Goal: Task Accomplishment & Management: Complete application form

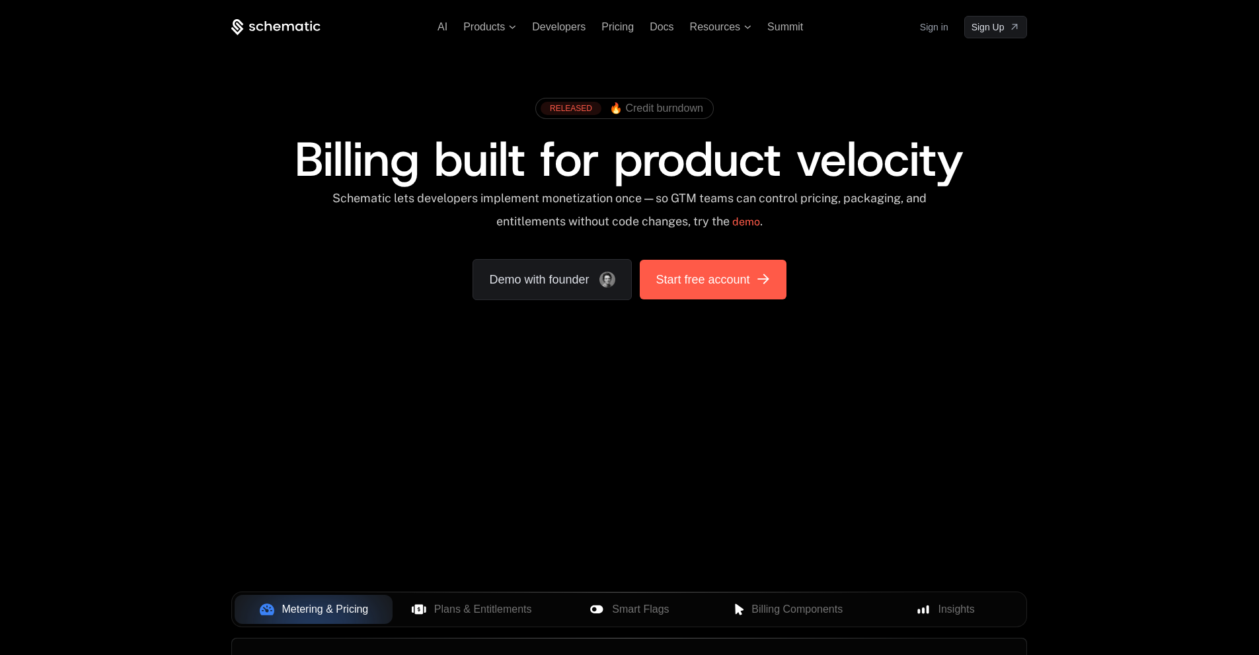
click at [720, 271] on span "Start free account" at bounding box center [703, 279] width 94 height 19
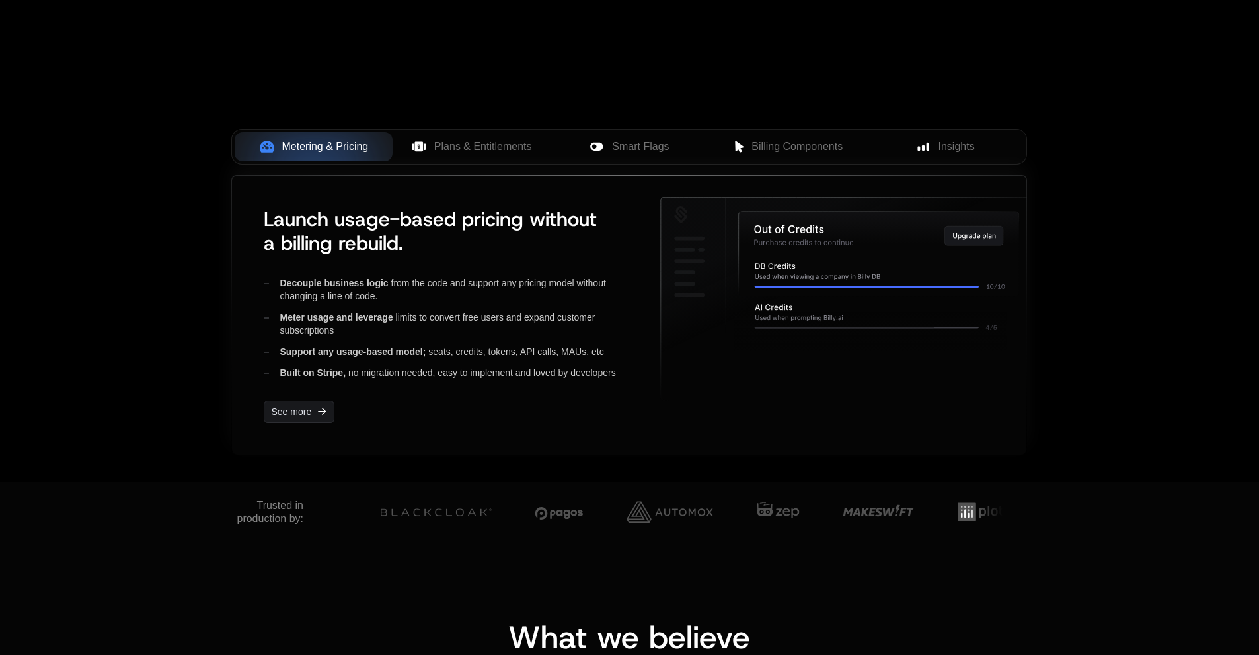
drag, startPoint x: 280, startPoint y: 288, endPoint x: 364, endPoint y: 293, distance: 84.7
click at [334, 293] on div "Decouple business logic from the code and support any pricing model without cha…" at bounding box center [451, 289] width 375 height 26
drag, startPoint x: 364, startPoint y: 293, endPoint x: 405, endPoint y: 319, distance: 48.2
click at [376, 301] on div "Decouple business logic from the code and support any pricing model without cha…" at bounding box center [451, 289] width 375 height 26
drag, startPoint x: 405, startPoint y: 319, endPoint x: 497, endPoint y: 333, distance: 93.5
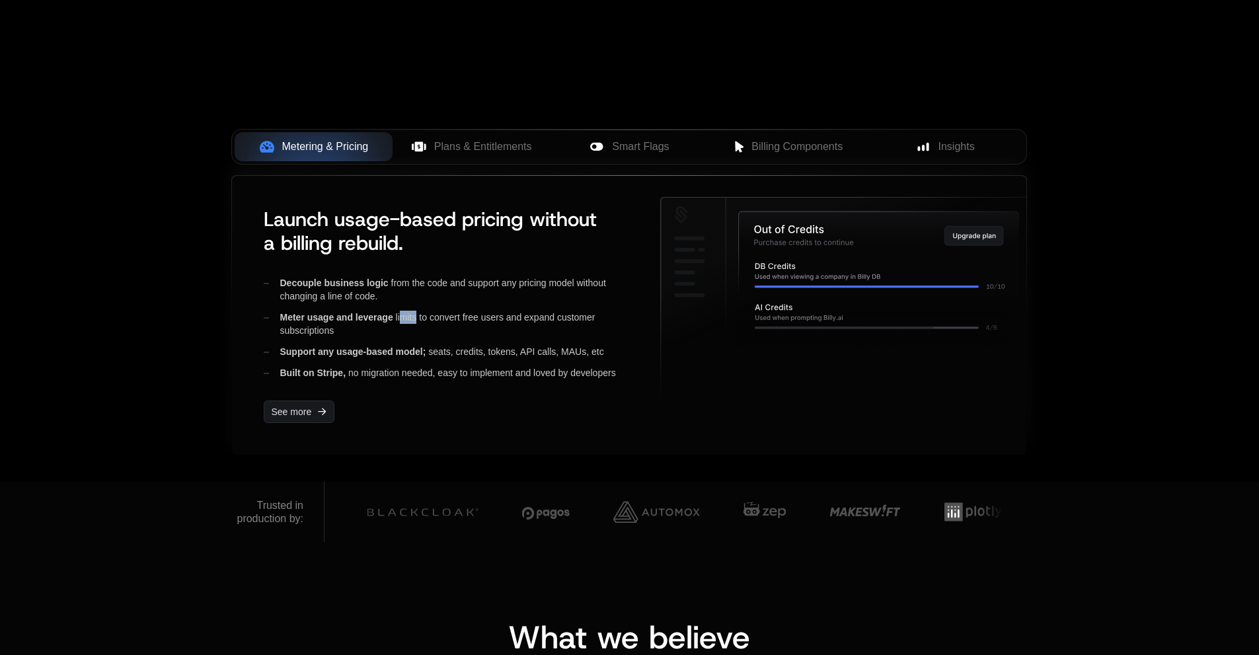
click at [443, 329] on div "Meter usage and leverage limits to convert free users and expand customer subsc…" at bounding box center [451, 324] width 375 height 26
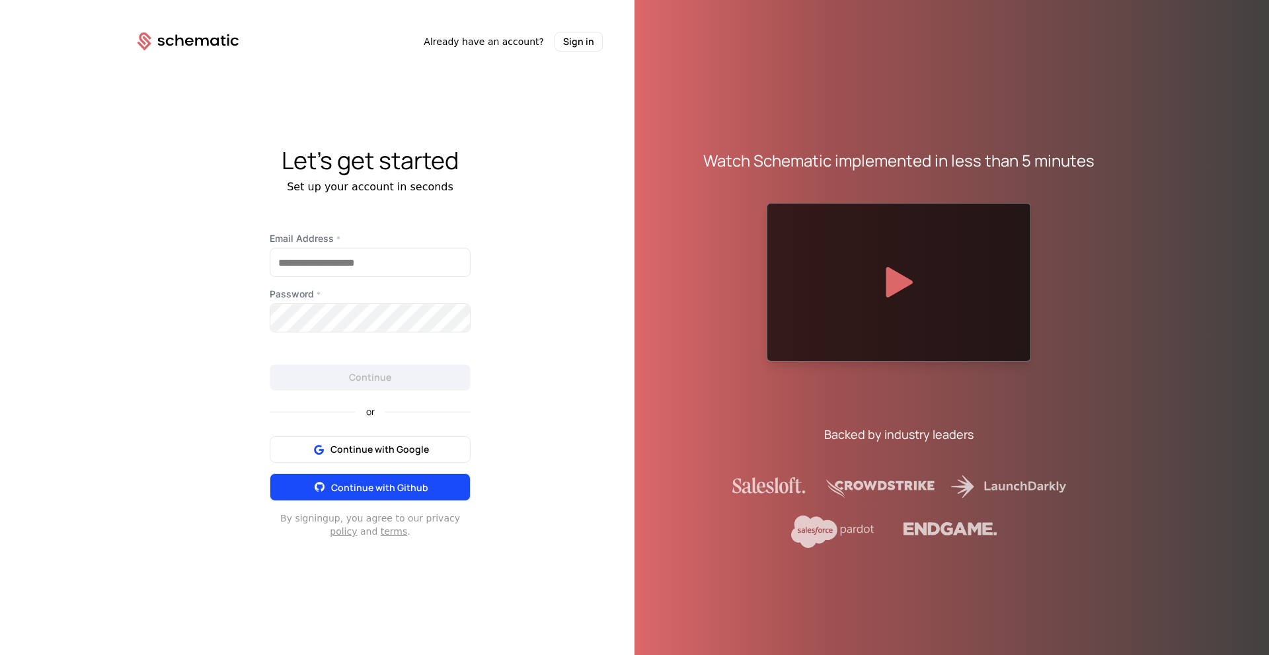
click at [433, 491] on button "Continue with Github" at bounding box center [370, 487] width 201 height 28
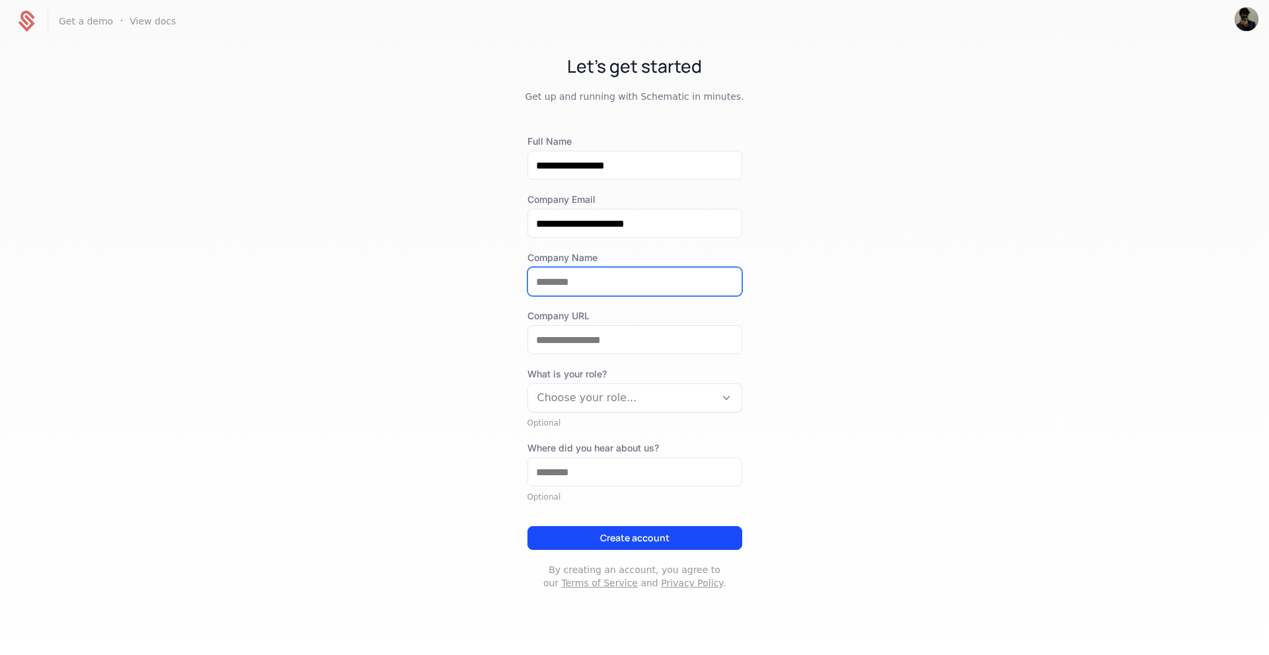
click at [571, 280] on input "Company Name" at bounding box center [635, 282] width 214 height 28
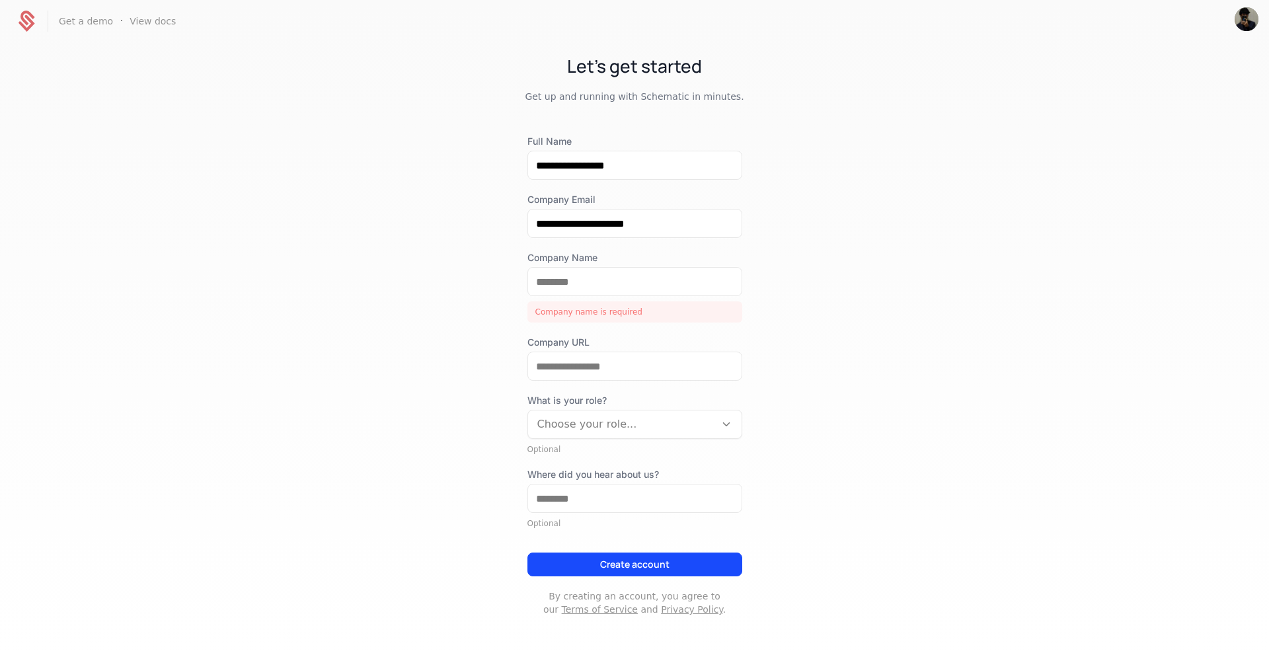
click at [920, 298] on div "**********" at bounding box center [634, 347] width 1269 height 611
click at [594, 291] on input "Company Name" at bounding box center [635, 282] width 214 height 28
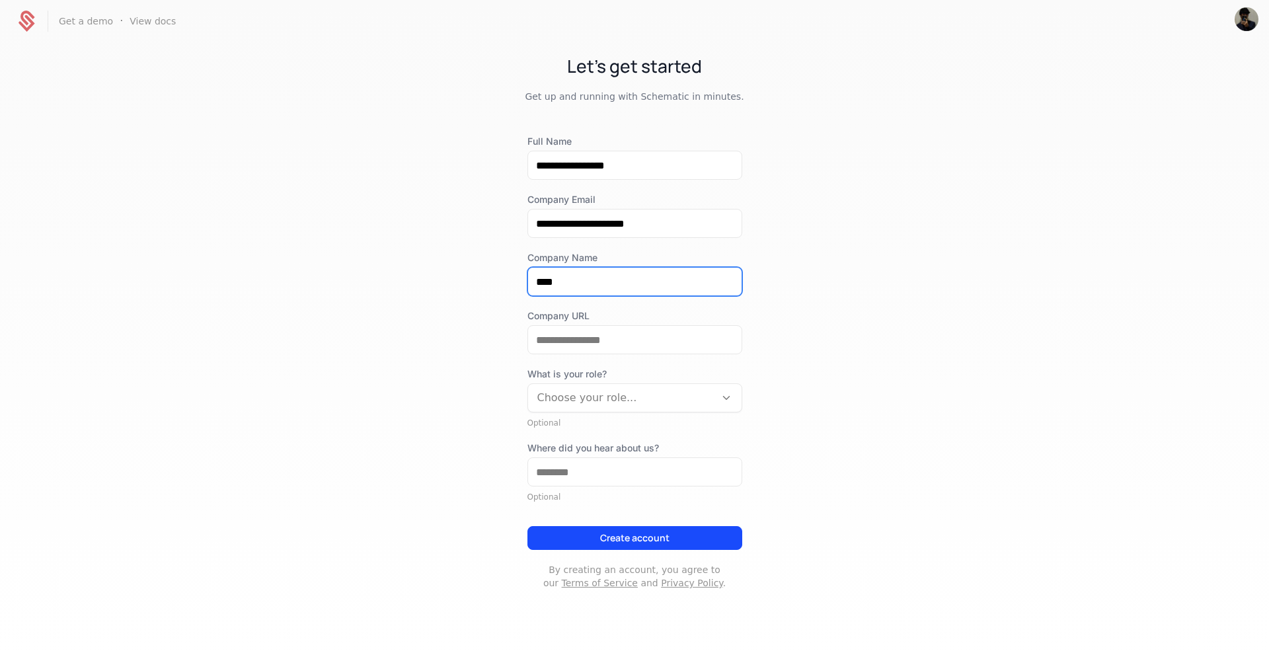
type input "****"
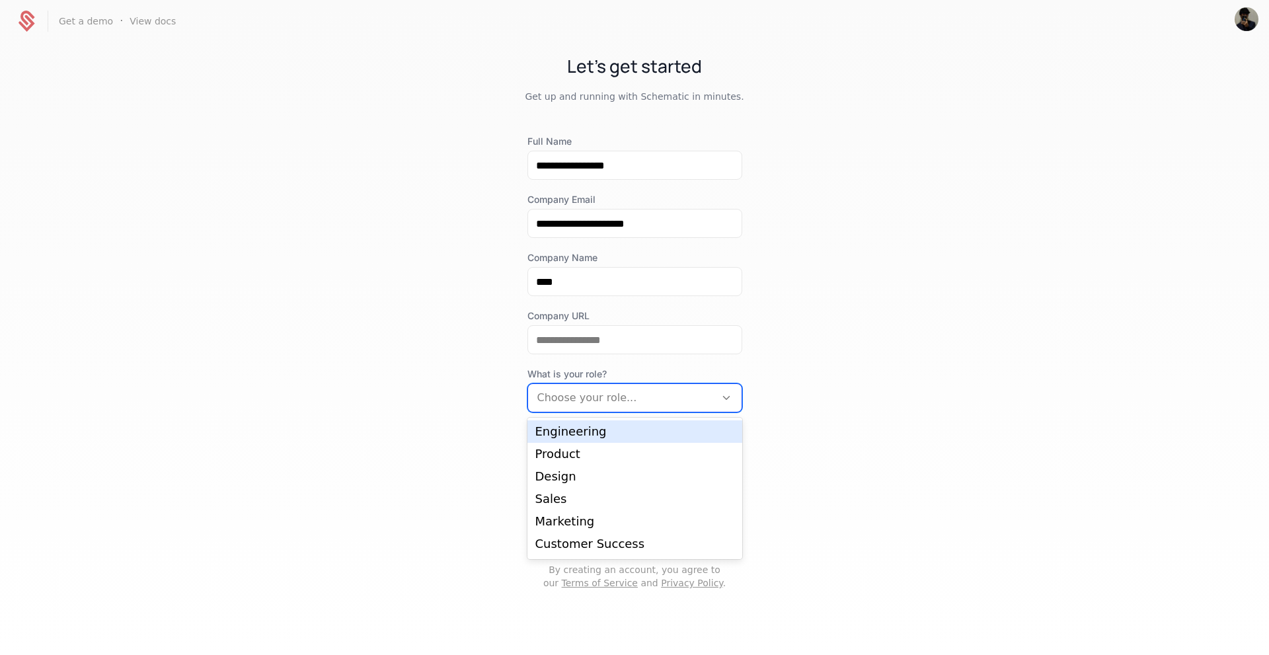
click at [595, 412] on div "Choose your role..." at bounding box center [635, 397] width 215 height 29
click at [598, 430] on div "Engineering" at bounding box center [634, 432] width 199 height 12
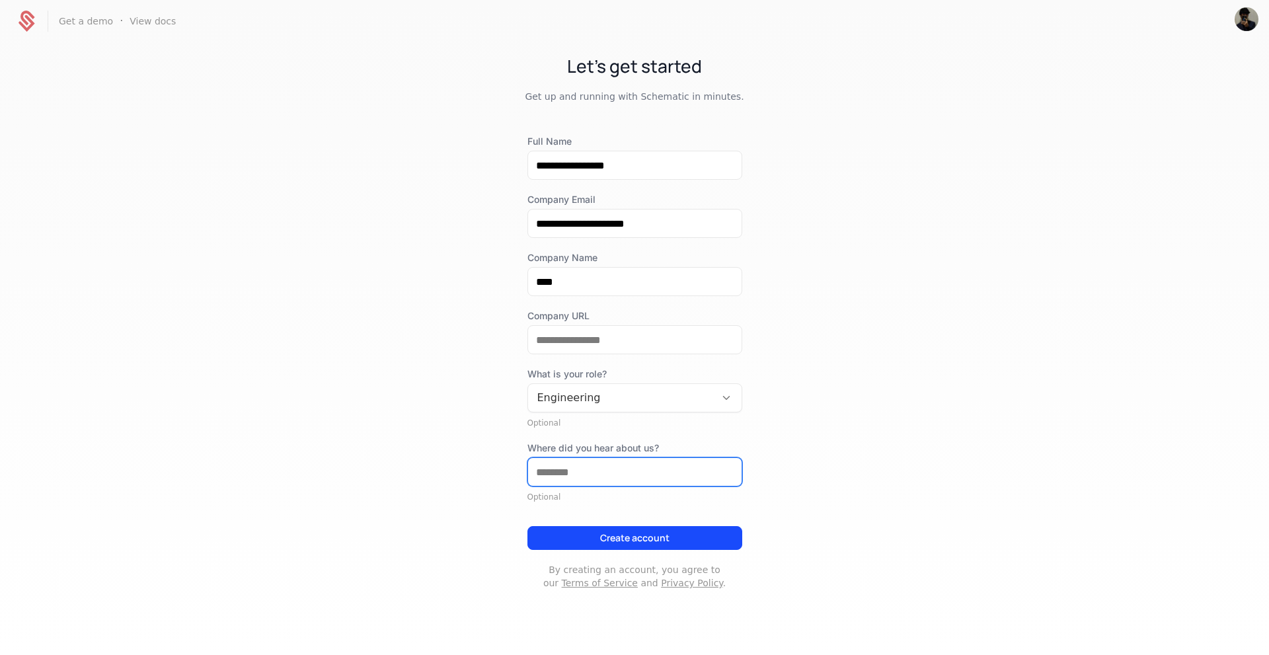
click at [604, 474] on input "Where did you hear about us?" at bounding box center [635, 472] width 214 height 28
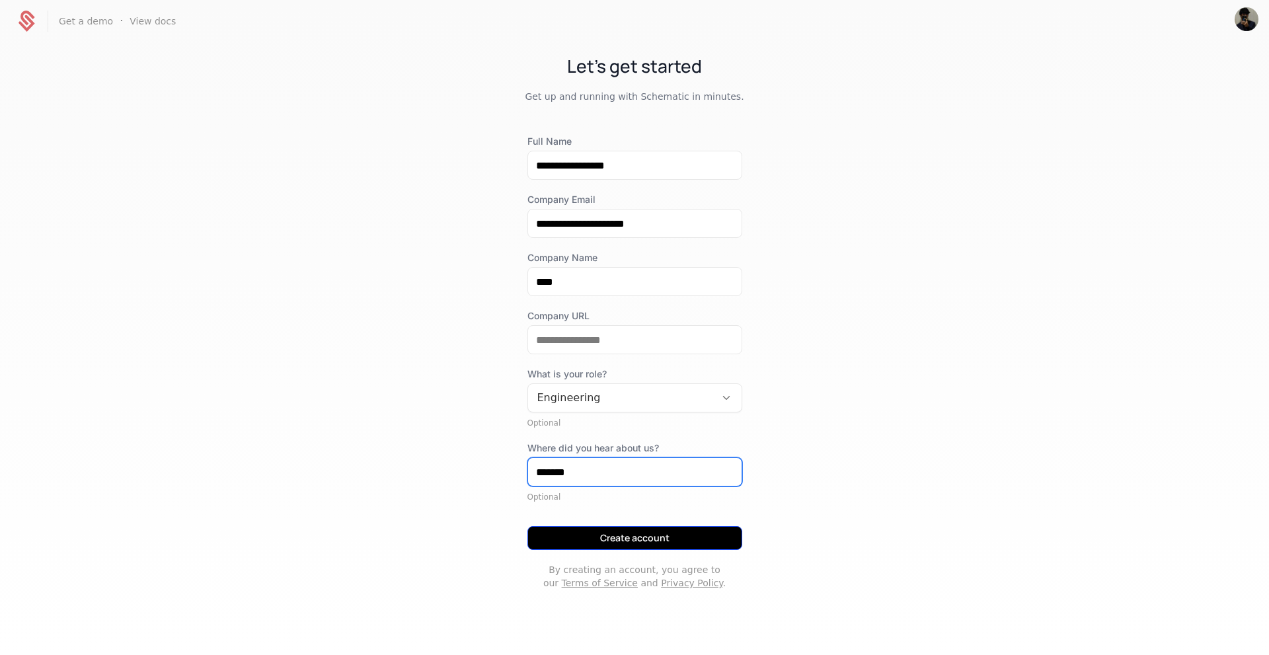
type input "*******"
click at [637, 535] on button "Create account" at bounding box center [635, 538] width 215 height 24
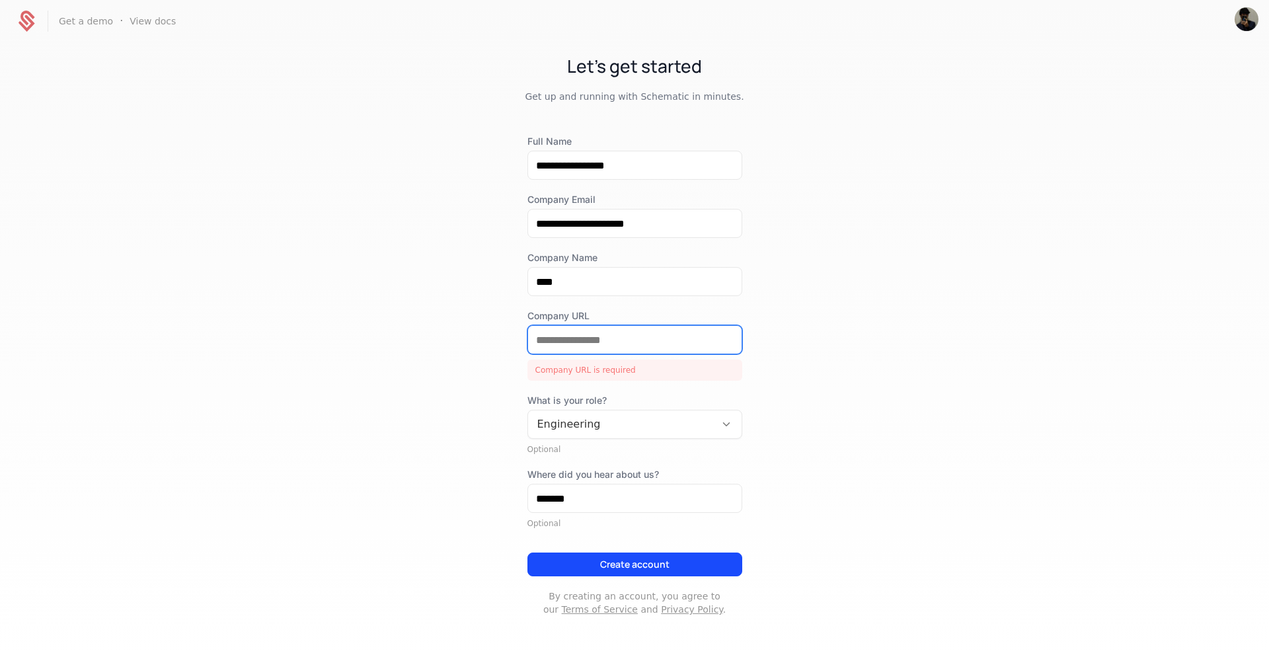
click at [581, 342] on input "Company URL" at bounding box center [635, 340] width 214 height 28
paste input "**********"
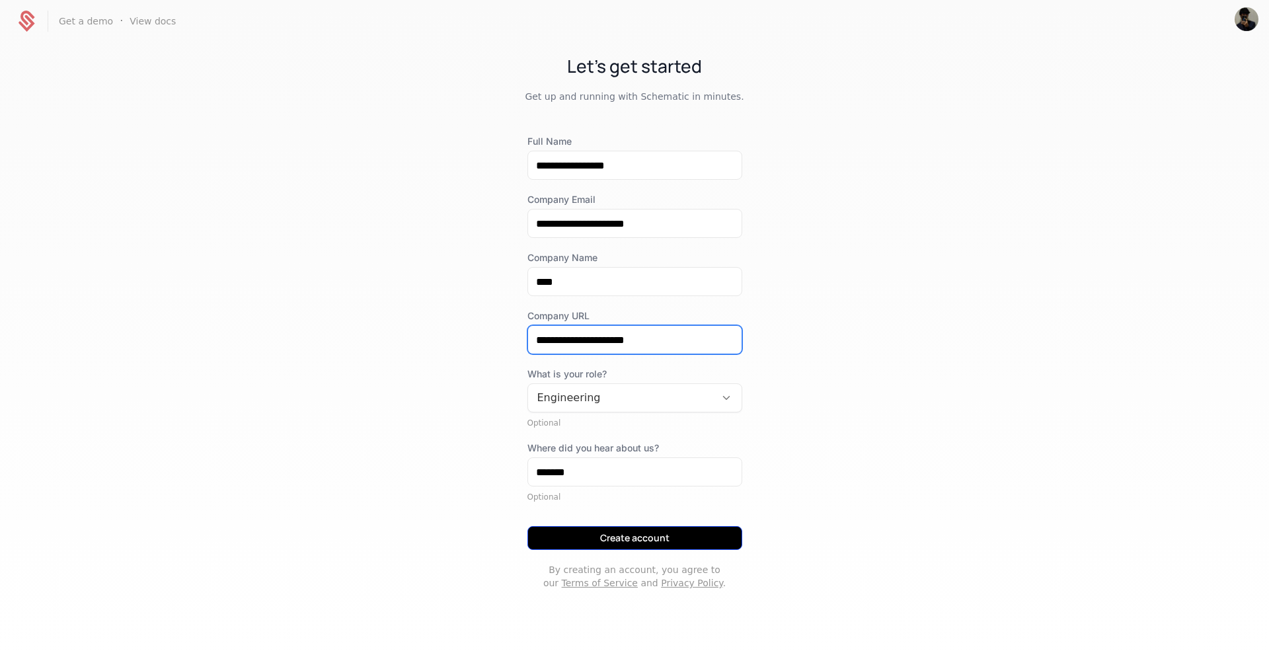
type input "**********"
click at [646, 545] on button "Create account" at bounding box center [635, 538] width 215 height 24
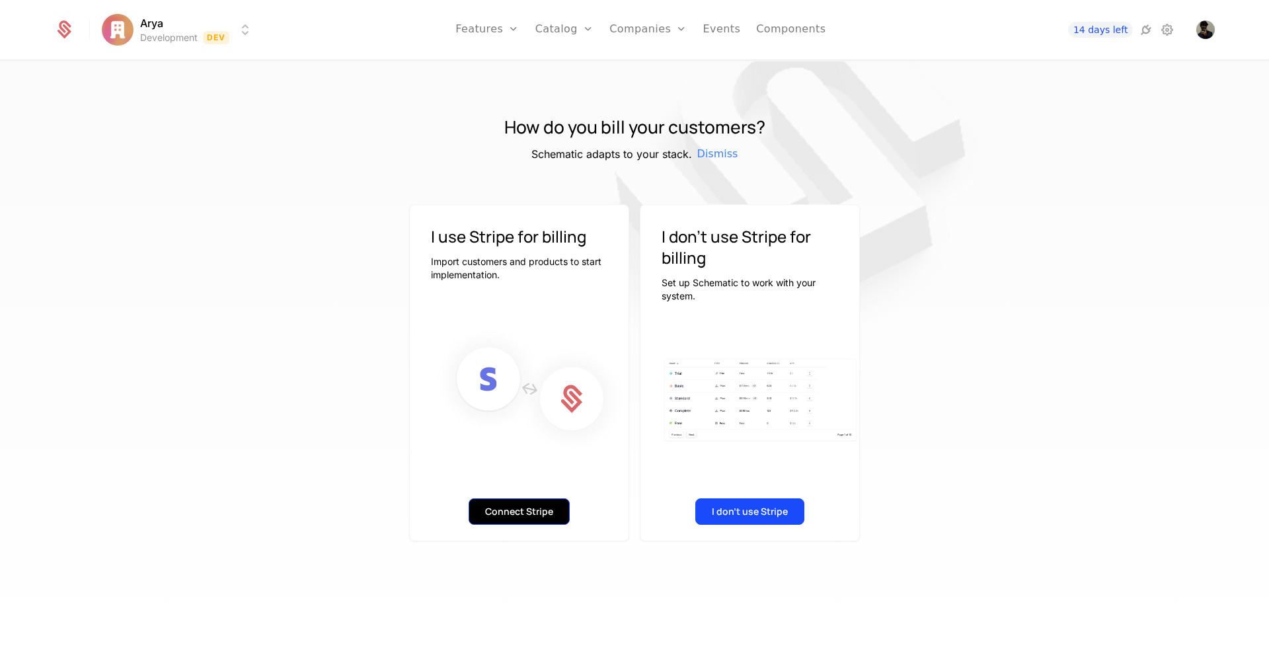
click at [514, 505] on button "Connect Stripe" at bounding box center [519, 511] width 101 height 26
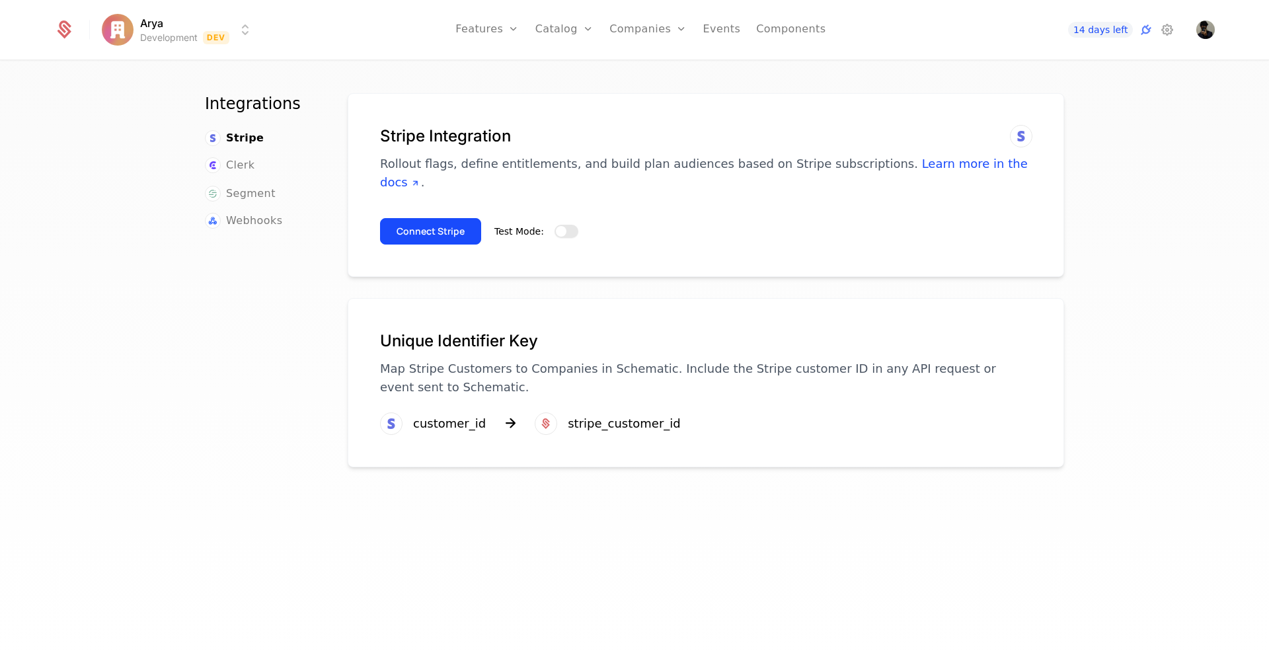
click at [556, 226] on span "button" at bounding box center [561, 231] width 11 height 11
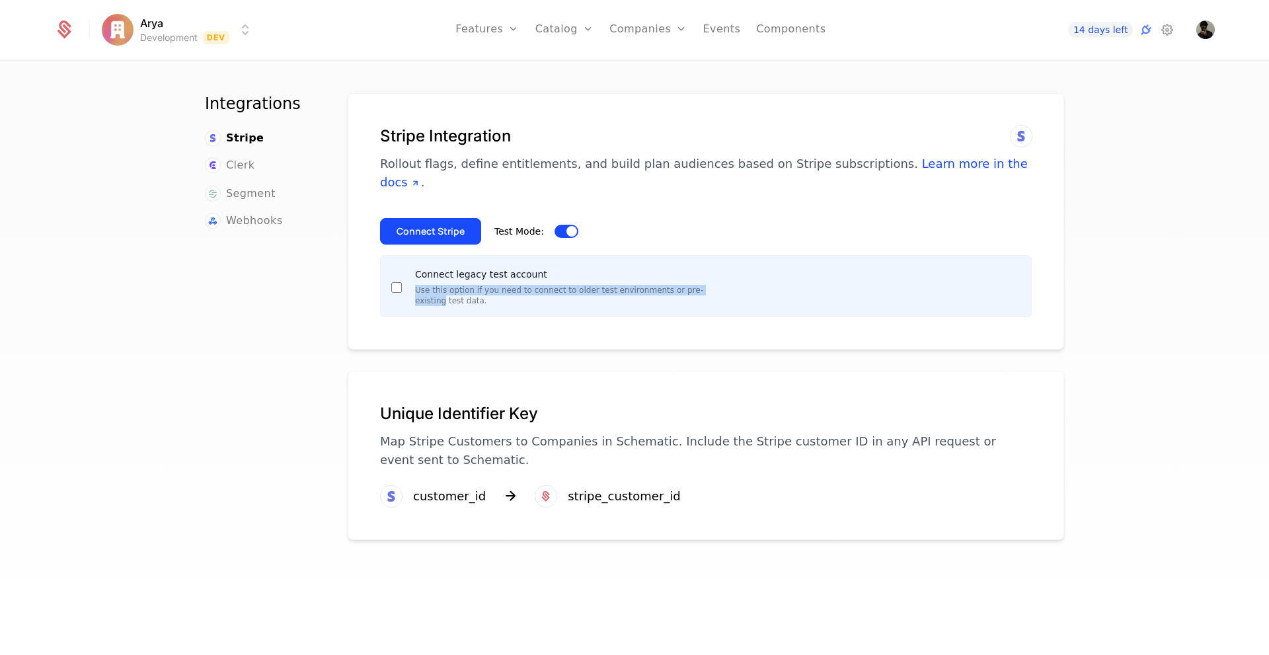
drag, startPoint x: 693, startPoint y: 272, endPoint x: 408, endPoint y: 273, distance: 284.9
click at [408, 273] on div "Connect legacy test account Use this option if you need to connect to older tes…" at bounding box center [551, 286] width 320 height 40
click at [697, 266] on div "Connect legacy test account Use this option if you need to connect to older tes…" at bounding box center [563, 286] width 296 height 40
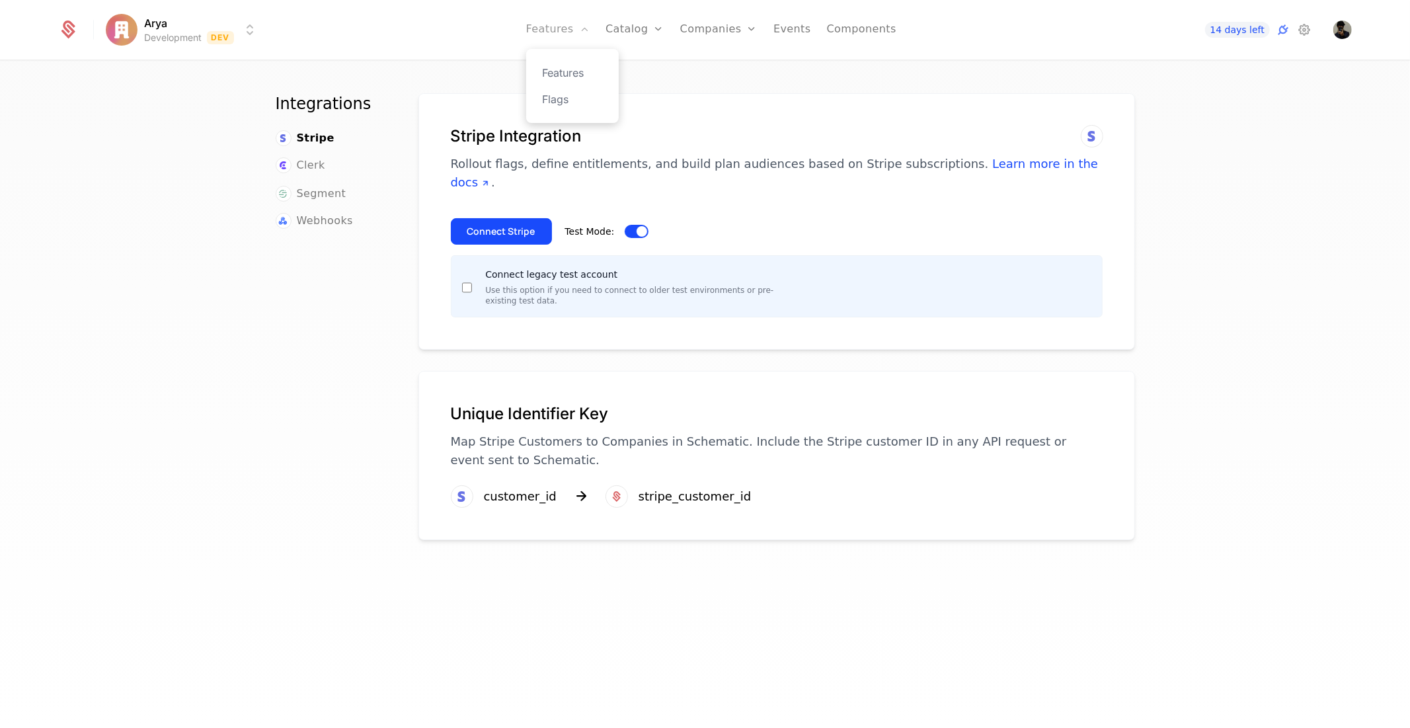
click at [575, 37] on link "Features" at bounding box center [557, 29] width 63 height 59
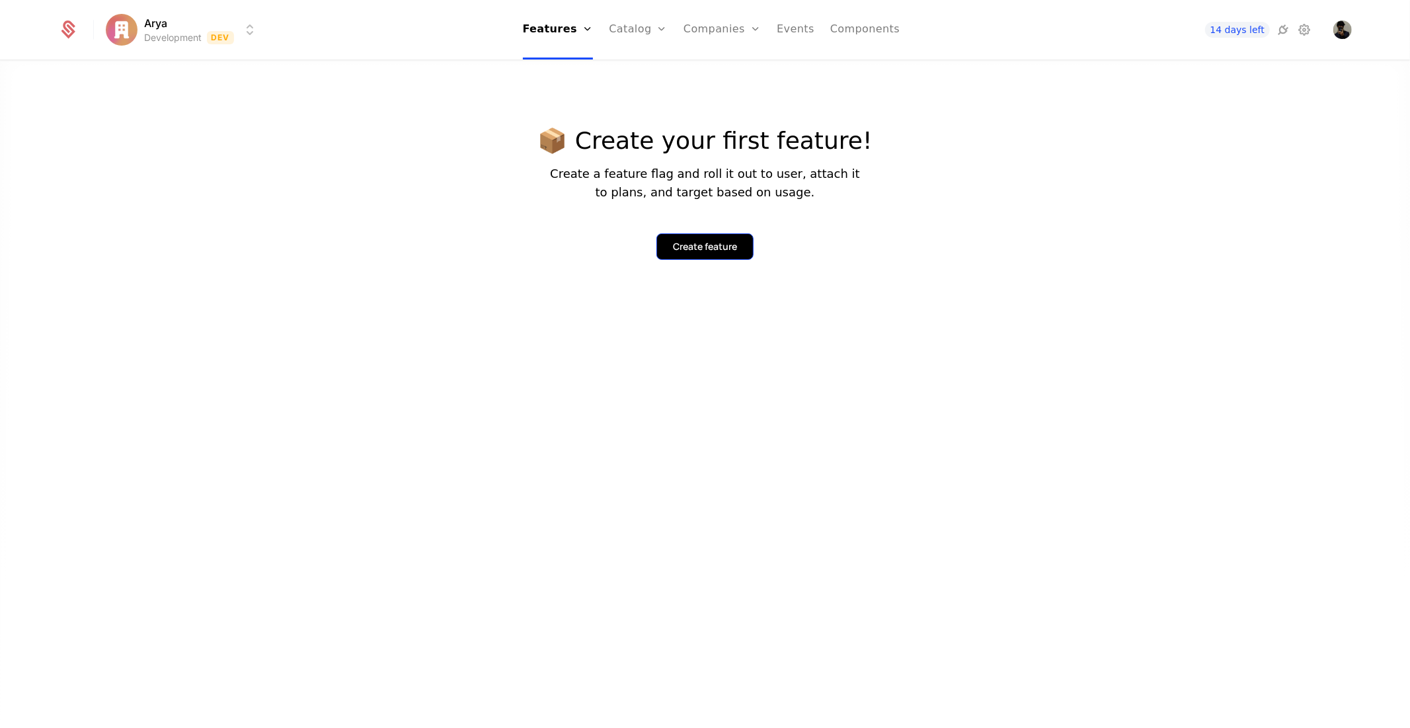
click at [716, 255] on button "Create feature" at bounding box center [704, 246] width 97 height 26
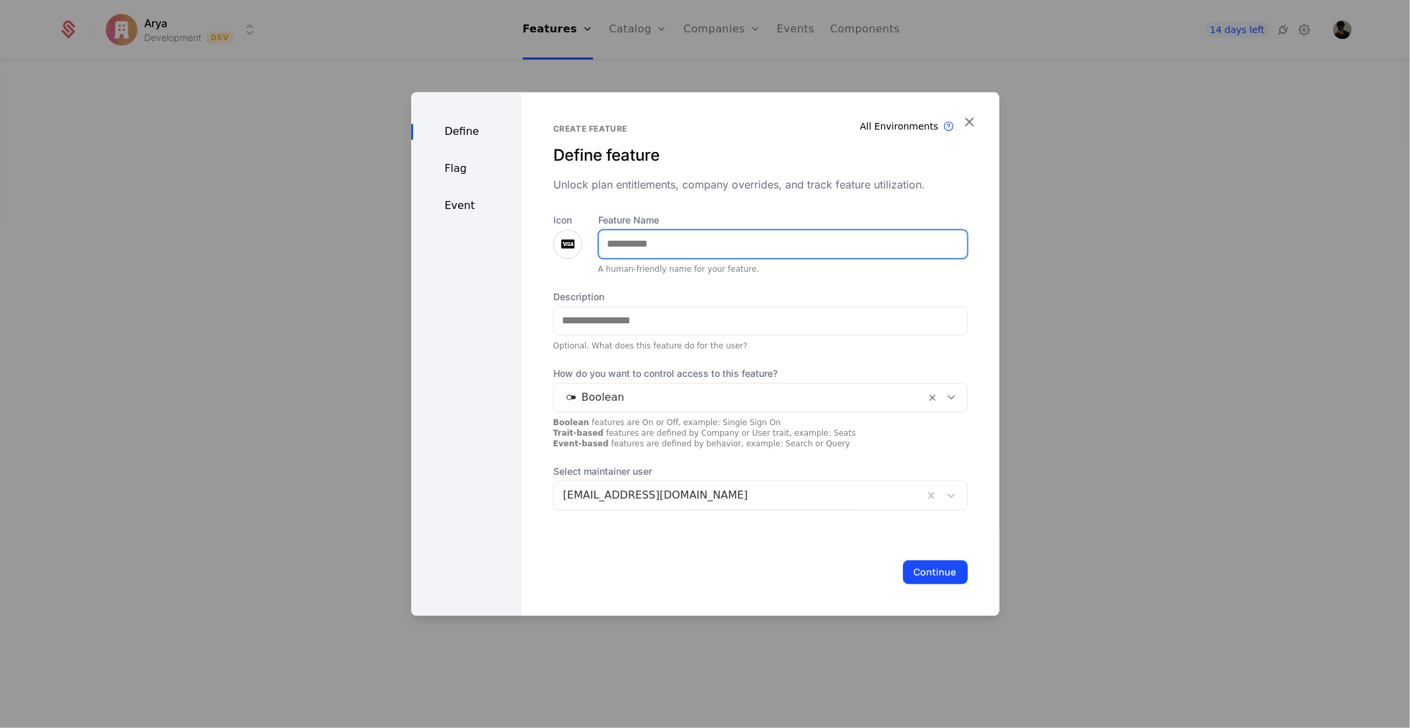
click at [738, 237] on input "Feature Name" at bounding box center [783, 244] width 368 height 28
click at [979, 110] on div "Create feature Define feature Unlock plan entitlements, company overrides, and …" at bounding box center [761, 354] width 478 height 524
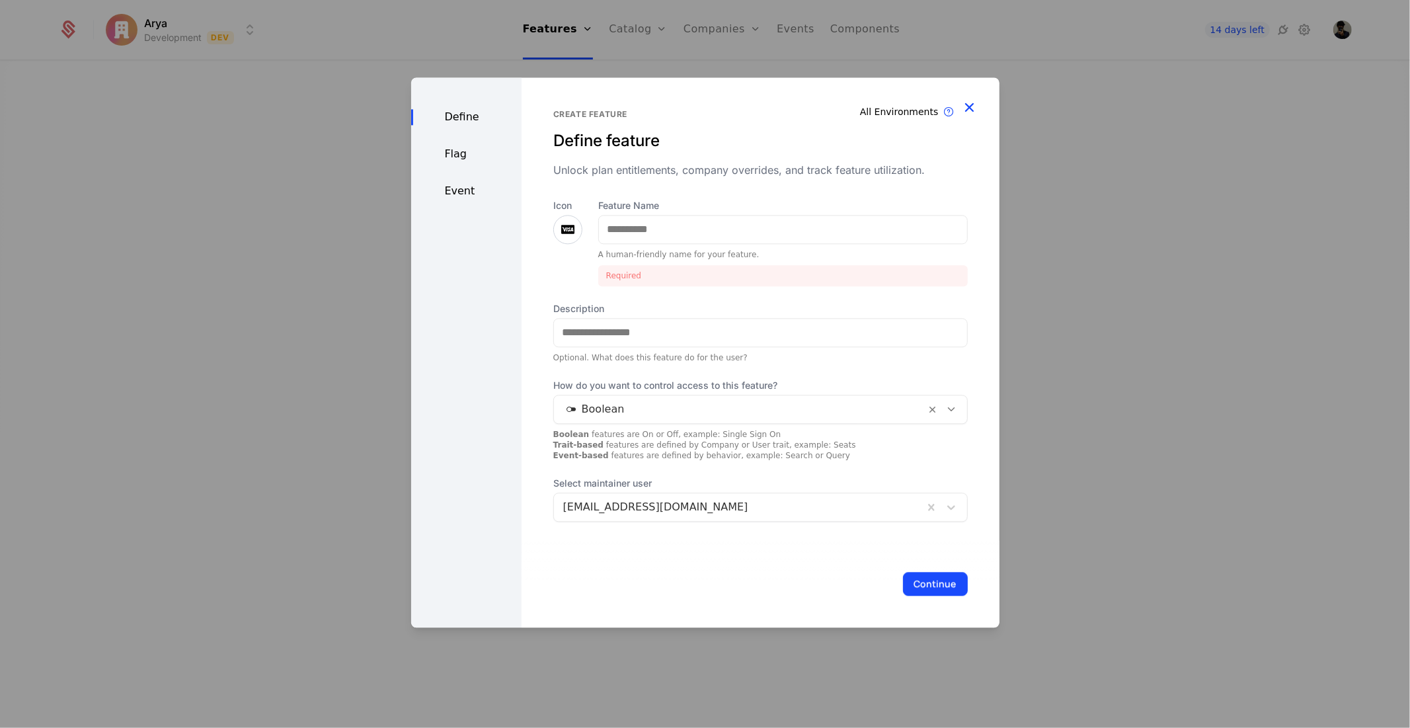
click at [974, 104] on icon "button" at bounding box center [969, 107] width 17 height 17
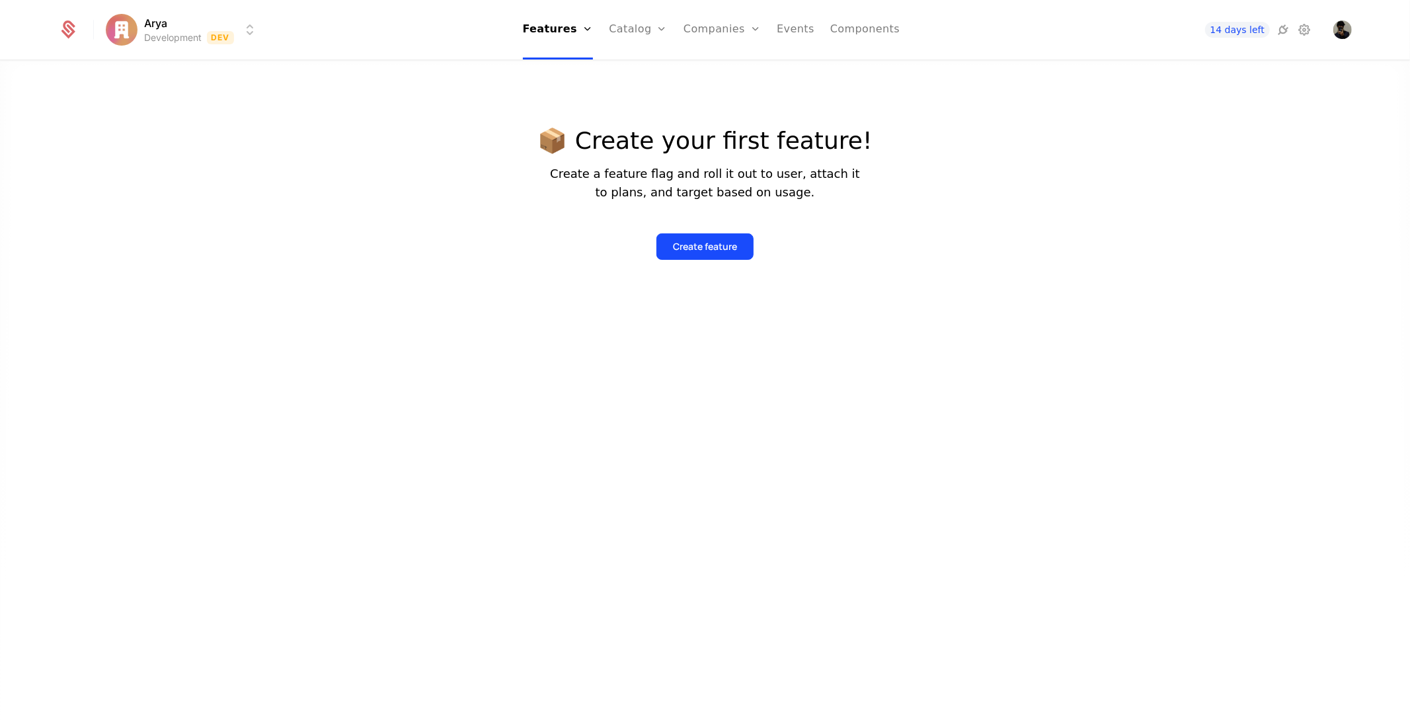
click at [218, 32] on html "Arya Development Dev Features Features Flags Catalog Plans Add Ons Configuratio…" at bounding box center [705, 364] width 1410 height 728
click at [177, 99] on button "Create" at bounding box center [168, 99] width 104 height 24
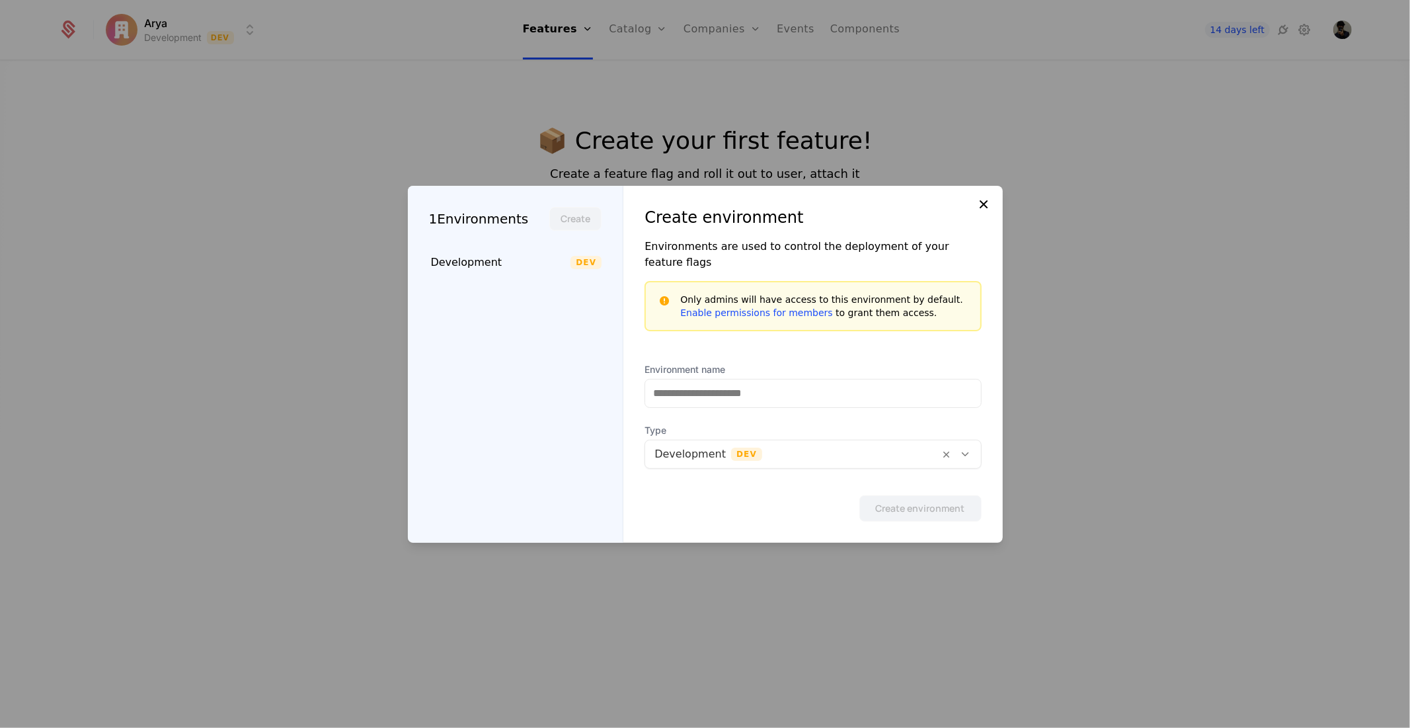
click at [980, 212] on icon at bounding box center [984, 204] width 16 height 16
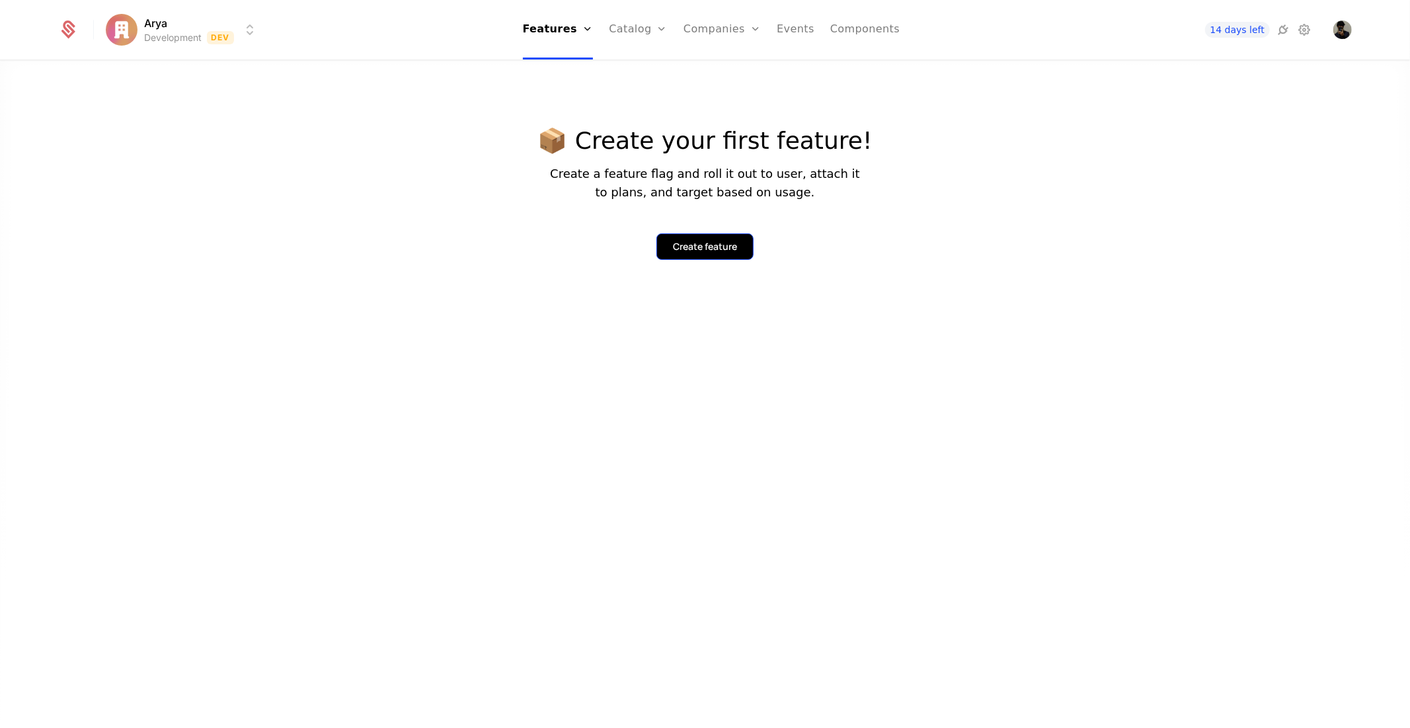
drag, startPoint x: 774, startPoint y: 236, endPoint x: 748, endPoint y: 245, distance: 27.8
click at [763, 241] on div "Create feature" at bounding box center [704, 236] width 335 height 48
click at [707, 253] on div "Create feature" at bounding box center [705, 246] width 64 height 13
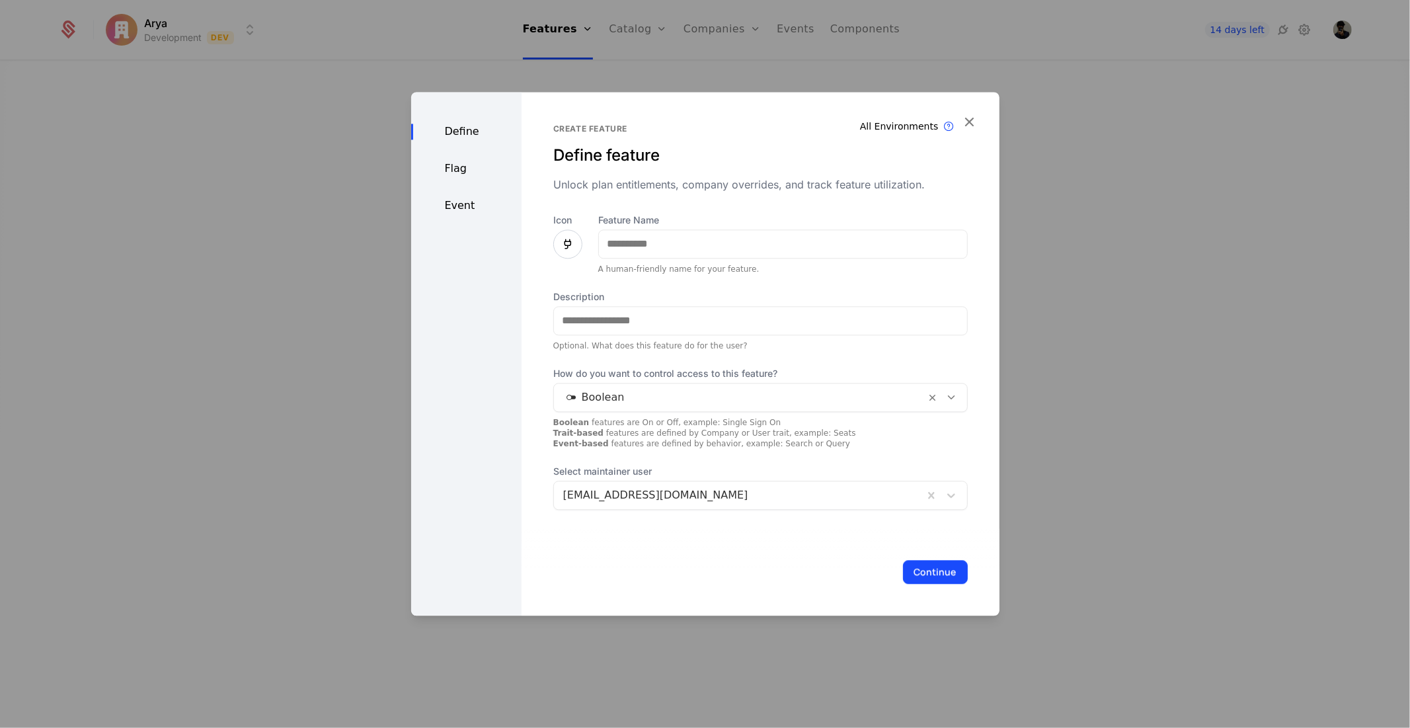
click at [487, 187] on div "Define Flag Event" at bounding box center [466, 354] width 110 height 524
click at [493, 163] on div "Flag" at bounding box center [466, 169] width 110 height 16
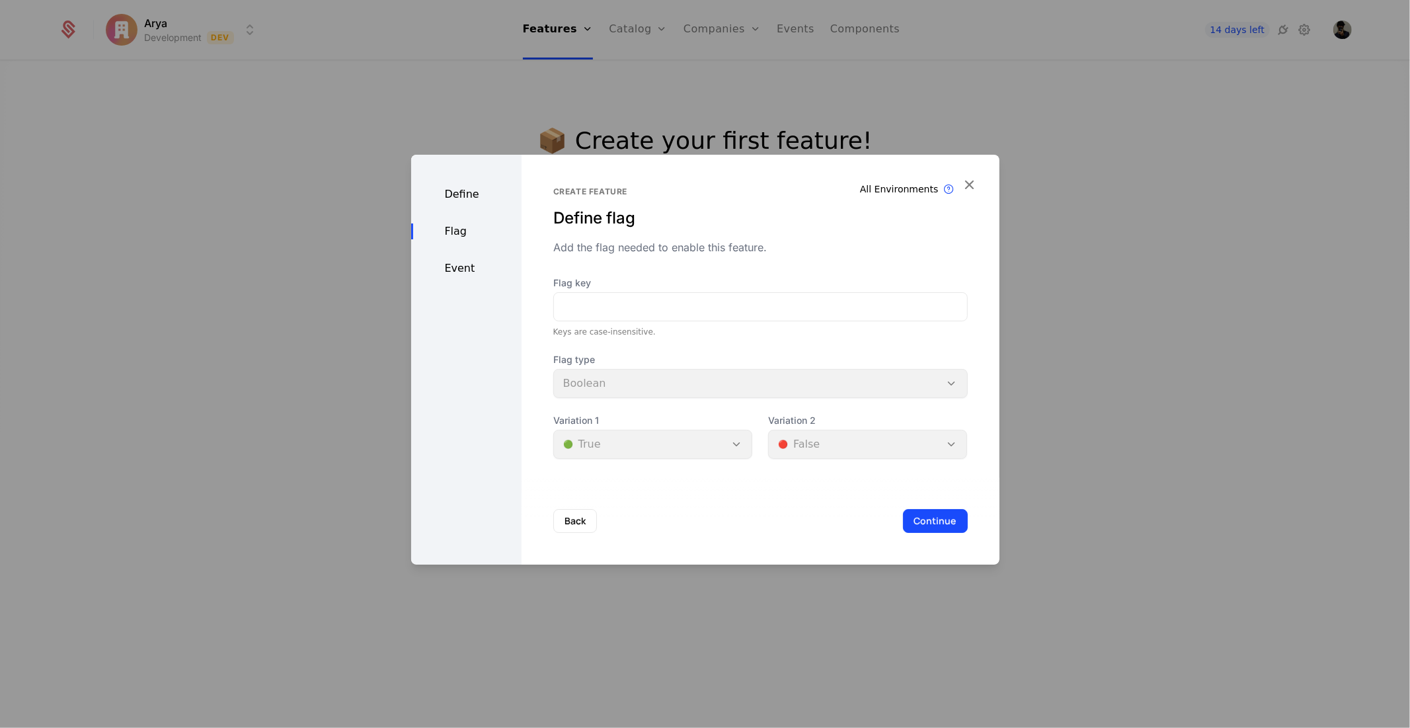
click at [465, 264] on div "Event" at bounding box center [466, 268] width 110 height 16
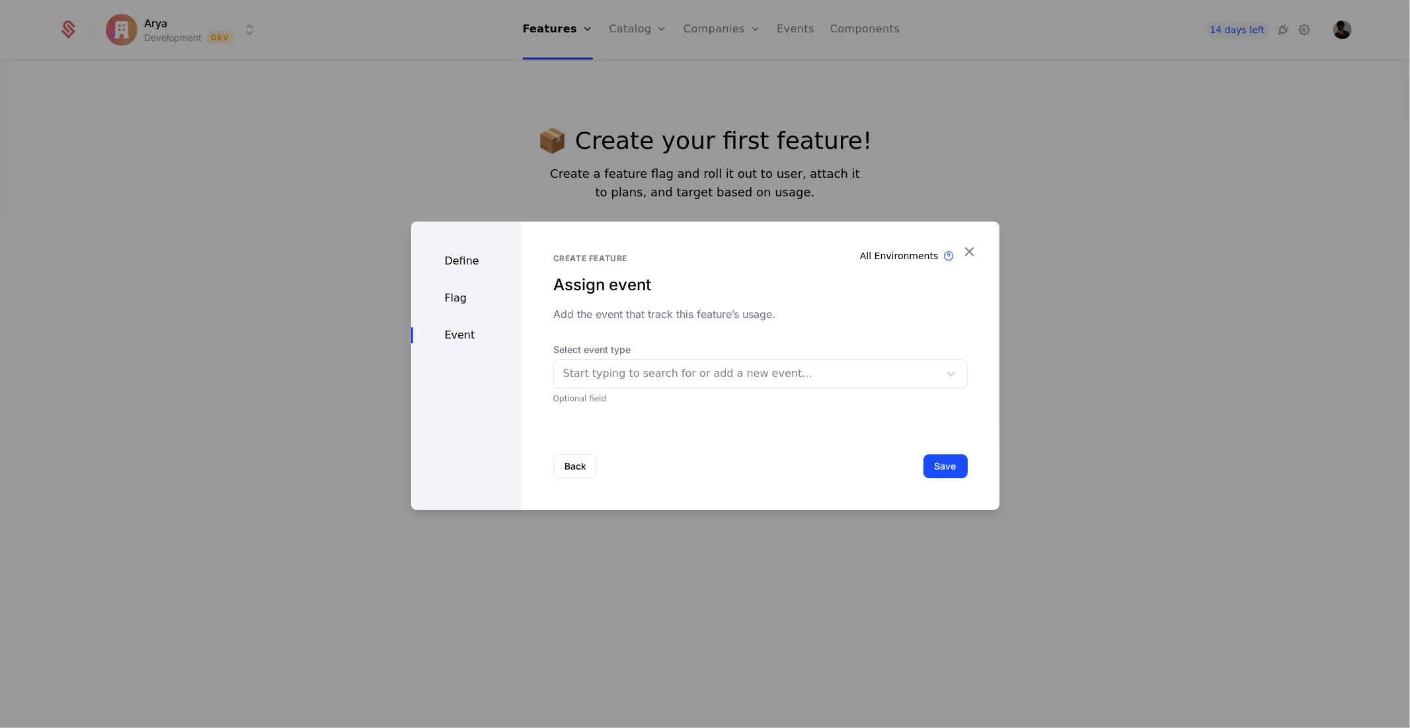
click at [481, 256] on div "Define" at bounding box center [466, 261] width 110 height 16
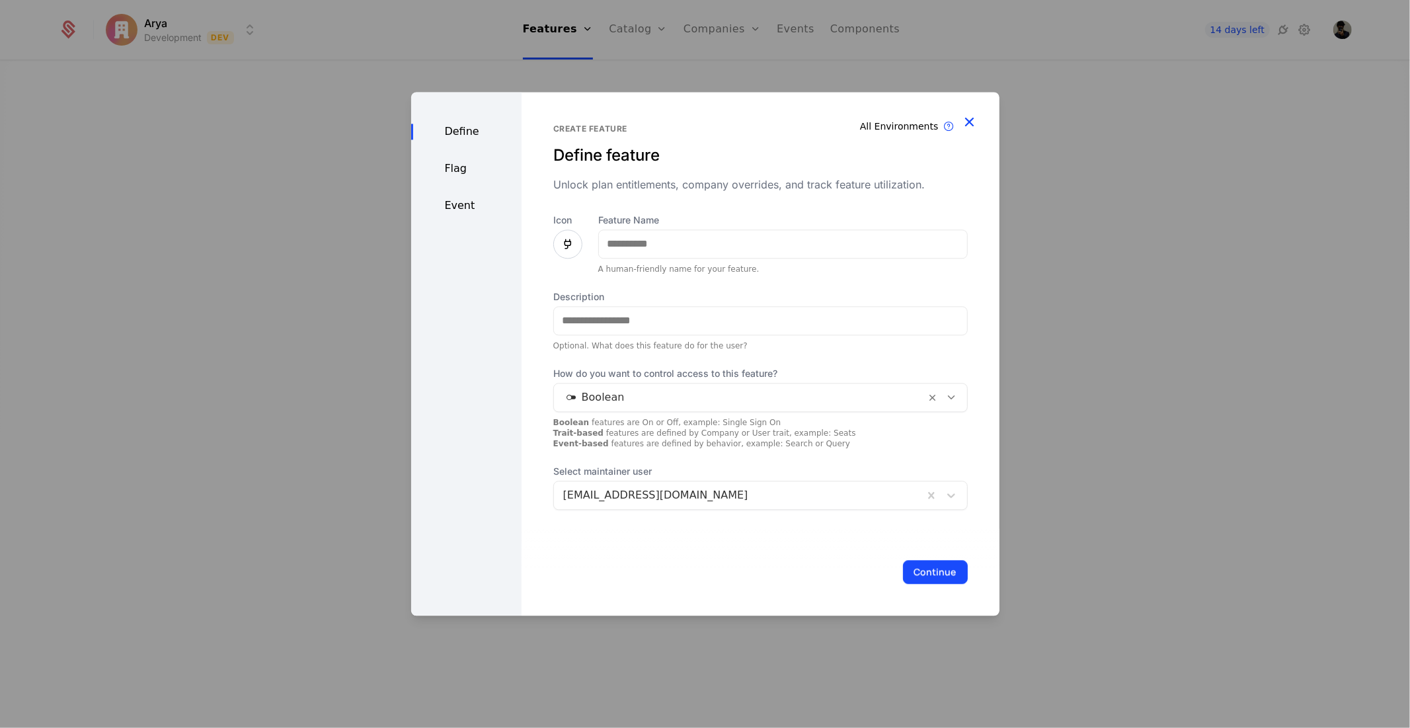
click at [969, 124] on icon "button" at bounding box center [969, 121] width 17 height 17
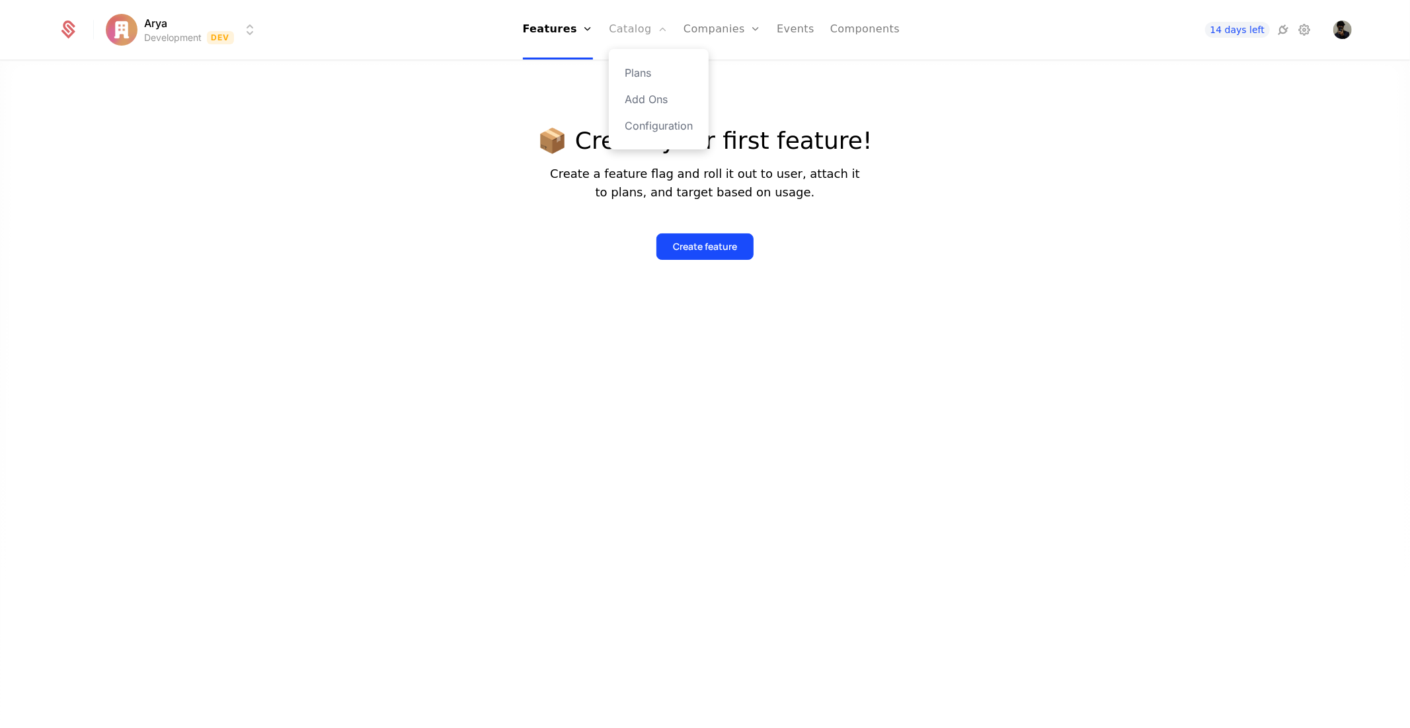
click at [637, 48] on link "Catalog" at bounding box center [638, 29] width 59 height 59
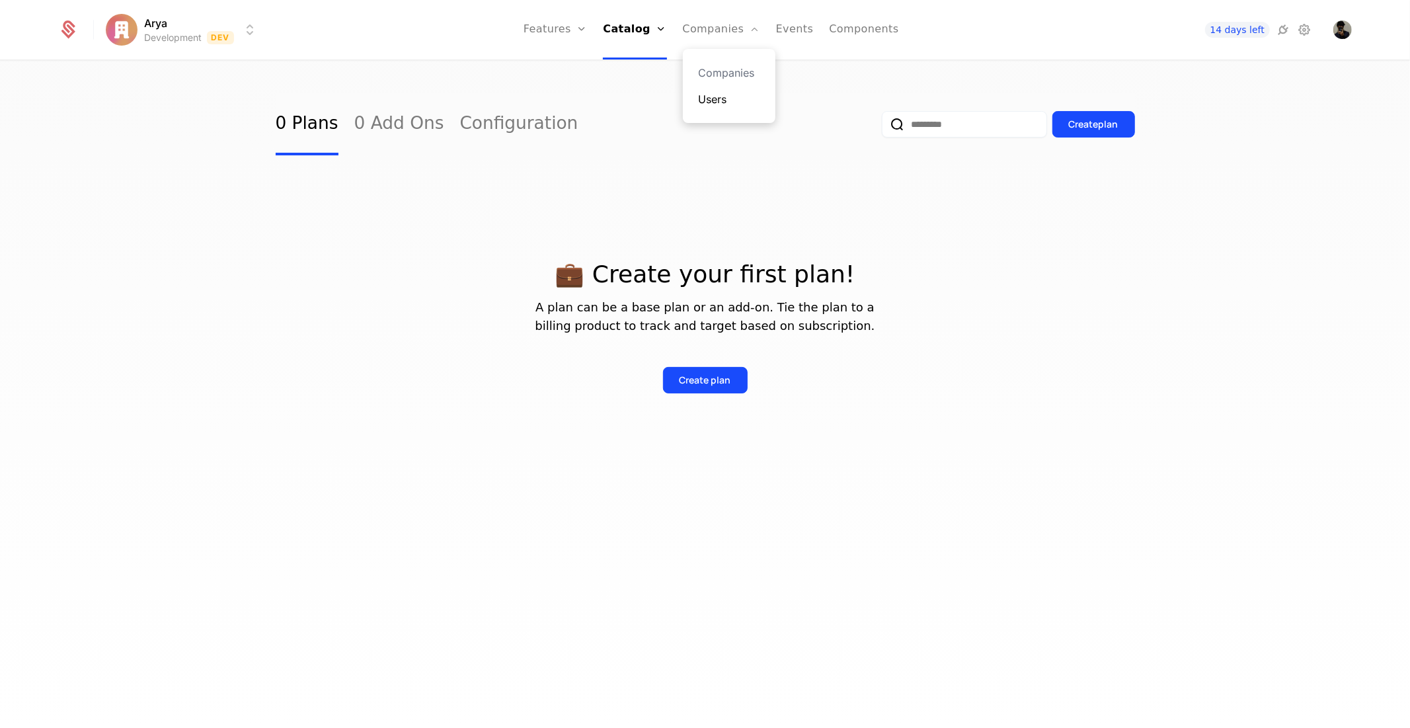
click at [727, 99] on link "Users" at bounding box center [729, 99] width 61 height 16
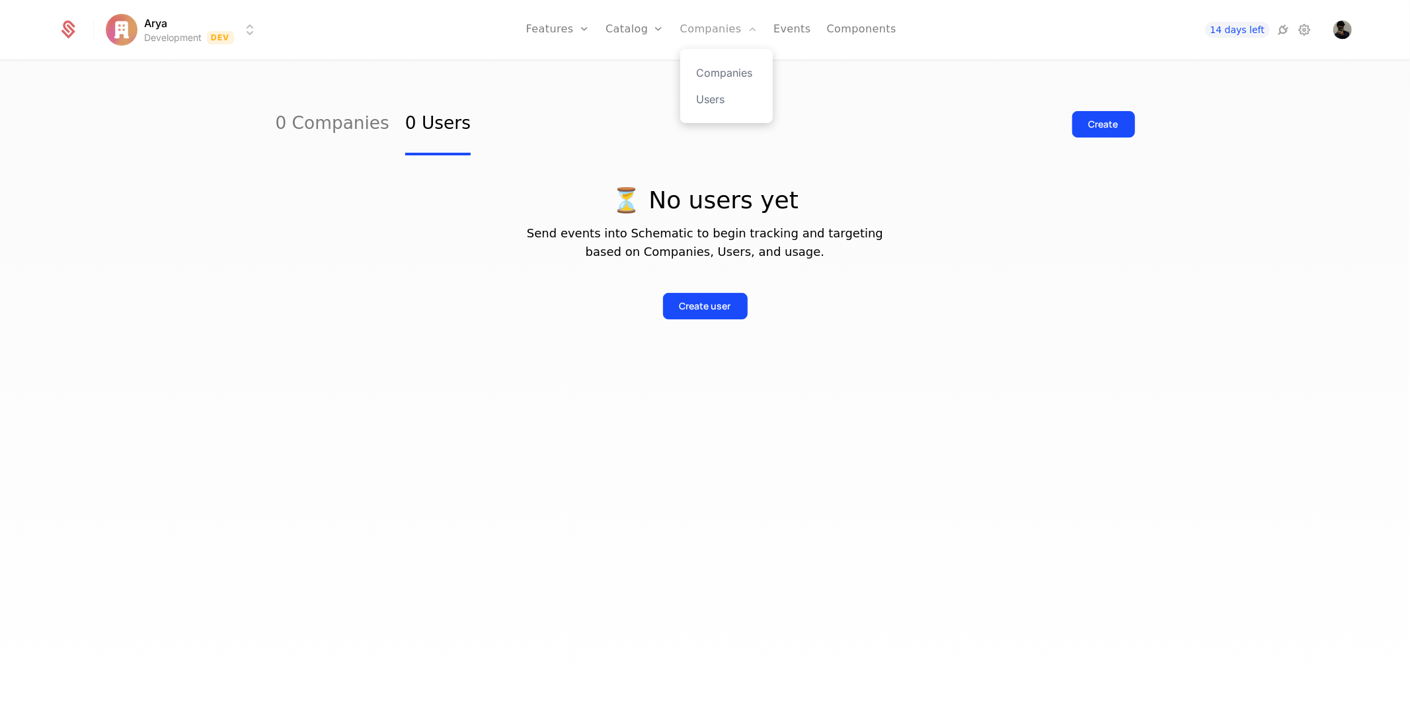
click at [724, 32] on link "Companies" at bounding box center [718, 29] width 77 height 59
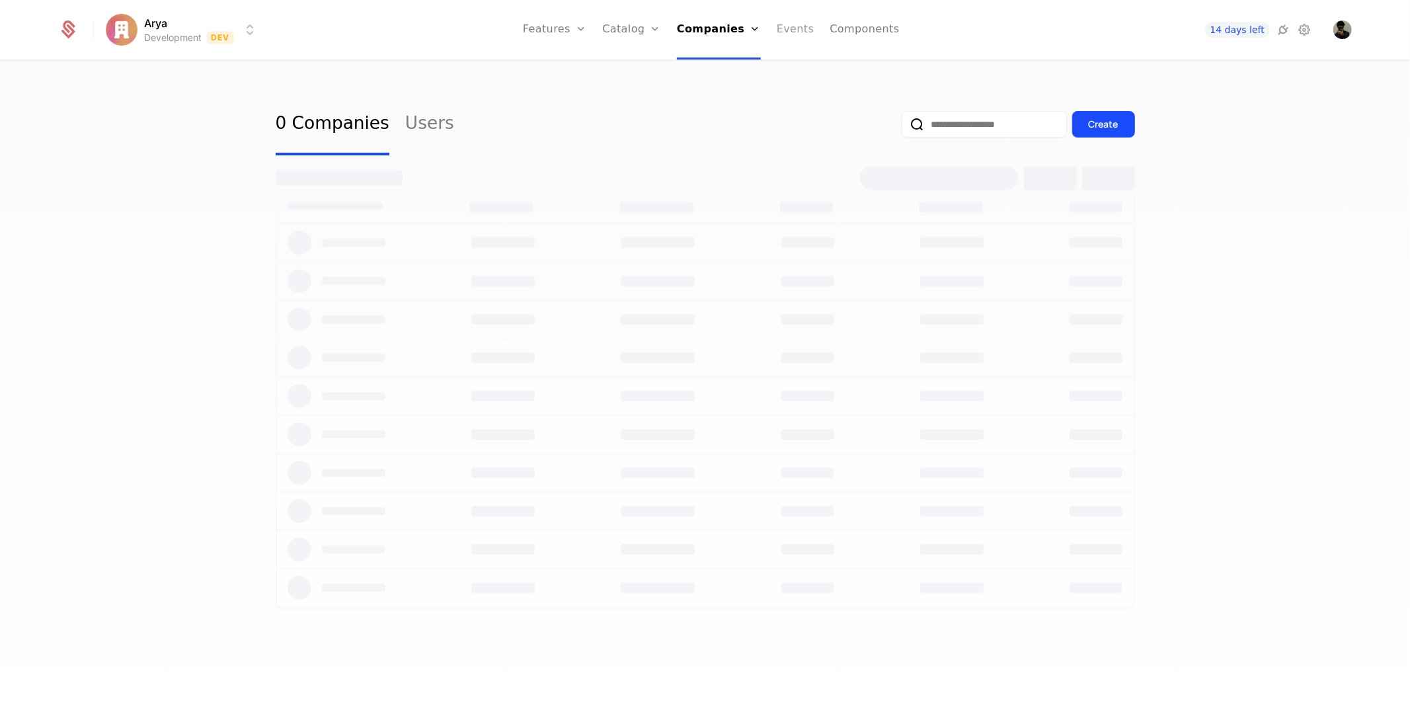
click at [785, 33] on link "Events" at bounding box center [796, 29] width 38 height 59
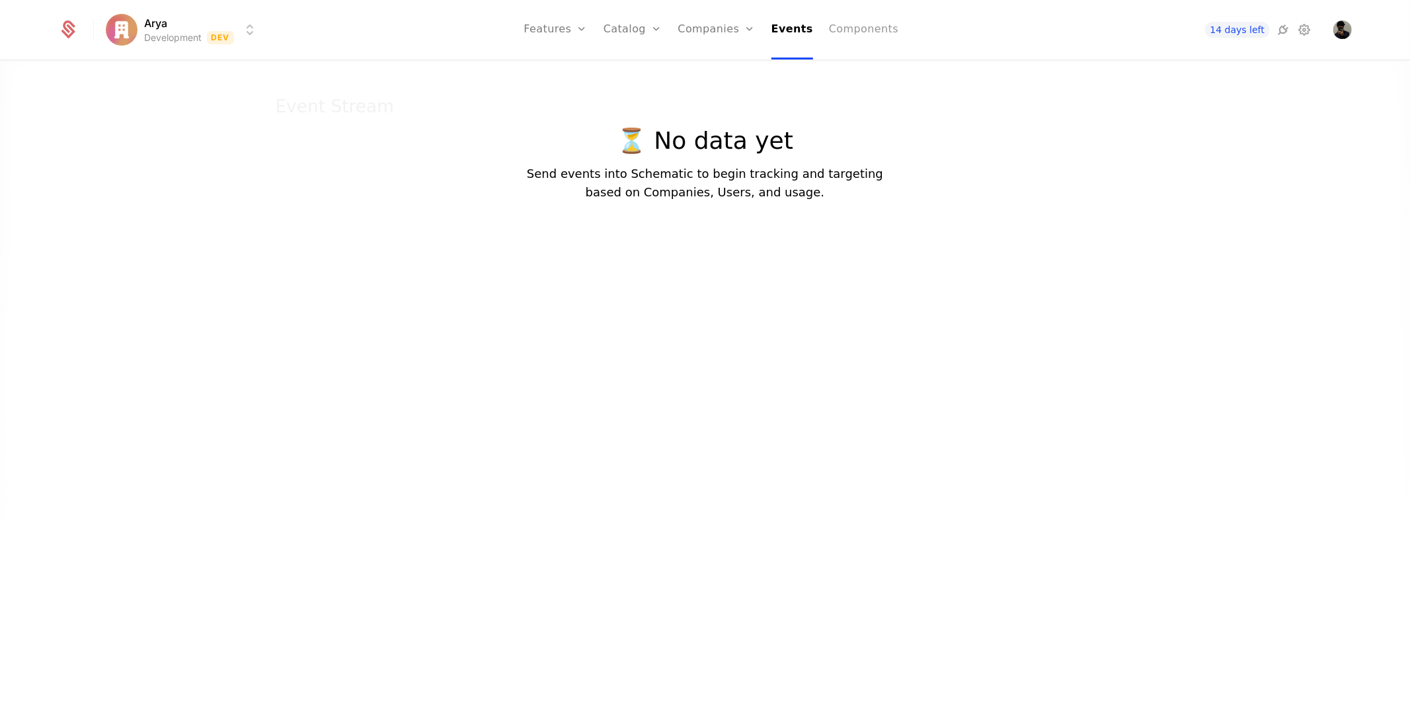
click at [881, 31] on link "Components" at bounding box center [863, 29] width 69 height 59
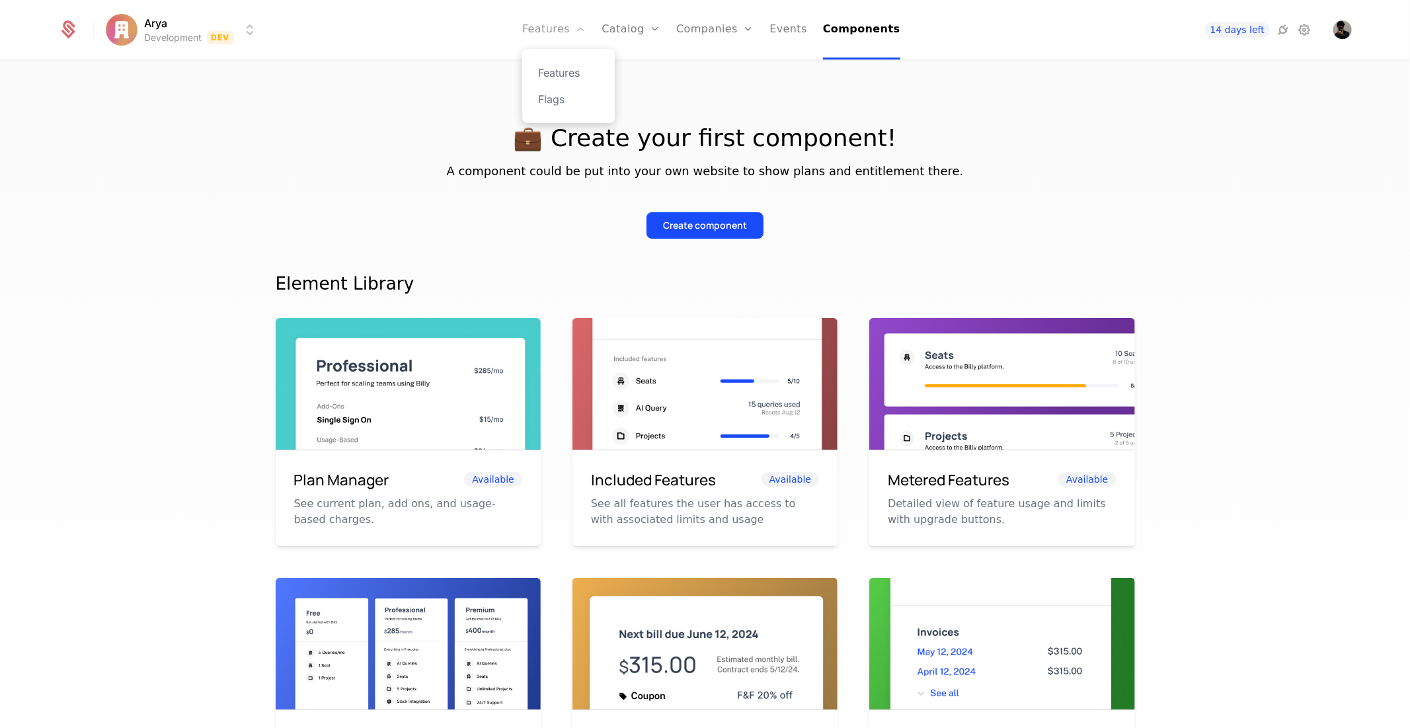
click at [569, 34] on link "Features" at bounding box center [553, 29] width 63 height 59
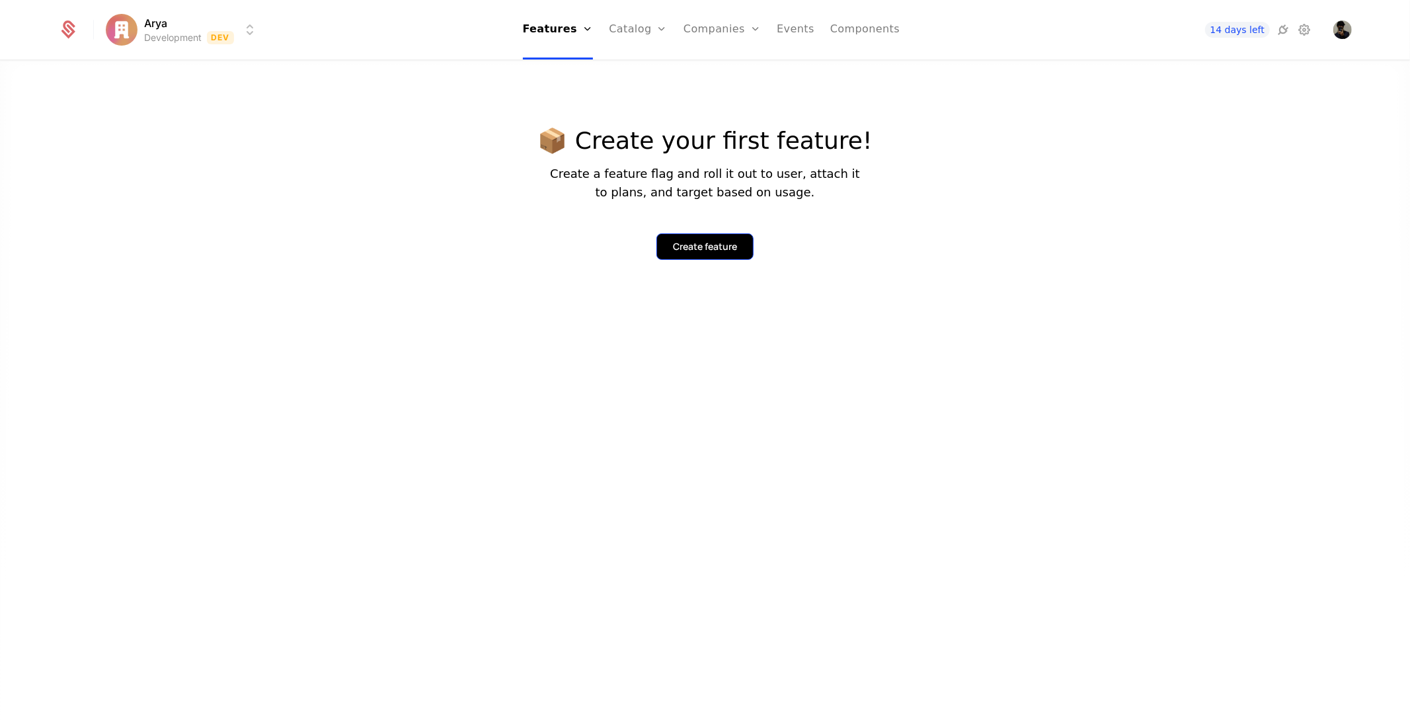
click at [725, 248] on div "Create feature" at bounding box center [705, 246] width 64 height 13
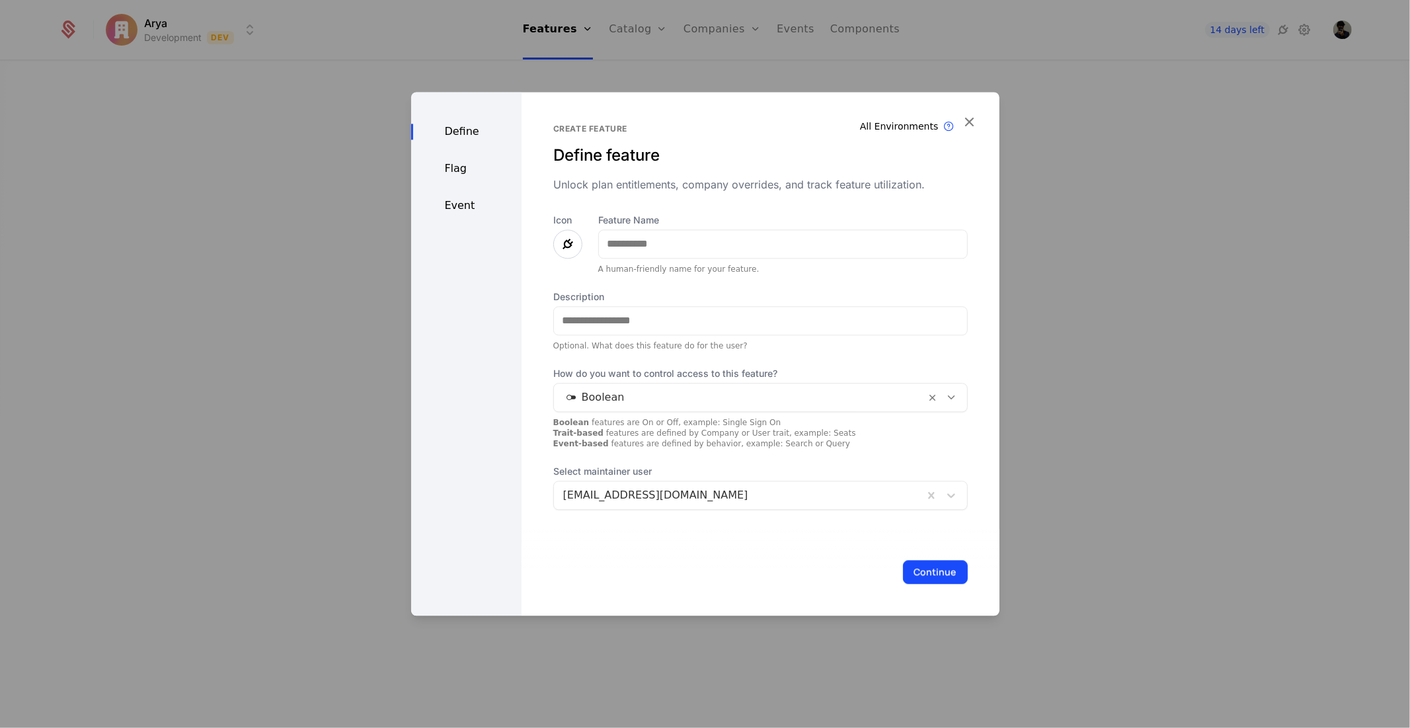
click at [580, 48] on div at bounding box center [705, 364] width 1410 height 728
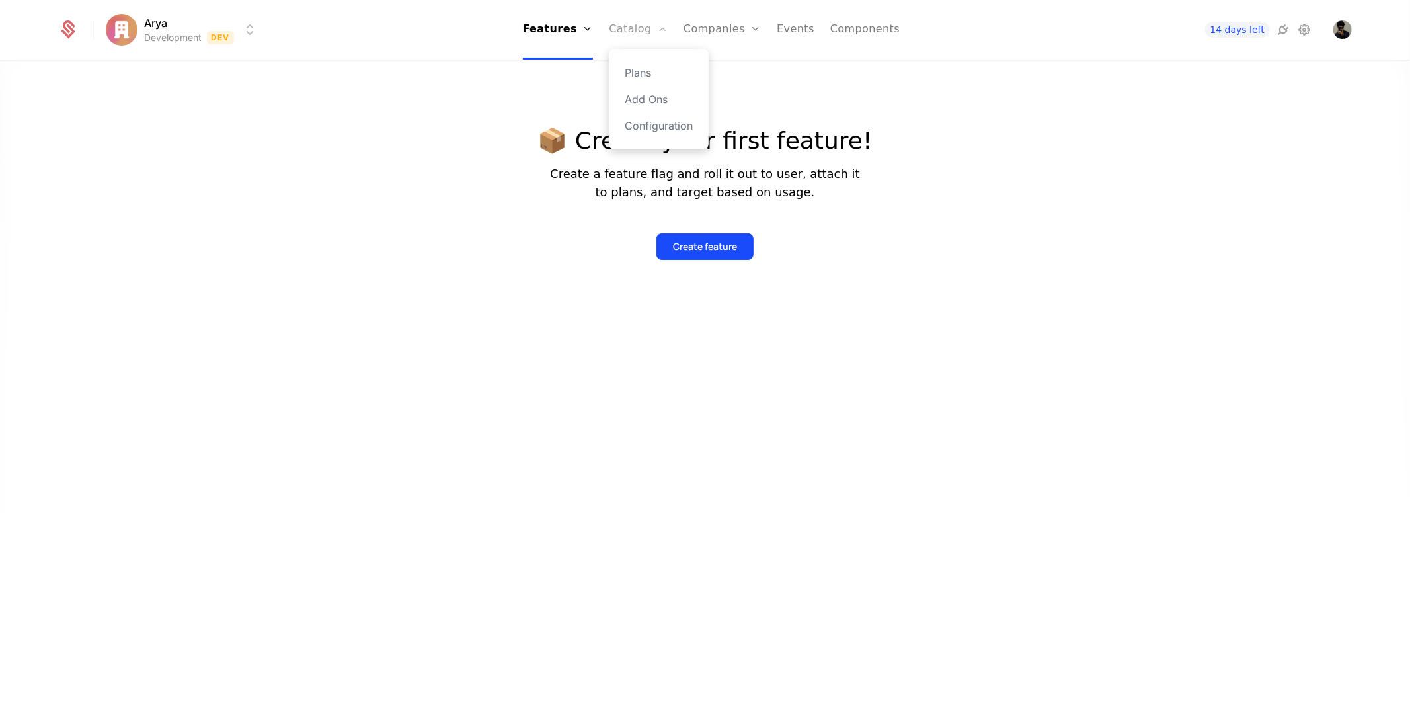
click at [628, 30] on link "Catalog" at bounding box center [638, 29] width 59 height 59
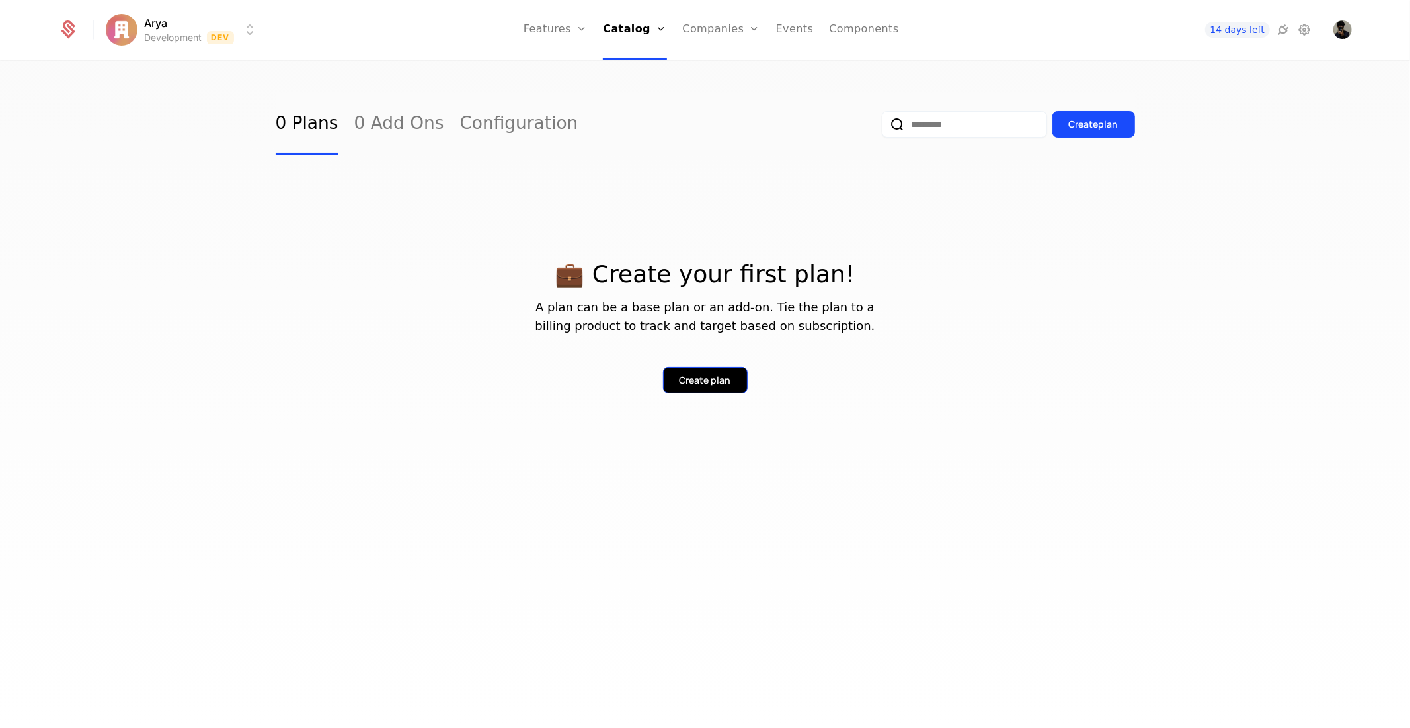
click at [727, 379] on div "Create plan" at bounding box center [706, 380] width 52 height 13
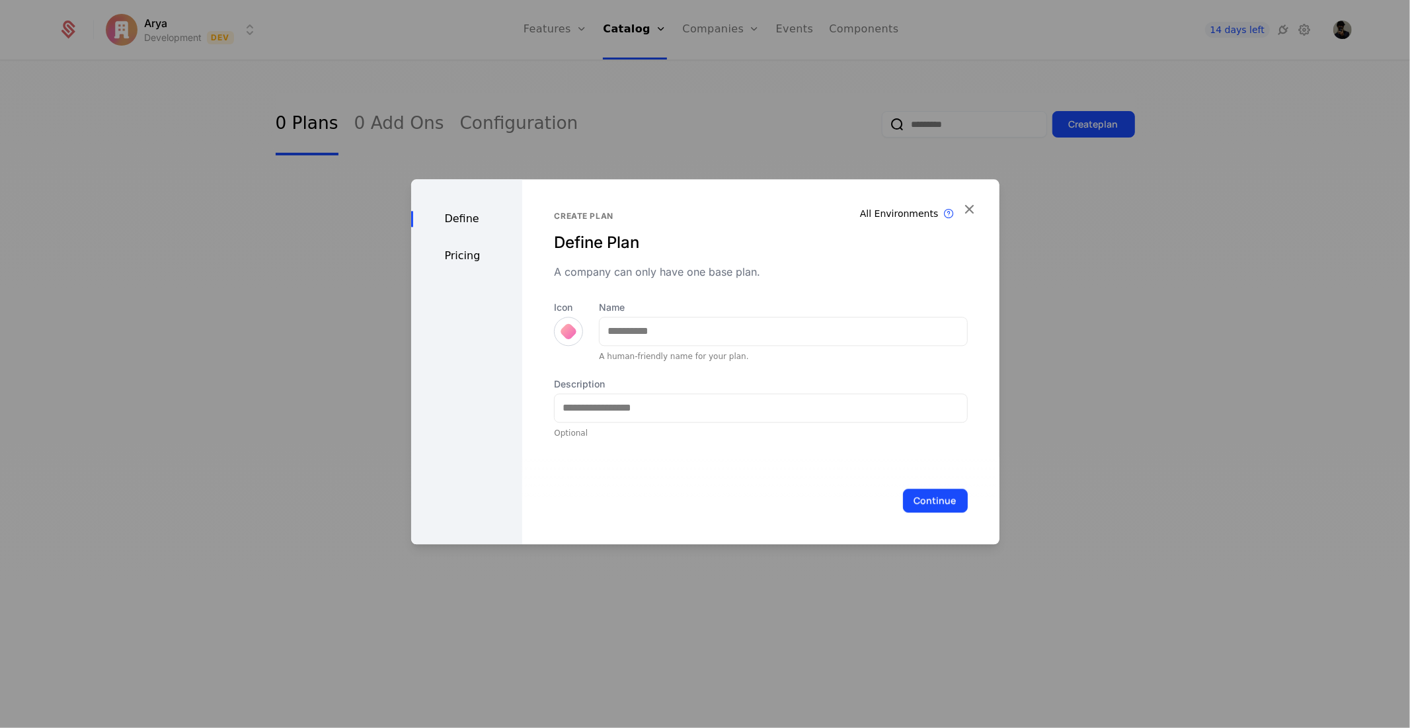
click at [494, 258] on div "Pricing" at bounding box center [467, 256] width 112 height 16
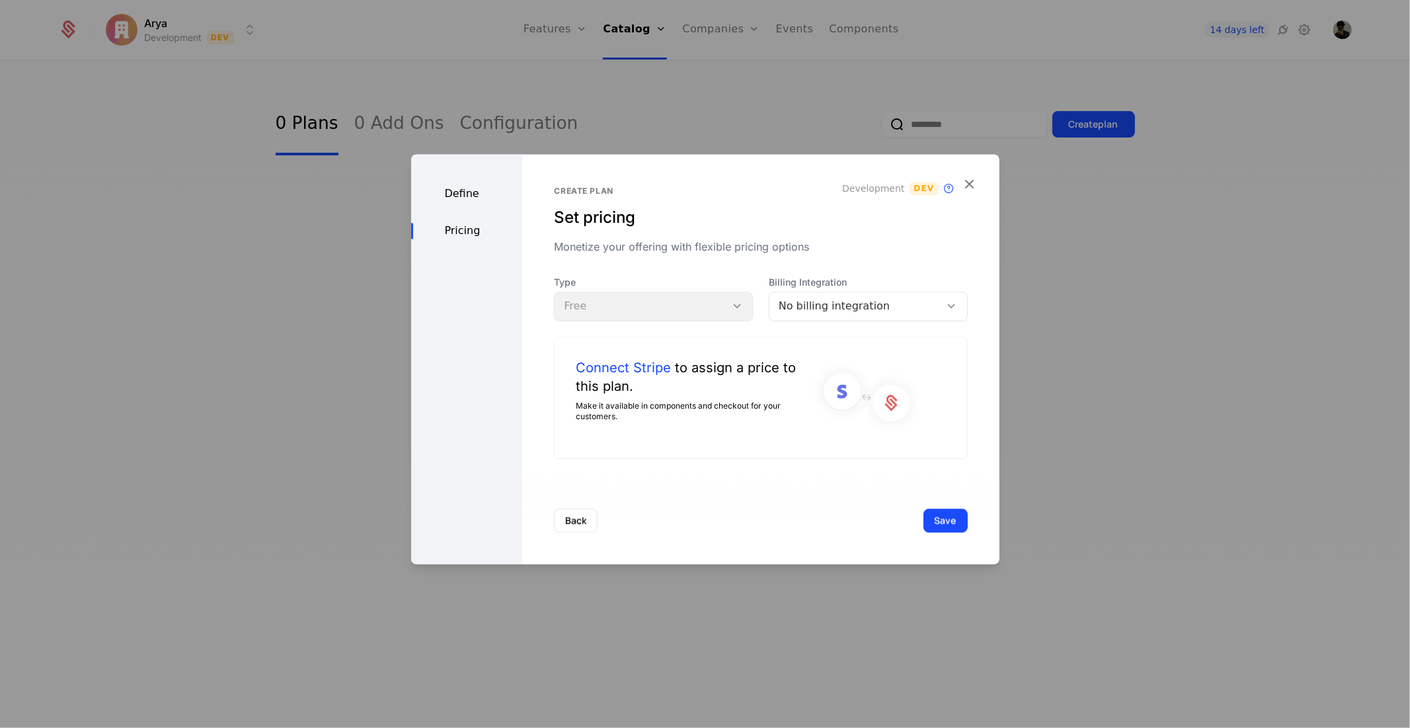
click at [791, 411] on div "Make it available in components and checkout for your customers." at bounding box center [692, 411] width 233 height 21
click at [854, 387] on img at bounding box center [867, 397] width 116 height 79
click at [853, 387] on img at bounding box center [867, 397] width 116 height 79
click at [681, 315] on div "Type Free" at bounding box center [653, 298] width 199 height 45
click at [863, 313] on div "No billing integration" at bounding box center [855, 306] width 153 height 16
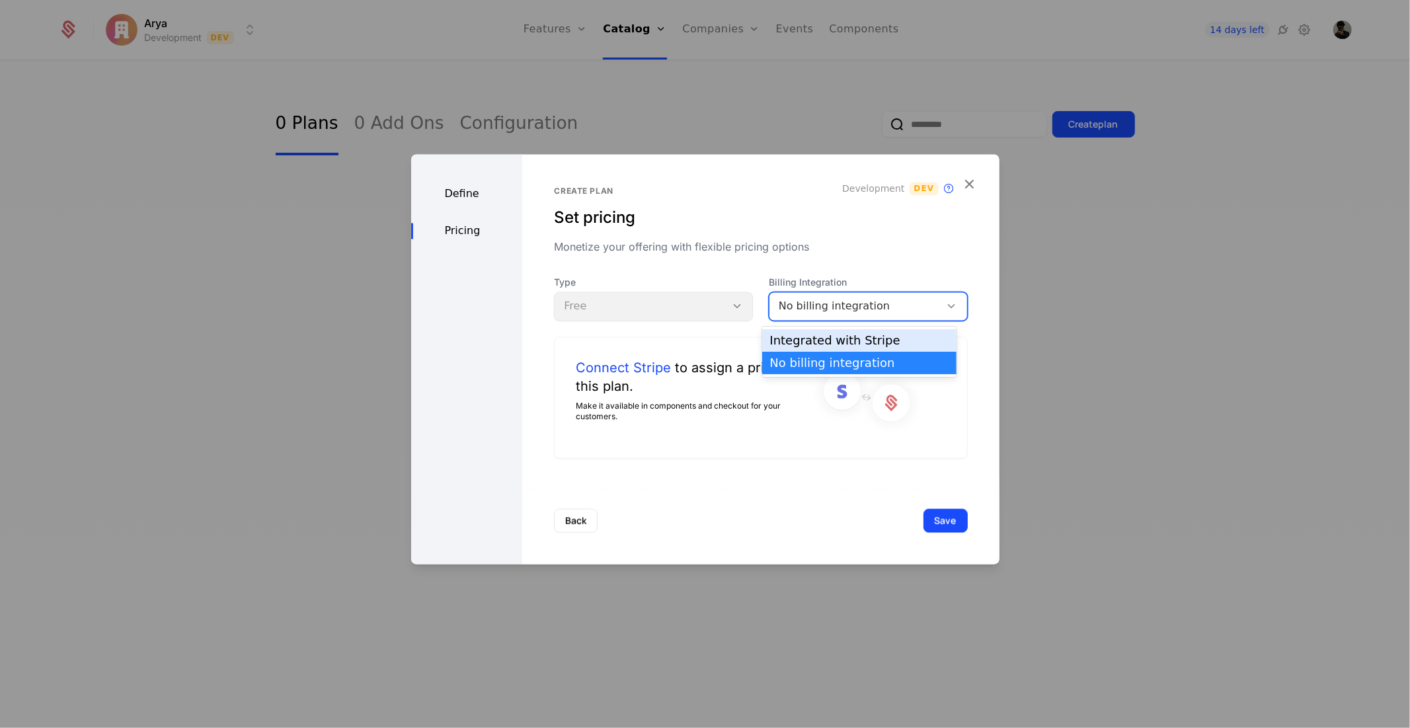
click at [865, 340] on div "Integrated with Stripe" at bounding box center [859, 341] width 179 height 12
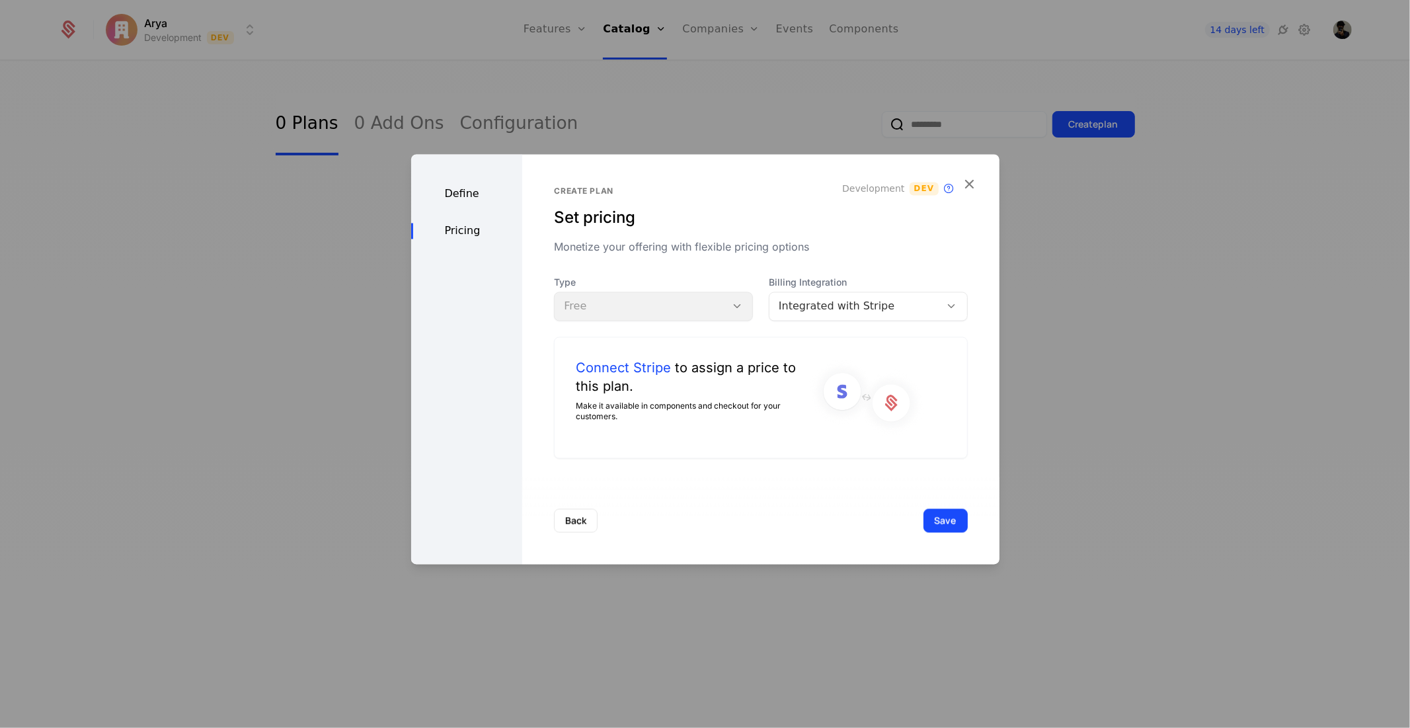
click at [711, 294] on div "Type Free" at bounding box center [653, 298] width 199 height 45
click at [696, 294] on div "Type Free" at bounding box center [653, 298] width 199 height 45
drag, startPoint x: 696, startPoint y: 294, endPoint x: 715, endPoint y: 305, distance: 22.0
click at [697, 294] on div "Type Free" at bounding box center [653, 298] width 199 height 45
click at [715, 305] on div "Type Free" at bounding box center [653, 298] width 199 height 45
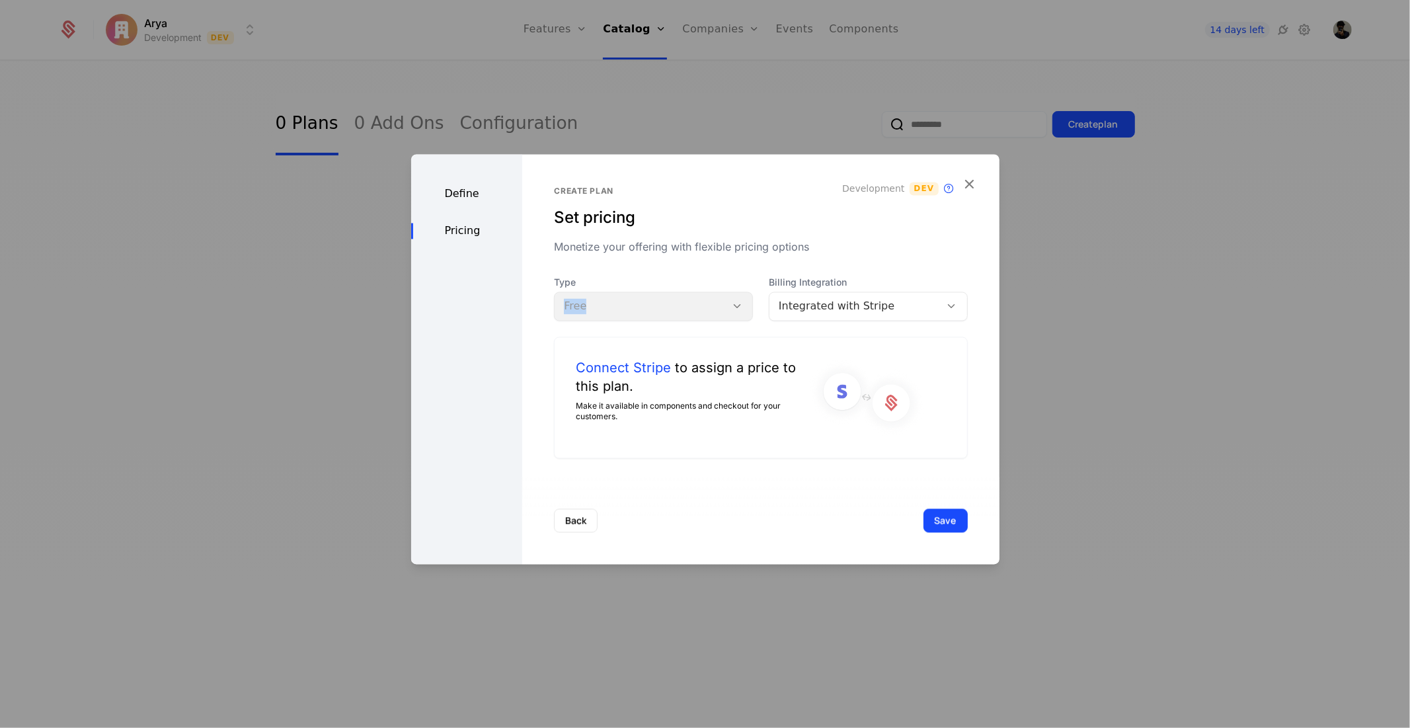
click at [716, 306] on div "Type Free" at bounding box center [653, 298] width 199 height 45
click at [630, 395] on div "Connect Stripe to assign a price to this plan. Make it available in components …" at bounding box center [692, 397] width 233 height 79
click at [645, 368] on link "Connect Stripe" at bounding box center [623, 367] width 95 height 19
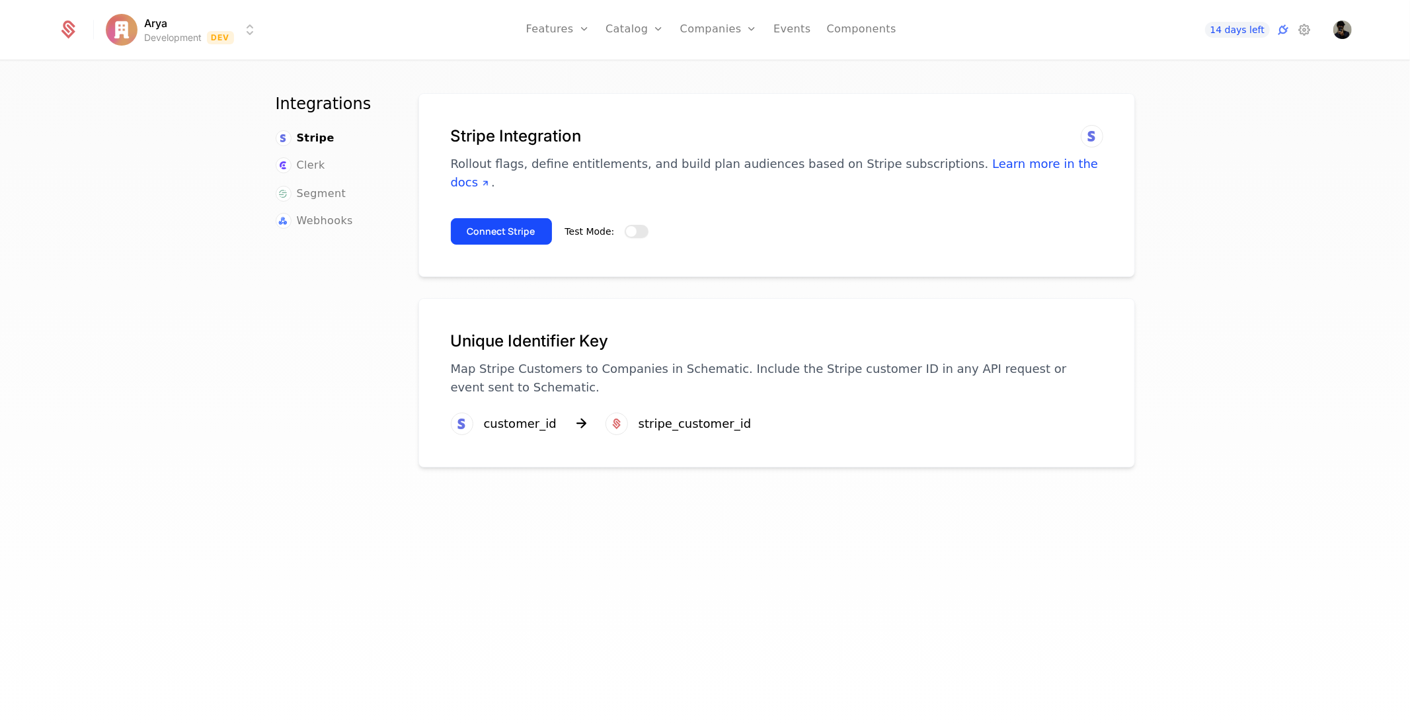
click at [633, 225] on button "Test Mode:" at bounding box center [637, 231] width 24 height 13
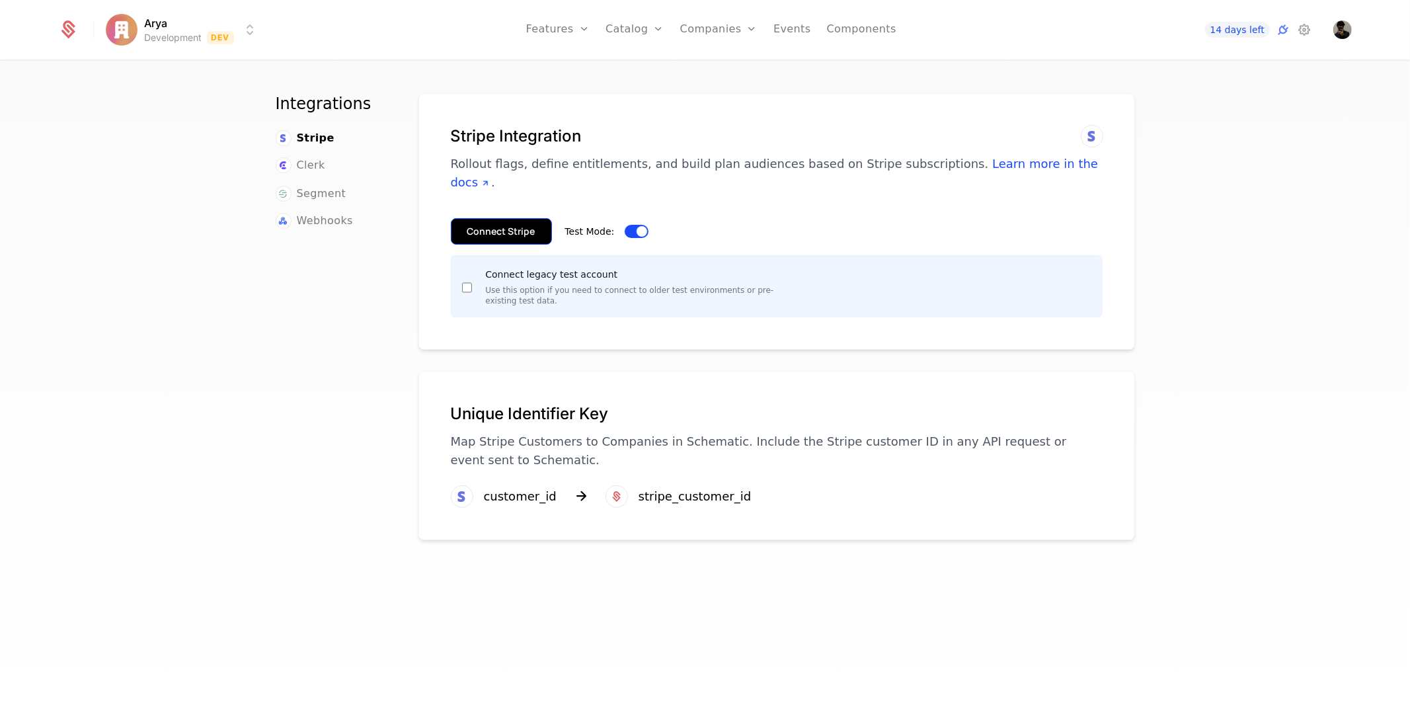
click at [487, 218] on button "Connect Stripe" at bounding box center [501, 231] width 101 height 26
click at [638, 31] on link "Catalog" at bounding box center [635, 29] width 59 height 59
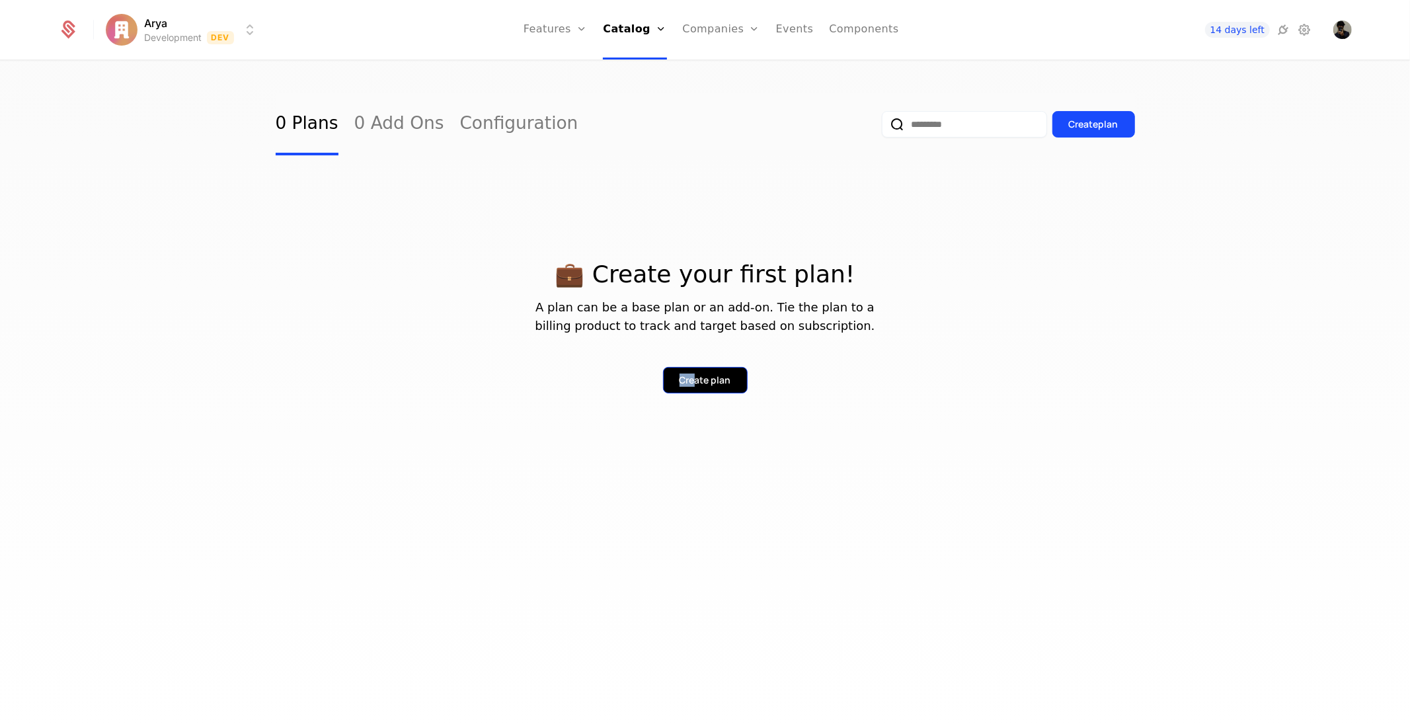
drag, startPoint x: 695, startPoint y: 360, endPoint x: 695, endPoint y: 375, distance: 14.5
click at [695, 373] on div "Create plan" at bounding box center [705, 370] width 859 height 48
click at [695, 379] on div "Create plan" at bounding box center [706, 380] width 52 height 13
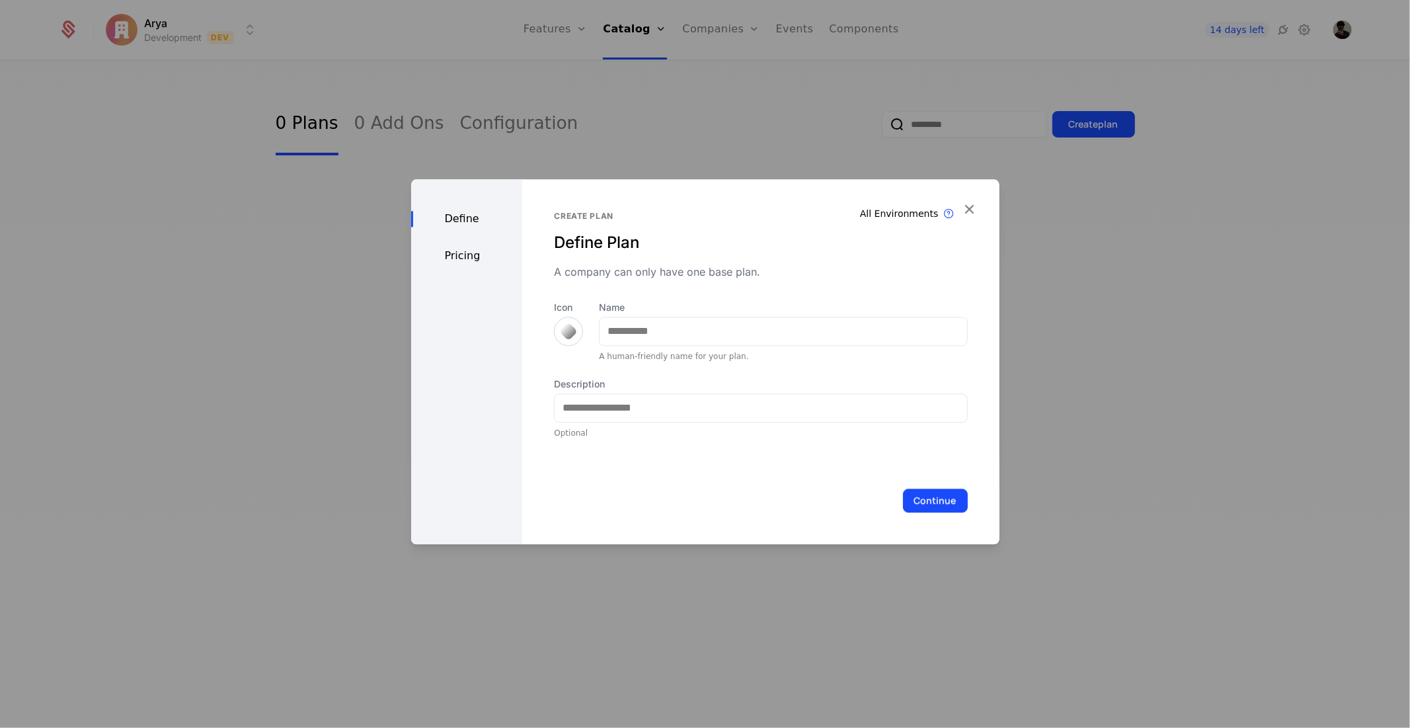
click at [479, 259] on div "Pricing" at bounding box center [467, 256] width 112 height 16
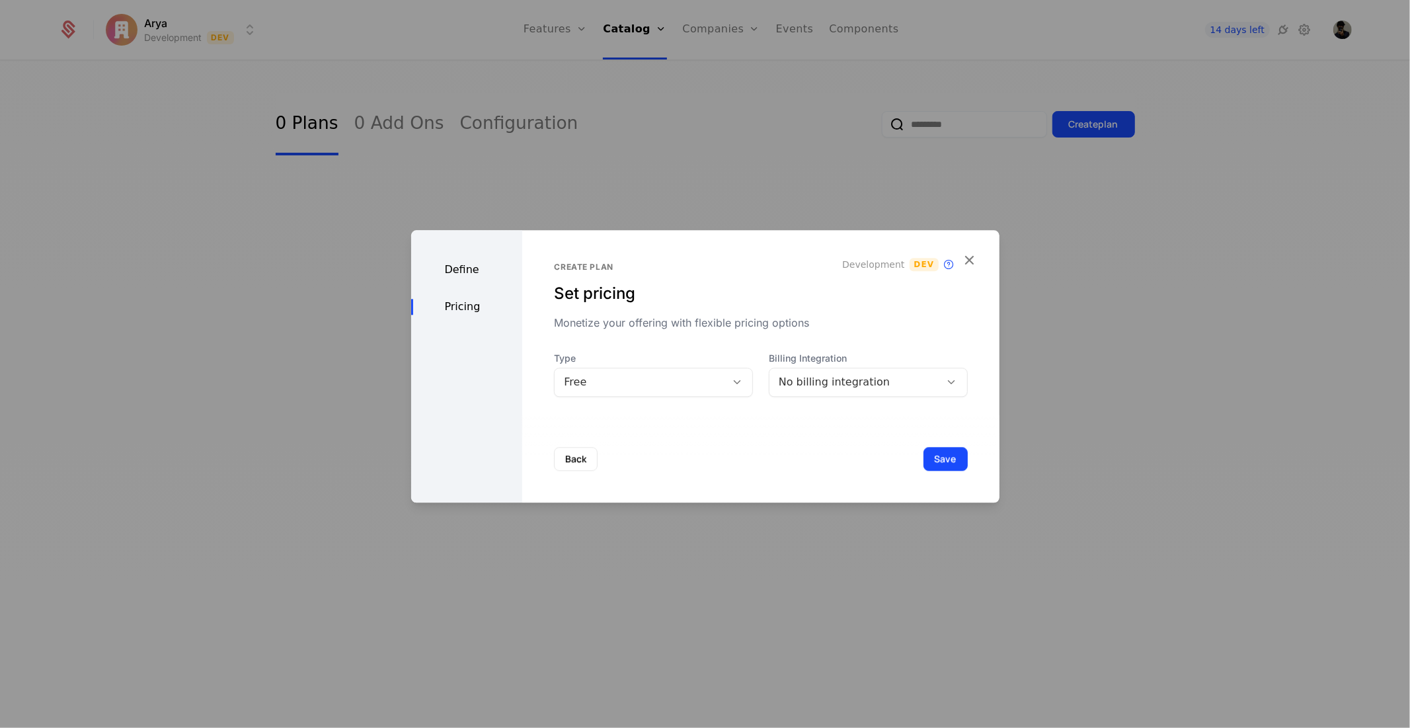
click at [713, 384] on div "Free" at bounding box center [640, 382] width 171 height 19
click at [888, 378] on div "No billing integration" at bounding box center [855, 382] width 153 height 16
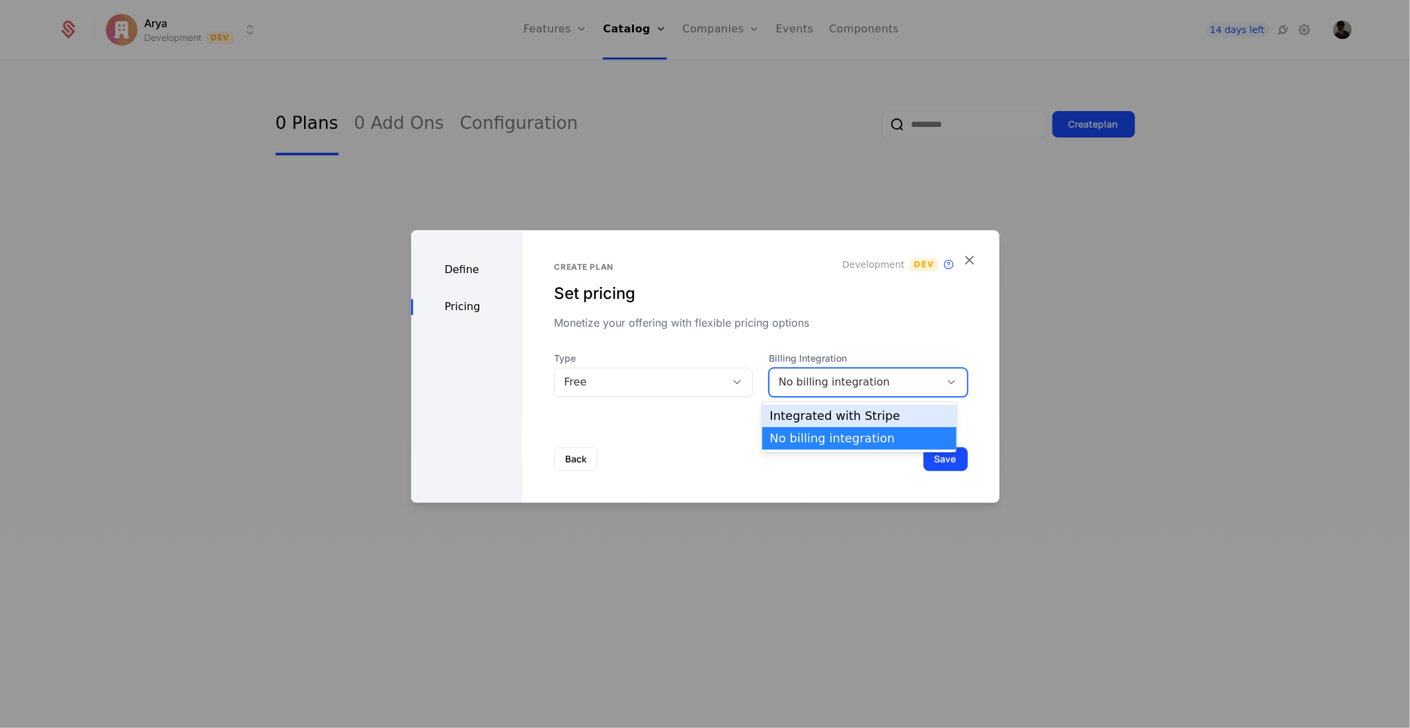
click at [828, 418] on div "Integrated with Stripe" at bounding box center [859, 416] width 179 height 12
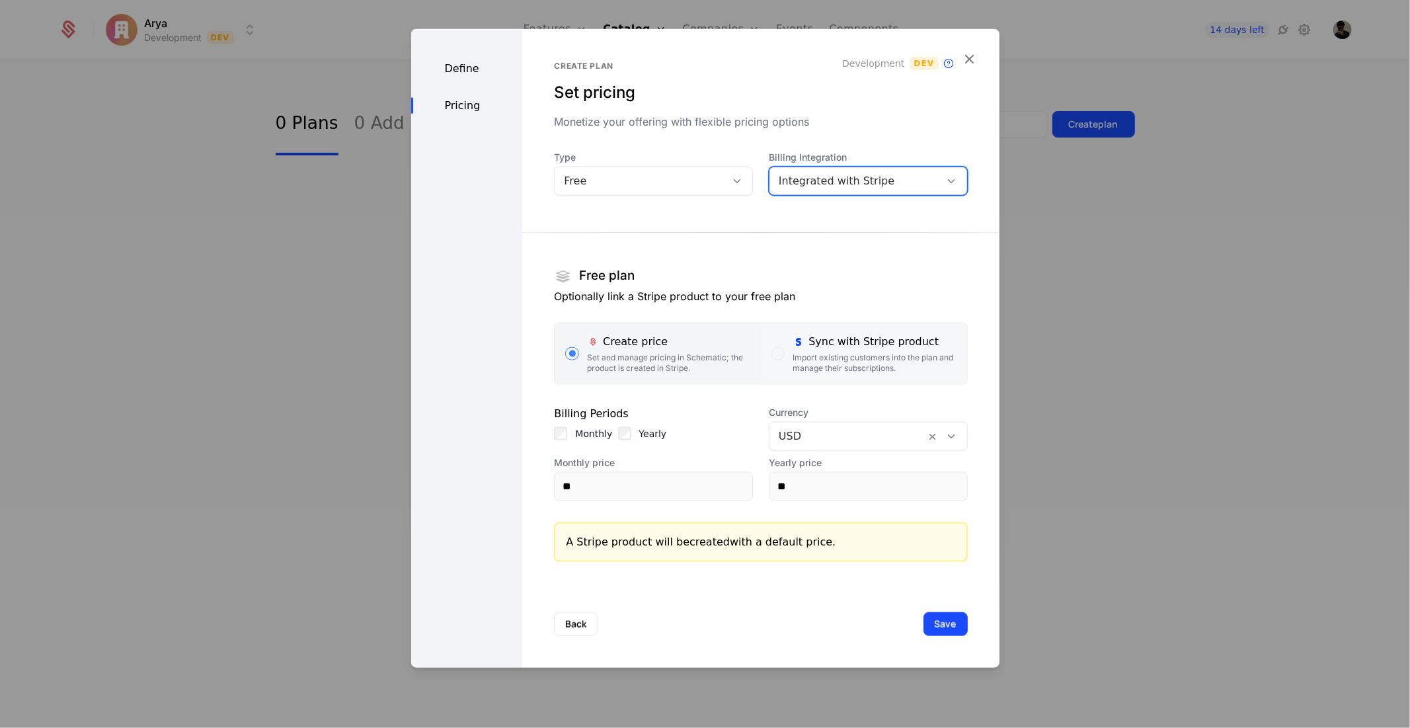
click at [853, 340] on div "Sync with Stripe product" at bounding box center [874, 341] width 163 height 16
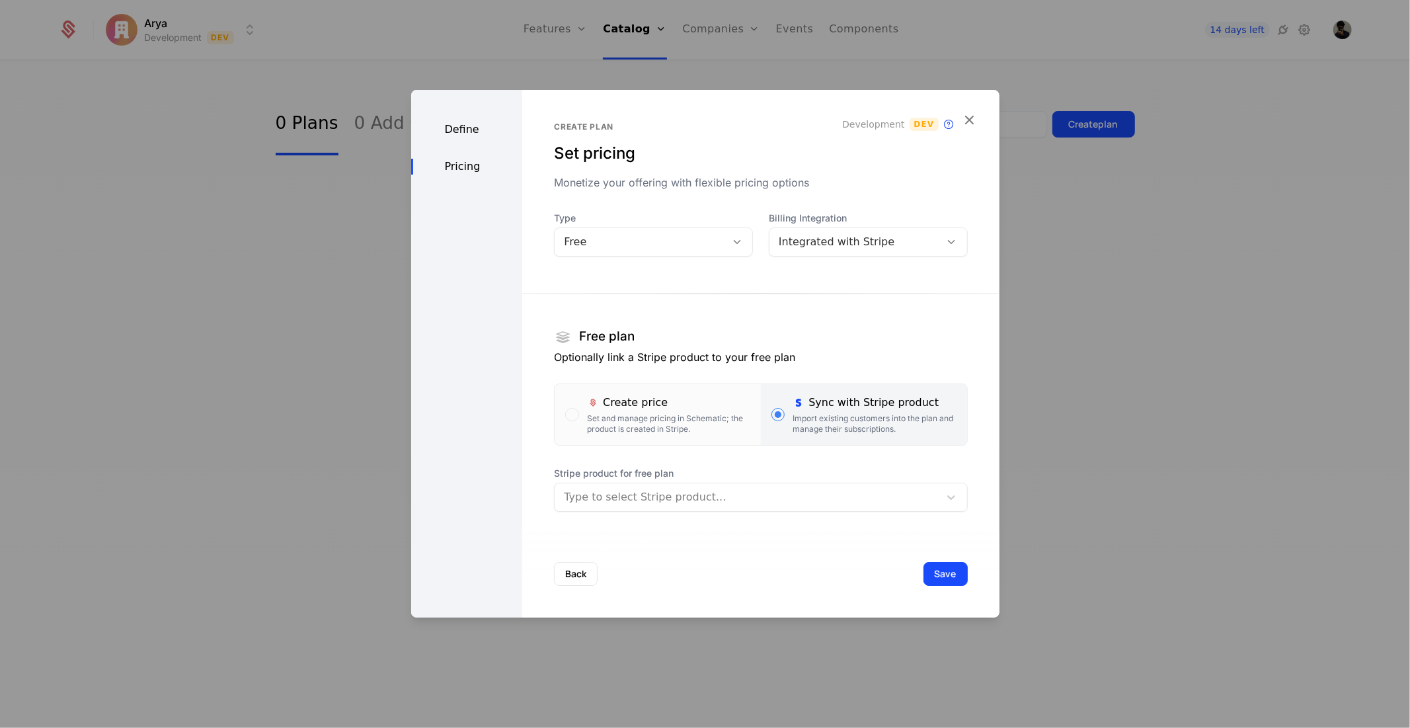
click at [746, 488] on div at bounding box center [747, 497] width 366 height 19
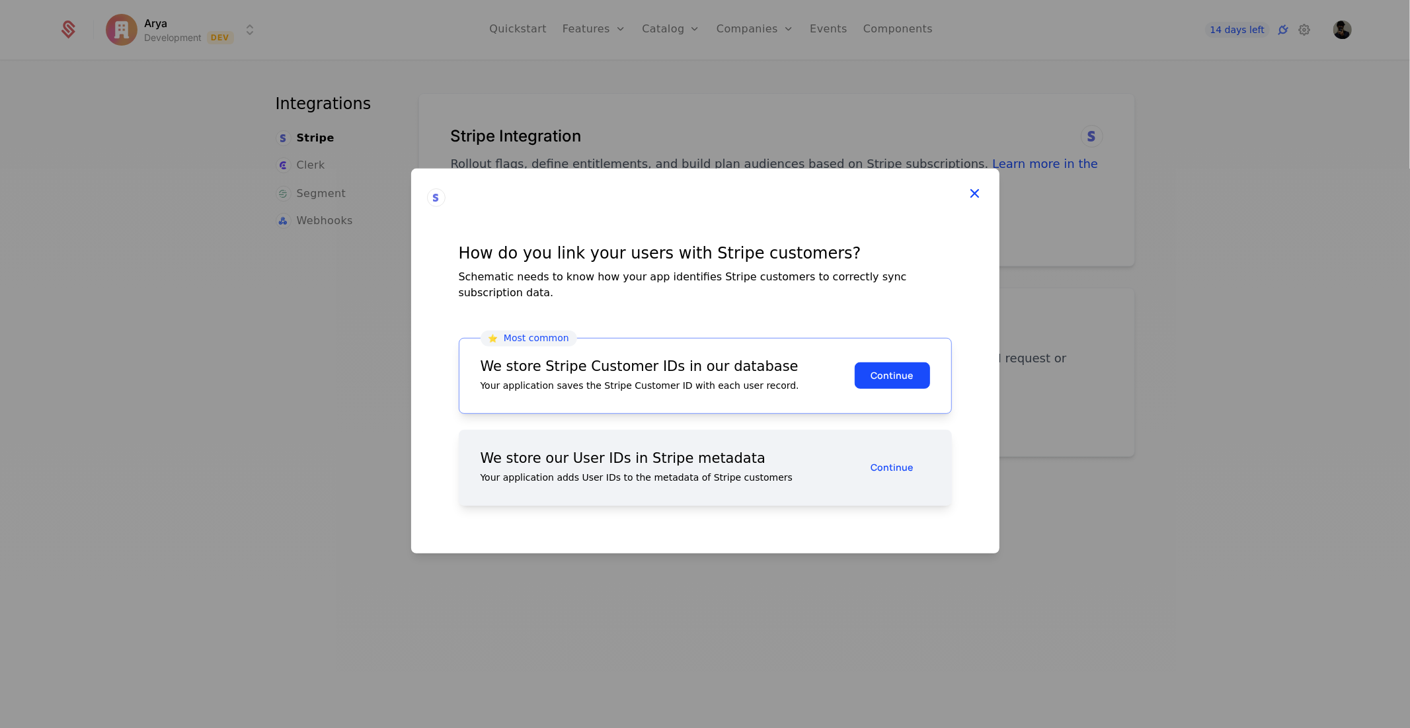
click at [975, 201] on icon at bounding box center [975, 192] width 17 height 17
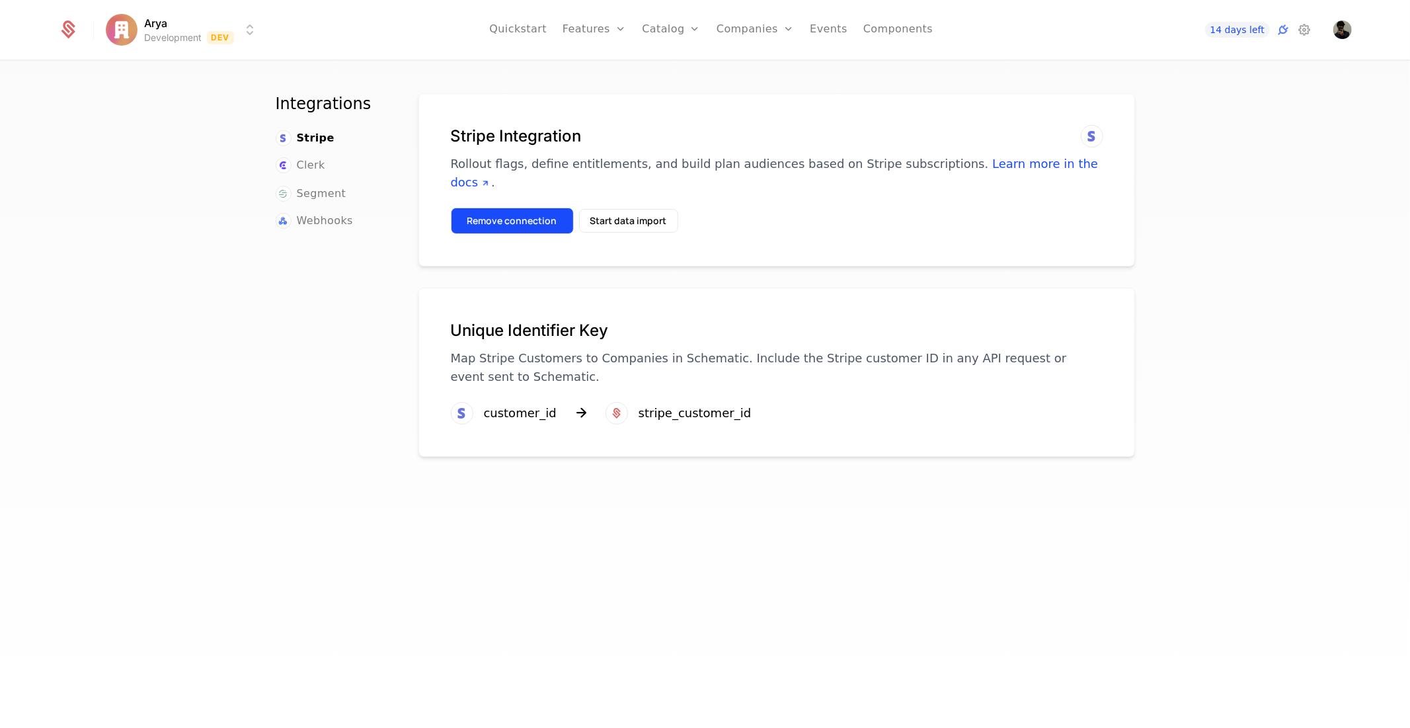
click at [538, 208] on button "Remove connection" at bounding box center [512, 221] width 123 height 26
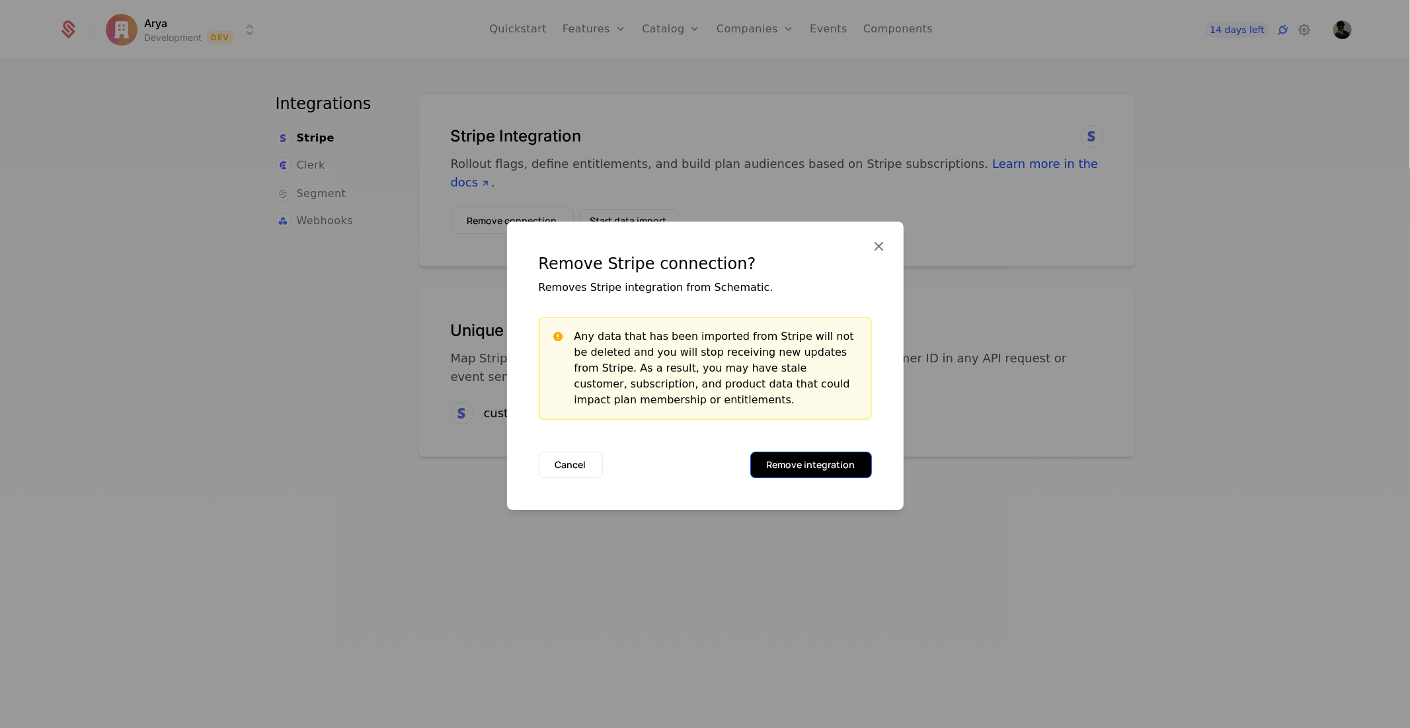
click at [834, 473] on button "Remove integration" at bounding box center [811, 465] width 122 height 26
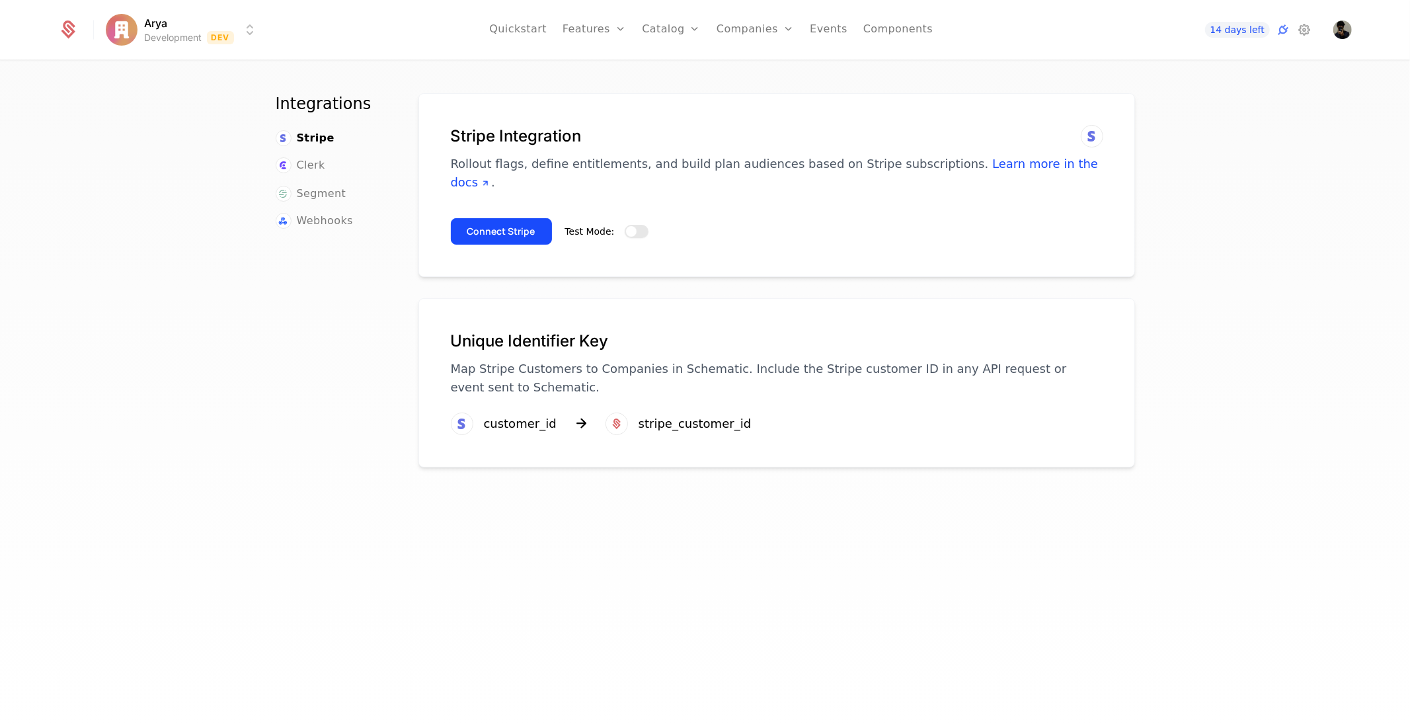
click at [629, 225] on button "Test Mode:" at bounding box center [637, 231] width 24 height 13
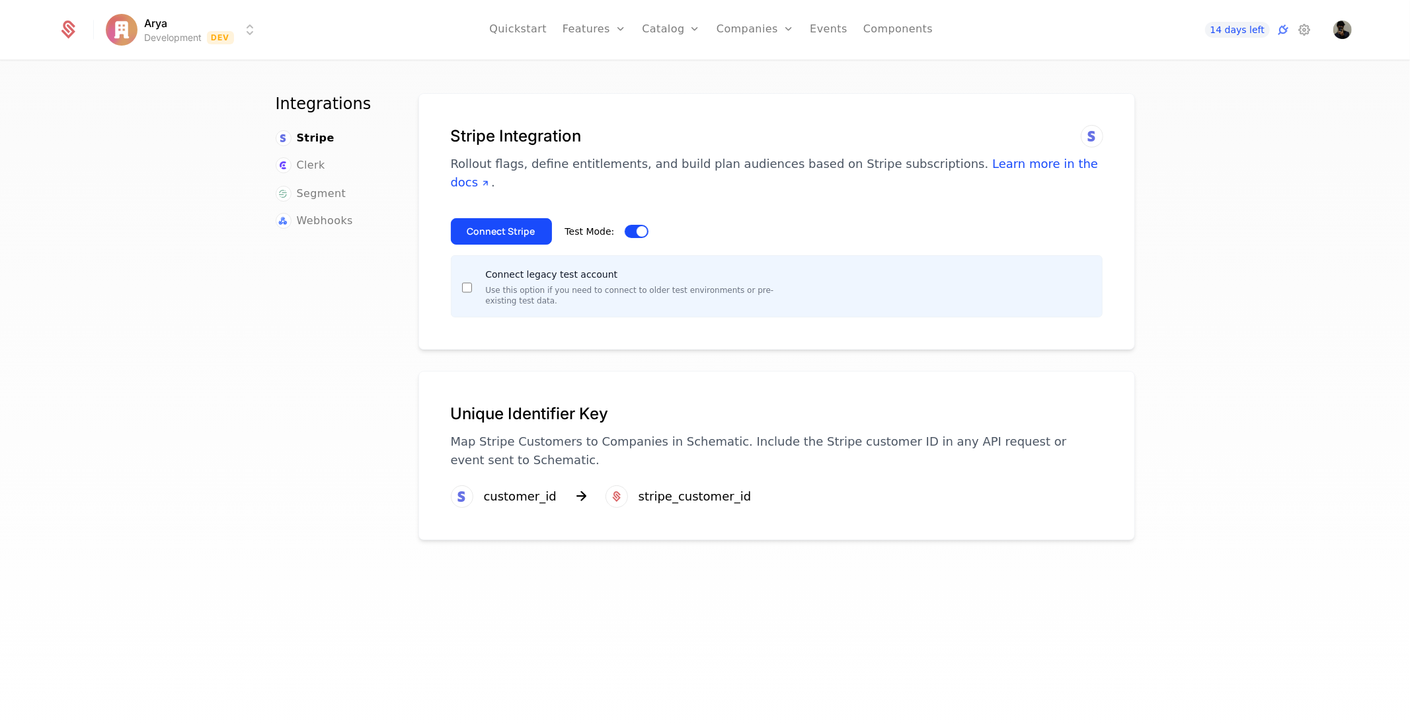
click at [504, 208] on div "Connect Stripe Test Mode:" at bounding box center [777, 226] width 652 height 37
click at [526, 218] on button "Connect Stripe" at bounding box center [501, 231] width 101 height 26
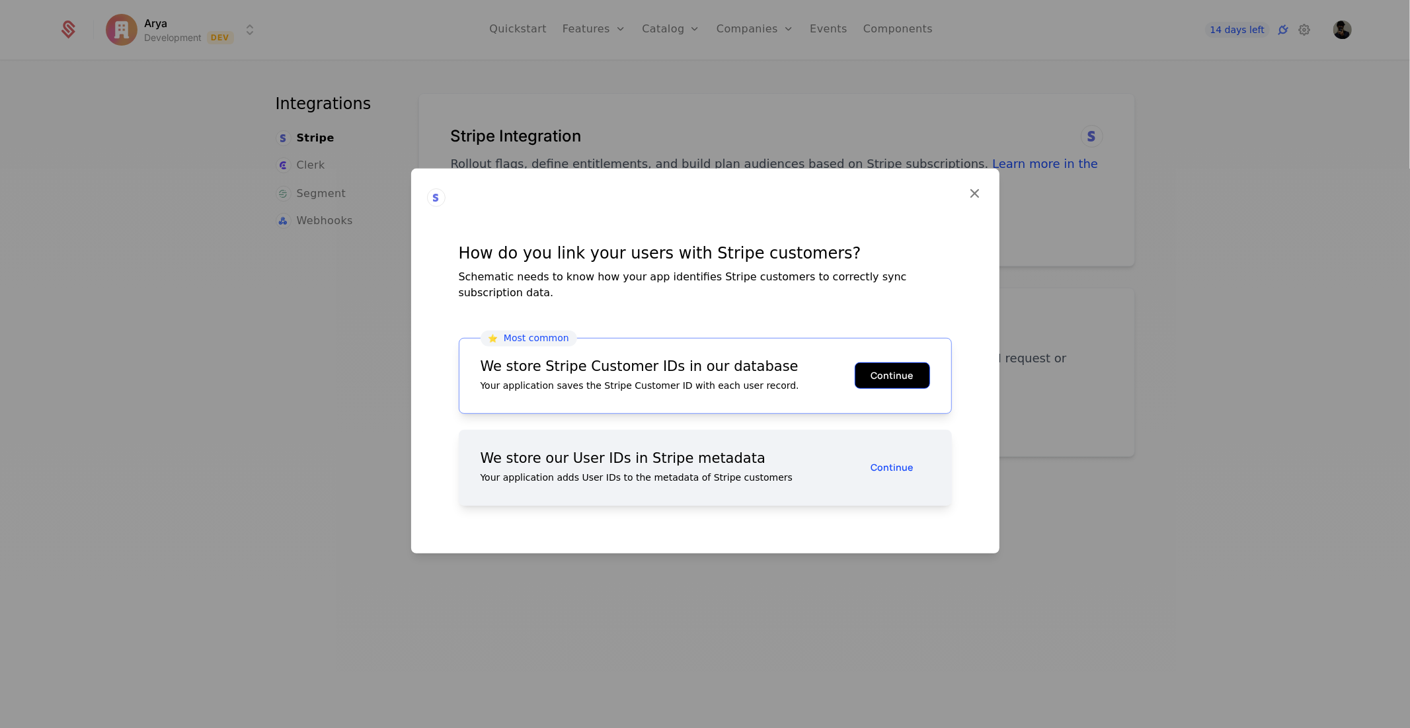
click at [882, 368] on button "Continue" at bounding box center [892, 375] width 75 height 26
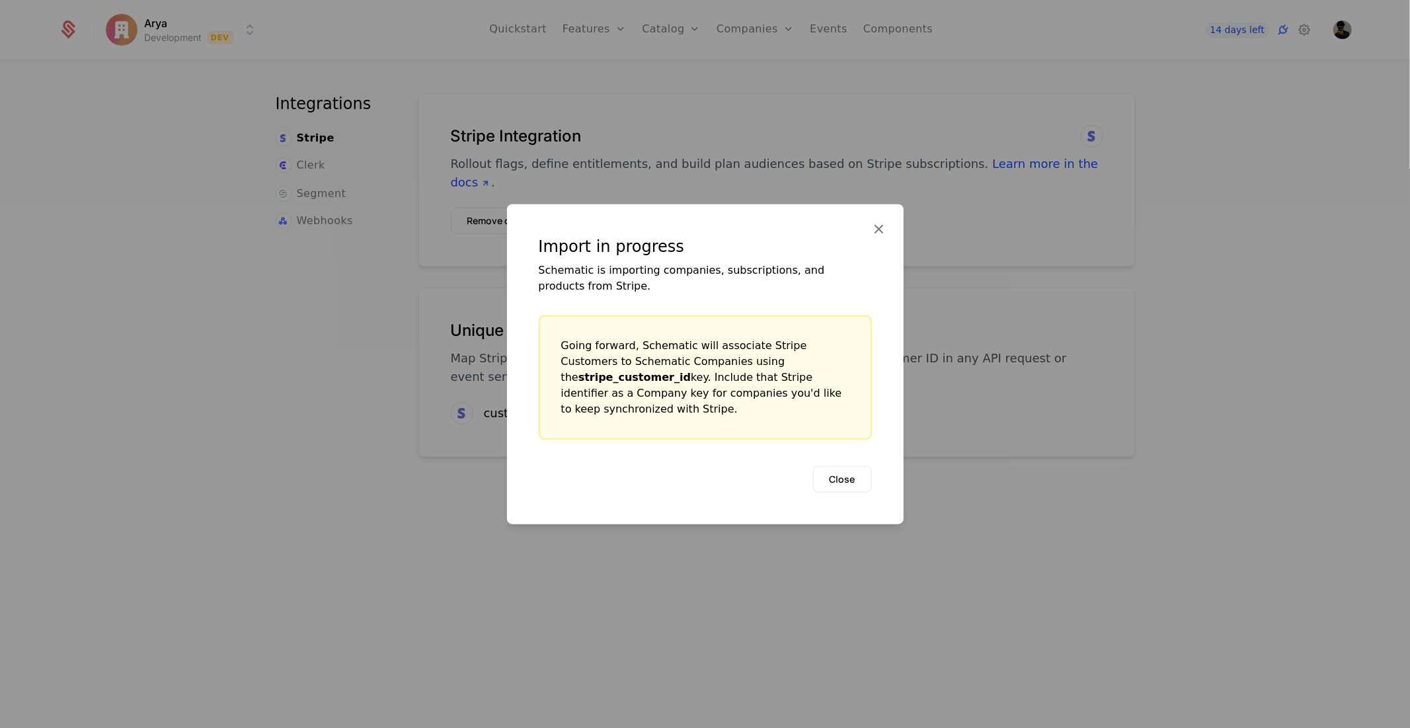
click at [691, 374] on b "stripe_customer_id" at bounding box center [634, 376] width 112 height 13
click at [859, 465] on button "Close" at bounding box center [842, 478] width 59 height 26
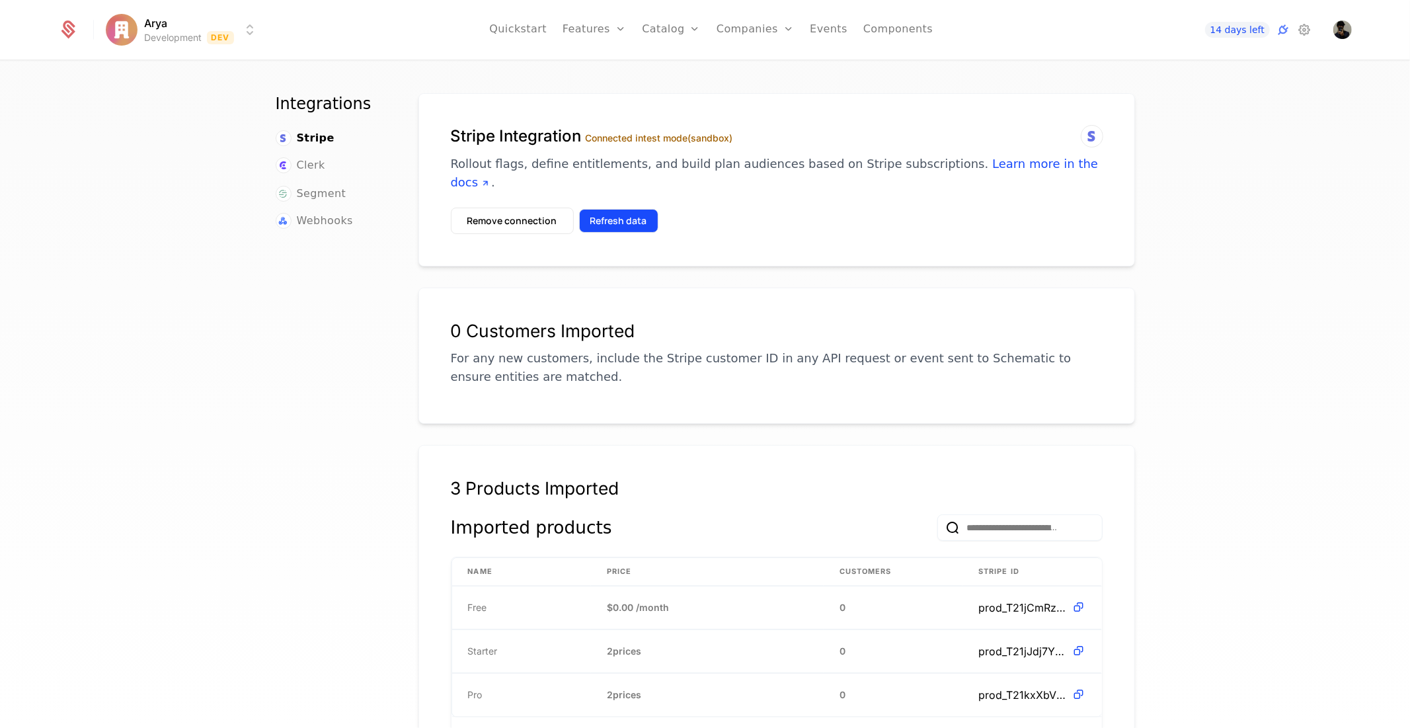
click at [643, 209] on button "Refresh data" at bounding box center [618, 221] width 79 height 24
click at [673, 61] on div "Plans Add Ons Credits Configuration" at bounding box center [692, 112] width 100 height 127
click at [673, 69] on link "Plans" at bounding box center [692, 73] width 68 height 16
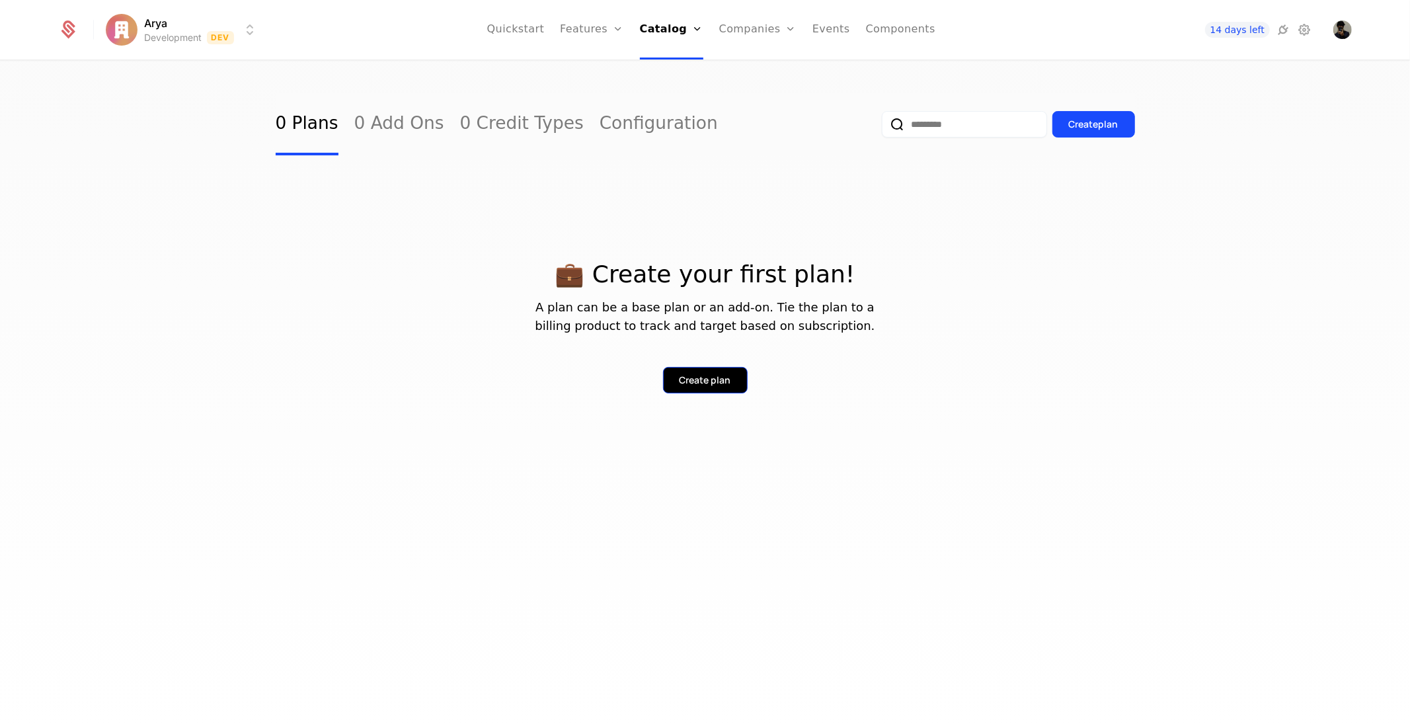
click at [719, 368] on button "Create plan" at bounding box center [705, 380] width 85 height 26
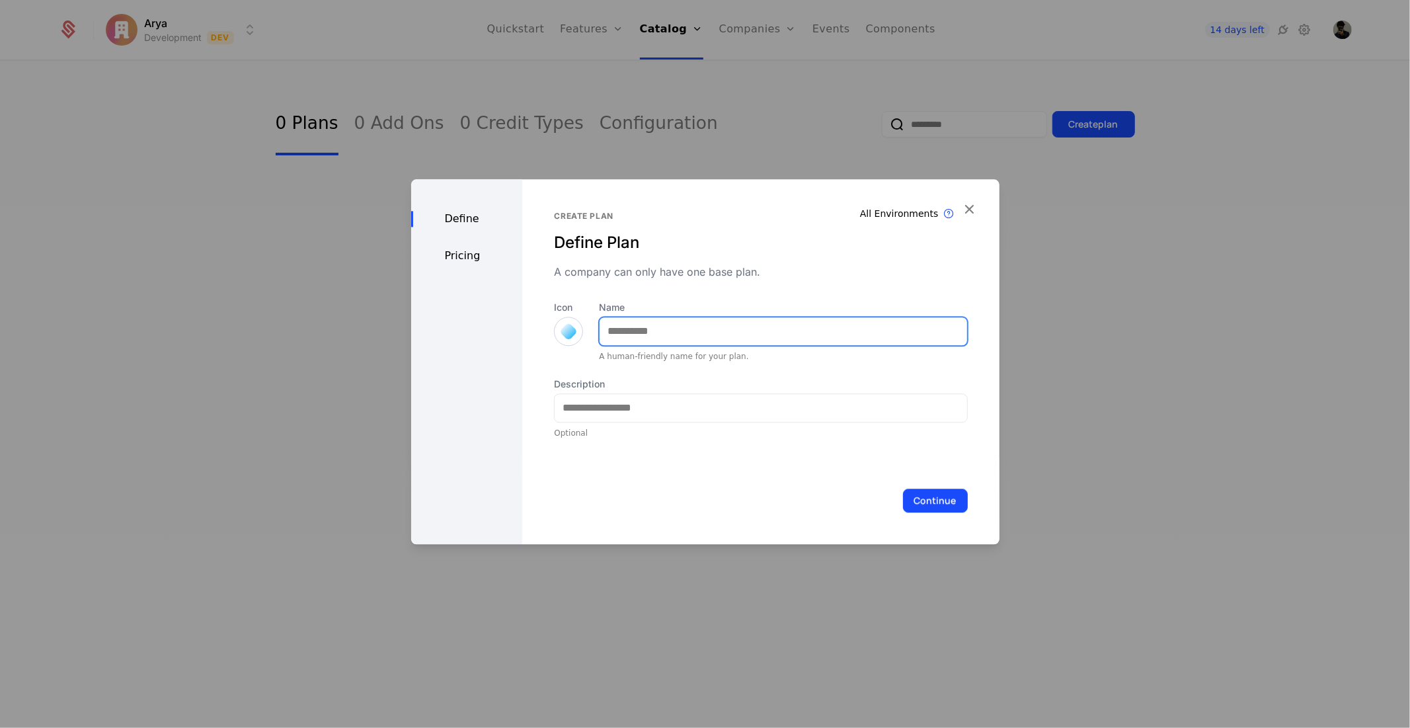
click at [635, 339] on input "Name" at bounding box center [783, 331] width 367 height 28
type input "*"
type input "****"
click at [629, 467] on div "Continue" at bounding box center [760, 500] width 477 height 87
click at [563, 329] on div at bounding box center [568, 331] width 19 height 19
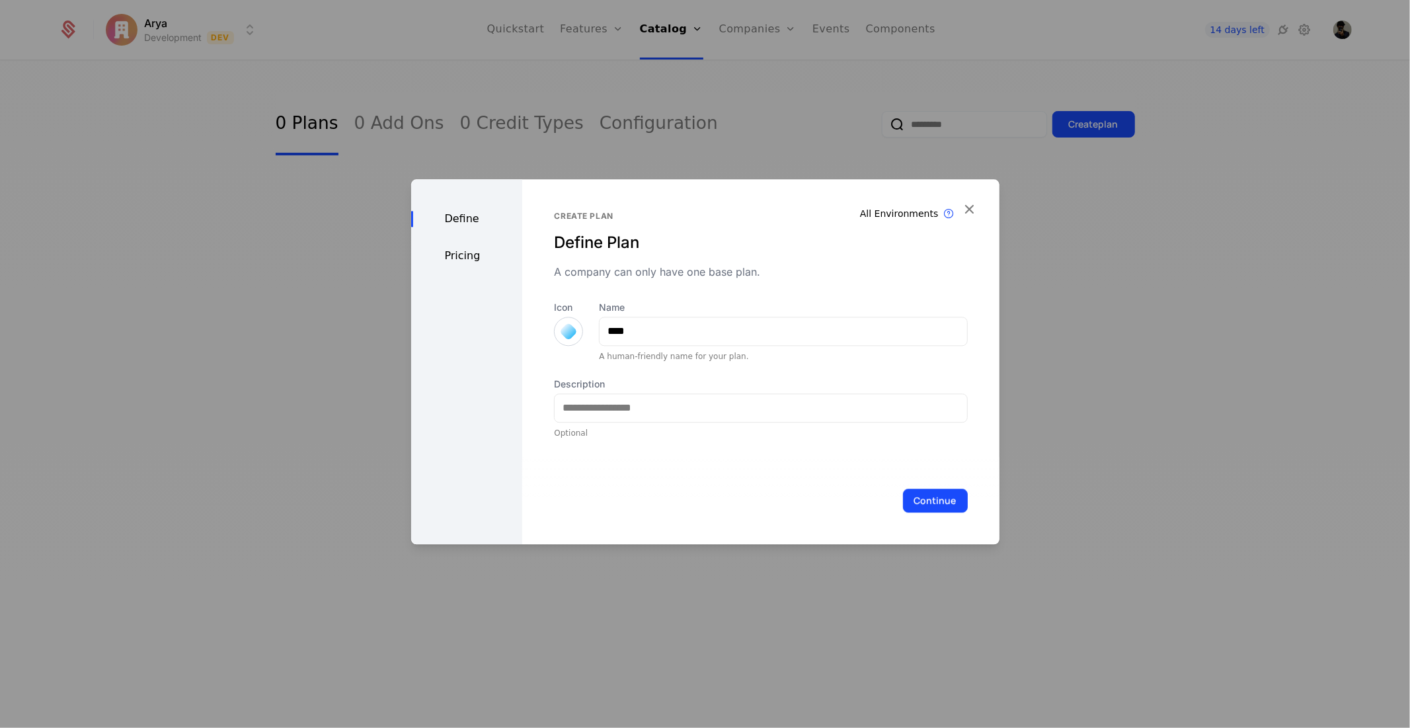
scroll to position [5, 0]
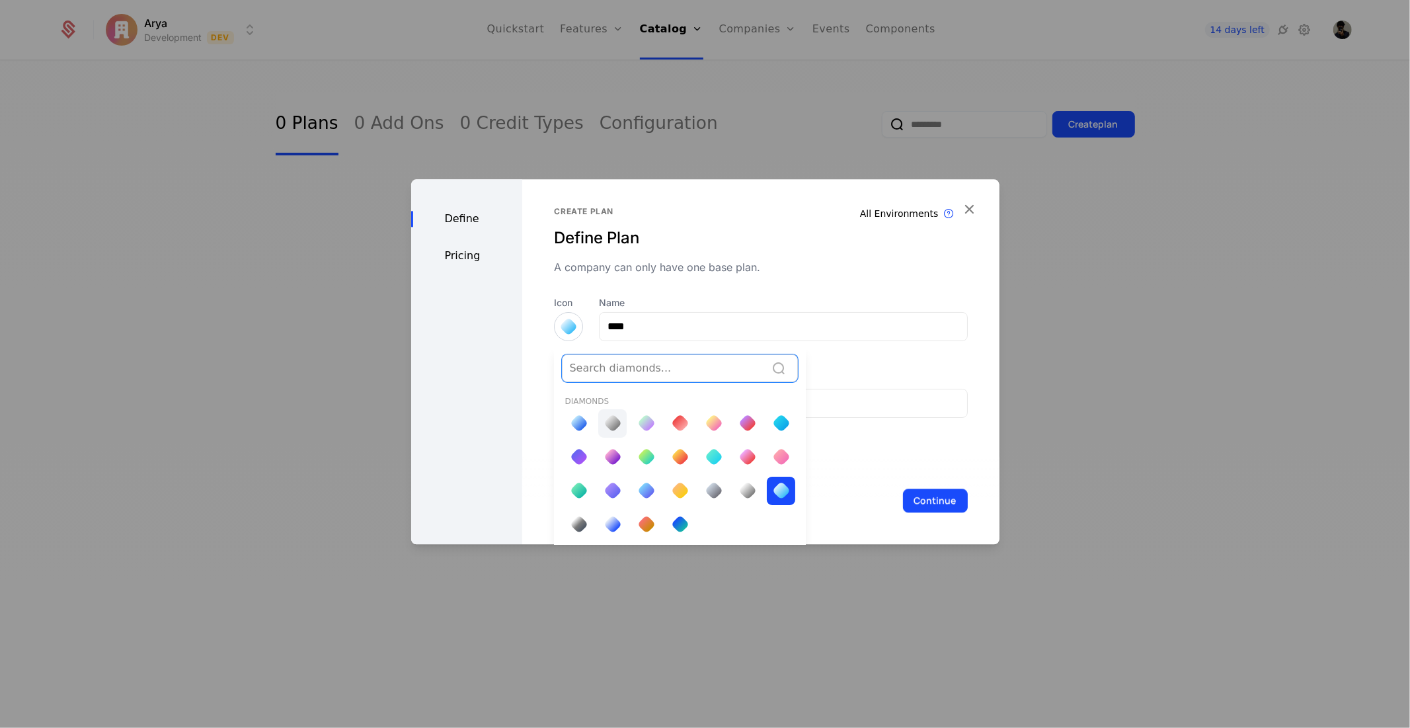
click at [616, 416] on div at bounding box center [612, 422] width 13 height 13
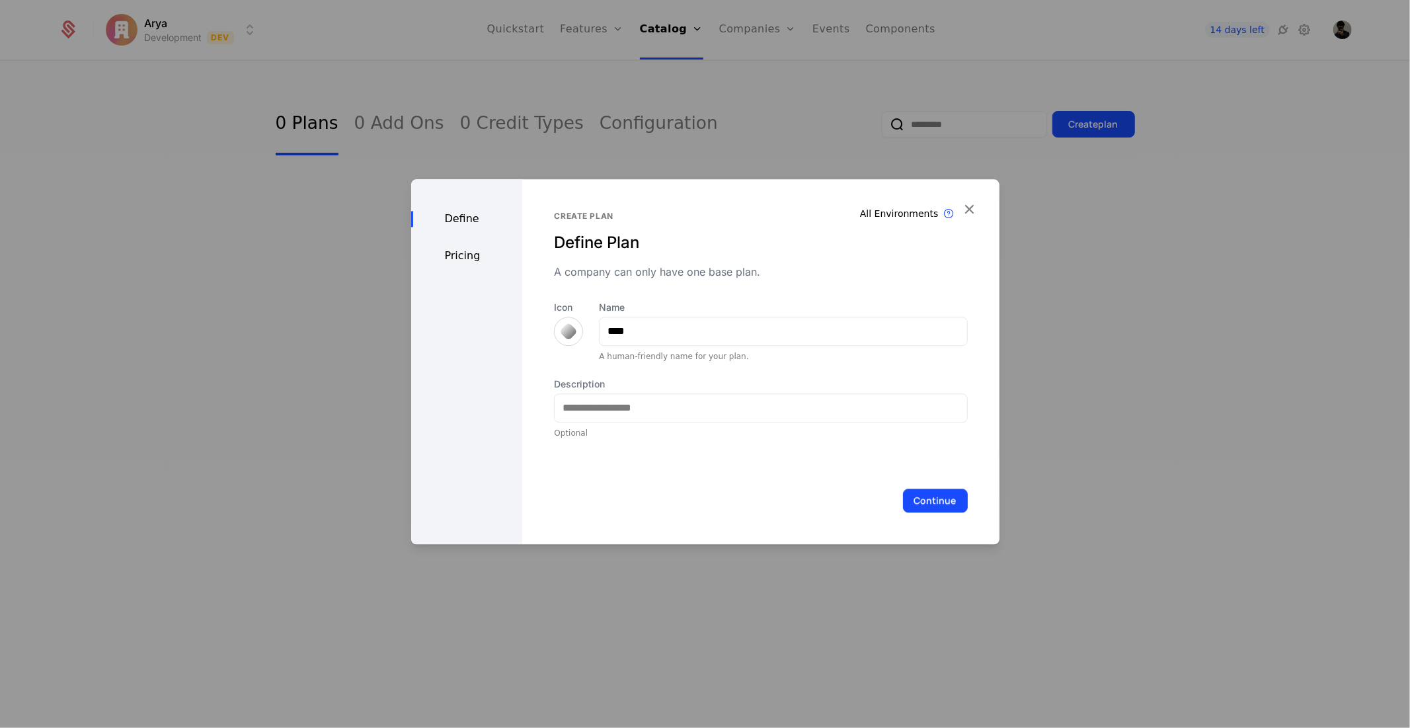
click at [566, 327] on div at bounding box center [568, 331] width 19 height 19
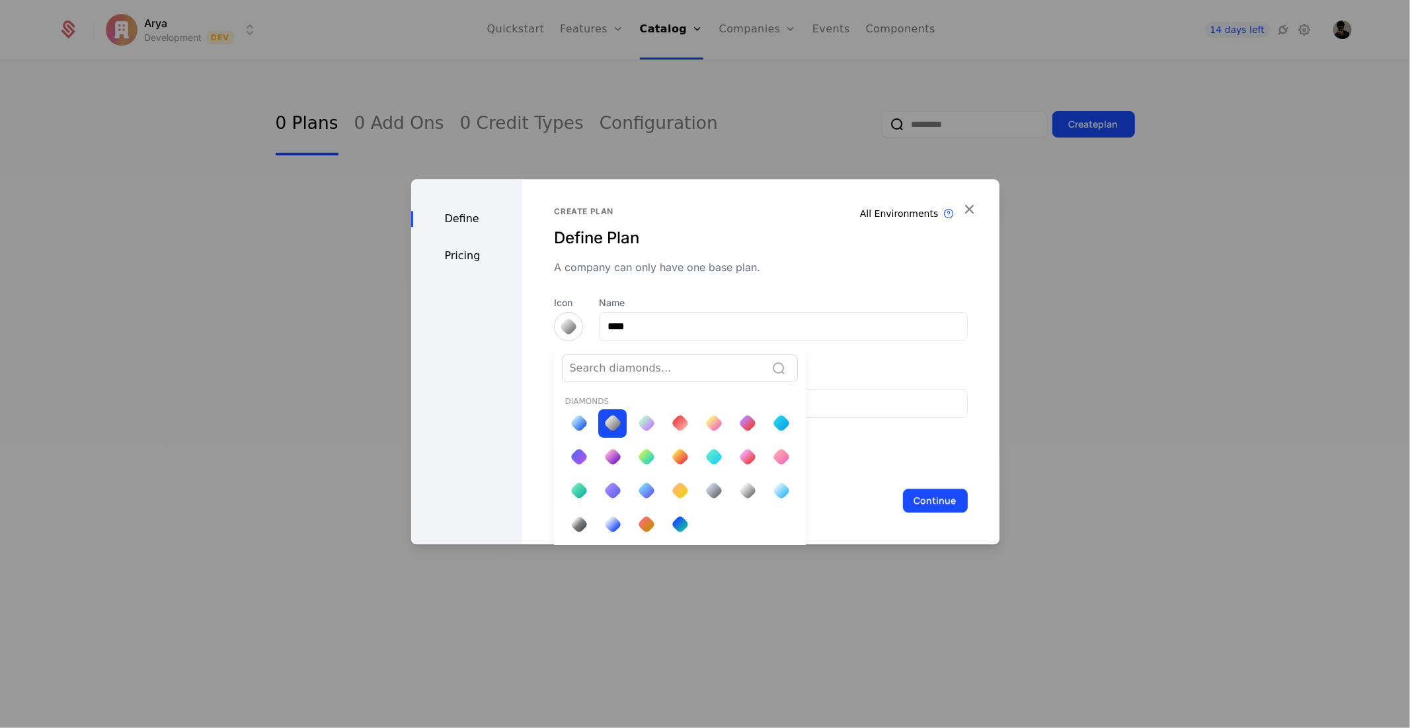
click at [566, 327] on div at bounding box center [705, 361] width 588 height 365
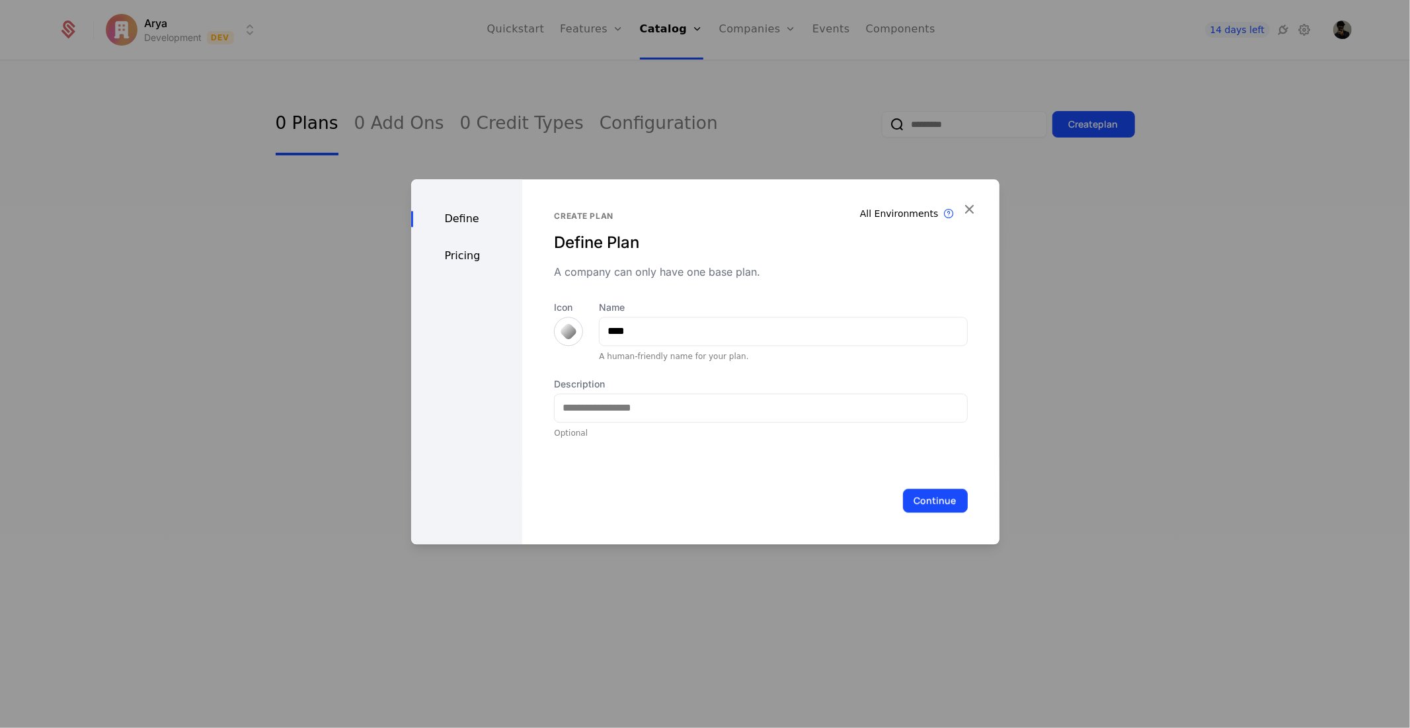
scroll to position [0, 0]
click at [625, 407] on input "Description" at bounding box center [761, 408] width 412 height 28
type input "**********"
click at [492, 258] on div "Pricing" at bounding box center [467, 256] width 112 height 16
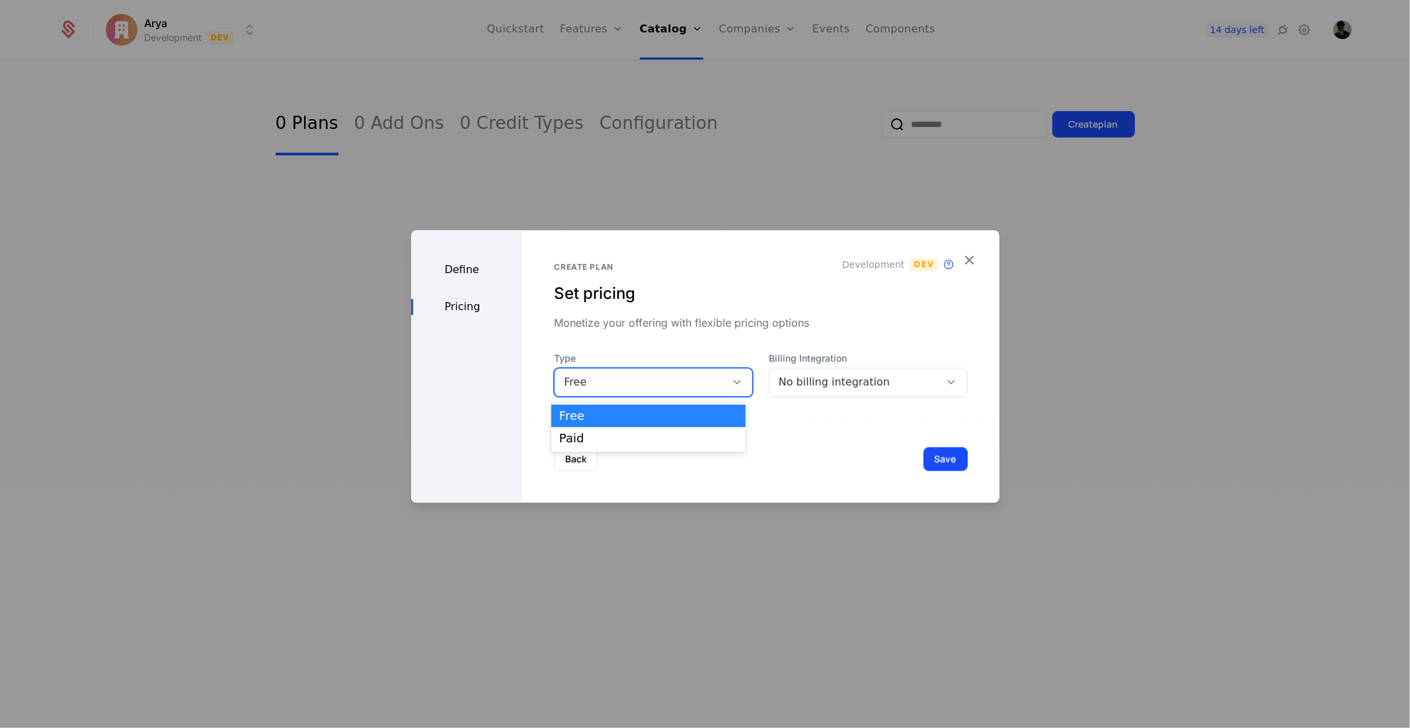
click at [706, 378] on div "Free" at bounding box center [640, 382] width 153 height 16
click at [829, 384] on div "No billing integration" at bounding box center [855, 382] width 153 height 16
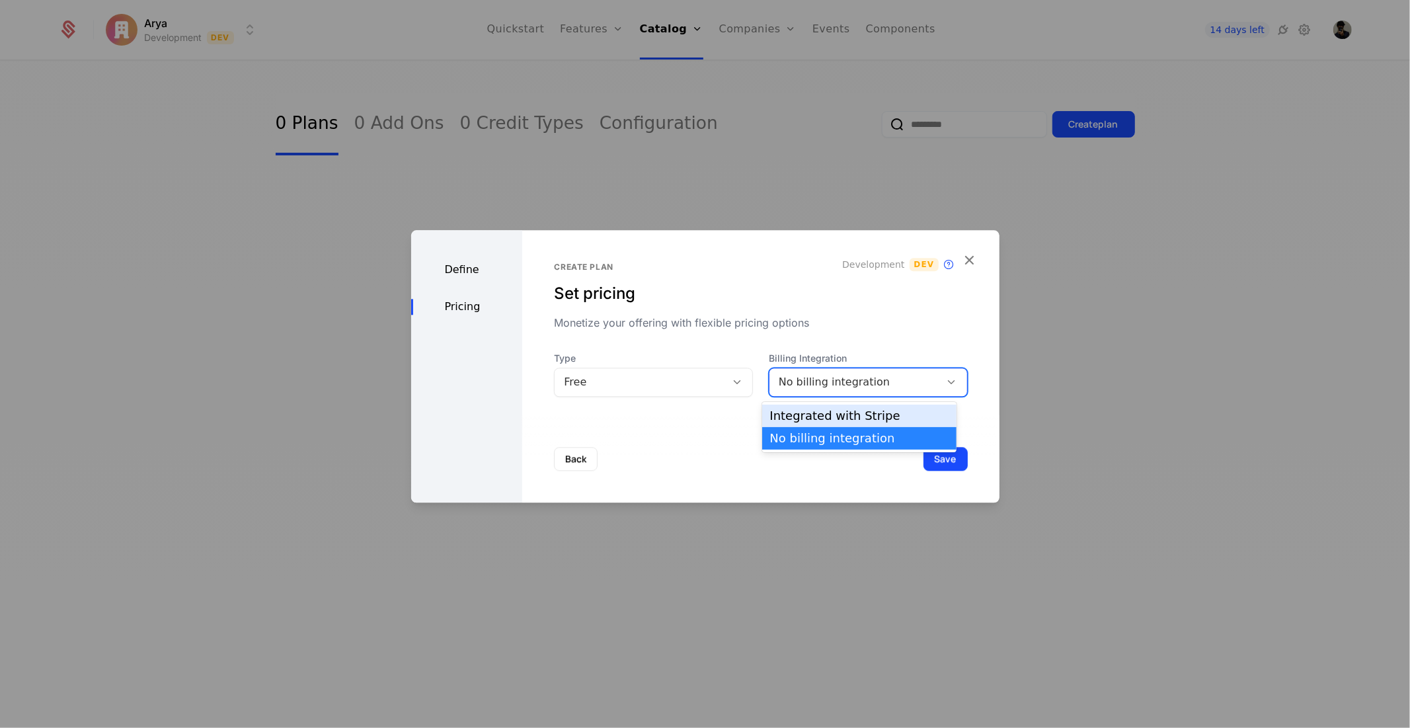
click at [826, 421] on div "Integrated with Stripe" at bounding box center [859, 416] width 179 height 12
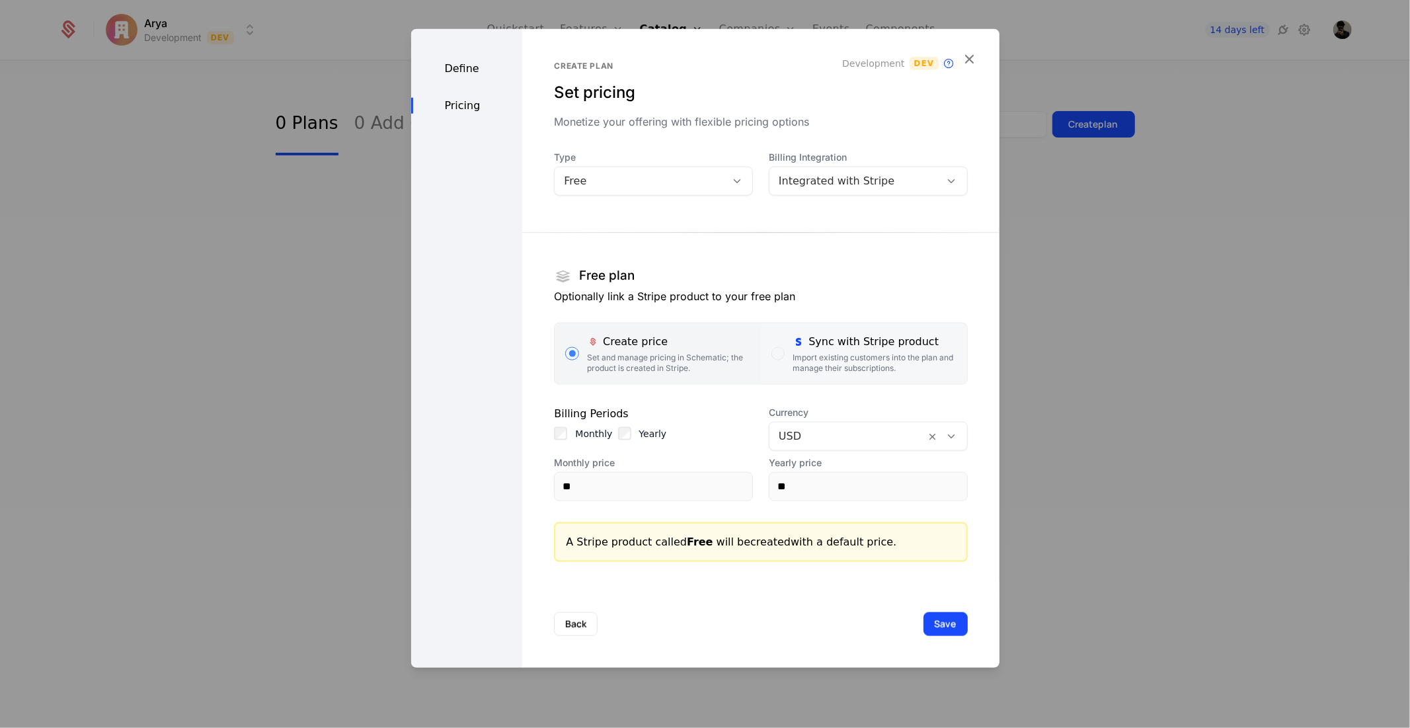
click at [848, 350] on div "Sync with Stripe product Import existing customers into the plan and manage the…" at bounding box center [874, 353] width 163 height 40
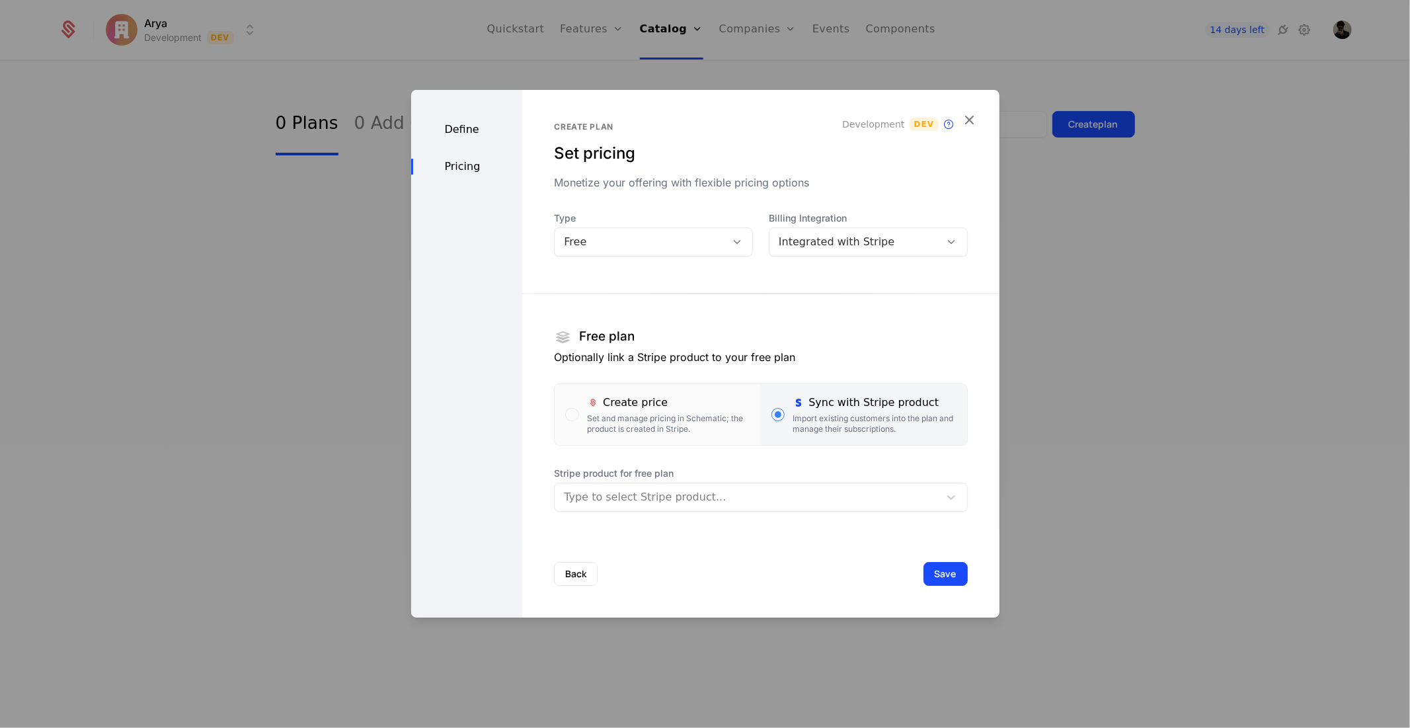
click at [745, 500] on div at bounding box center [747, 497] width 366 height 19
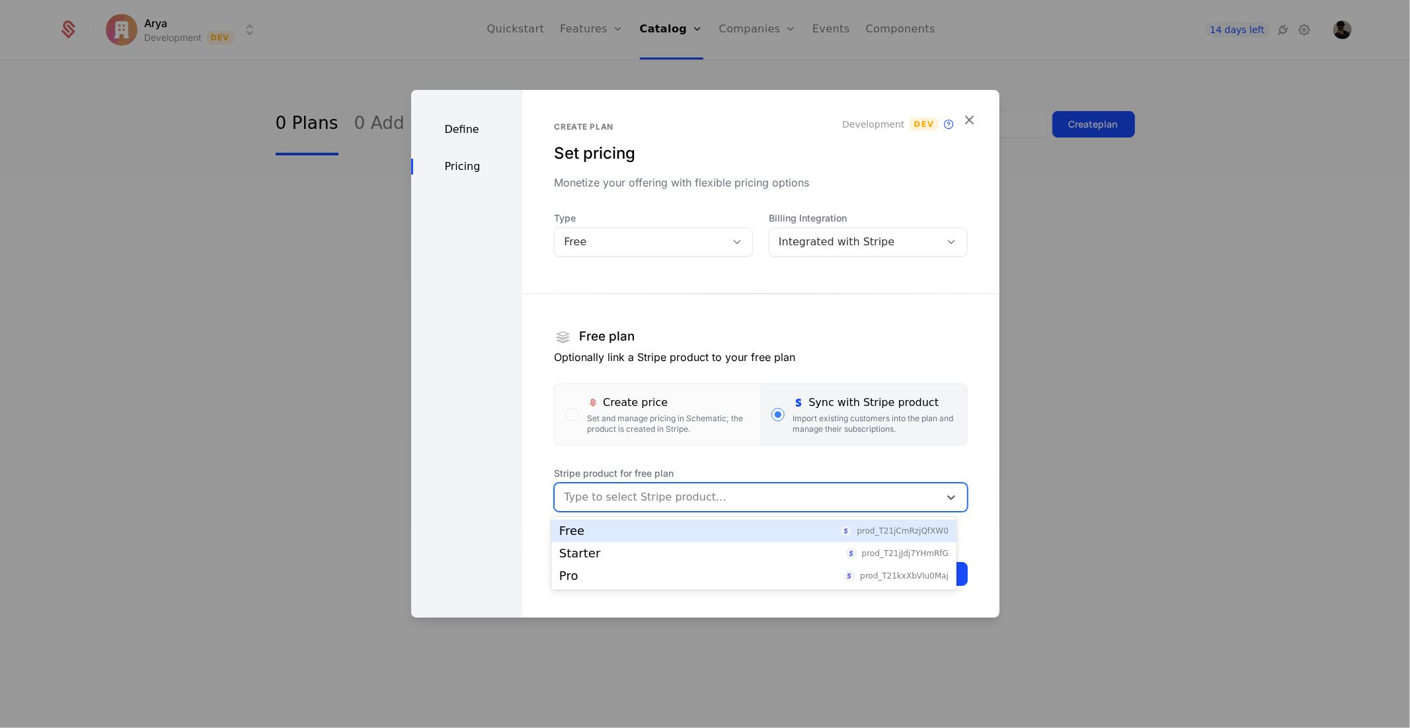
click at [717, 537] on div "Free prod_T21jCmRzjQfXW0" at bounding box center [753, 531] width 405 height 22
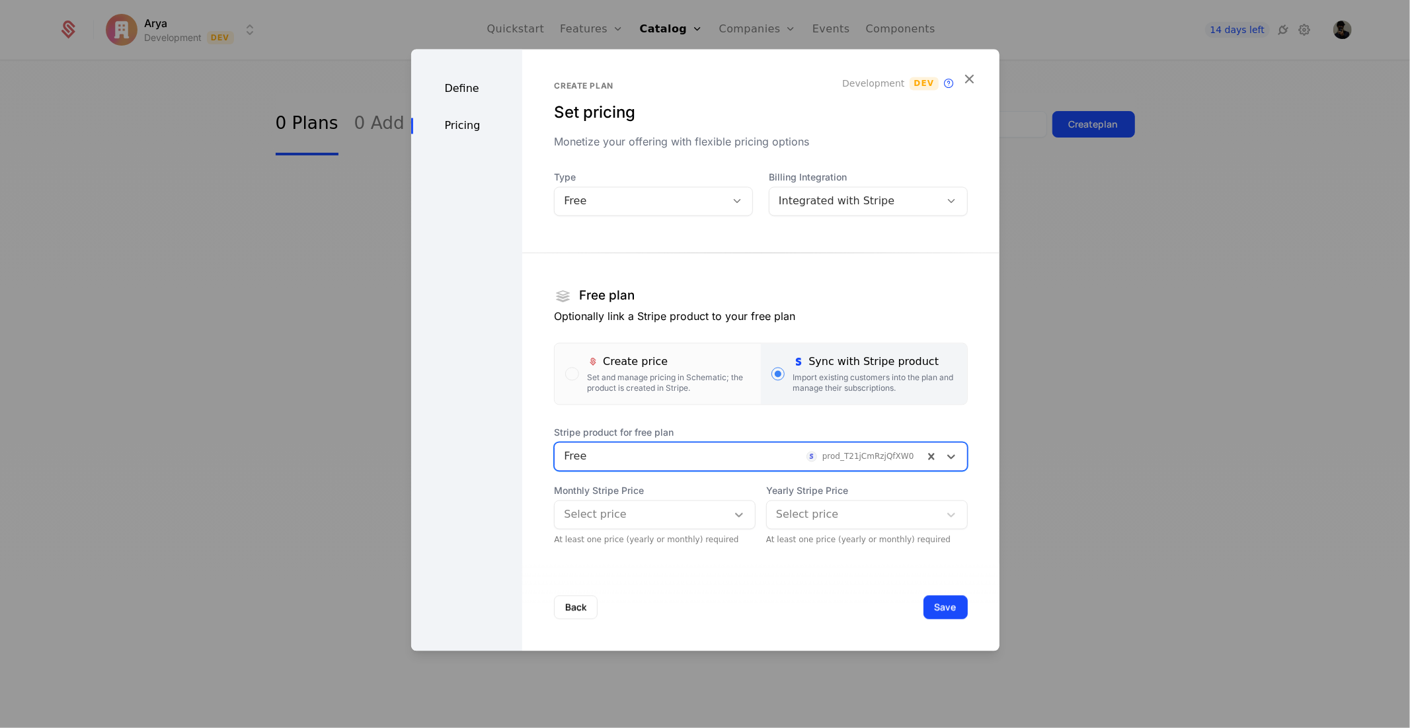
click at [727, 511] on div at bounding box center [739, 514] width 24 height 16
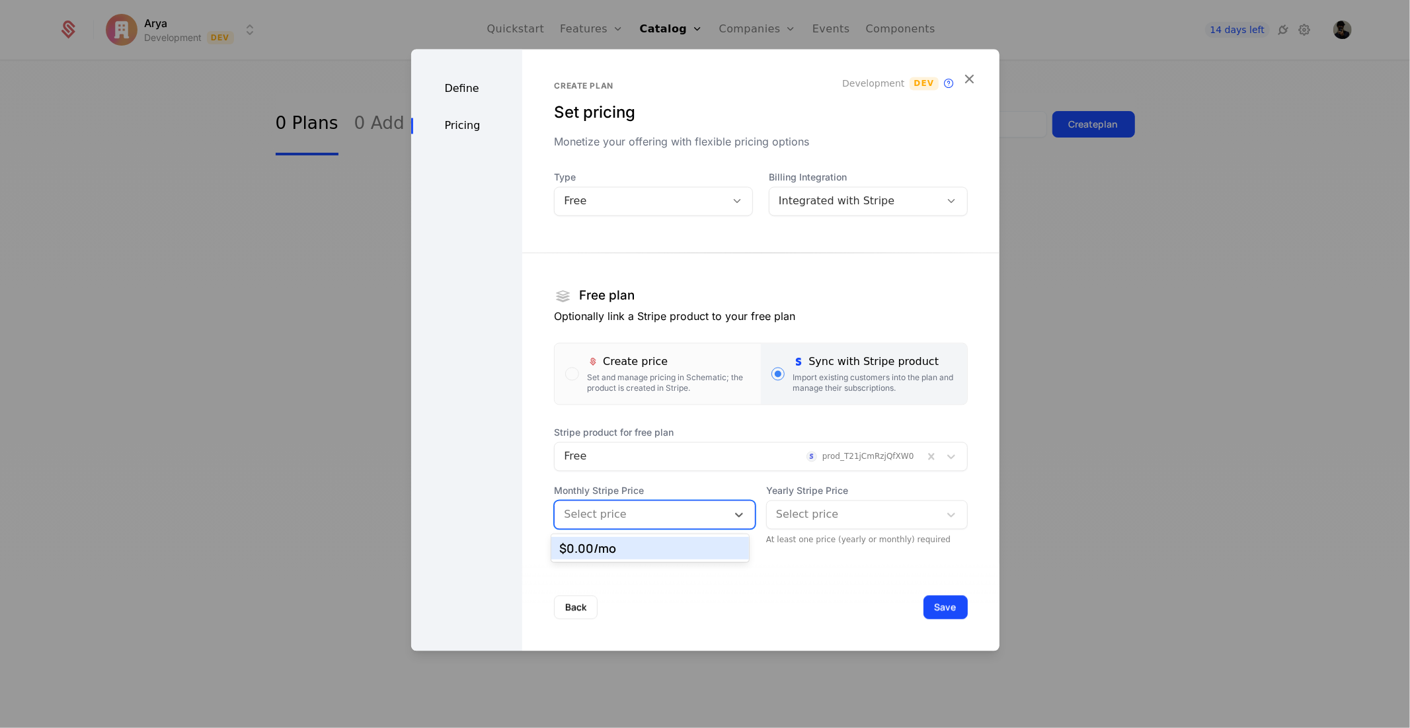
click at [697, 545] on div "$0.00 /mo" at bounding box center [650, 548] width 182 height 12
click at [844, 510] on div at bounding box center [853, 514] width 154 height 19
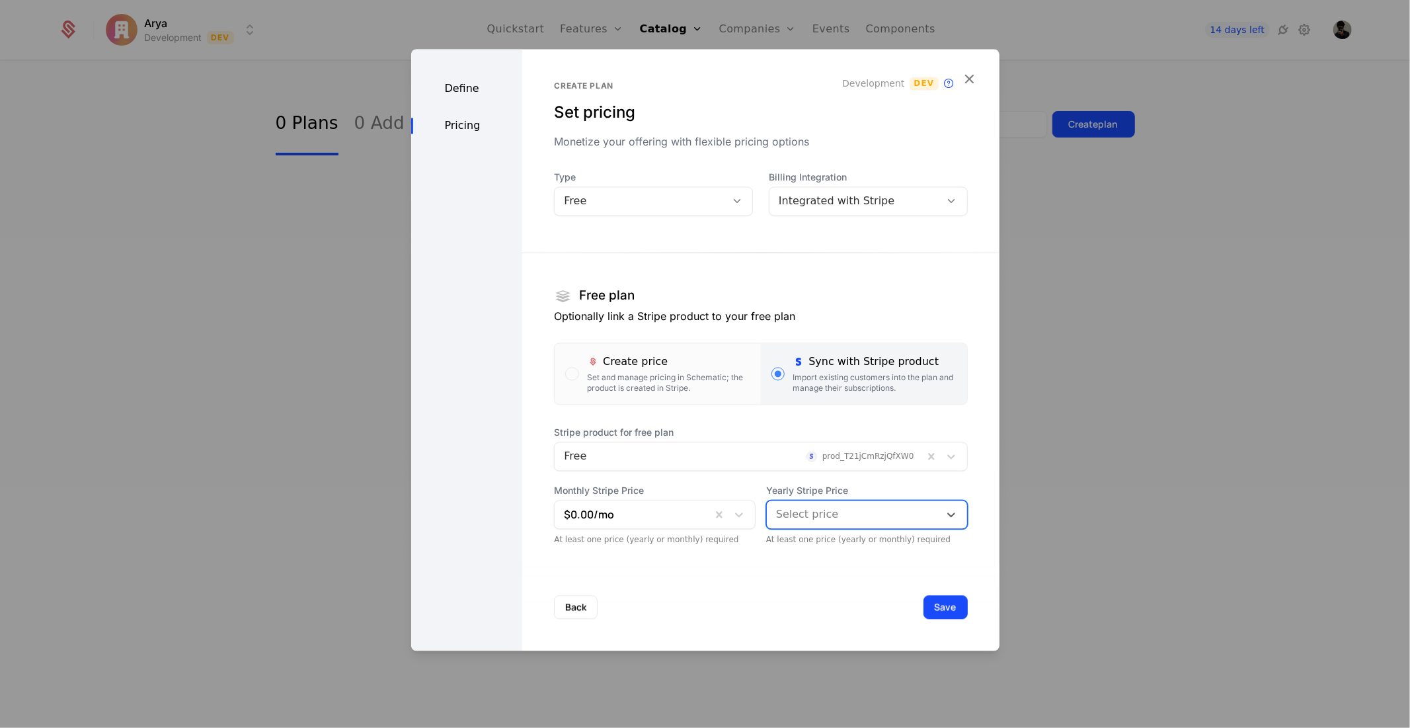
click at [823, 512] on div at bounding box center [853, 514] width 154 height 19
click at [814, 516] on div at bounding box center [853, 514] width 154 height 19
click at [816, 547] on div "No options" at bounding box center [859, 550] width 198 height 26
click at [469, 95] on div "Define" at bounding box center [467, 89] width 112 height 16
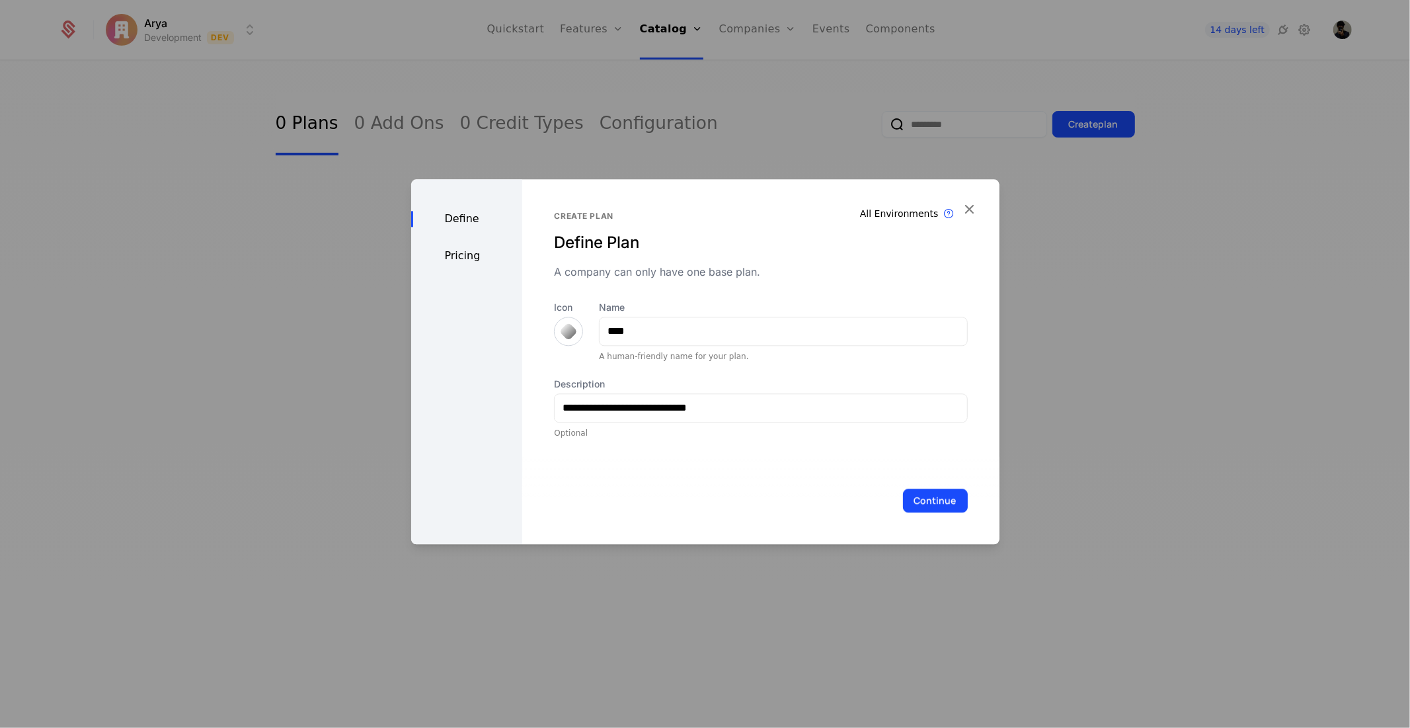
click at [487, 268] on div "Define Pricing" at bounding box center [467, 361] width 112 height 365
click at [481, 258] on div "Pricing" at bounding box center [467, 256] width 112 height 16
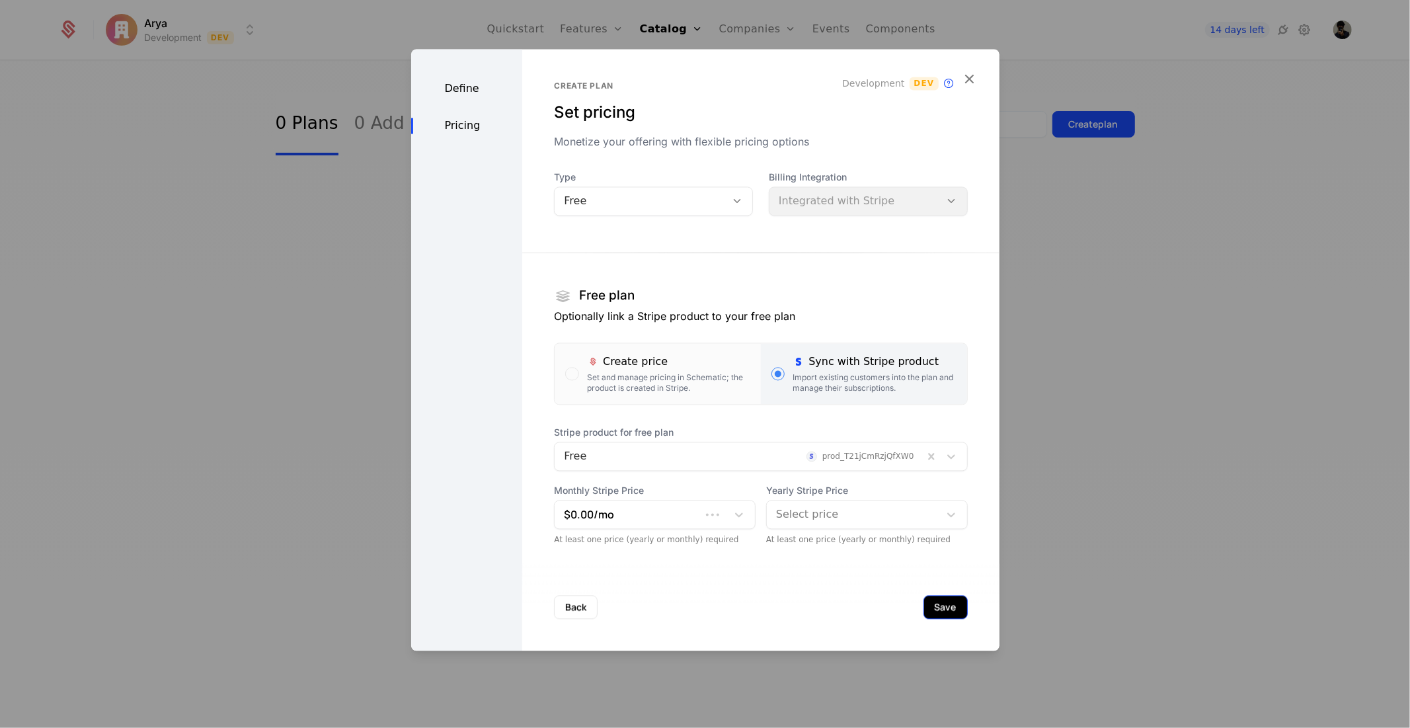
click at [924, 598] on button "Save" at bounding box center [946, 607] width 44 height 24
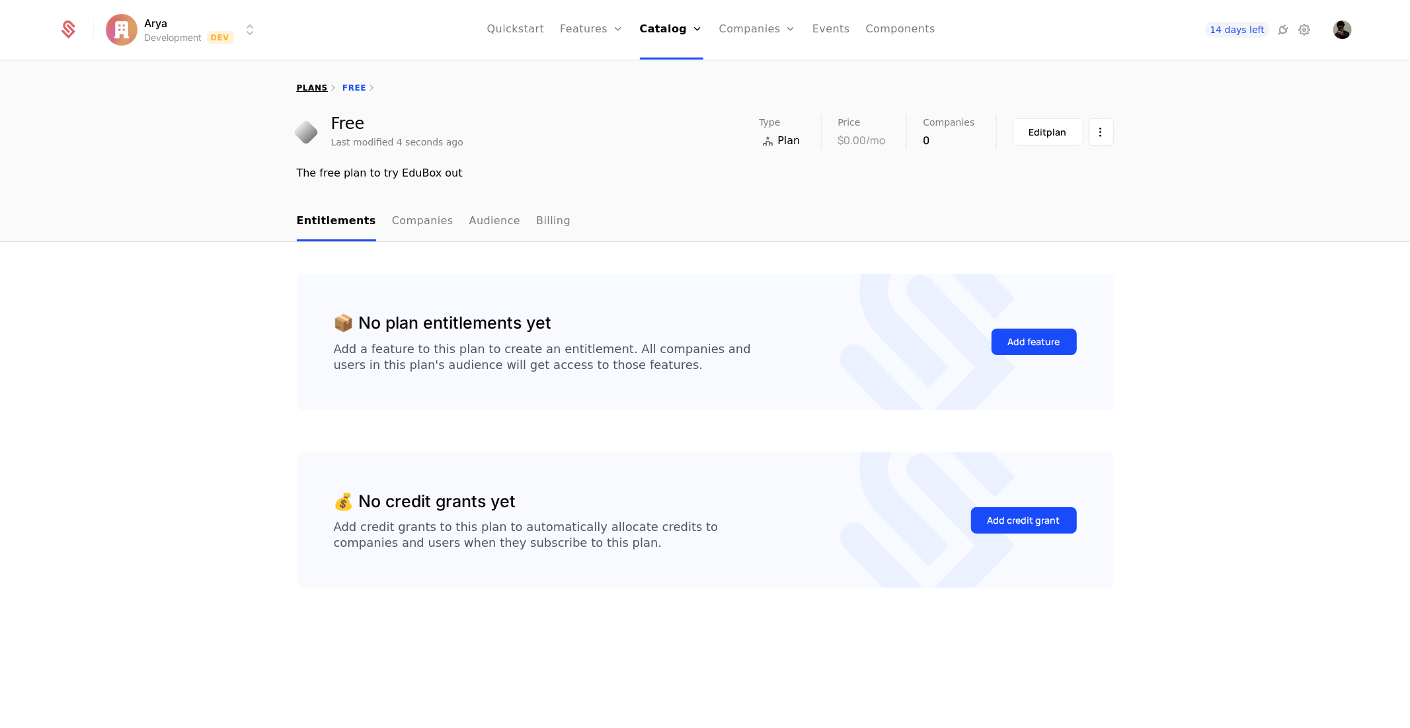
click at [315, 87] on link "plans" at bounding box center [312, 87] width 31 height 9
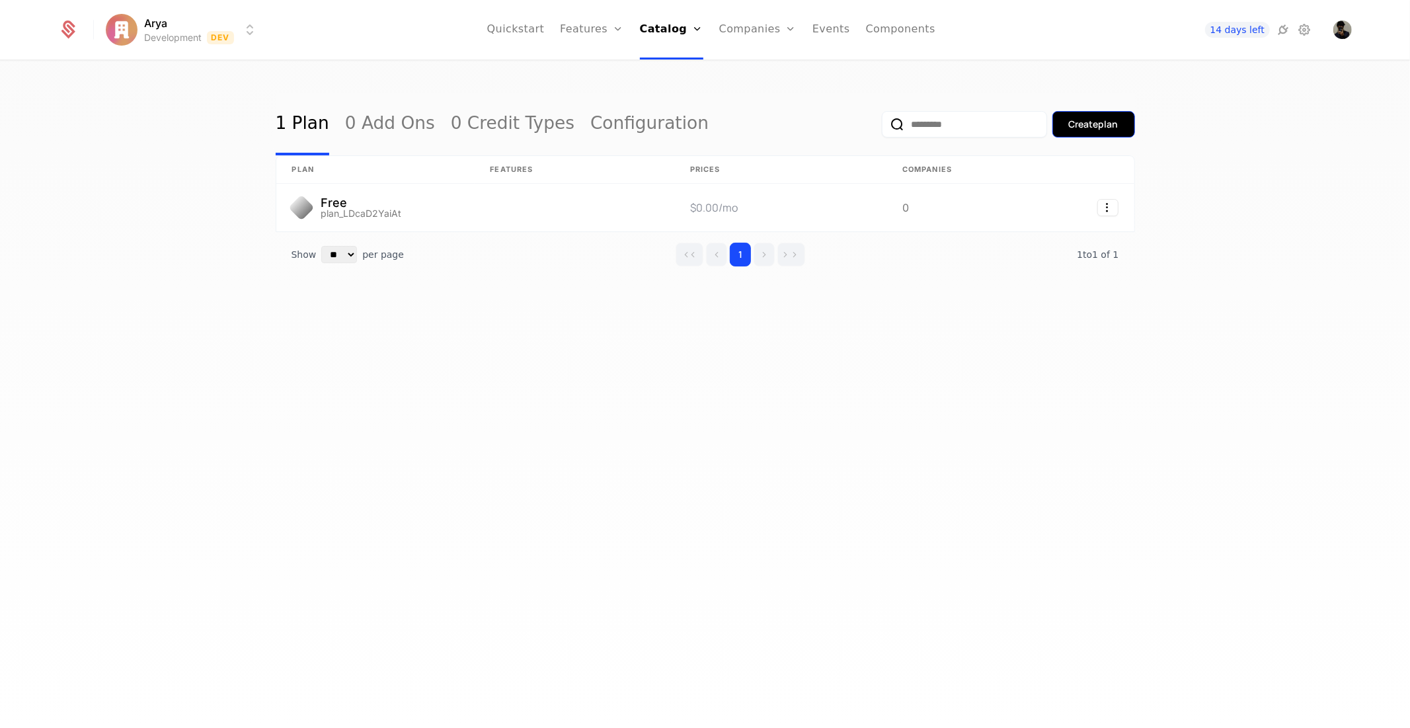
click at [1080, 115] on button "Create plan" at bounding box center [1093, 124] width 83 height 26
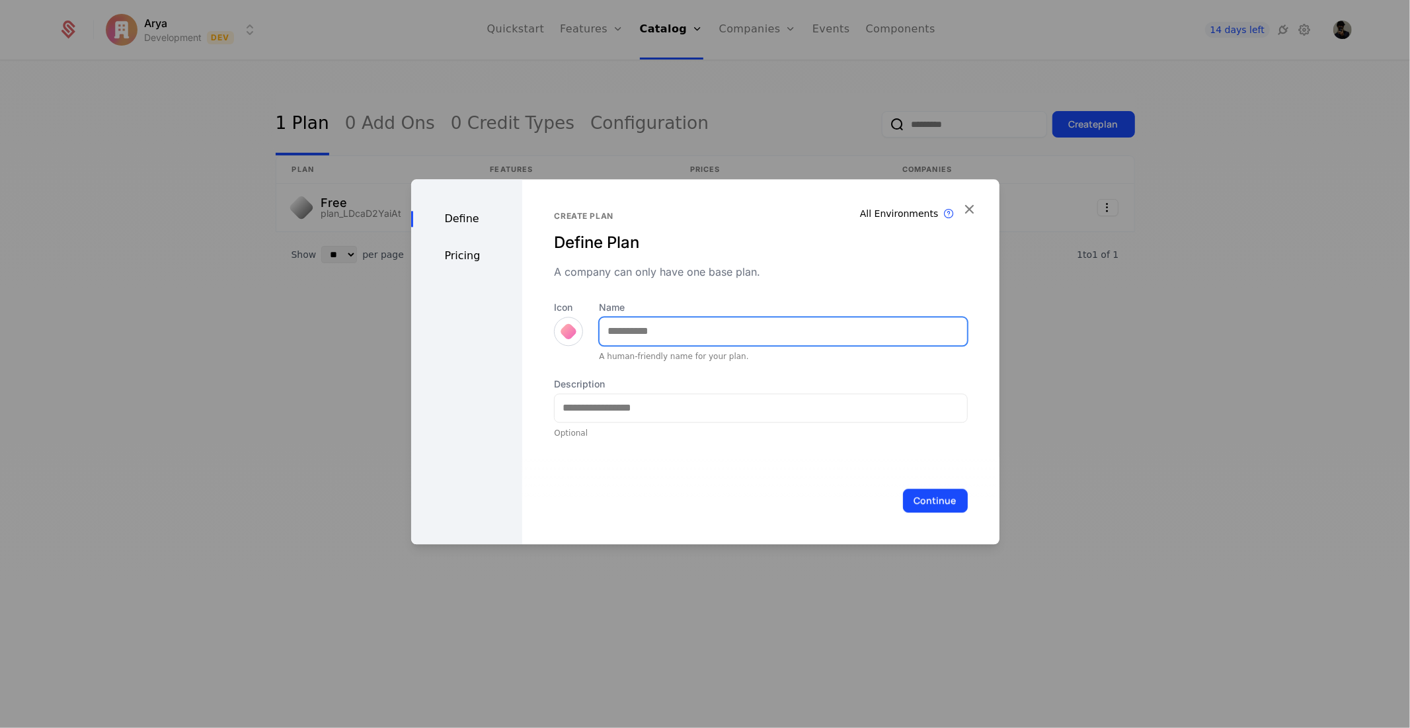
click at [705, 333] on input "Name" at bounding box center [783, 331] width 367 height 28
click at [563, 340] on div "Icon" at bounding box center [568, 331] width 29 height 61
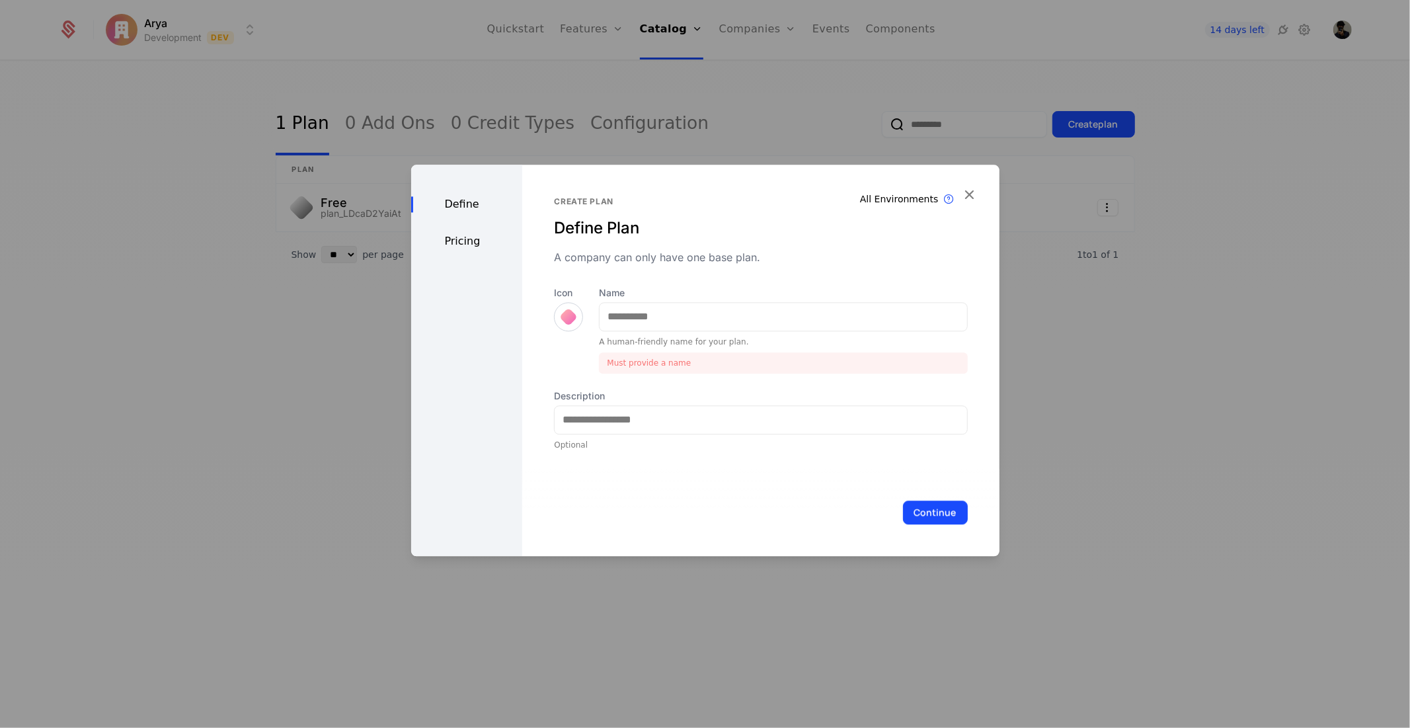
click at [565, 309] on div at bounding box center [568, 316] width 19 height 19
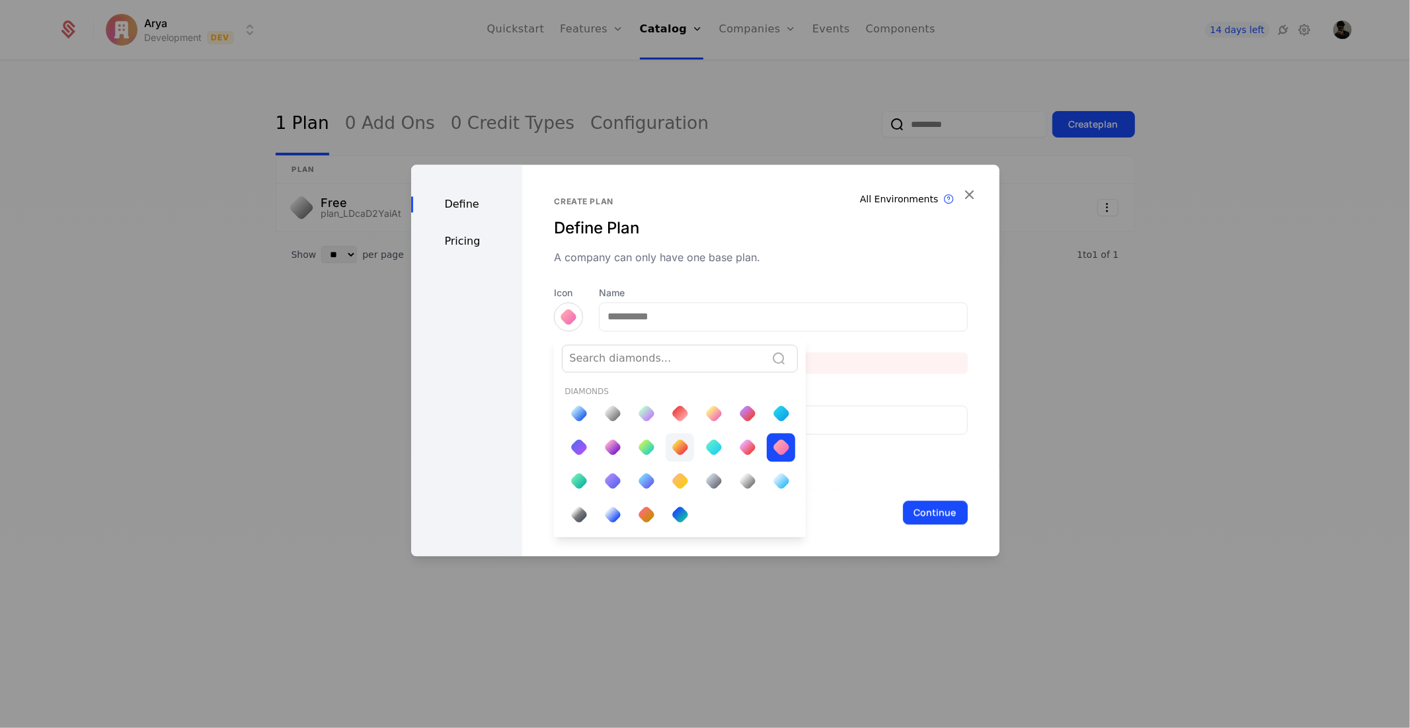
click at [676, 452] on div at bounding box center [680, 447] width 19 height 19
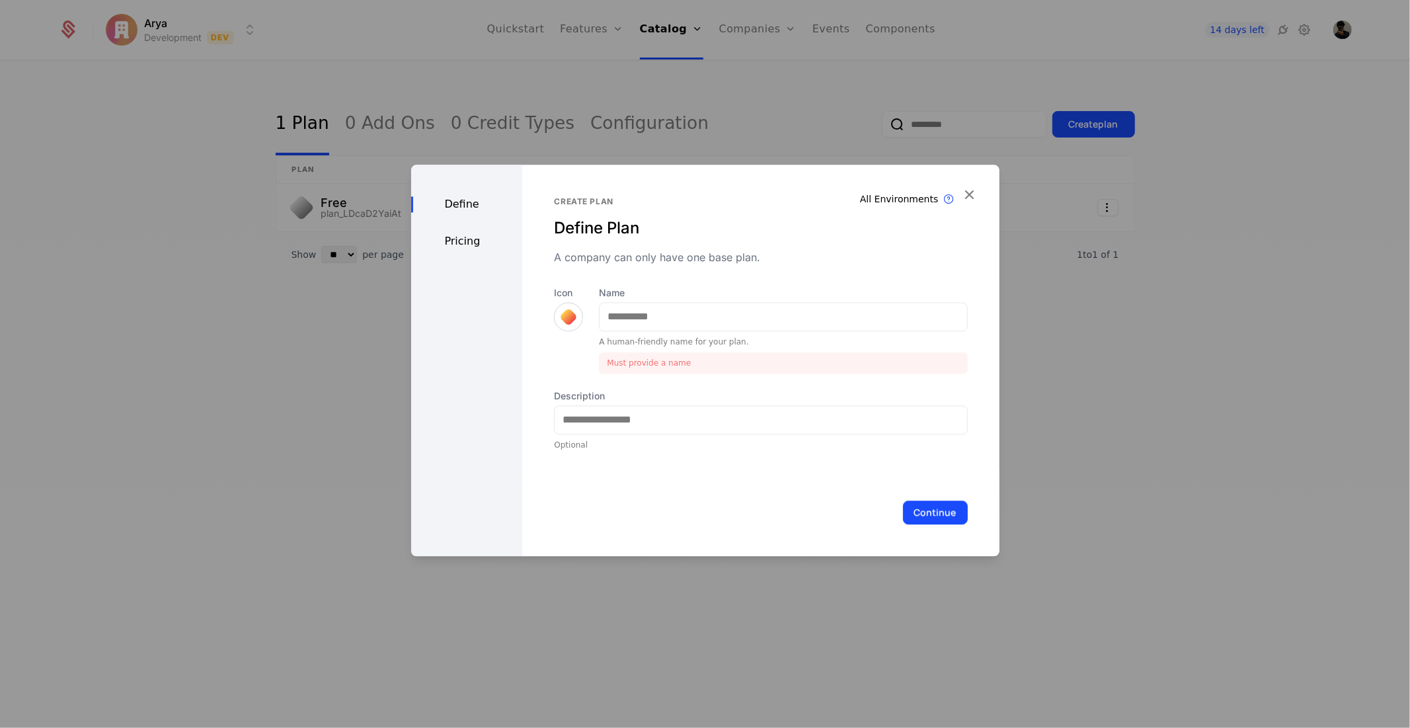
click at [481, 249] on div "Define Pricing" at bounding box center [467, 360] width 112 height 391
click at [481, 243] on div "Pricing" at bounding box center [467, 241] width 112 height 16
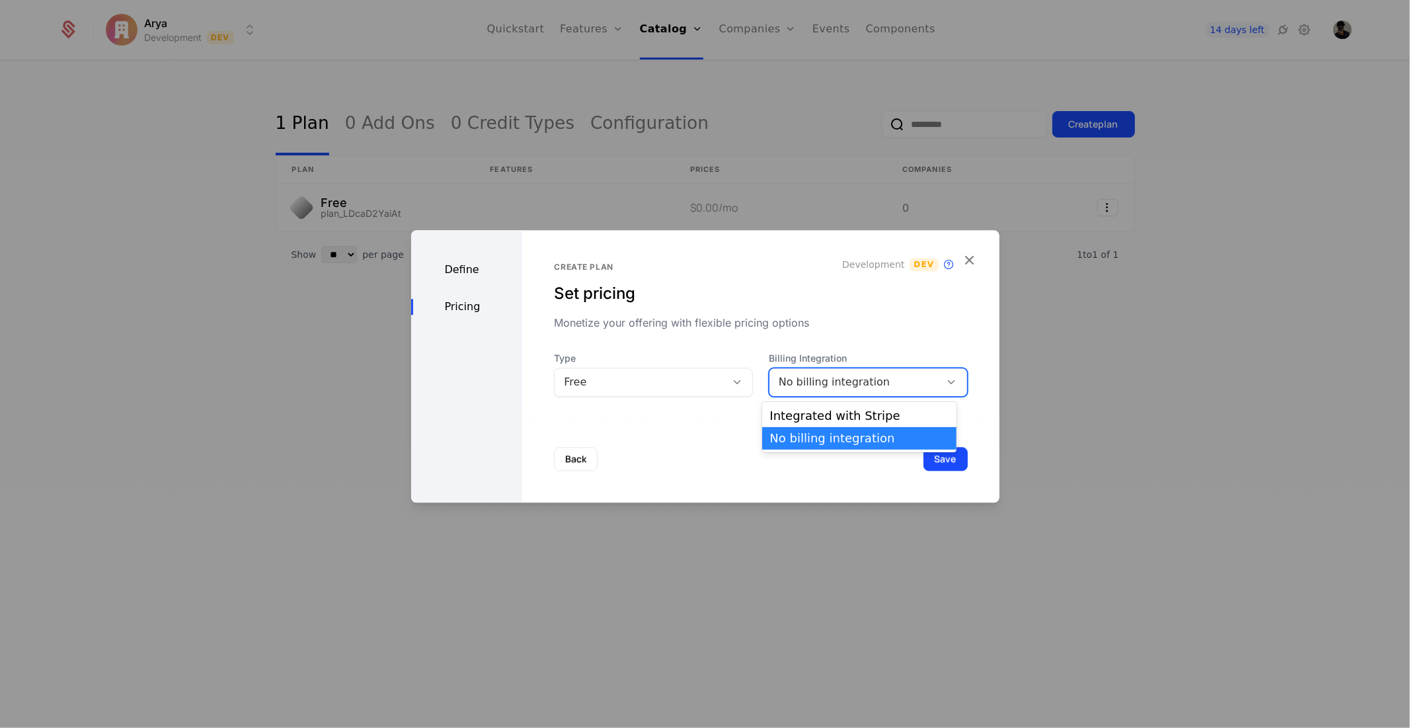
click at [820, 393] on div "No billing integration" at bounding box center [868, 382] width 199 height 29
click at [829, 419] on div "Integrated with Stripe" at bounding box center [859, 416] width 179 height 12
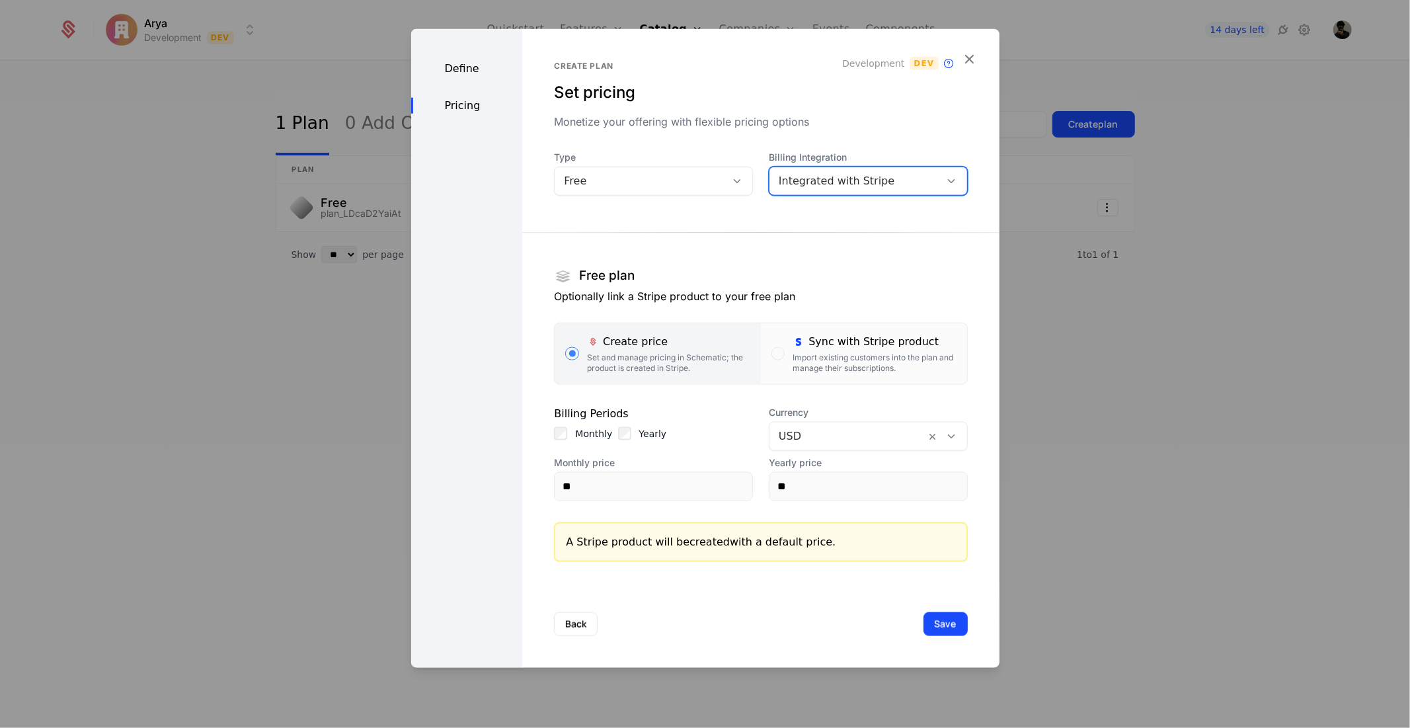
click at [662, 176] on div "Free" at bounding box center [640, 181] width 153 height 16
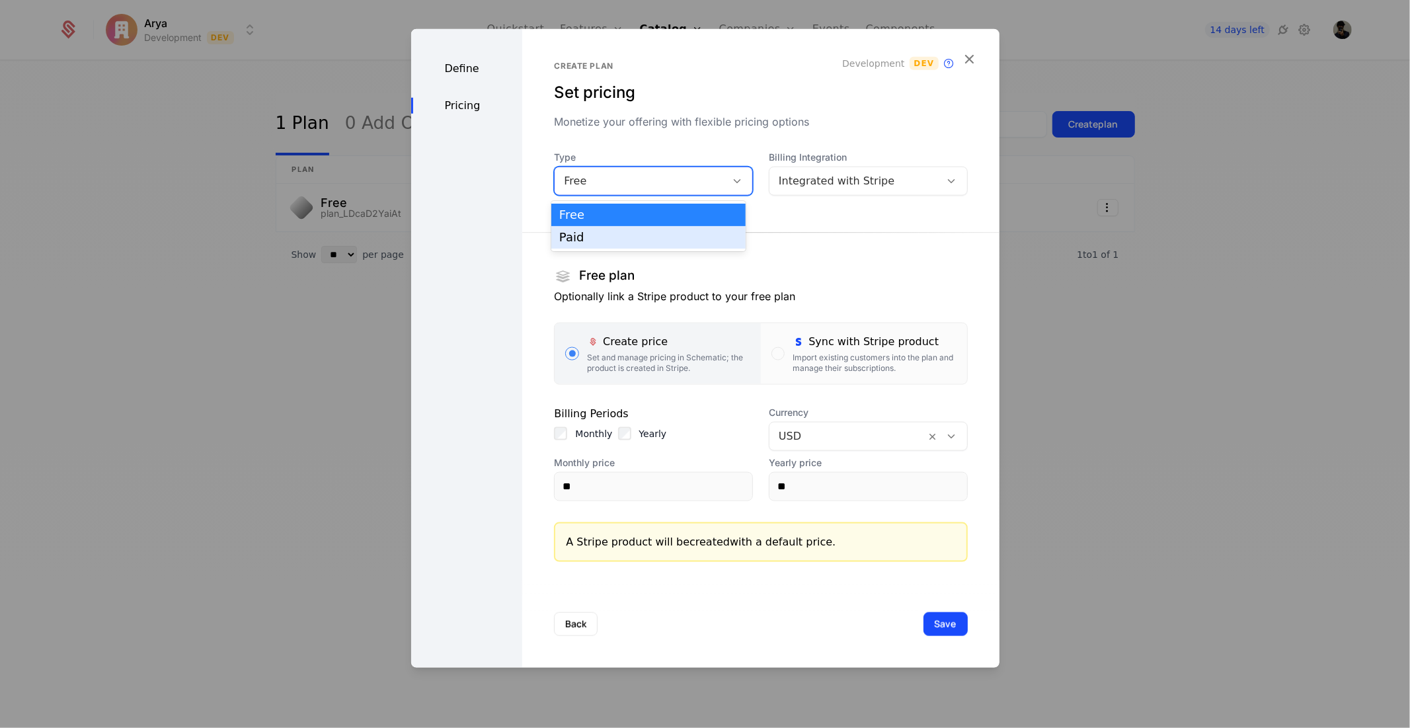
click at [641, 238] on div "Paid" at bounding box center [648, 237] width 179 height 12
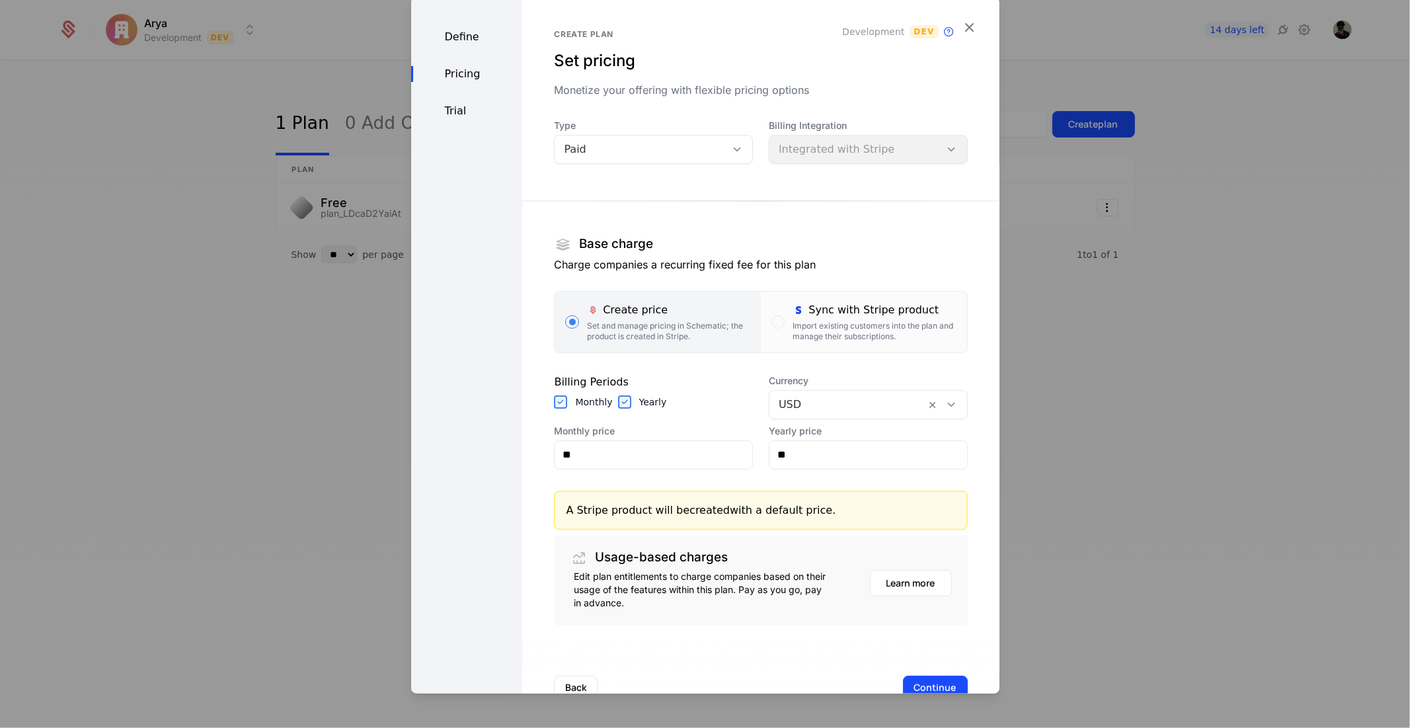
click at [861, 153] on div "Billing Integration Integrated with Stripe" at bounding box center [868, 140] width 199 height 45
click at [825, 313] on div "Sync with Stripe product" at bounding box center [874, 309] width 163 height 16
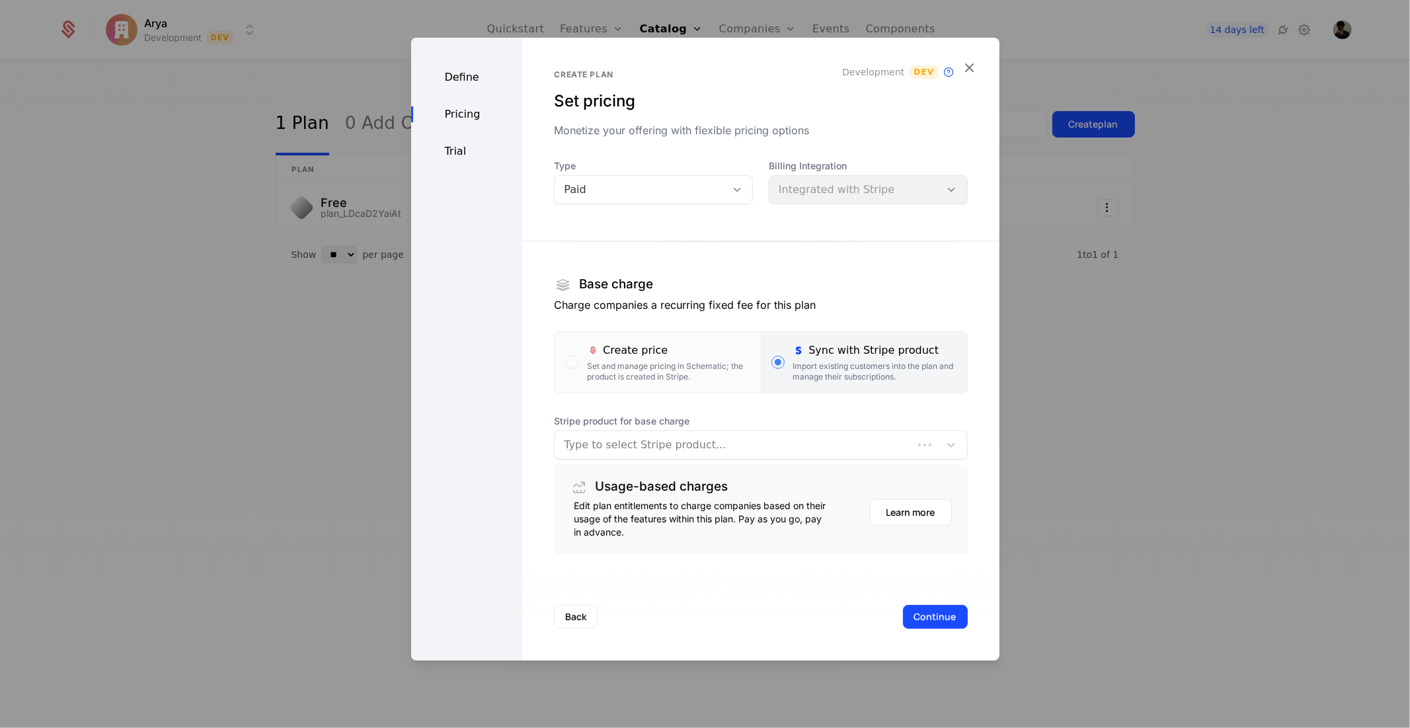
click at [719, 428] on div "Stripe product for base charge Type to select Stripe product..." at bounding box center [760, 436] width 413 height 45
click at [717, 446] on div at bounding box center [747, 444] width 366 height 19
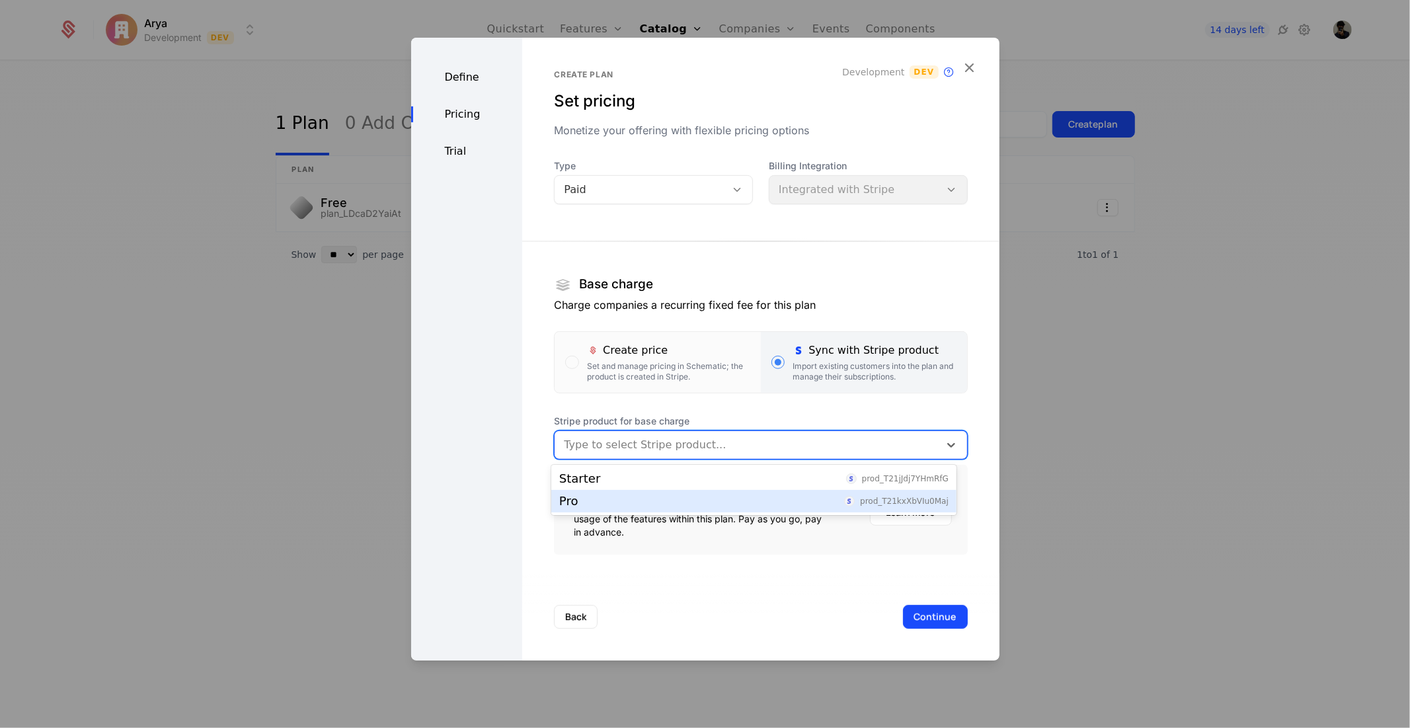
click at [699, 508] on div "Pro prod_T21kxXbVIu0Maj" at bounding box center [753, 501] width 405 height 22
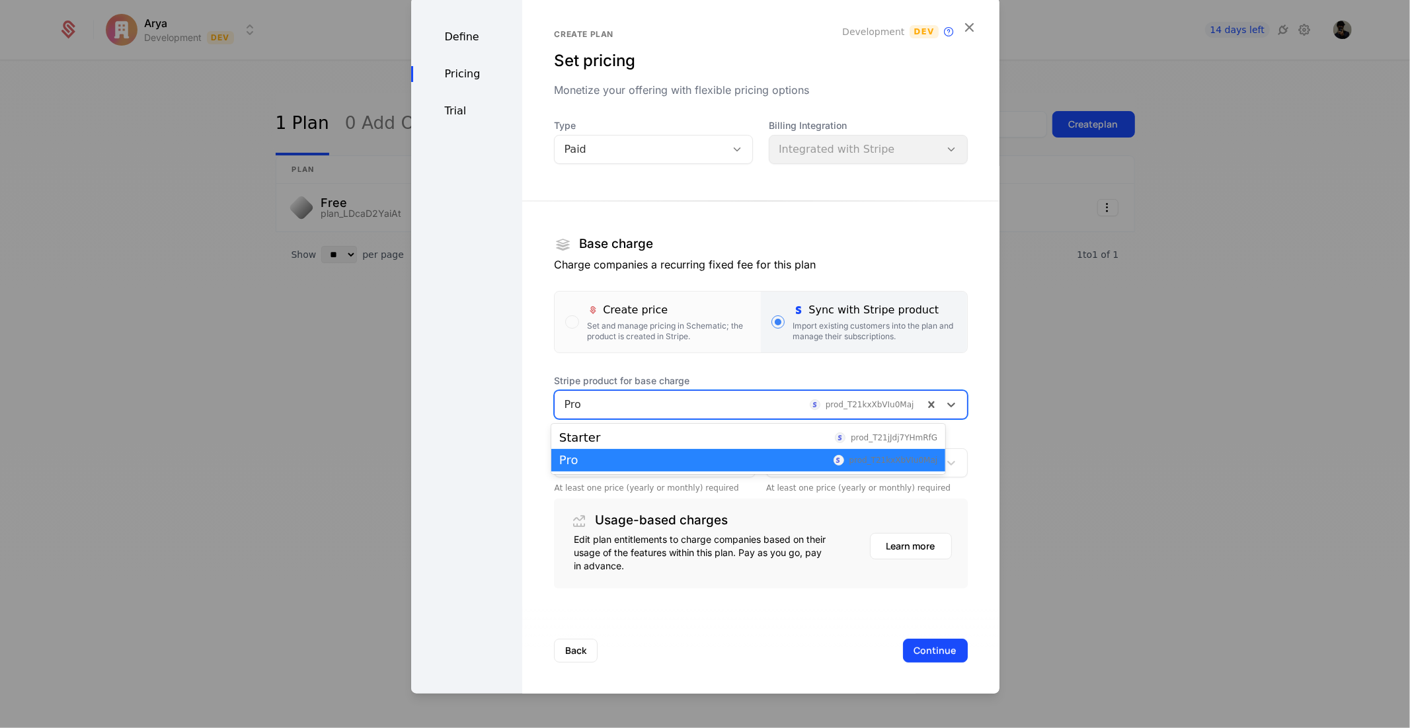
click at [726, 416] on div "Pro prod_T21kxXbVIu0Maj" at bounding box center [760, 403] width 413 height 29
click at [707, 446] on div "Starter prod_T21jJdj7YHmRfG" at bounding box center [748, 437] width 394 height 22
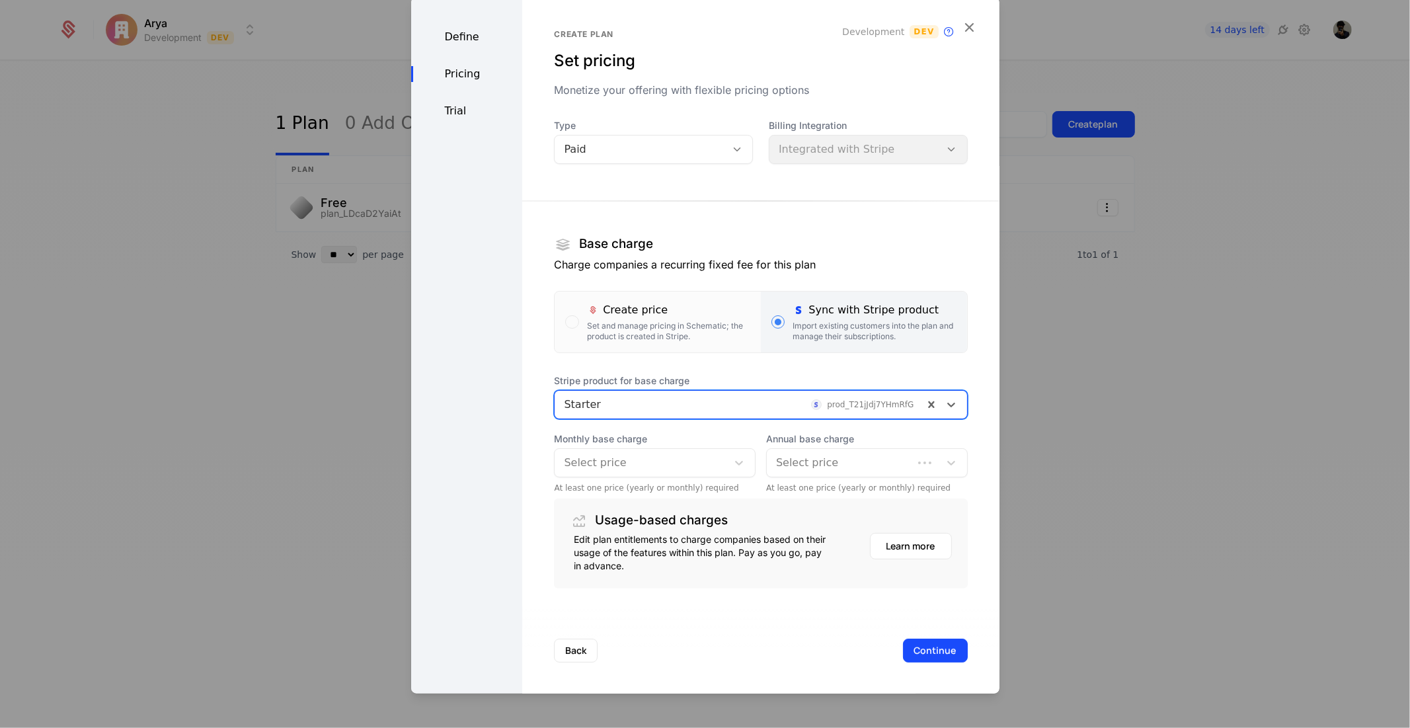
click at [664, 460] on div at bounding box center [641, 462] width 154 height 19
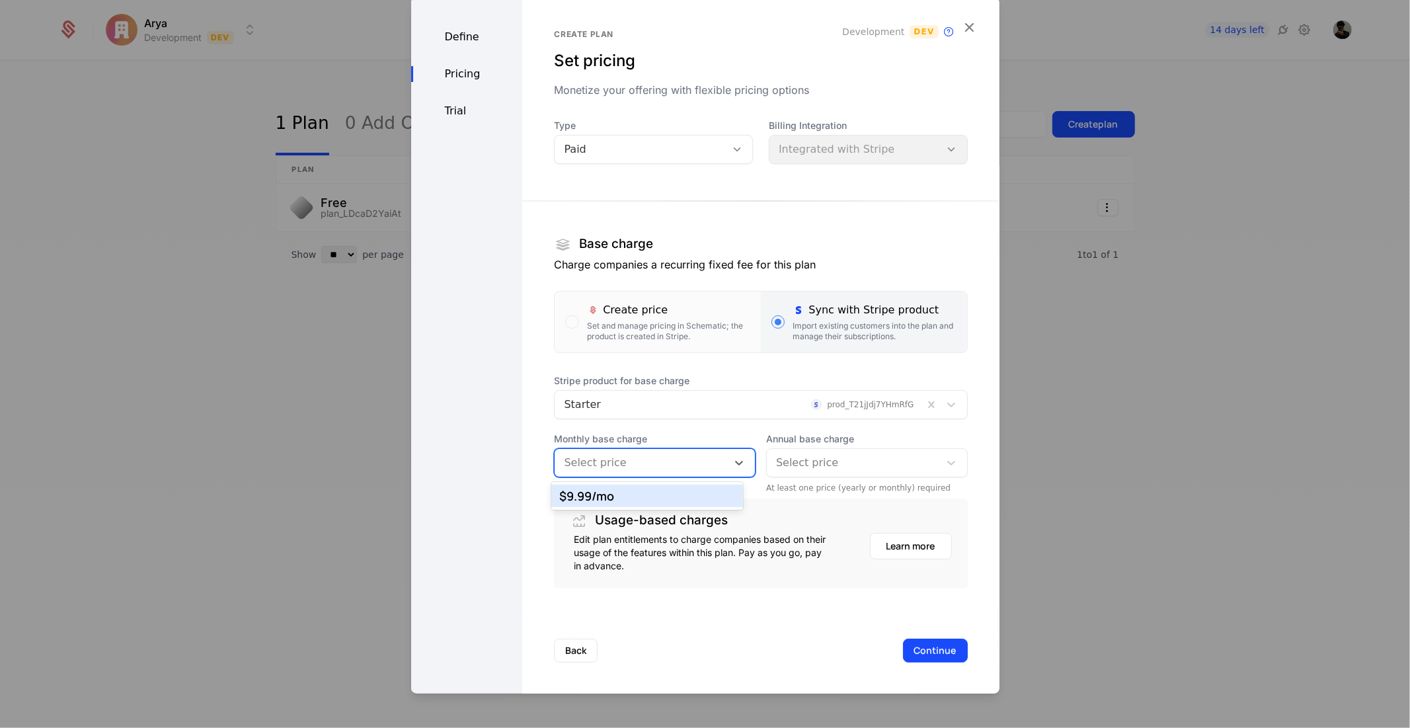
click at [672, 497] on div "$9.99 /mo" at bounding box center [647, 496] width 176 height 12
click at [809, 448] on div "Select price" at bounding box center [867, 462] width 202 height 29
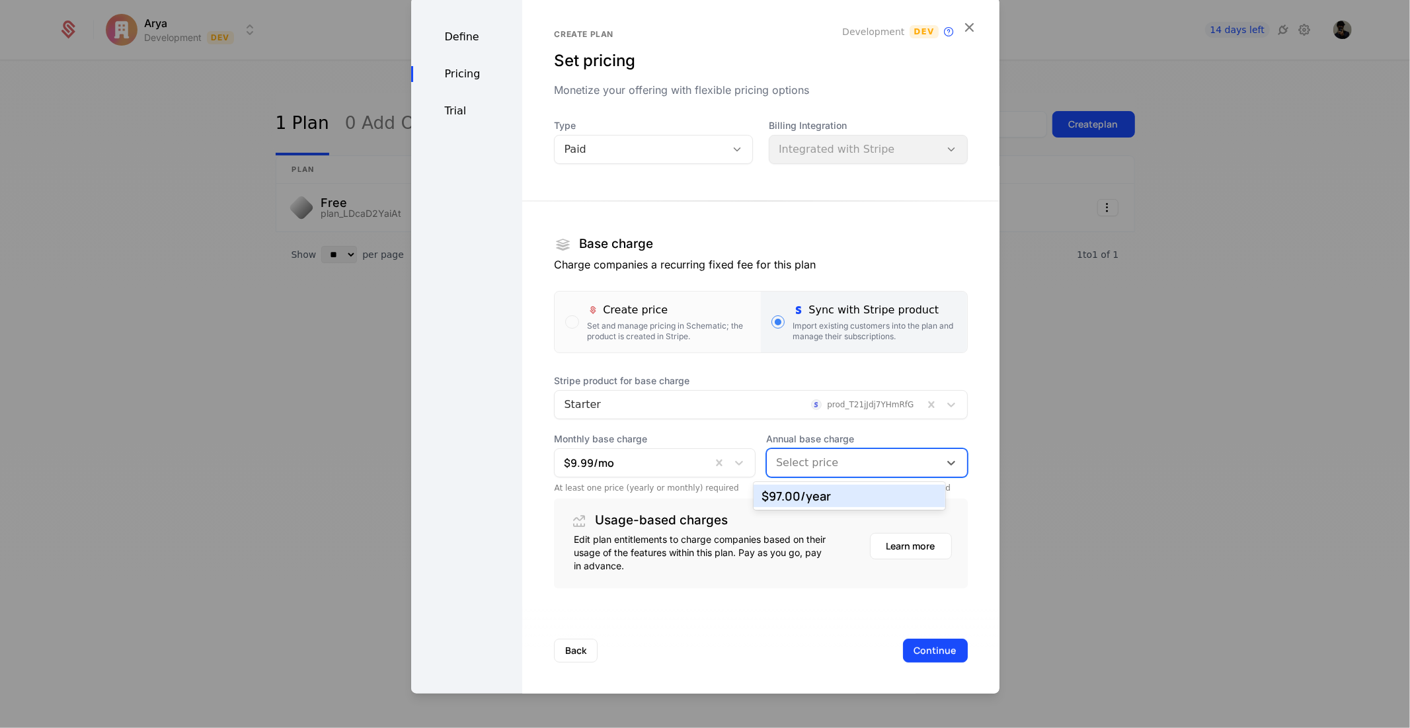
click at [805, 494] on div "$97.00 /year" at bounding box center [850, 496] width 176 height 12
click at [479, 44] on div "Define" at bounding box center [467, 36] width 112 height 16
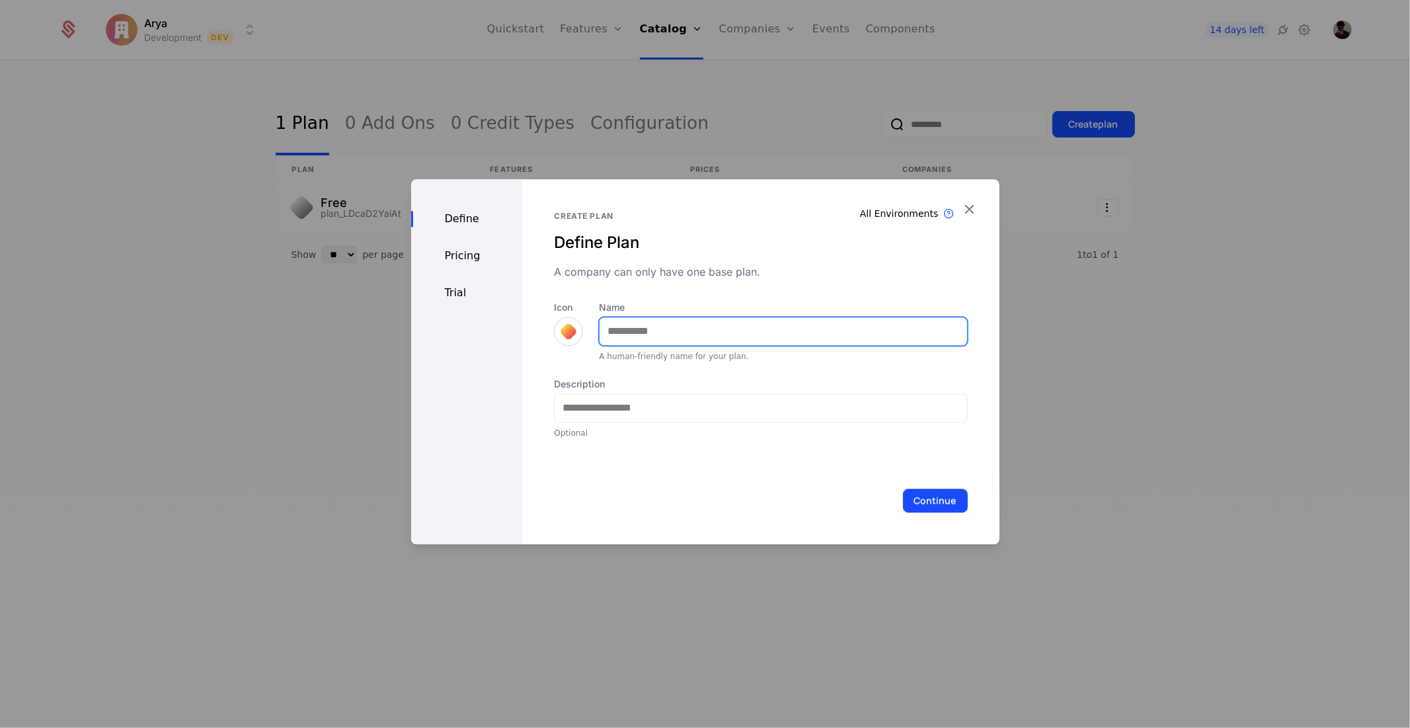
click at [718, 334] on input "Name" at bounding box center [783, 331] width 367 height 28
type input "*******"
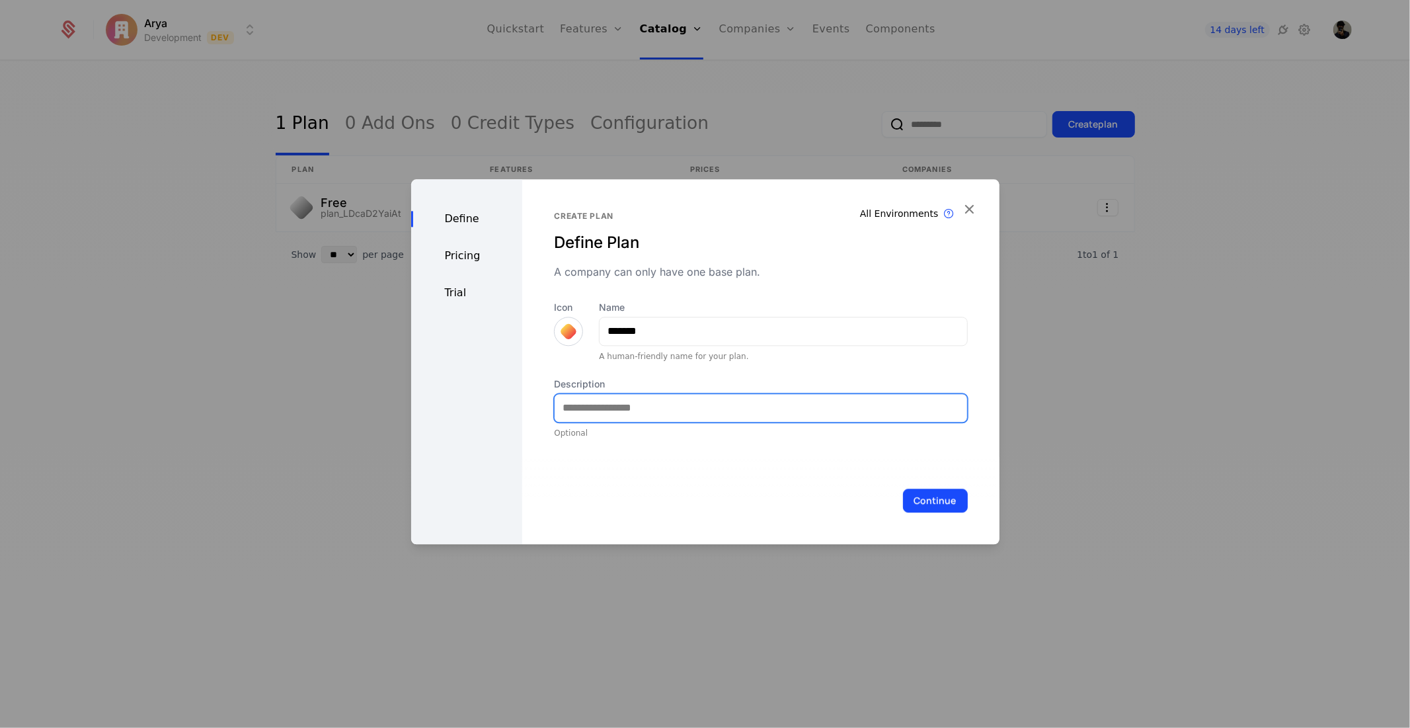
click at [641, 399] on input "Description" at bounding box center [761, 408] width 412 height 28
type input "**********"
click at [464, 295] on div "Trial" at bounding box center [467, 293] width 112 height 16
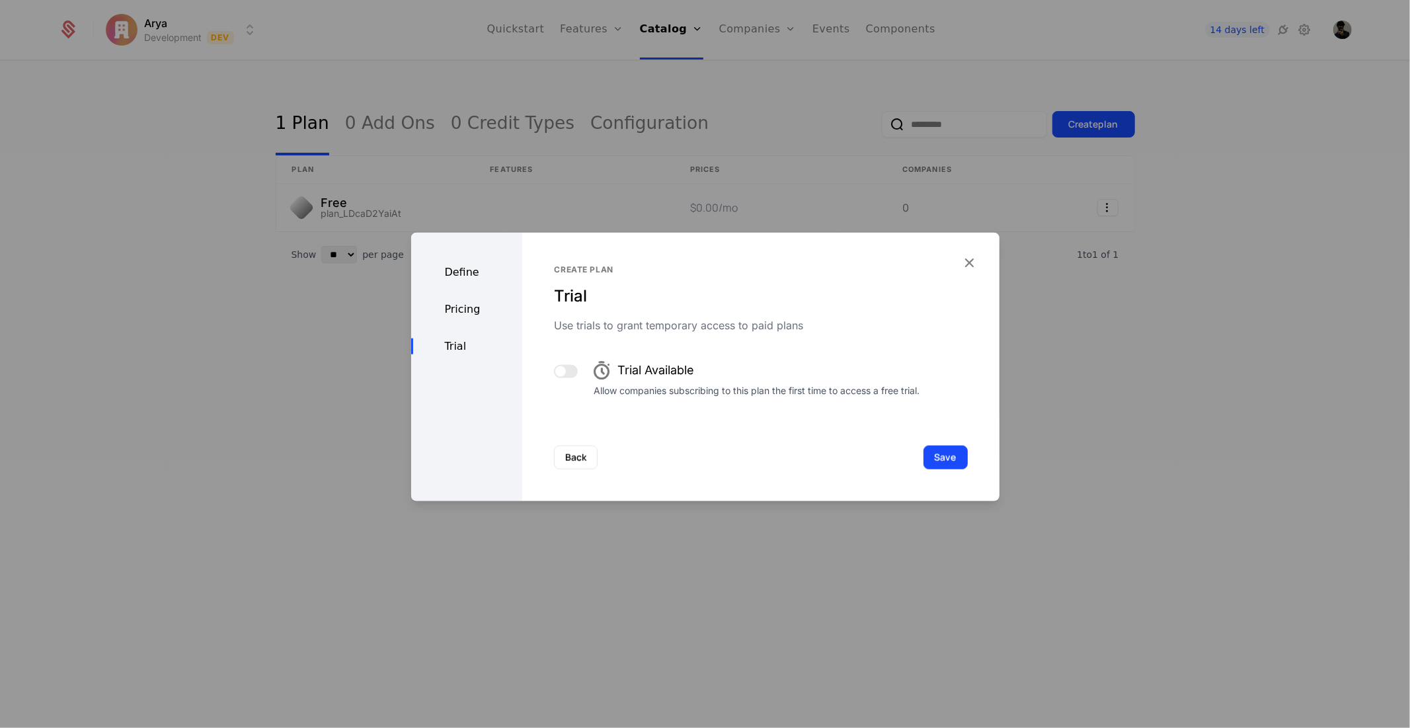
click at [465, 312] on div "Pricing" at bounding box center [467, 309] width 112 height 16
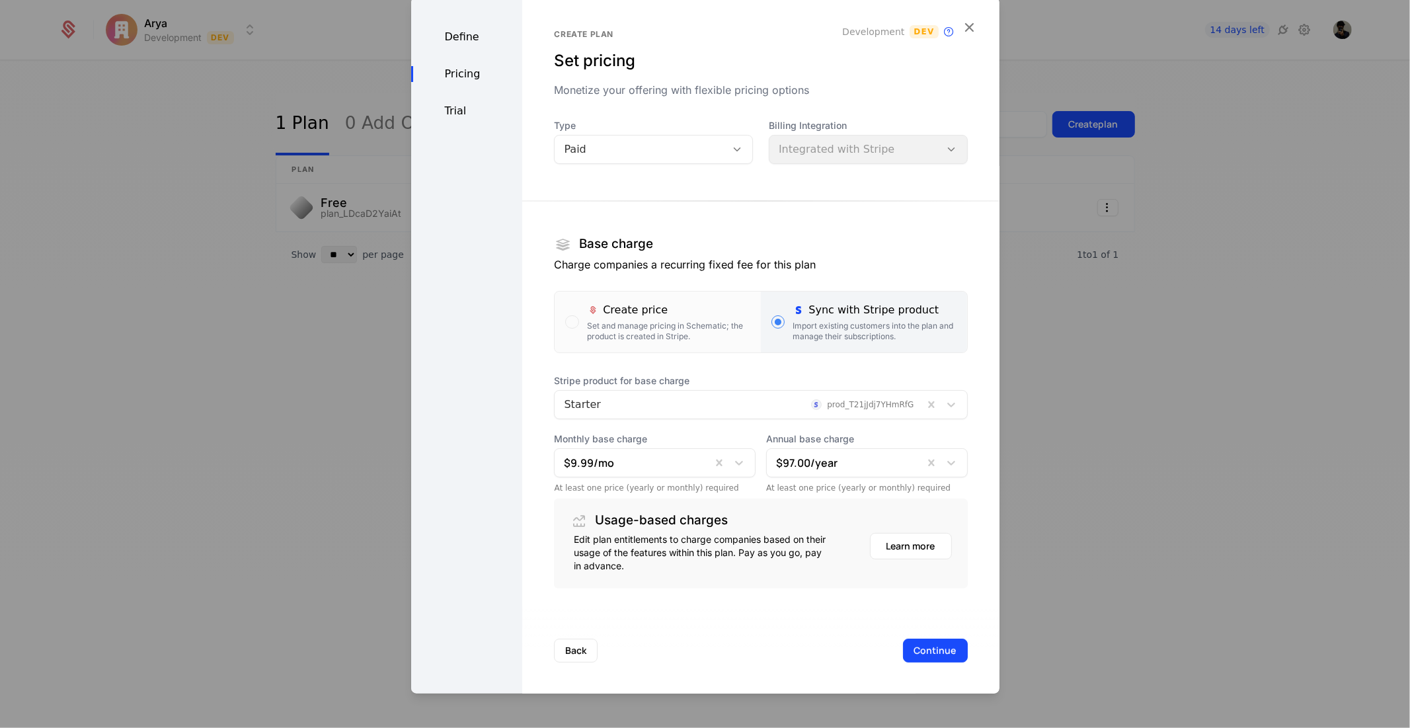
click at [475, 47] on div "Define Pricing Trial" at bounding box center [467, 345] width 112 height 697
click at [475, 40] on div "Define" at bounding box center [467, 36] width 112 height 16
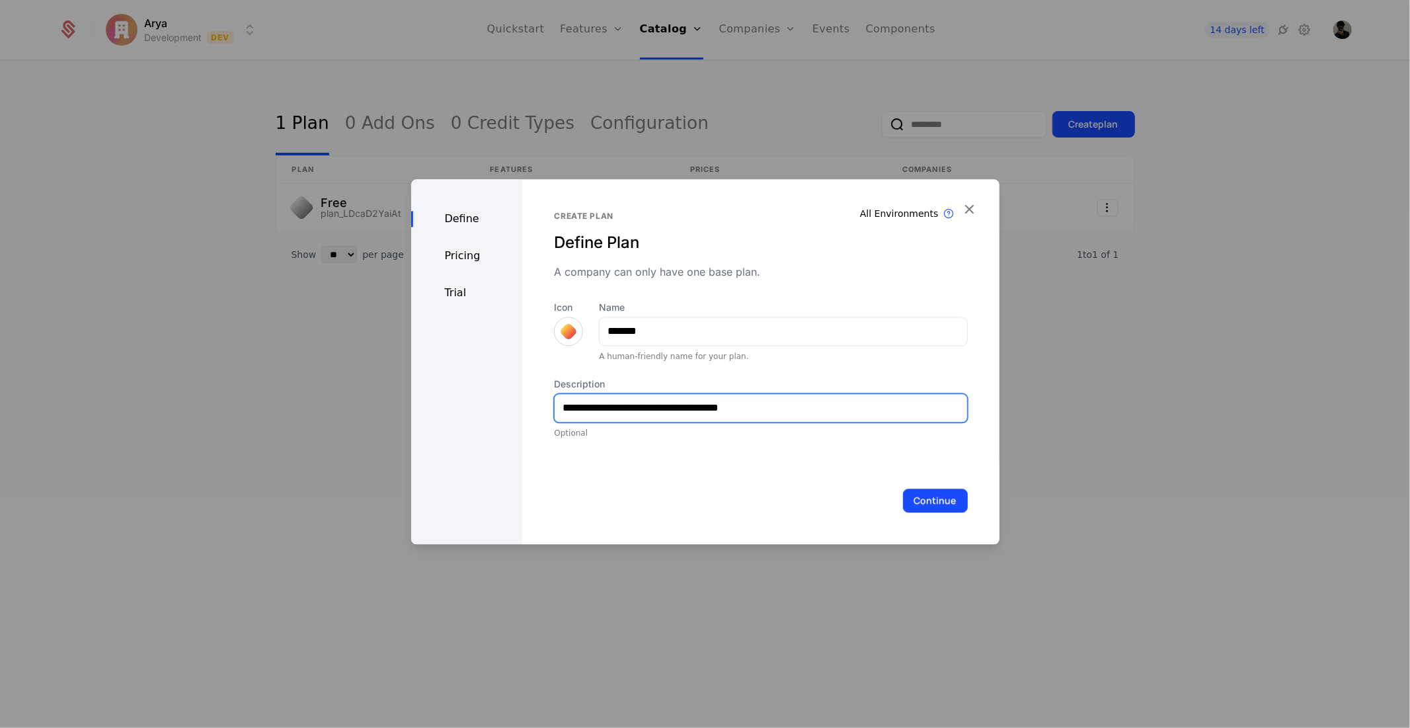
drag, startPoint x: 750, startPoint y: 413, endPoint x: 385, endPoint y: 394, distance: 365.4
click at [385, 394] on div "**********" at bounding box center [705, 364] width 1410 height 728
type input "**********"
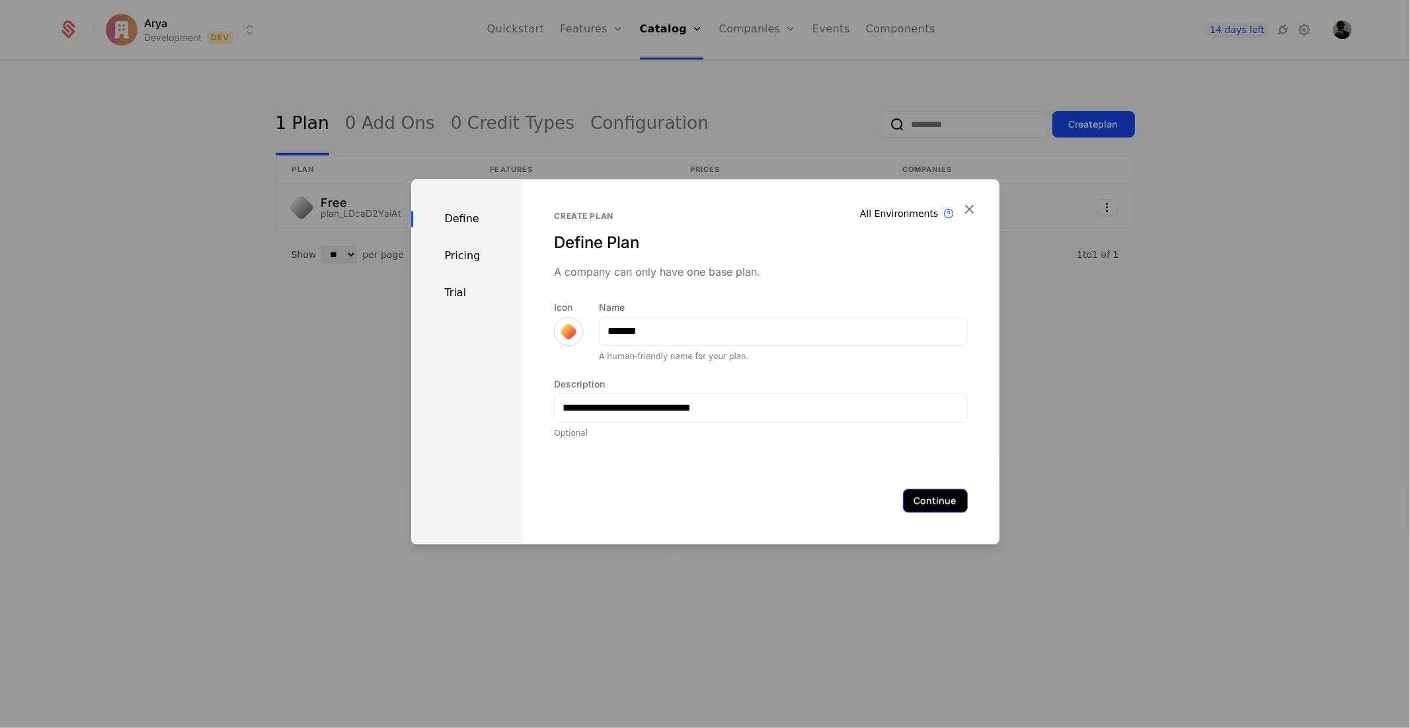
click at [923, 500] on button "Continue" at bounding box center [935, 501] width 65 height 24
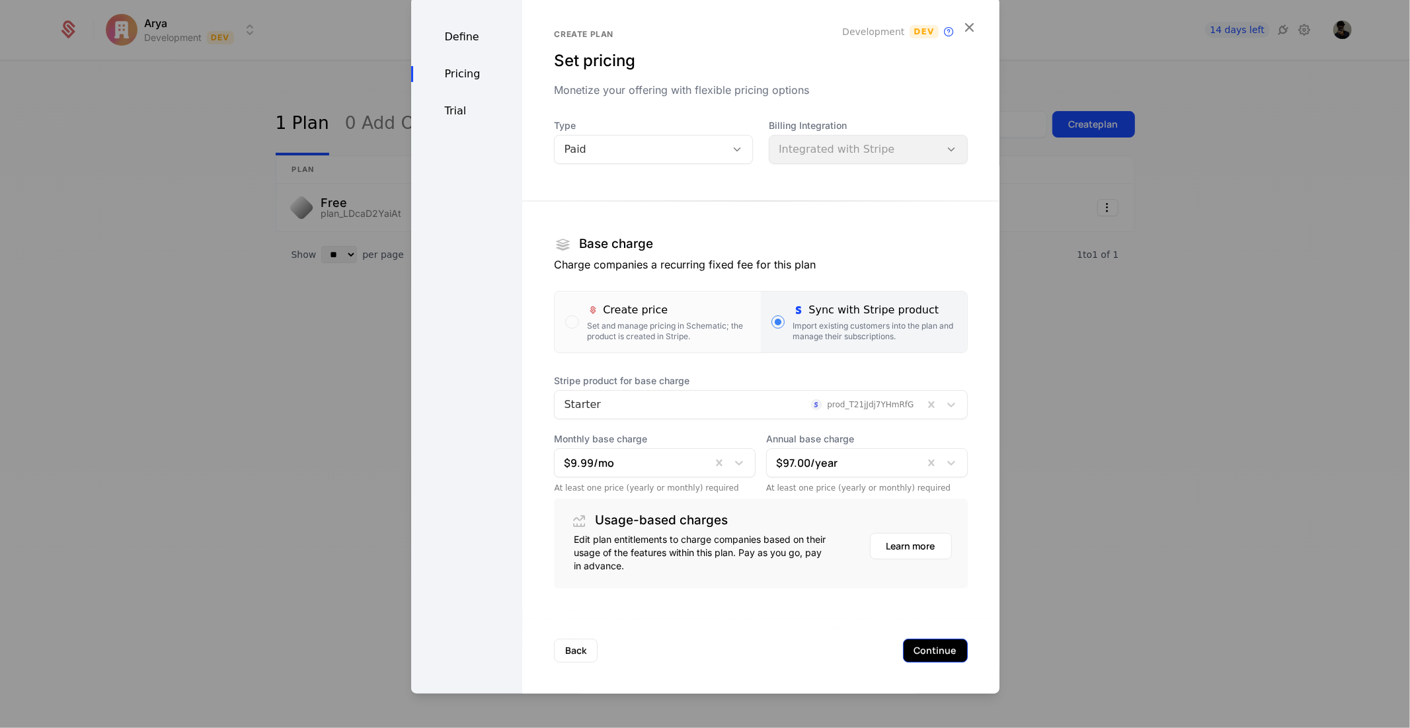
click at [932, 644] on button "Continue" at bounding box center [935, 650] width 65 height 24
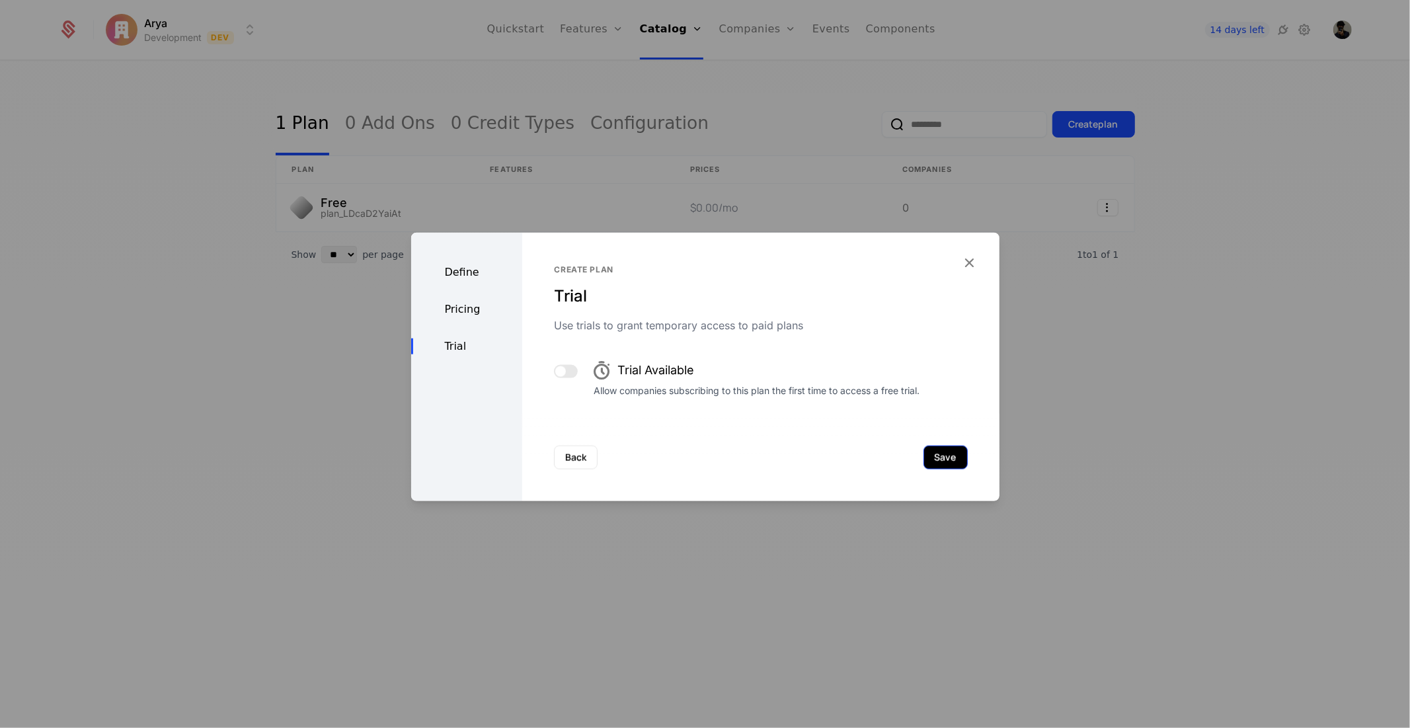
click at [943, 457] on button "Save" at bounding box center [946, 457] width 44 height 24
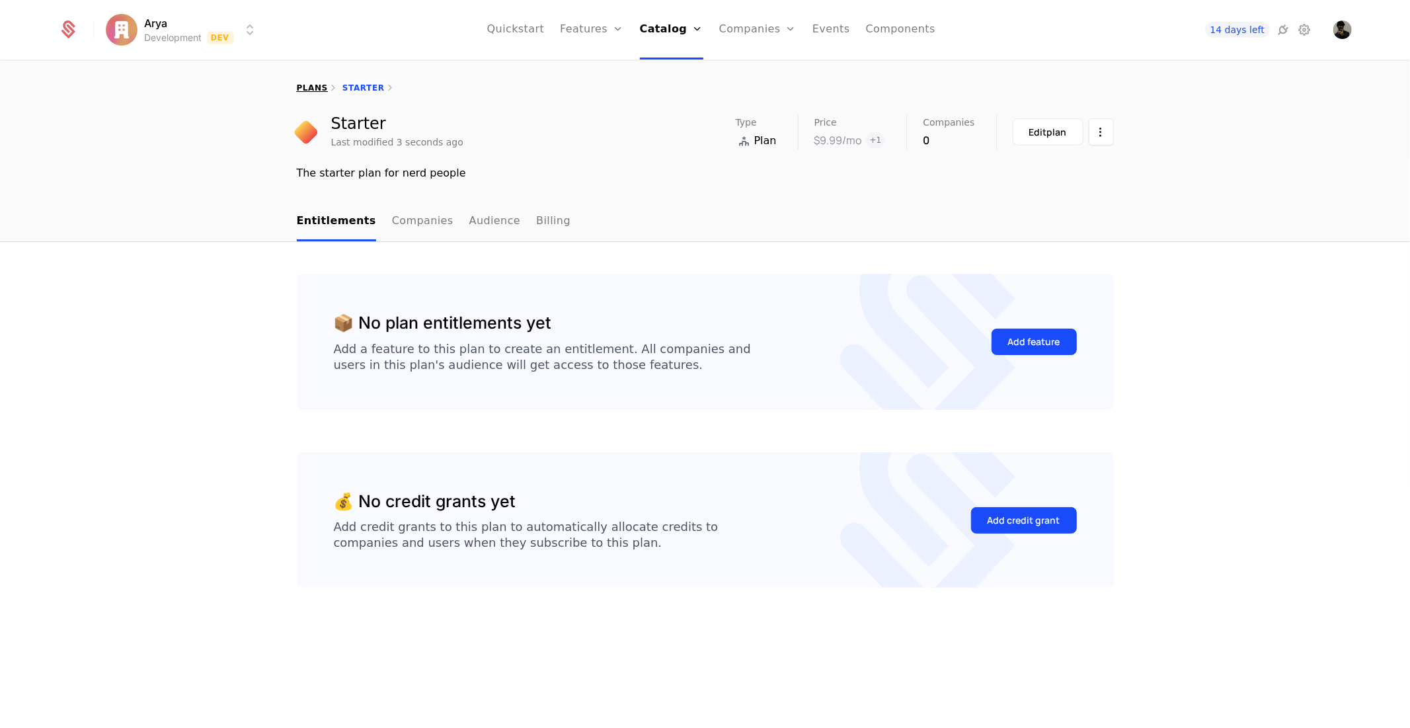
click at [314, 87] on link "plans" at bounding box center [312, 87] width 31 height 9
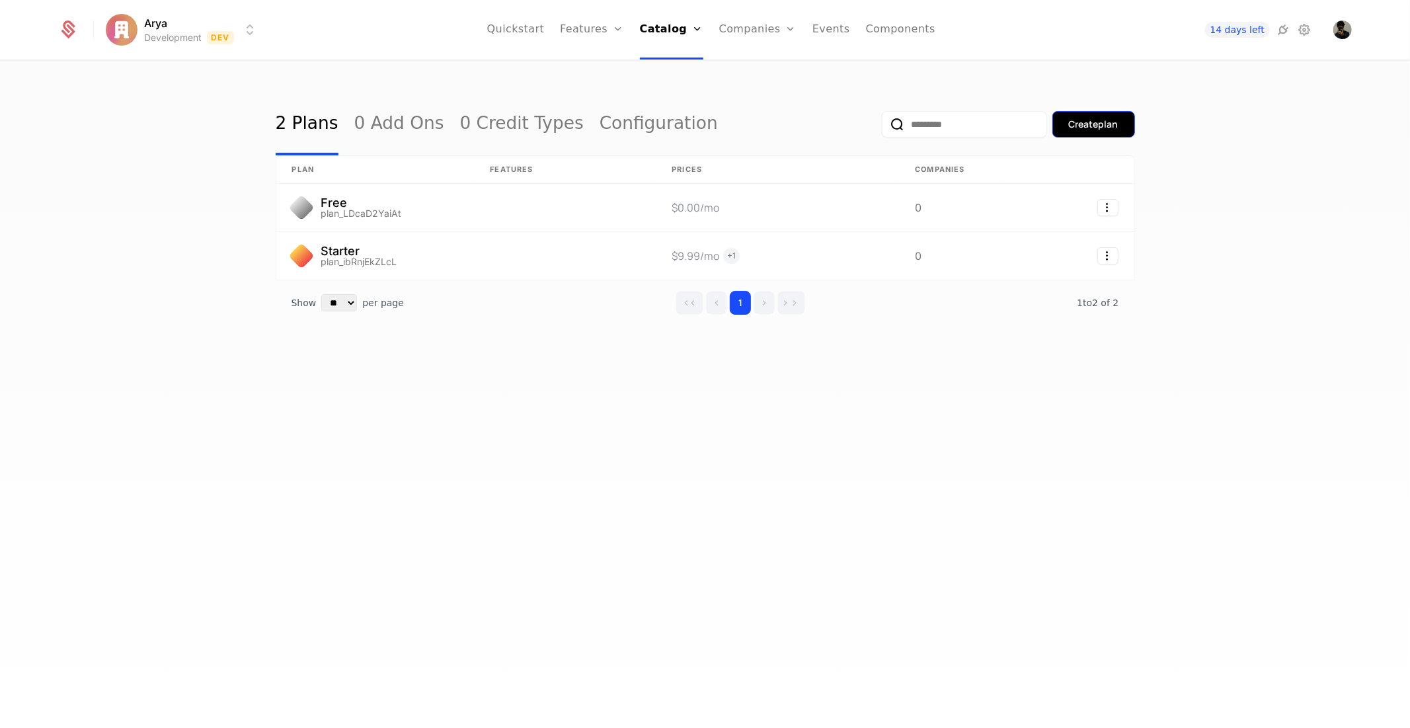
click at [1086, 121] on div "Create plan" at bounding box center [1094, 124] width 50 height 13
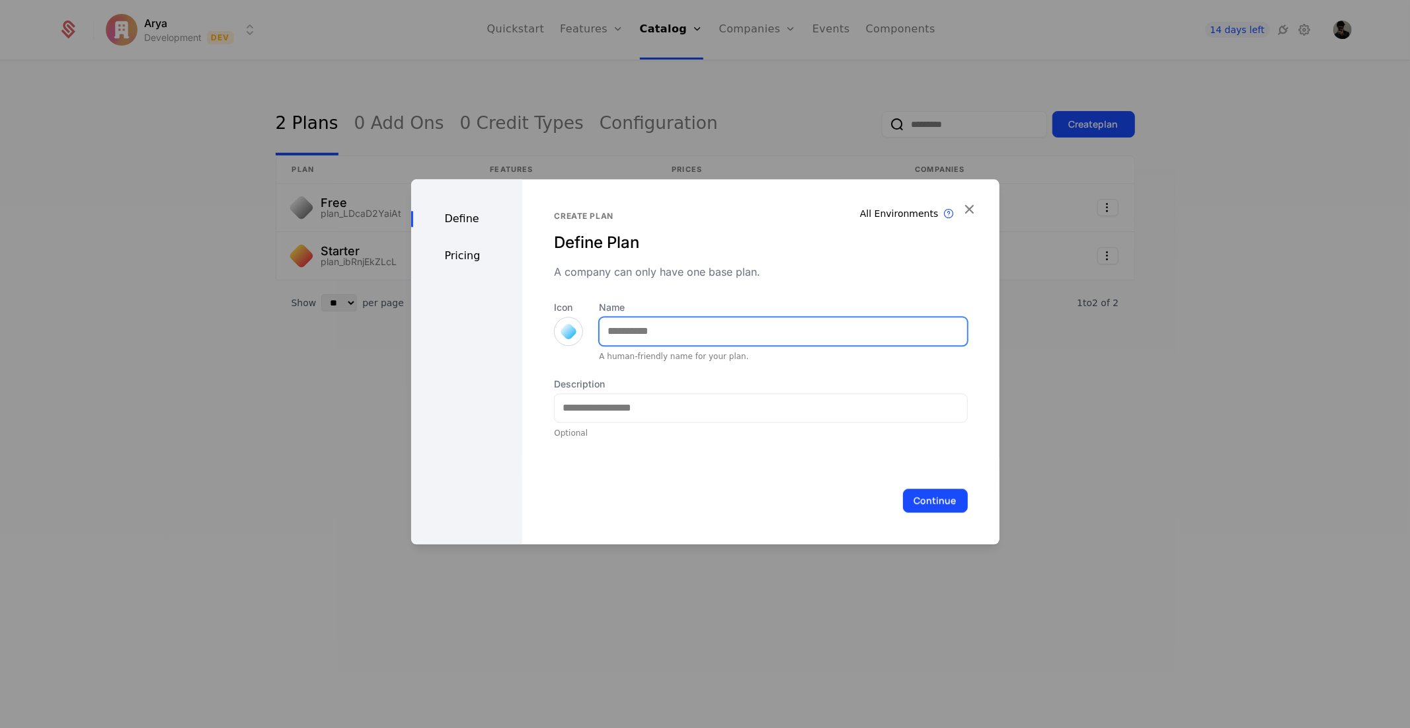
click at [658, 333] on input "Name" at bounding box center [783, 331] width 367 height 28
paste input "**********"
type input "**********"
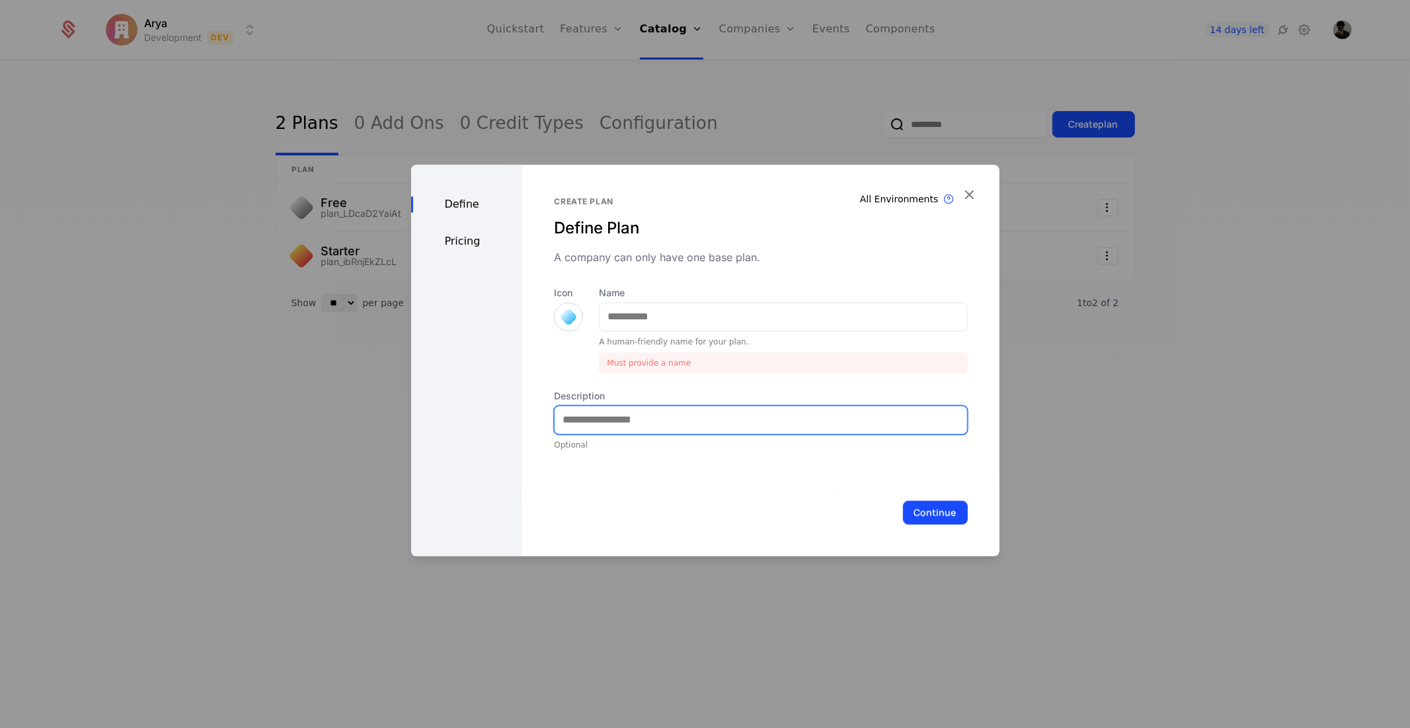
click at [625, 407] on input "Description" at bounding box center [761, 420] width 412 height 28
paste input "**********"
type input "**********"
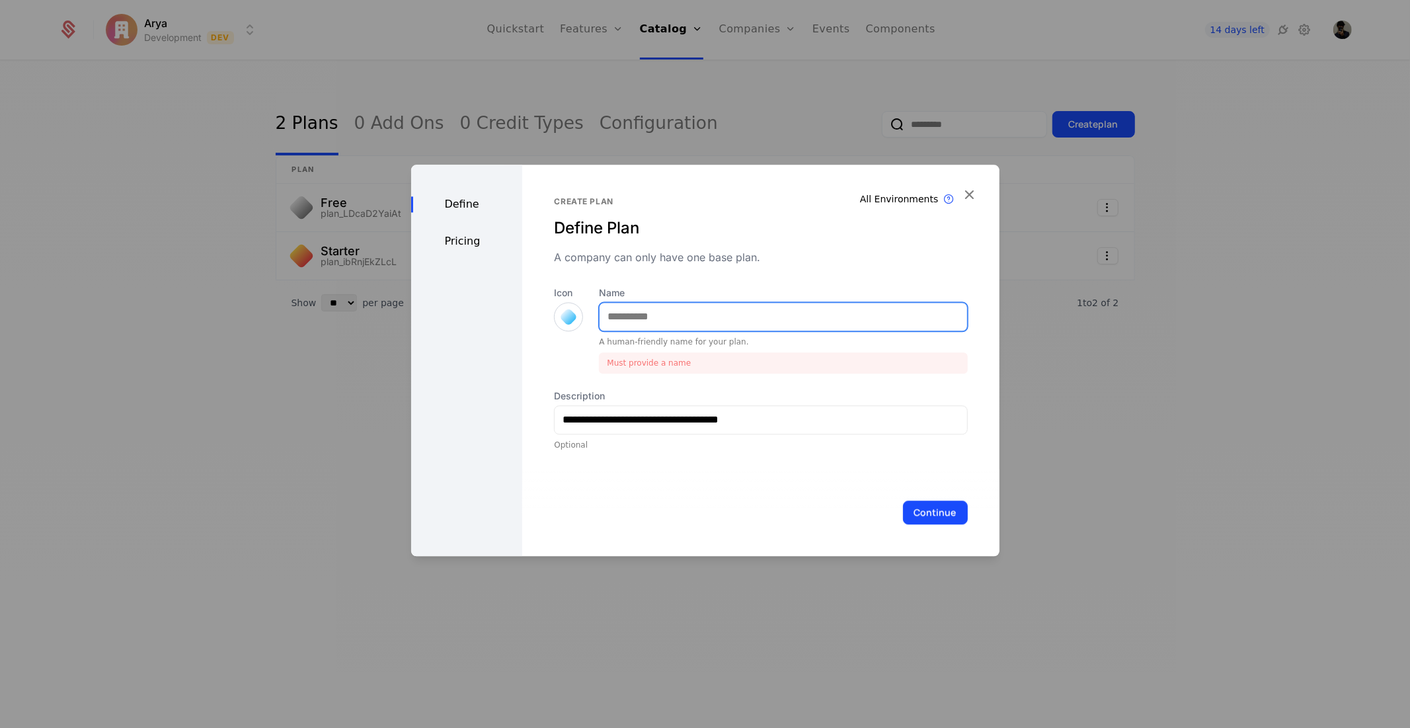
click at [738, 327] on input "Name" at bounding box center [783, 317] width 367 height 28
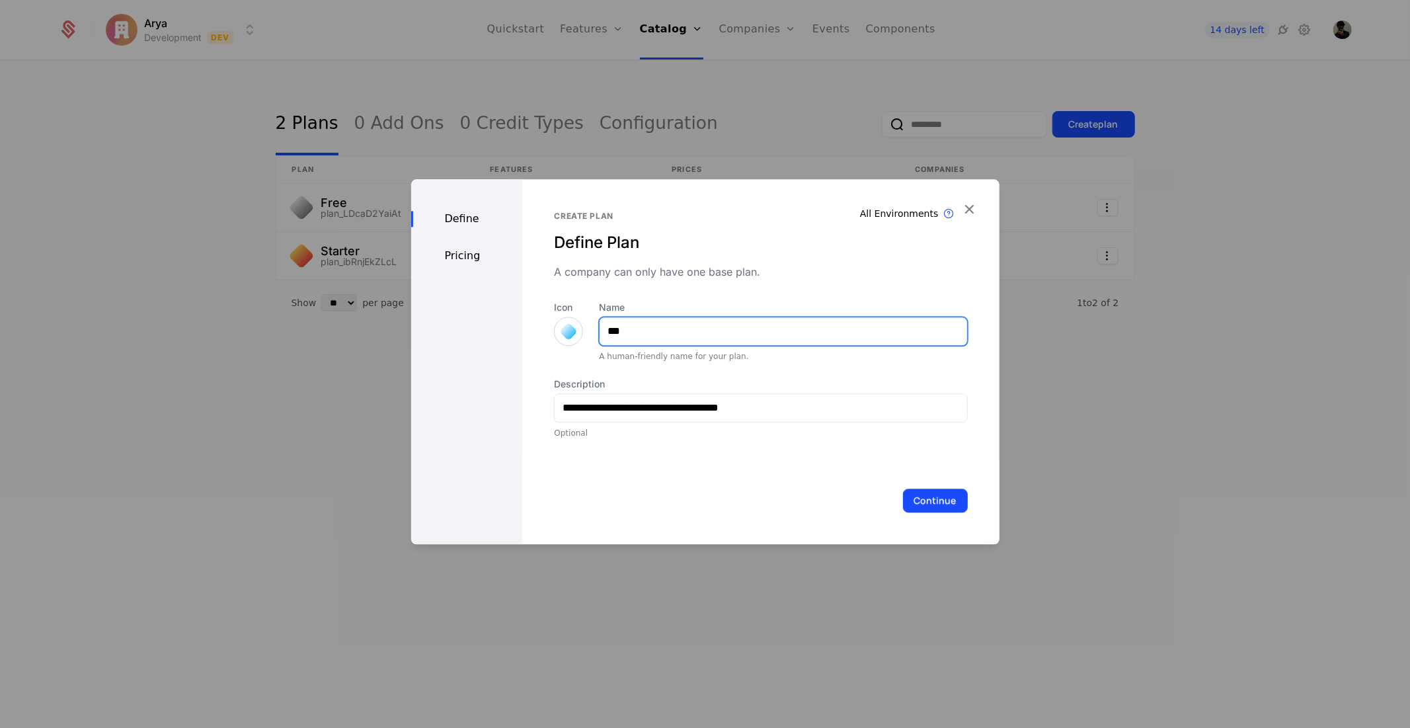
type input "***"
click at [474, 251] on div "Pricing" at bounding box center [467, 256] width 112 height 16
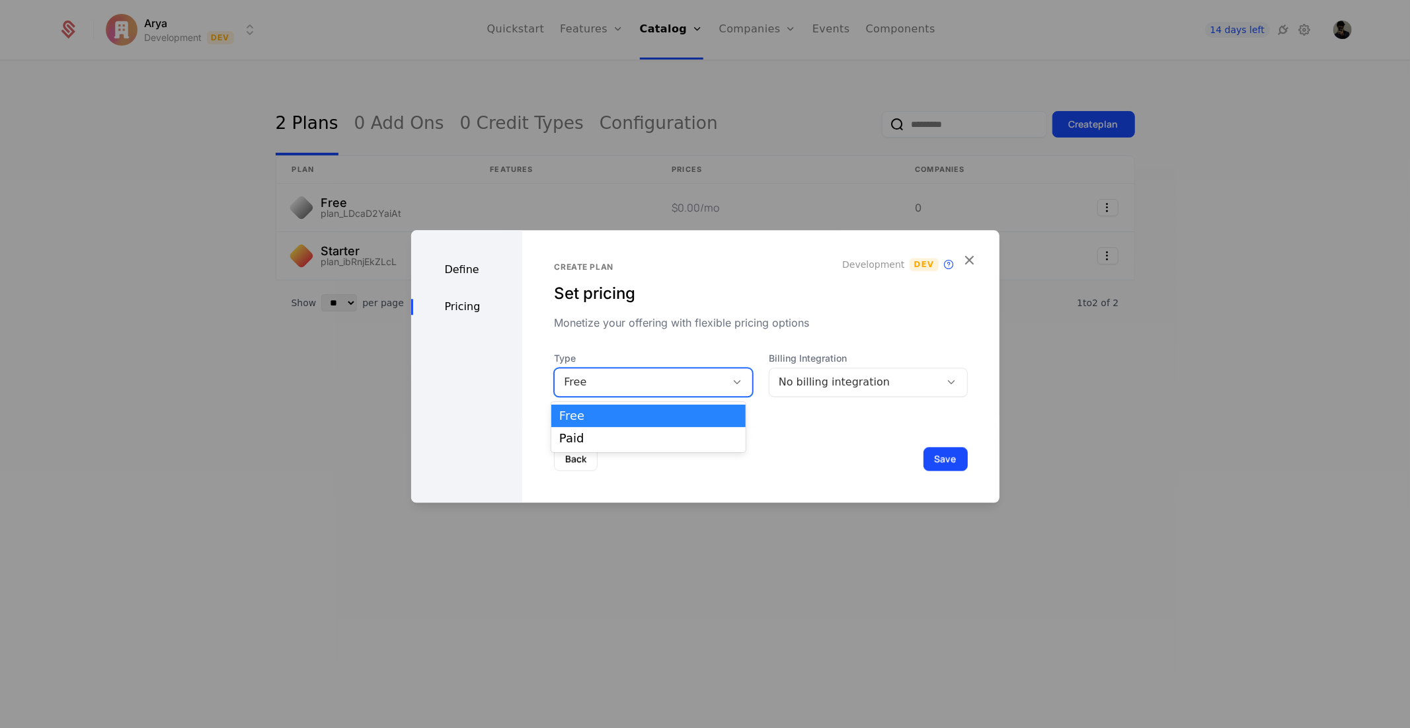
click at [731, 378] on icon at bounding box center [737, 382] width 12 height 12
click at [699, 437] on div "Paid" at bounding box center [648, 438] width 179 height 12
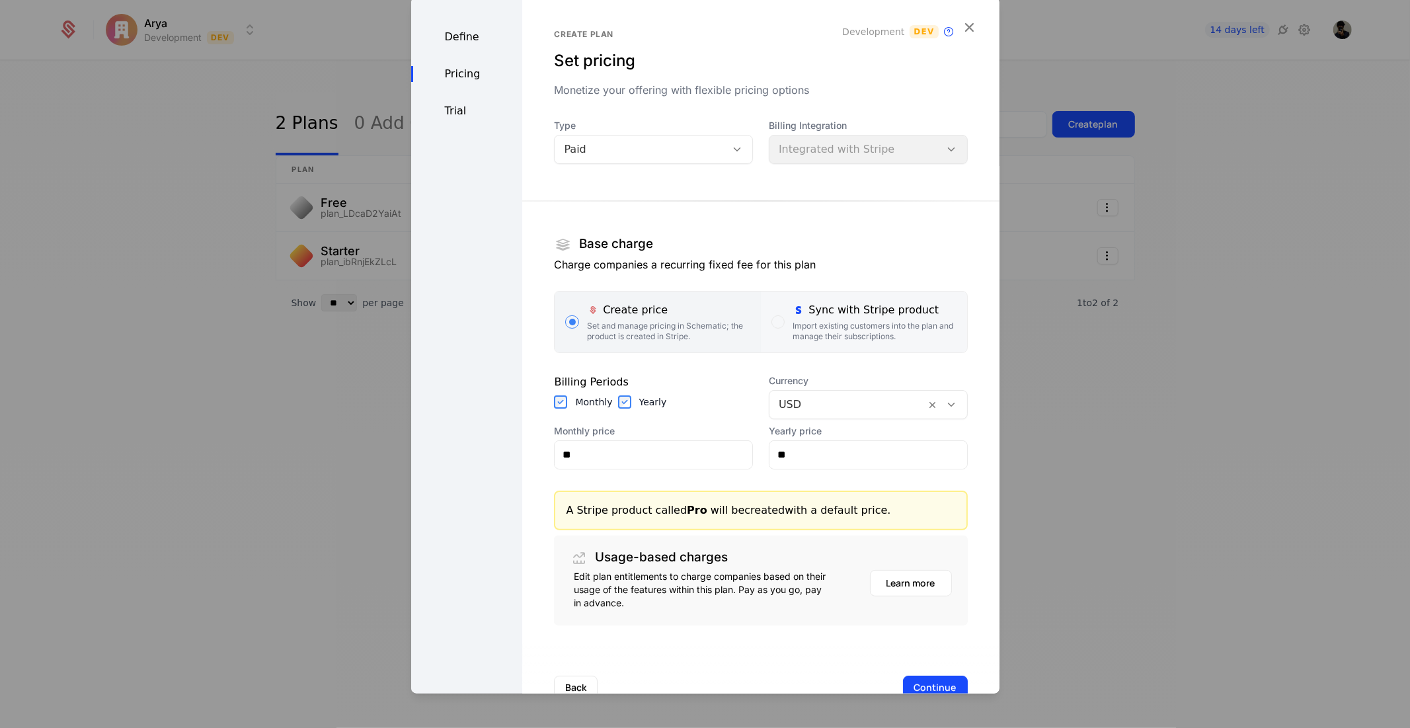
click at [847, 325] on div "Import existing customers into the plan and manage their subscriptions." at bounding box center [874, 330] width 163 height 21
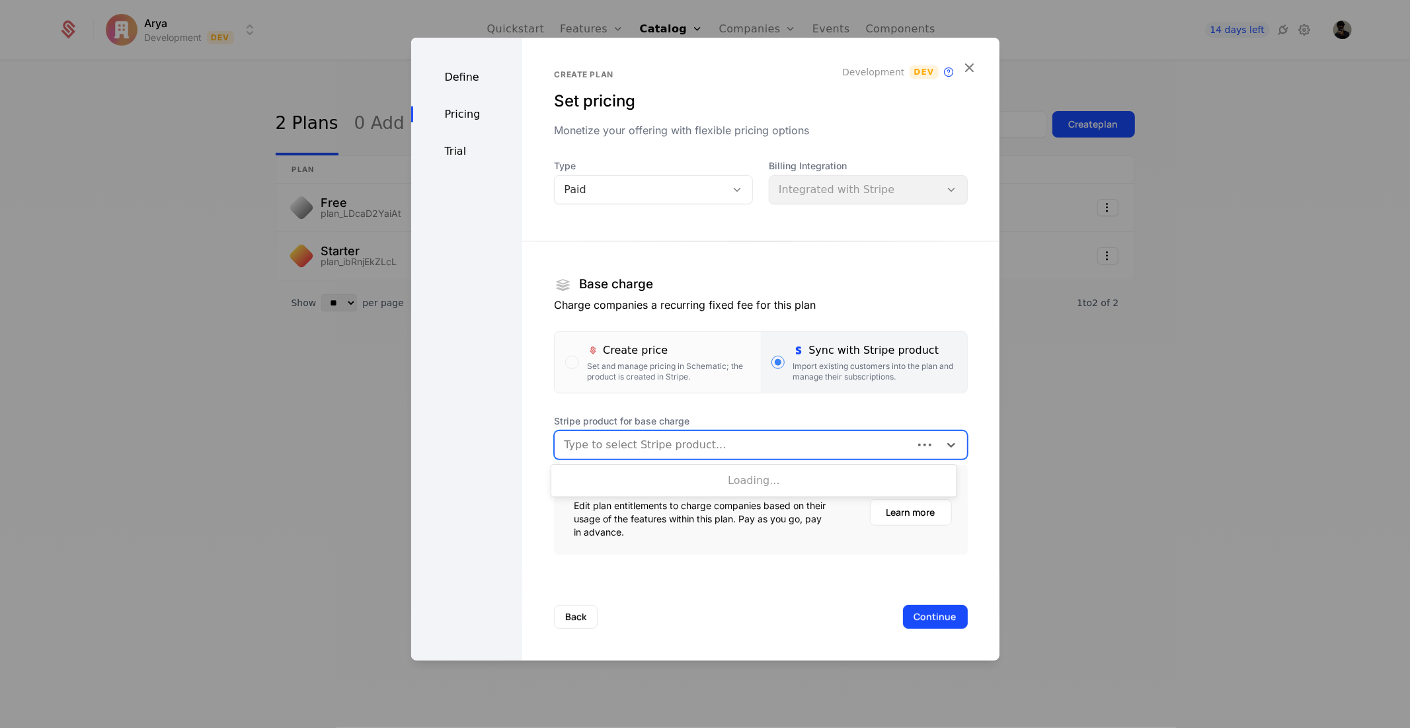
click at [838, 452] on div at bounding box center [733, 444] width 339 height 19
click at [675, 484] on div "Pro prod_T21kxXbVIu0Maj" at bounding box center [753, 479] width 389 height 12
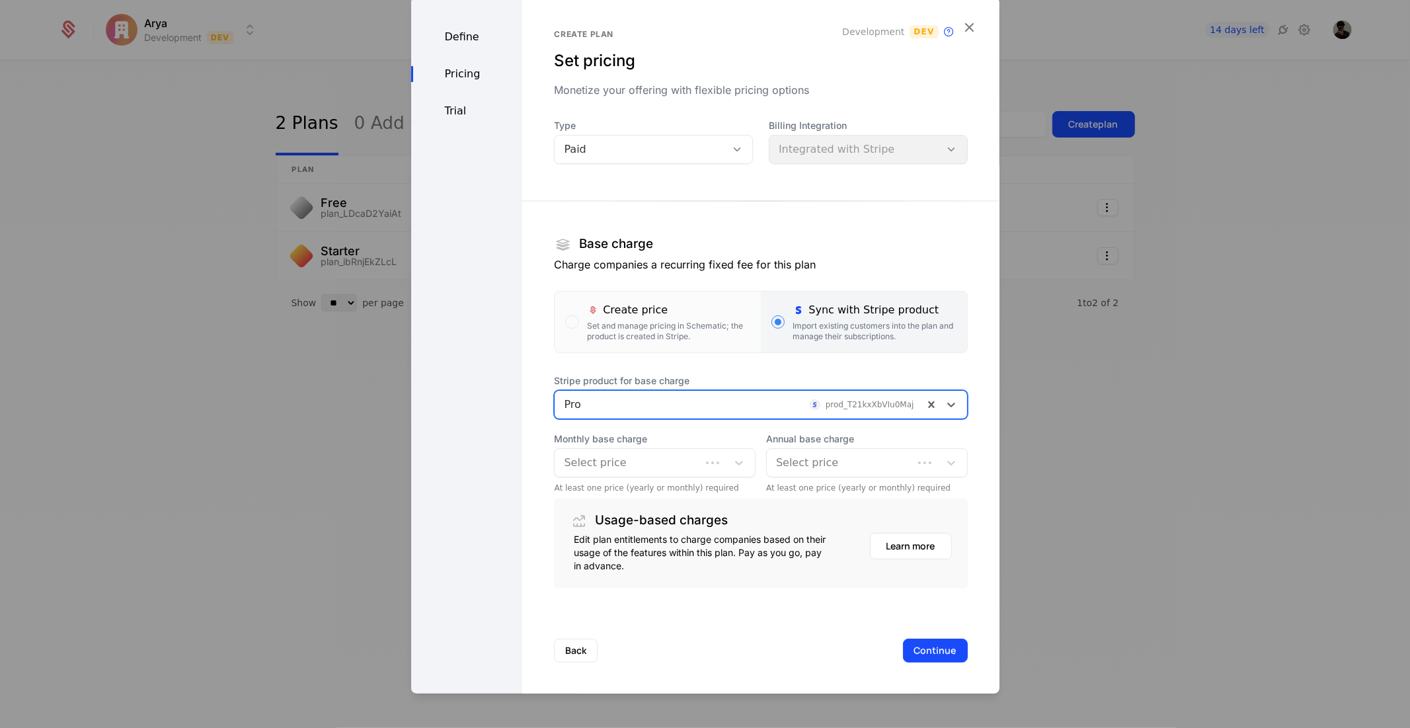
click at [701, 453] on div at bounding box center [728, 462] width 54 height 28
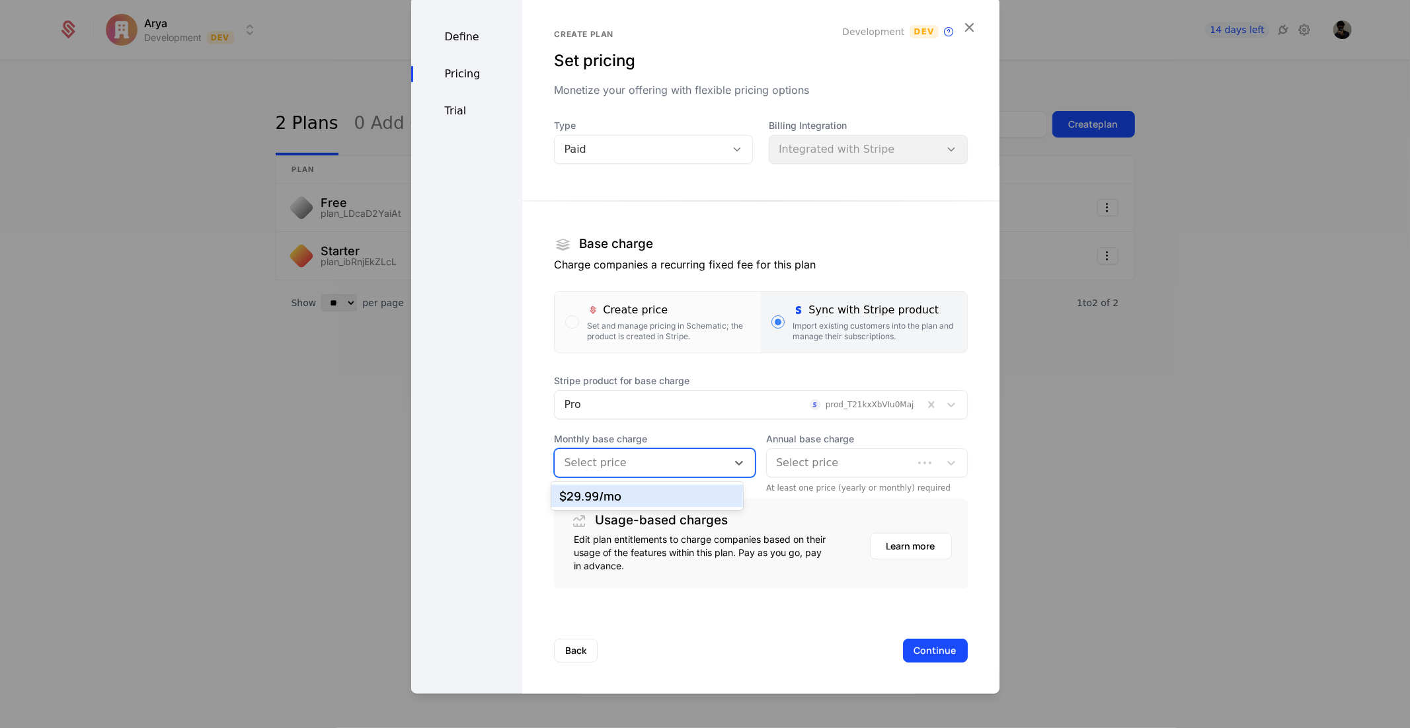
click at [692, 490] on div "$29.99 /mo" at bounding box center [647, 496] width 176 height 12
click at [873, 460] on div at bounding box center [853, 462] width 154 height 19
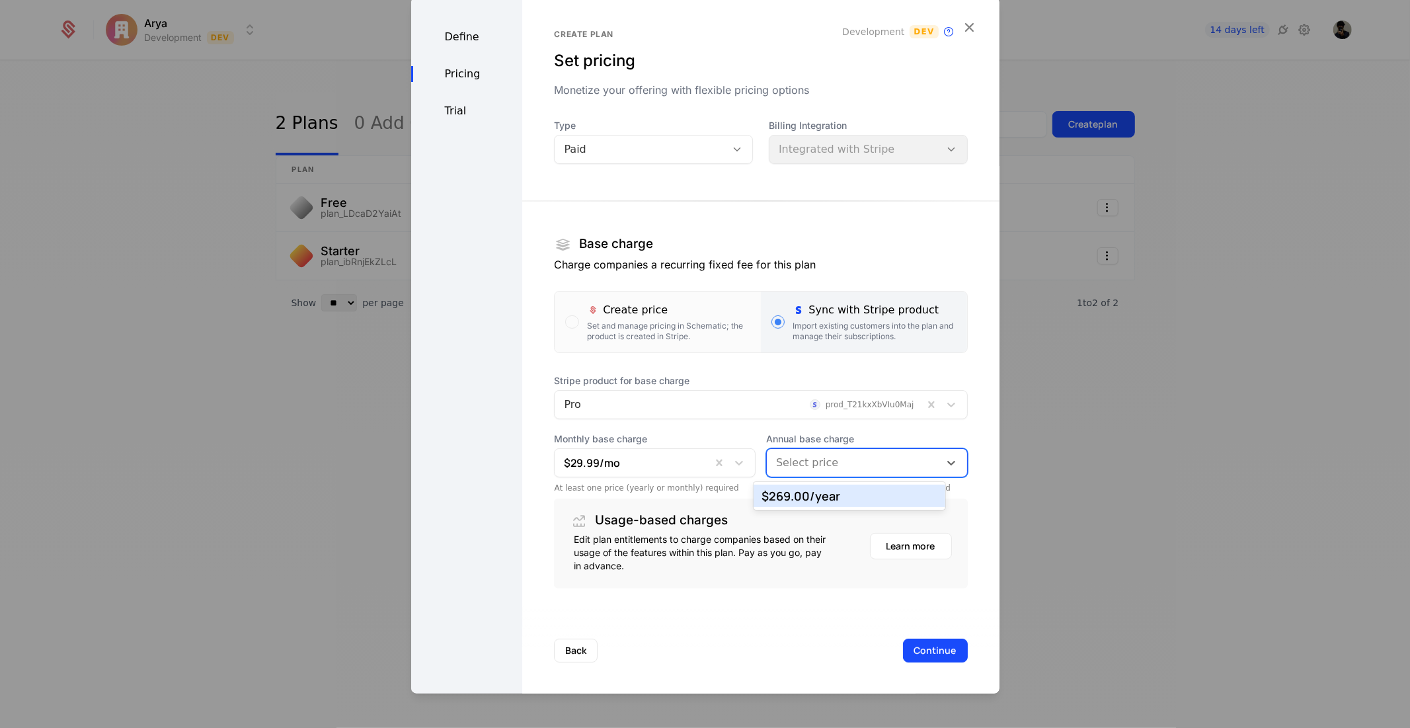
click at [836, 504] on div "$269.00 /year" at bounding box center [850, 496] width 192 height 22
click at [450, 43] on div "Define" at bounding box center [467, 36] width 112 height 16
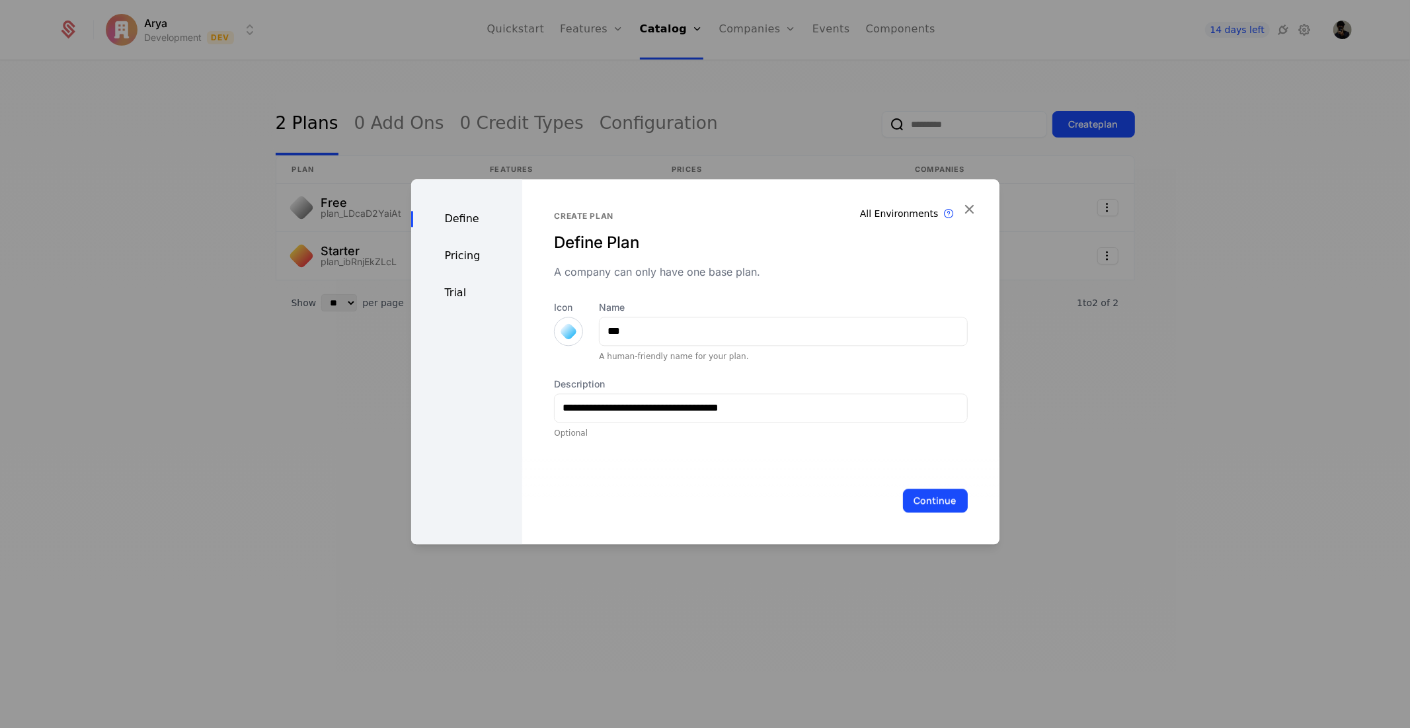
click at [562, 329] on div at bounding box center [568, 331] width 19 height 19
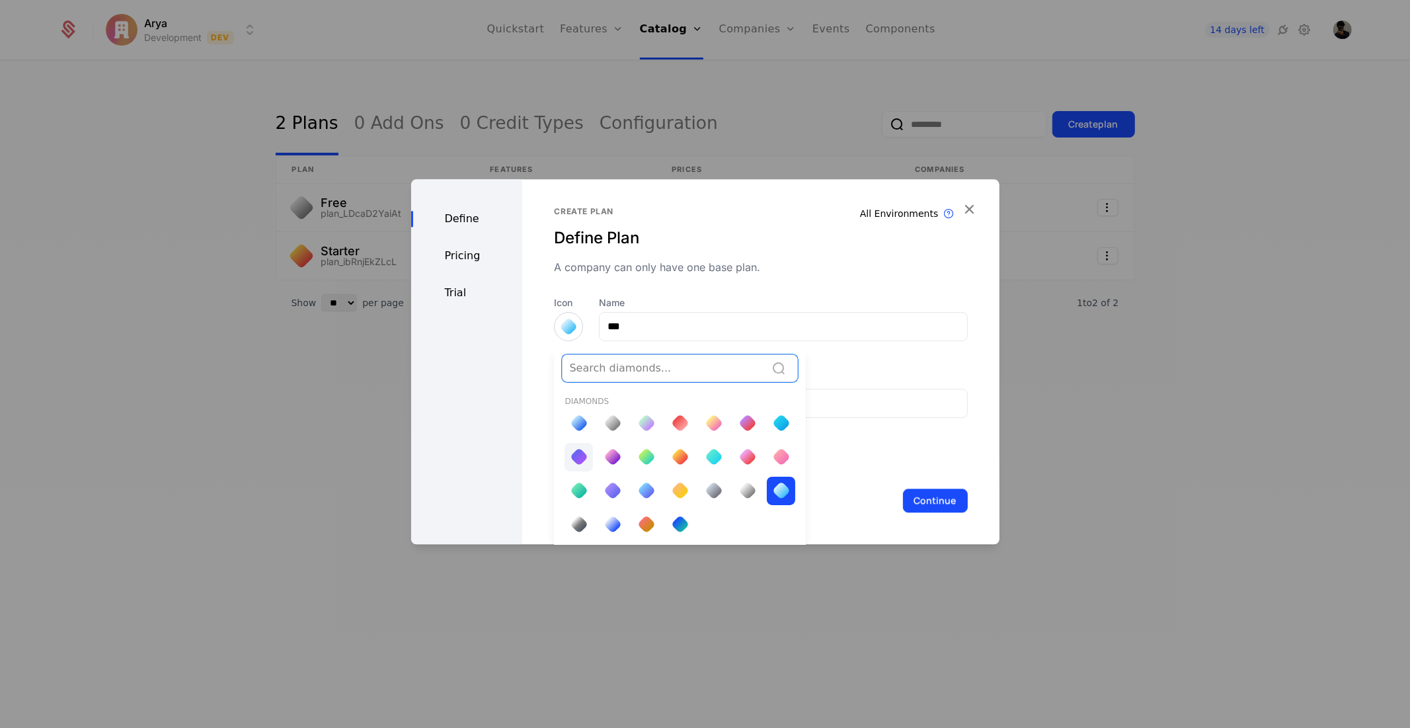
click at [574, 458] on div at bounding box center [579, 457] width 19 height 19
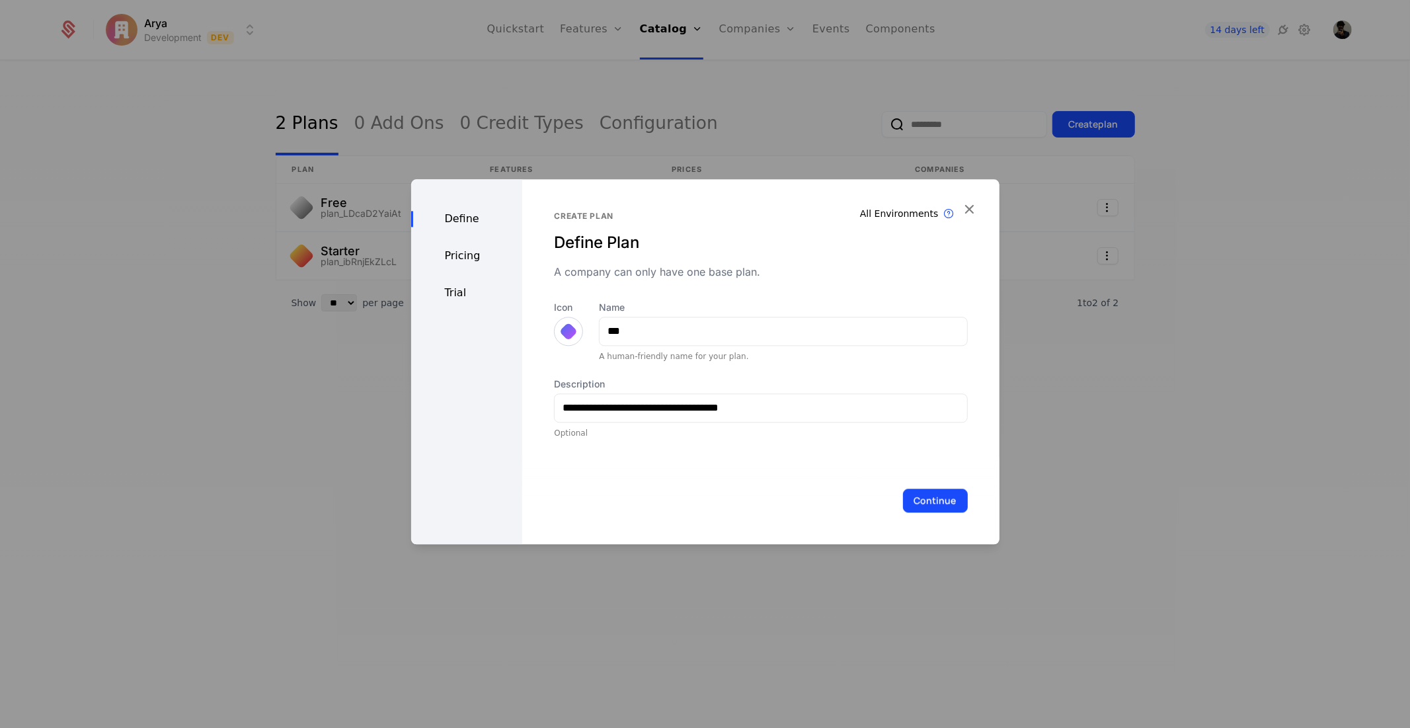
click at [567, 333] on div at bounding box center [568, 331] width 19 height 19
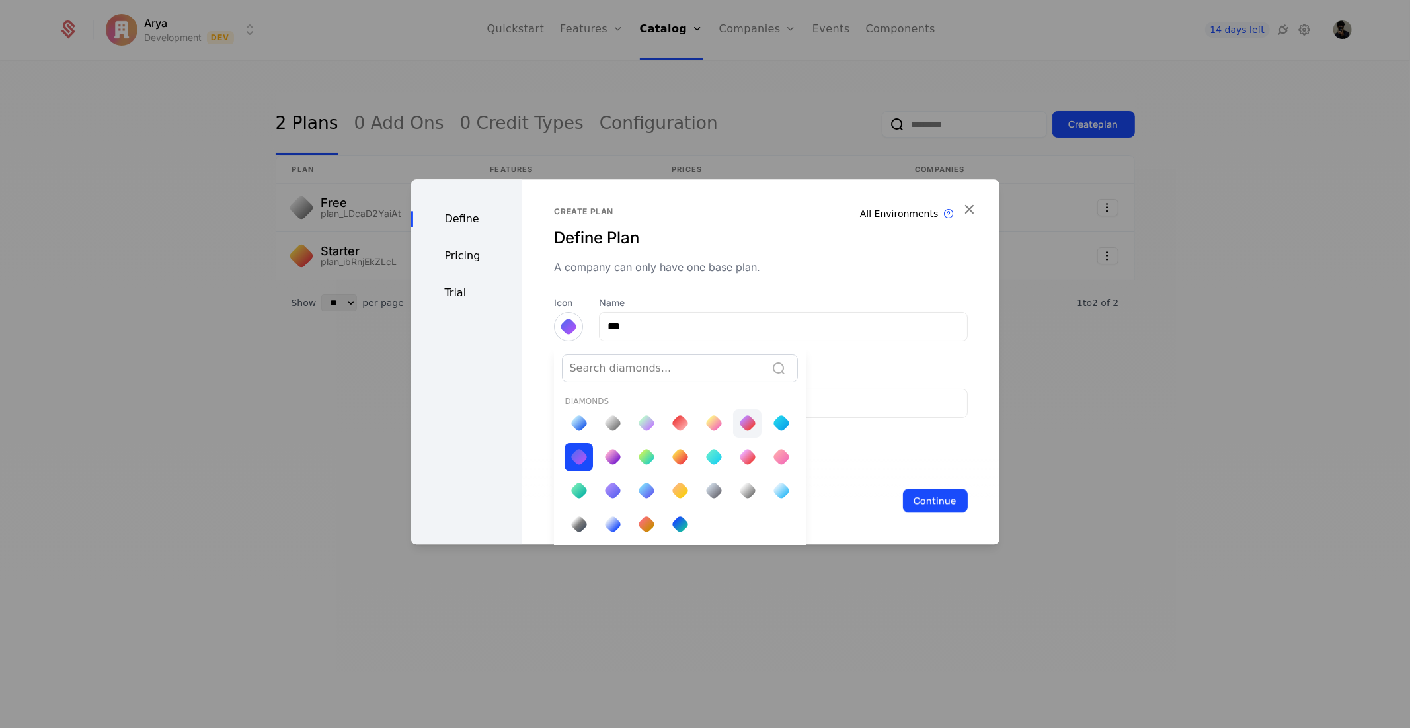
click at [741, 425] on div at bounding box center [747, 423] width 19 height 19
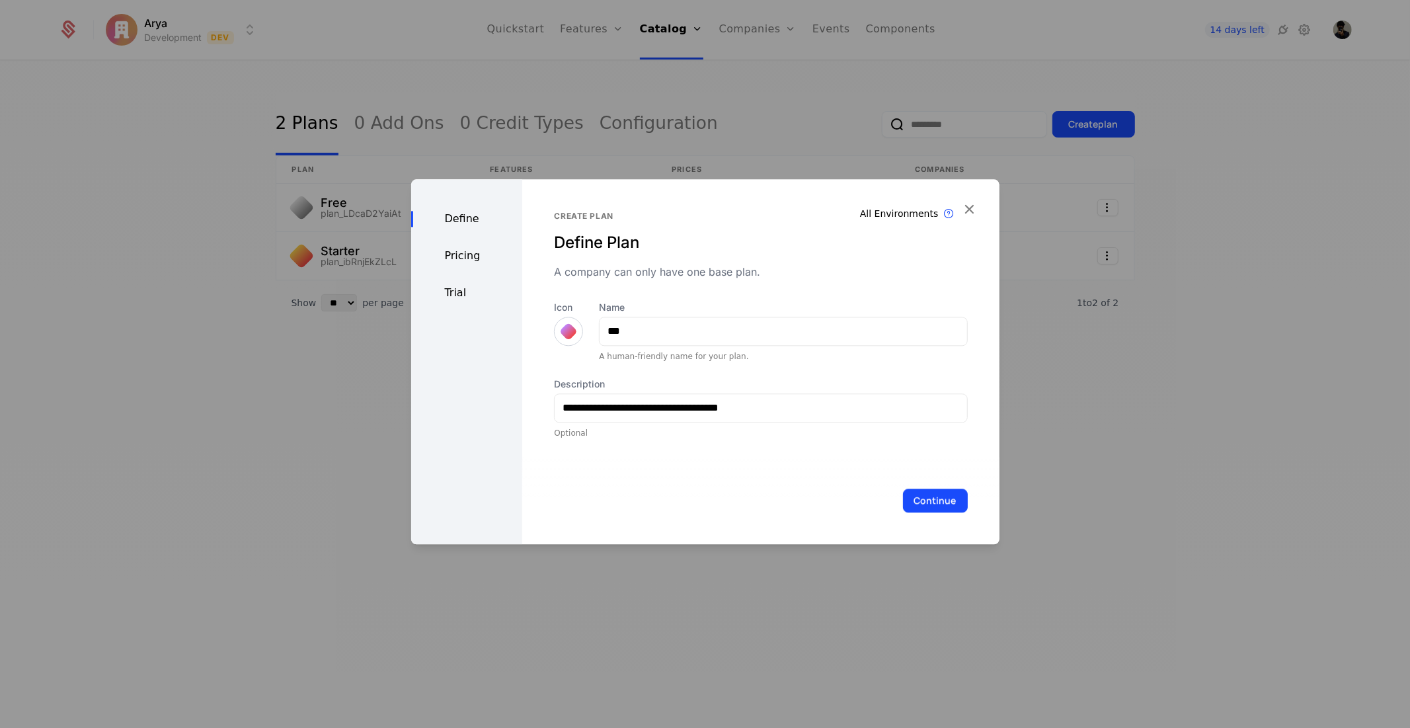
scroll to position [0, 0]
click at [914, 490] on button "Continue" at bounding box center [935, 501] width 65 height 24
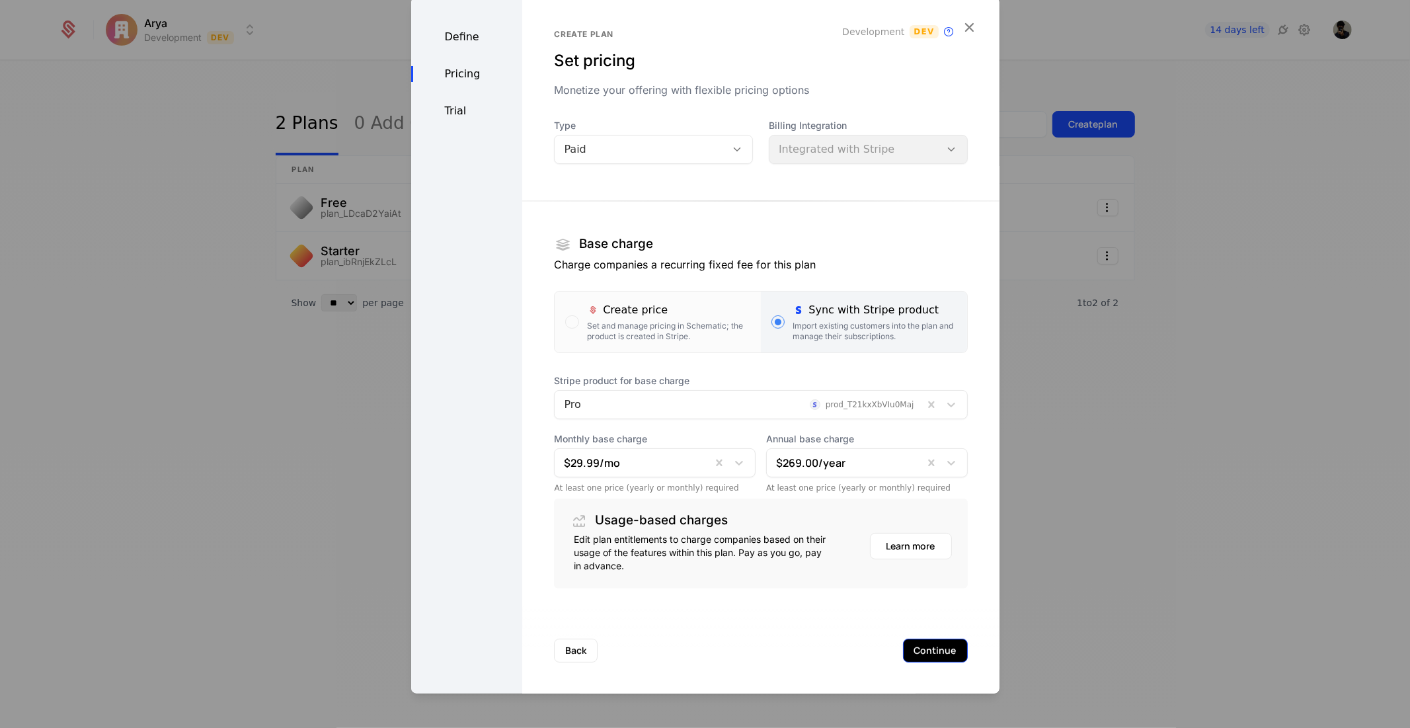
click at [918, 646] on button "Continue" at bounding box center [935, 650] width 65 height 24
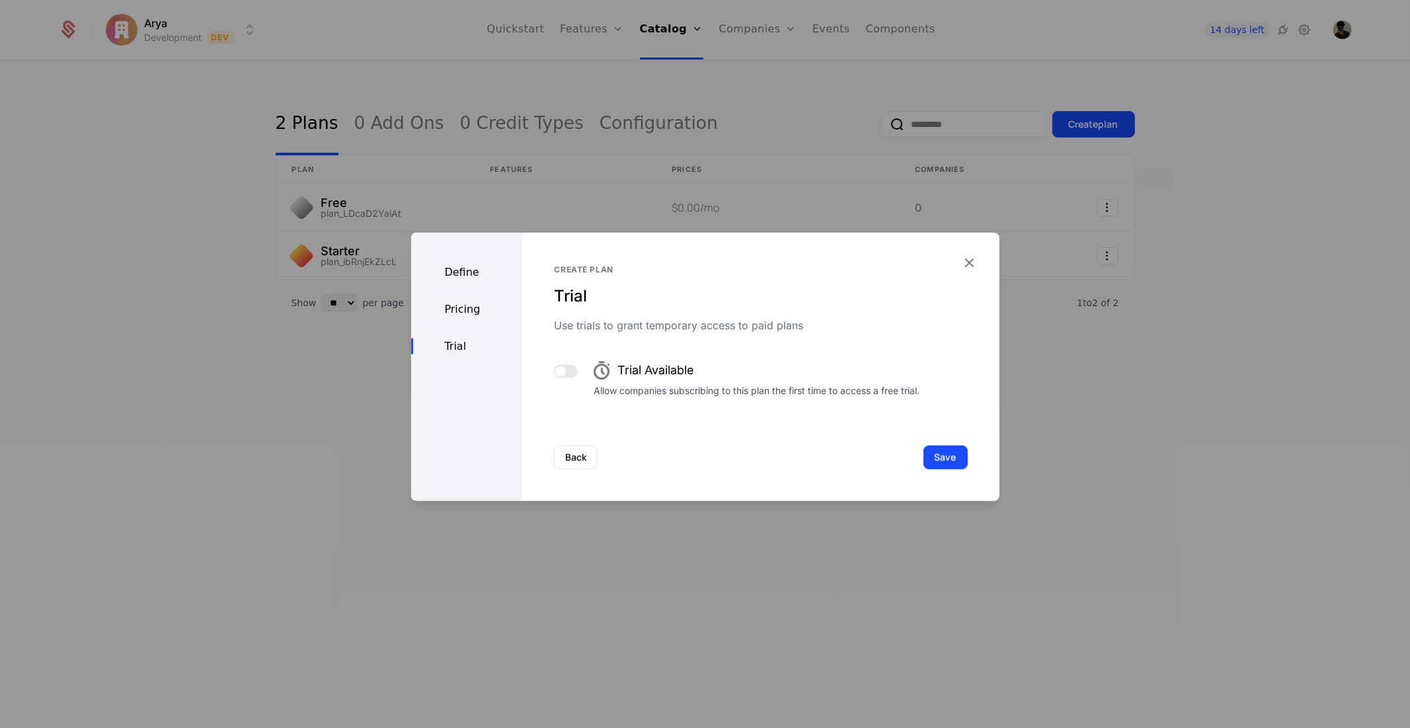
click at [926, 470] on div "Back Save" at bounding box center [760, 456] width 477 height 87
click at [930, 457] on button "Save" at bounding box center [946, 457] width 44 height 24
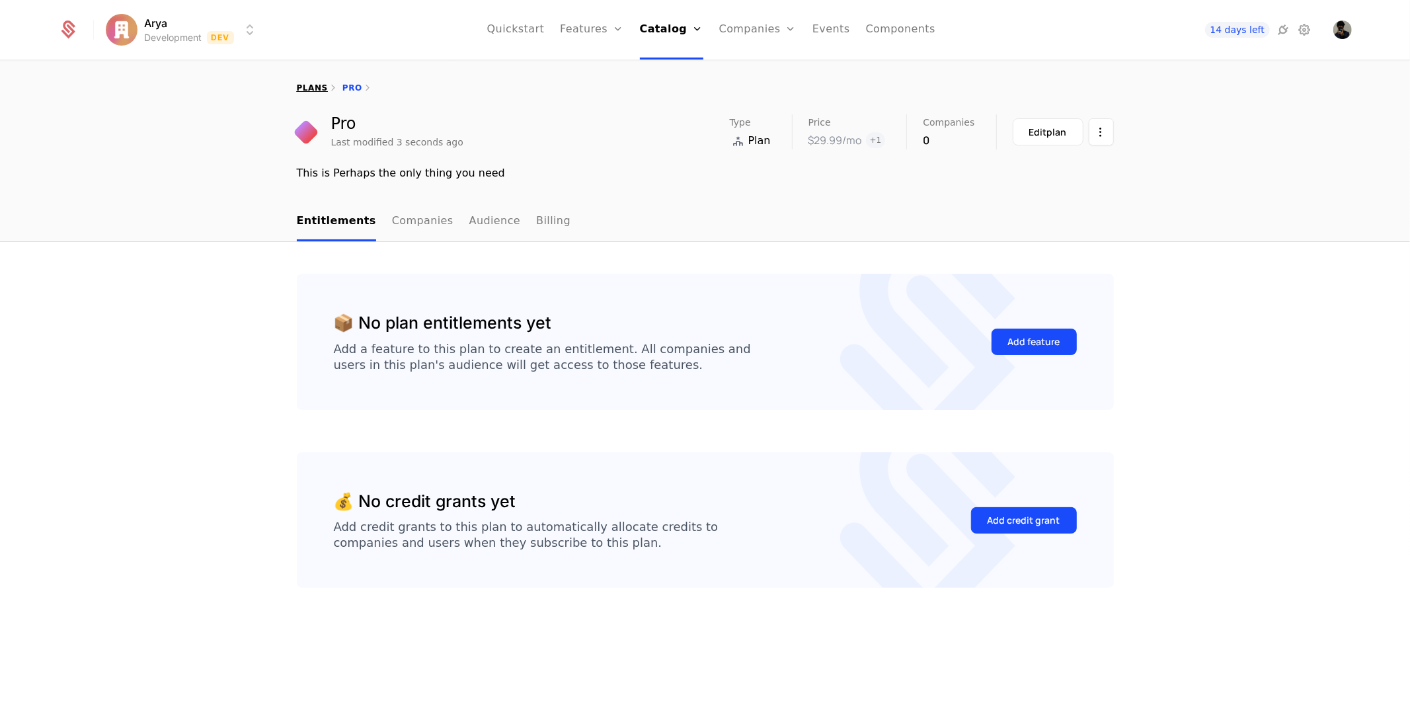
click at [311, 86] on link "plans" at bounding box center [312, 87] width 31 height 9
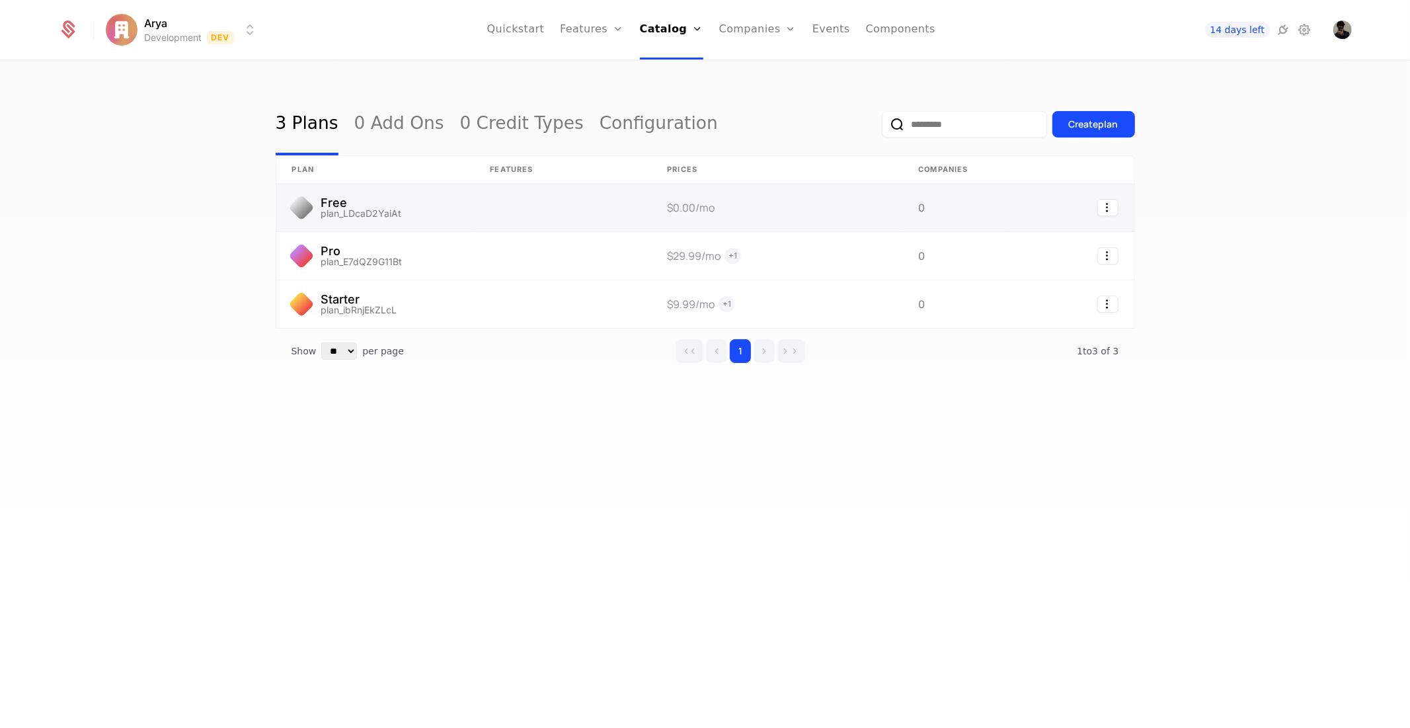
click at [335, 212] on link at bounding box center [375, 208] width 198 height 48
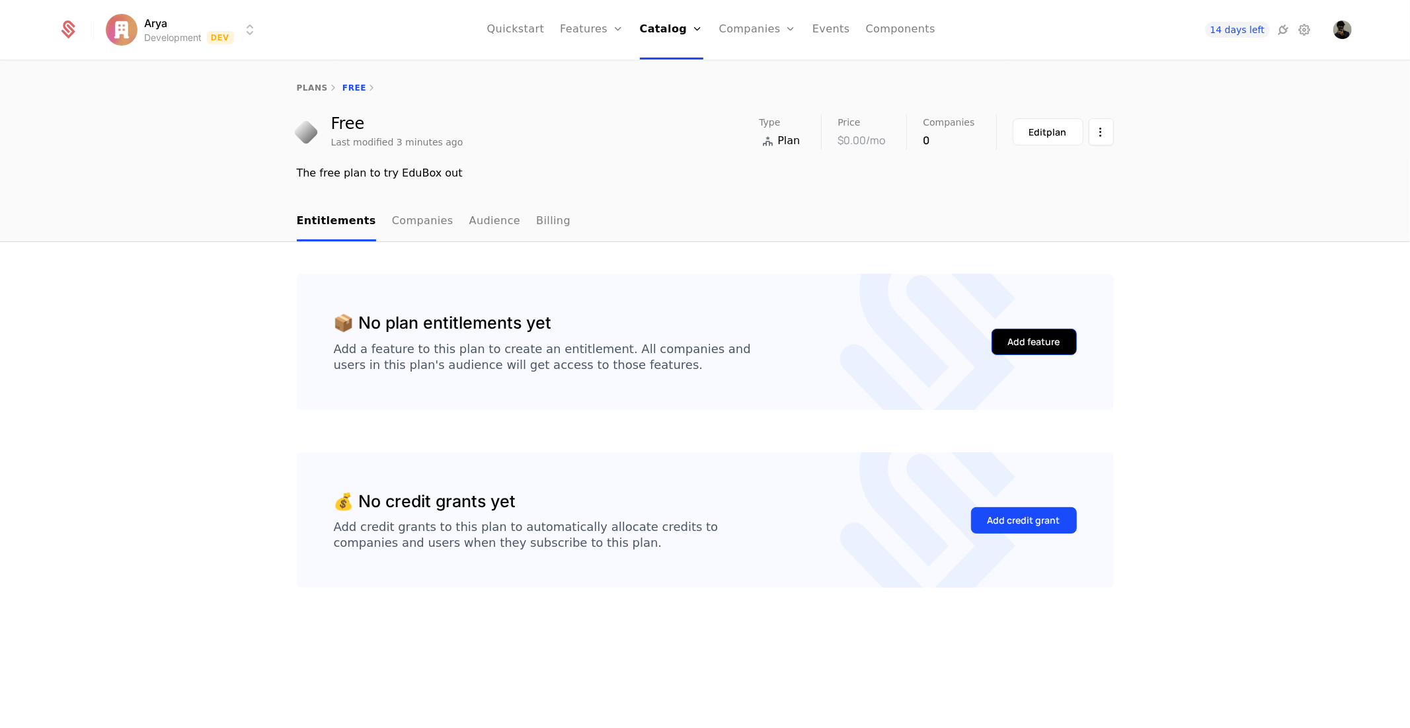
click at [1034, 340] on div "Add feature" at bounding box center [1034, 341] width 52 height 13
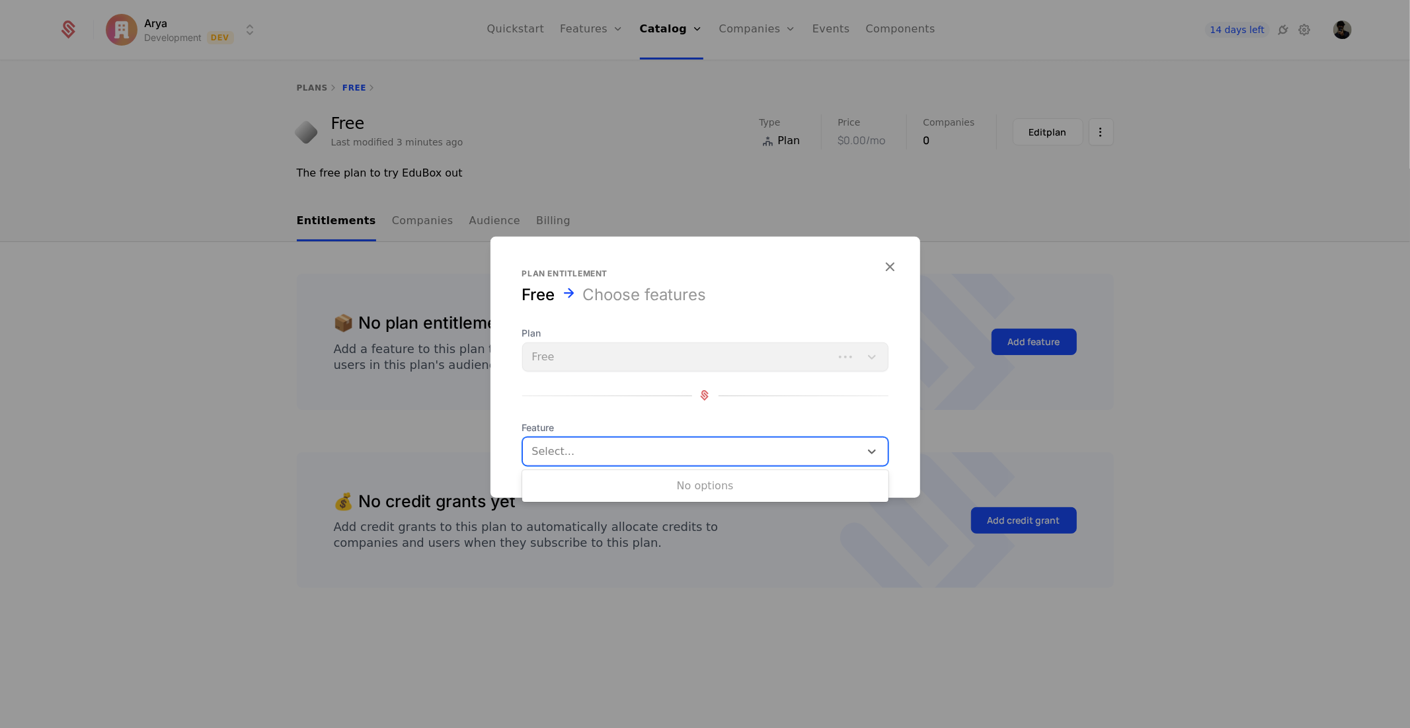
click at [590, 454] on div at bounding box center [693, 451] width 319 height 19
click at [602, 642] on div at bounding box center [705, 364] width 1410 height 728
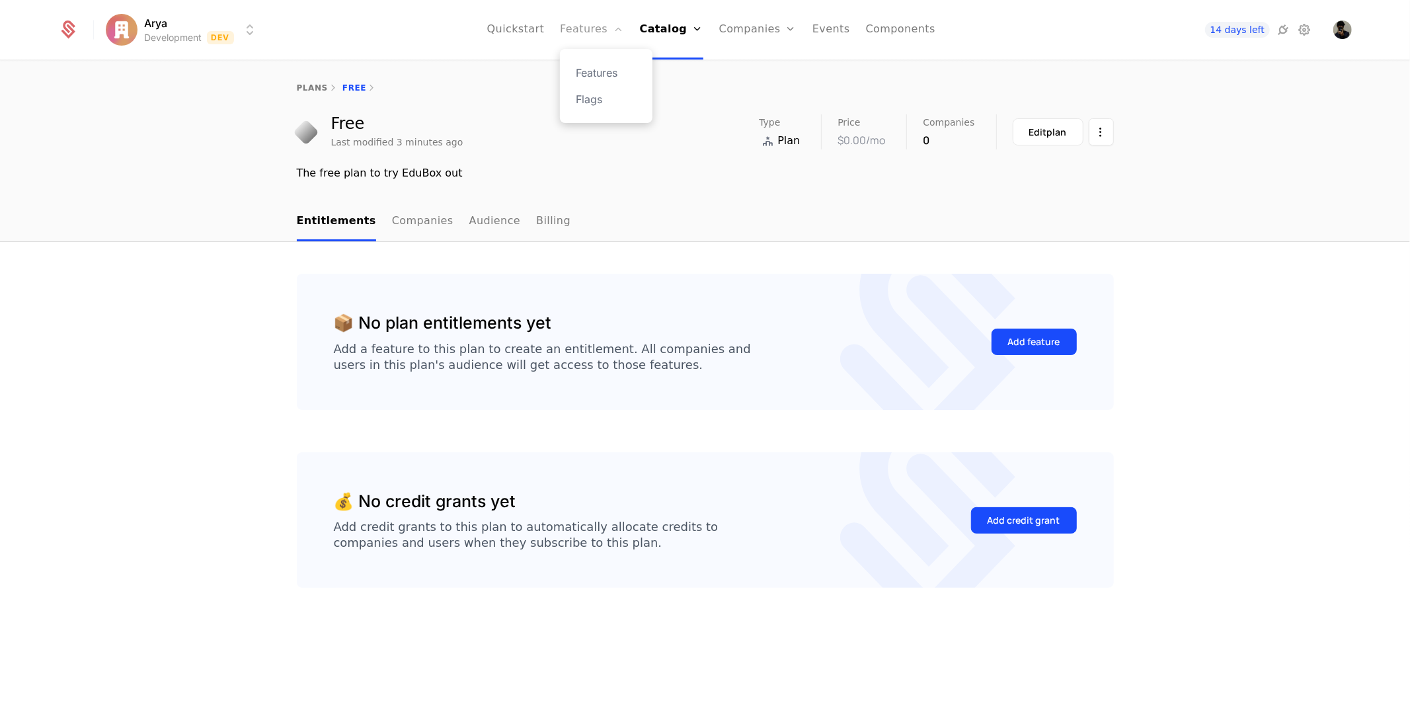
click at [612, 22] on link "Features" at bounding box center [591, 29] width 63 height 59
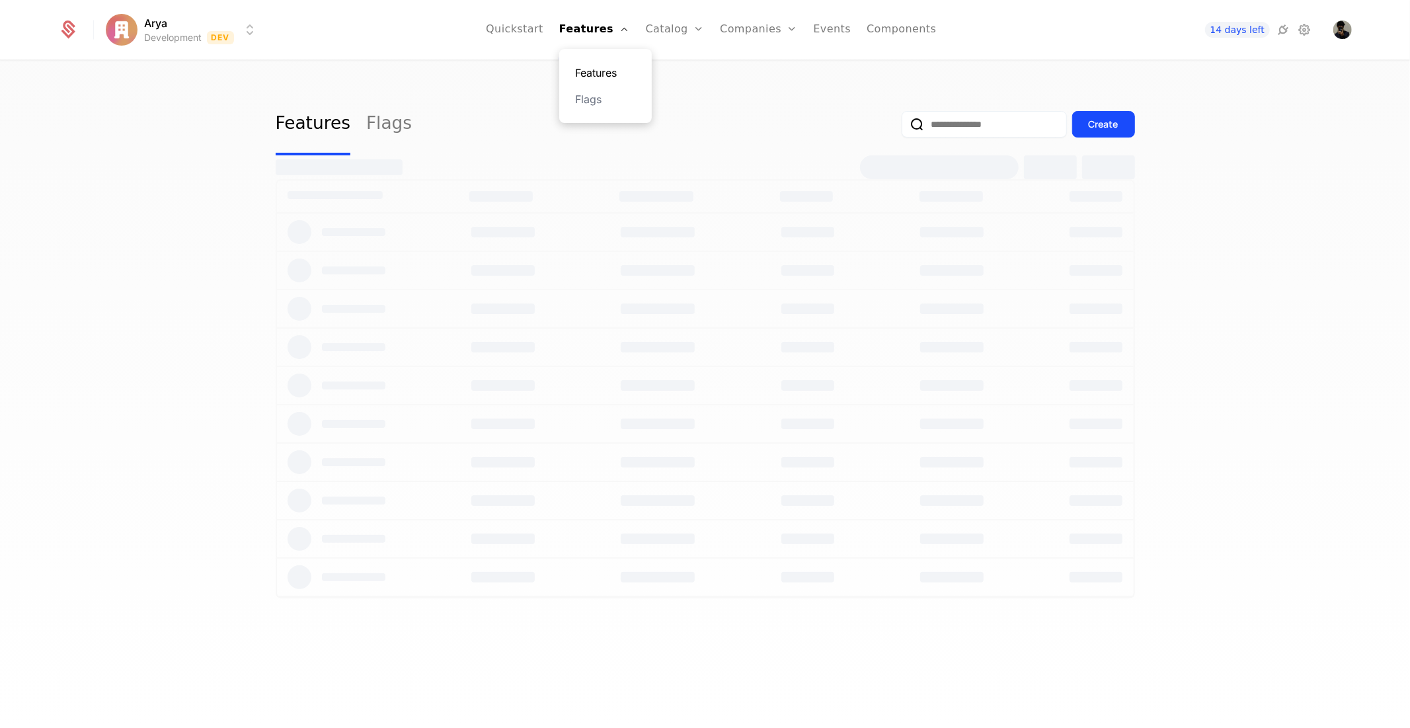
click at [610, 68] on link "Features" at bounding box center [605, 73] width 61 height 16
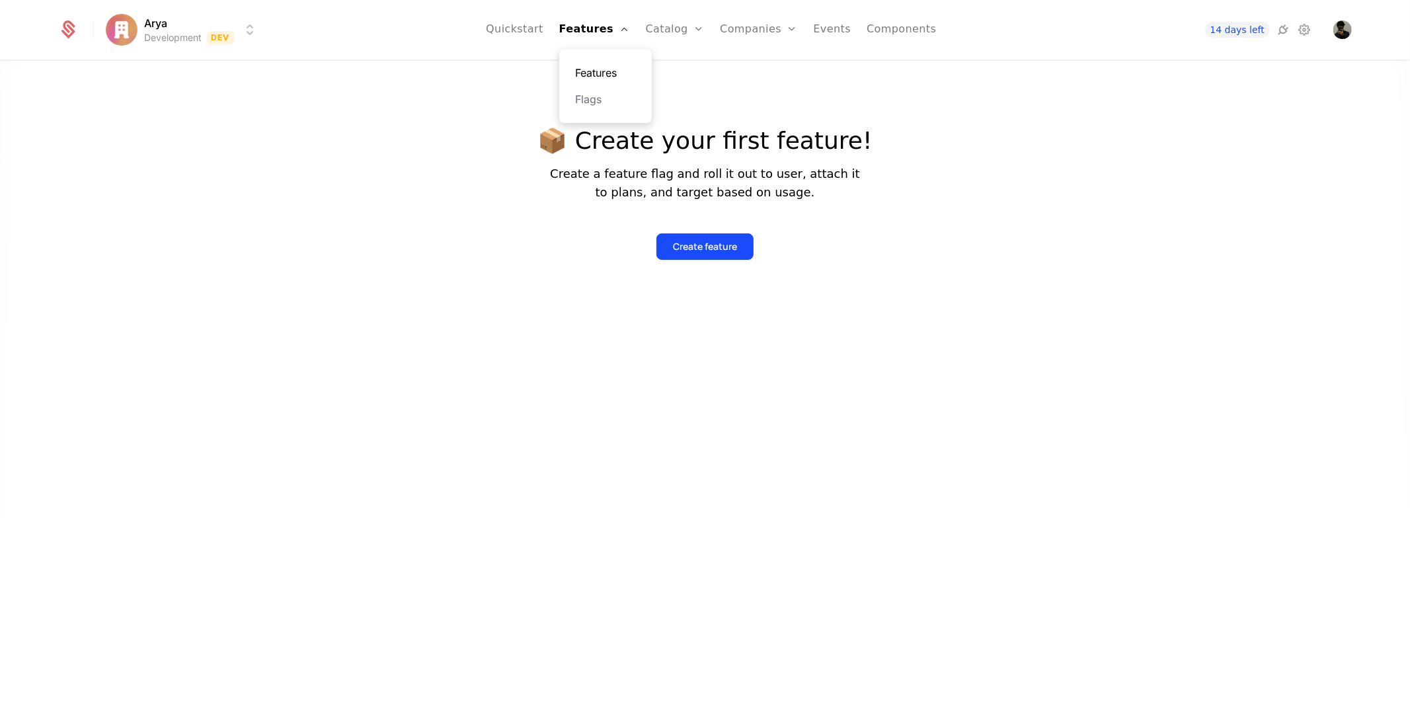
click at [610, 68] on link "Features" at bounding box center [605, 73] width 61 height 16
click at [673, 247] on div "Create feature" at bounding box center [705, 246] width 64 height 13
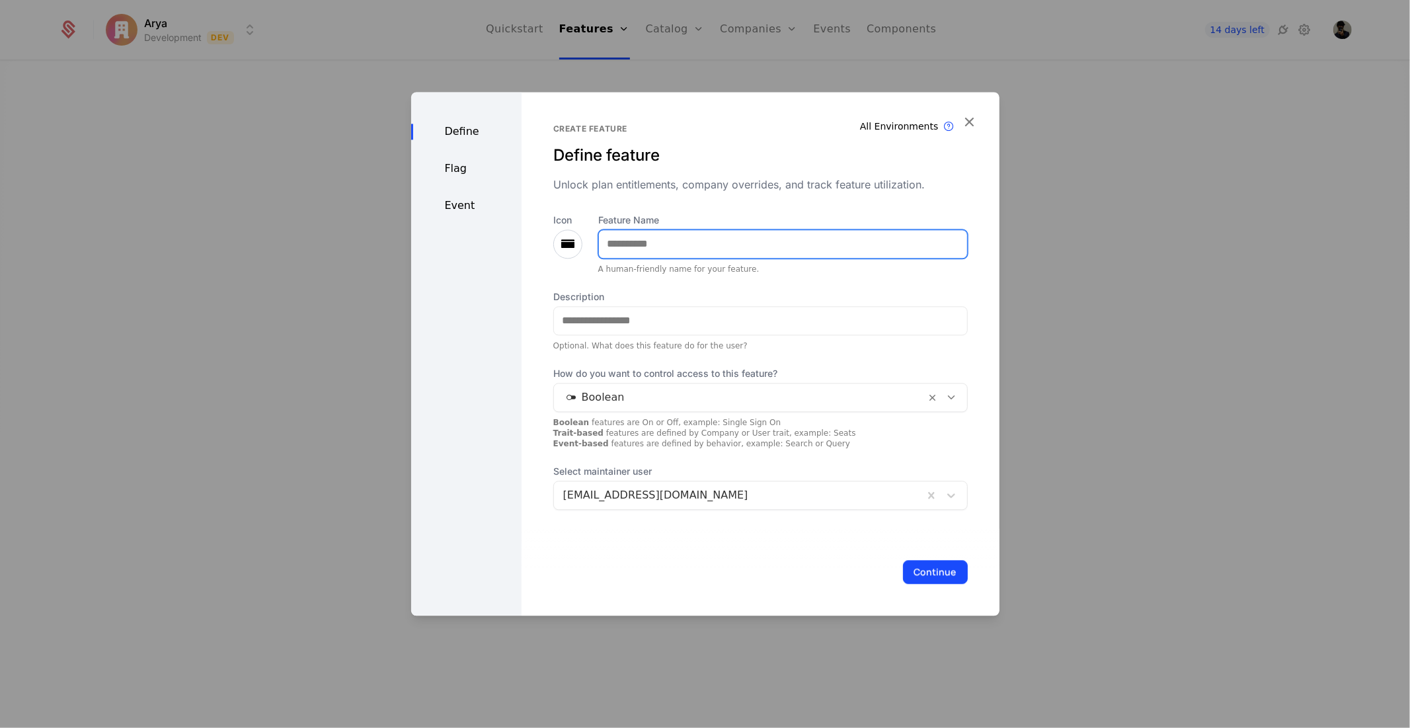
click at [676, 234] on input "Feature Name" at bounding box center [783, 244] width 368 height 28
type input "*"
type input "**********"
click at [567, 236] on icon at bounding box center [568, 244] width 16 height 16
click at [567, 245] on icon at bounding box center [568, 244] width 16 height 16
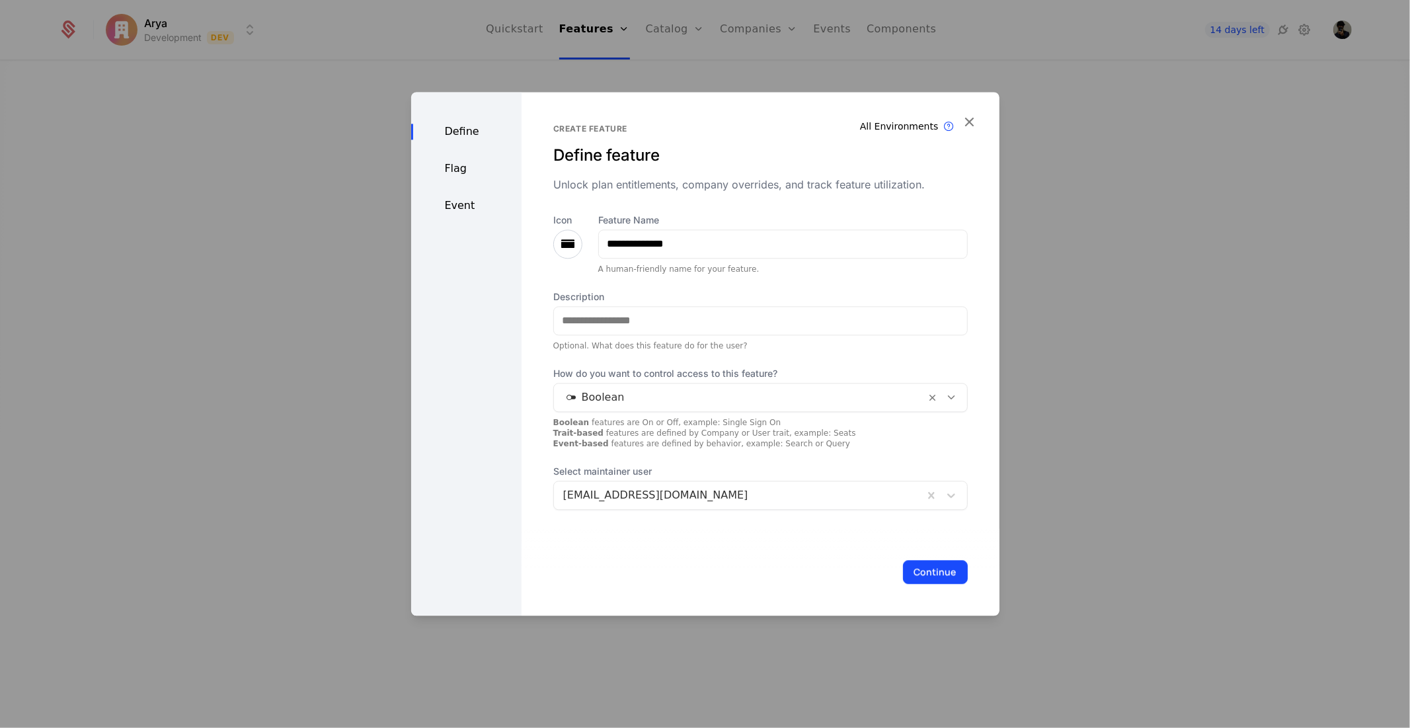
click at [547, 219] on div "**********" at bounding box center [761, 354] width 478 height 524
click at [567, 236] on icon at bounding box center [568, 244] width 16 height 16
click at [567, 241] on icon at bounding box center [568, 244] width 16 height 16
click at [569, 259] on div "Icon" at bounding box center [567, 244] width 29 height 61
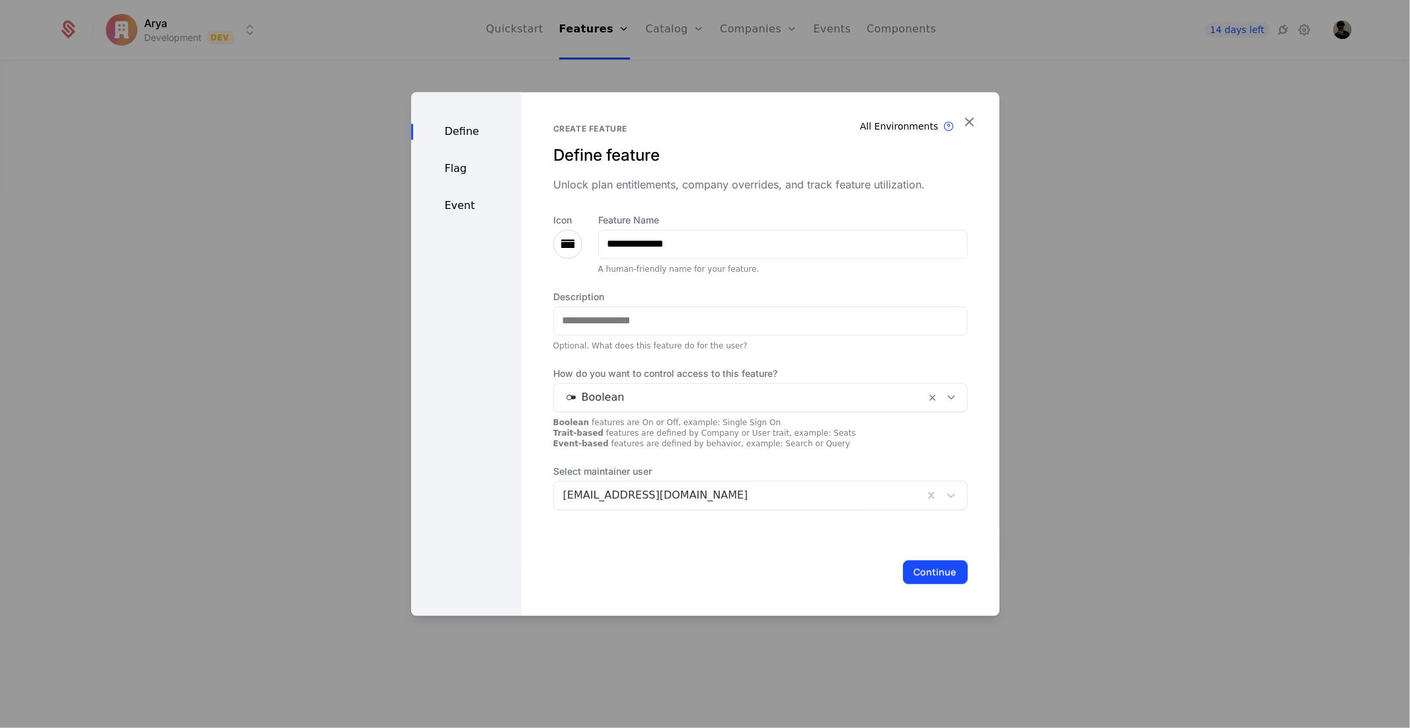
click at [565, 236] on icon at bounding box center [568, 244] width 16 height 16
click at [567, 236] on icon at bounding box center [568, 244] width 16 height 16
click at [623, 328] on input "Description" at bounding box center [760, 321] width 413 height 28
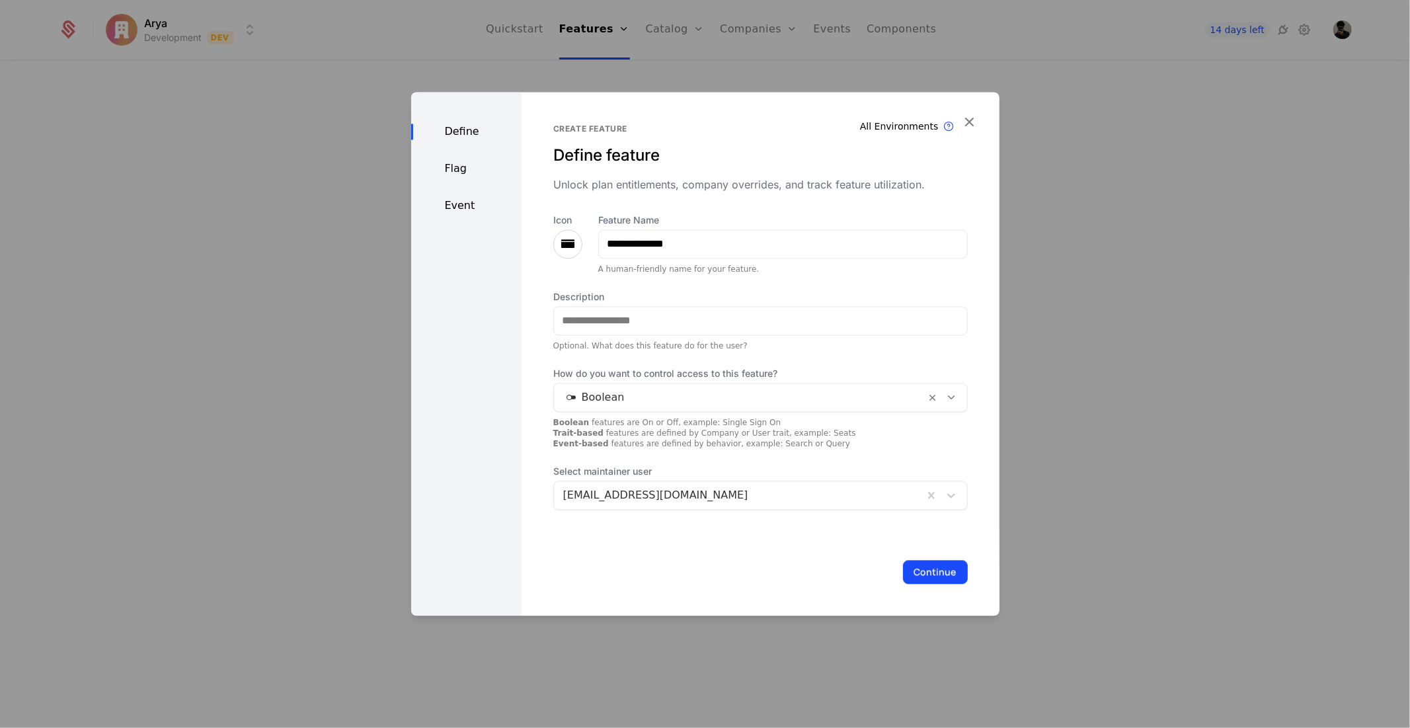
click at [553, 367] on span "How do you want to control access to this feature?" at bounding box center [760, 373] width 415 height 13
click at [622, 384] on div "Boolean" at bounding box center [760, 397] width 415 height 29
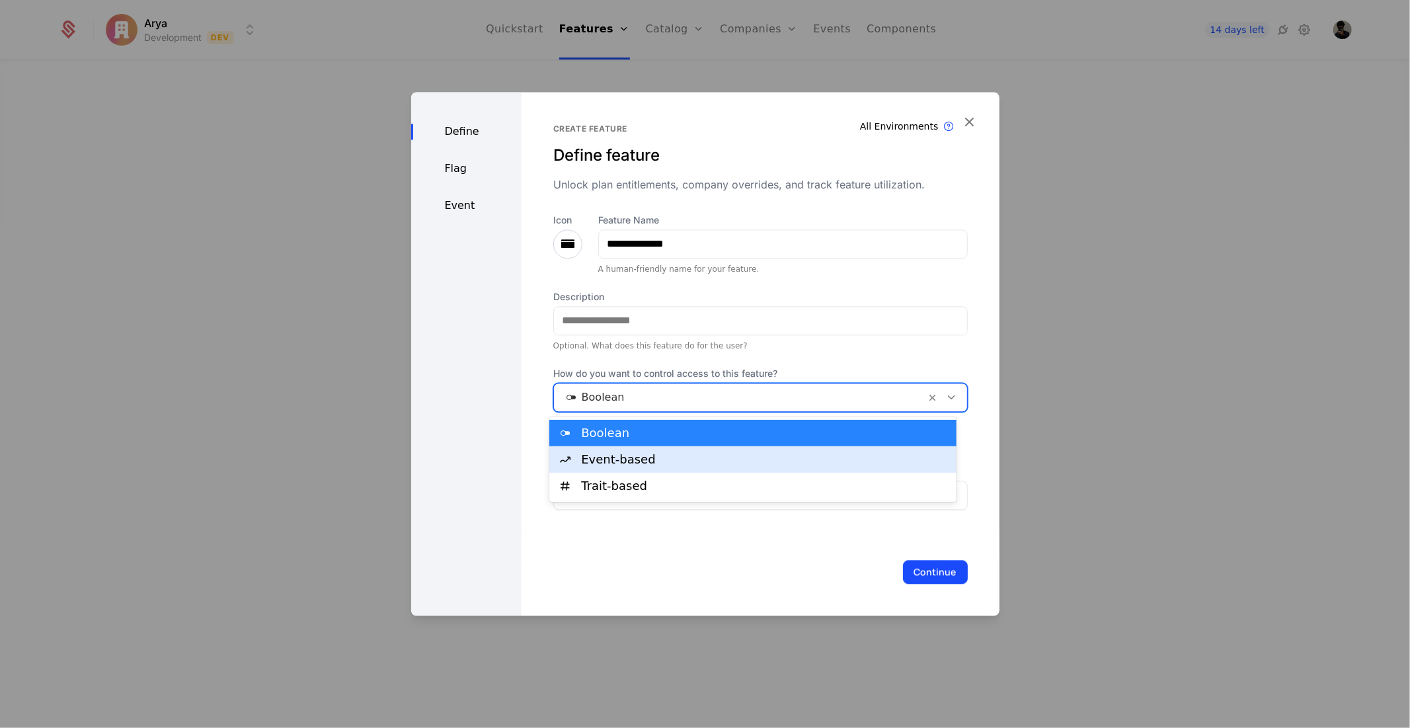
click at [631, 469] on div "Event-based" at bounding box center [752, 459] width 407 height 26
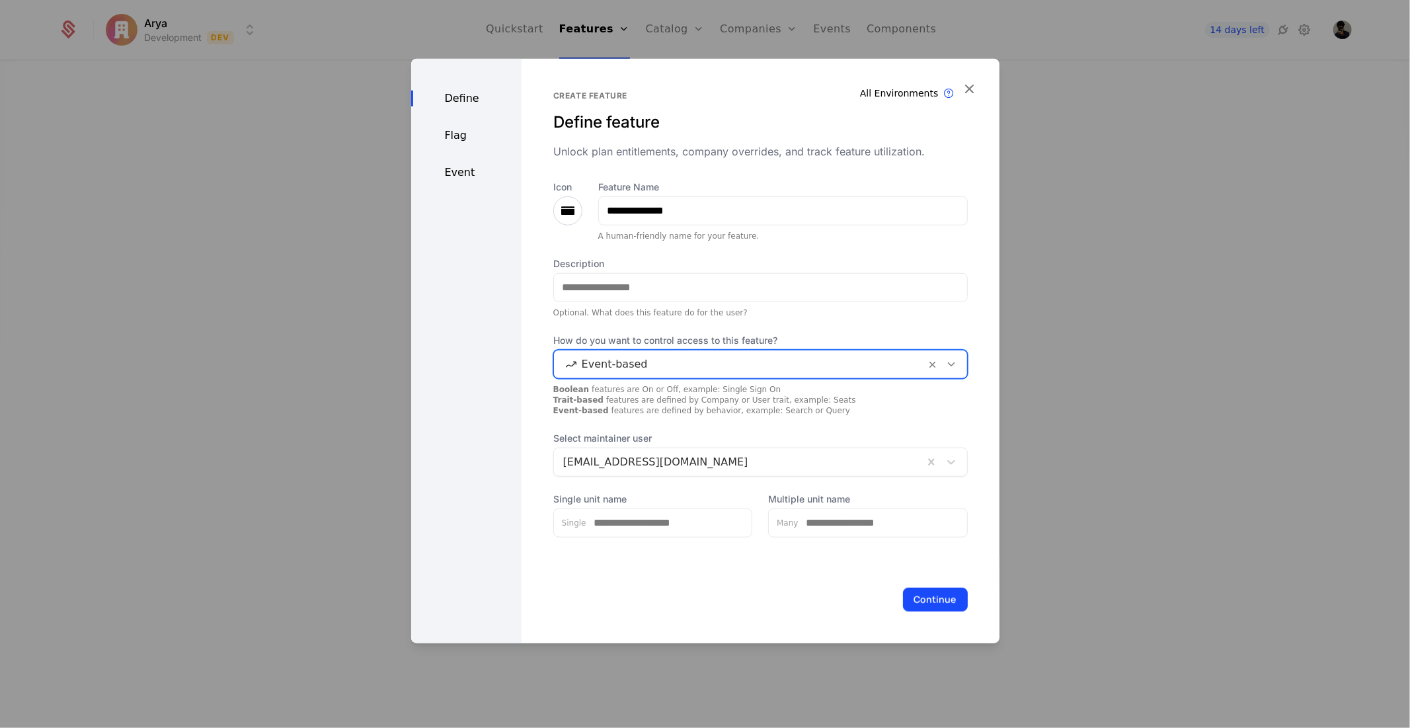
click at [631, 466] on div at bounding box center [738, 461] width 351 height 19
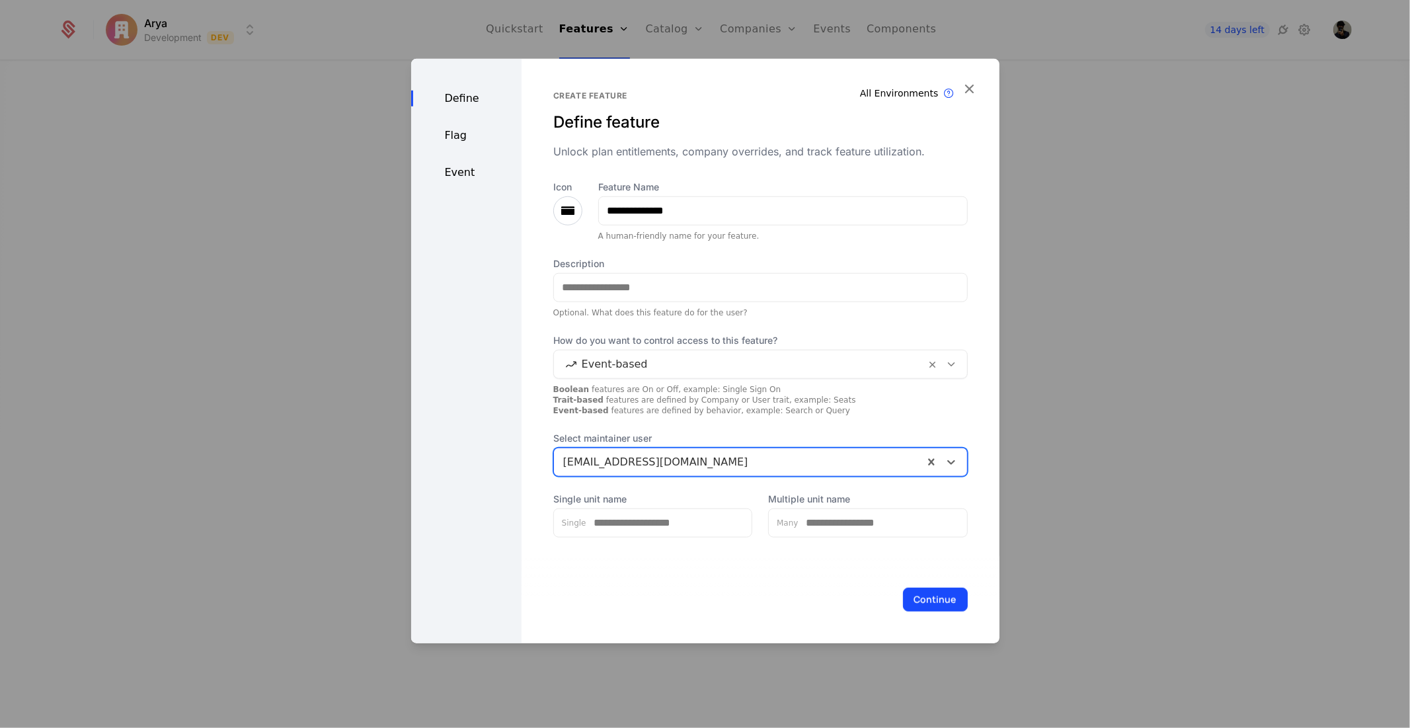
click at [631, 466] on div at bounding box center [738, 461] width 351 height 19
click at [475, 131] on div "Flag" at bounding box center [466, 135] width 110 height 16
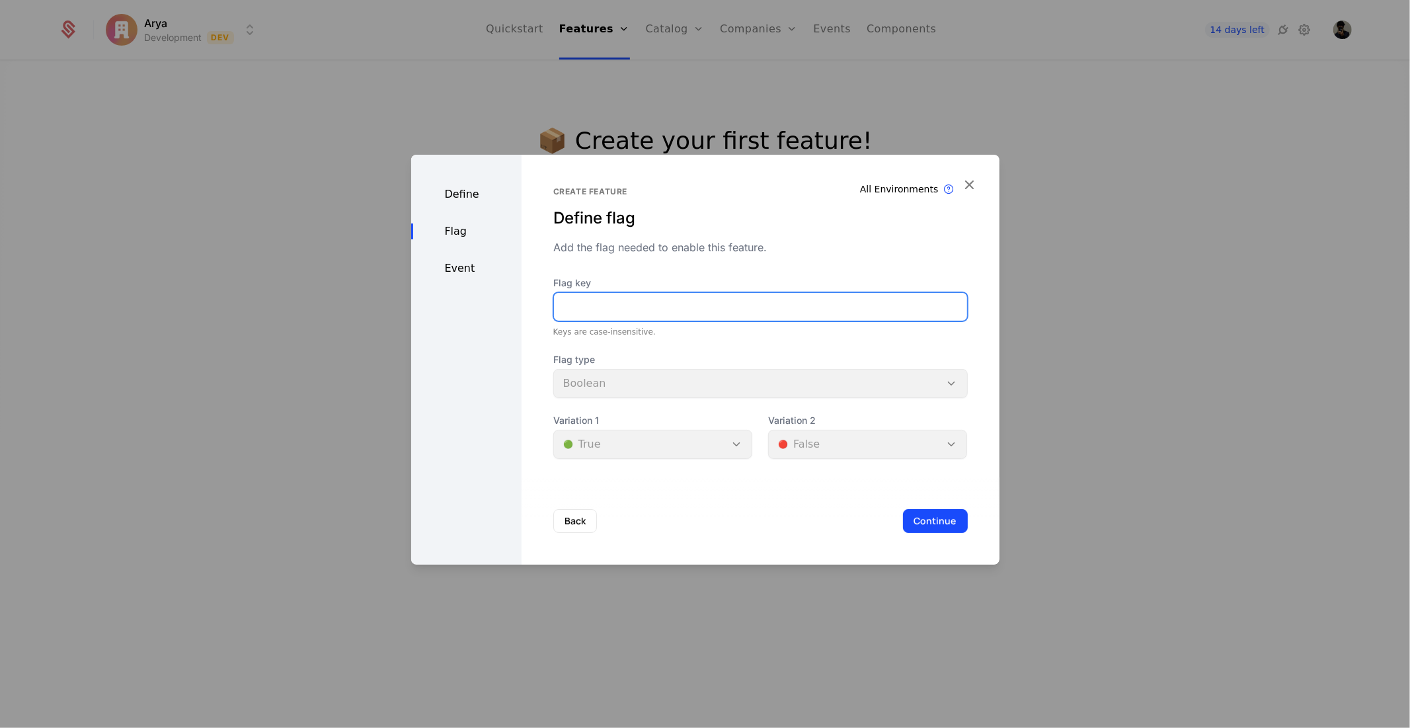
click at [610, 300] on input "Flag key" at bounding box center [760, 307] width 413 height 28
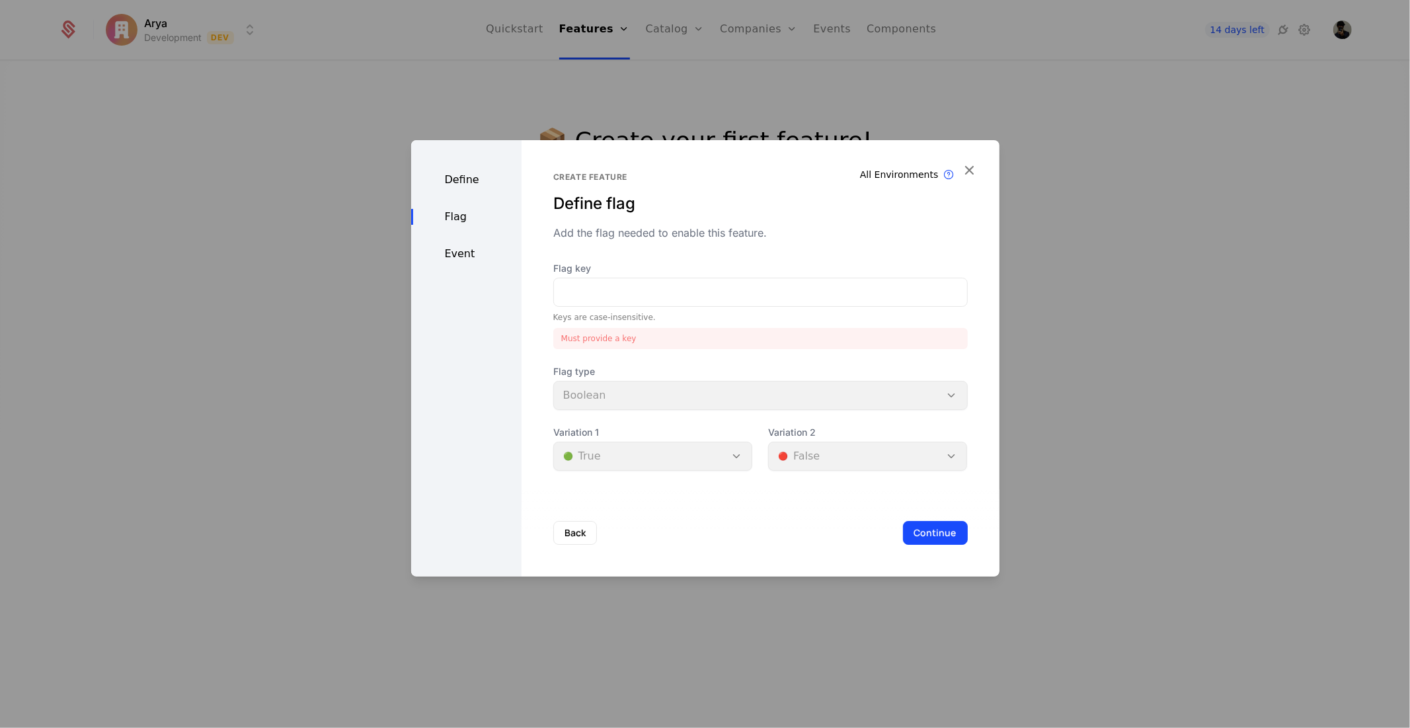
click at [477, 189] on div "Define Flag Event" at bounding box center [466, 358] width 110 height 436
click at [479, 180] on div "Define" at bounding box center [466, 180] width 110 height 16
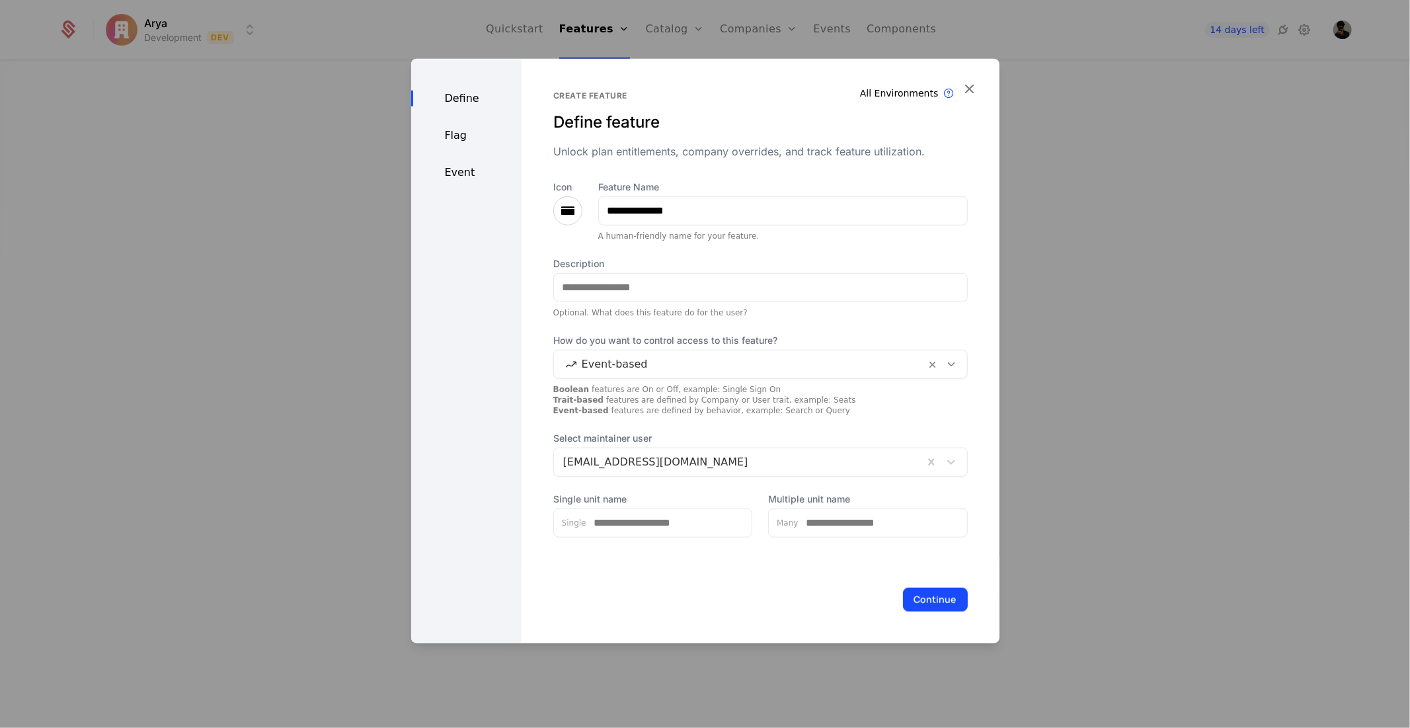
click at [469, 131] on div "Flag" at bounding box center [466, 135] width 110 height 16
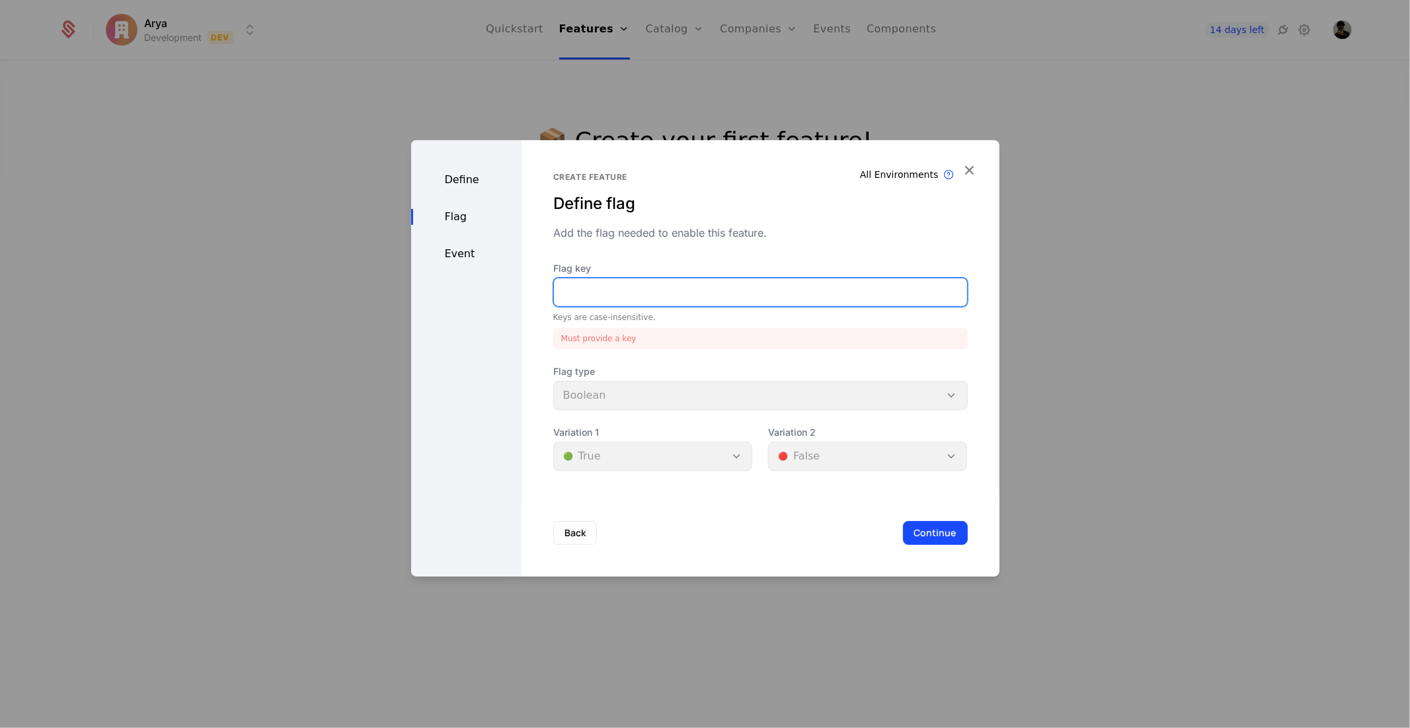
click at [616, 290] on input "Flag key" at bounding box center [760, 292] width 413 height 28
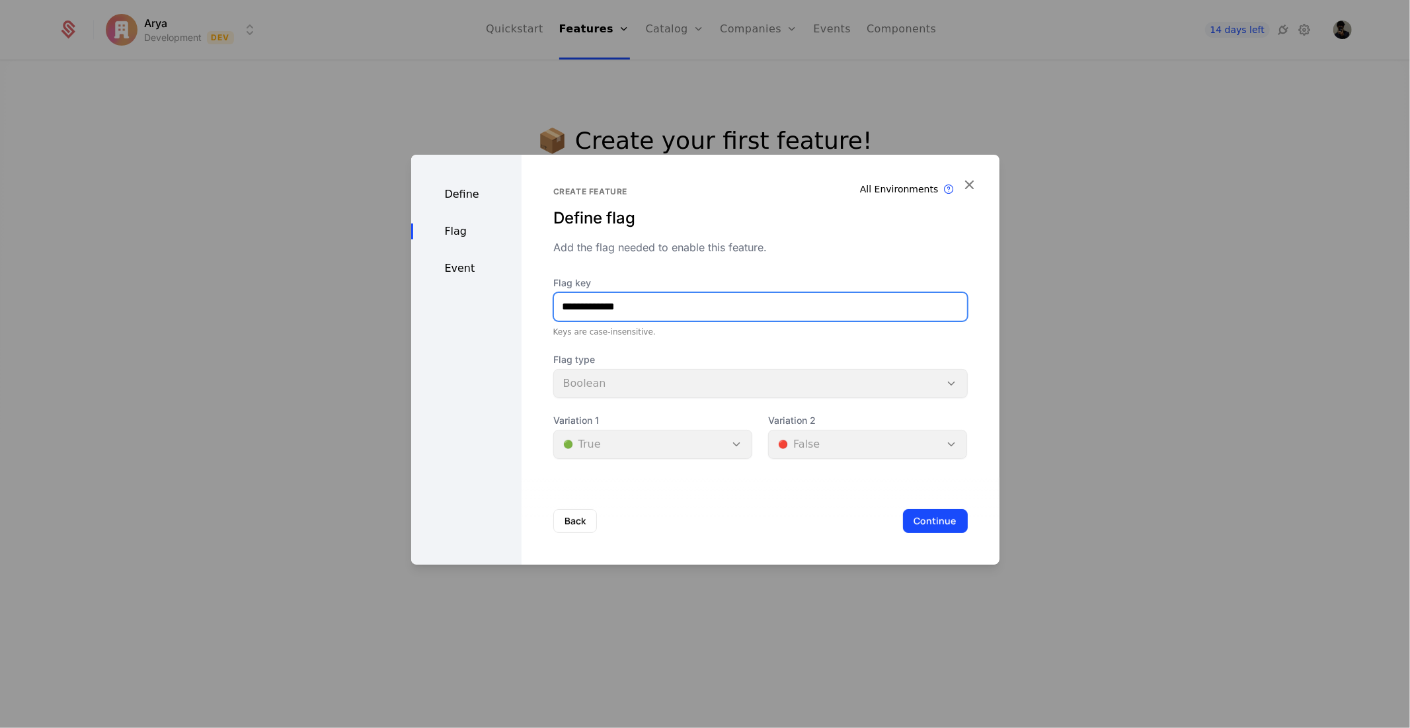
type input "**********"
click at [756, 381] on div "Flag type Boolean" at bounding box center [760, 375] width 415 height 45
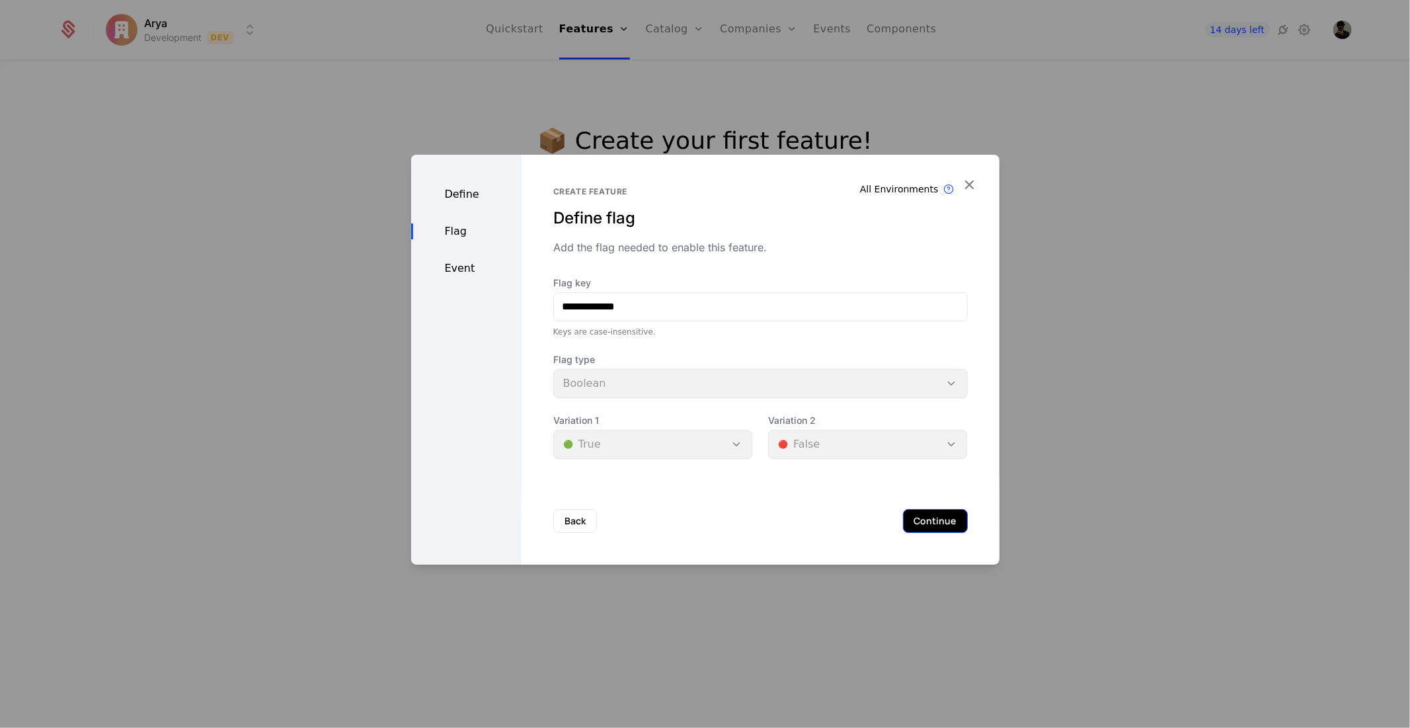
click at [924, 518] on button "Continue" at bounding box center [935, 521] width 65 height 24
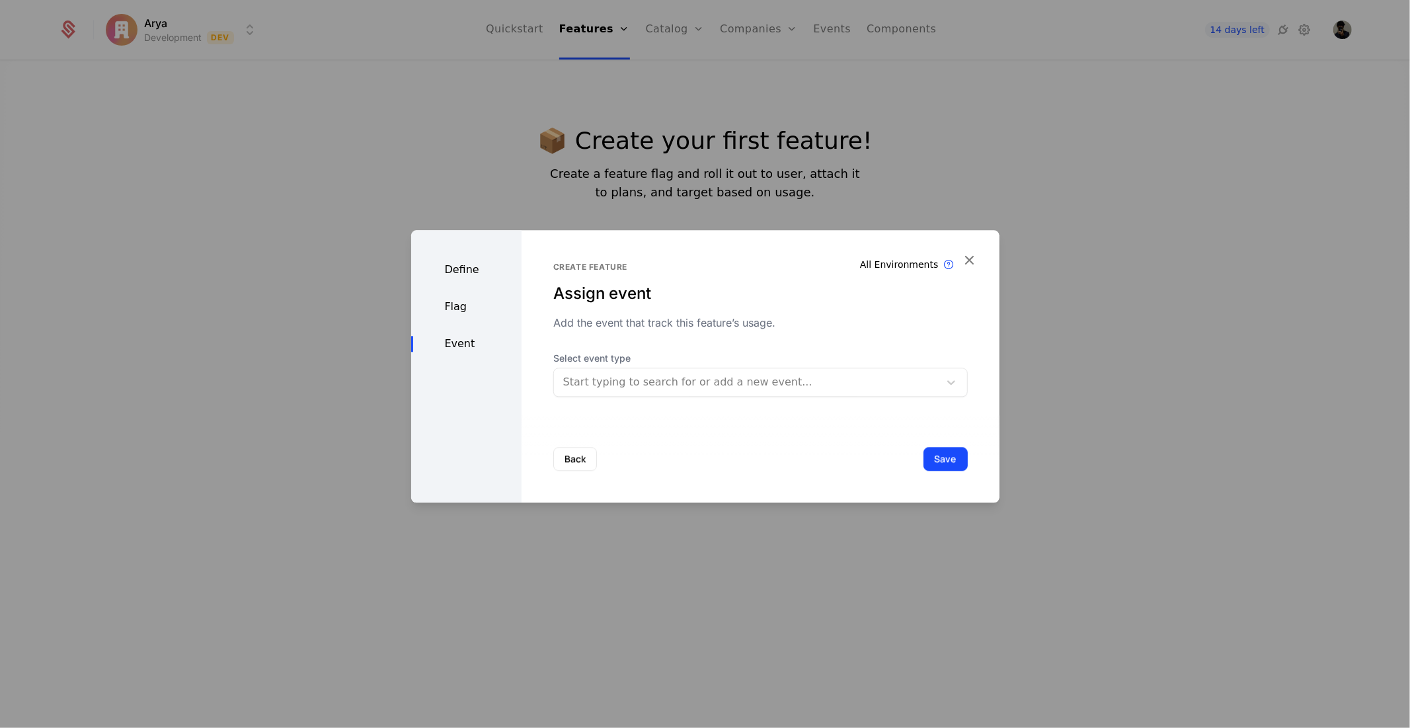
click at [649, 387] on div at bounding box center [746, 382] width 367 height 19
click at [701, 465] on div "Back Save" at bounding box center [761, 458] width 478 height 87
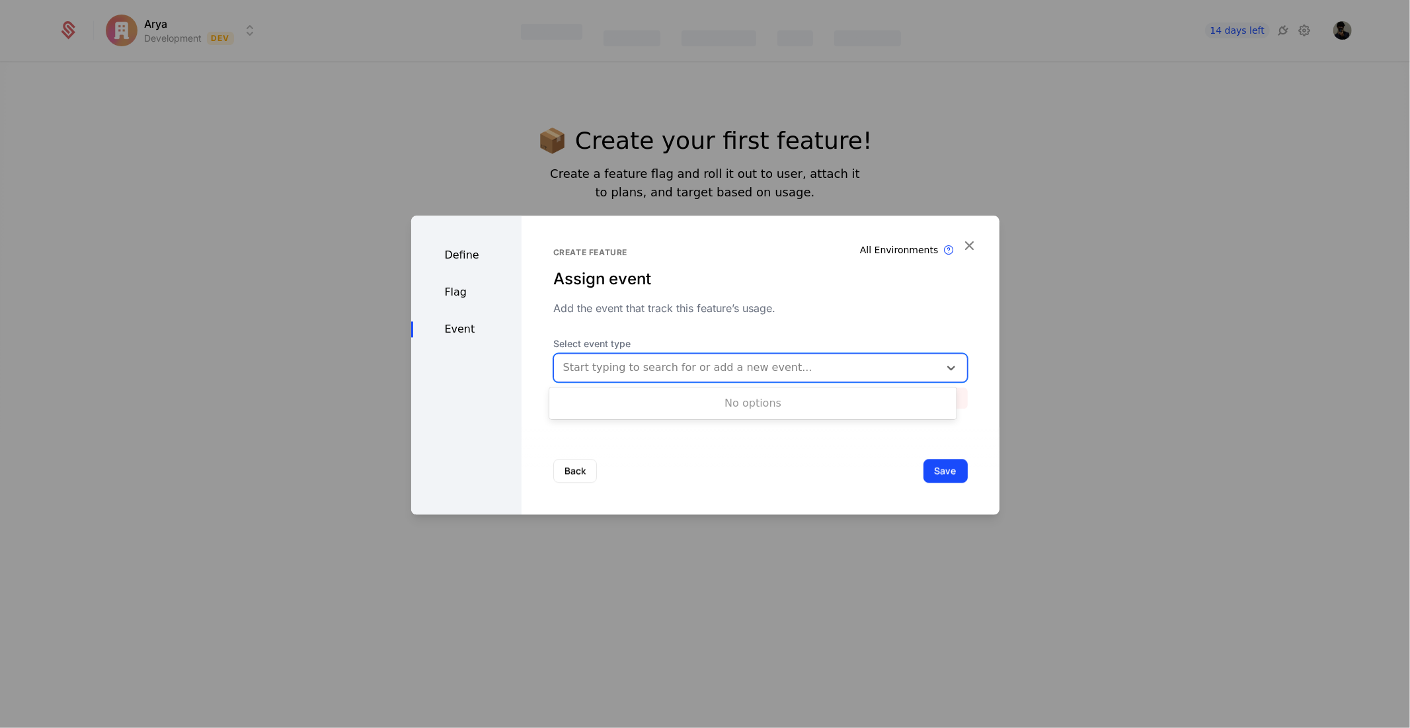
click at [736, 360] on div at bounding box center [746, 367] width 367 height 19
type input "**********"
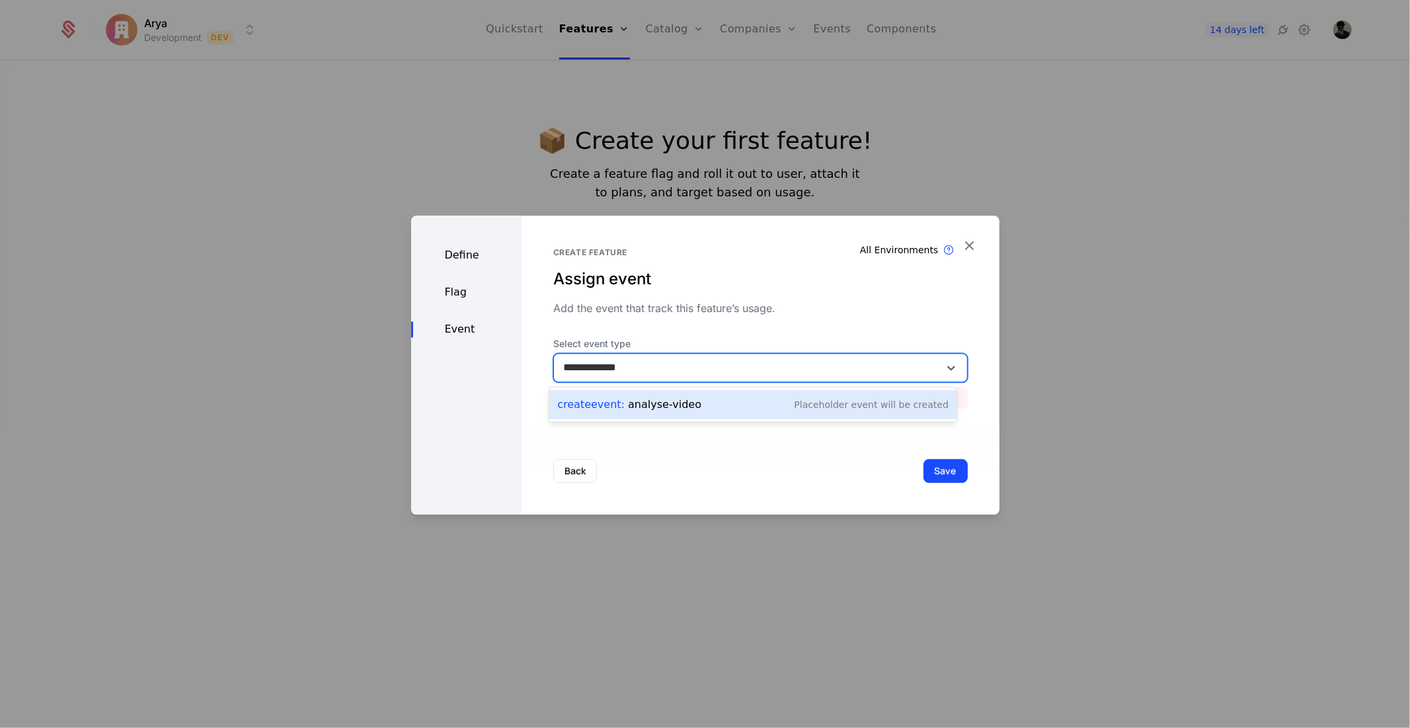
click at [709, 402] on div "Create Event : analyse-video Placeholder Event will be created" at bounding box center [752, 404] width 391 height 19
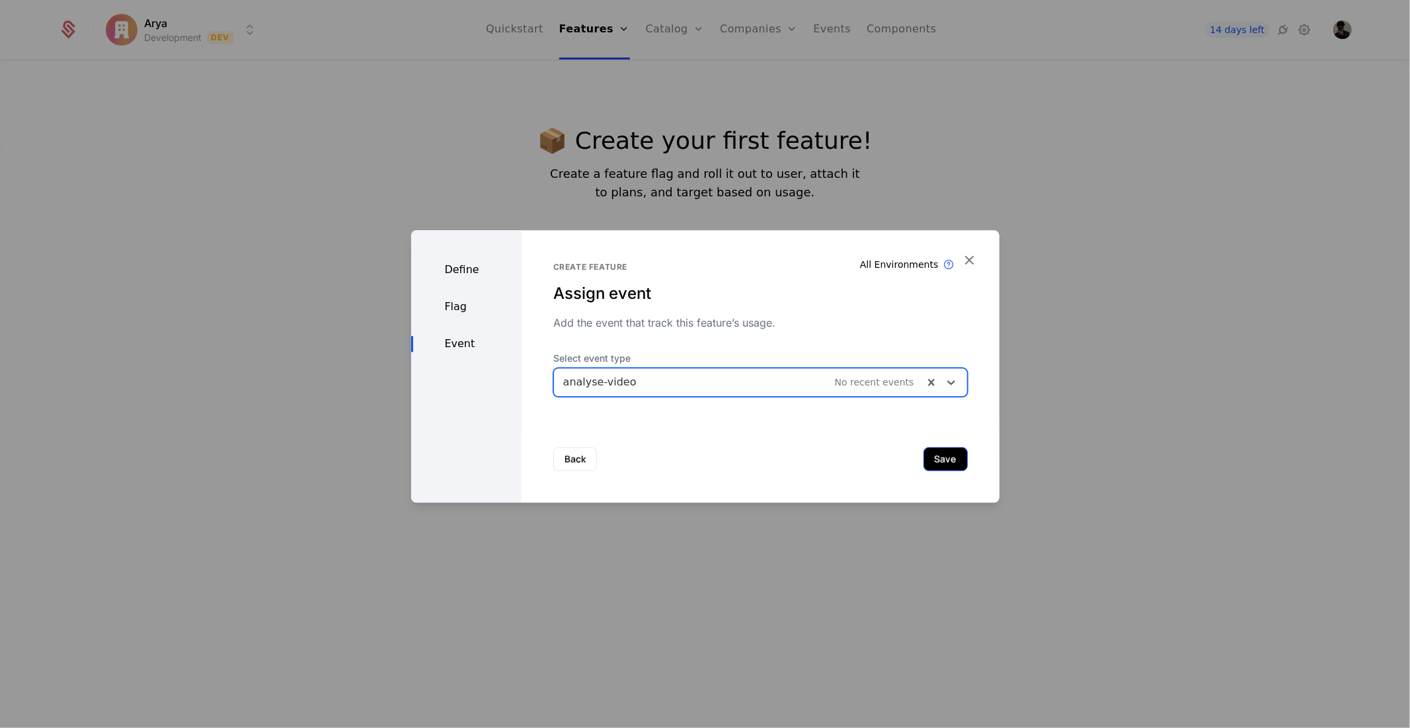
click at [924, 456] on button "Save" at bounding box center [946, 459] width 44 height 24
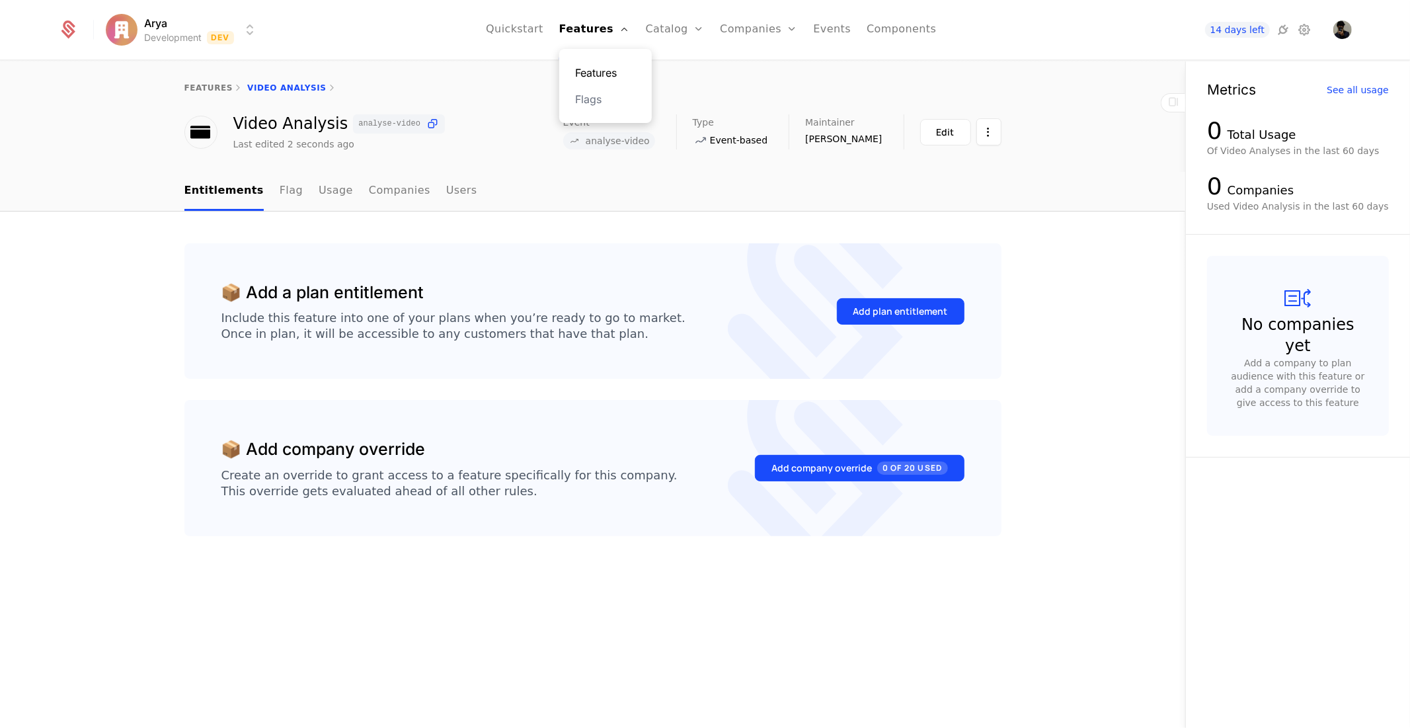
click at [604, 69] on link "Features" at bounding box center [605, 73] width 61 height 16
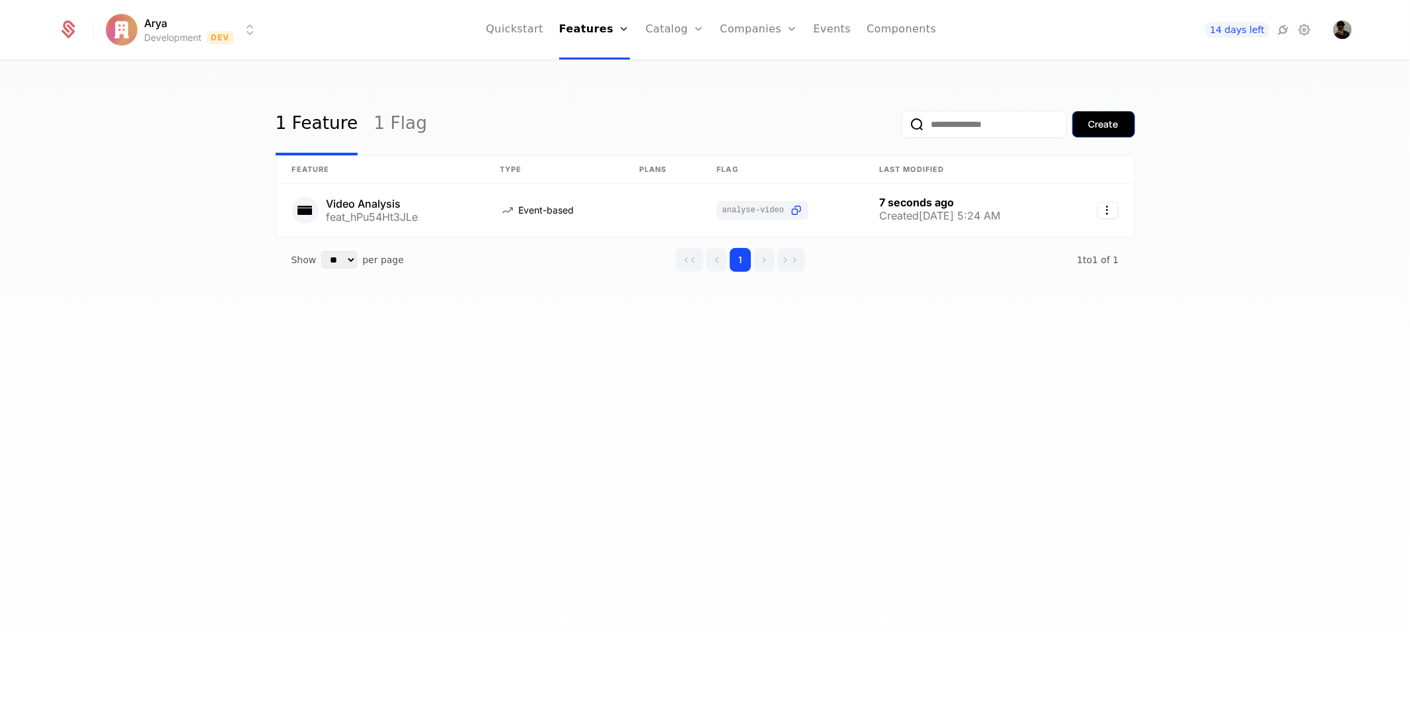
click at [1091, 128] on div "Create" at bounding box center [1104, 124] width 30 height 13
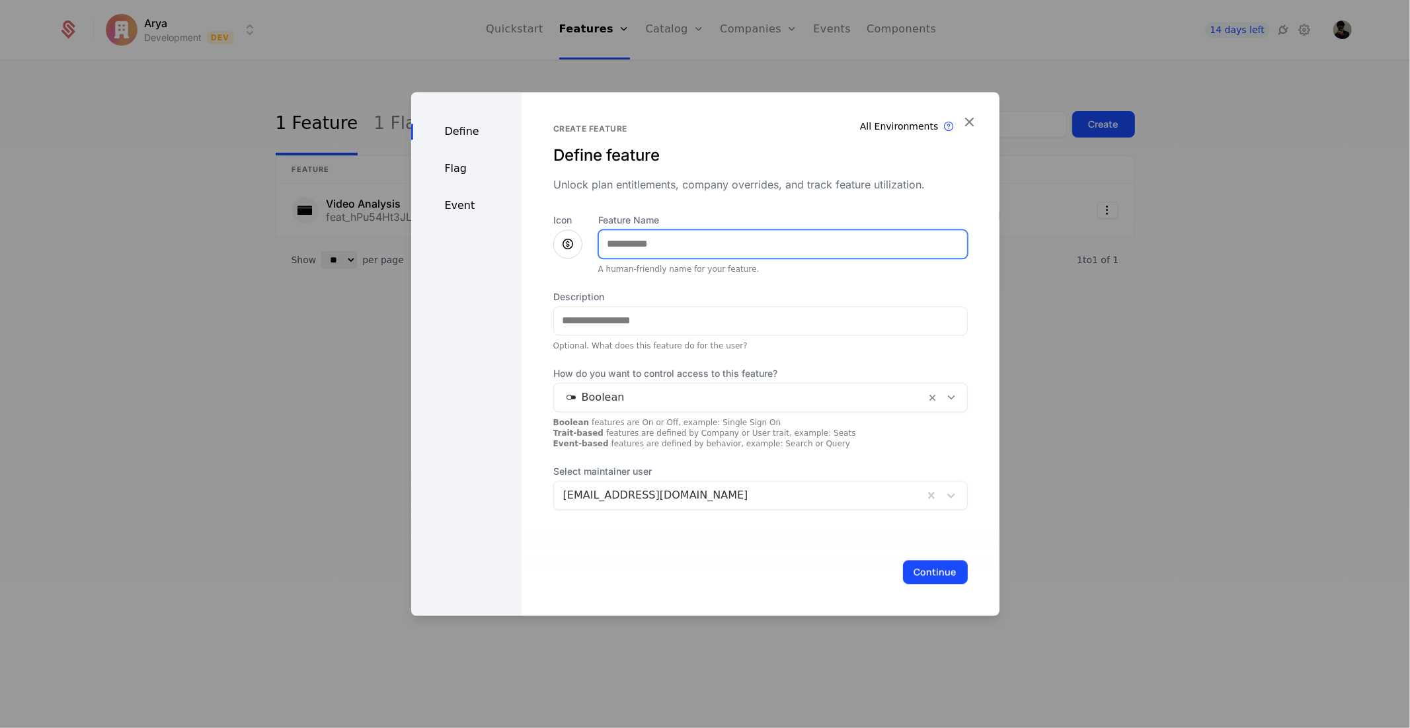
click at [683, 239] on input "Feature Name" at bounding box center [783, 244] width 368 height 28
type input "**********"
click at [566, 240] on icon at bounding box center [568, 244] width 16 height 16
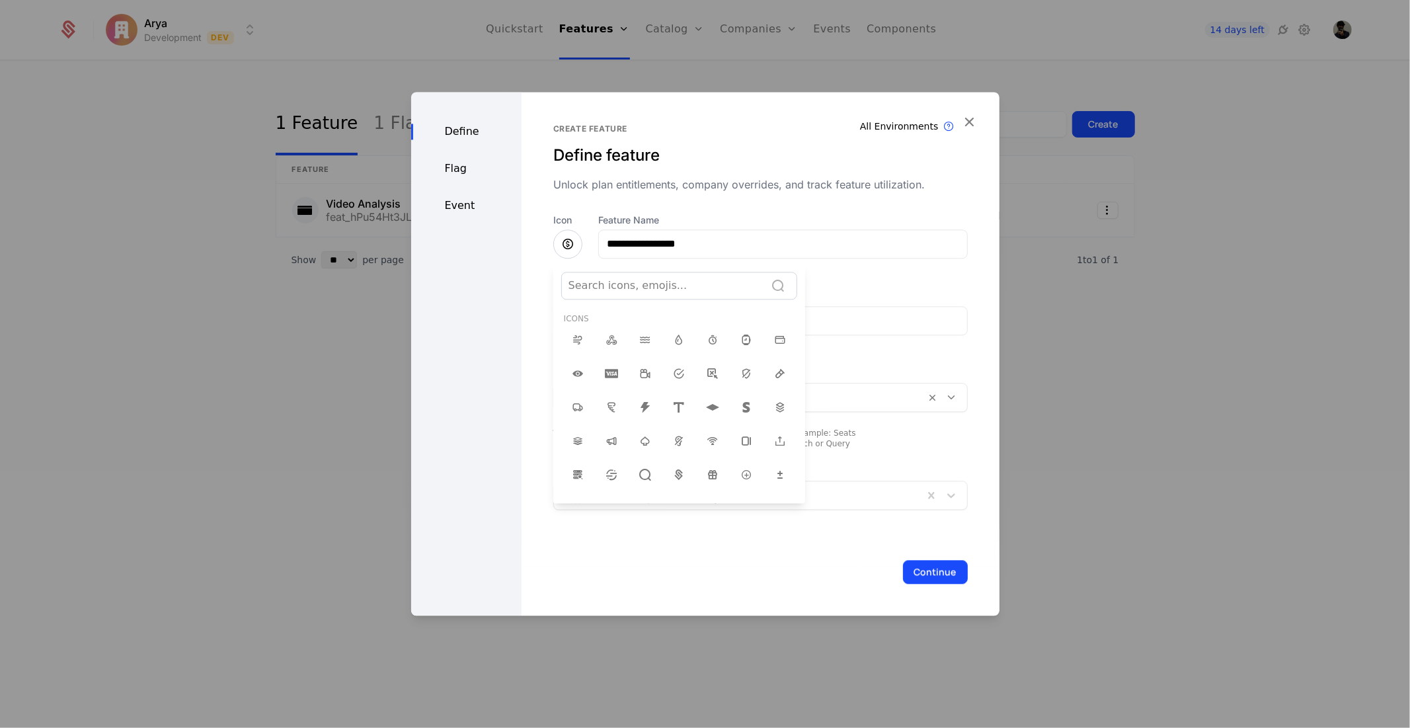
click at [566, 240] on div at bounding box center [705, 354] width 588 height 524
click at [566, 240] on icon at bounding box center [568, 244] width 16 height 16
click at [566, 240] on div at bounding box center [705, 354] width 588 height 524
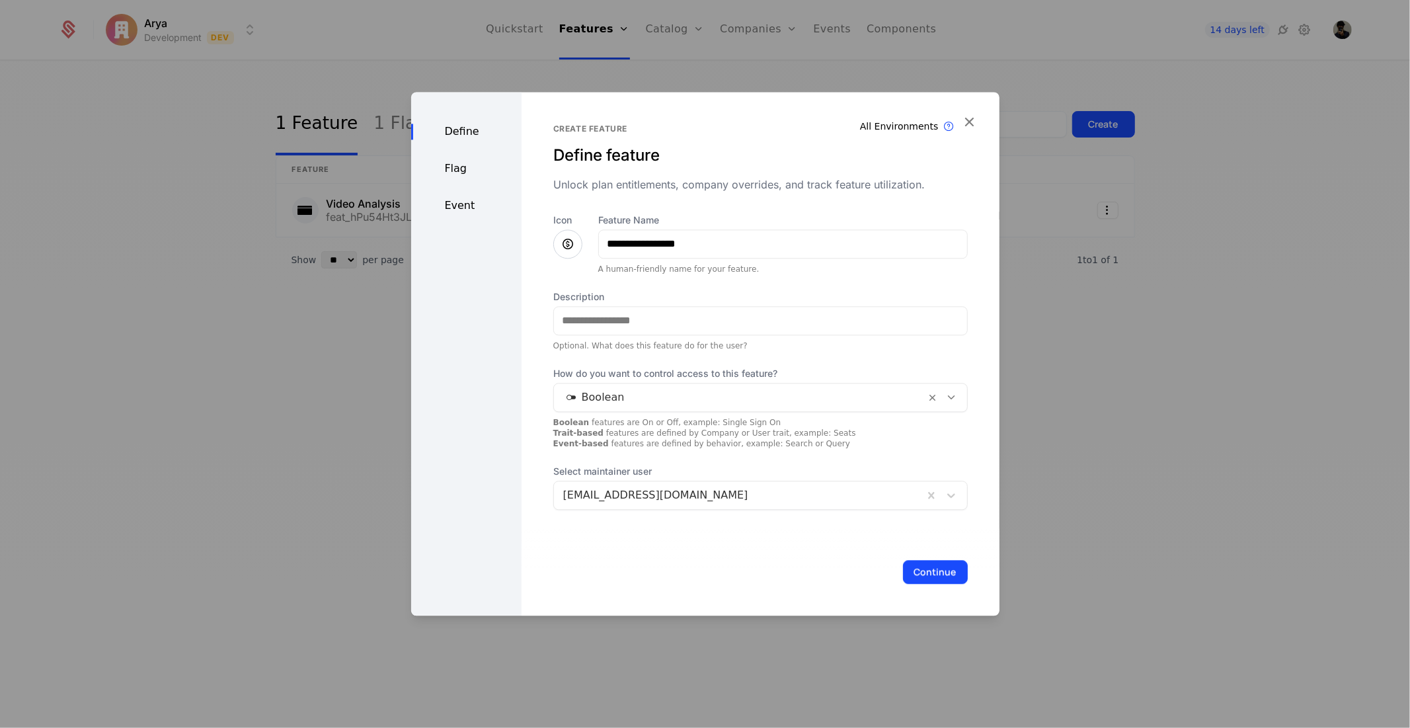
click at [566, 240] on icon at bounding box center [568, 244] width 16 height 16
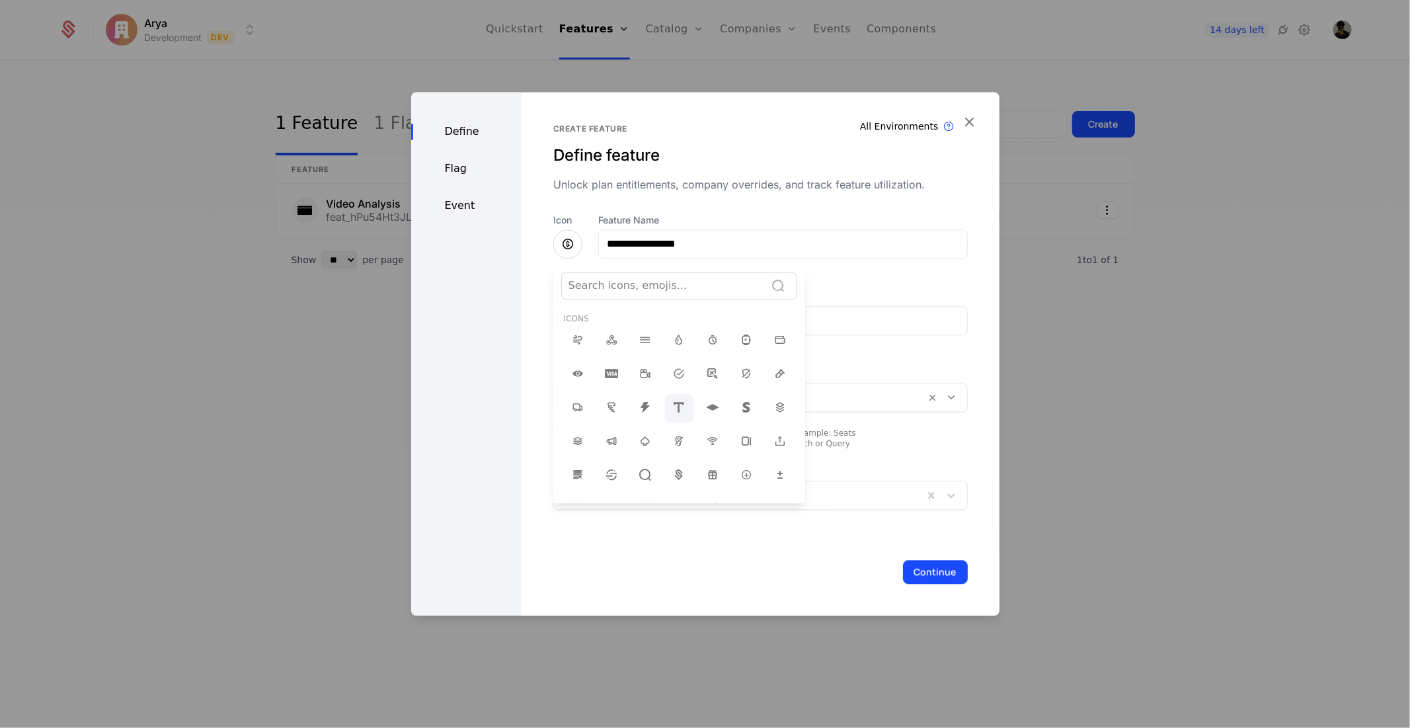
click at [671, 405] on icon at bounding box center [679, 407] width 16 height 16
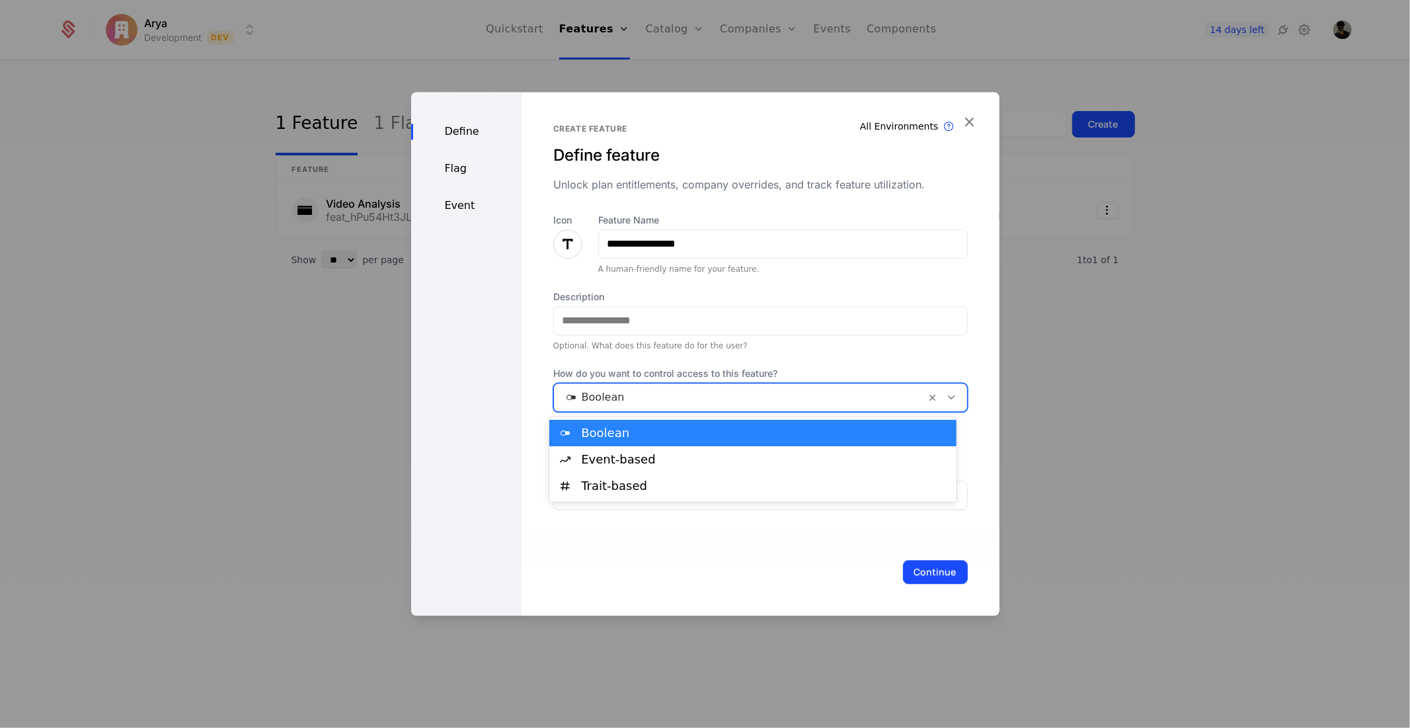
click at [662, 405] on div at bounding box center [740, 397] width 354 height 19
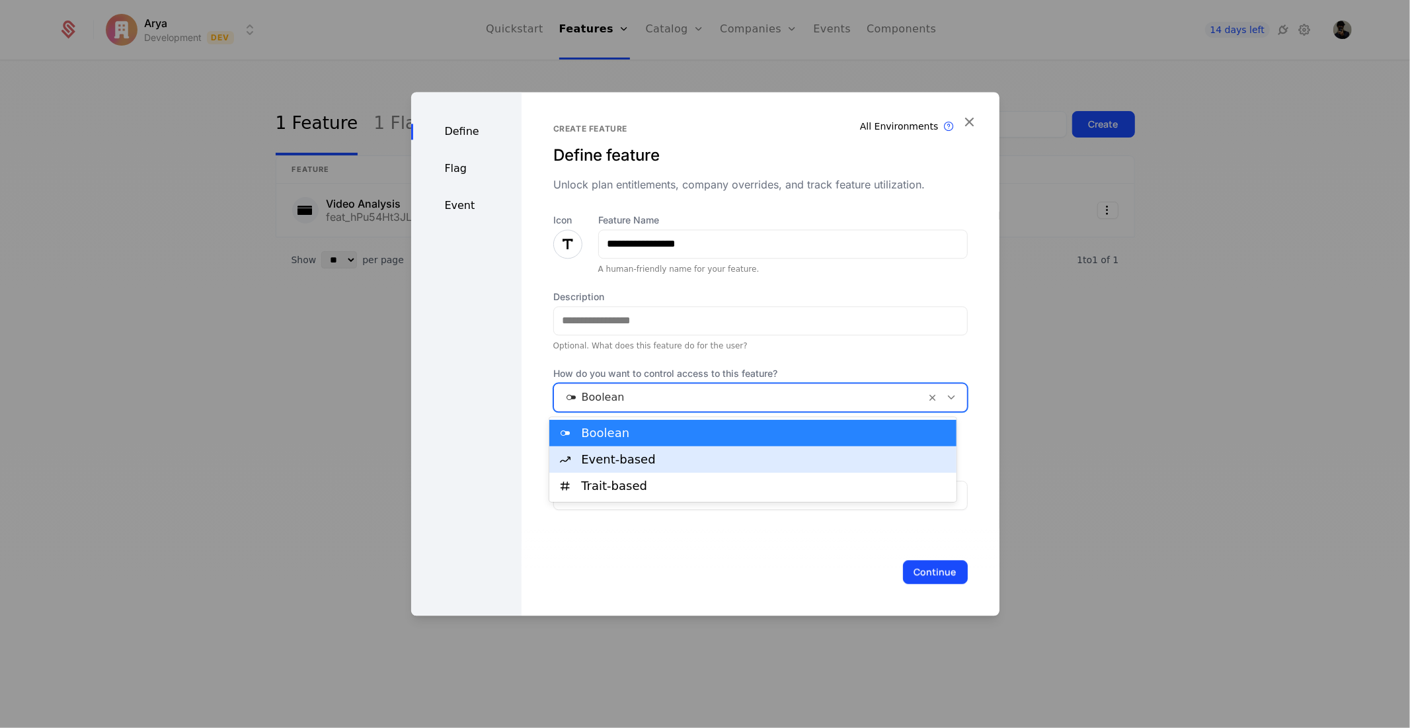
drag, startPoint x: 605, startPoint y: 464, endPoint x: 652, endPoint y: 473, distance: 48.4
click at [604, 465] on div "Event-based" at bounding box center [765, 460] width 368 height 12
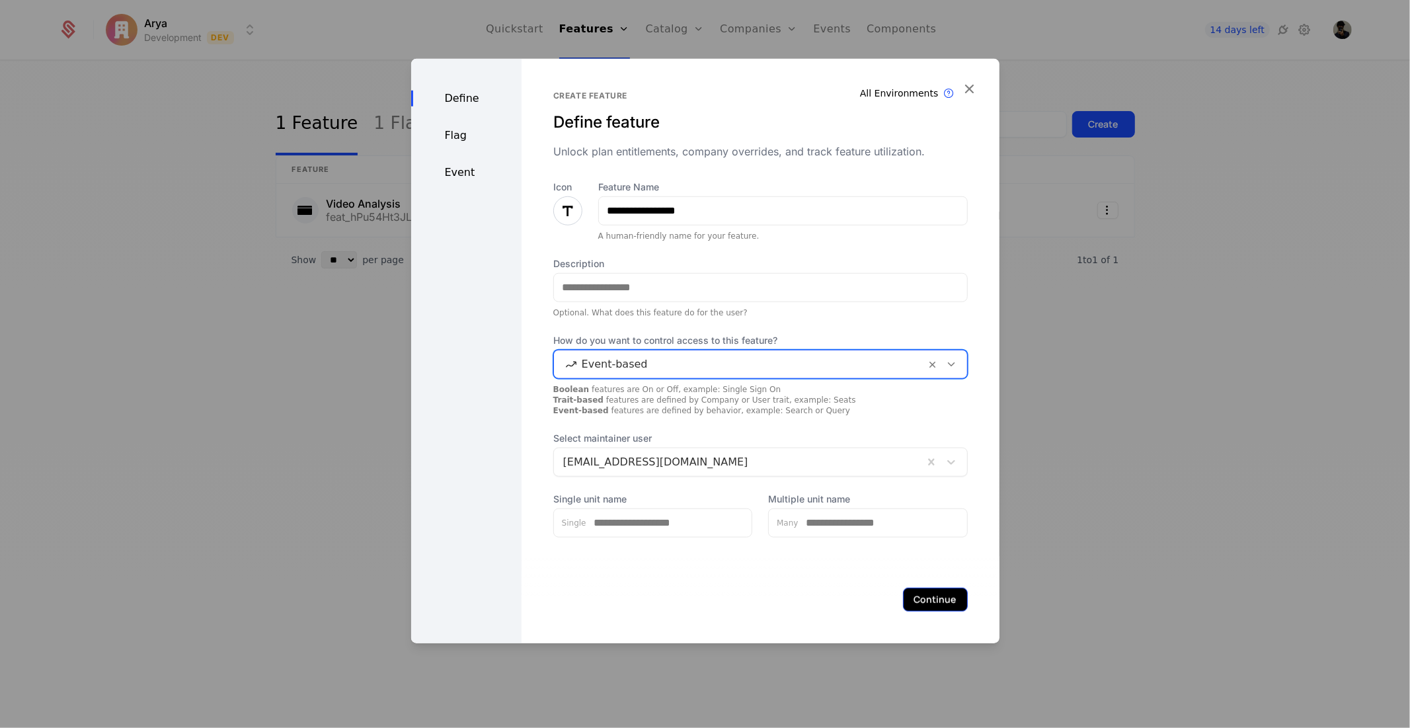
click at [908, 589] on button "Continue" at bounding box center [935, 599] width 65 height 24
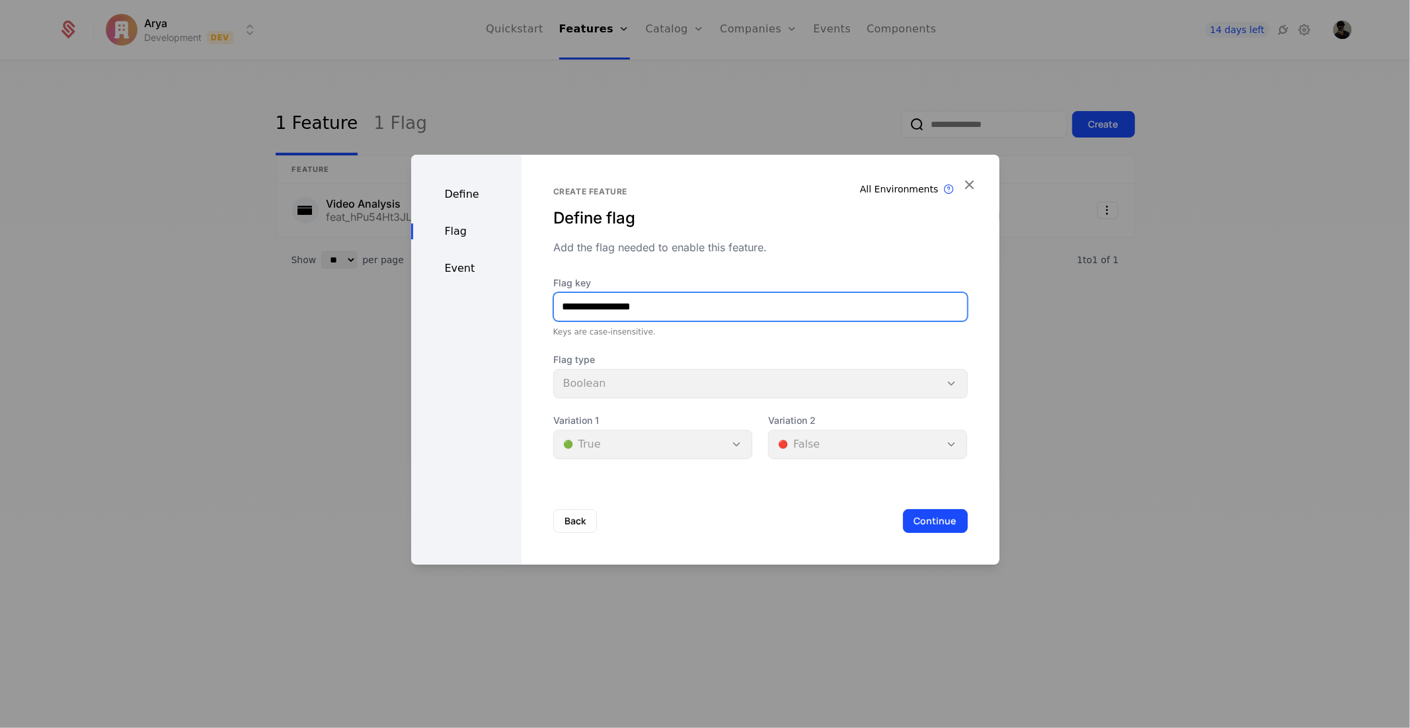
drag, startPoint x: 595, startPoint y: 308, endPoint x: 668, endPoint y: 316, distance: 73.2
click at [598, 307] on input "**********" at bounding box center [760, 307] width 413 height 28
click at [748, 522] on div "Back Continue" at bounding box center [761, 520] width 478 height 87
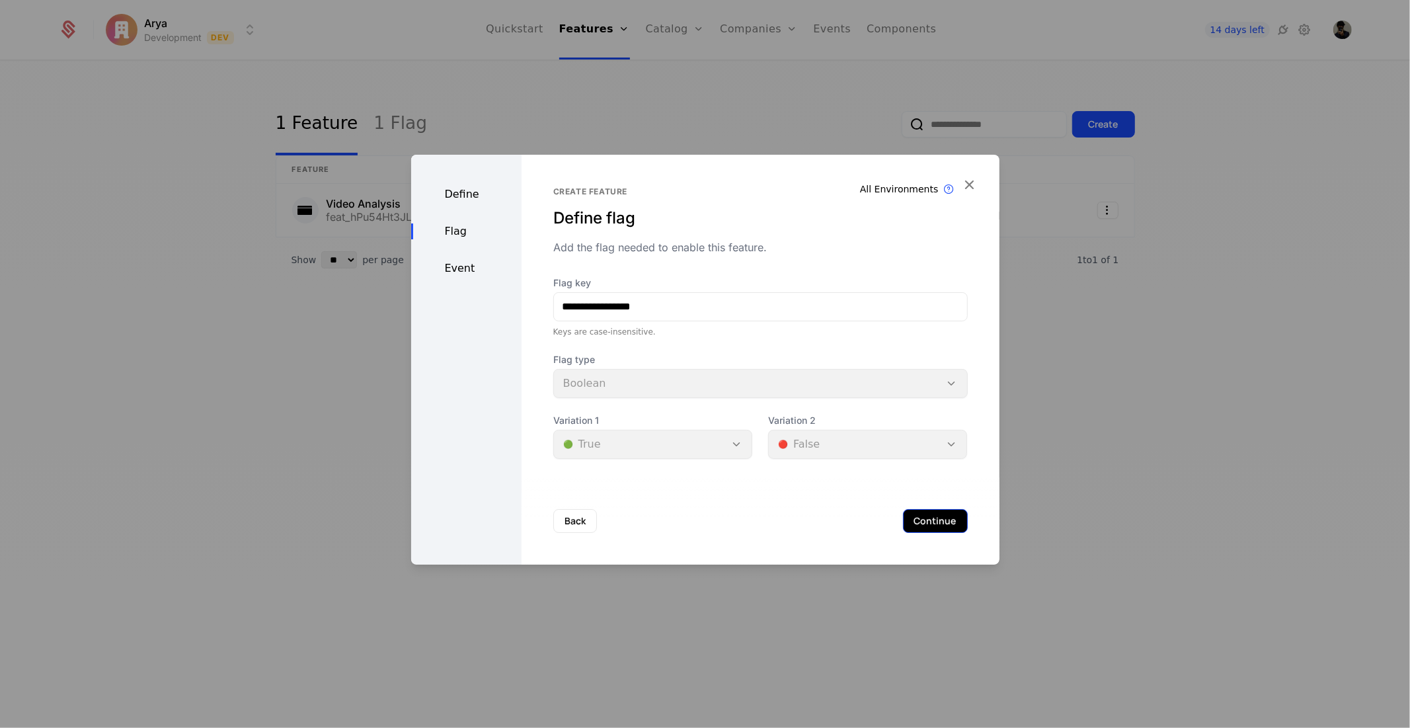
click at [916, 525] on button "Continue" at bounding box center [935, 521] width 65 height 24
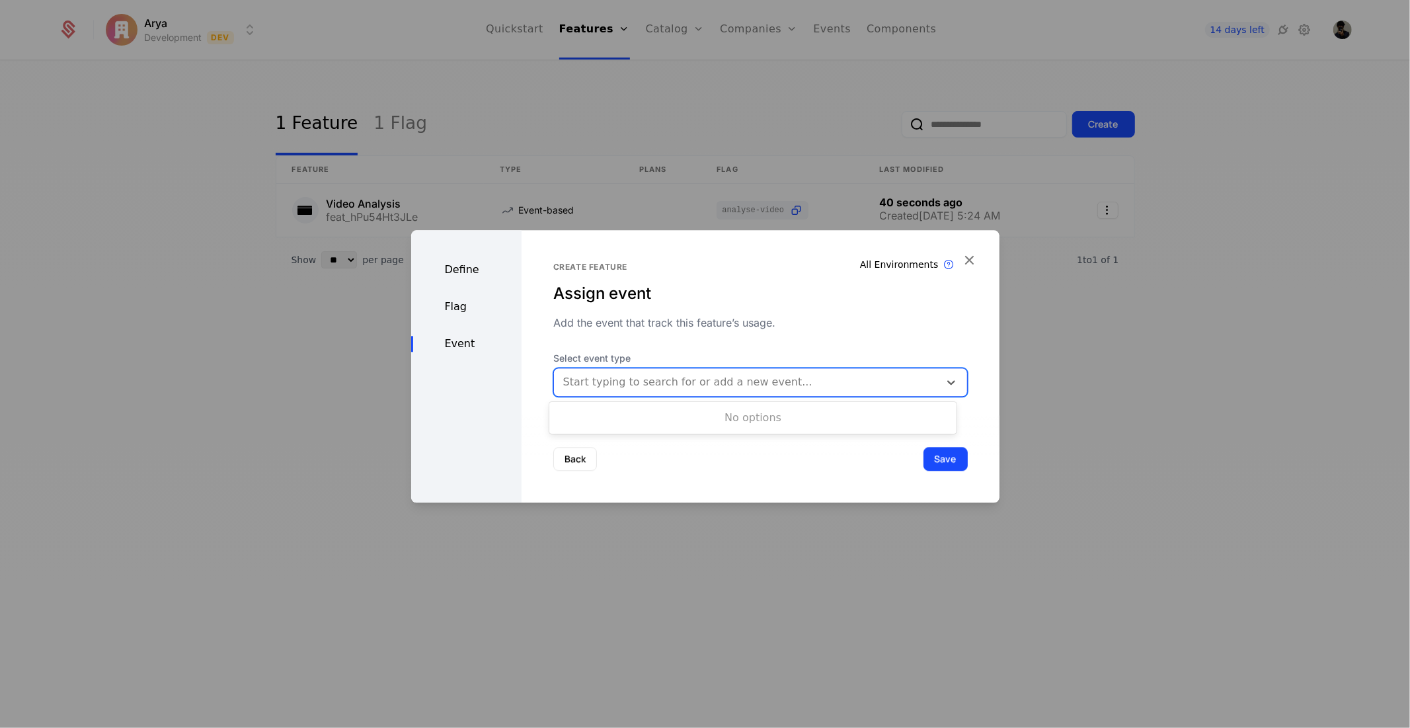
click at [670, 391] on div "Start typing to search for or add a new event..." at bounding box center [746, 382] width 385 height 24
type input "**********"
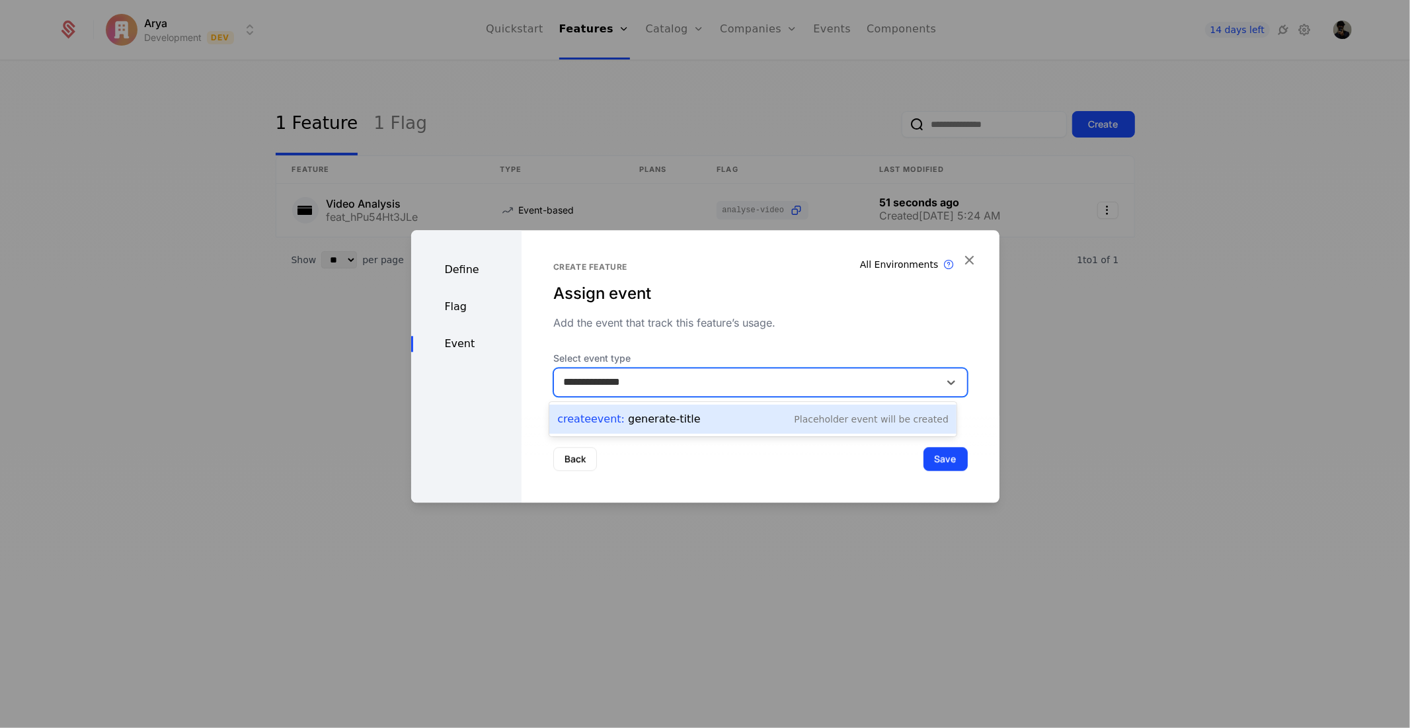
click at [800, 417] on div "Create Event : generate-title Placeholder Event will be created" at bounding box center [752, 419] width 391 height 19
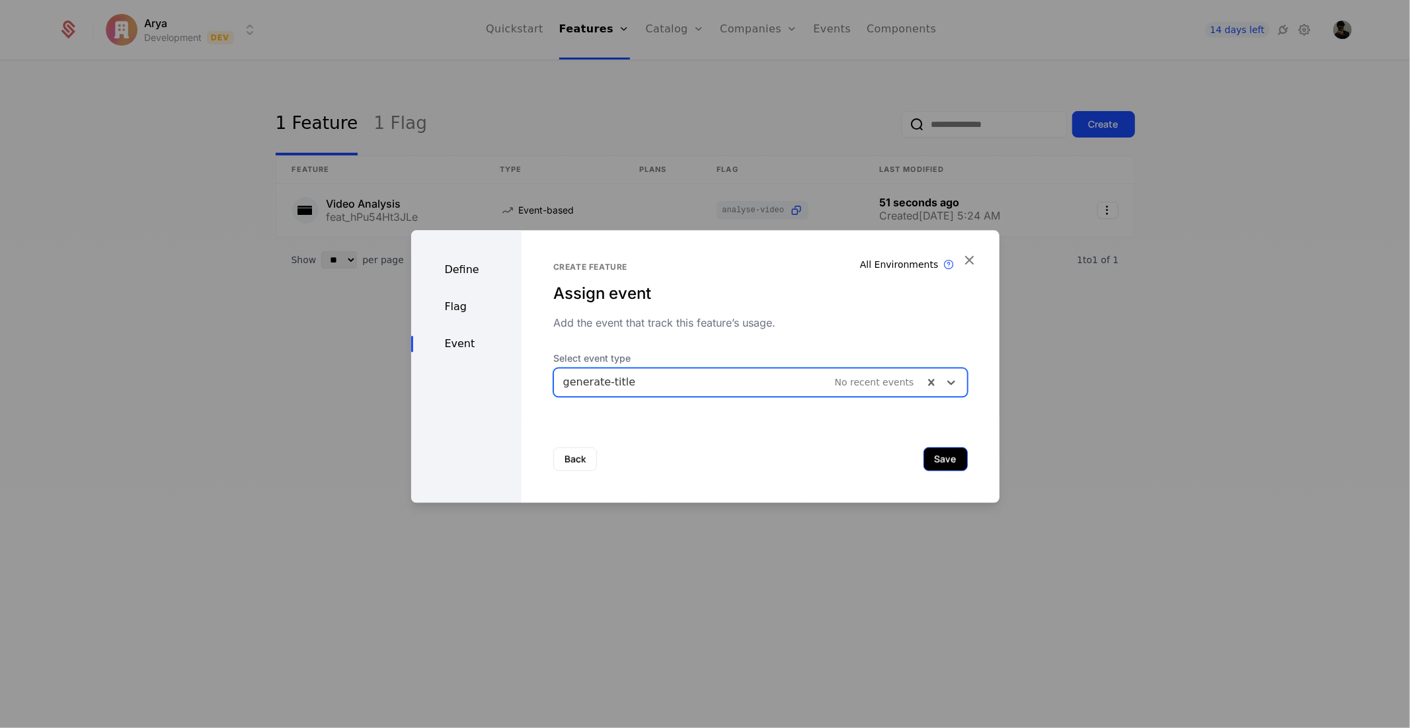
click at [932, 457] on button "Save" at bounding box center [946, 459] width 44 height 24
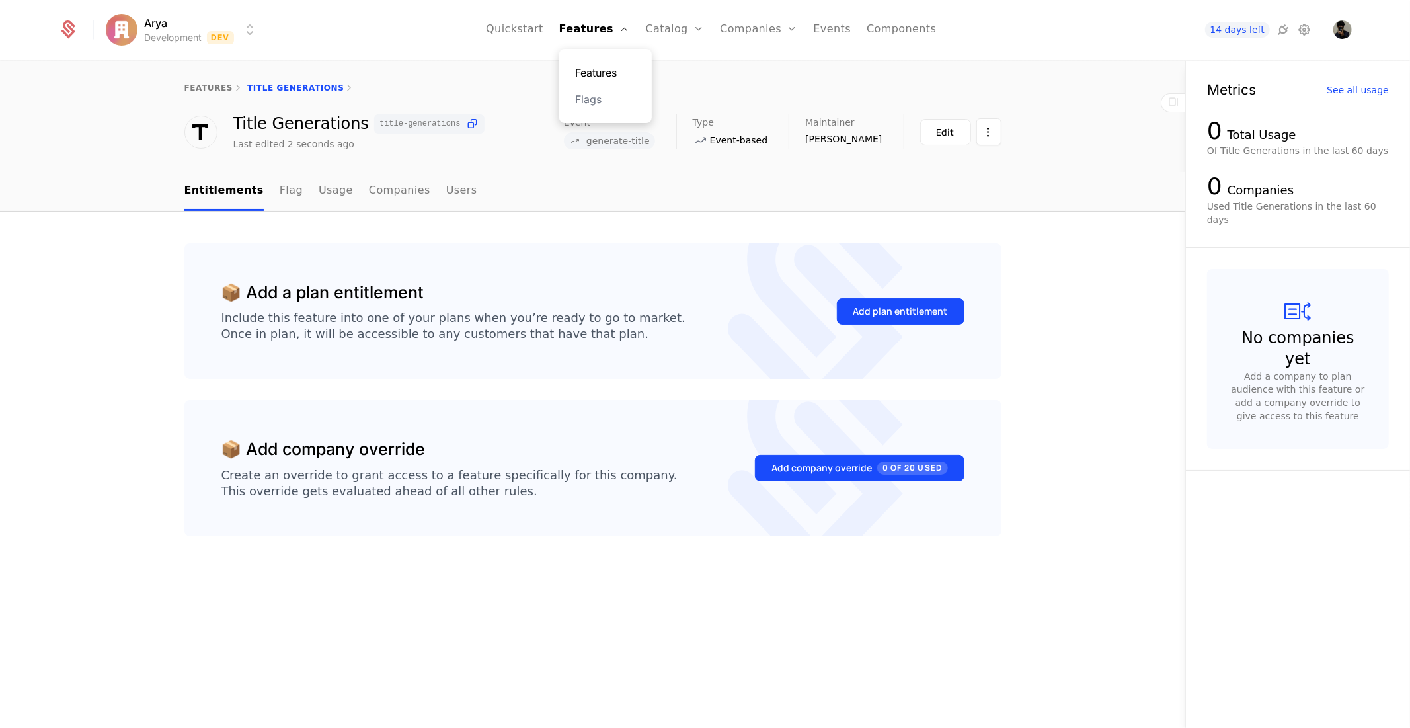
click at [610, 69] on link "Features" at bounding box center [605, 73] width 61 height 16
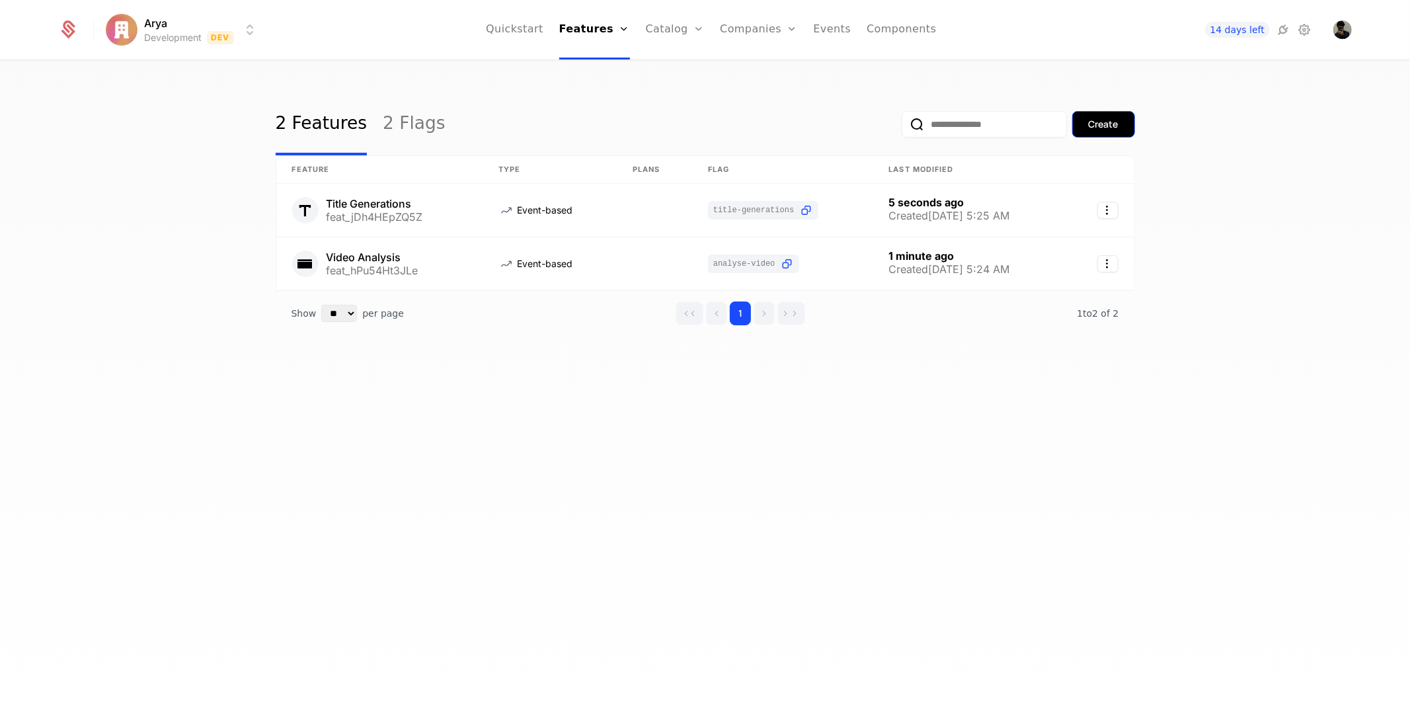
click at [1102, 134] on button "Create" at bounding box center [1103, 124] width 63 height 26
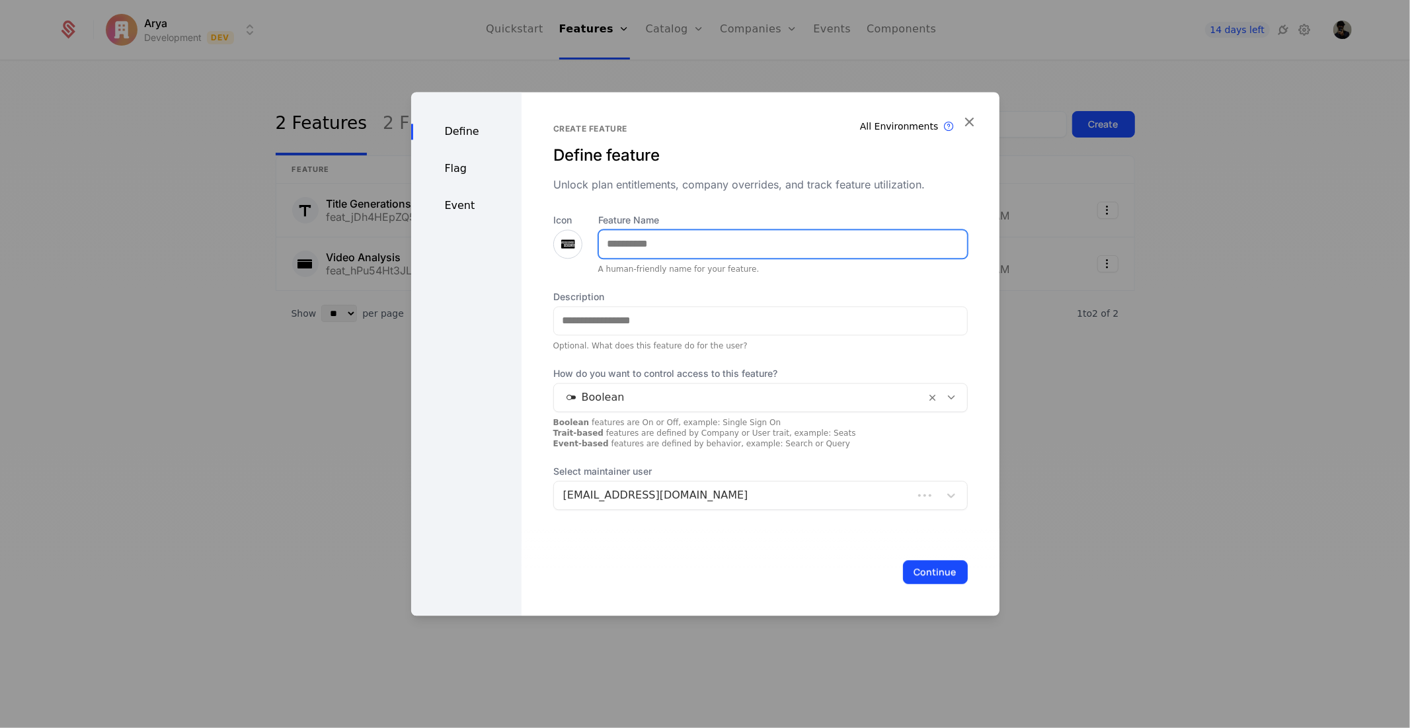
click at [651, 232] on input "Feature Name" at bounding box center [783, 244] width 368 height 28
type input "**********"
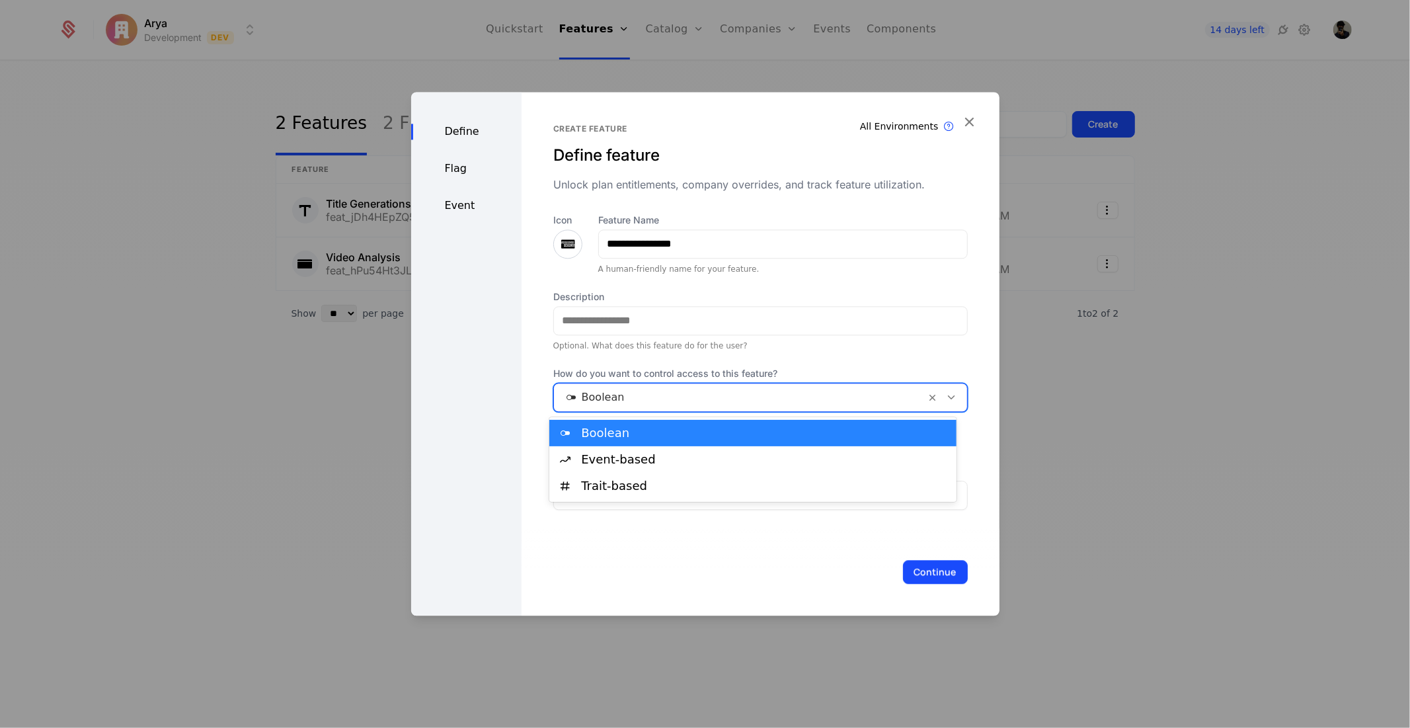
click at [685, 409] on div "Boolean" at bounding box center [760, 397] width 415 height 29
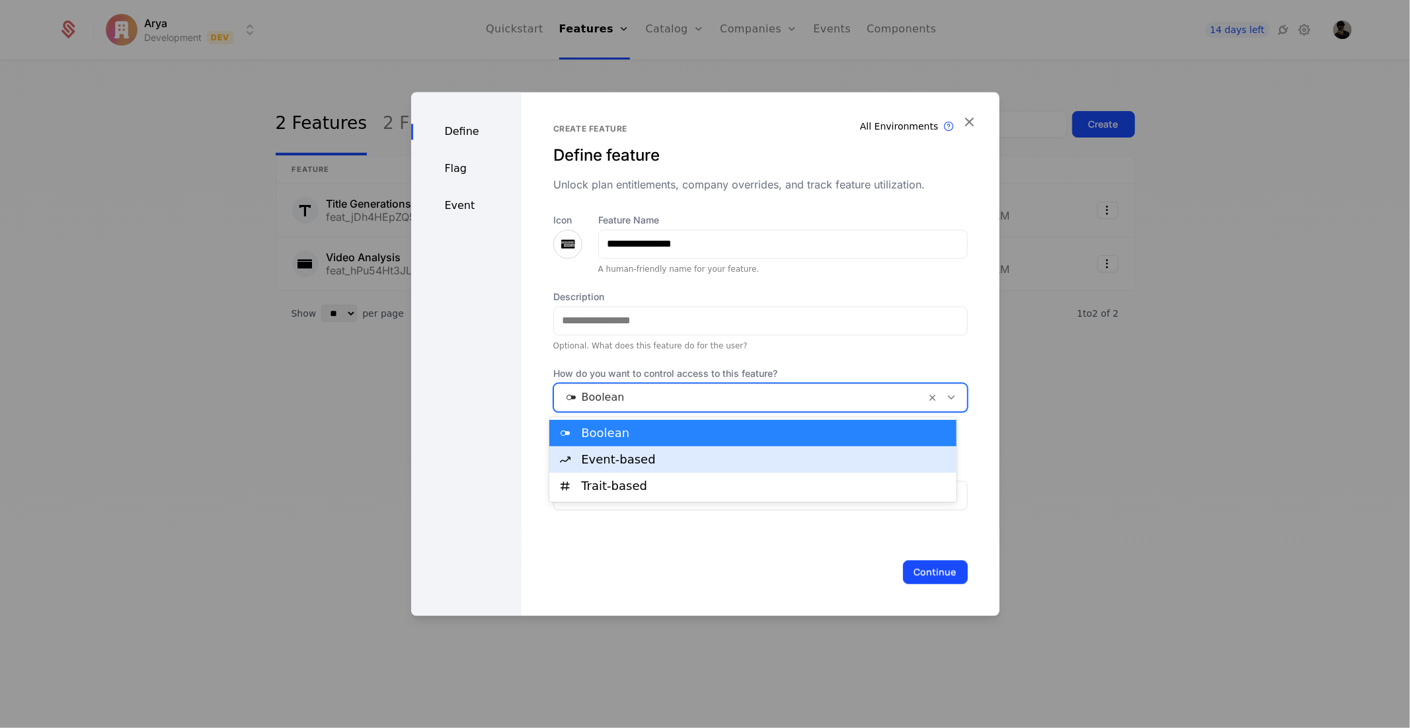
click at [641, 454] on div "Event-based" at bounding box center [765, 460] width 368 height 12
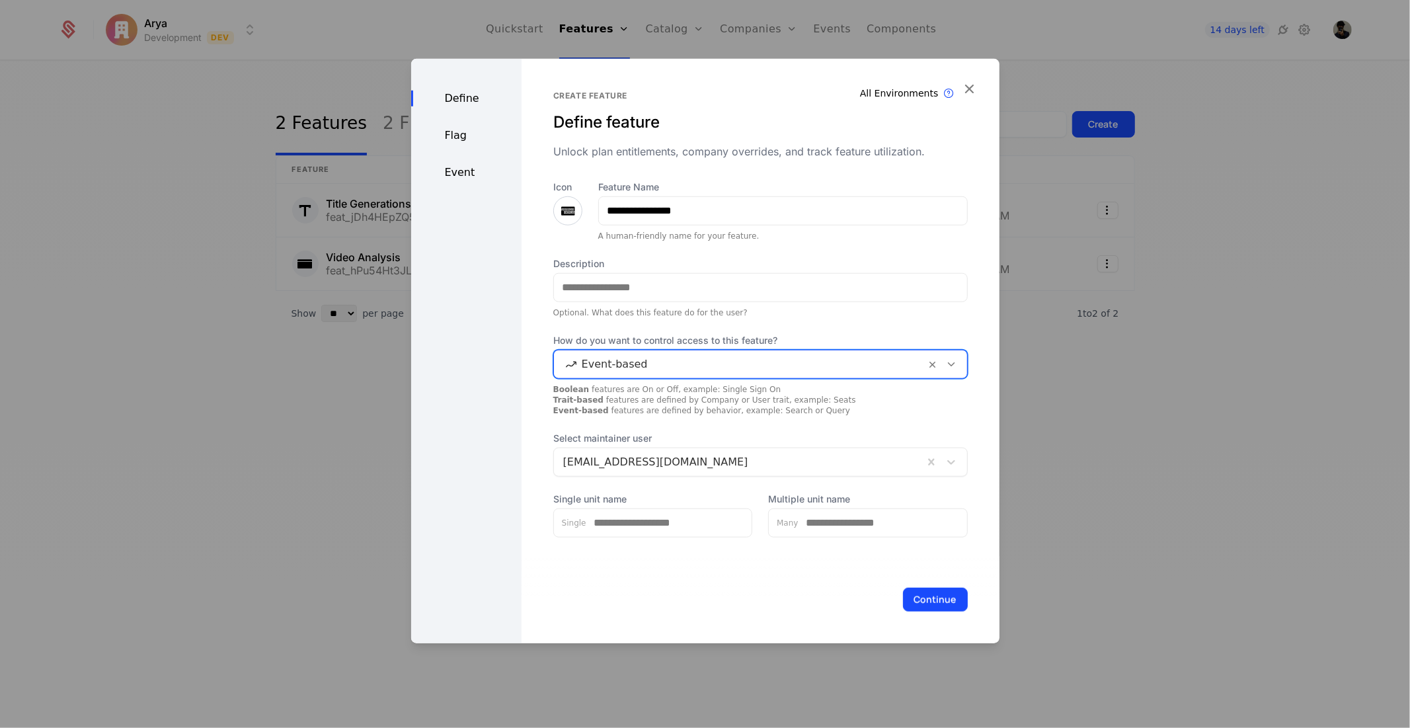
click at [560, 205] on icon at bounding box center [568, 210] width 16 height 16
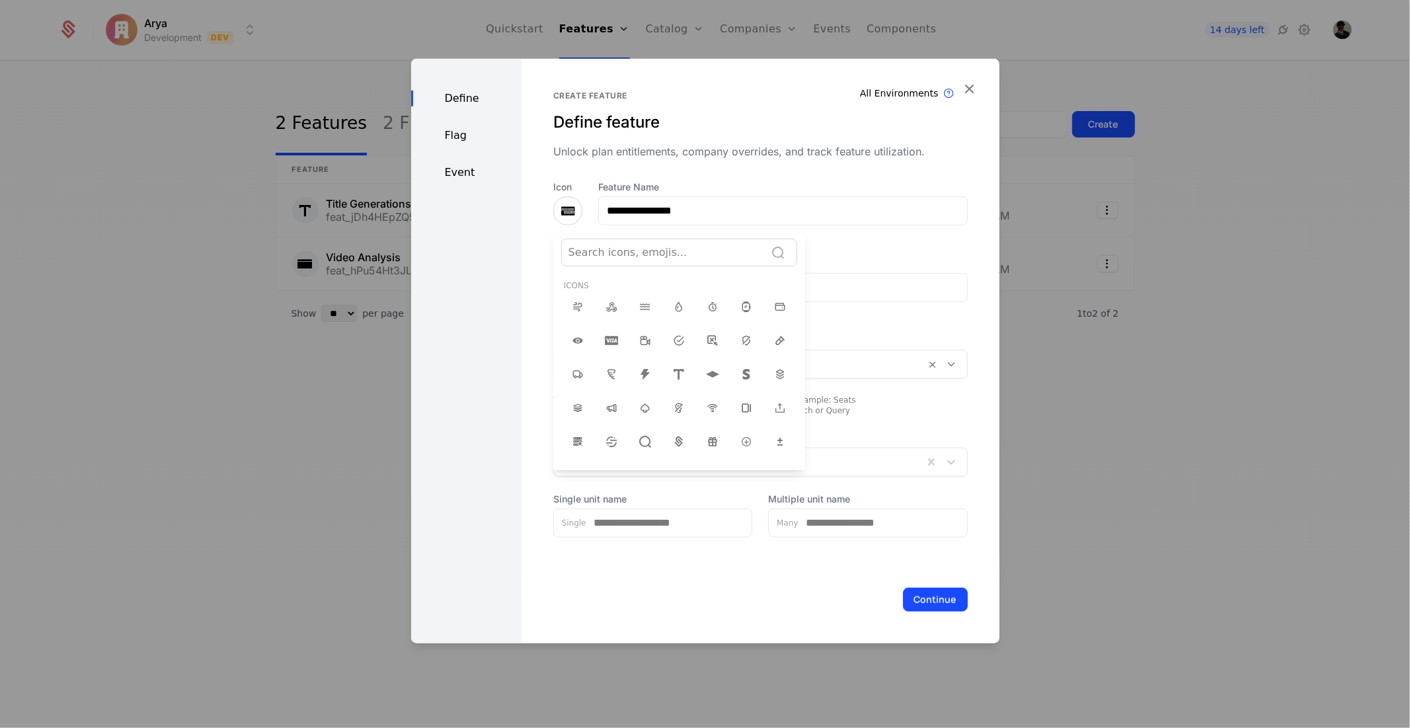
click at [638, 249] on div at bounding box center [664, 252] width 190 height 19
type input "****"
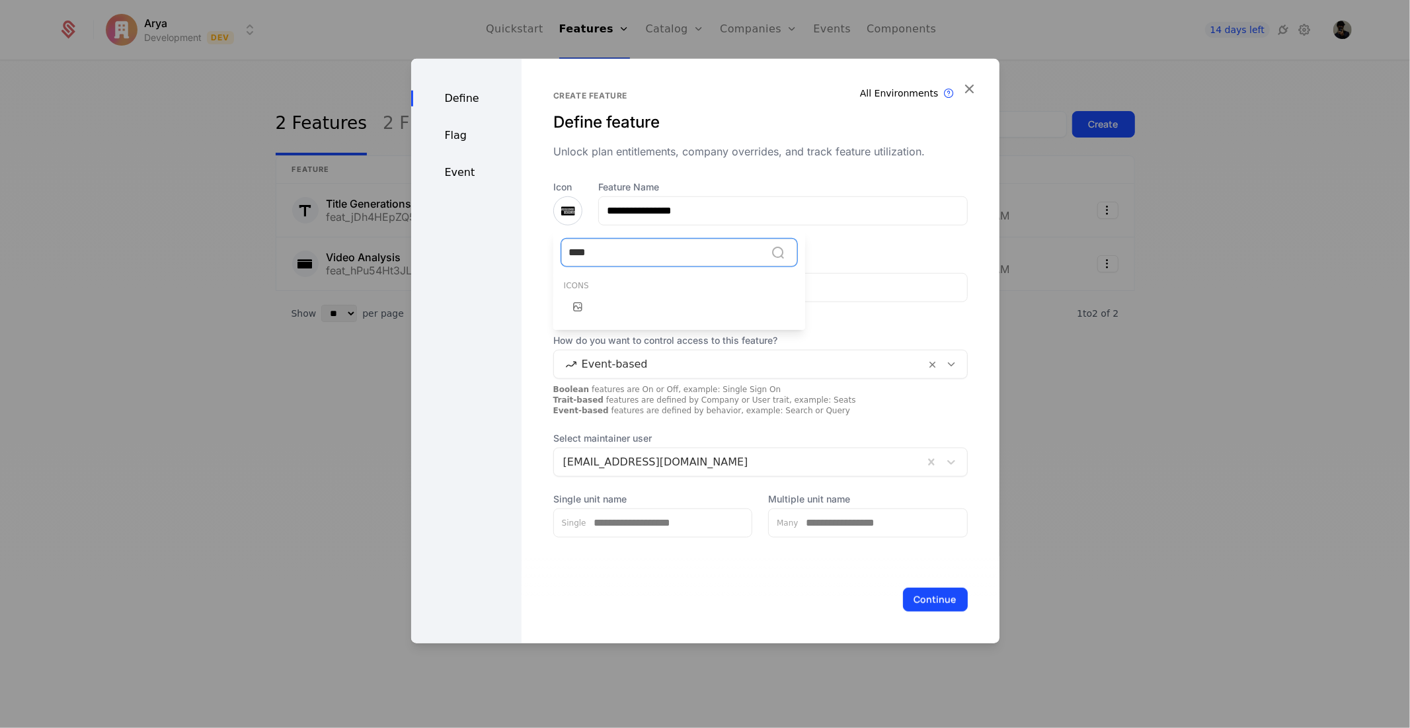
click at [584, 300] on div at bounding box center [578, 307] width 28 height 28
click at [916, 602] on button "Continue" at bounding box center [935, 599] width 65 height 24
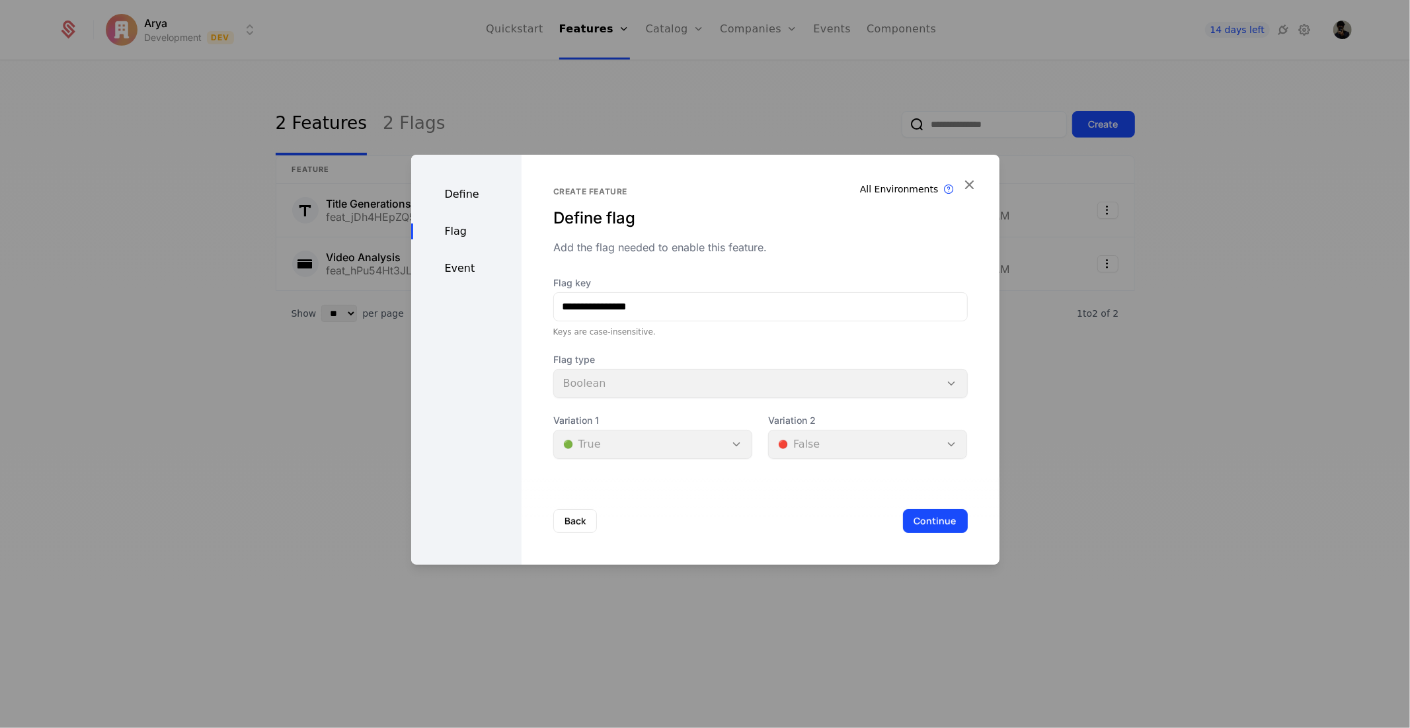
drag, startPoint x: 923, startPoint y: 518, endPoint x: 836, endPoint y: 337, distance: 200.2
click at [836, 337] on div "**********" at bounding box center [761, 360] width 478 height 410
click at [926, 516] on button "Continue" at bounding box center [935, 521] width 65 height 24
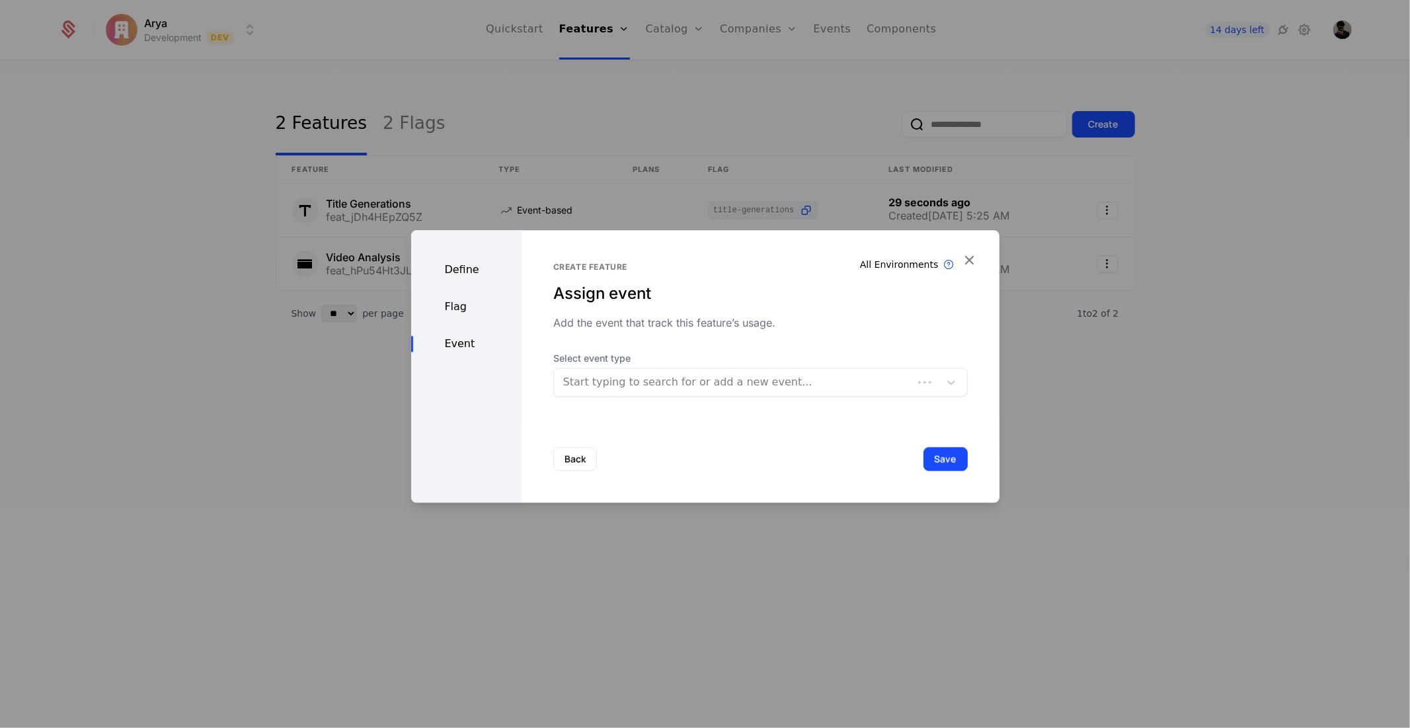
click at [599, 381] on div at bounding box center [733, 382] width 340 height 19
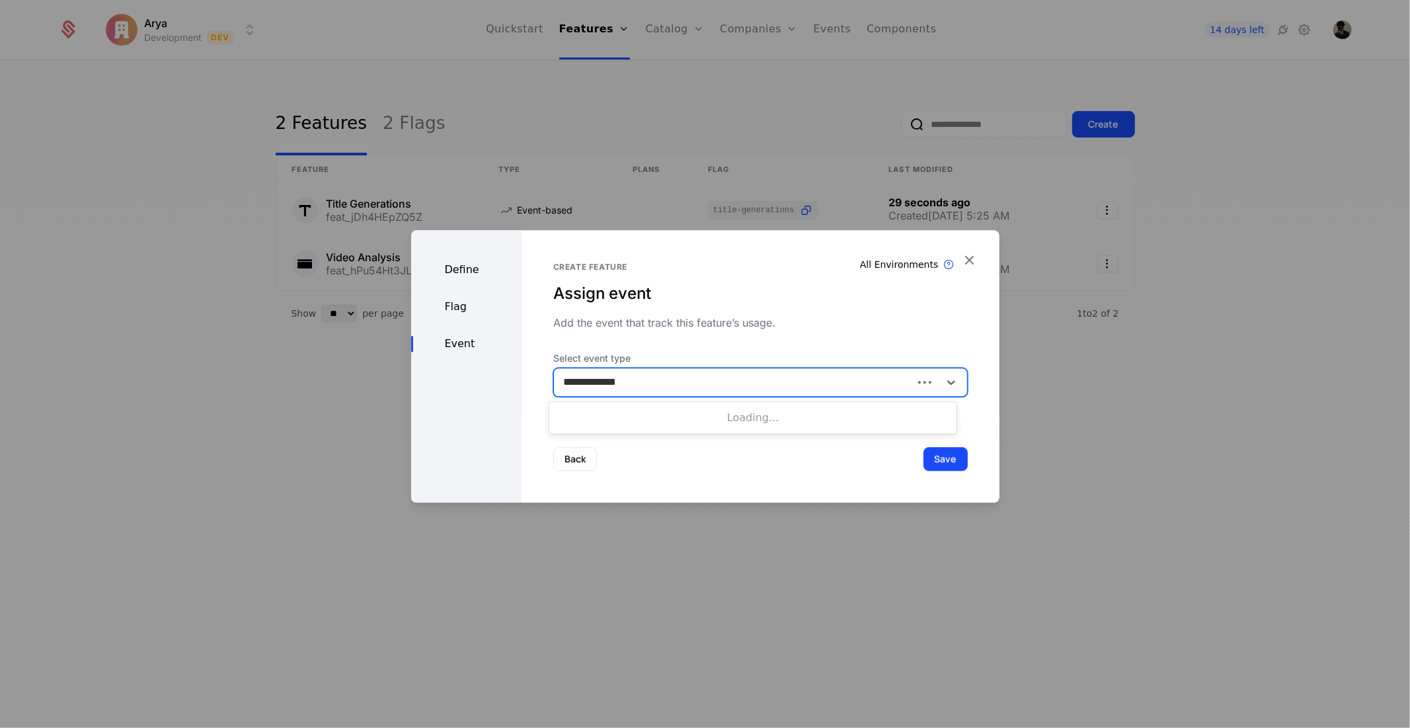
type input "**********"
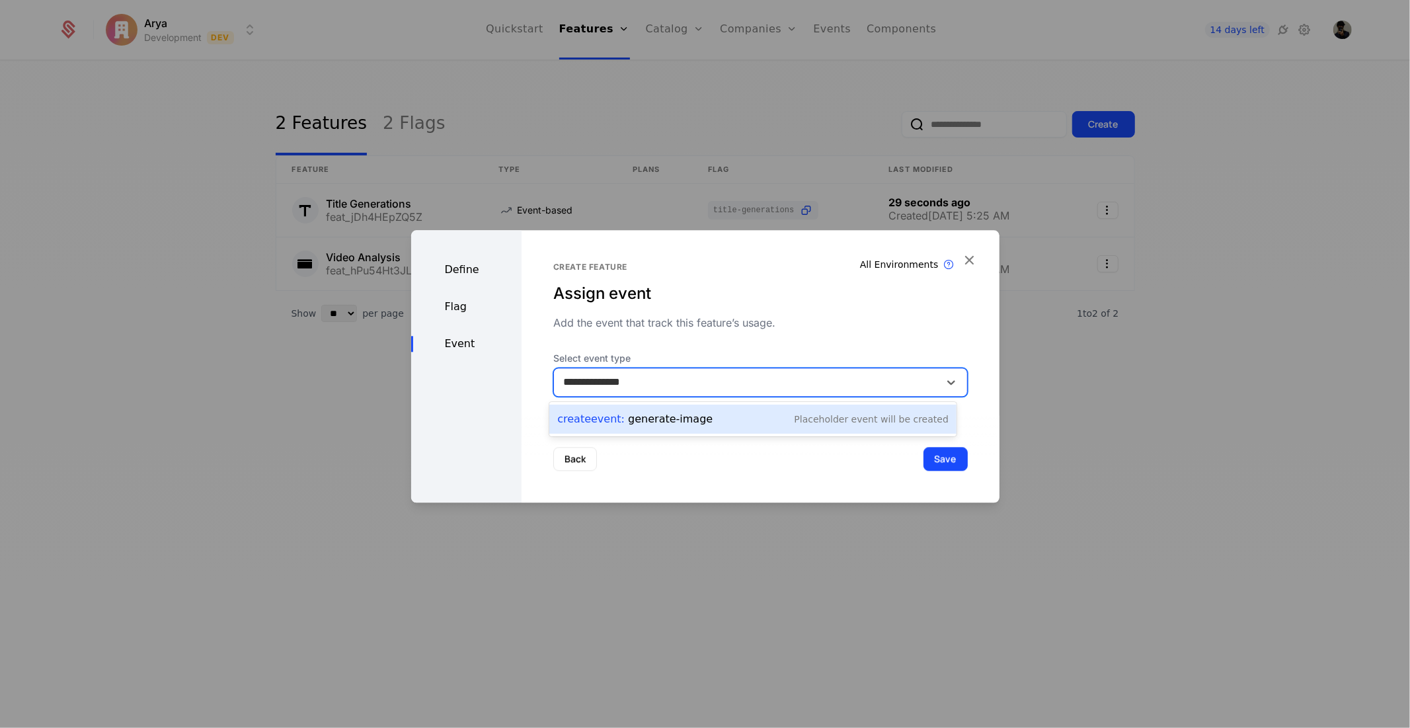
click at [850, 418] on div "Placeholder Event will be created" at bounding box center [872, 419] width 154 height 13
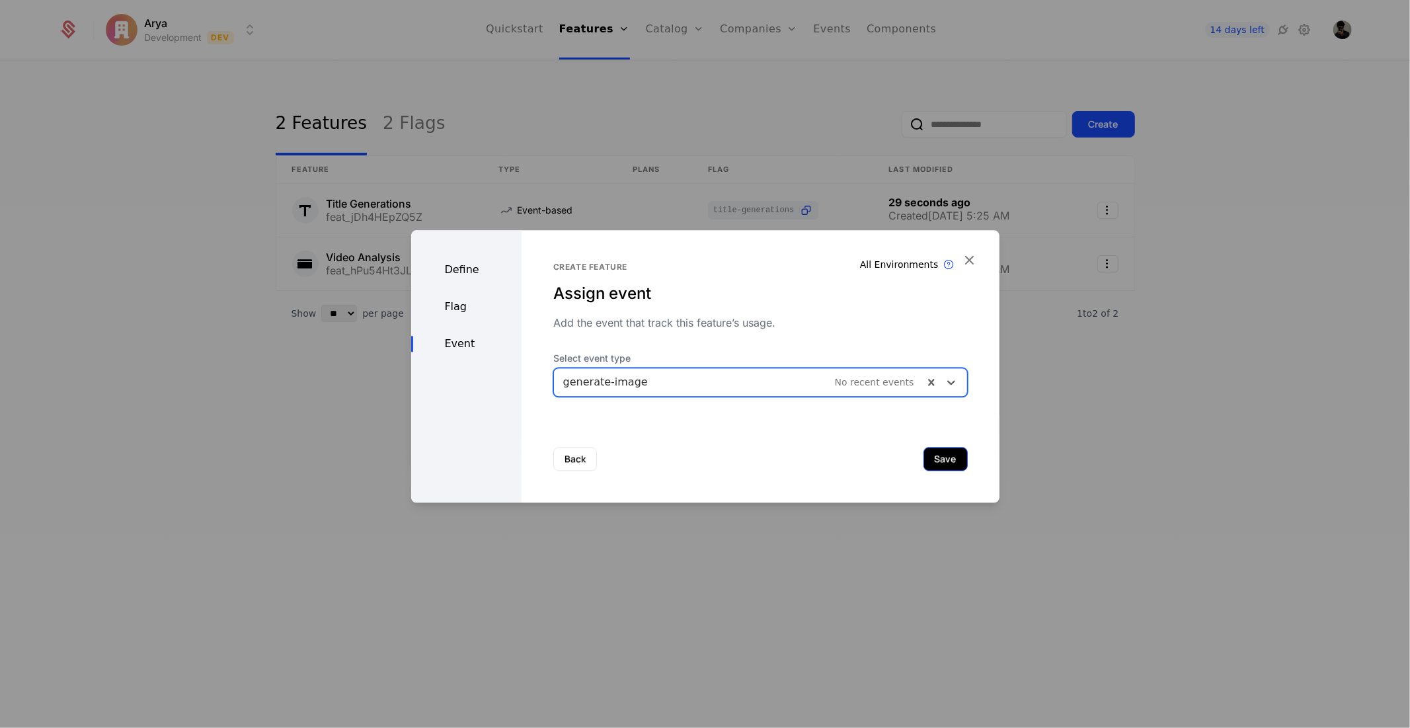
click at [939, 458] on button "Save" at bounding box center [946, 459] width 44 height 24
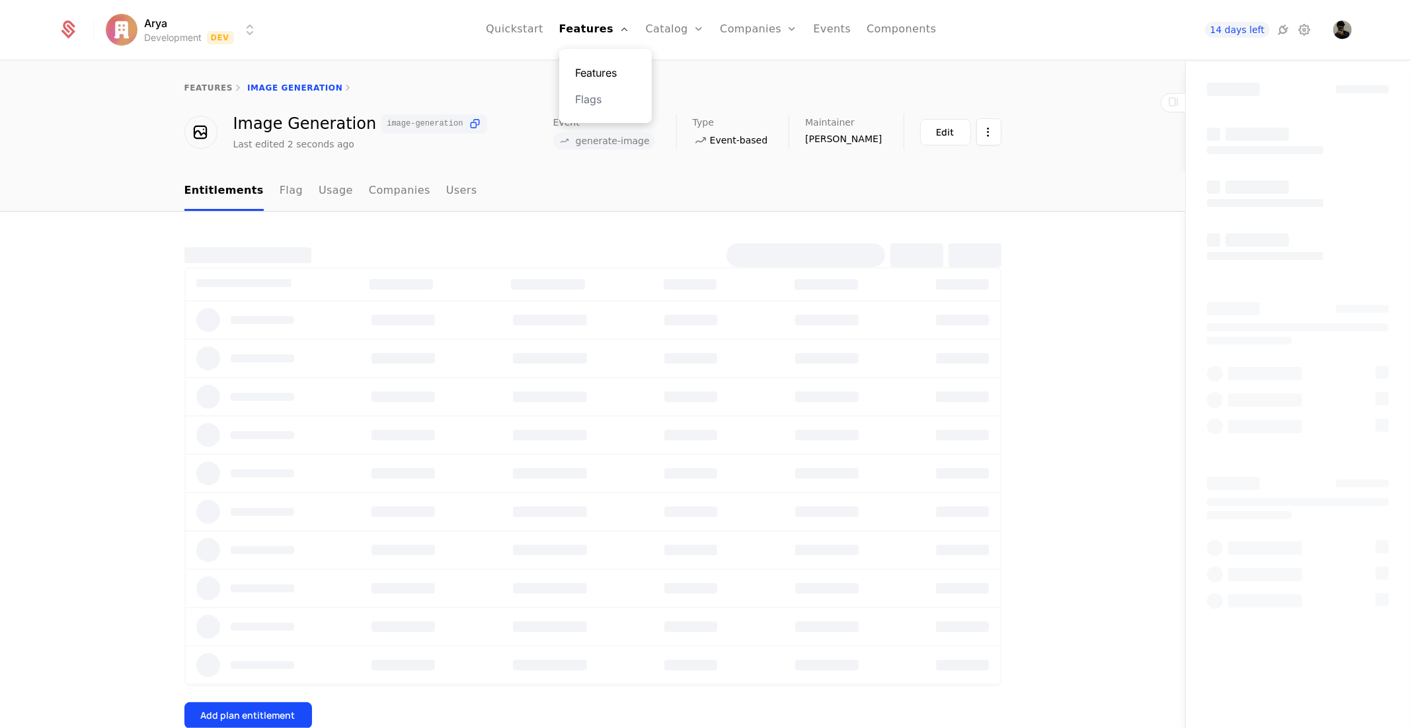
click at [612, 73] on link "Features" at bounding box center [605, 73] width 61 height 16
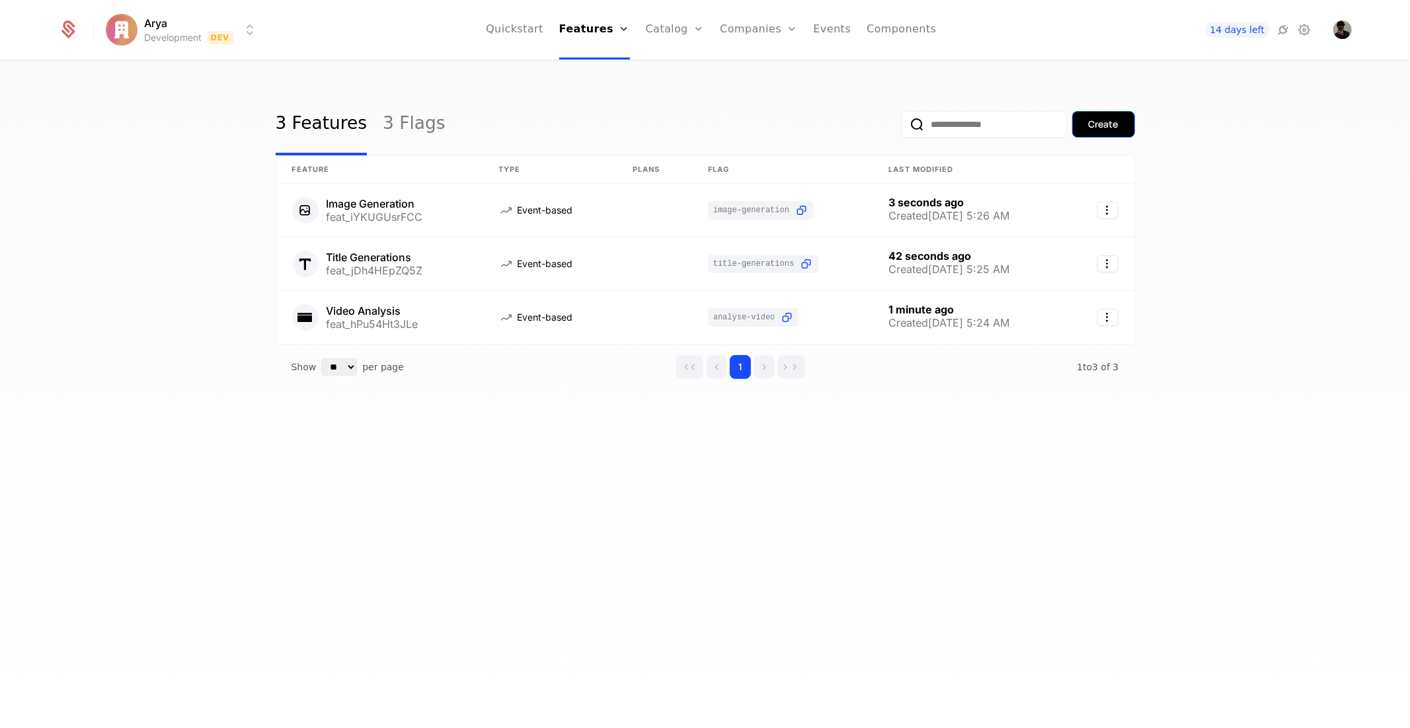
click at [1092, 126] on div "Create" at bounding box center [1104, 124] width 30 height 13
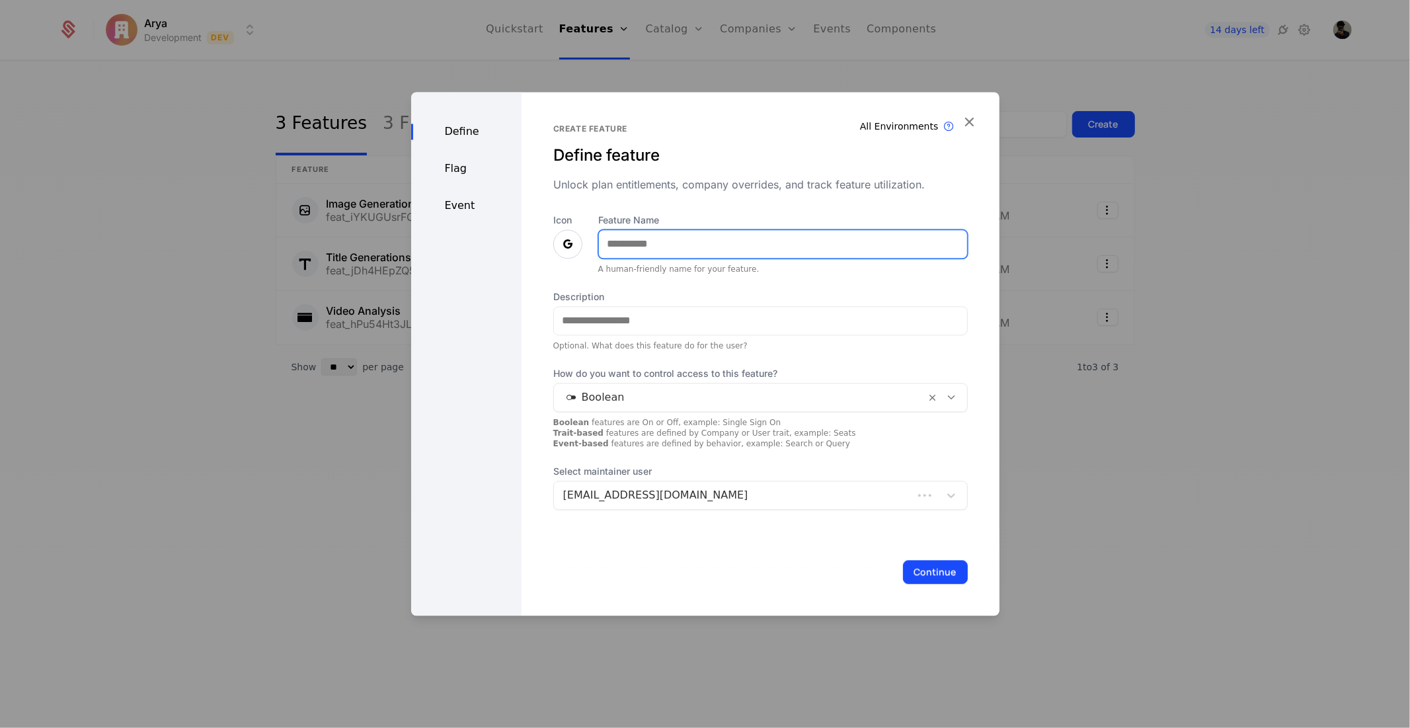
click at [624, 245] on input "Feature Name" at bounding box center [783, 244] width 368 height 28
type input "**********"
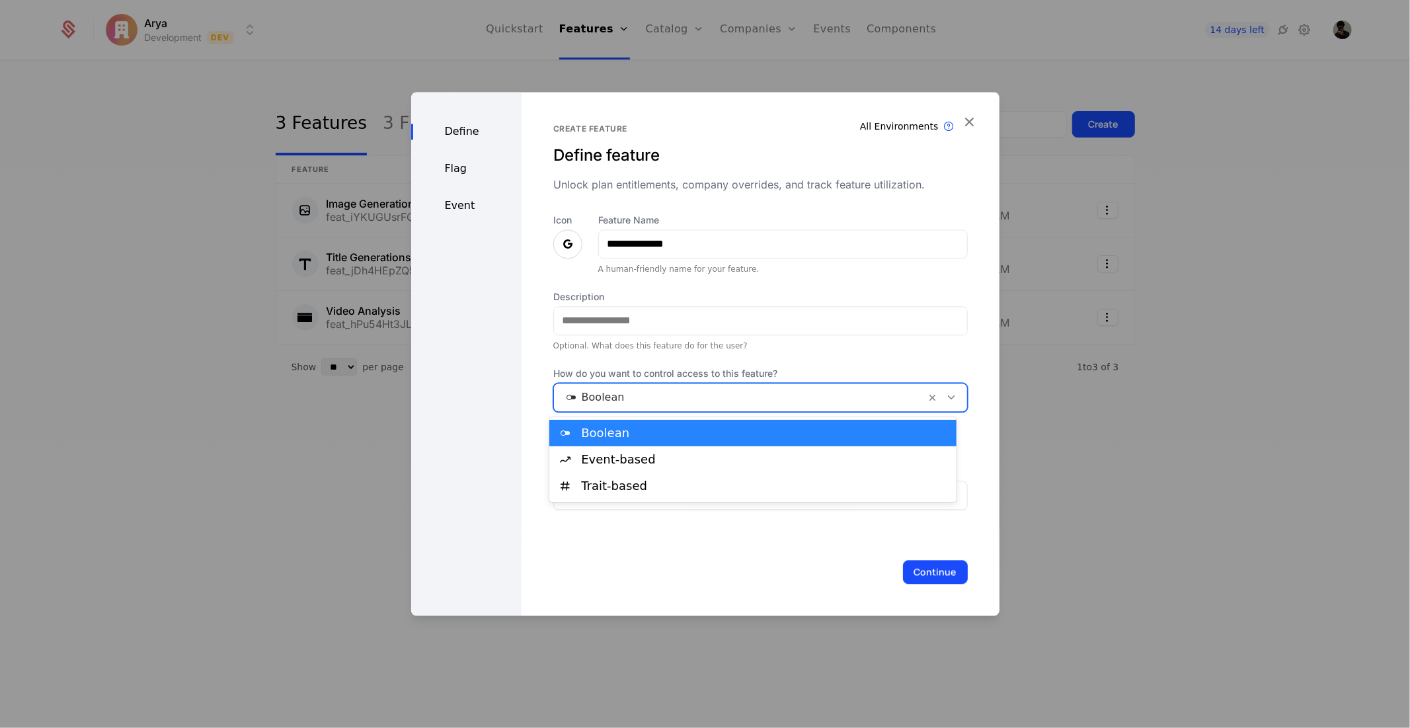
click at [722, 401] on div at bounding box center [740, 397] width 354 height 19
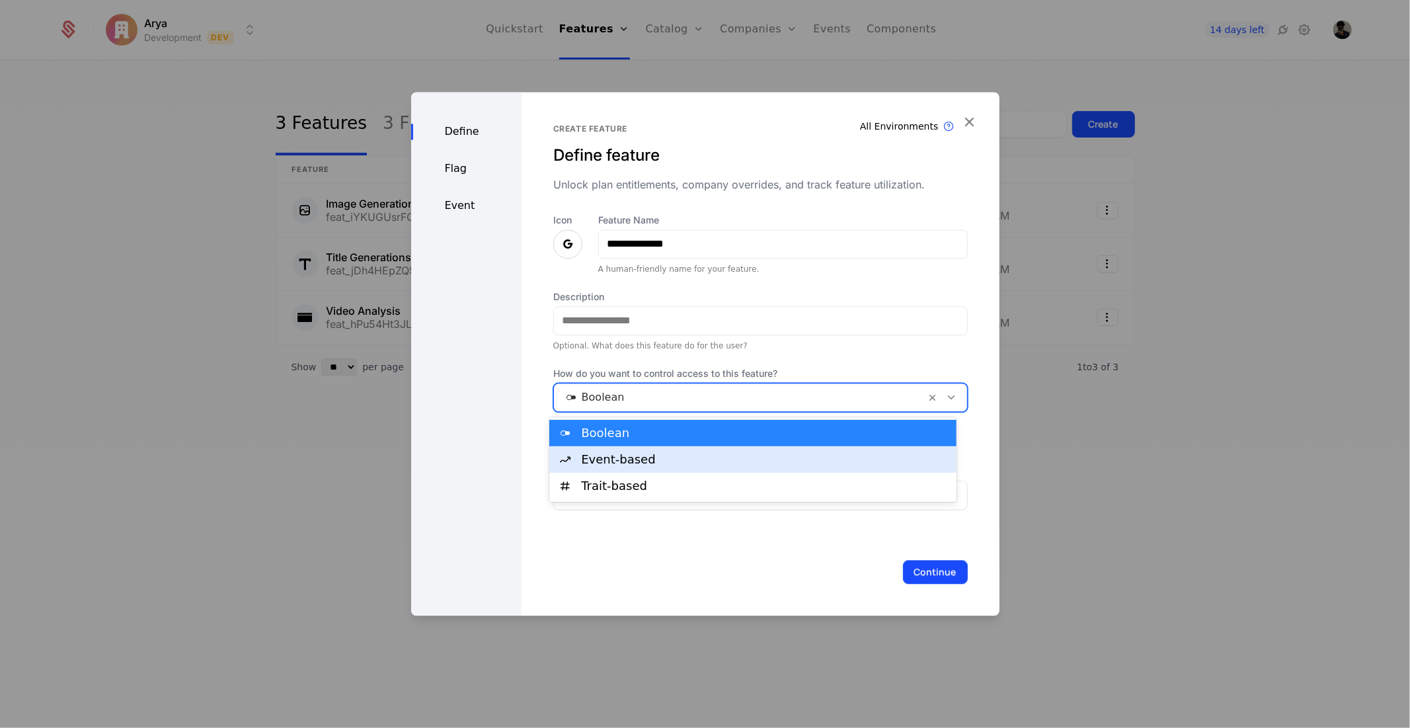
click at [663, 461] on div "Event-based" at bounding box center [765, 460] width 368 height 12
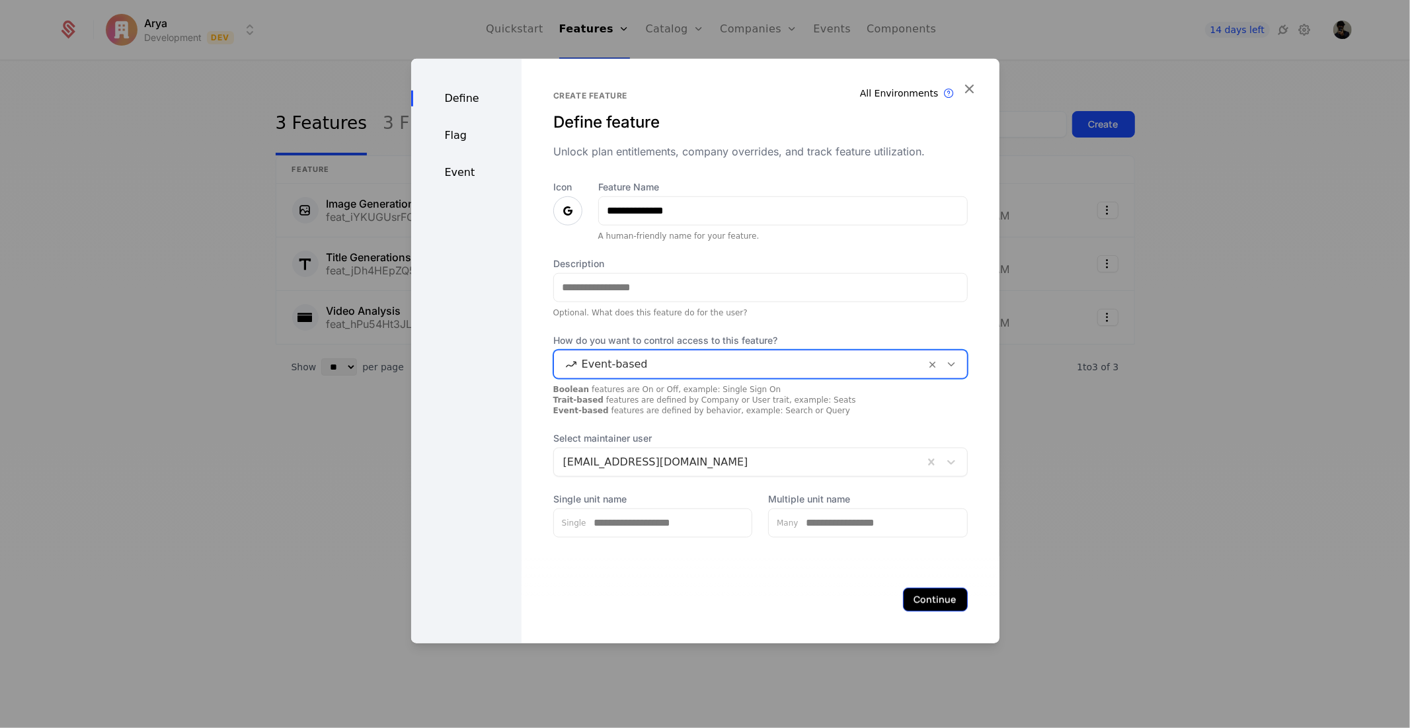
click at [924, 600] on button "Continue" at bounding box center [935, 599] width 65 height 24
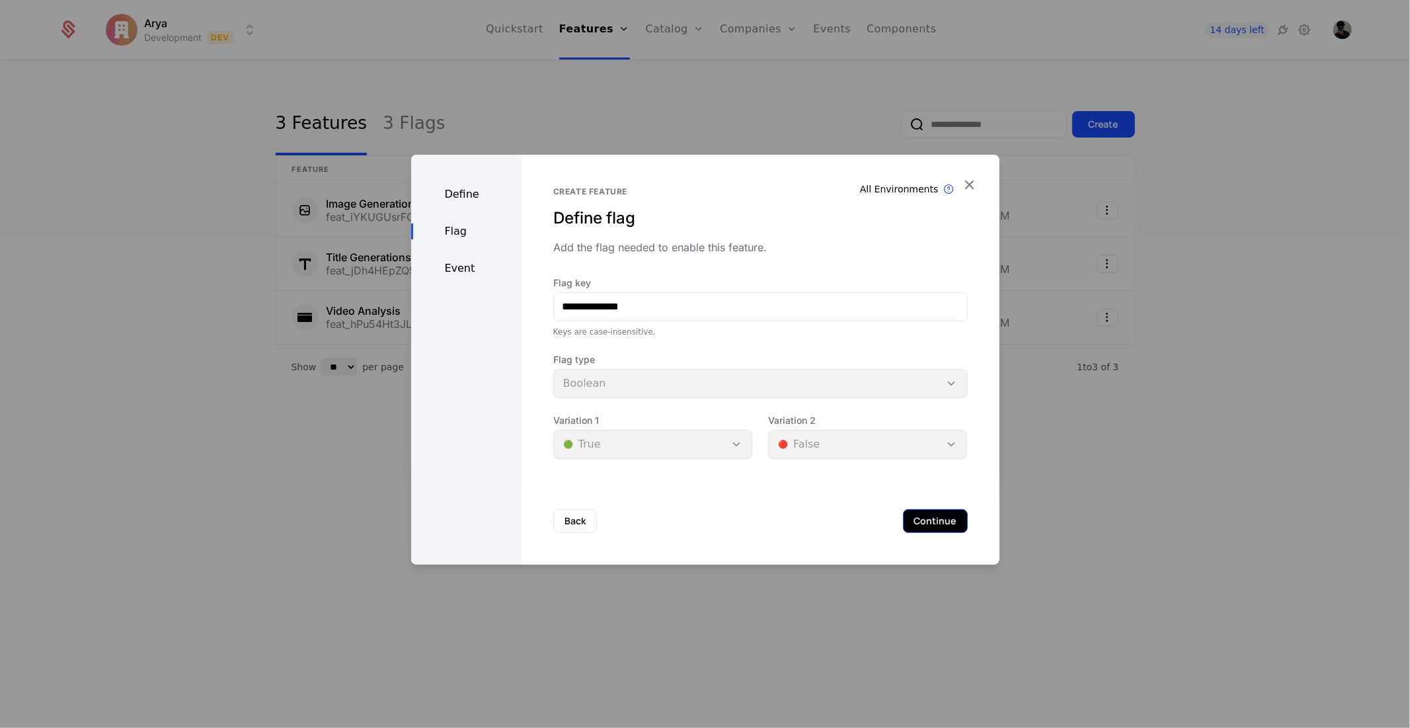
click at [932, 522] on button "Continue" at bounding box center [935, 521] width 65 height 24
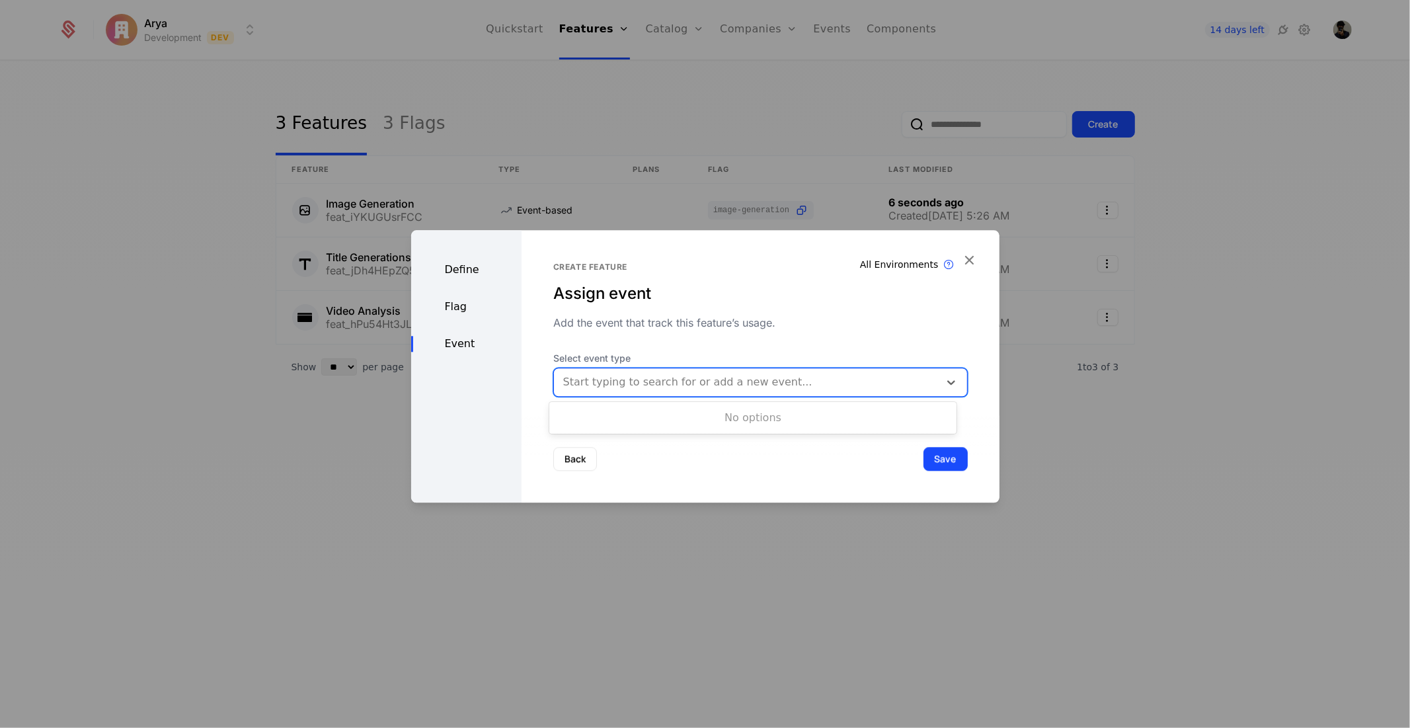
click at [677, 371] on div "Start typing to search for or add a new event..." at bounding box center [746, 382] width 385 height 24
click at [459, 305] on div "Define Flag Event" at bounding box center [466, 366] width 110 height 272
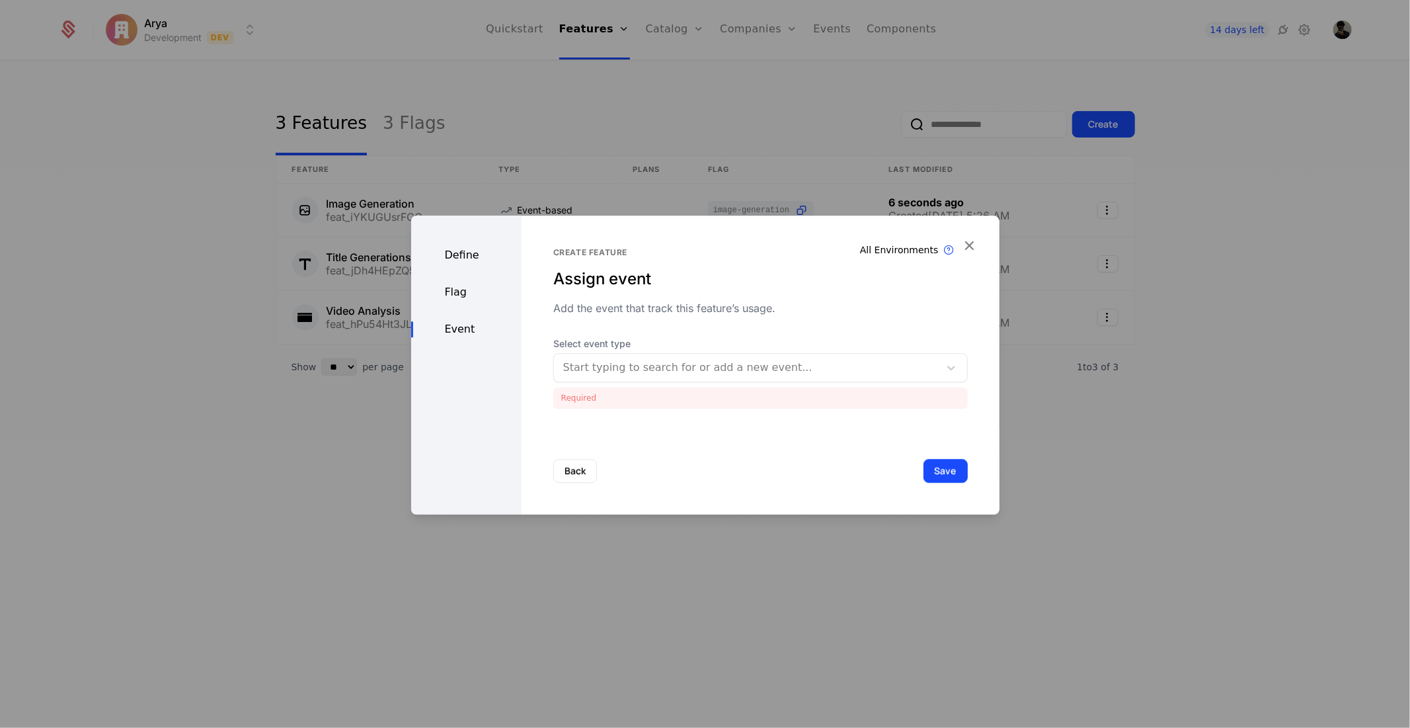
click at [489, 284] on div "Flag" at bounding box center [466, 292] width 110 height 16
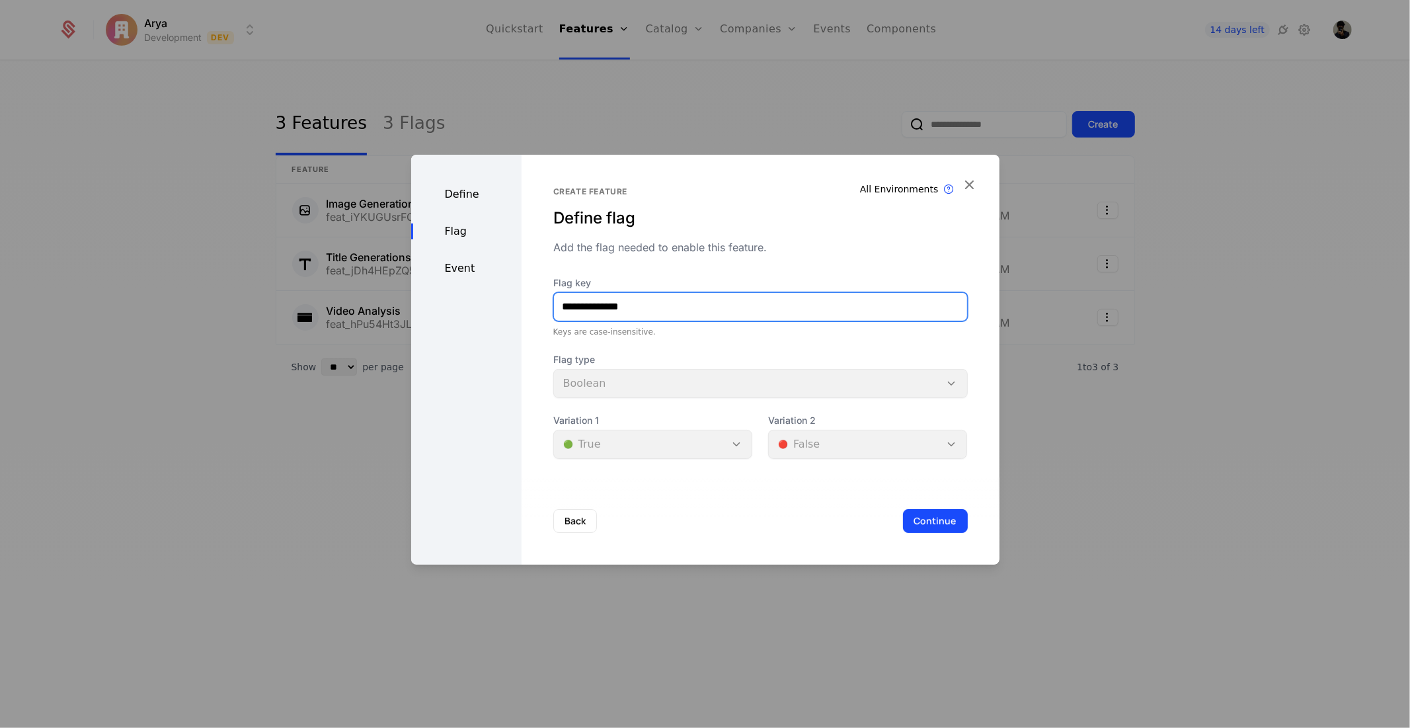
click at [709, 308] on input "**********" at bounding box center [760, 307] width 413 height 28
type input "**********"
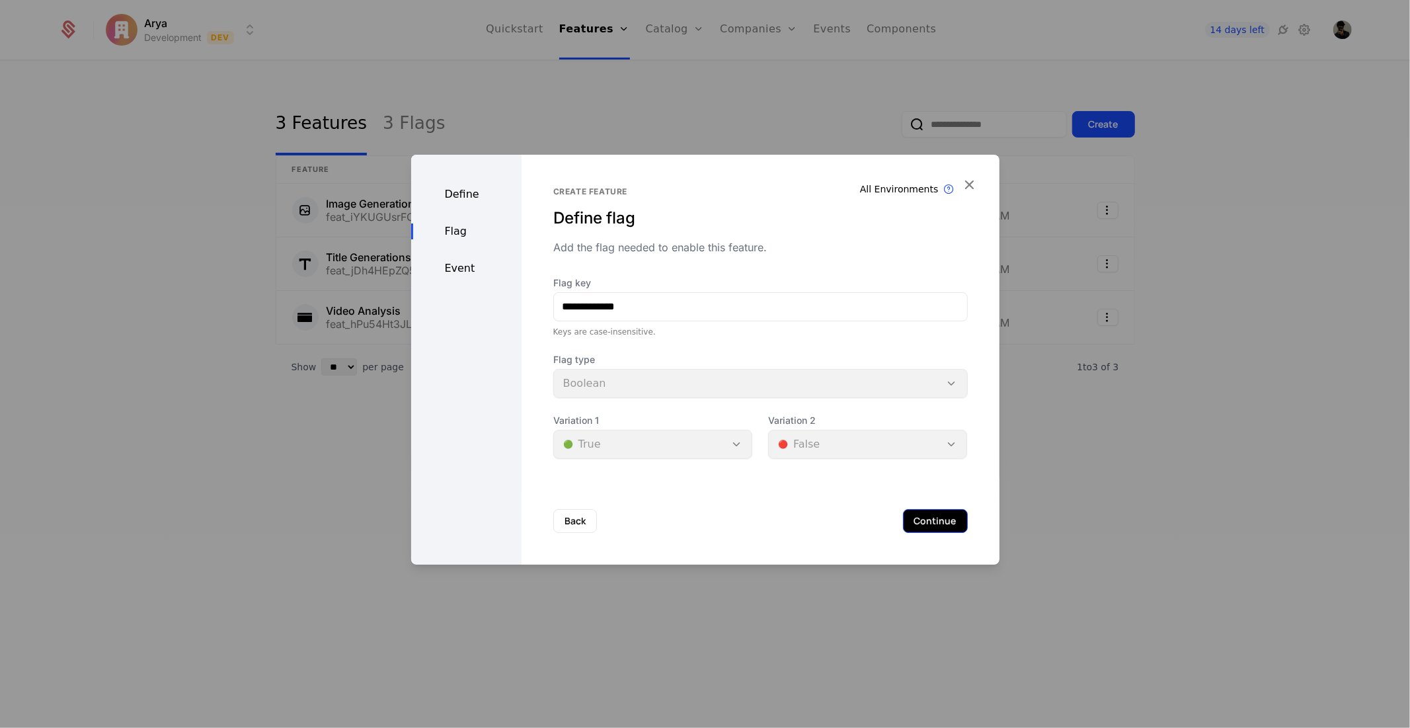
click at [923, 513] on button "Continue" at bounding box center [935, 521] width 65 height 24
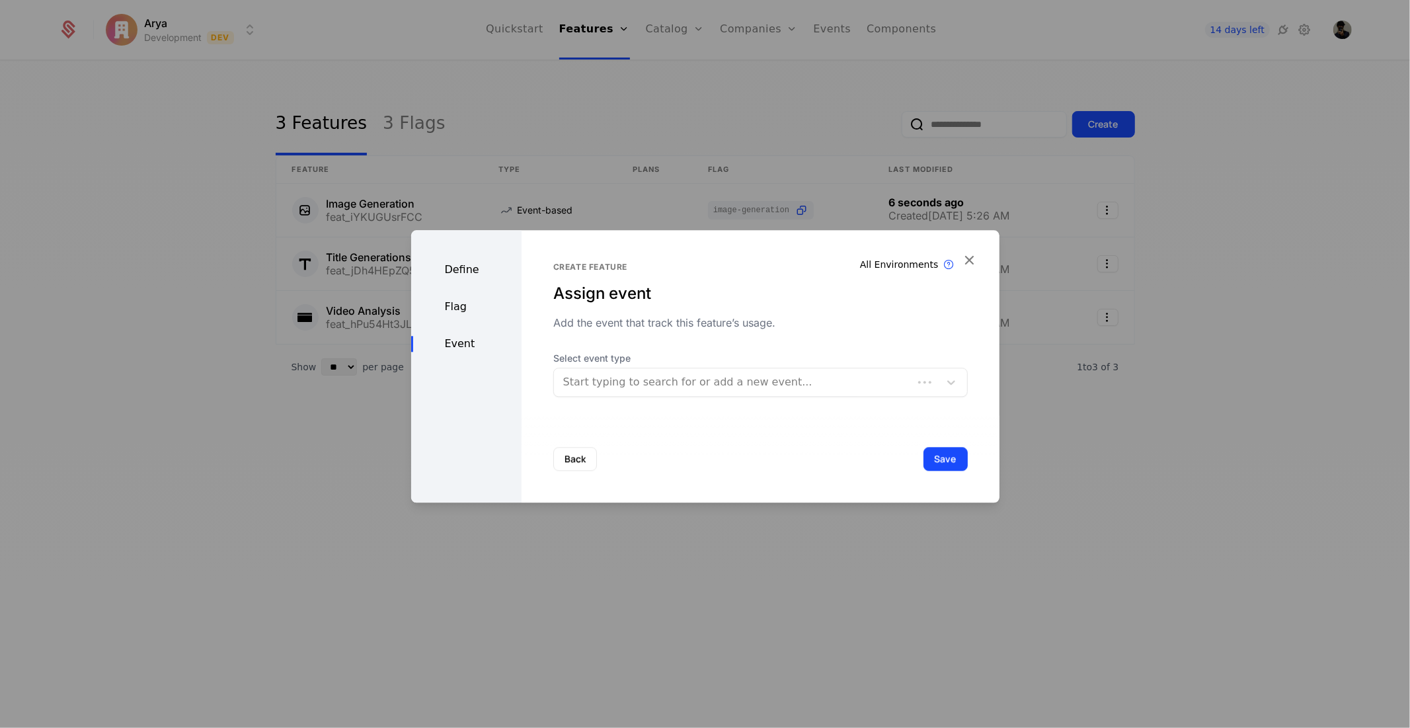
click at [669, 385] on div at bounding box center [733, 382] width 340 height 19
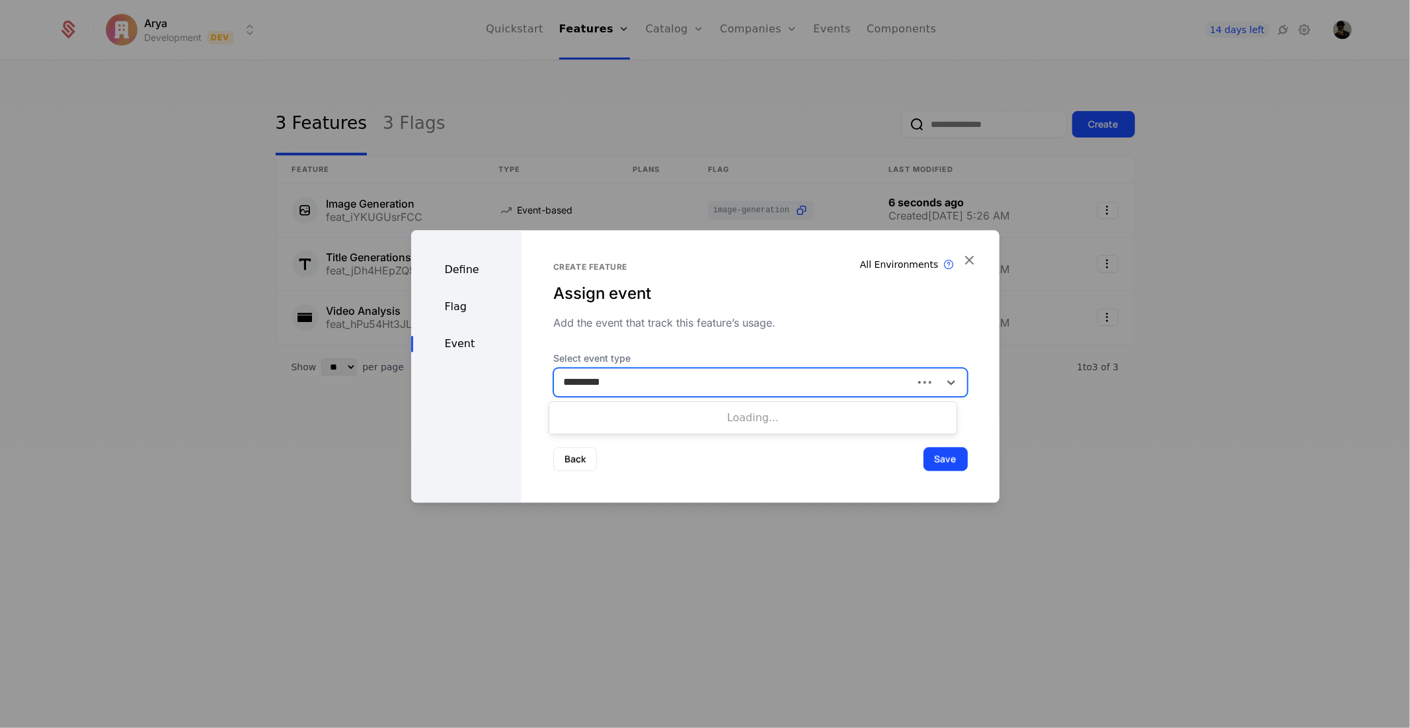
type input "**********"
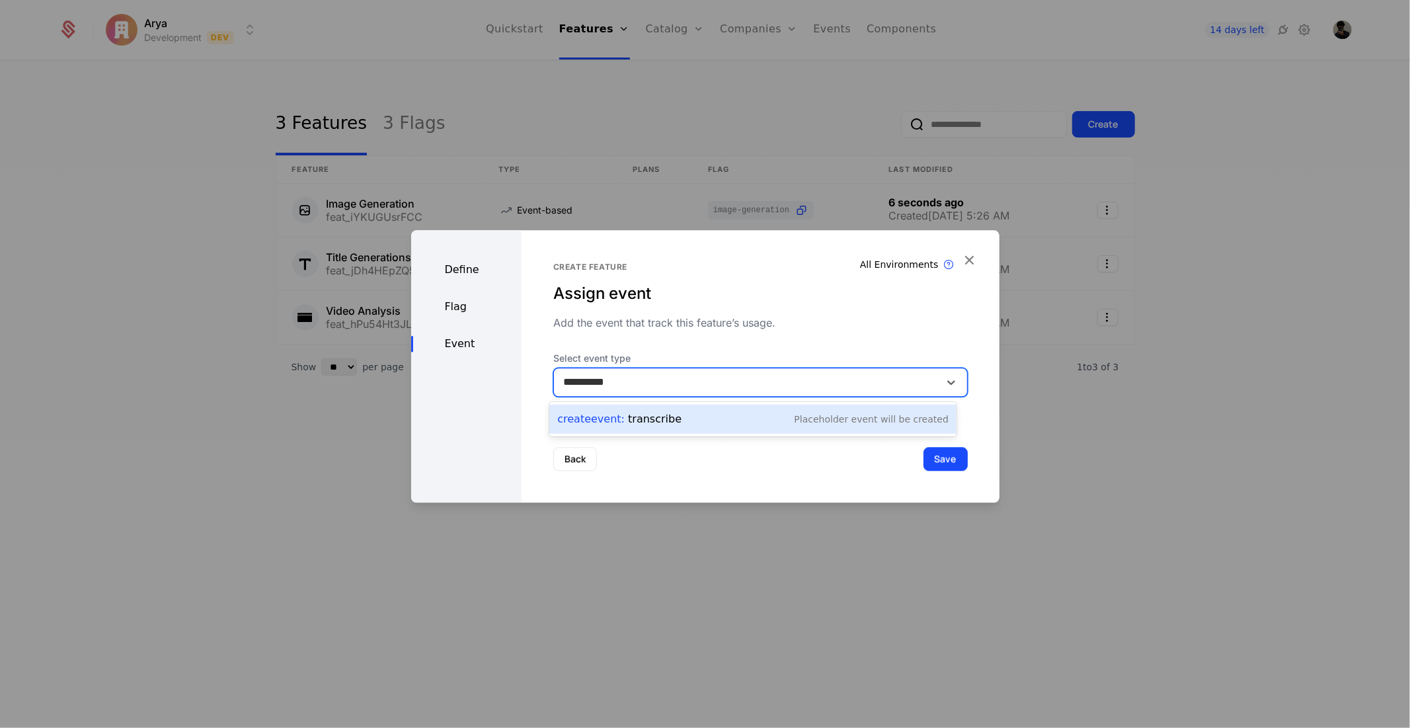
click at [721, 411] on div "Create Event : transcribe Placeholder Event will be created" at bounding box center [752, 419] width 391 height 19
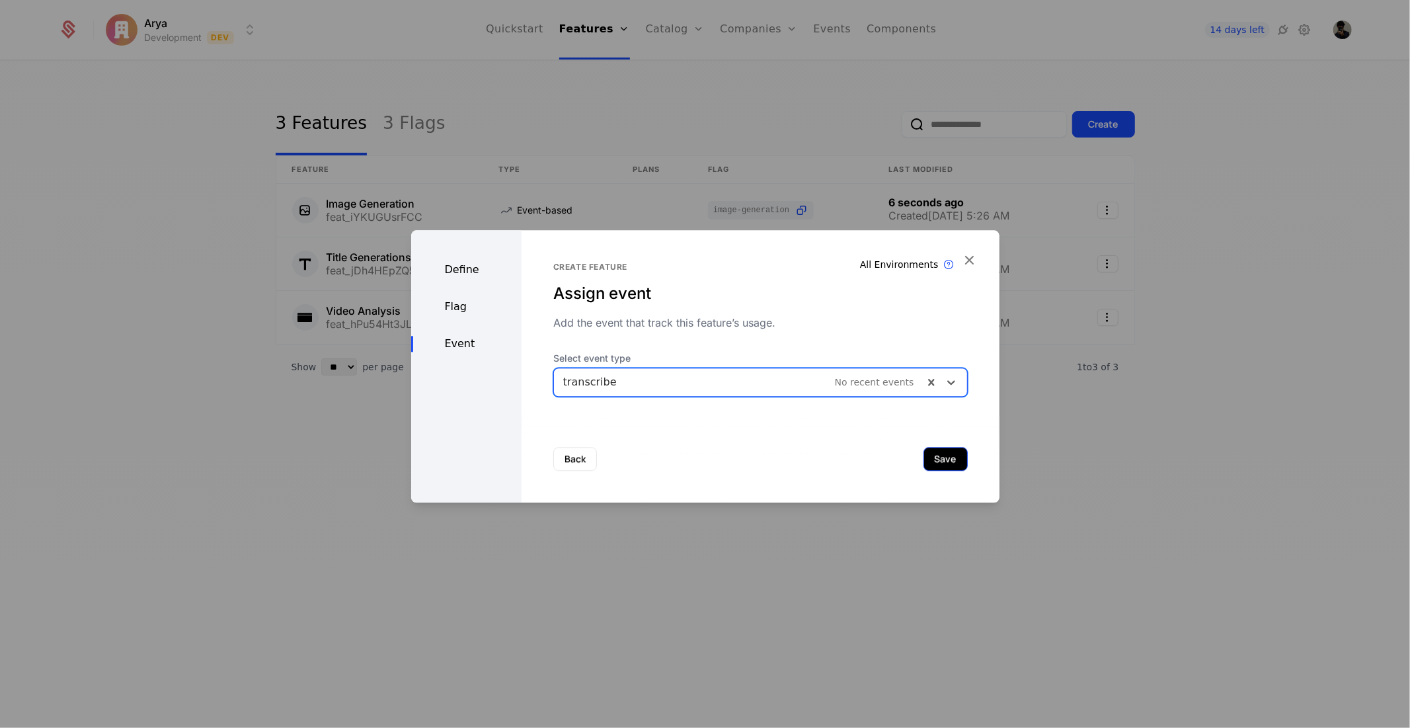
click at [935, 461] on button "Save" at bounding box center [946, 459] width 44 height 24
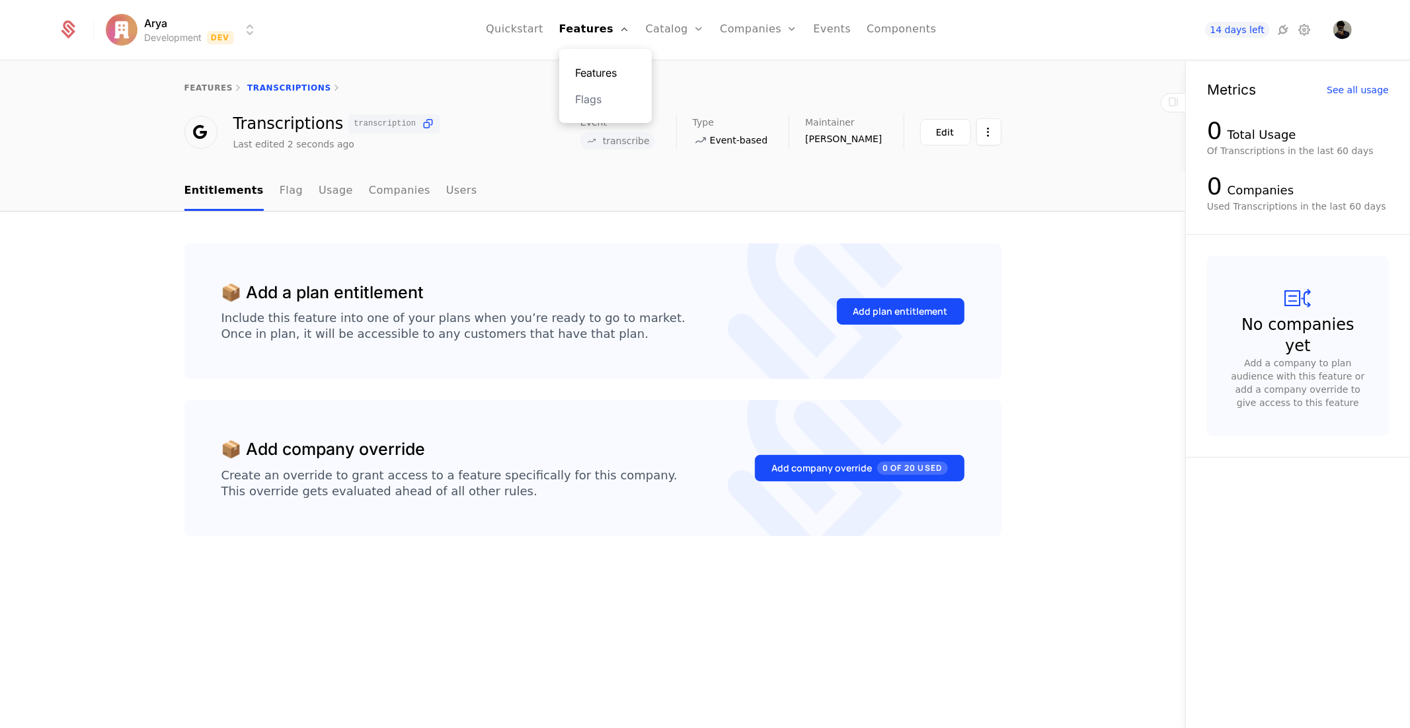
click at [620, 69] on link "Features" at bounding box center [605, 73] width 61 height 16
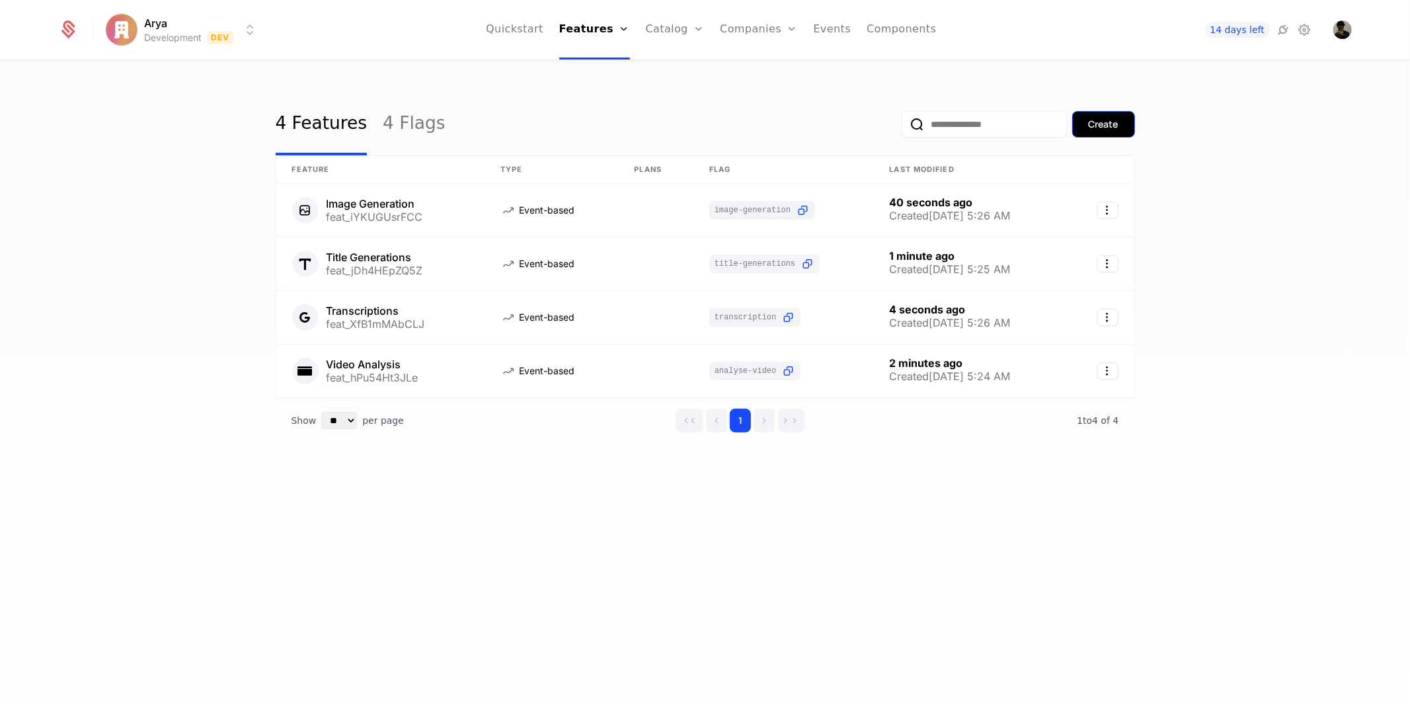
click at [1118, 114] on button "Create" at bounding box center [1103, 124] width 63 height 26
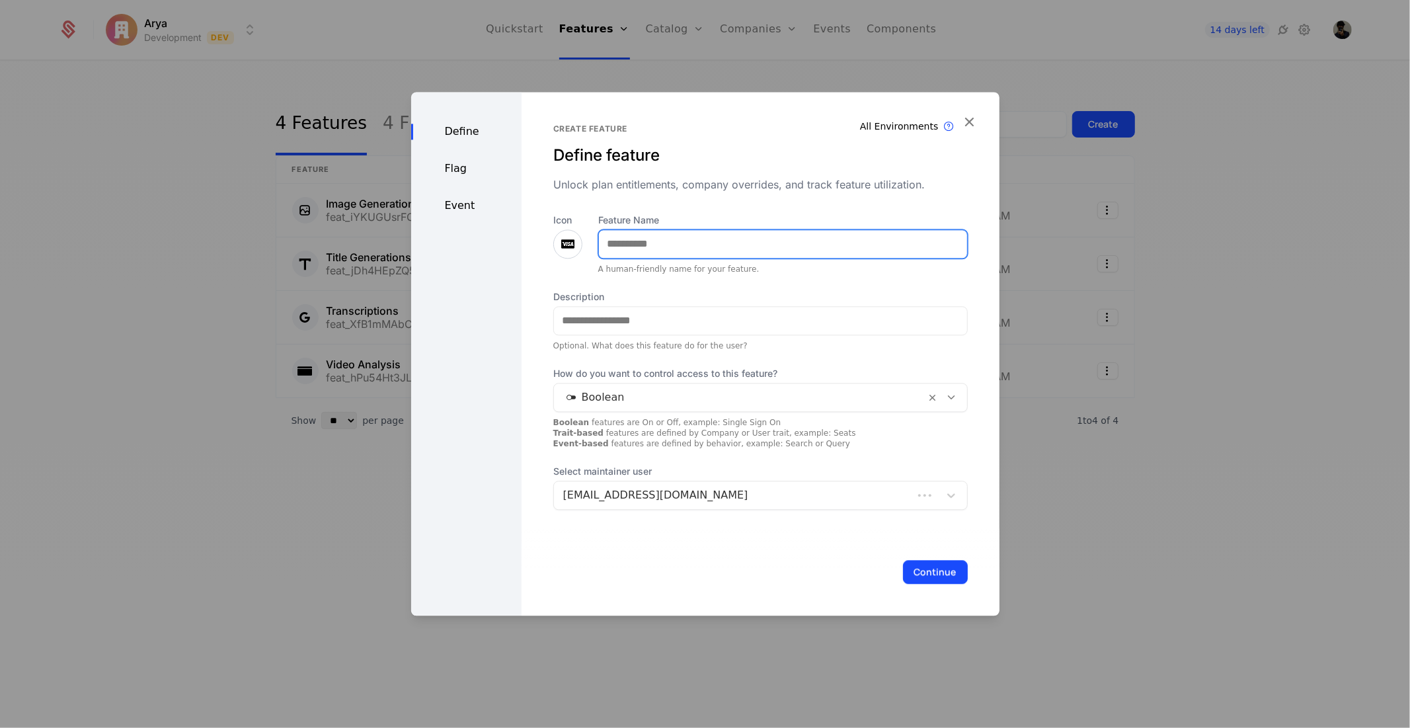
click at [676, 230] on input "Feature Name" at bounding box center [783, 244] width 368 height 28
type input "**********"
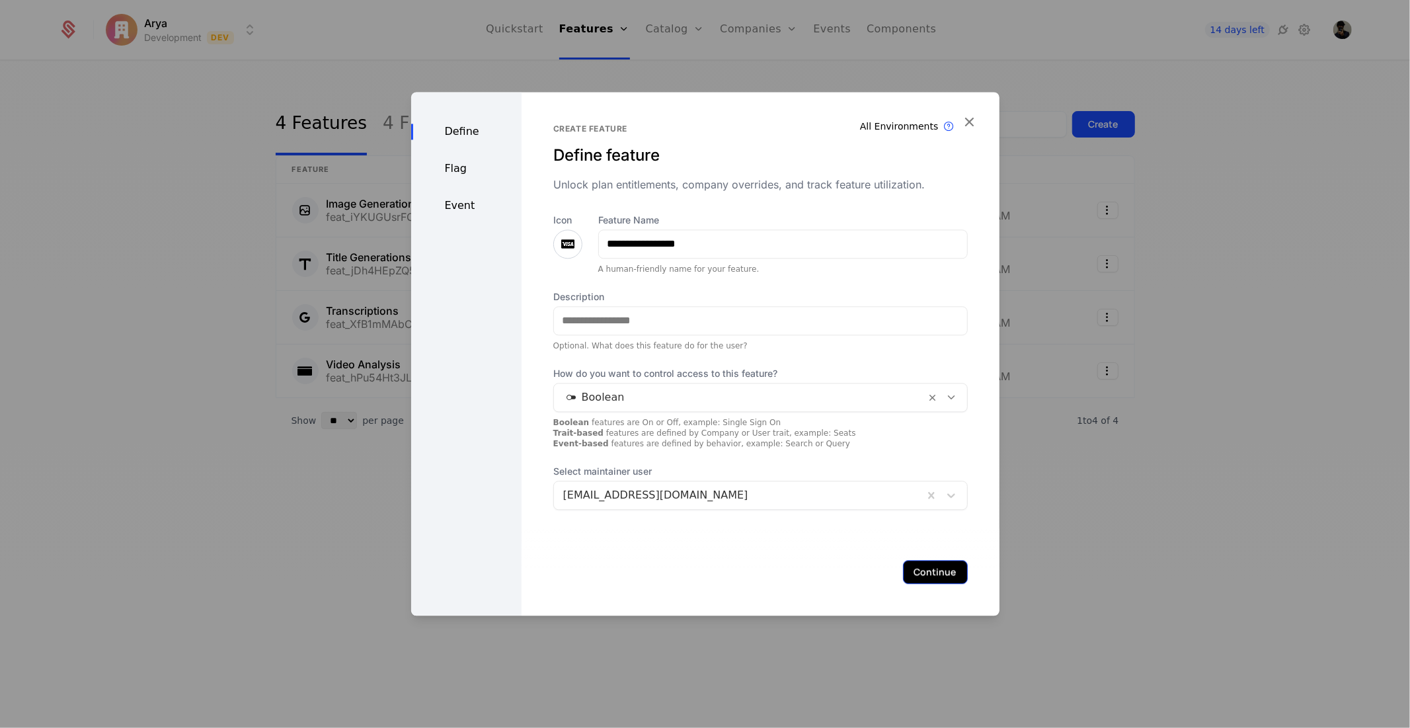
click at [929, 571] on button "Continue" at bounding box center [935, 572] width 65 height 24
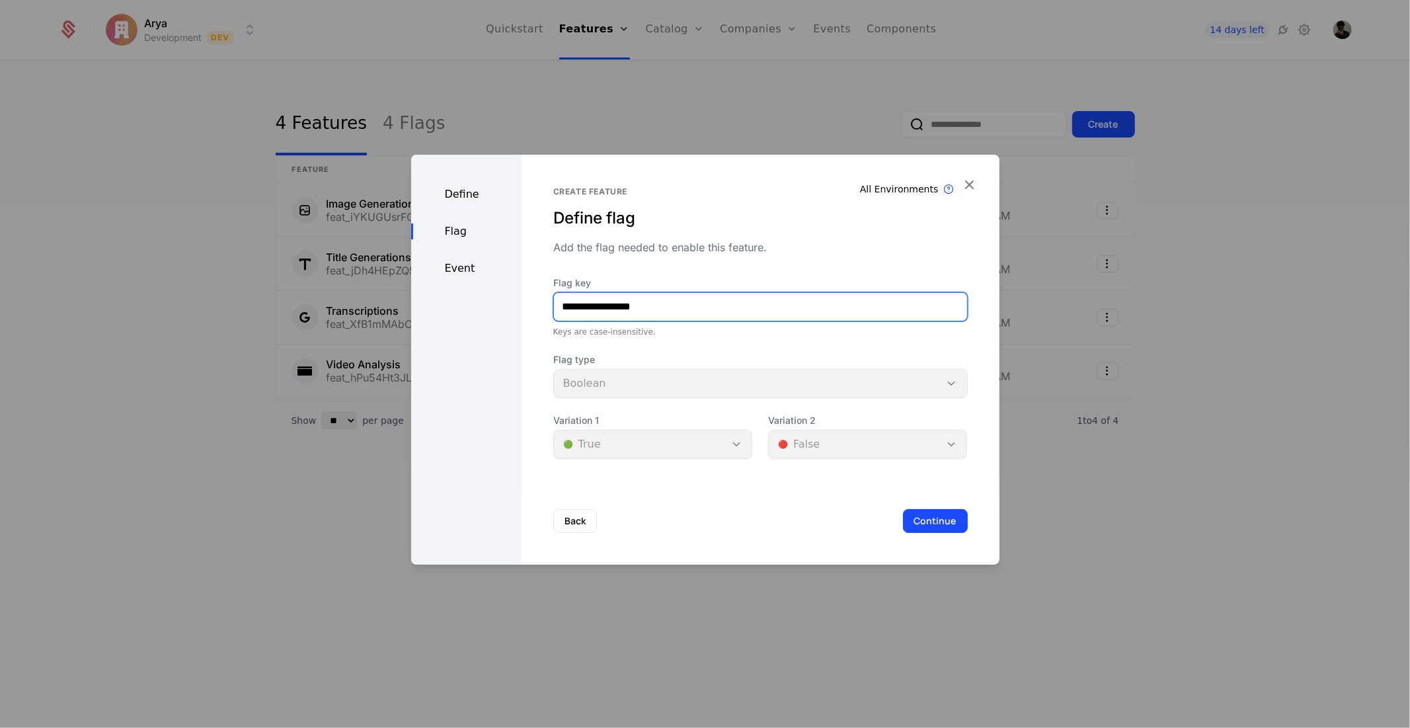
click at [666, 300] on input "**********" at bounding box center [760, 307] width 413 height 28
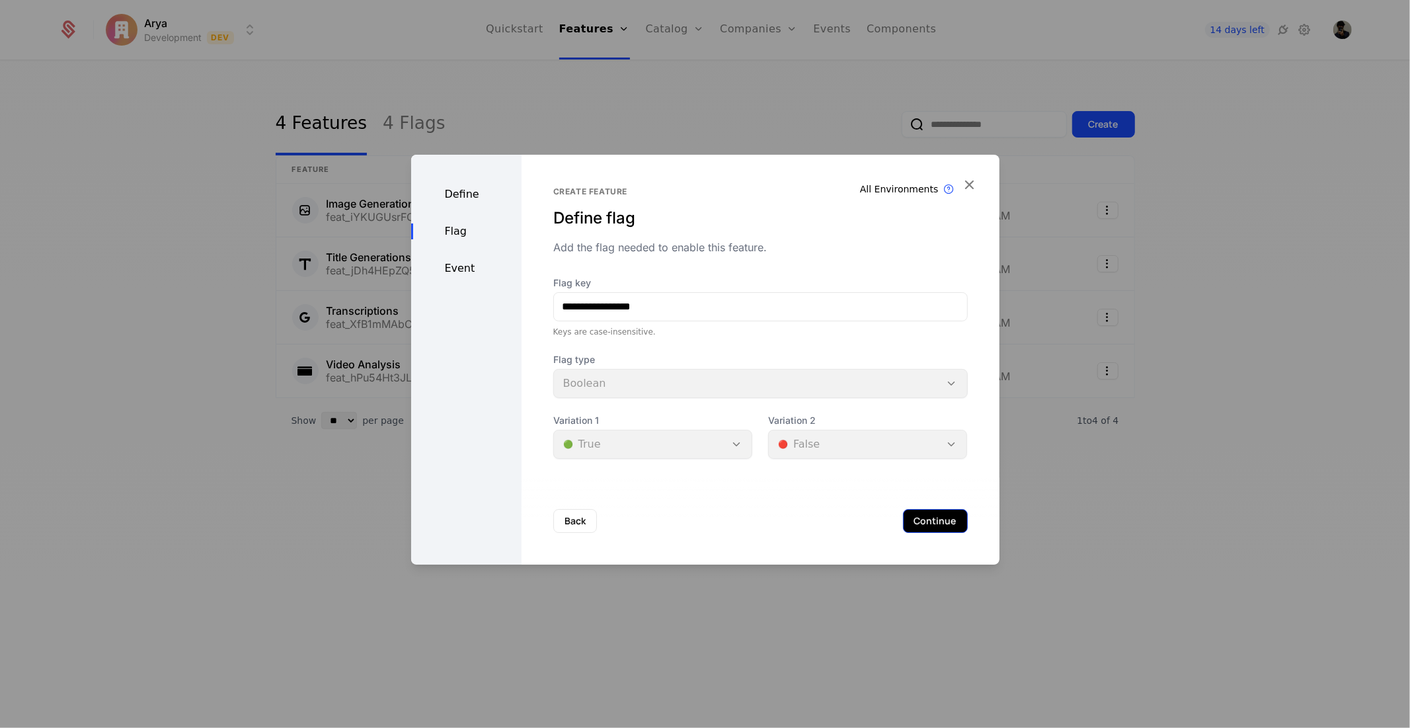
click at [943, 513] on button "Continue" at bounding box center [935, 521] width 65 height 24
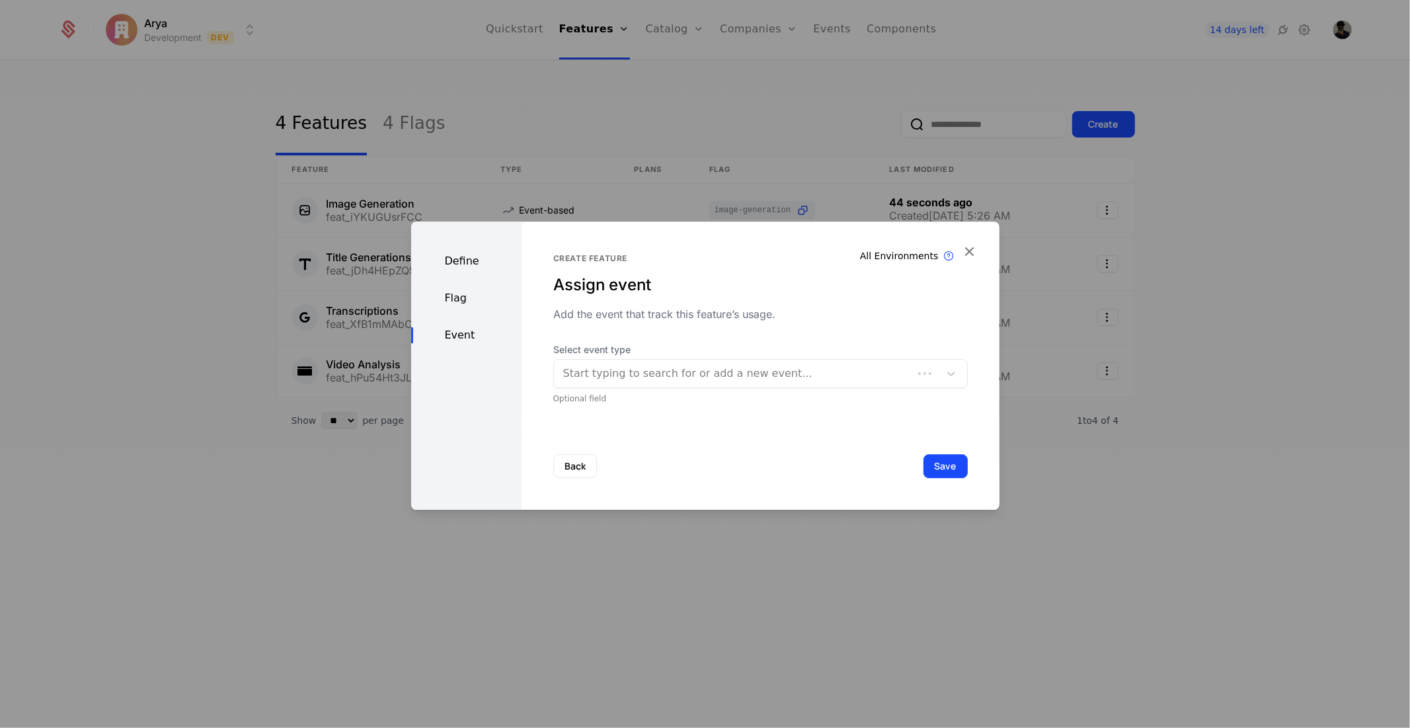
click at [653, 375] on div at bounding box center [733, 373] width 340 height 19
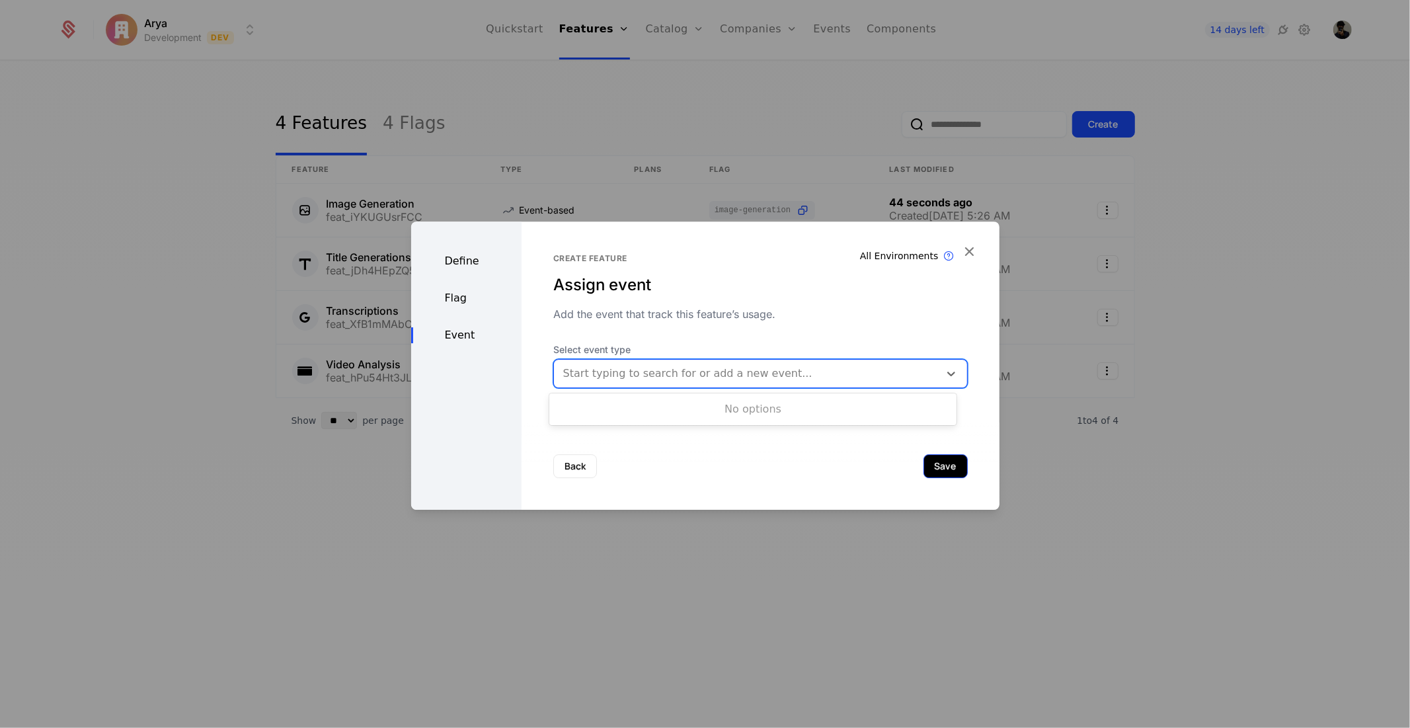
click at [930, 466] on button "Save" at bounding box center [946, 466] width 44 height 24
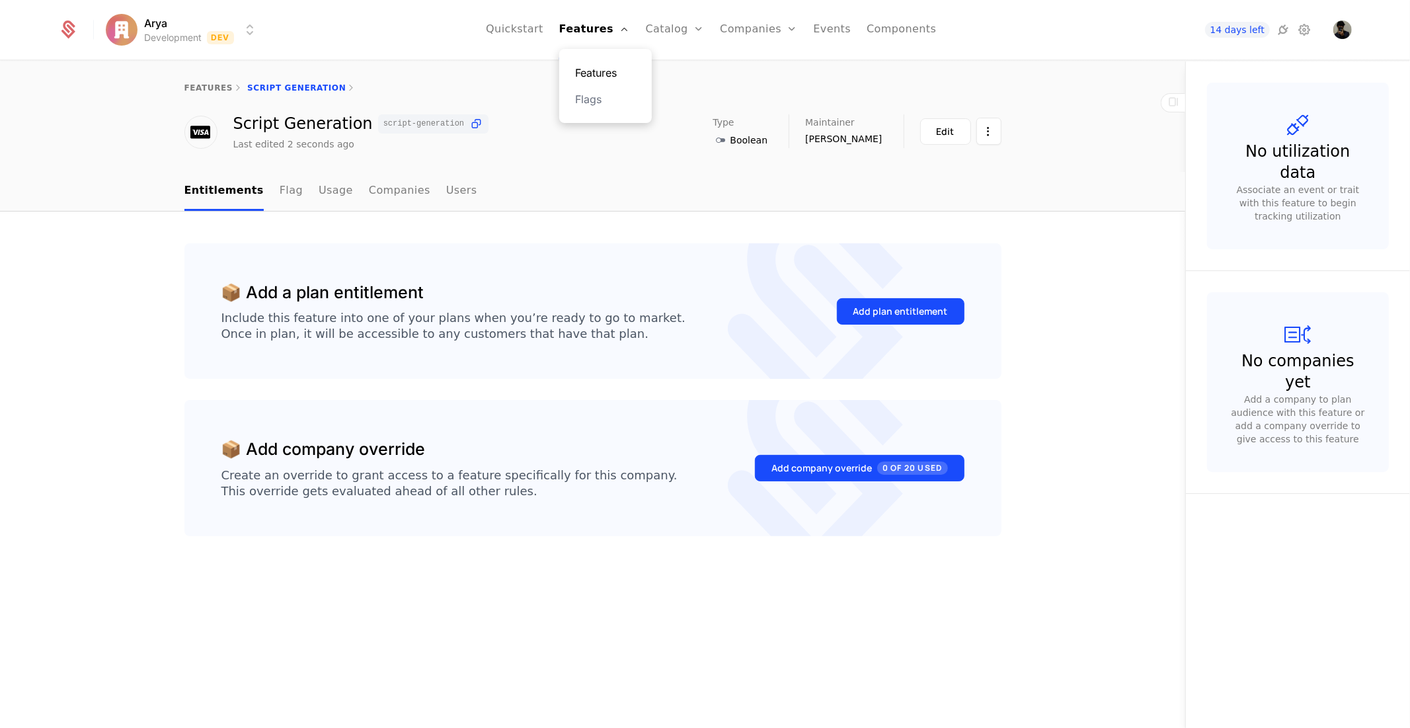
click at [611, 83] on div "Features Flags" at bounding box center [605, 86] width 93 height 74
click at [612, 77] on link "Features" at bounding box center [605, 73] width 61 height 16
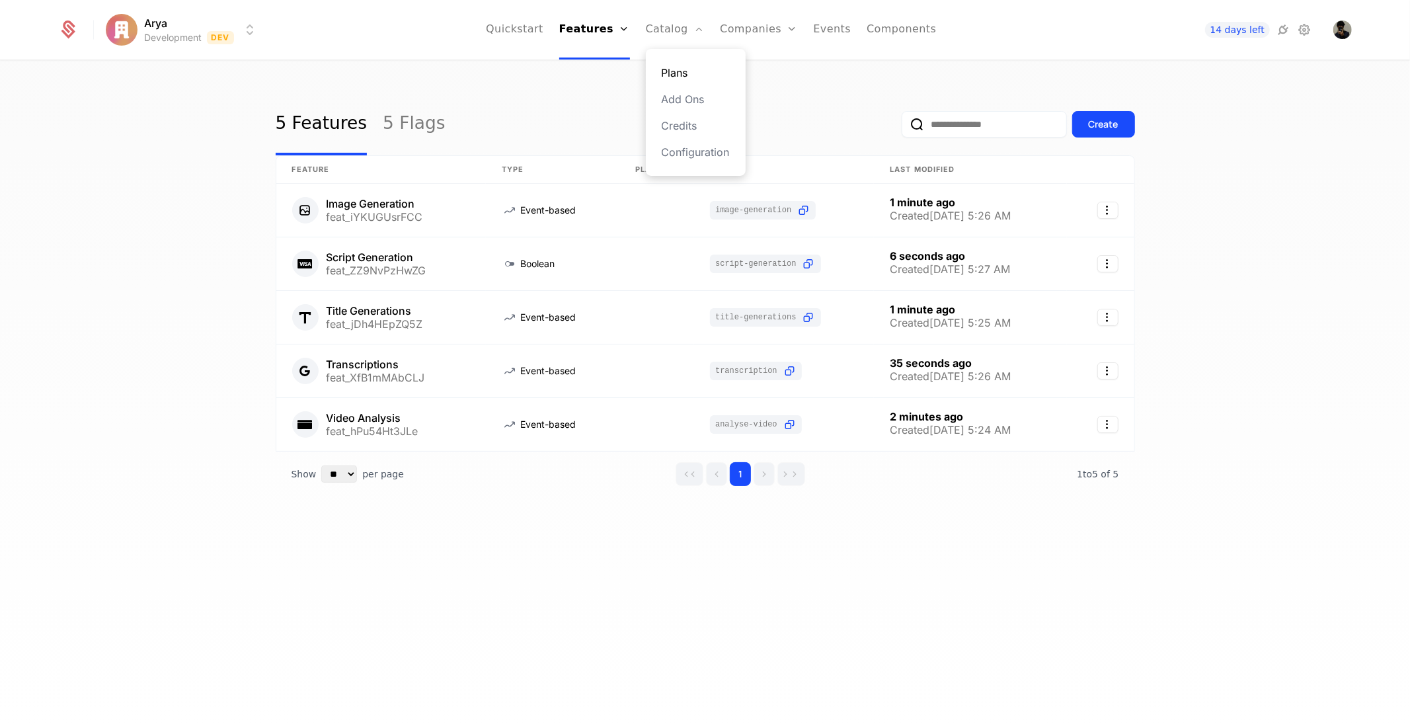
click at [690, 71] on link "Plans" at bounding box center [696, 73] width 68 height 16
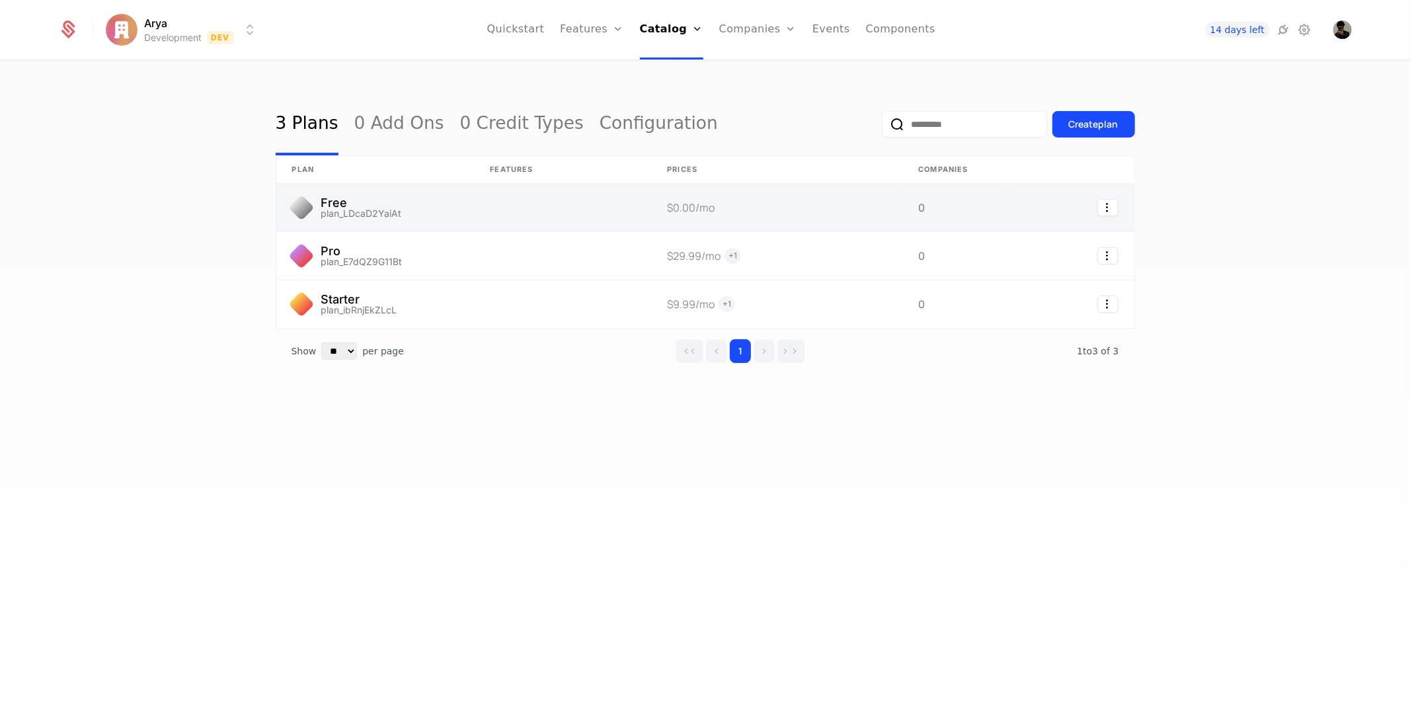
click at [457, 202] on link at bounding box center [375, 208] width 198 height 48
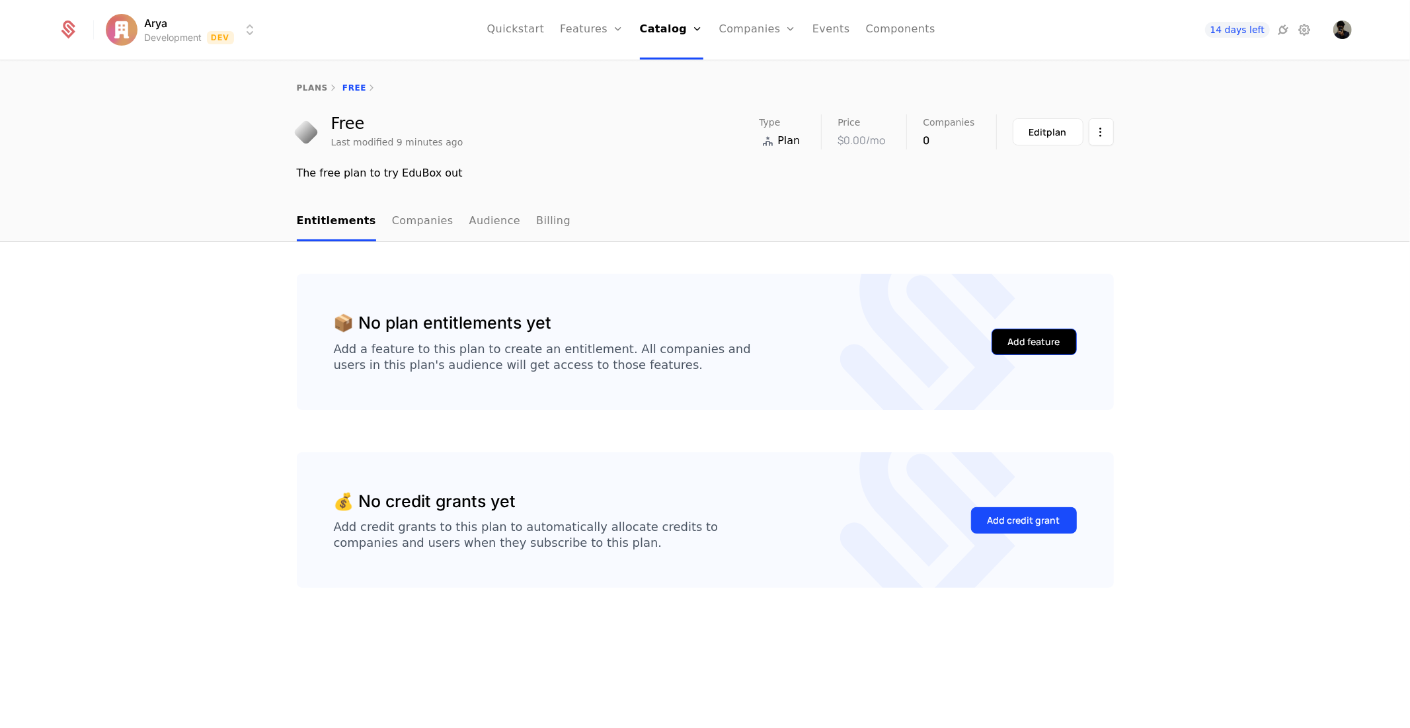
click at [1020, 341] on div "Add feature" at bounding box center [1034, 341] width 52 height 13
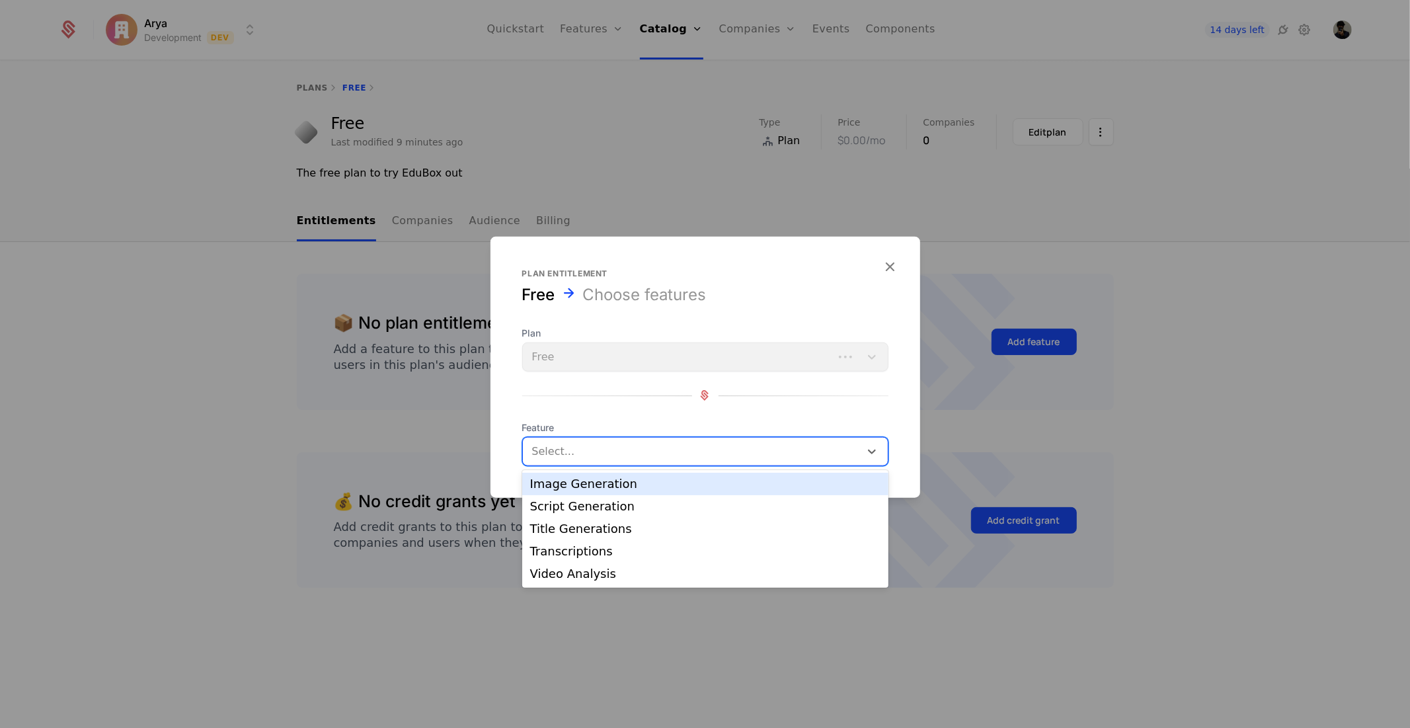
click at [542, 459] on div at bounding box center [693, 451] width 319 height 19
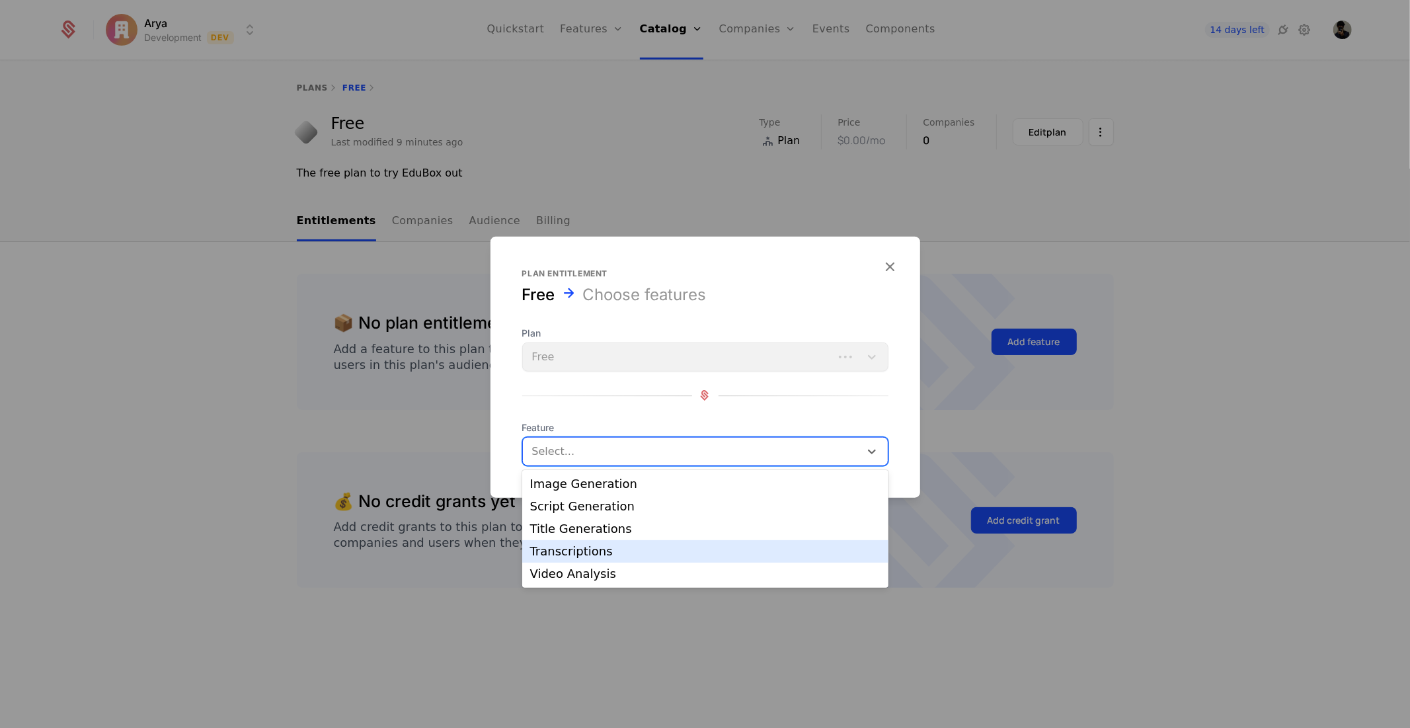
click at [631, 557] on div "Transcriptions" at bounding box center [705, 551] width 366 height 22
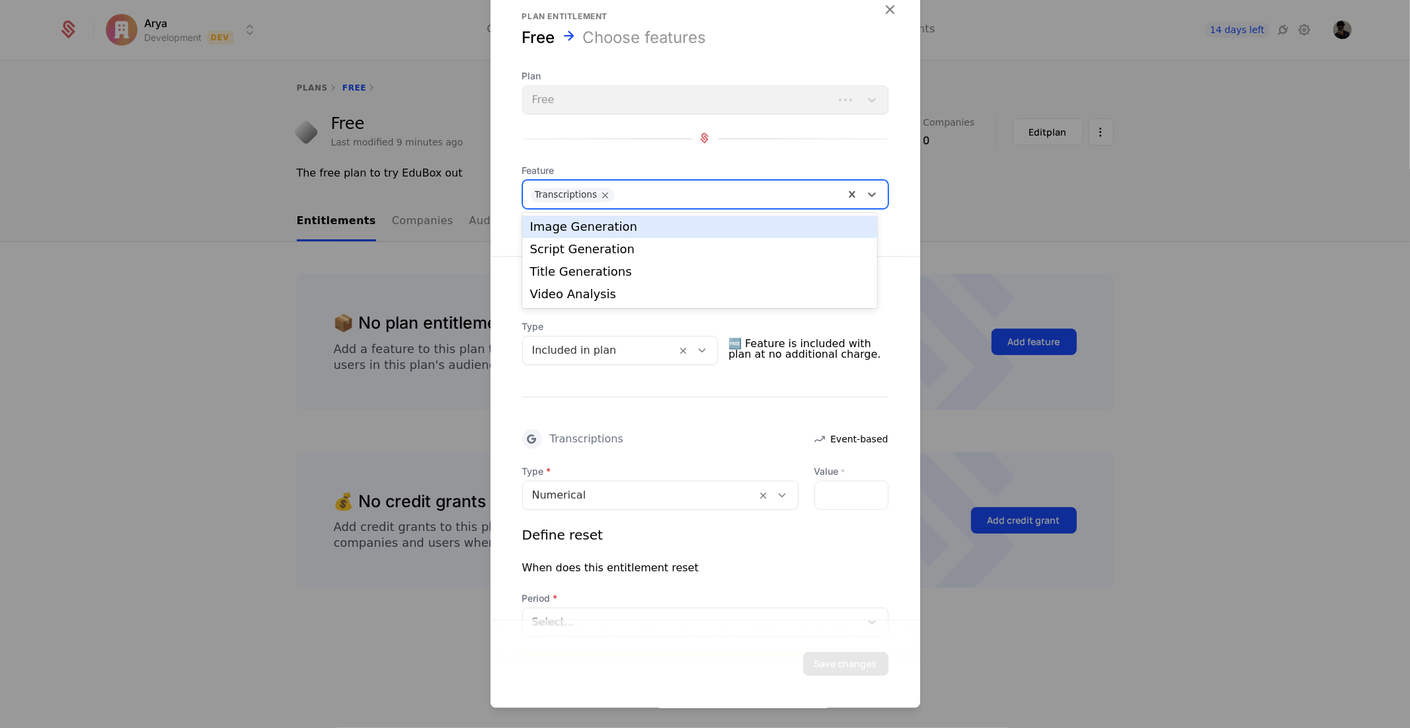
click at [703, 181] on div "Transcriptions" at bounding box center [683, 194] width 321 height 26
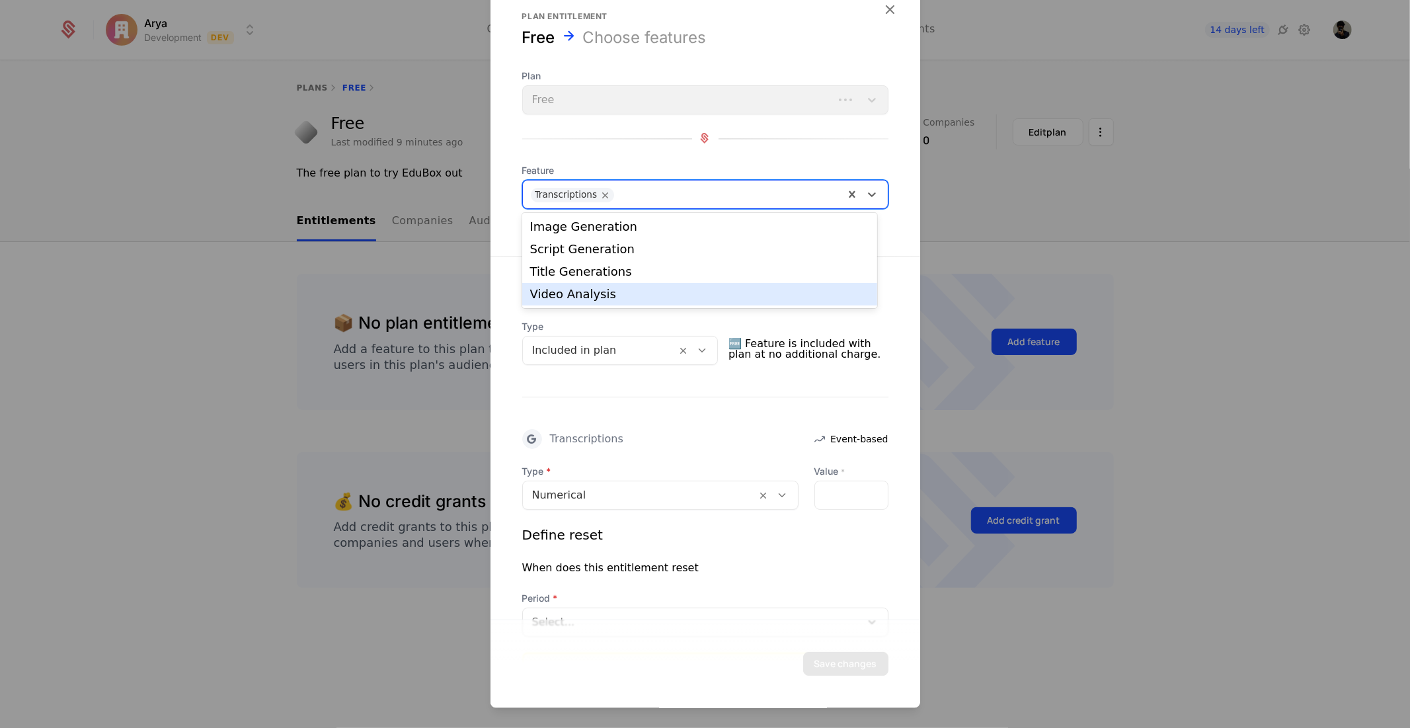
click at [651, 291] on div "Video Analysis" at bounding box center [699, 294] width 339 height 12
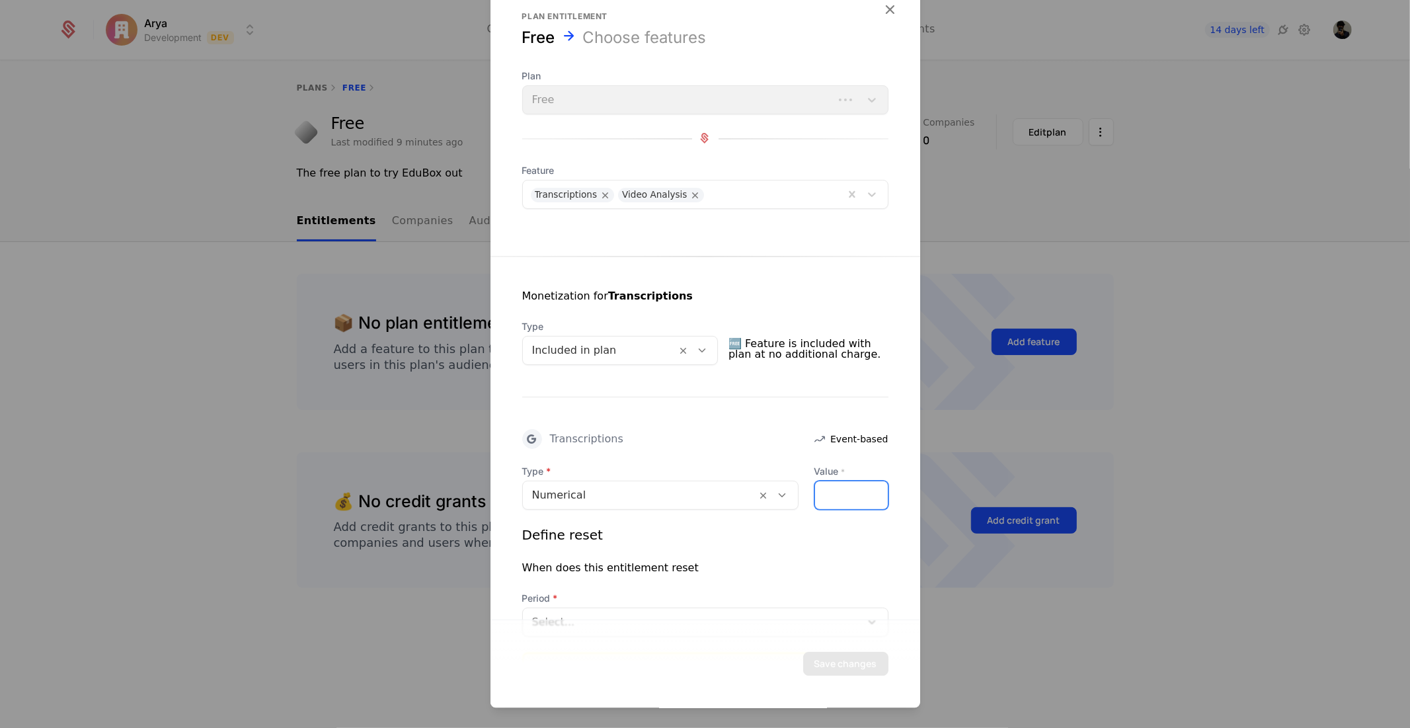
drag, startPoint x: 845, startPoint y: 488, endPoint x: 795, endPoint y: 487, distance: 50.3
click at [795, 487] on div "Type Numerical Value * *" at bounding box center [705, 487] width 366 height 45
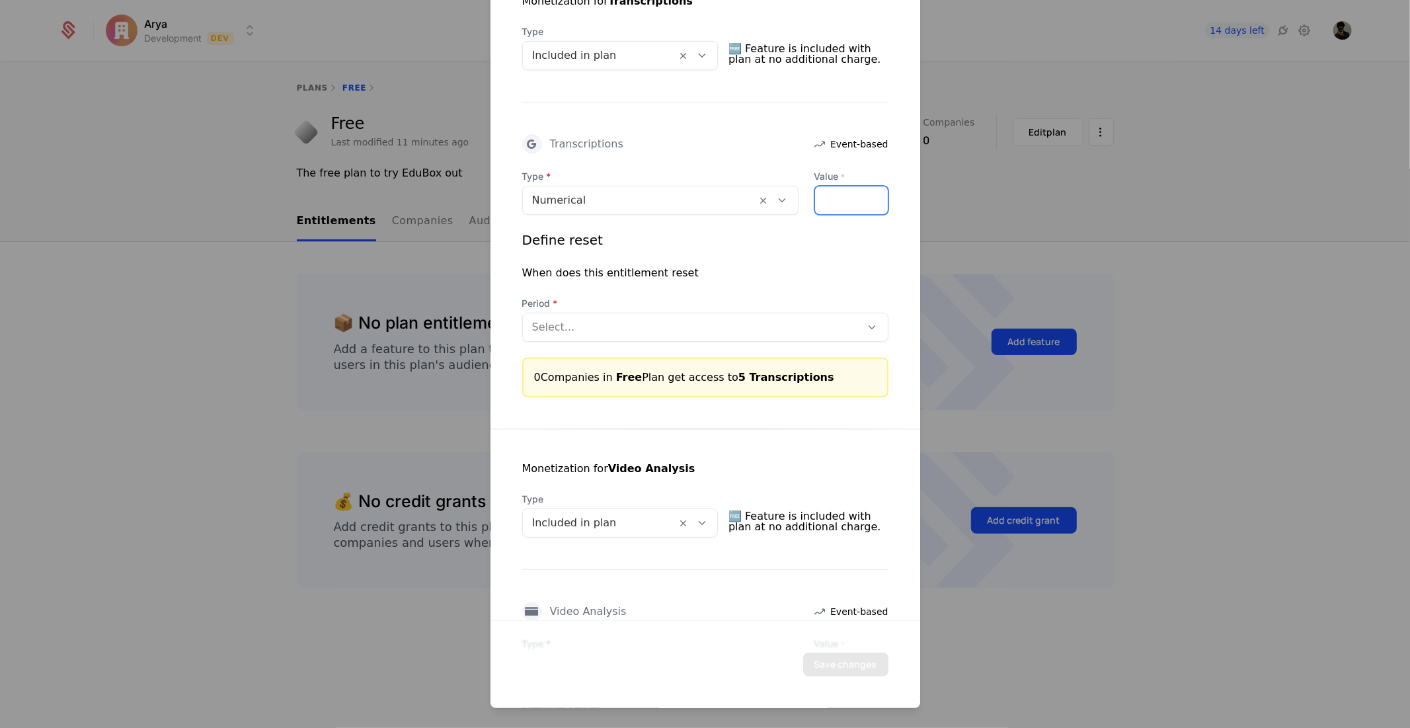
scroll to position [552, 0]
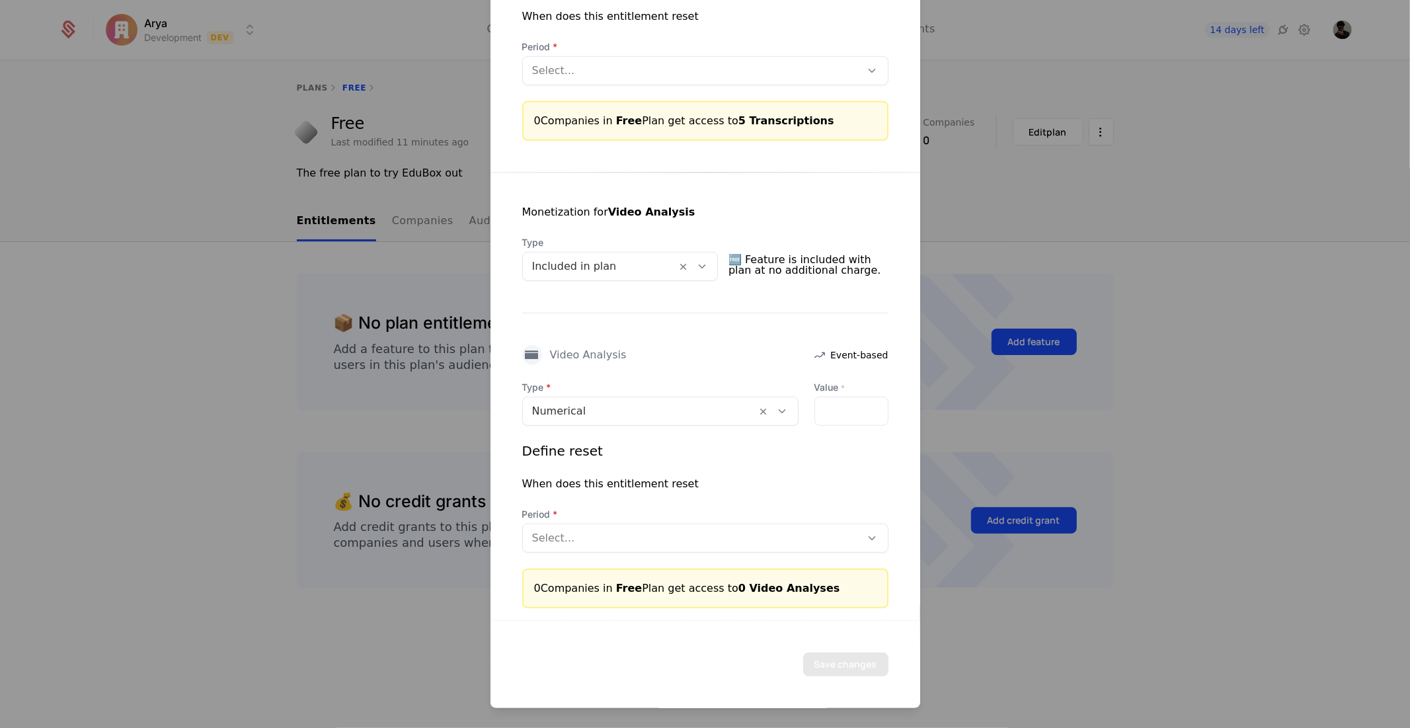
type input "*"
click at [822, 413] on input "*" at bounding box center [851, 411] width 73 height 28
drag, startPoint x: 825, startPoint y: 397, endPoint x: 755, endPoint y: 400, distance: 70.1
click at [755, 400] on div "Type Numerical Value * **" at bounding box center [705, 402] width 366 height 45
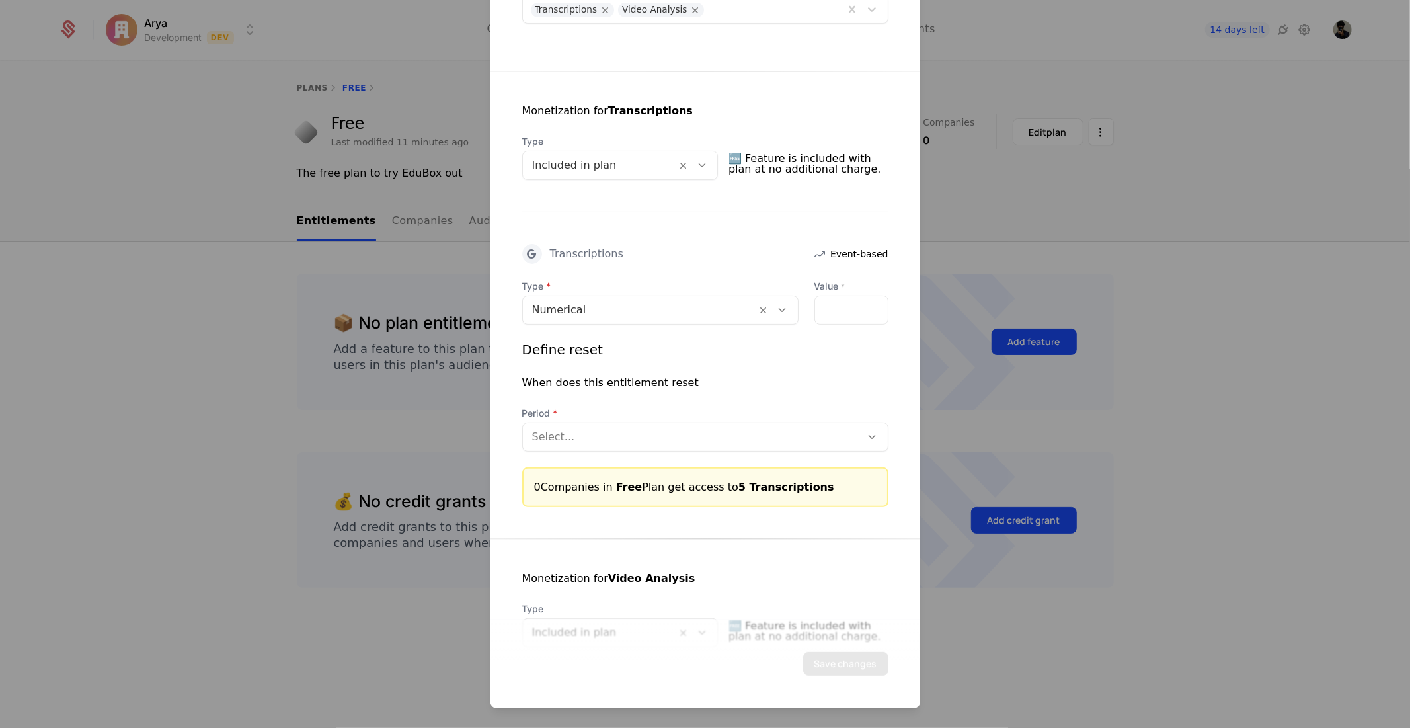
type input "*"
click at [729, 434] on div at bounding box center [692, 437] width 320 height 19
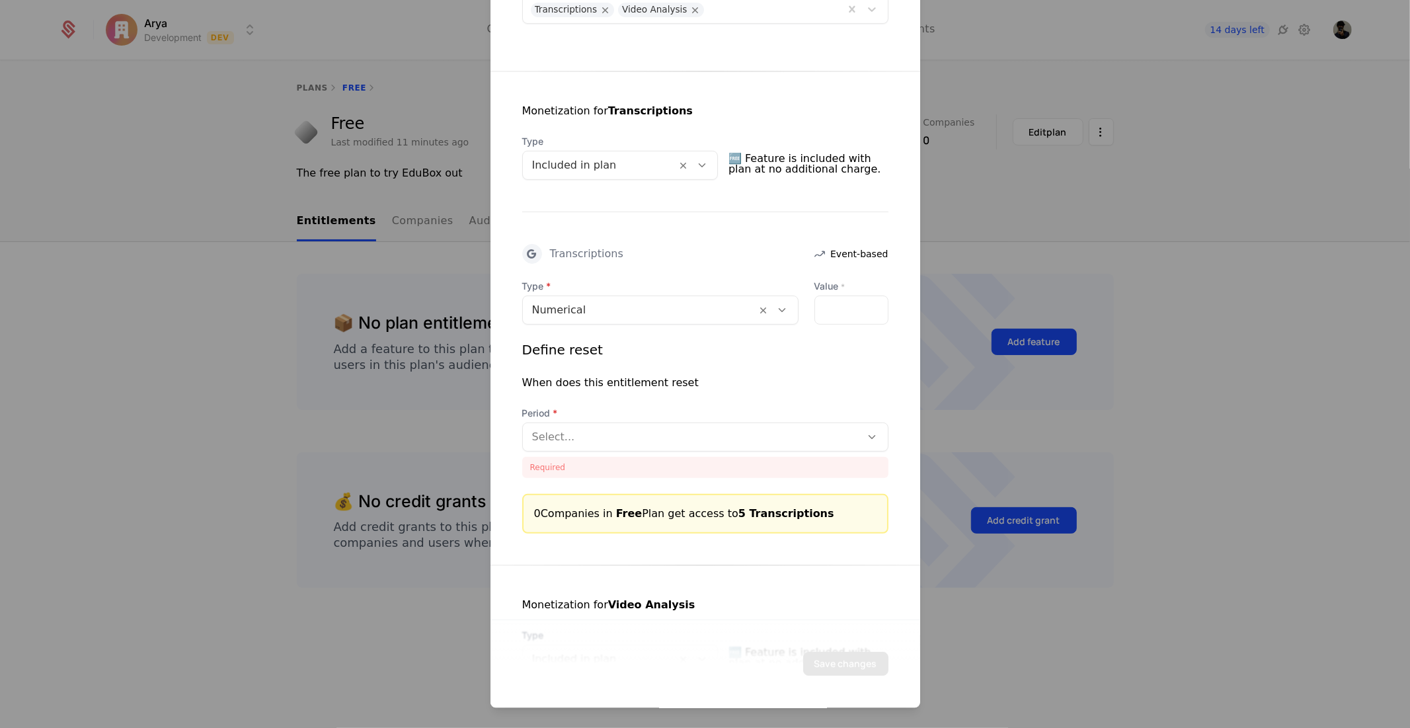
click at [724, 377] on div "When does this entitlement reset" at bounding box center [705, 383] width 366 height 16
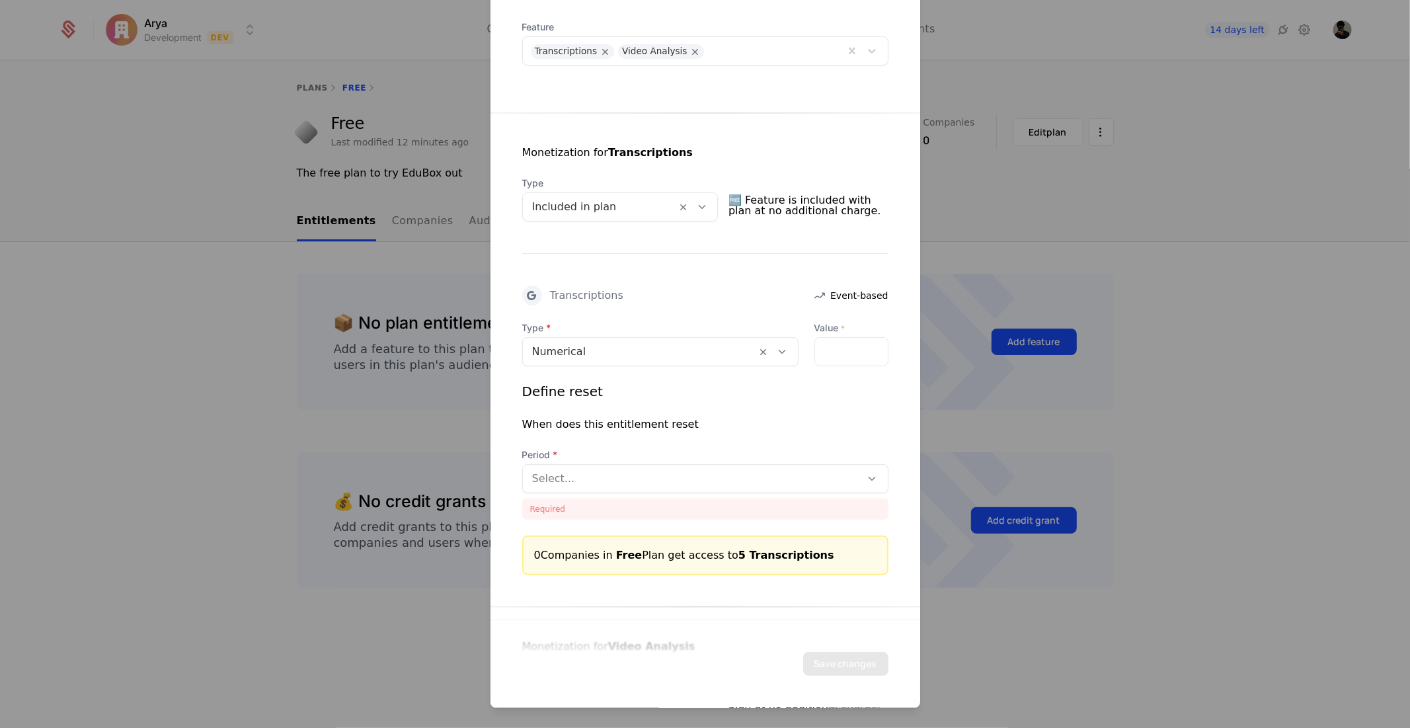
scroll to position [0, 0]
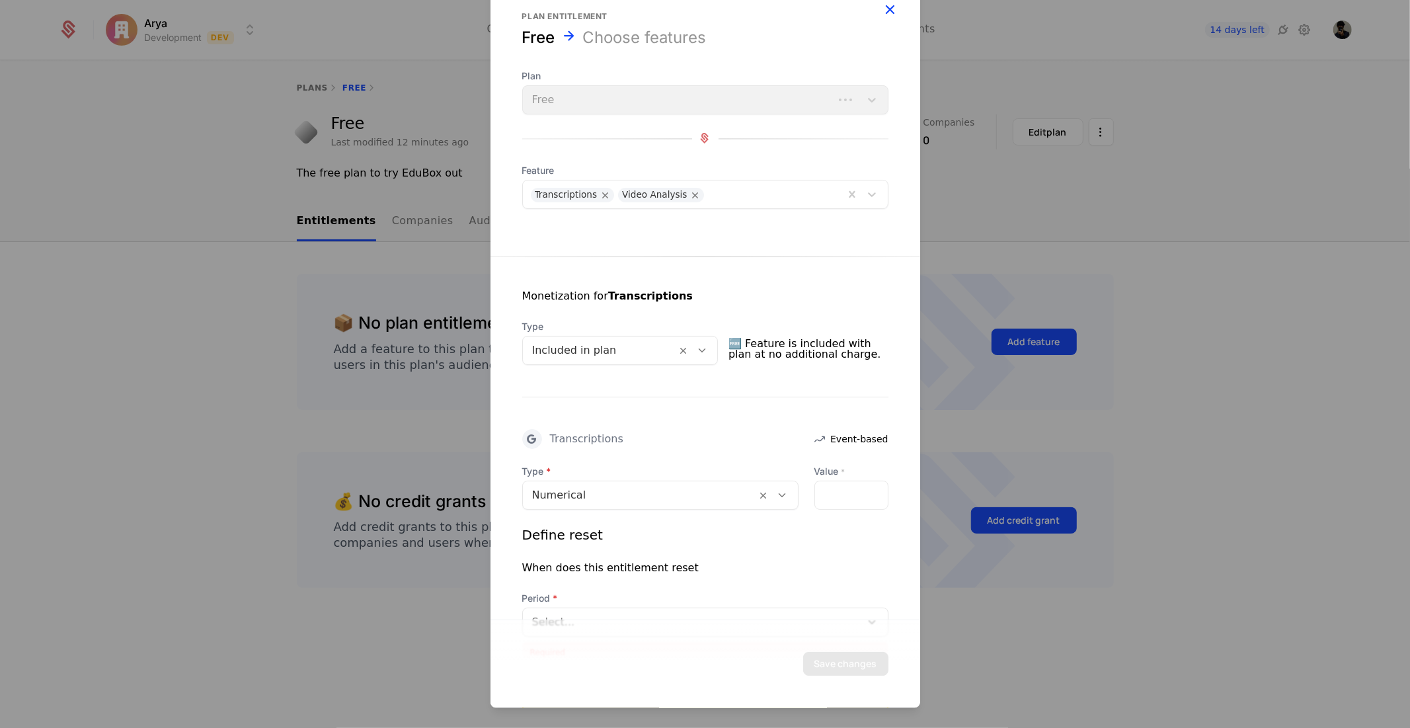
click at [882, 12] on icon "button" at bounding box center [890, 9] width 17 height 17
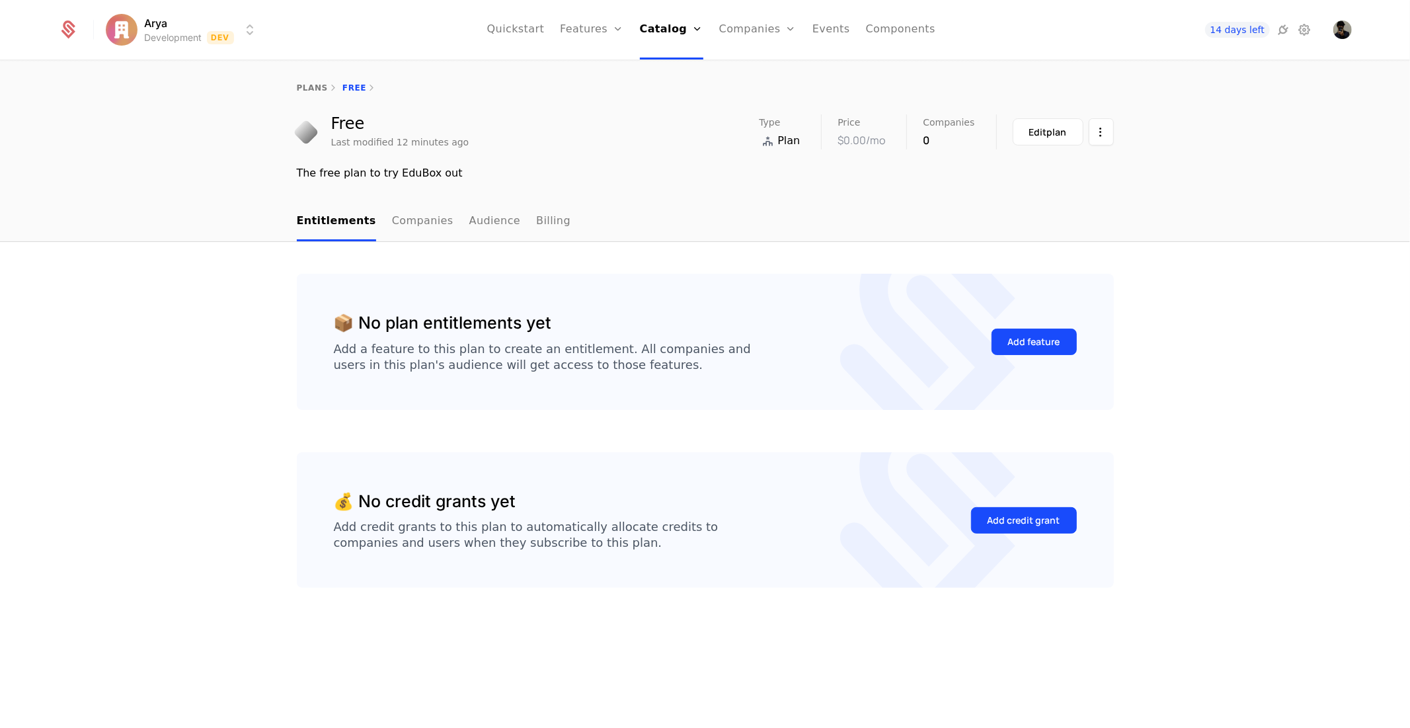
click at [328, 89] on icon at bounding box center [333, 88] width 11 height 11
click at [309, 83] on link "plans" at bounding box center [312, 87] width 31 height 9
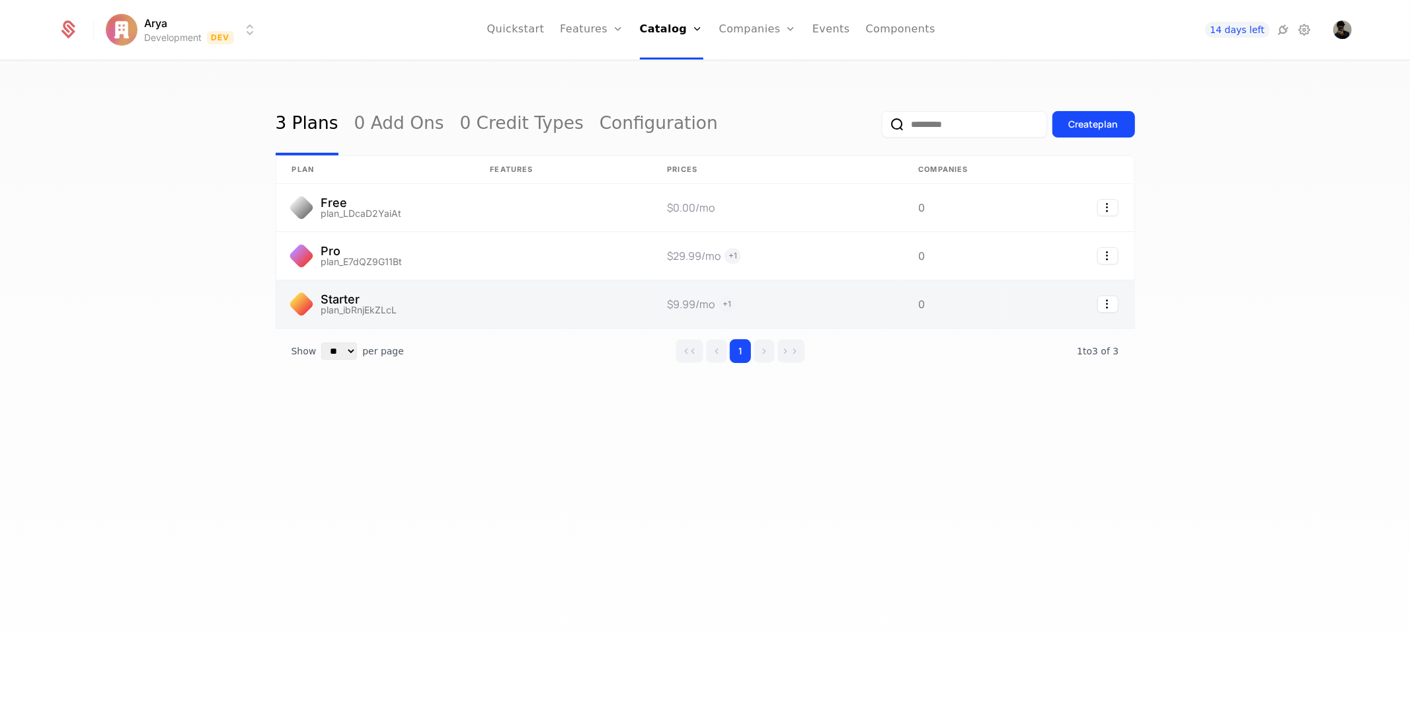
click at [350, 295] on link at bounding box center [375, 304] width 198 height 48
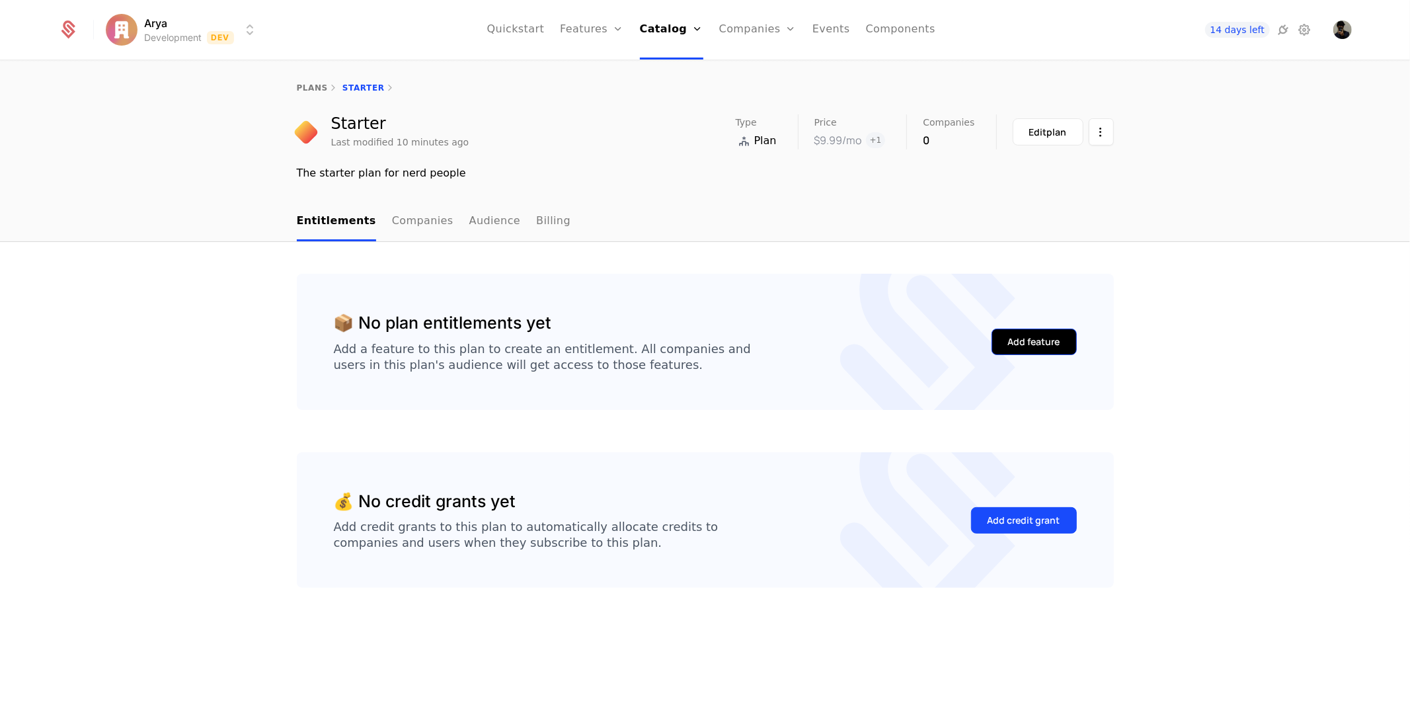
click at [1041, 329] on button "Add feature" at bounding box center [1034, 342] width 85 height 26
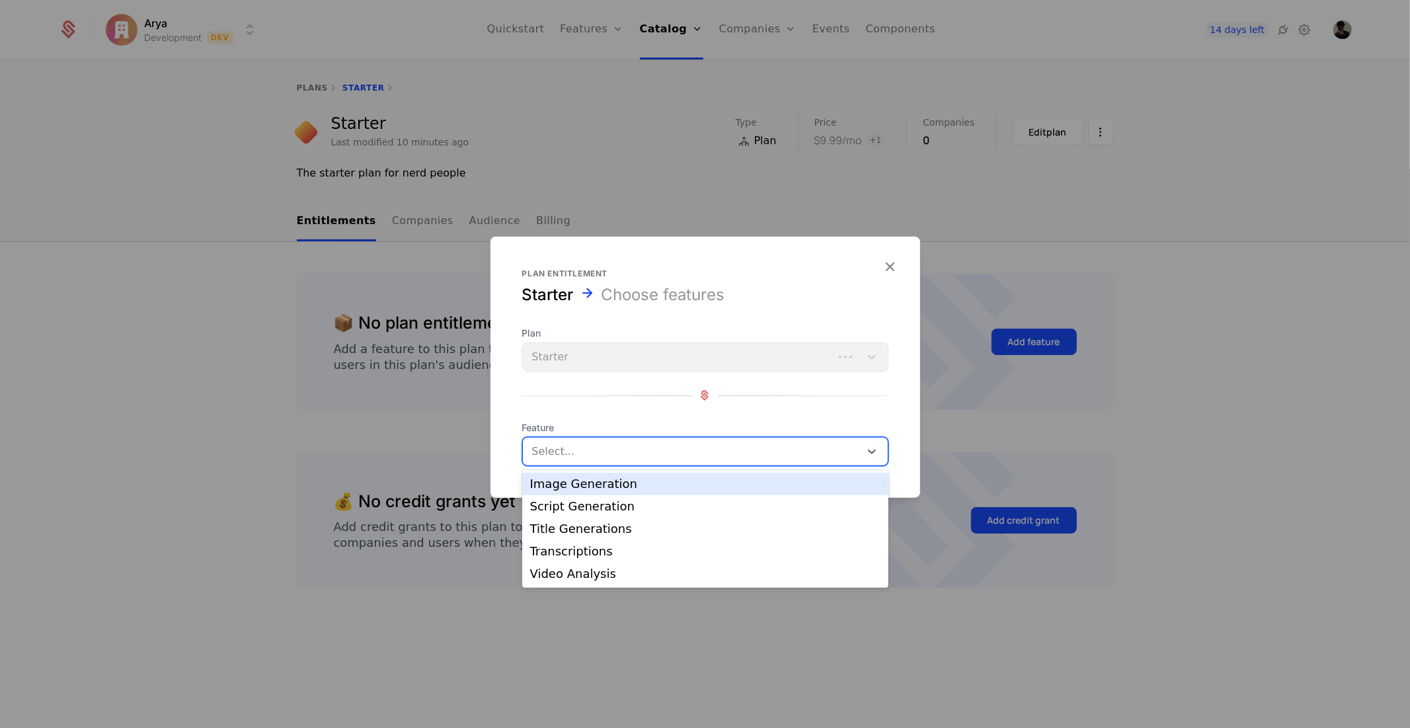
click at [592, 440] on div "Select..." at bounding box center [691, 451] width 337 height 24
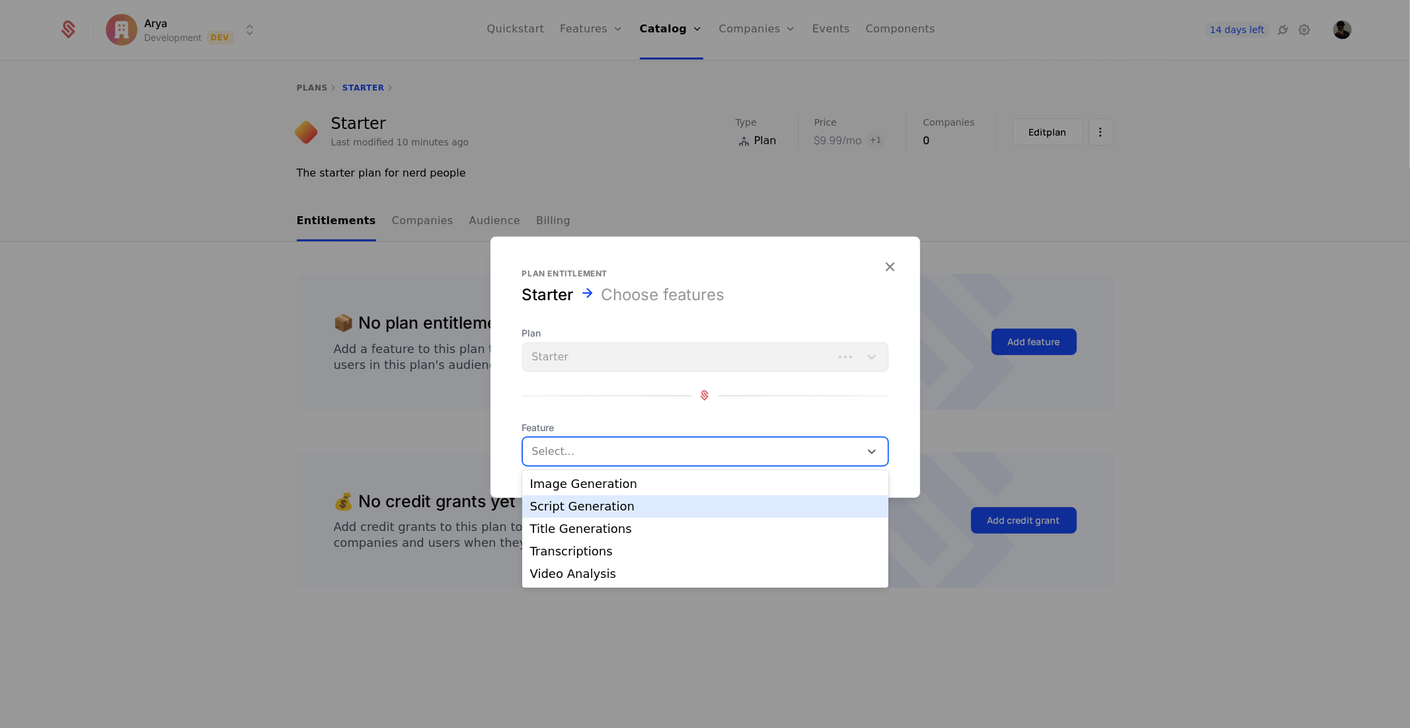
click at [580, 505] on div "Script Generation" at bounding box center [705, 506] width 350 height 12
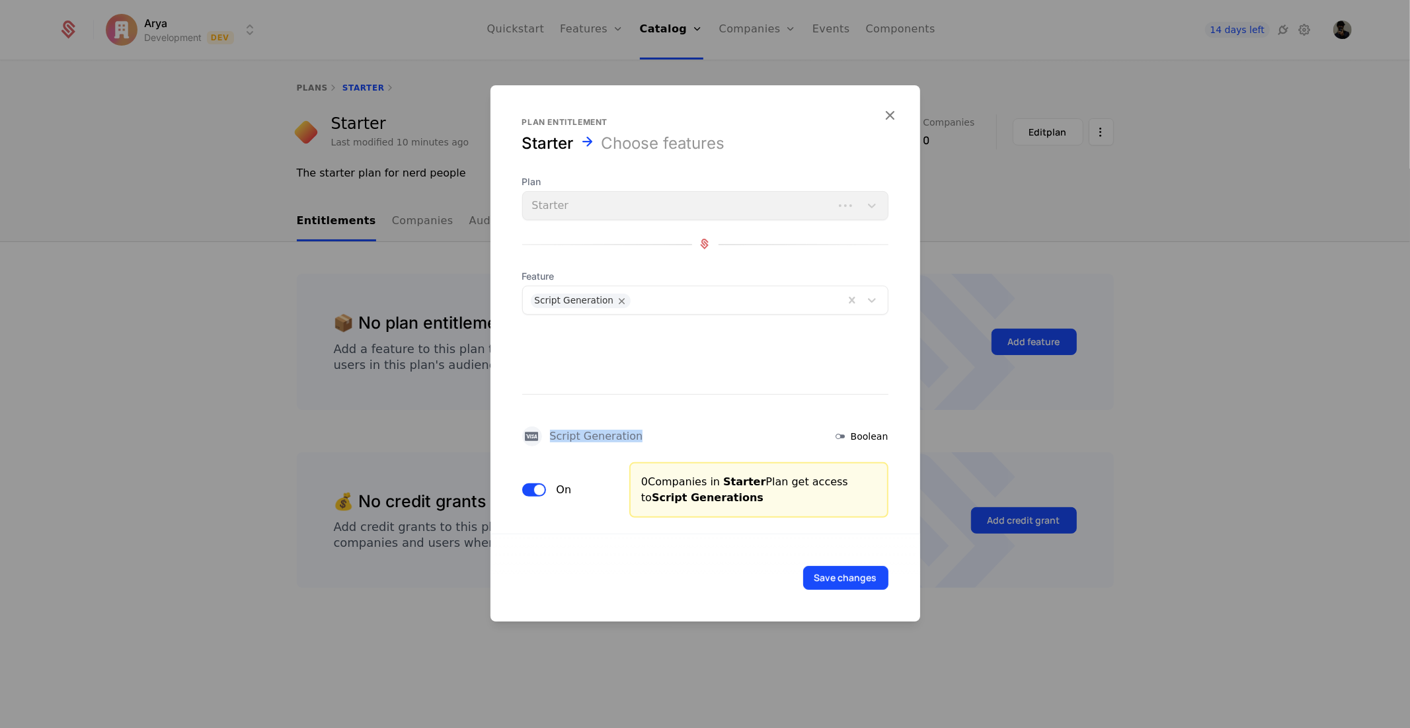
drag, startPoint x: 861, startPoint y: 374, endPoint x: 890, endPoint y: 364, distance: 31.4
click at [890, 364] on div "Script Generation Boolean On 0 Companies in Starter Plan get access to Script G…" at bounding box center [706, 423] width 430 height 187
click at [703, 415] on div "Script Generation Boolean On 0 Companies in Starter Plan get access to Script G…" at bounding box center [706, 423] width 430 height 187
click at [796, 513] on div "0 Companies in Starter Plan get access to Script Generations" at bounding box center [758, 489] width 259 height 56
click at [860, 582] on button "Save changes" at bounding box center [845, 577] width 85 height 24
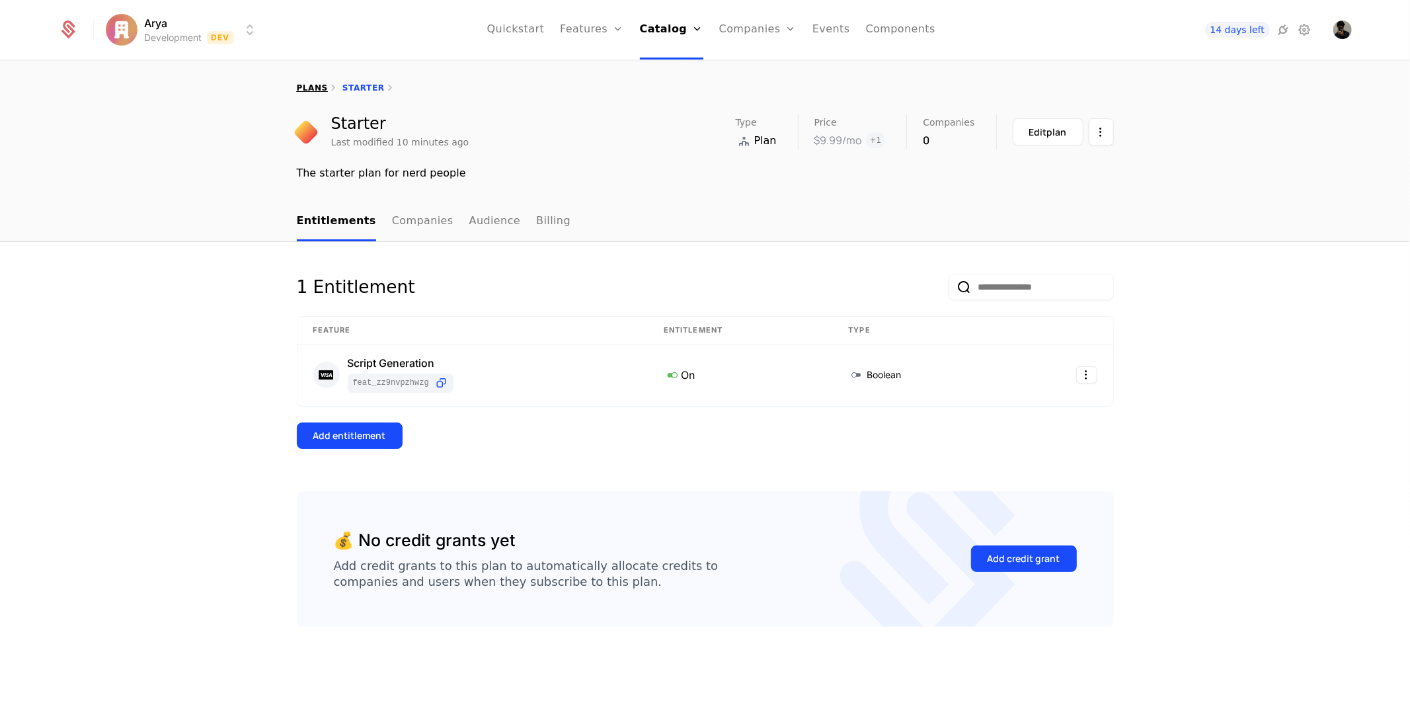
click at [315, 84] on link "plans" at bounding box center [312, 87] width 31 height 9
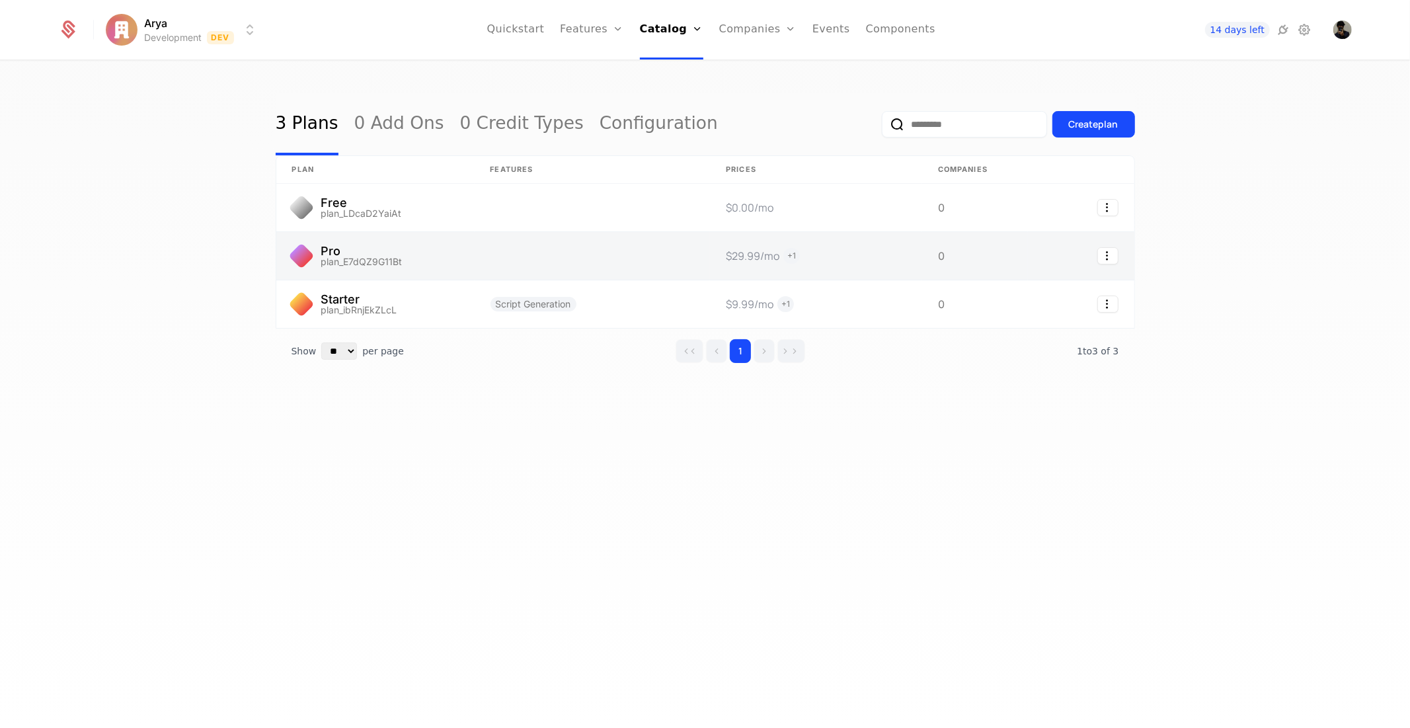
click at [350, 253] on link at bounding box center [375, 256] width 198 height 48
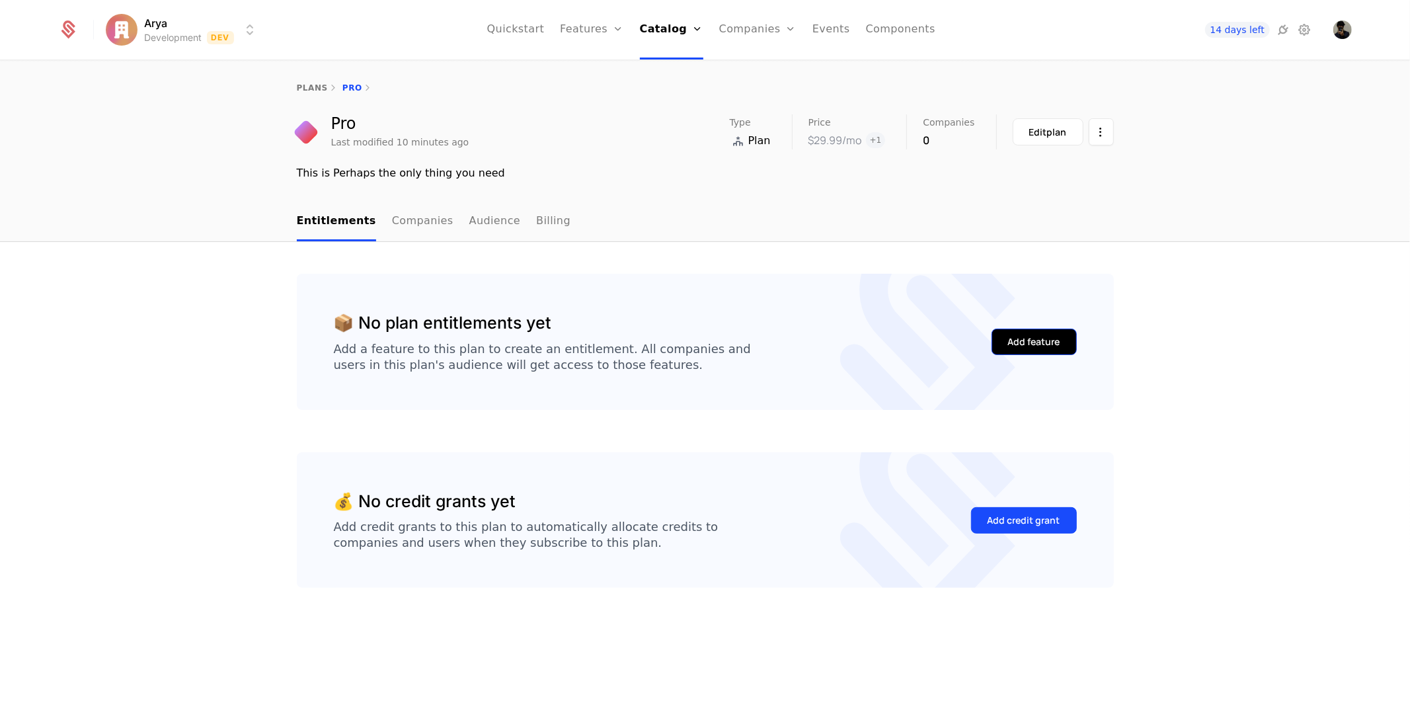
click at [1051, 337] on div "Add feature" at bounding box center [1034, 341] width 52 height 13
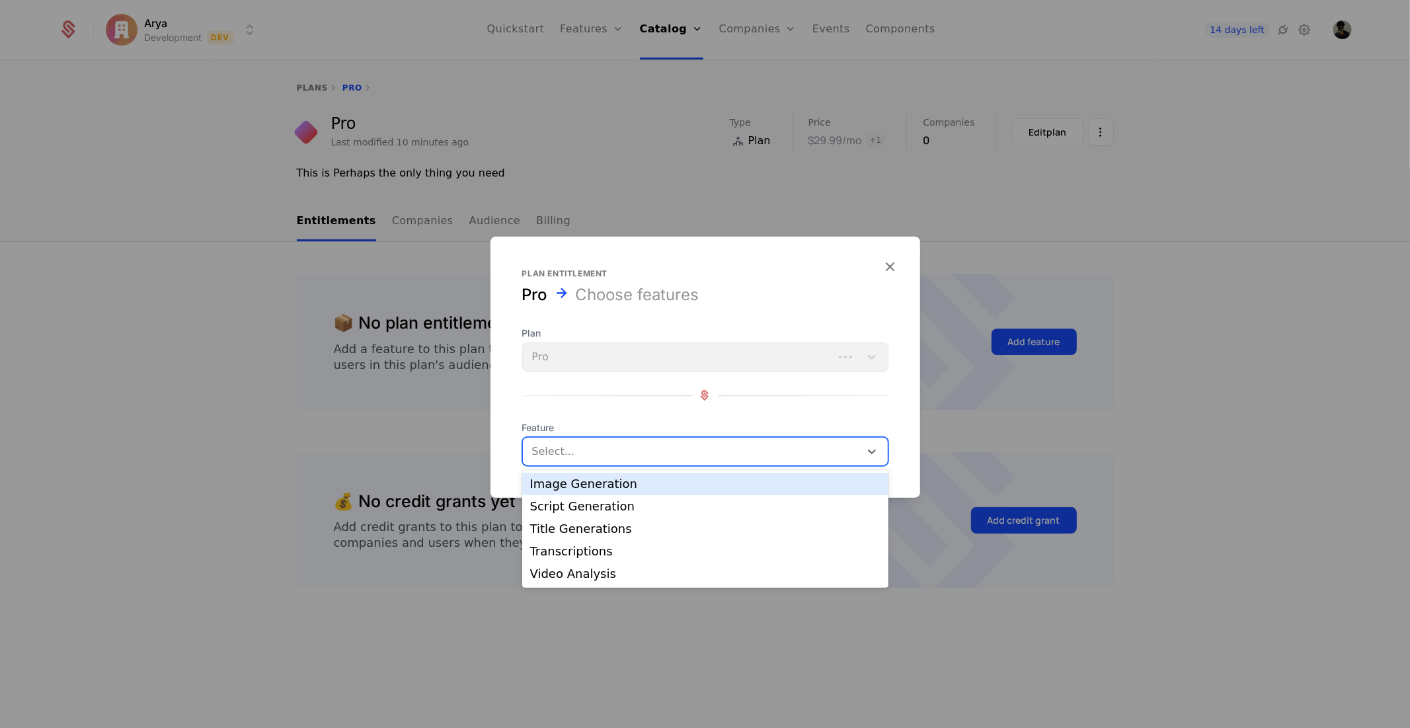
click at [620, 452] on div at bounding box center [693, 451] width 319 height 19
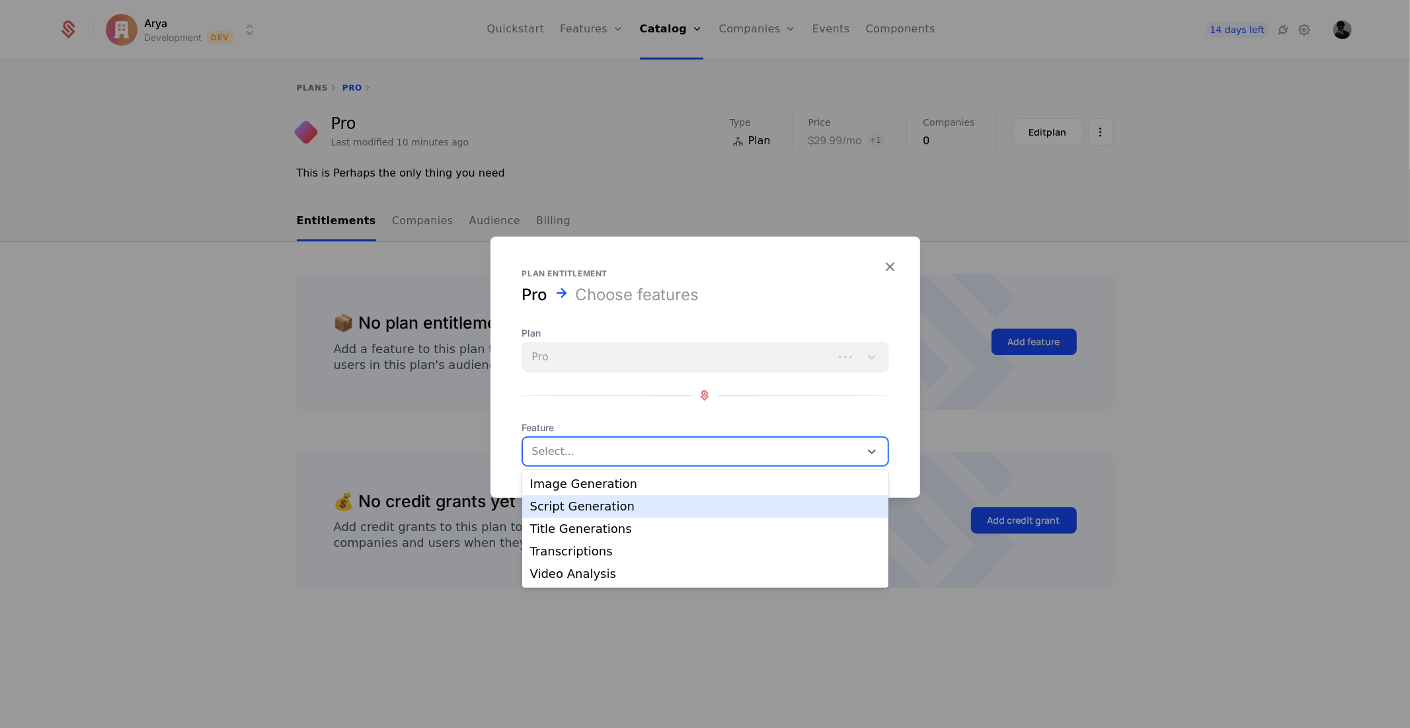
click at [607, 509] on div "Script Generation" at bounding box center [705, 506] width 350 height 12
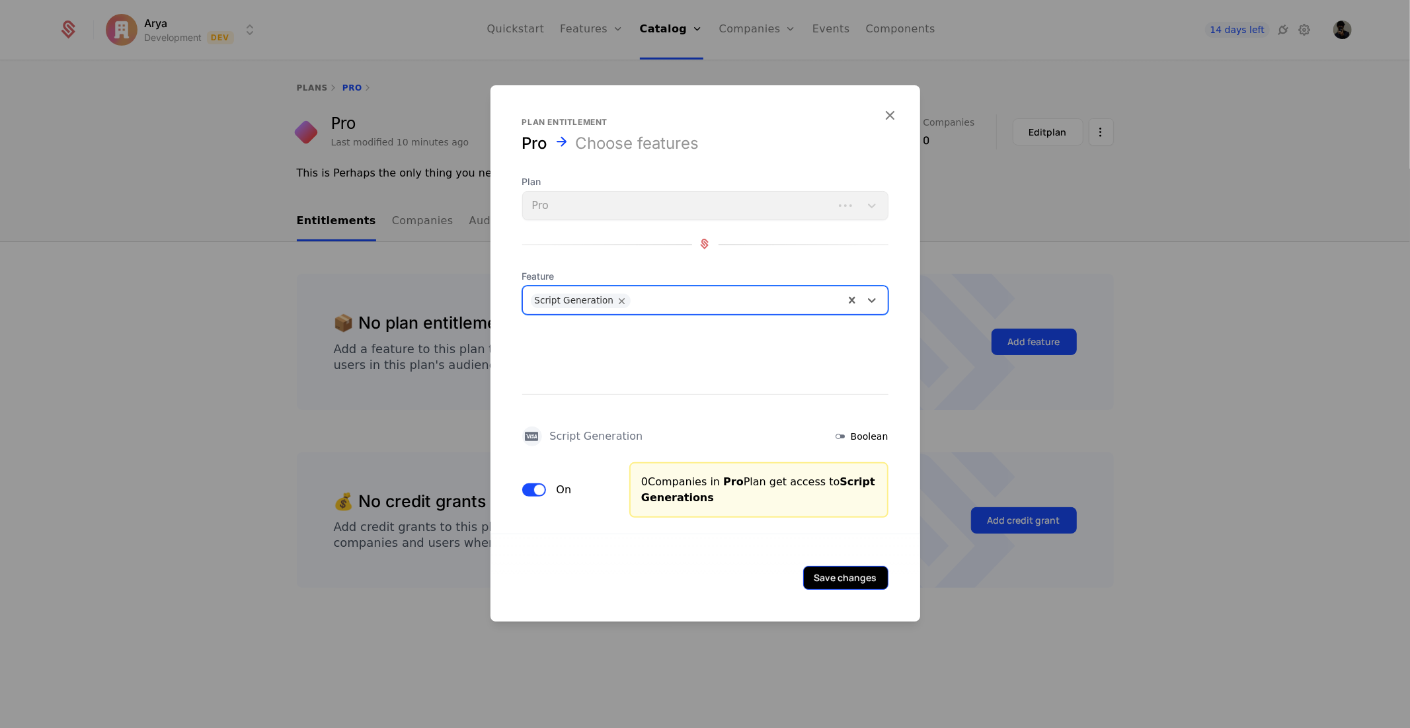
click at [857, 579] on button "Save changes" at bounding box center [845, 577] width 85 height 24
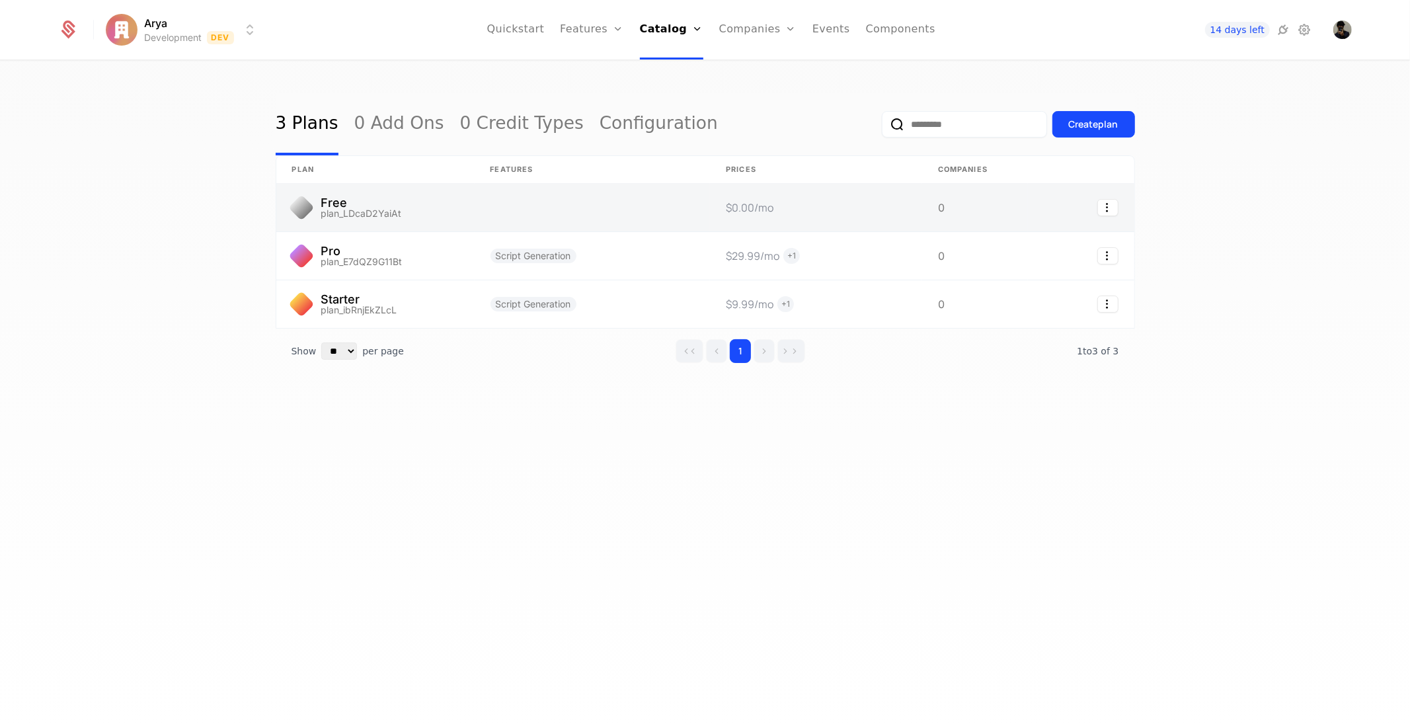
click at [381, 216] on link at bounding box center [375, 208] width 198 height 48
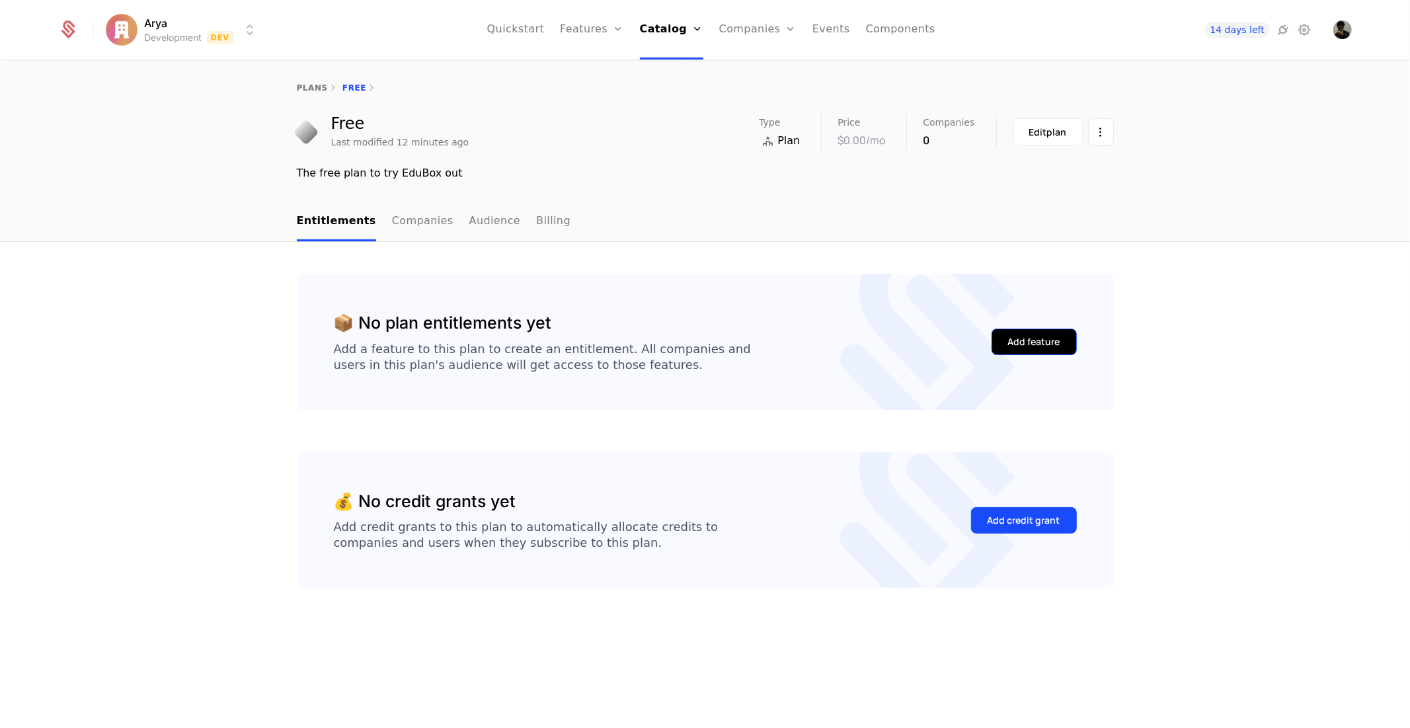
click at [1023, 339] on div "Add feature" at bounding box center [1034, 341] width 52 height 13
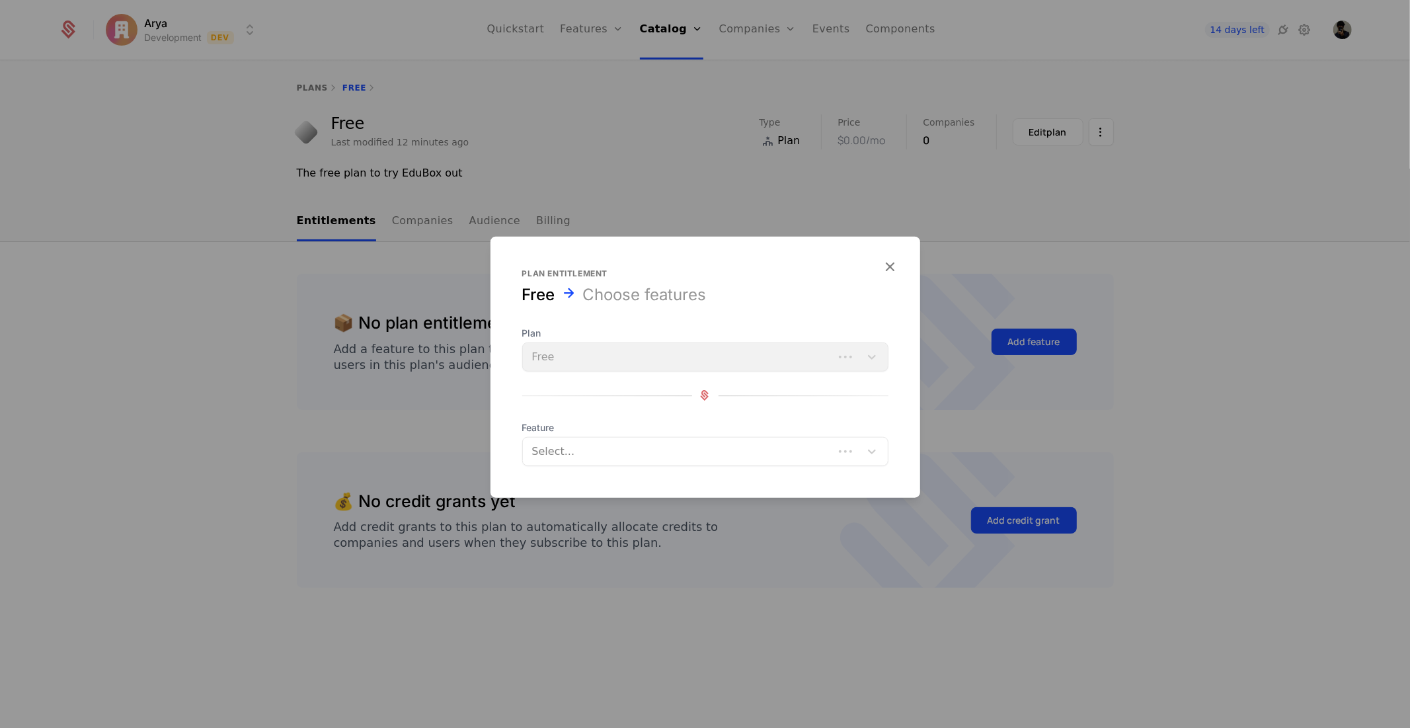
click at [583, 463] on div "Select..." at bounding box center [705, 450] width 366 height 29
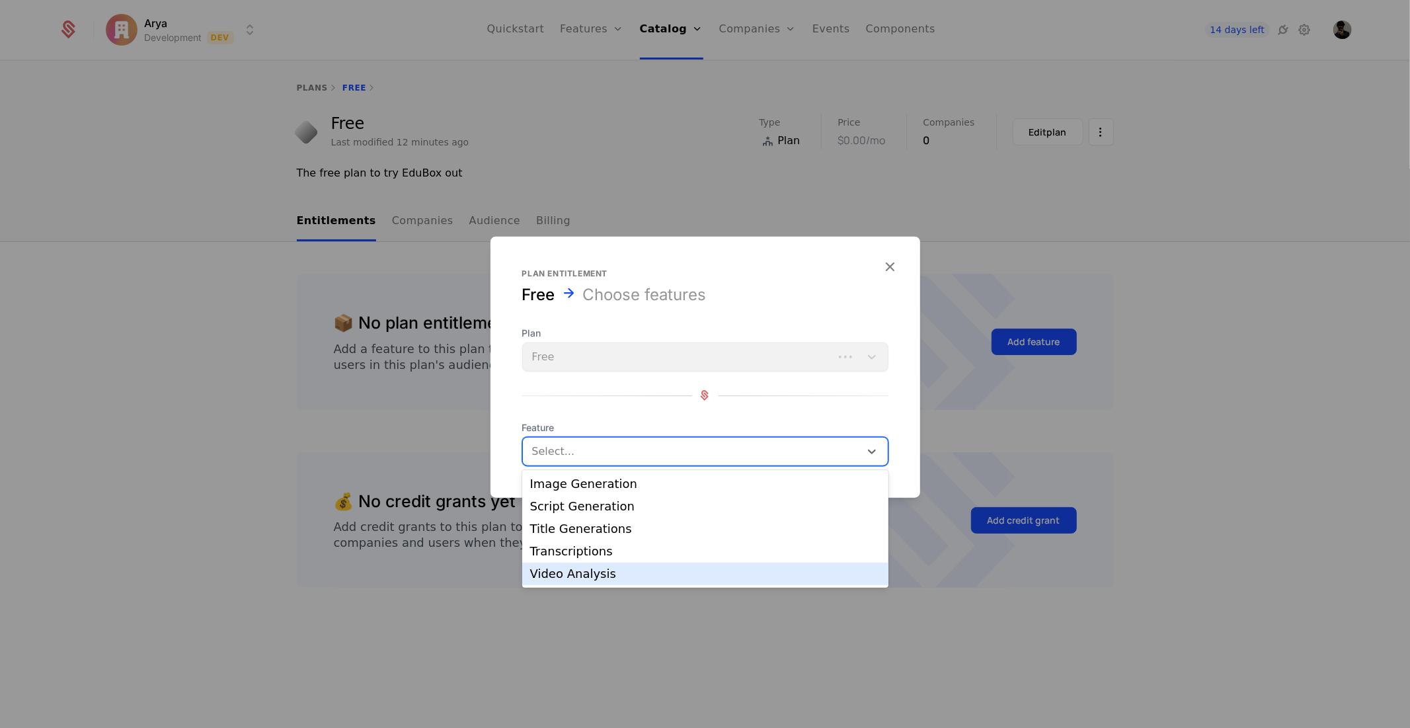
click at [606, 580] on div "Video Analysis" at bounding box center [705, 574] width 366 height 22
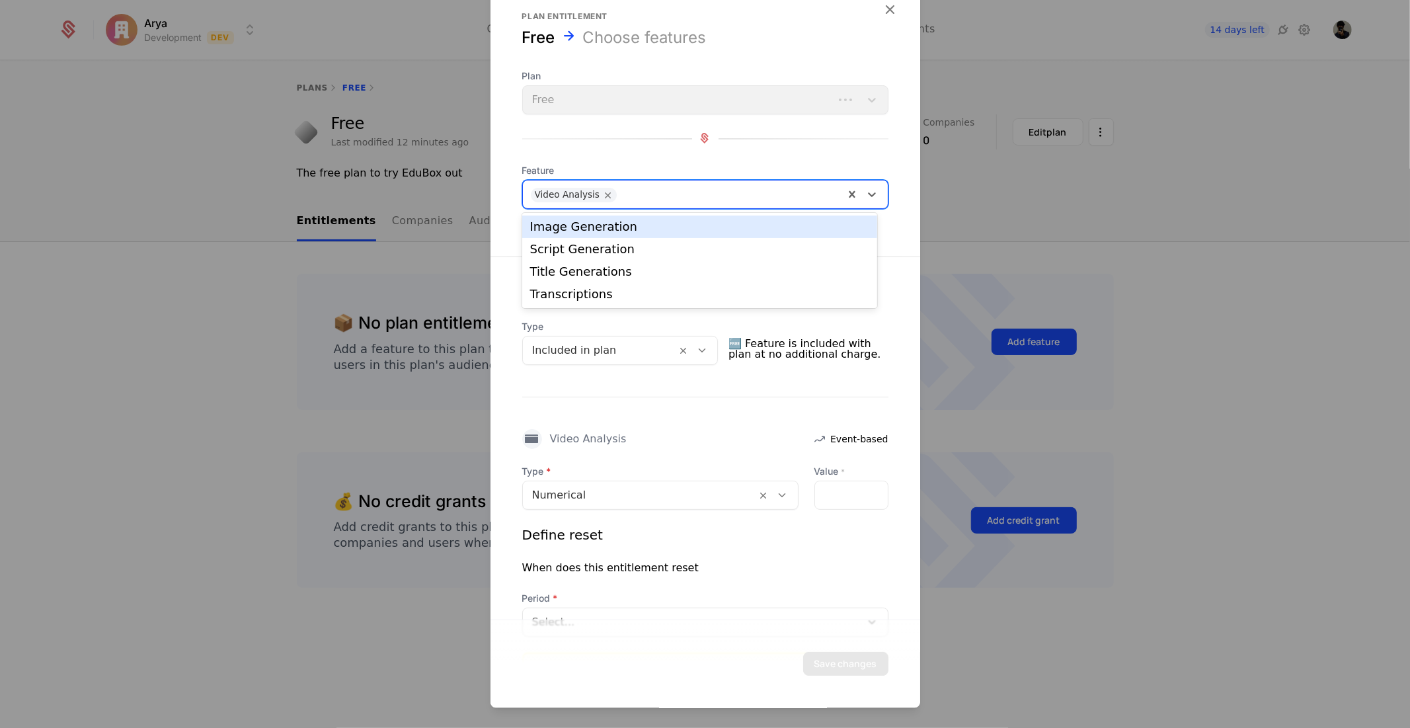
click at [655, 181] on div "Video Analysis" at bounding box center [683, 194] width 321 height 26
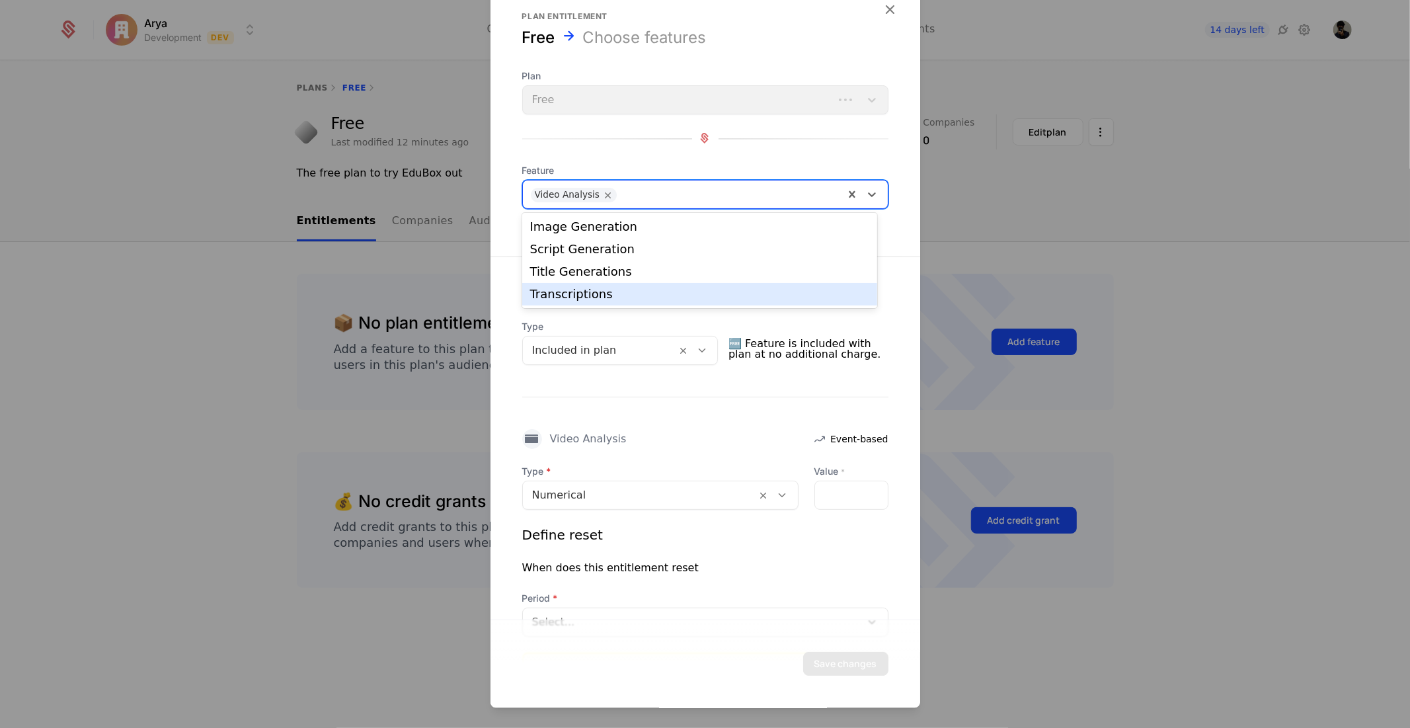
click at [625, 293] on div "Transcriptions" at bounding box center [699, 294] width 339 height 12
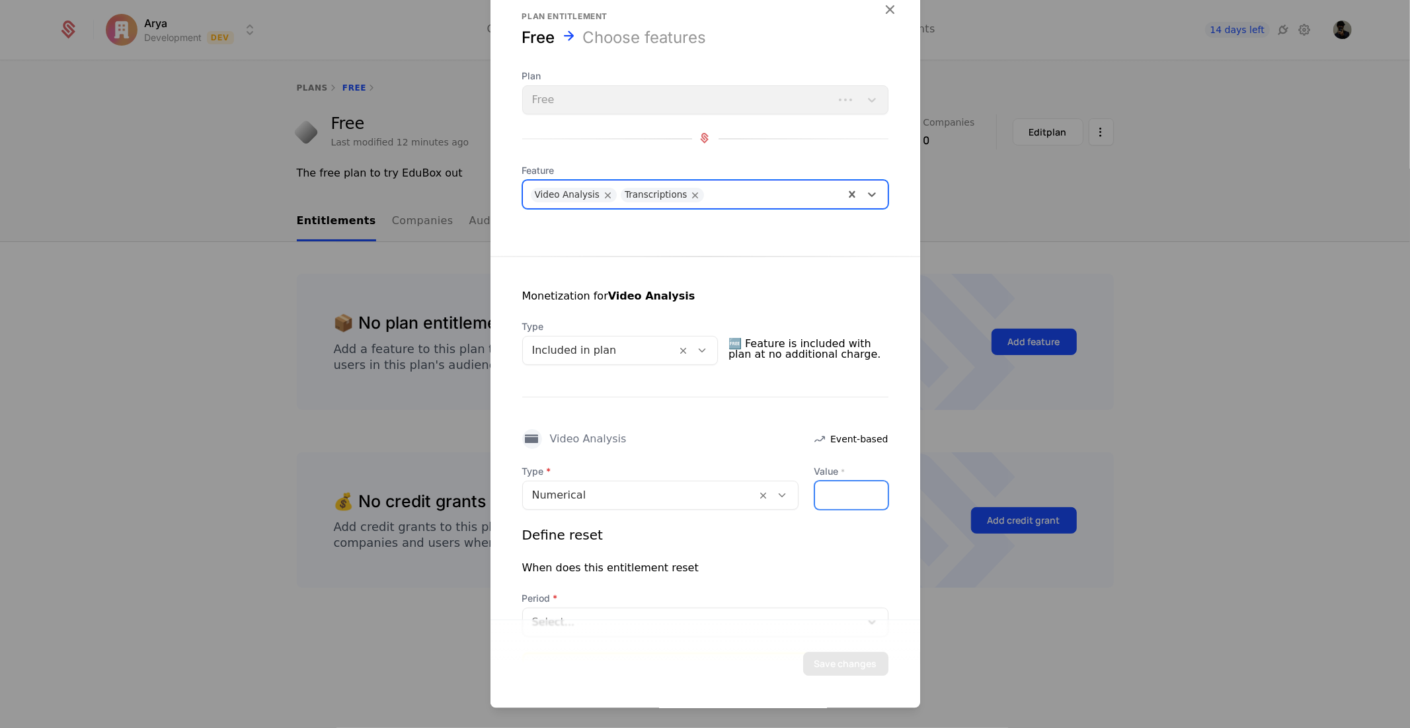
click at [853, 487] on input "*" at bounding box center [851, 495] width 73 height 28
click at [771, 488] on div at bounding box center [782, 495] width 22 height 15
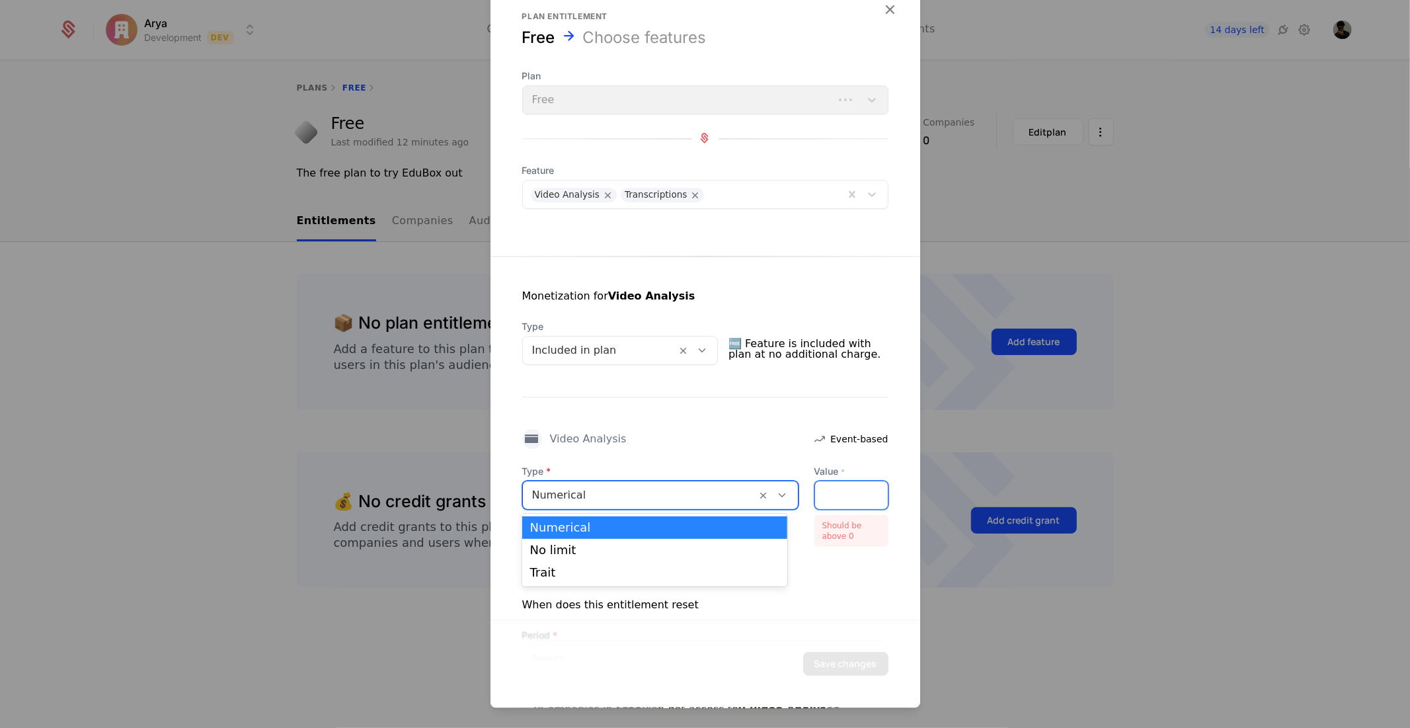
click at [840, 506] on input "*" at bounding box center [851, 495] width 73 height 28
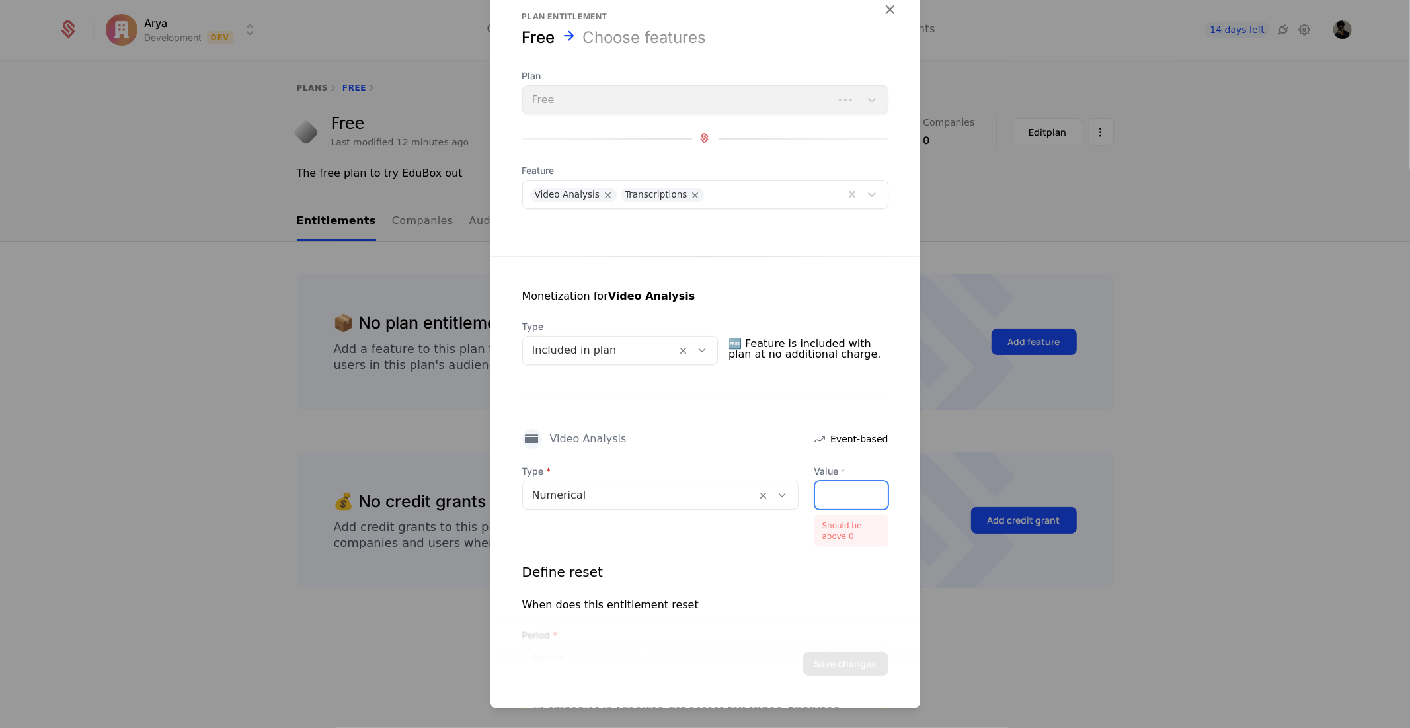
drag, startPoint x: 840, startPoint y: 506, endPoint x: 807, endPoint y: 504, distance: 33.1
click at [815, 504] on input "*" at bounding box center [851, 495] width 73 height 28
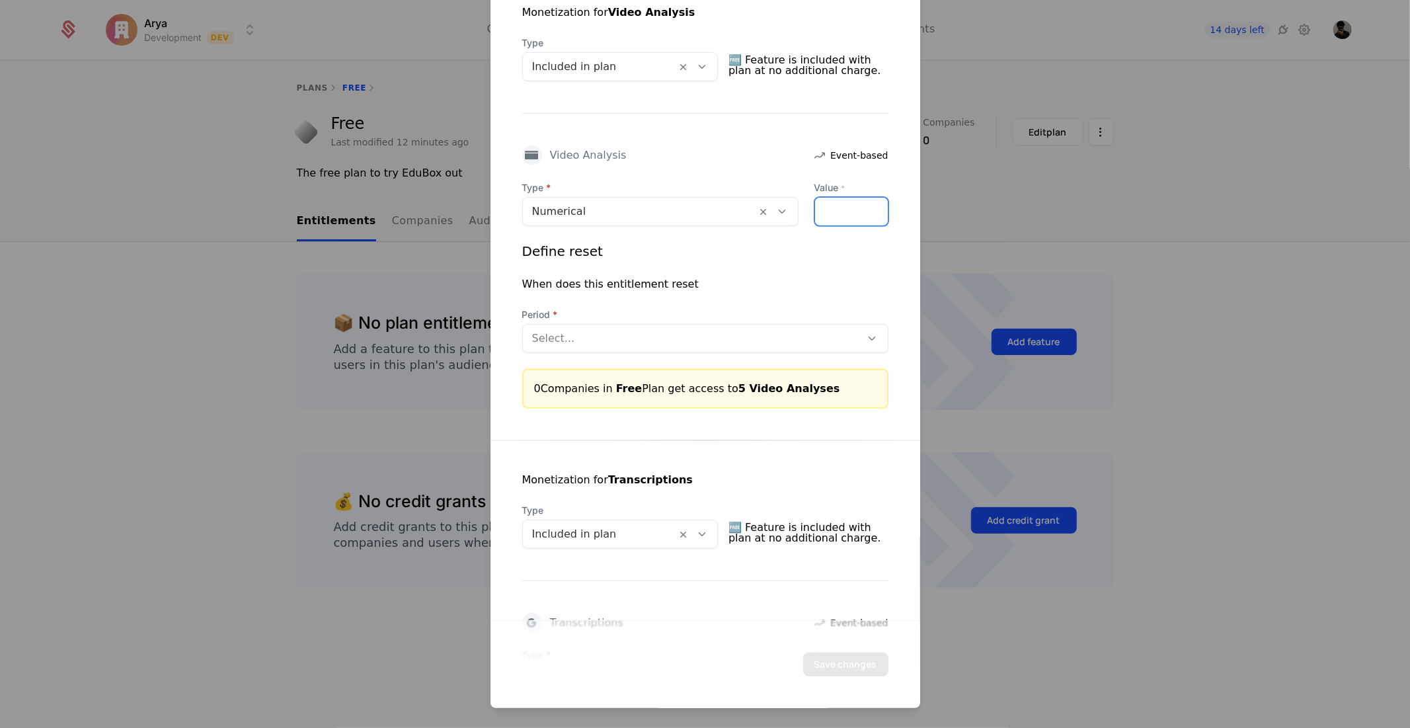
scroll to position [294, 0]
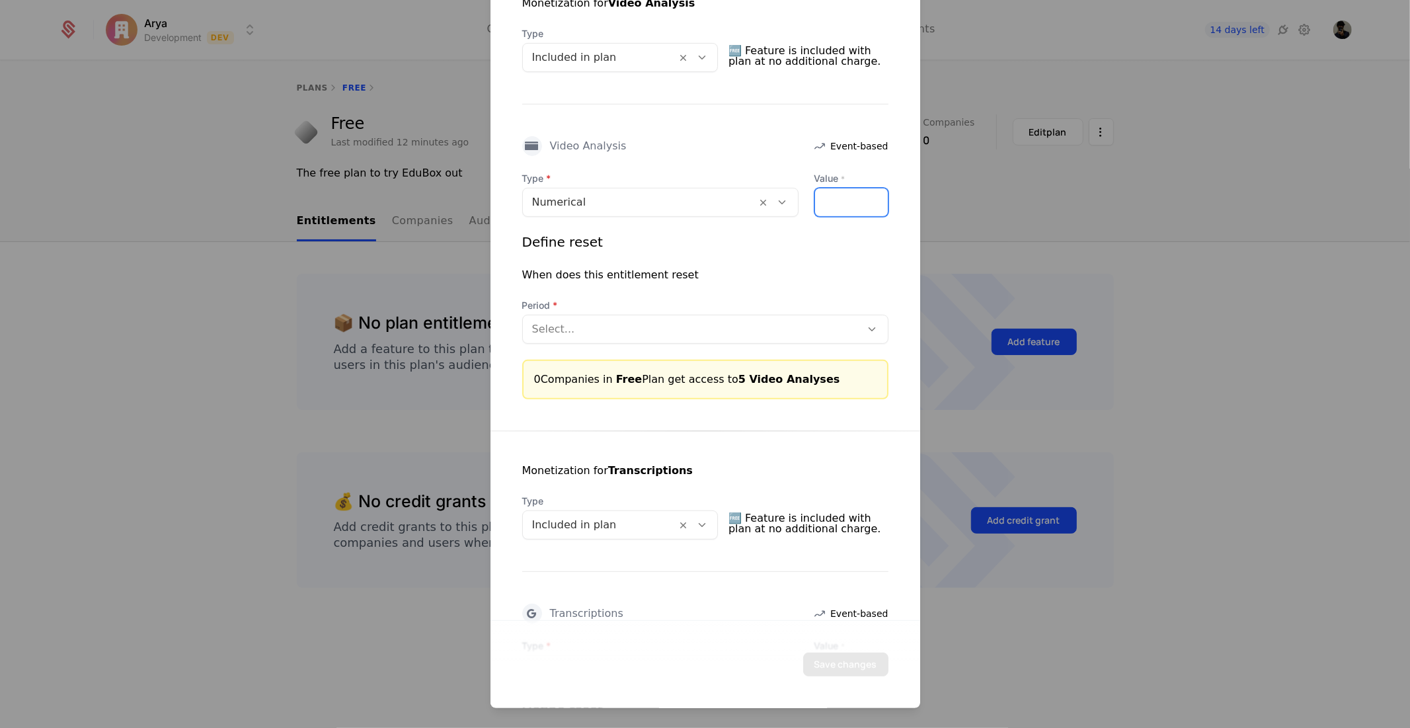
type input "*"
click at [637, 333] on div at bounding box center [692, 328] width 320 height 19
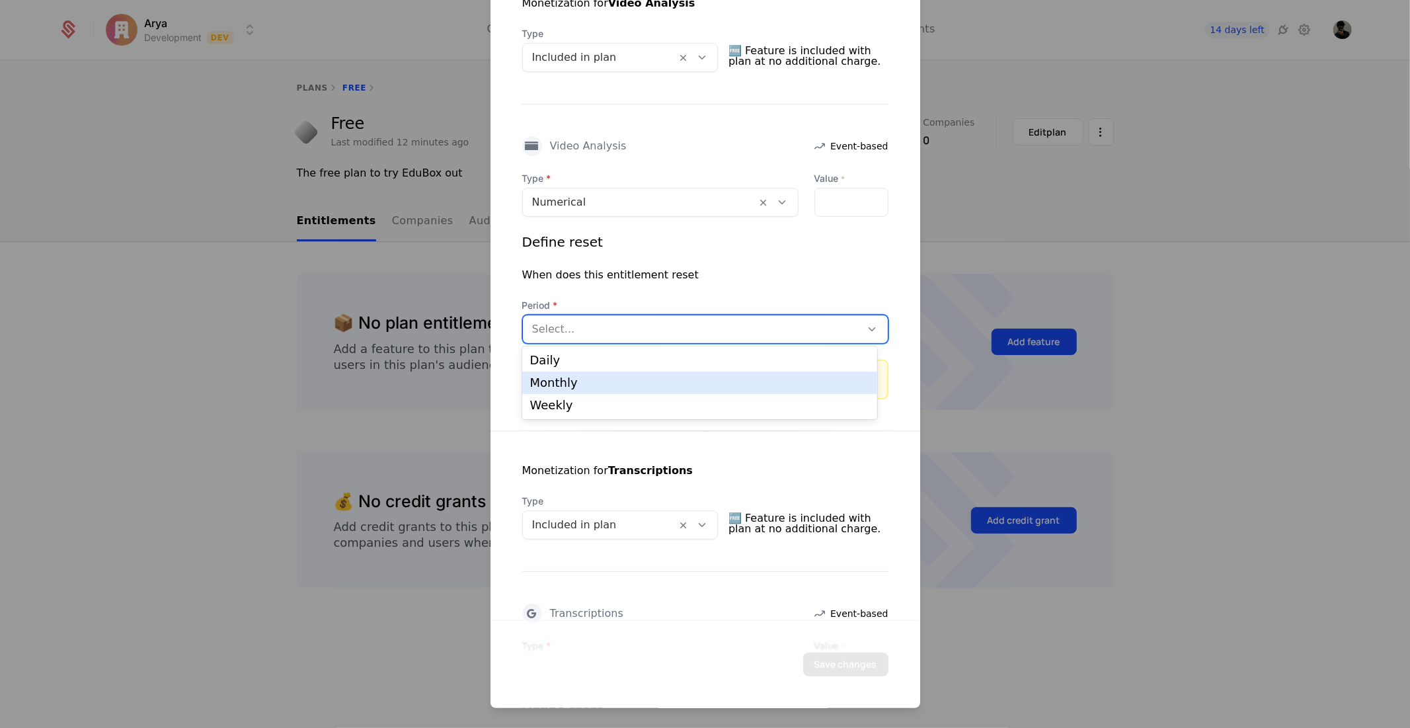
click at [626, 389] on div "Monthly" at bounding box center [699, 383] width 355 height 22
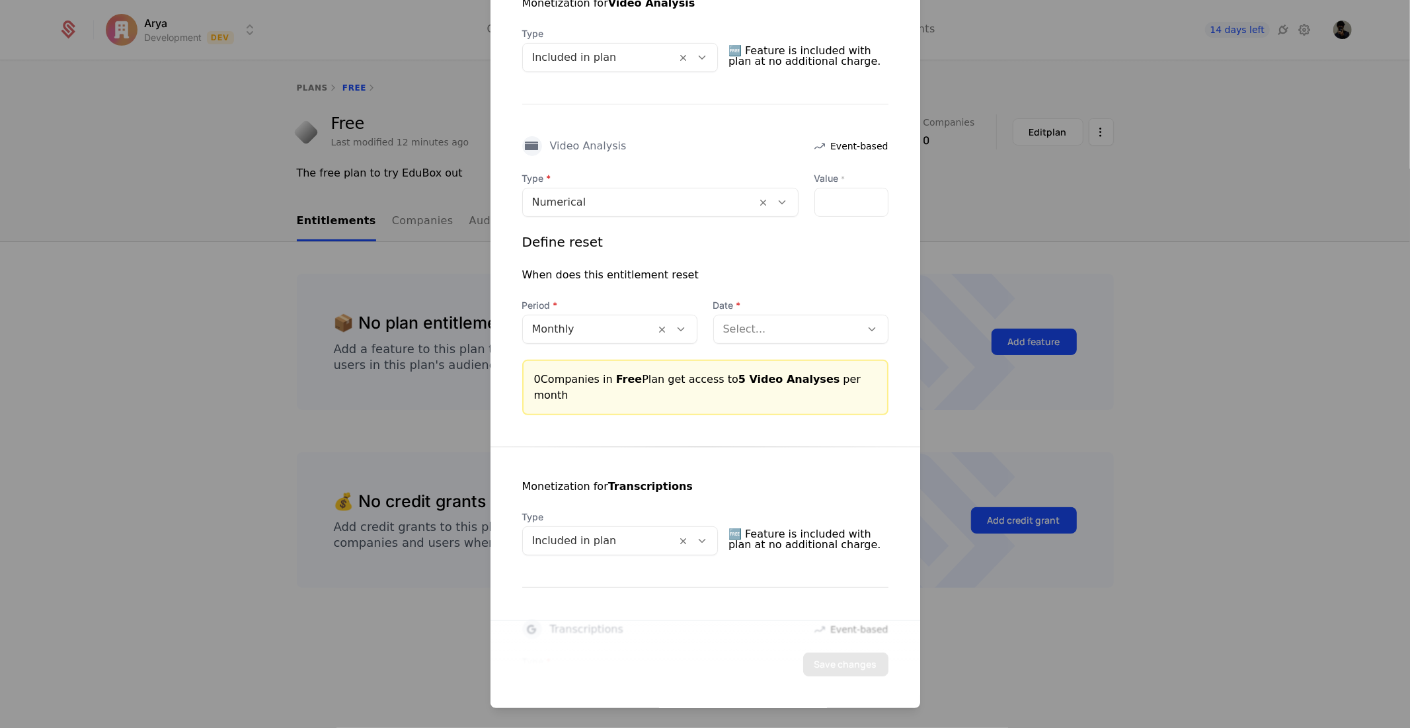
click at [810, 306] on span "Date" at bounding box center [800, 304] width 175 height 13
click at [813, 331] on div at bounding box center [787, 328] width 129 height 19
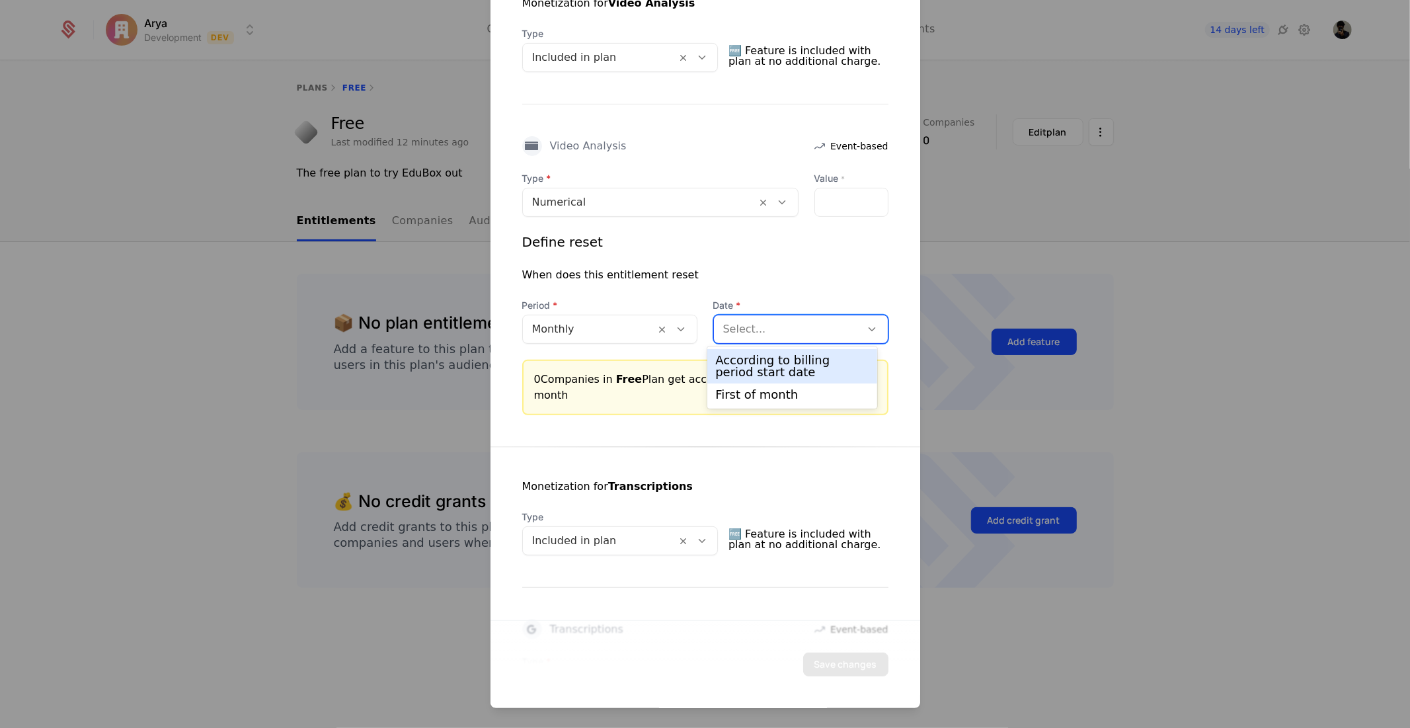
click at [670, 322] on div at bounding box center [681, 328] width 22 height 15
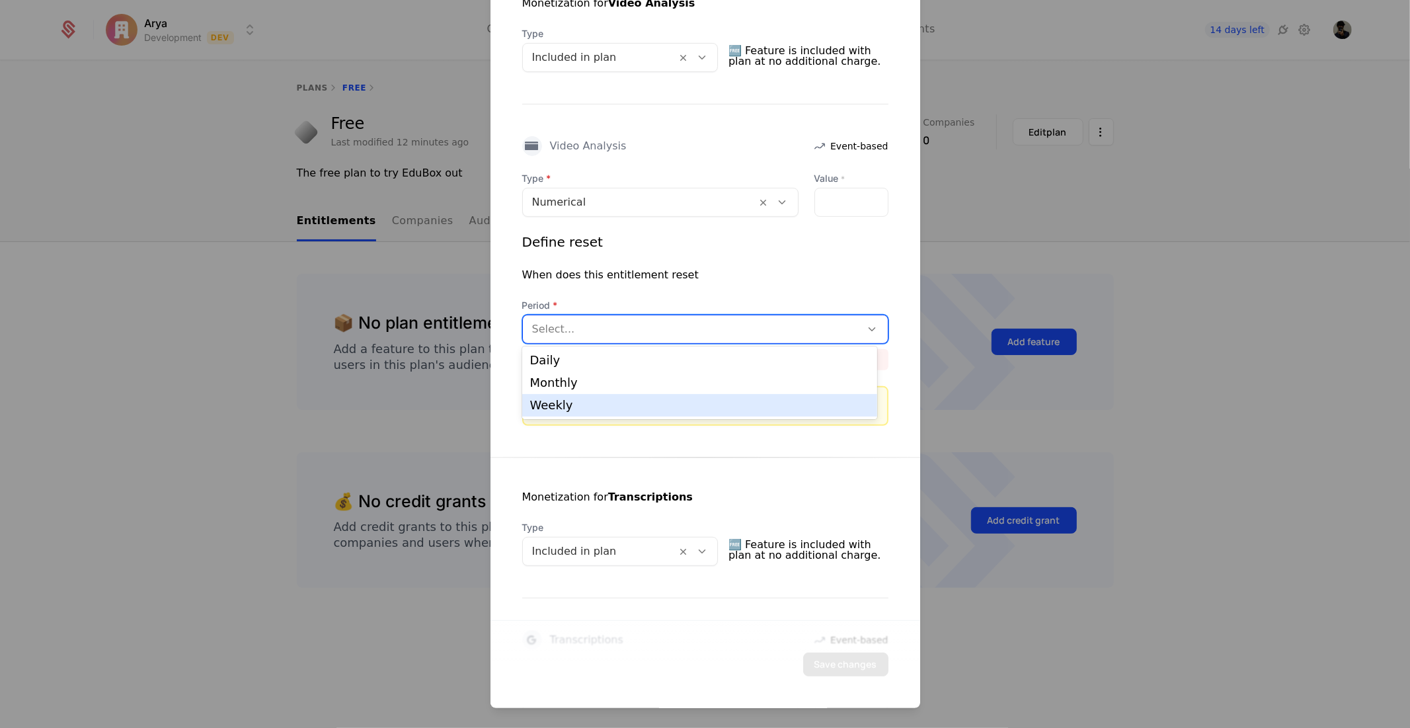
click at [656, 471] on div "Monetization for Transcriptions Type Included in plan 🆓 Feature is included wit…" at bounding box center [706, 675] width 430 height 436
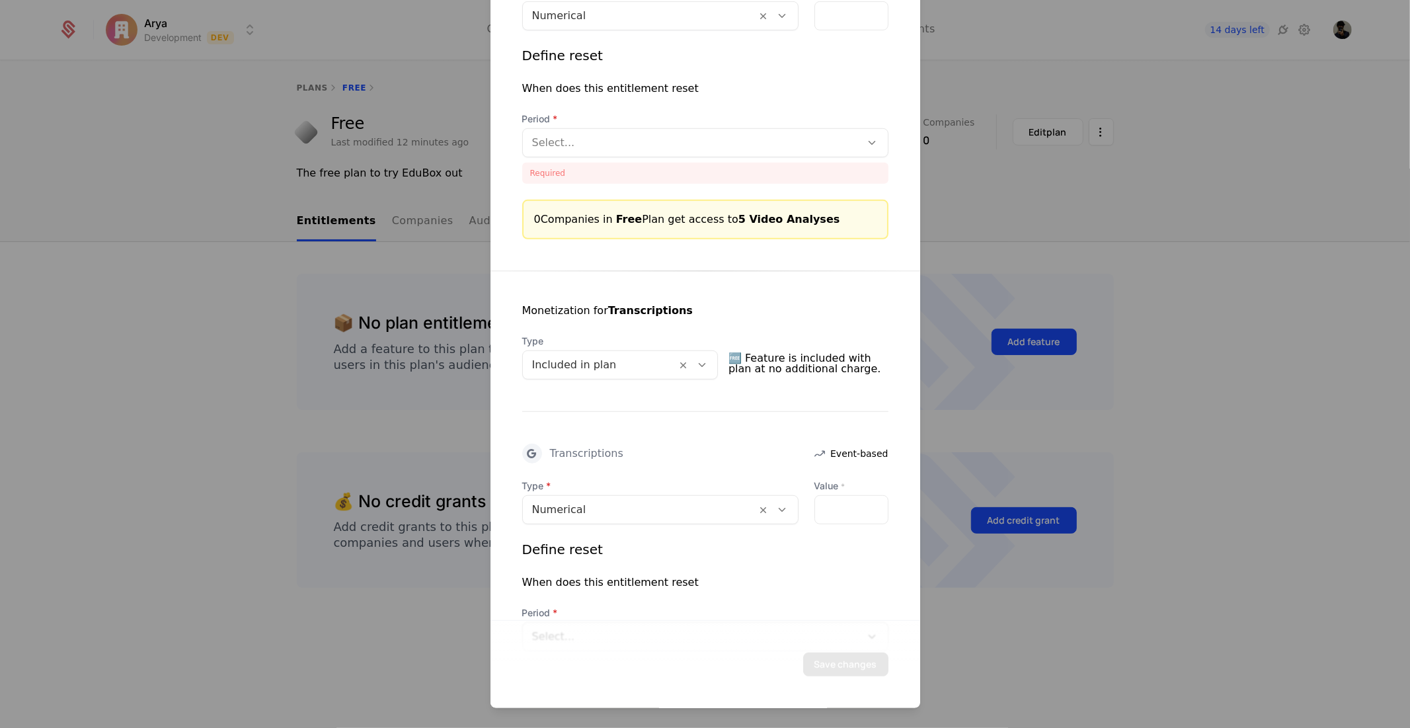
scroll to position [578, 0]
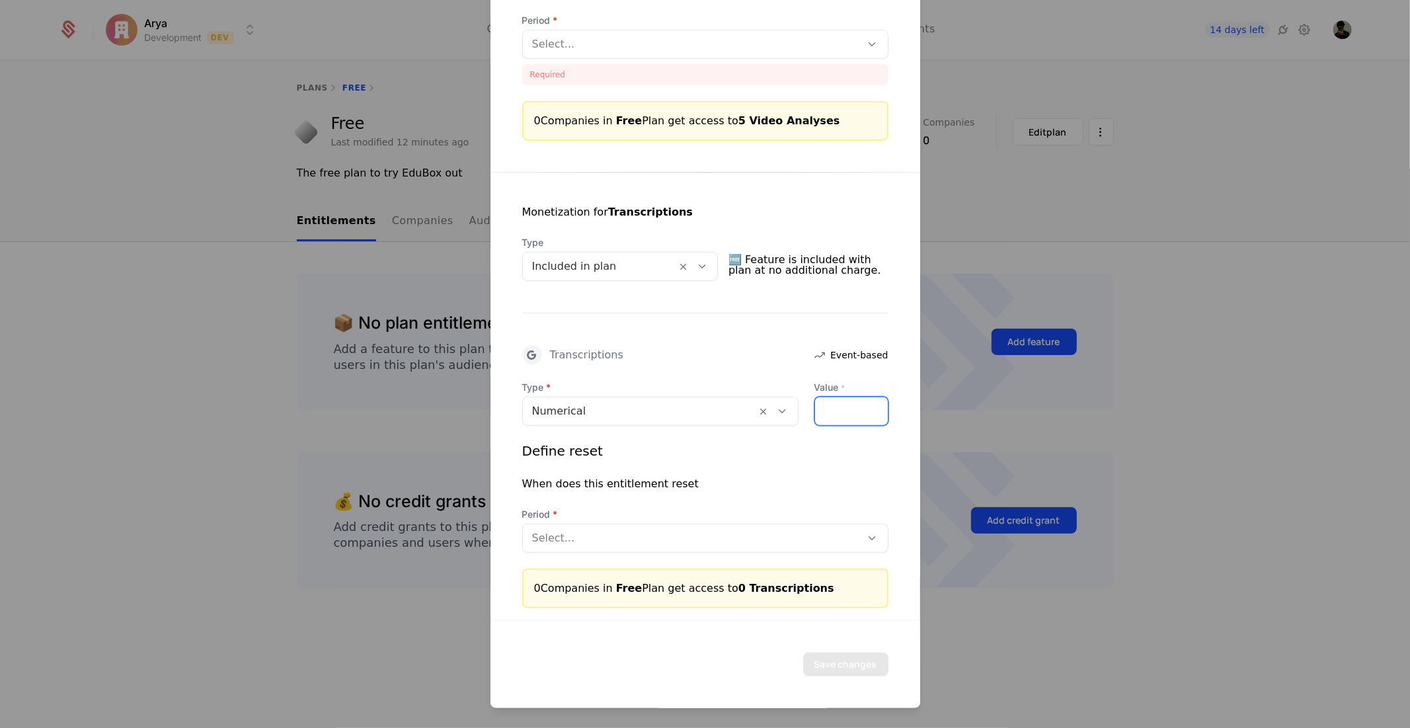
drag, startPoint x: 834, startPoint y: 406, endPoint x: 719, endPoint y: 407, distance: 115.0
click at [719, 407] on div "Type Numerical Value * *" at bounding box center [705, 402] width 366 height 45
type input "*"
click at [712, 443] on div "Define reset" at bounding box center [705, 450] width 366 height 19
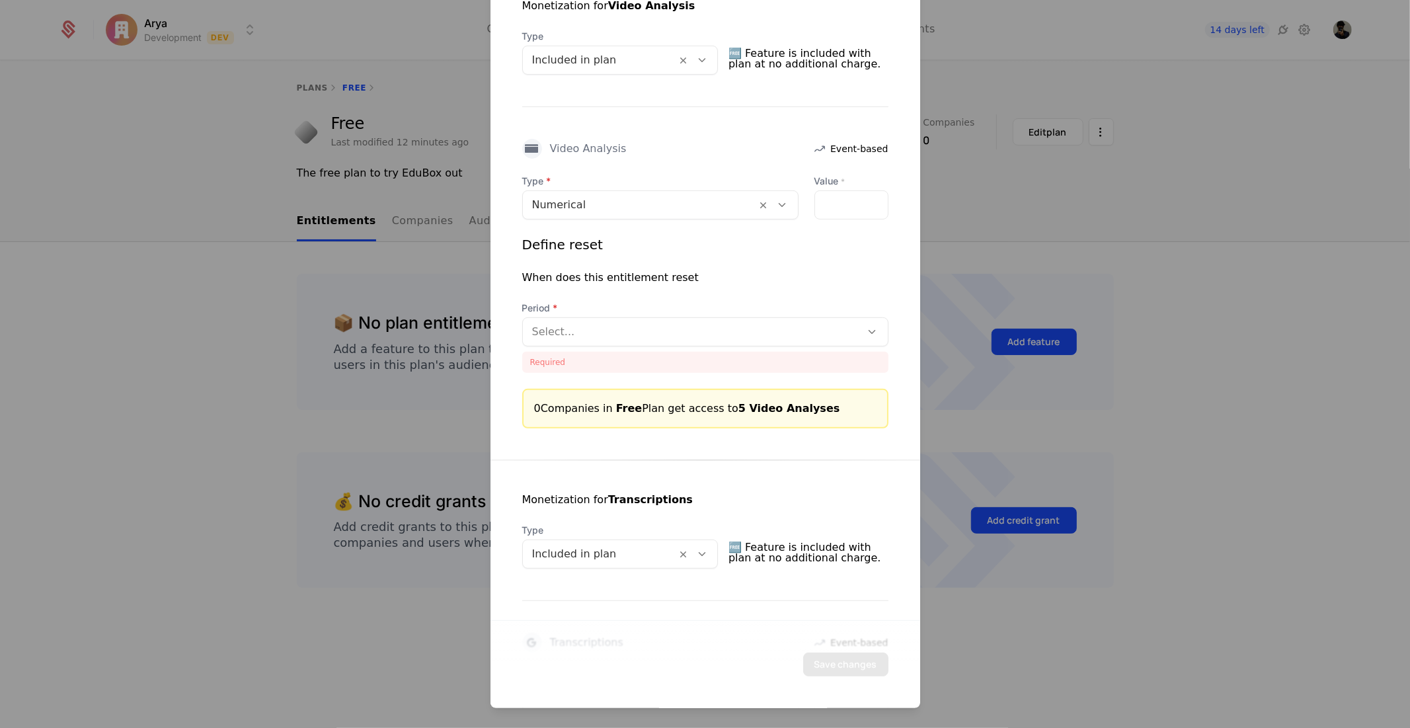
scroll to position [285, 0]
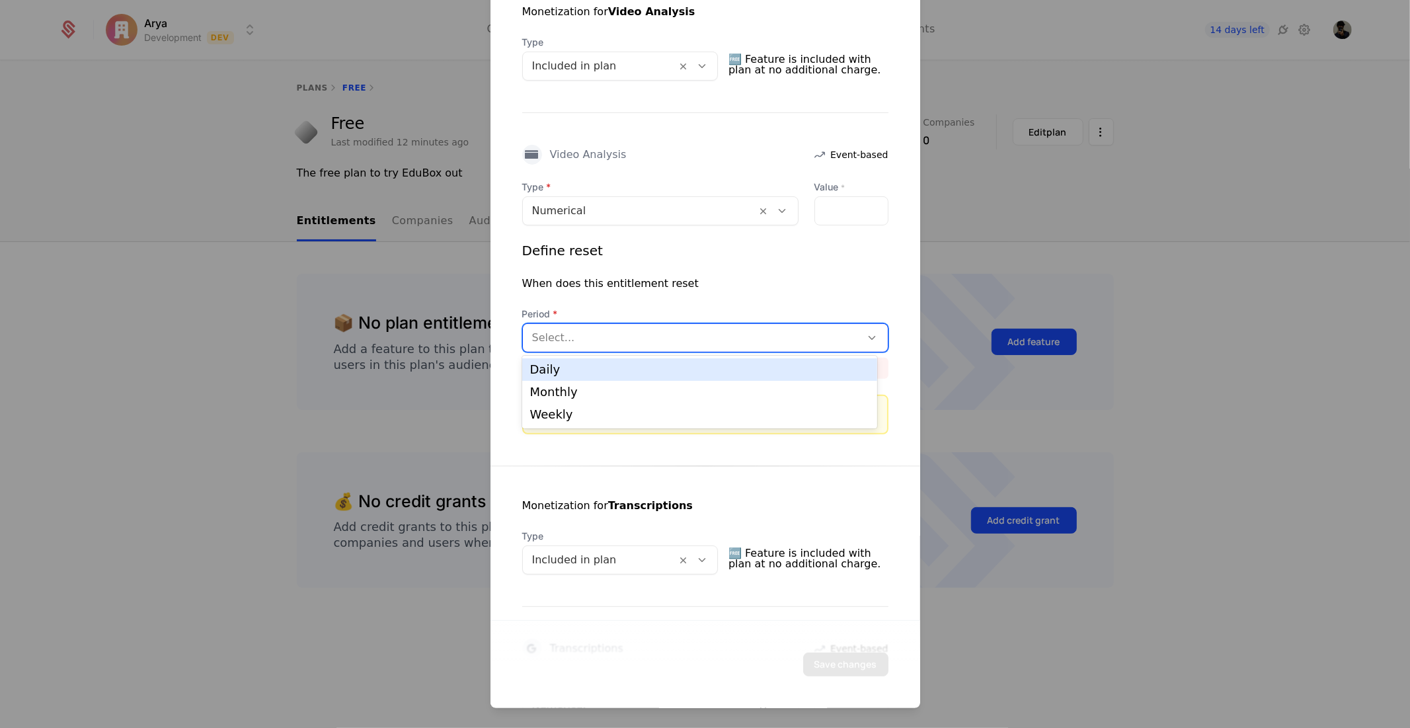
click at [647, 340] on div at bounding box center [692, 337] width 320 height 19
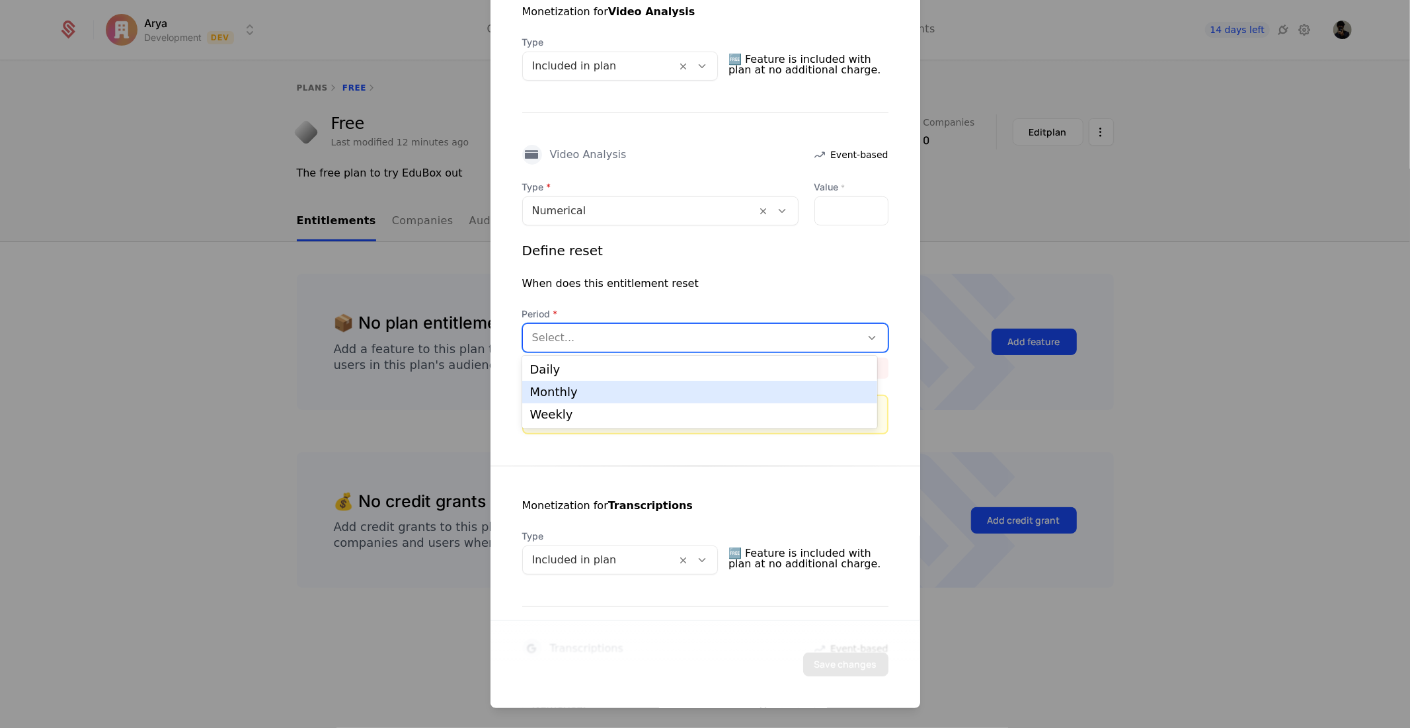
click at [647, 392] on div "Monthly" at bounding box center [699, 392] width 339 height 12
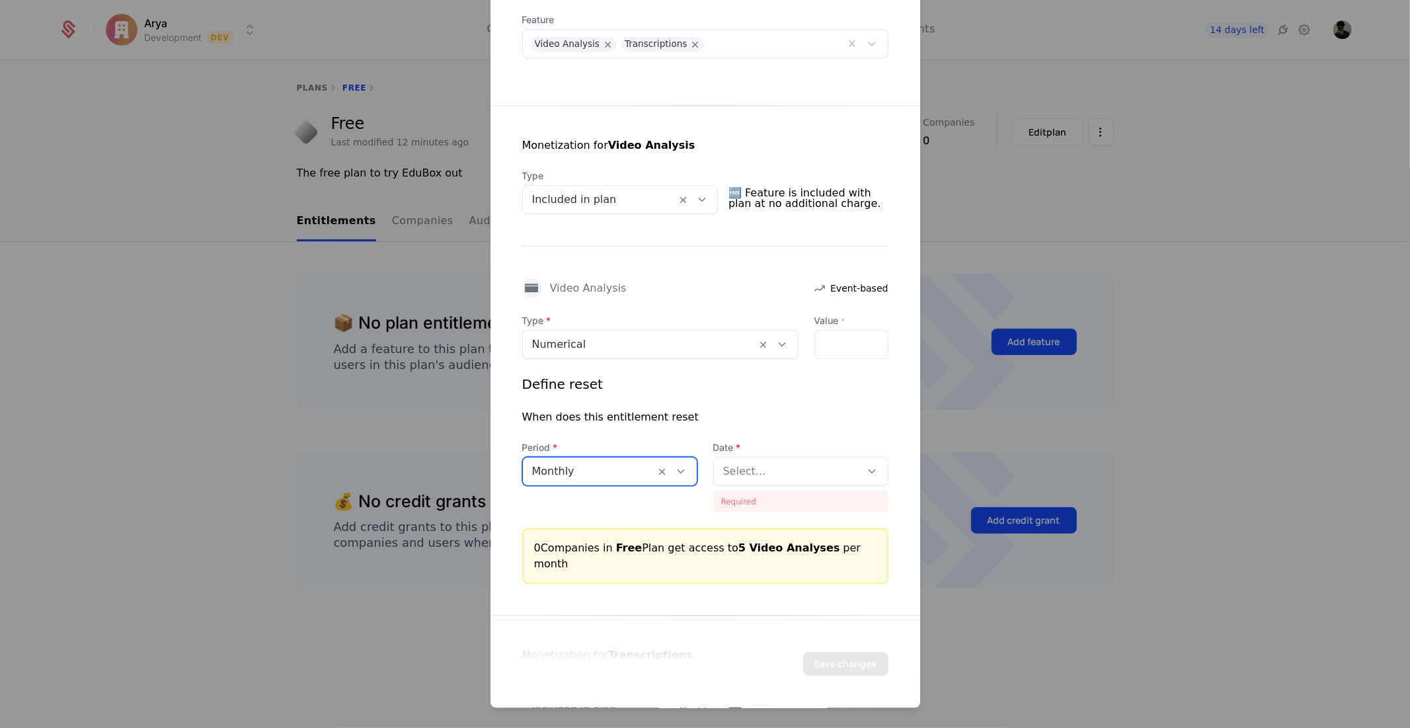
scroll to position [138, 0]
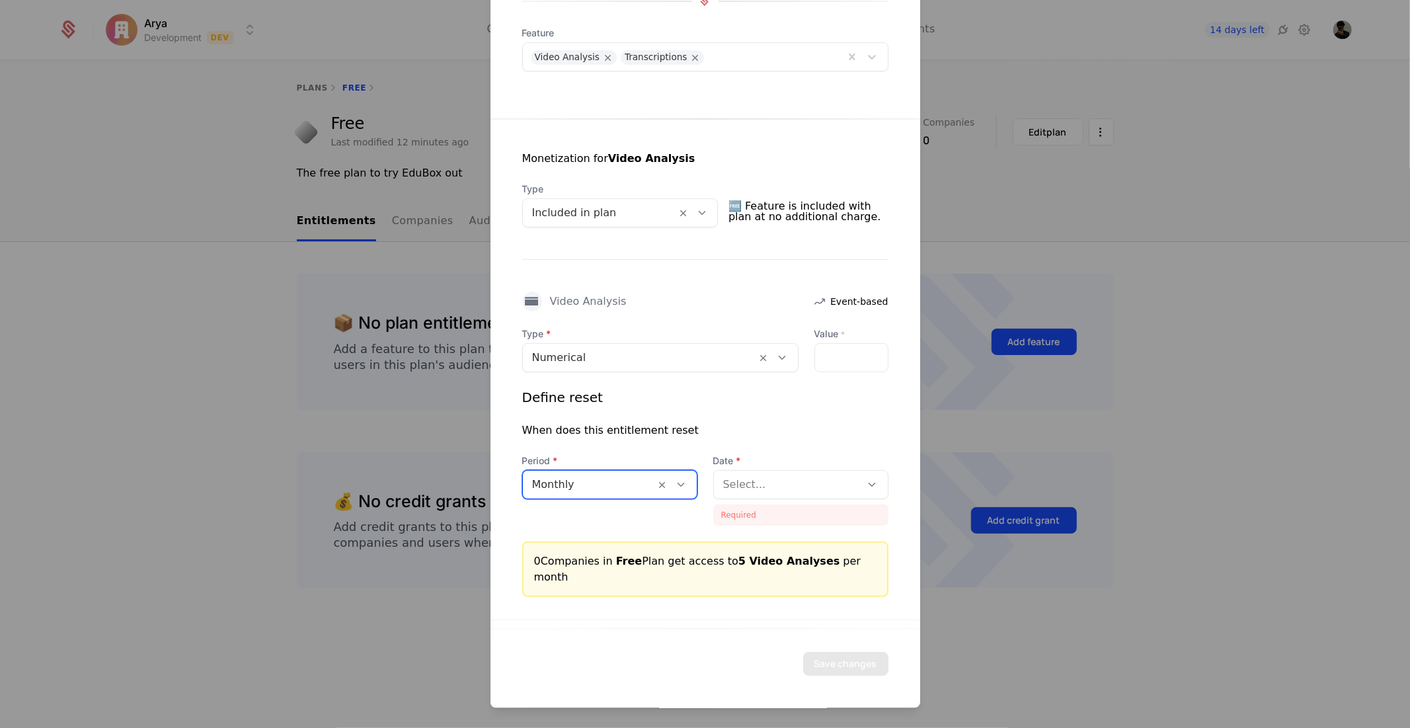
click at [801, 481] on div at bounding box center [787, 484] width 129 height 19
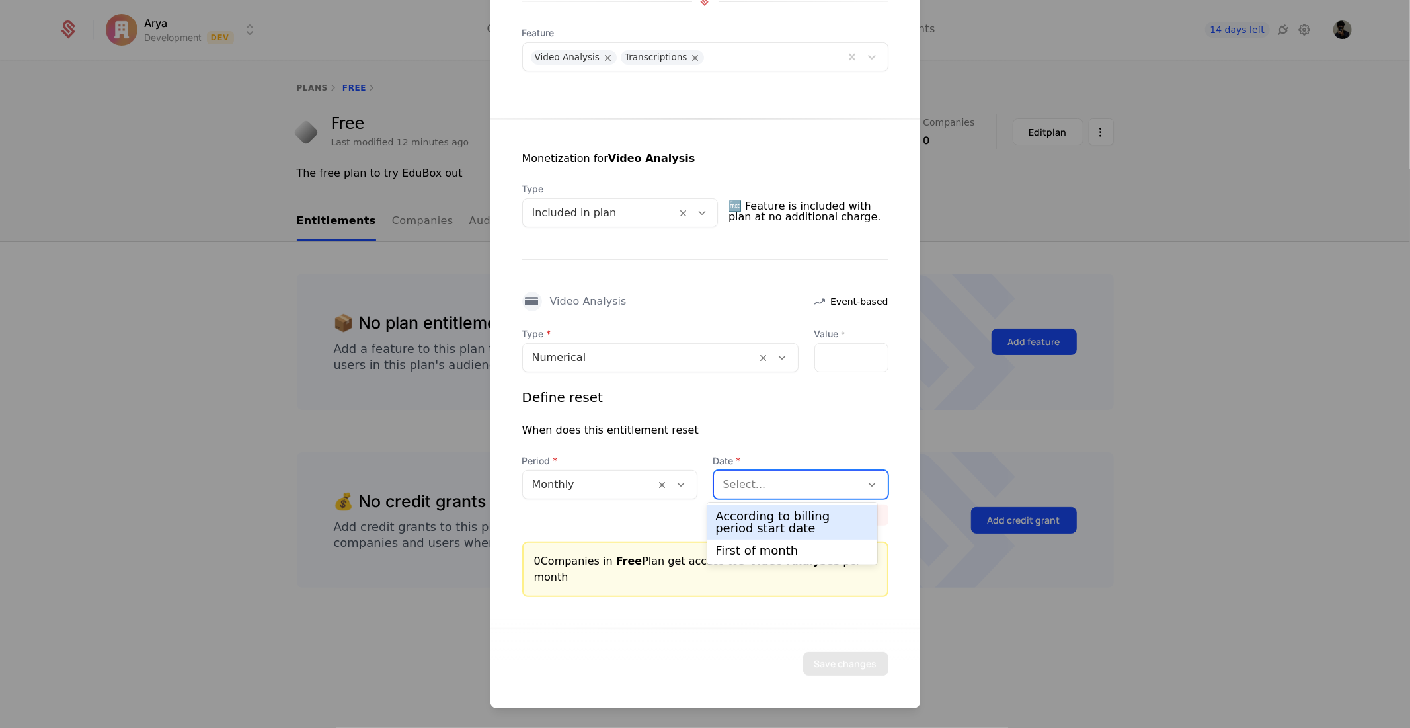
click at [782, 507] on div "According to billing period start date" at bounding box center [792, 522] width 170 height 34
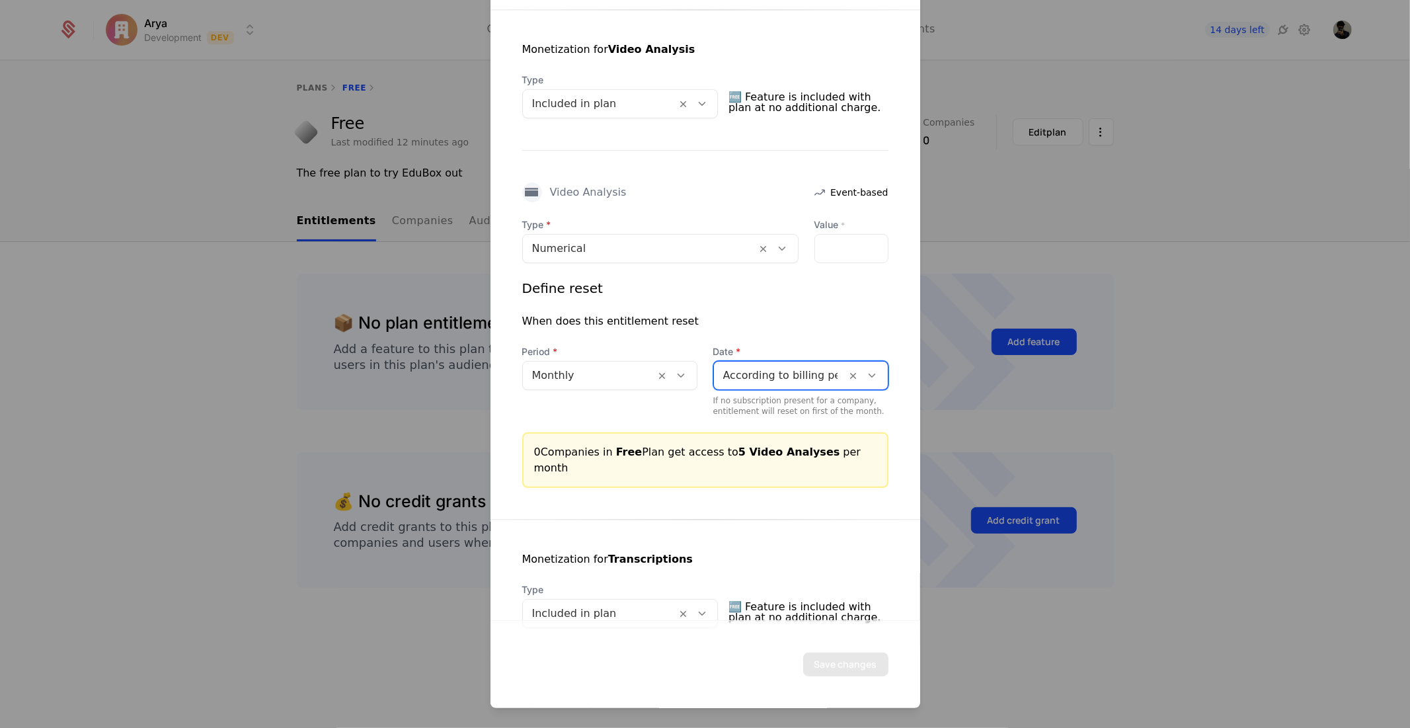
scroll to position [578, 0]
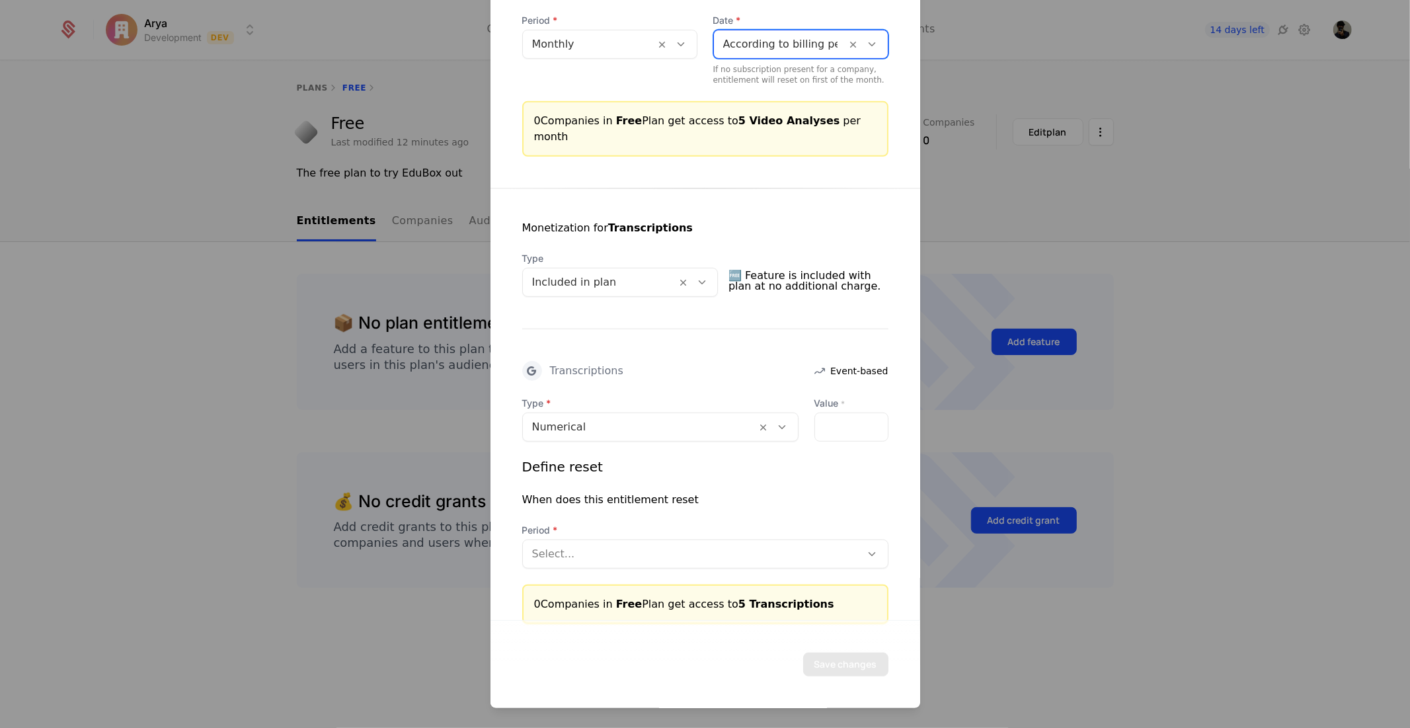
click at [668, 544] on div at bounding box center [692, 553] width 320 height 19
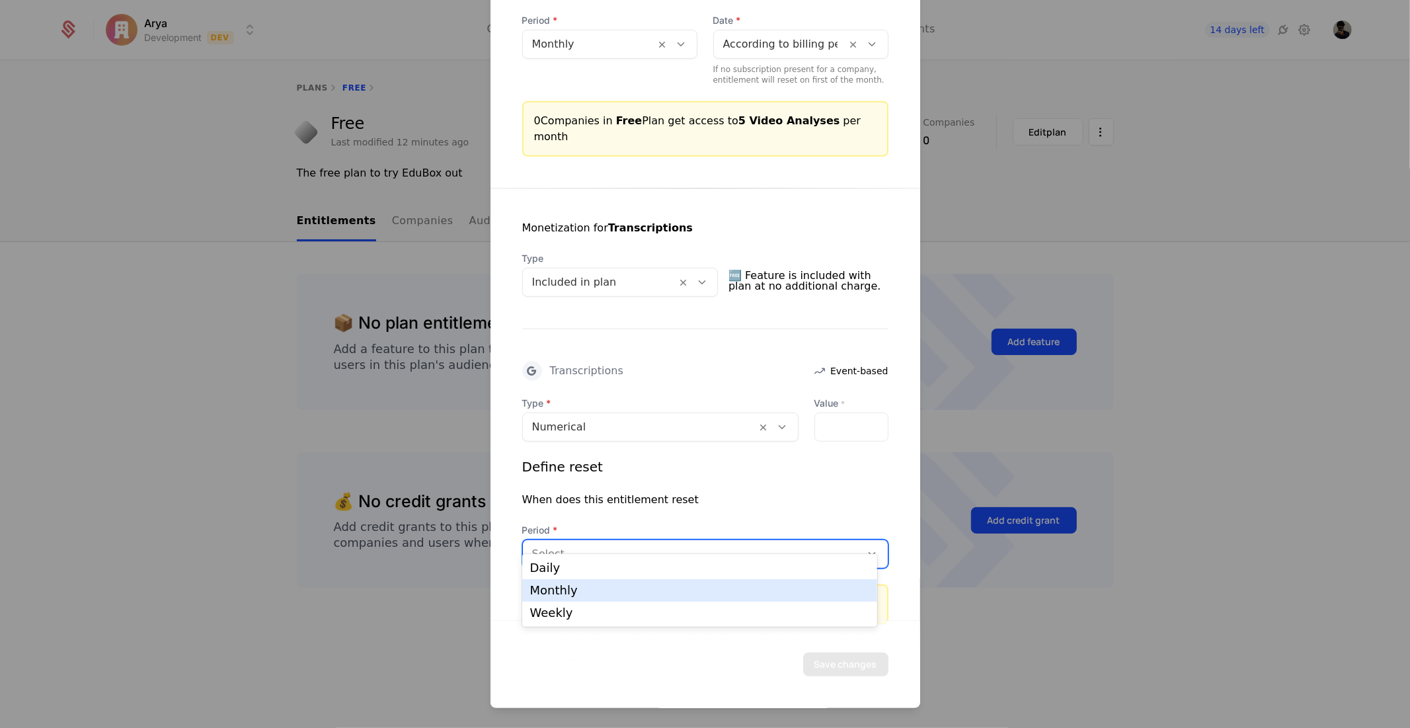
click at [606, 591] on div "Monthly" at bounding box center [699, 590] width 339 height 12
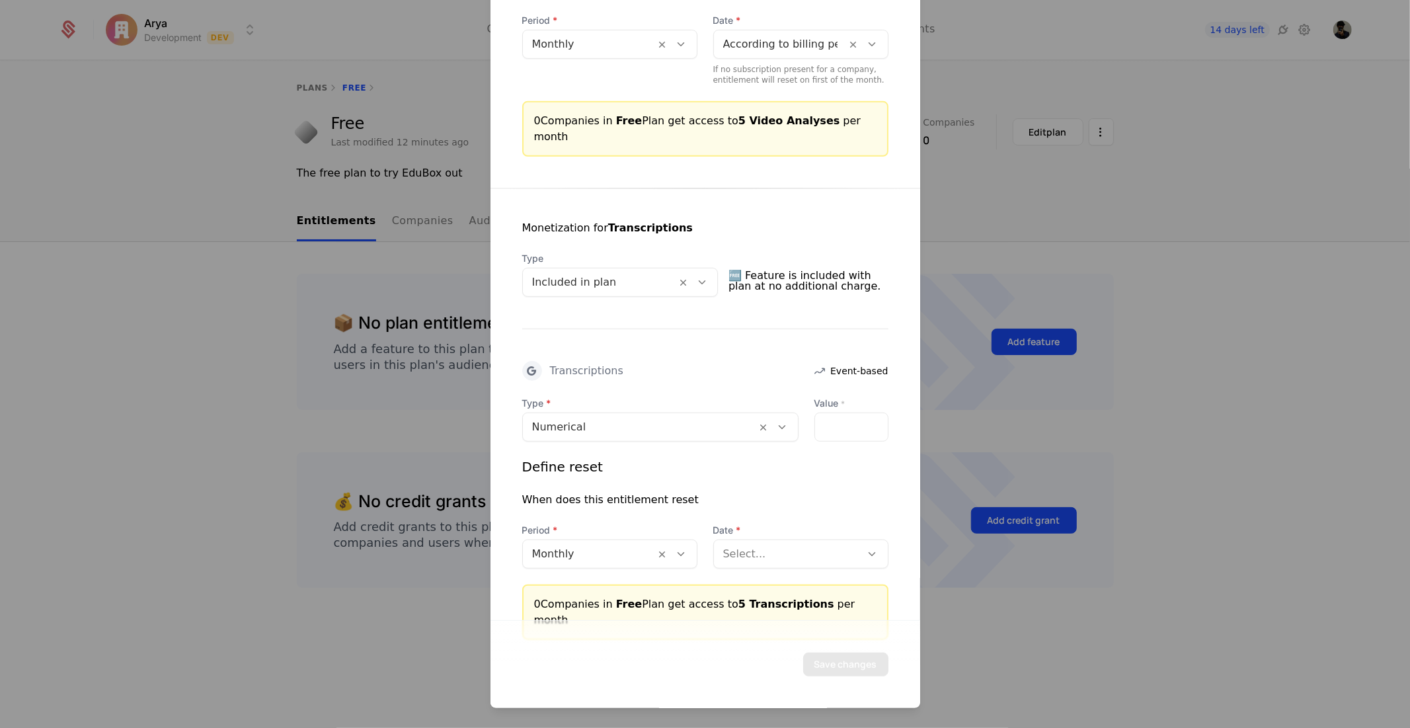
click at [787, 549] on div "Type Numerical Value * * Define reset When does this entitlement reset Period M…" at bounding box center [705, 517] width 366 height 243
click at [775, 544] on div at bounding box center [787, 553] width 129 height 19
click at [770, 576] on div "According to billing period start date" at bounding box center [792, 574] width 154 height 24
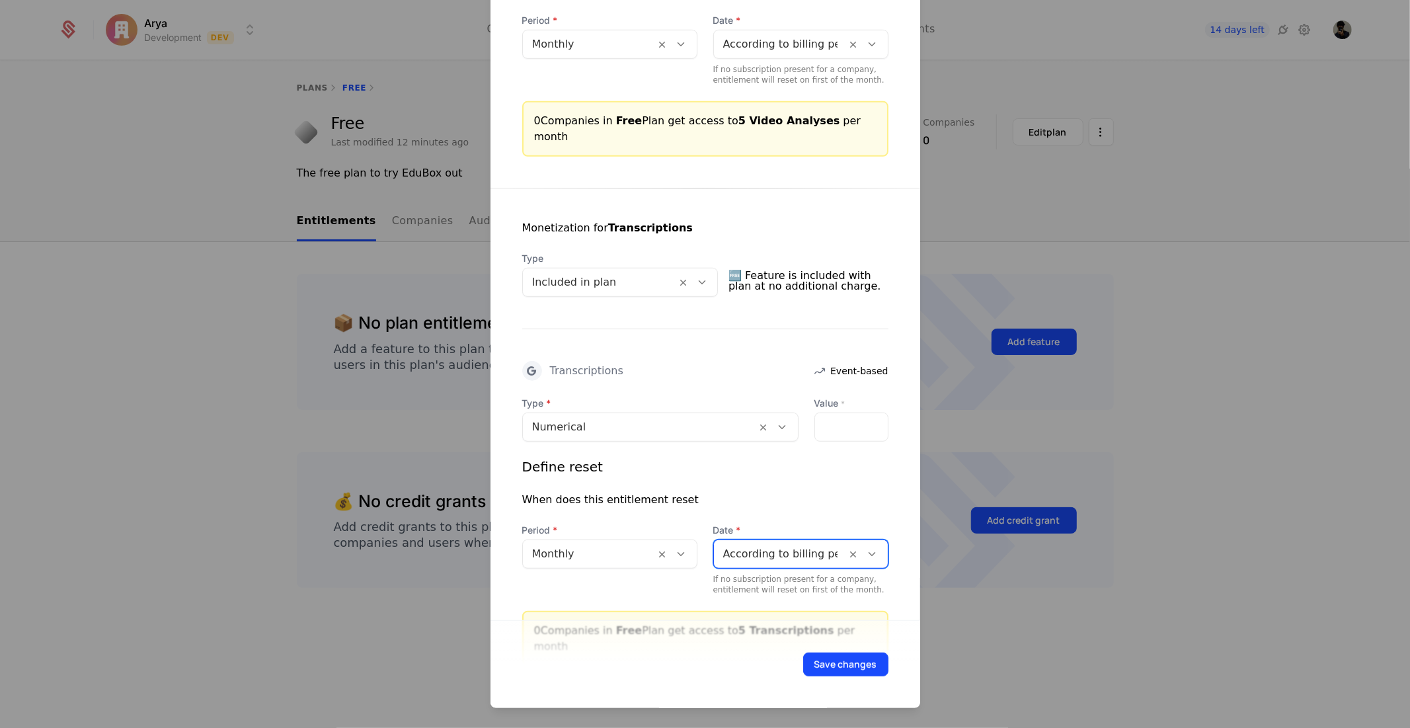
click at [830, 649] on div "Save changes" at bounding box center [706, 663] width 430 height 88
click at [834, 656] on button "Save changes" at bounding box center [845, 664] width 85 height 24
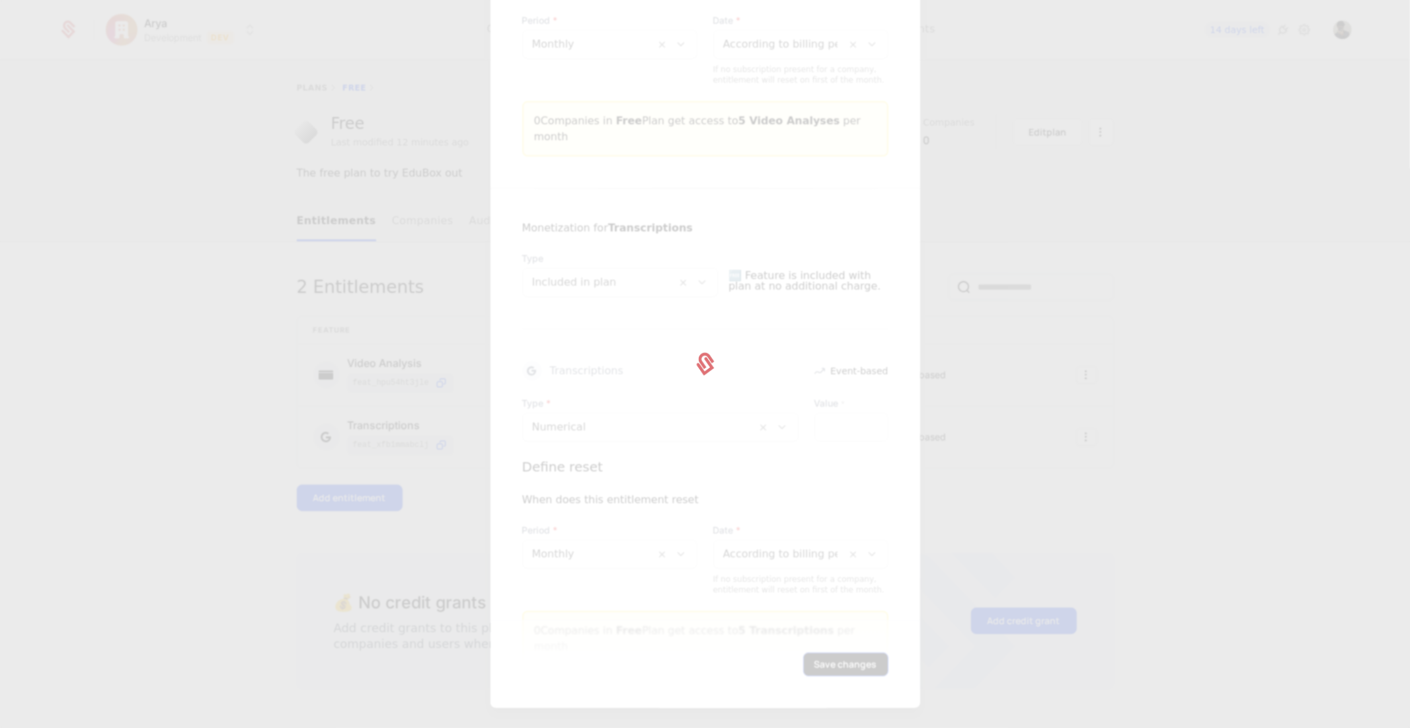
scroll to position [0, 0]
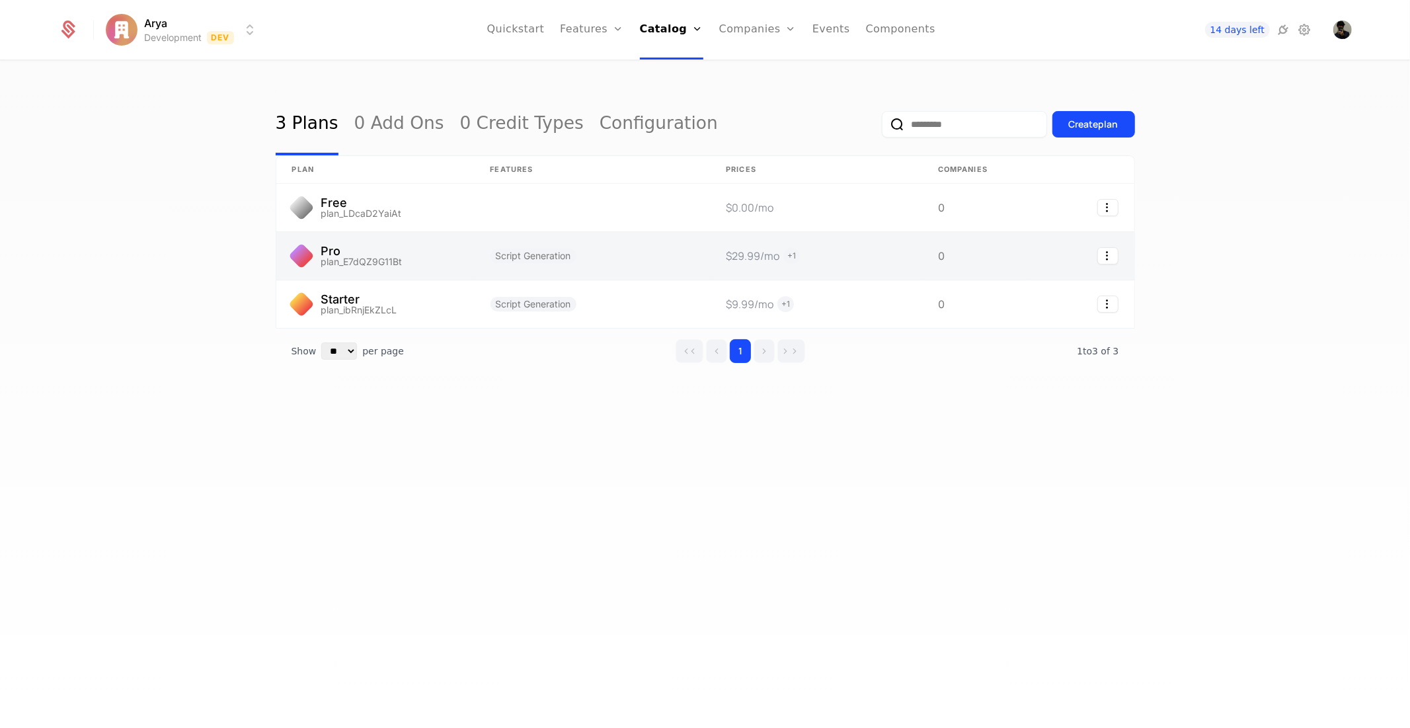
click at [331, 262] on link at bounding box center [375, 256] width 198 height 48
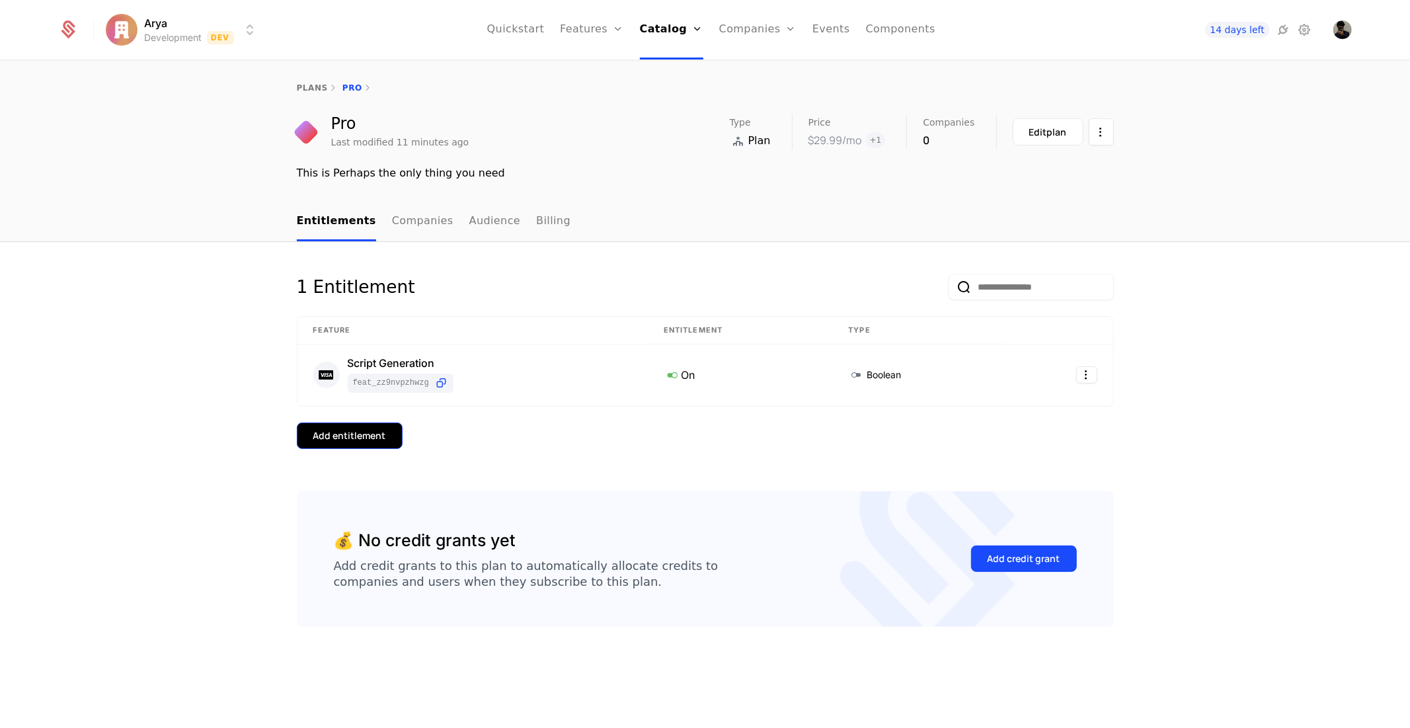
click at [372, 432] on div "Add entitlement" at bounding box center [349, 435] width 73 height 13
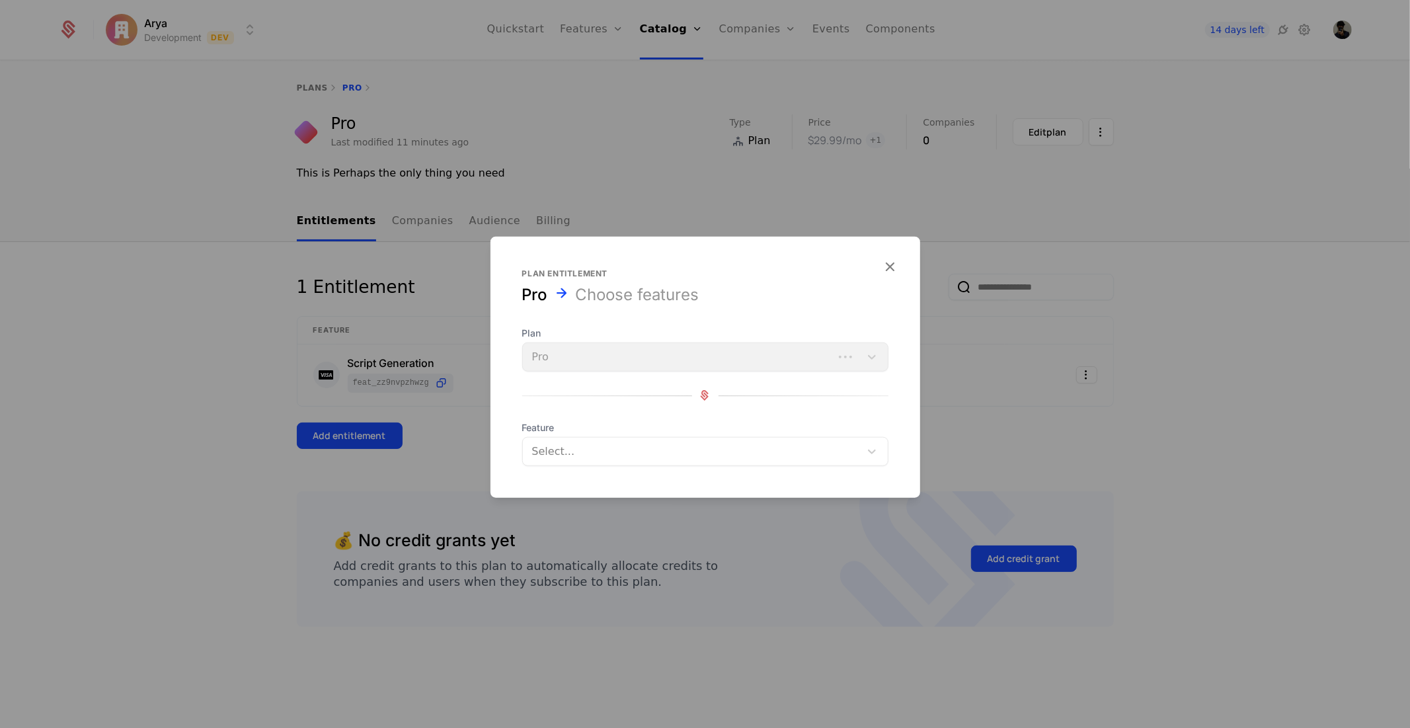
click at [637, 450] on div at bounding box center [693, 451] width 319 height 19
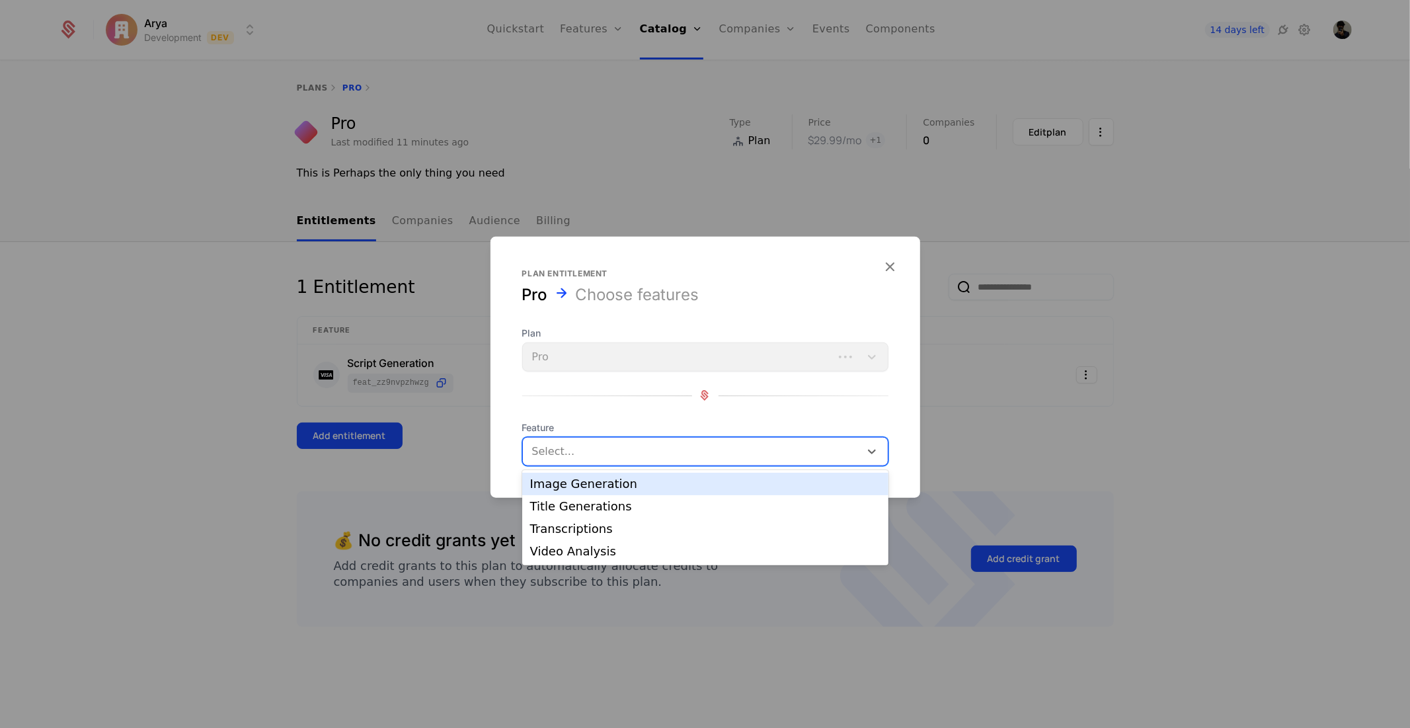
click at [592, 483] on div "Image Generation" at bounding box center [705, 484] width 350 height 12
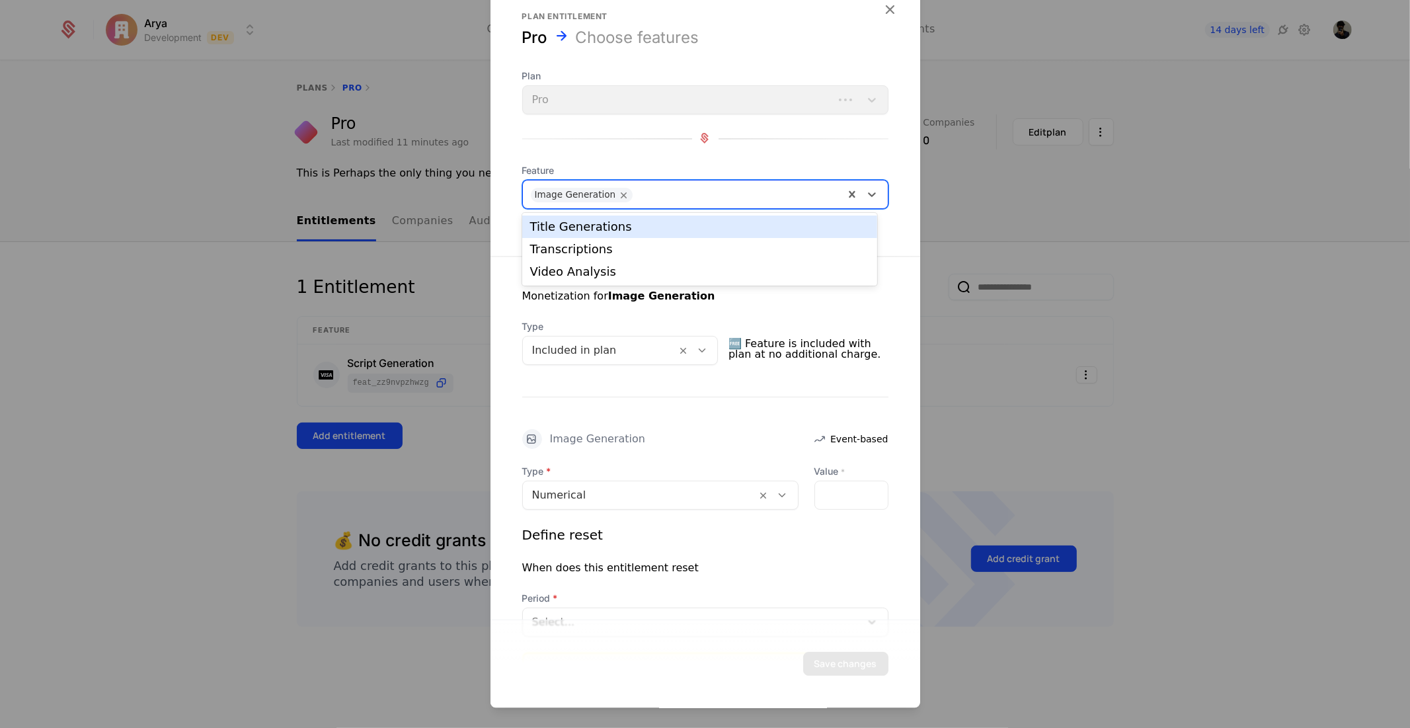
click at [676, 204] on div "Image Generation" at bounding box center [683, 194] width 321 height 26
click at [650, 231] on div "Title Generations" at bounding box center [699, 227] width 339 height 12
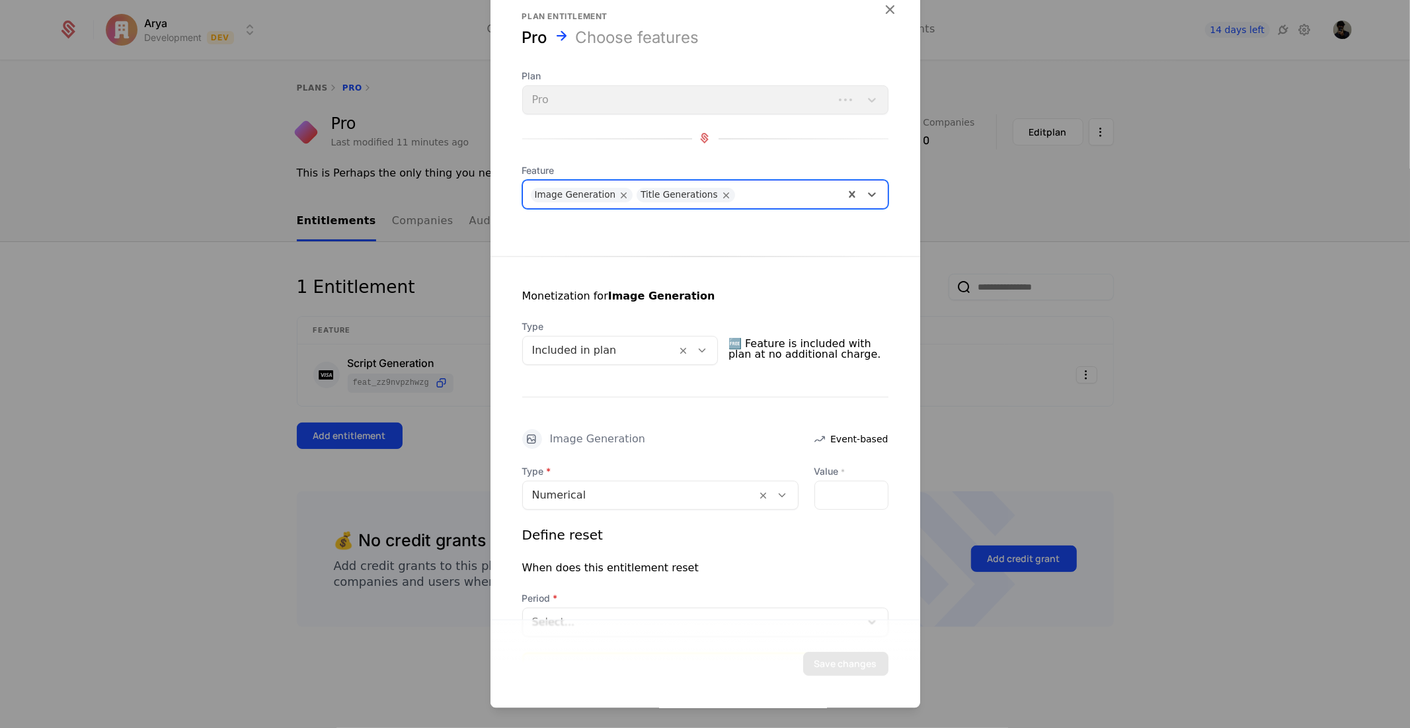
click at [749, 192] on div at bounding box center [789, 193] width 95 height 19
click at [676, 251] on div "Video Analysis" at bounding box center [699, 249] width 339 height 12
click at [832, 194] on div at bounding box center [834, 193] width 4 height 19
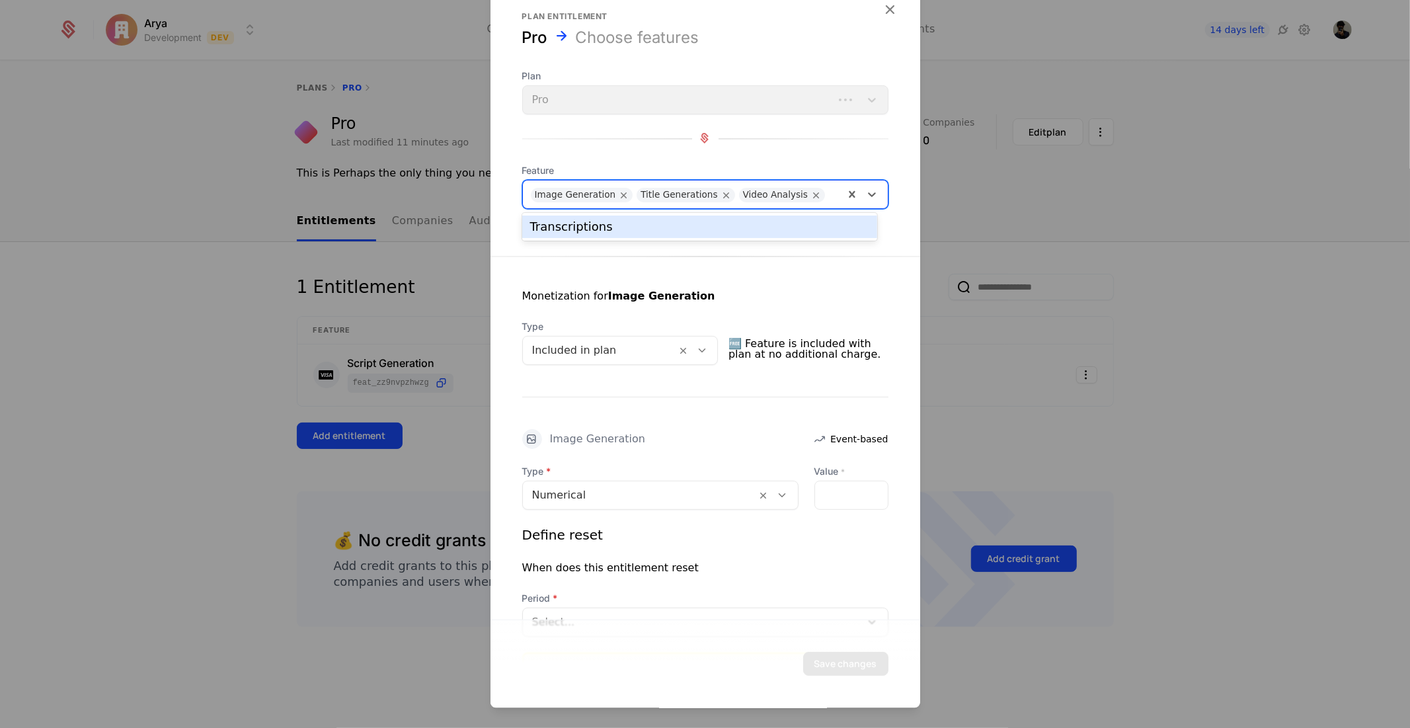
click at [726, 233] on div "Transcriptions" at bounding box center [699, 227] width 355 height 22
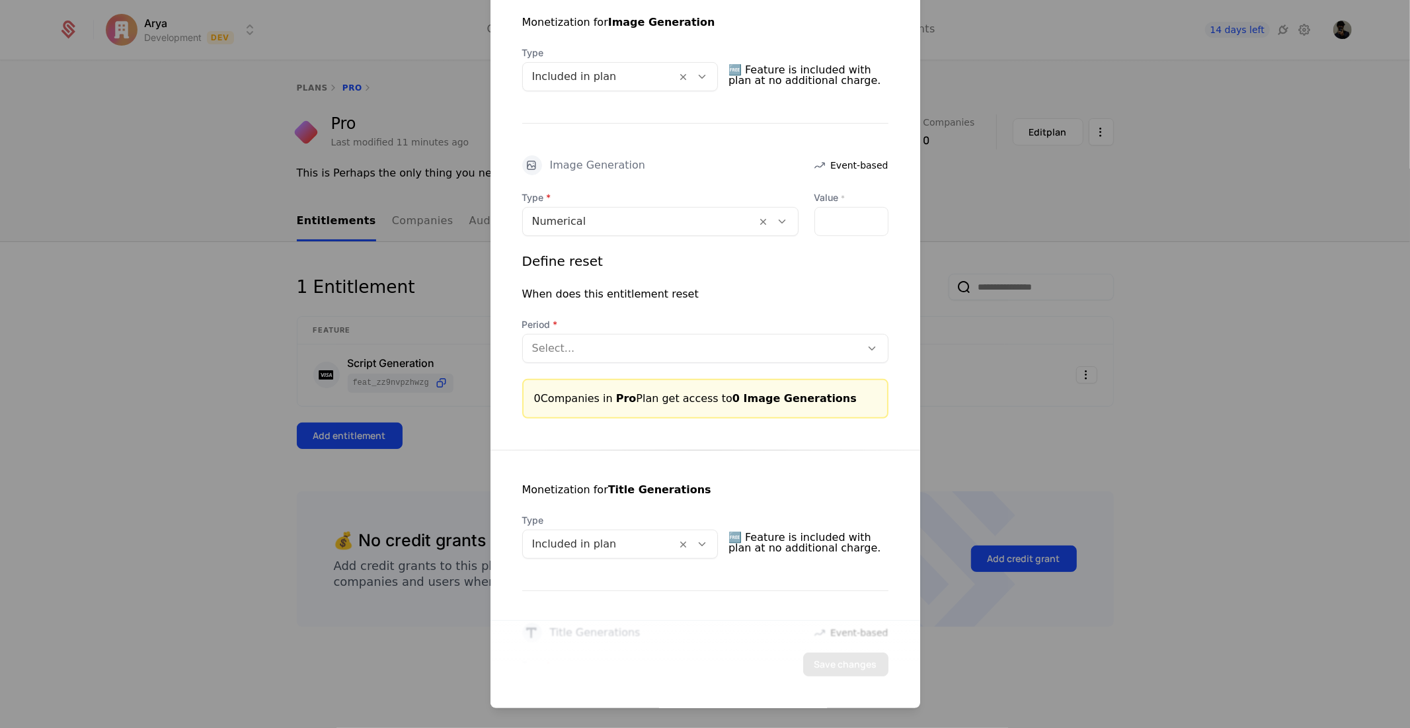
scroll to position [294, 0]
drag, startPoint x: 838, startPoint y: 221, endPoint x: 787, endPoint y: 221, distance: 50.2
click at [787, 221] on div "Type Numerical Value * *" at bounding box center [705, 210] width 366 height 45
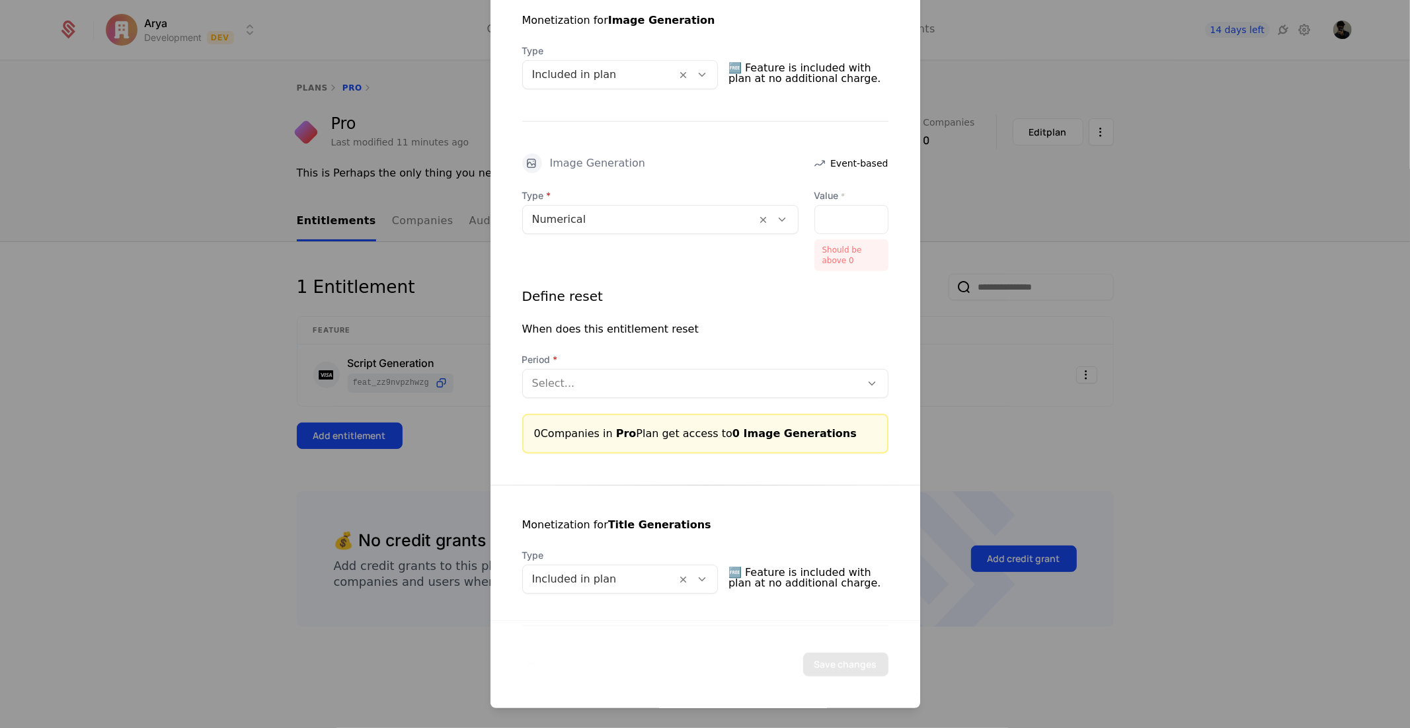
click at [762, 314] on div "Define reset When does this entitlement reset Period Select..." at bounding box center [705, 341] width 366 height 111
click at [707, 216] on div at bounding box center [640, 219] width 216 height 19
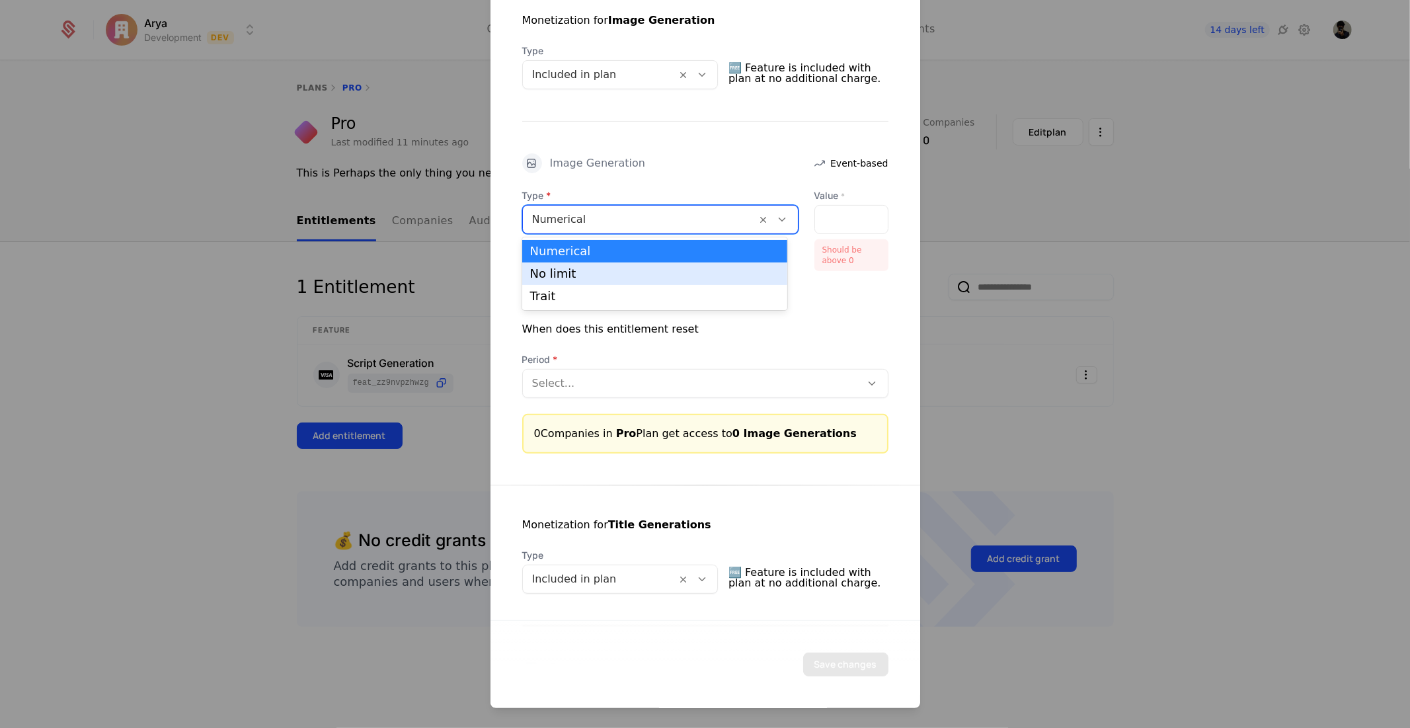
click at [623, 273] on div "No limit" at bounding box center [654, 274] width 249 height 12
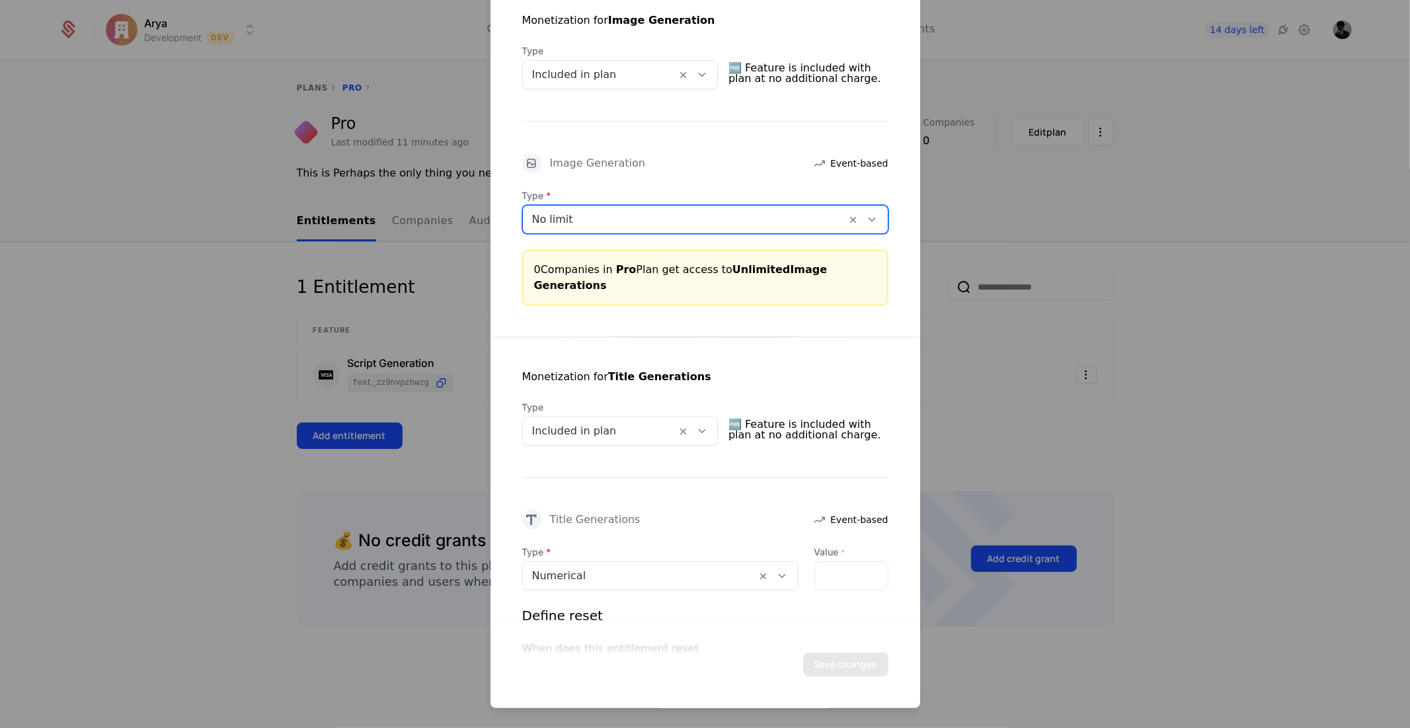
click at [622, 421] on div at bounding box center [600, 430] width 136 height 19
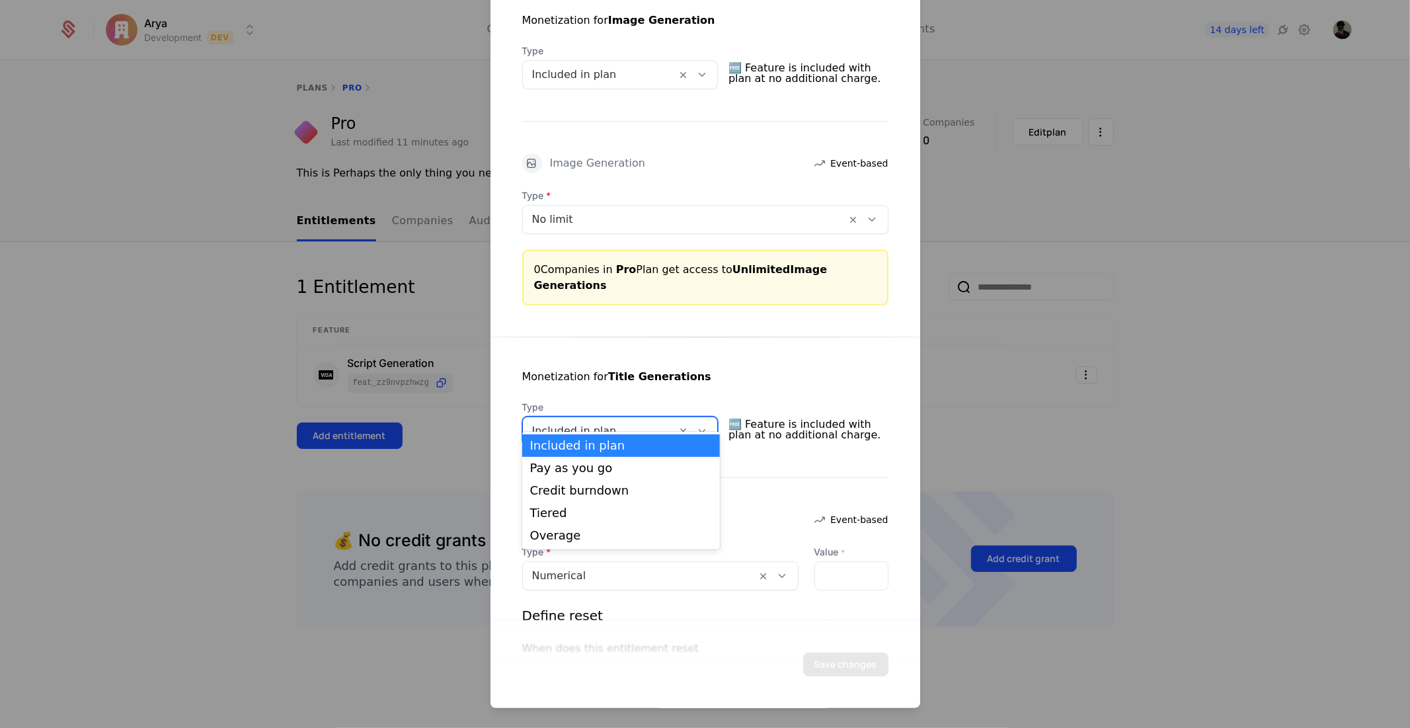
click at [594, 369] on div "Monetization for Title Generations" at bounding box center [705, 384] width 366 height 32
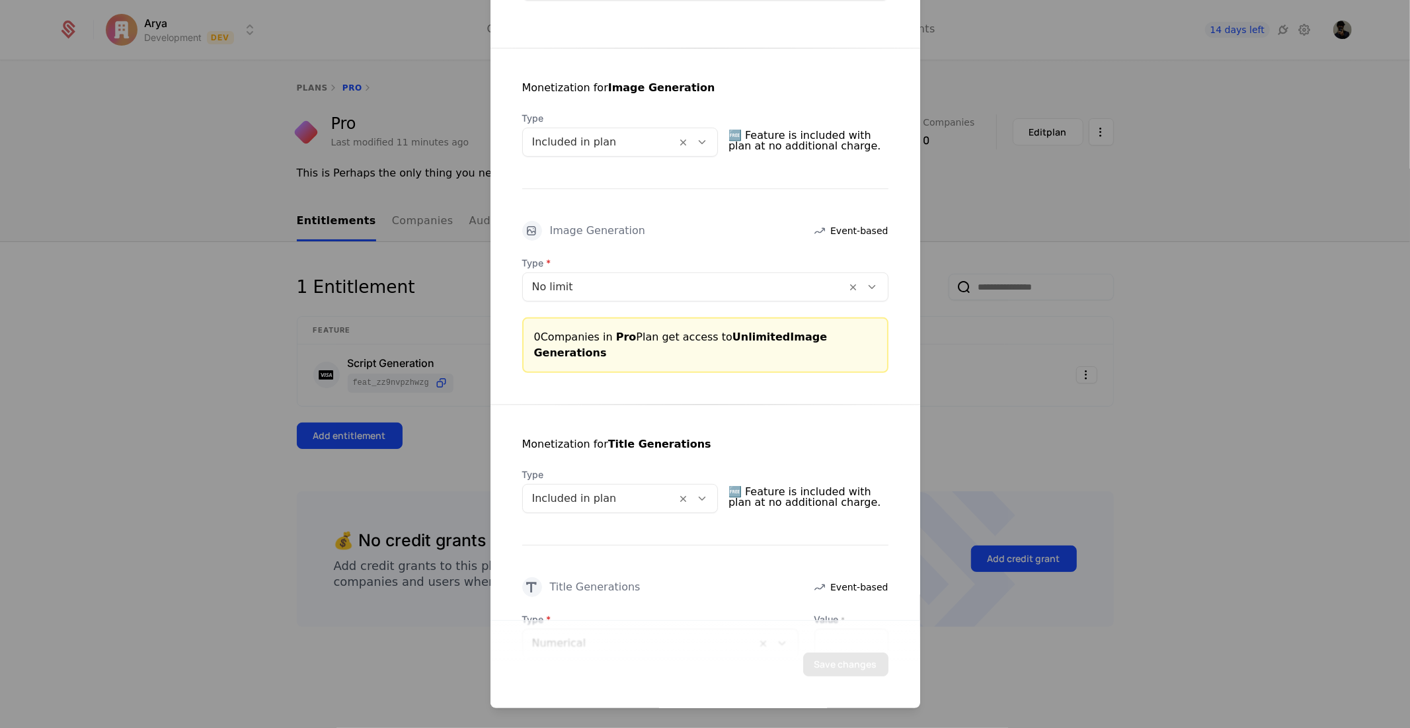
scroll to position [220, 0]
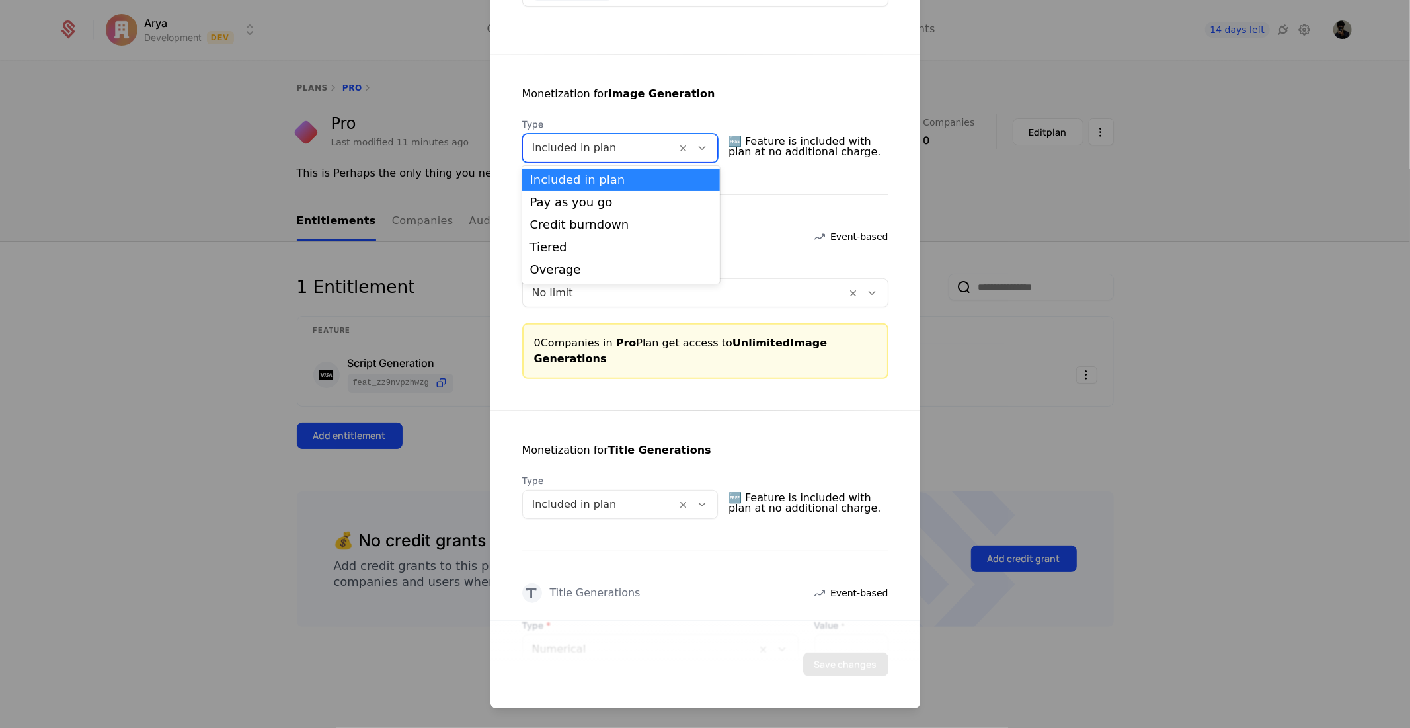
click at [633, 140] on div at bounding box center [600, 147] width 136 height 19
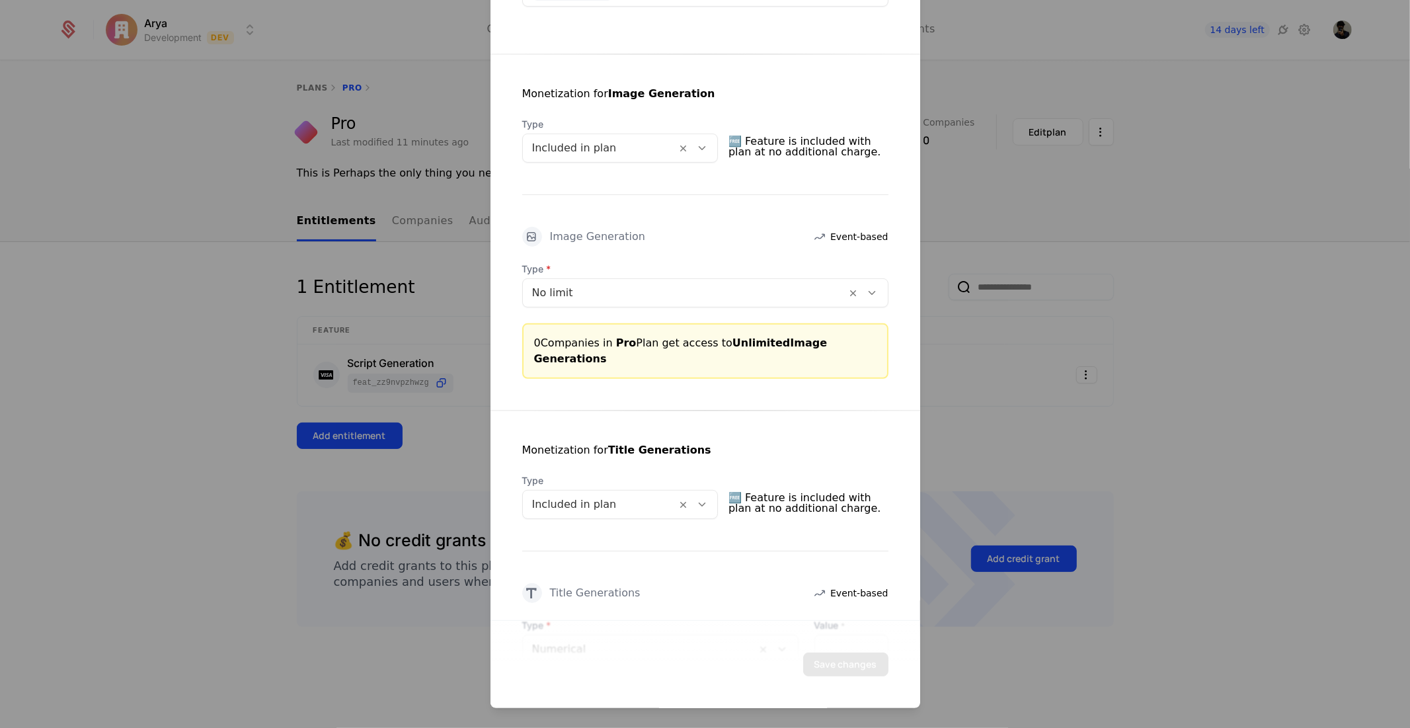
click at [628, 410] on div "Monetization for Title Generations Type Included in plan 🆓 Feature is included …" at bounding box center [706, 628] width 430 height 436
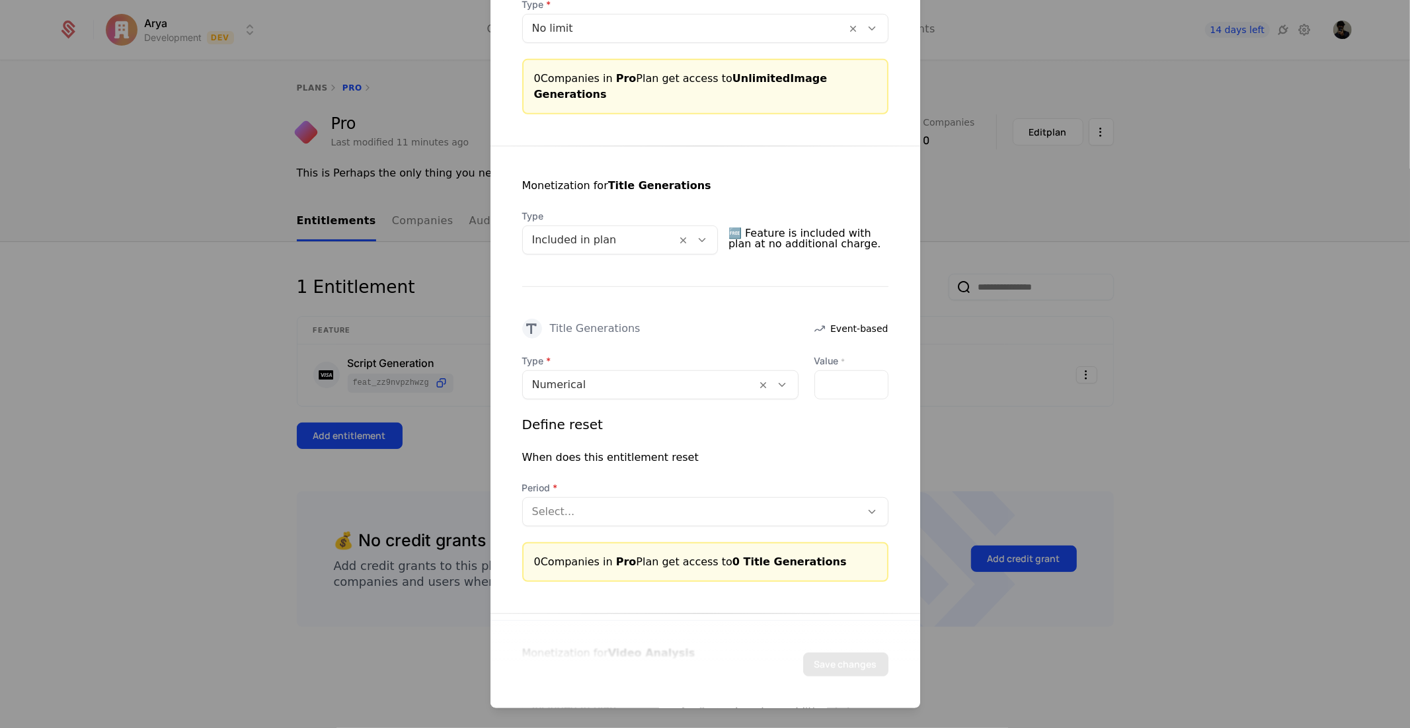
scroll to position [514, 0]
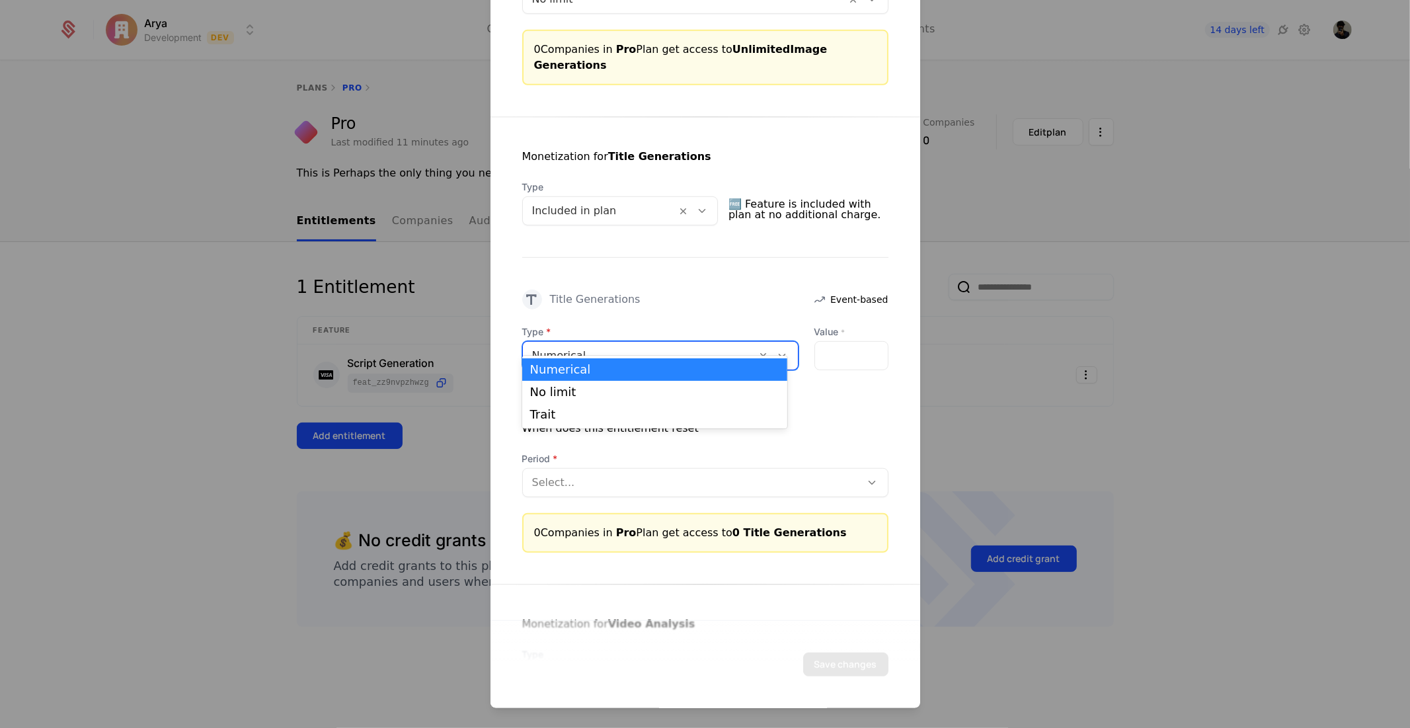
click at [592, 346] on div at bounding box center [640, 355] width 216 height 19
click at [592, 398] on div "No limit" at bounding box center [654, 392] width 249 height 12
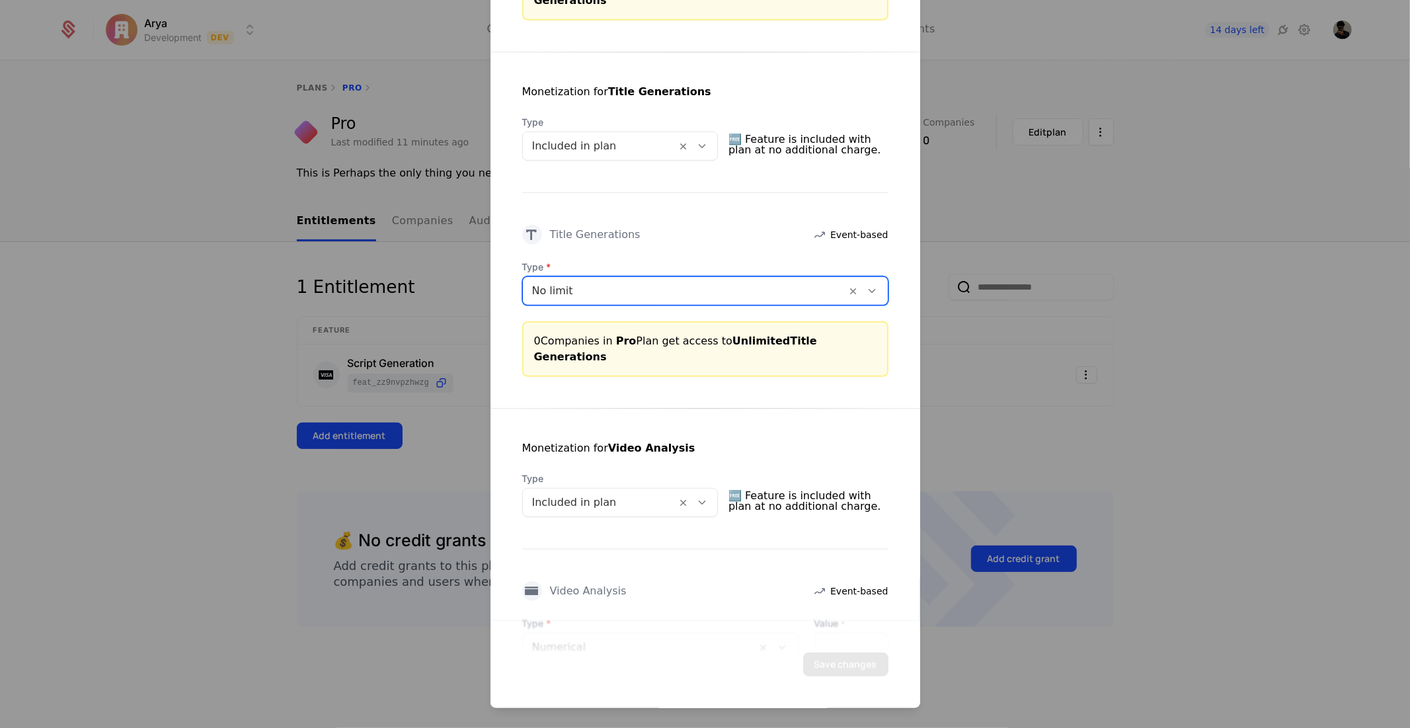
scroll to position [881, 0]
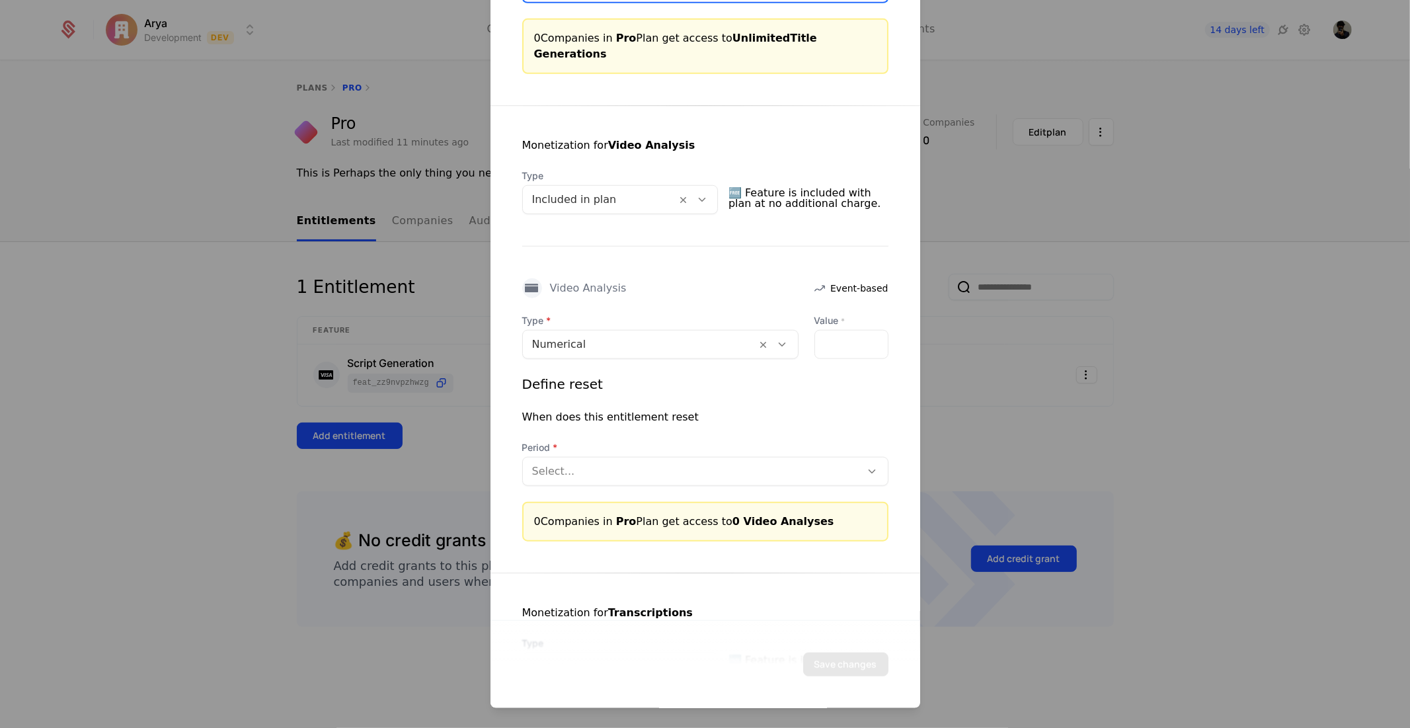
click at [597, 335] on div at bounding box center [640, 344] width 216 height 19
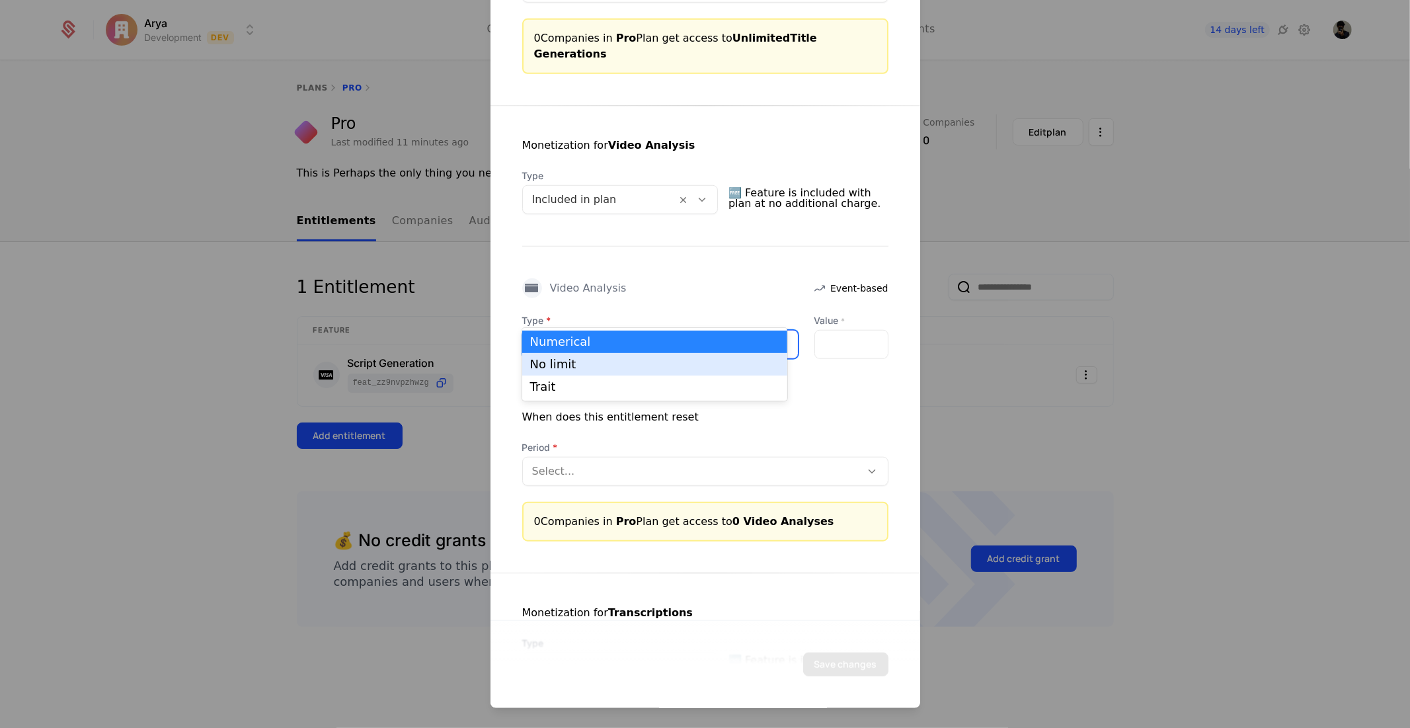
click at [598, 367] on div "No limit" at bounding box center [654, 364] width 249 height 12
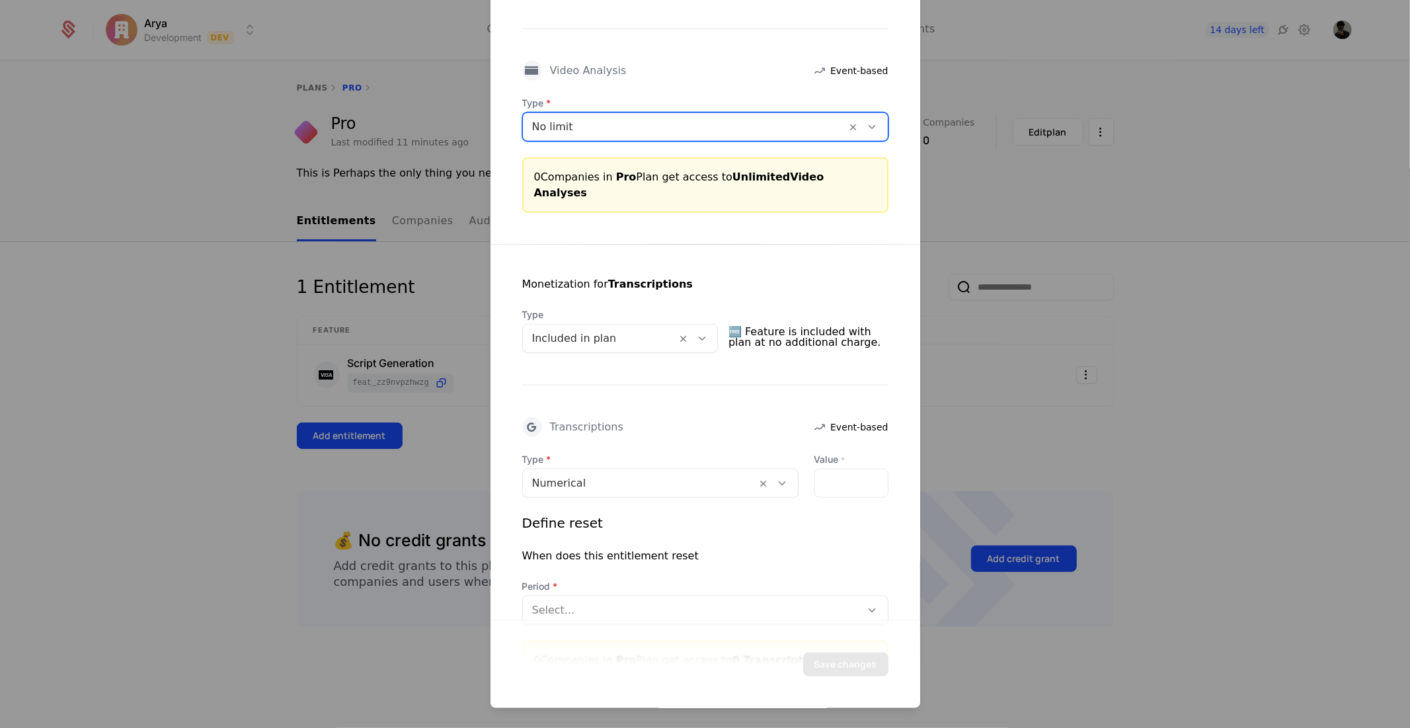
scroll to position [1121, 0]
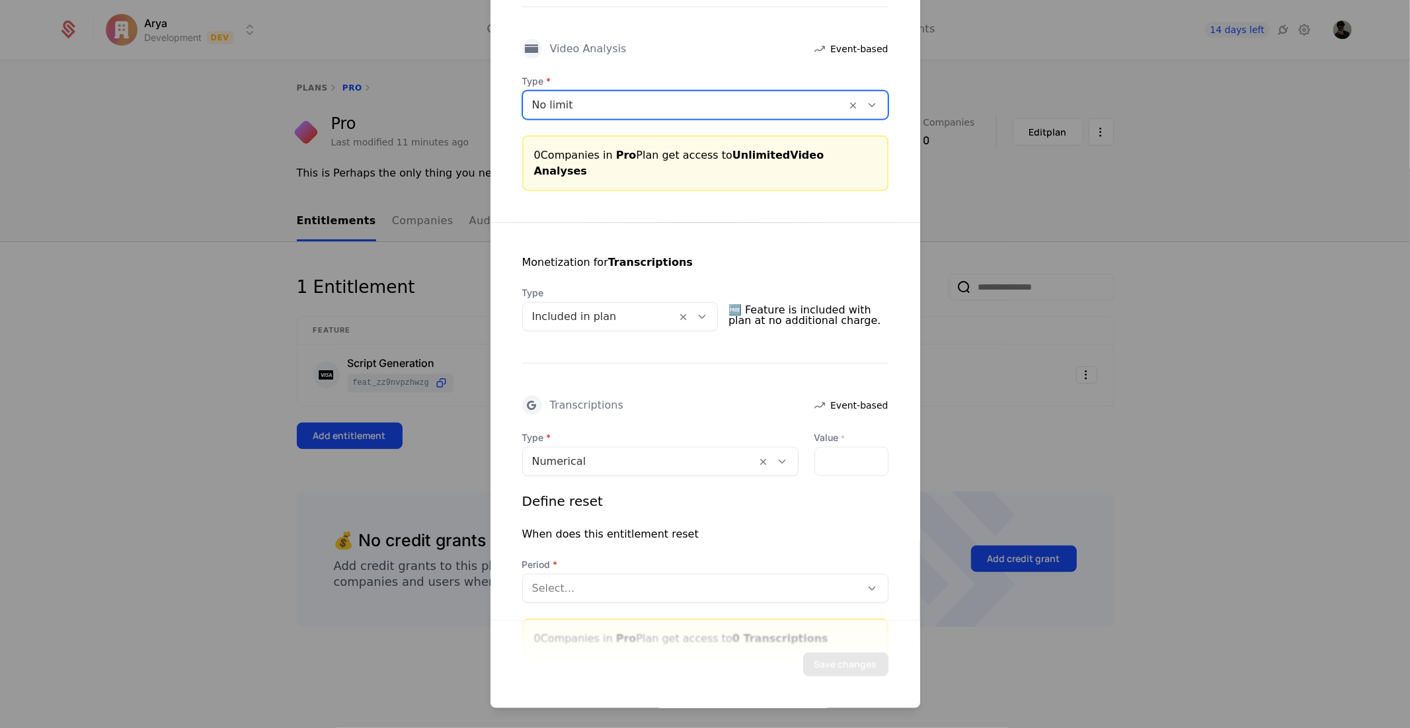
click at [594, 449] on div "Numerical" at bounding box center [640, 461] width 234 height 24
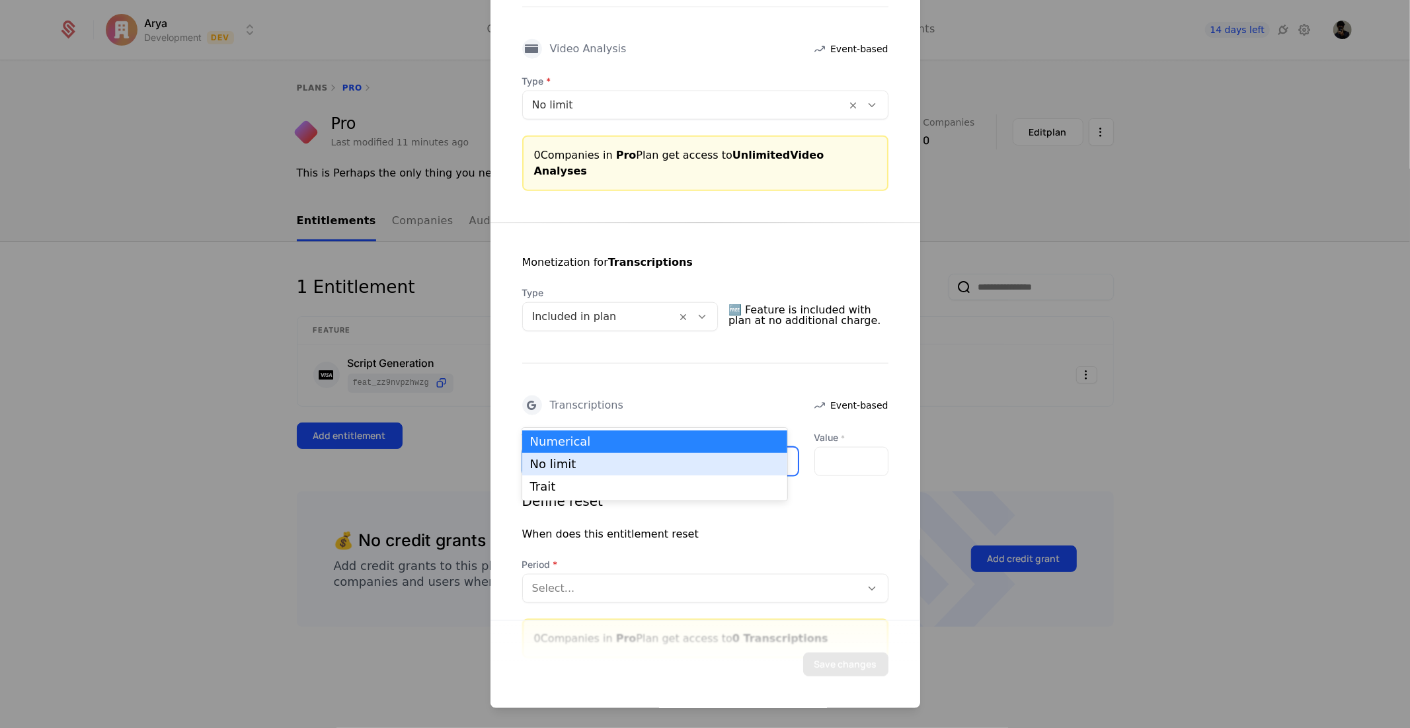
click at [590, 461] on div "No limit" at bounding box center [654, 464] width 249 height 12
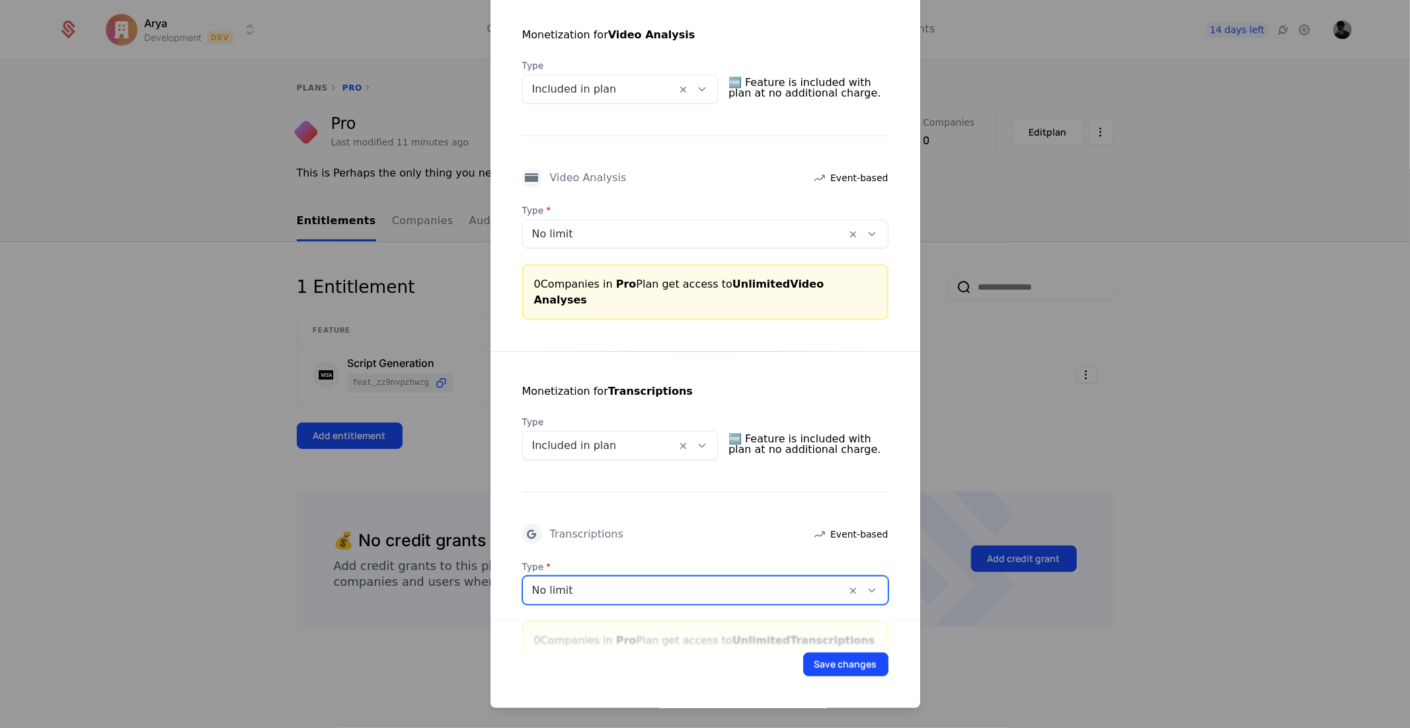
scroll to position [994, 0]
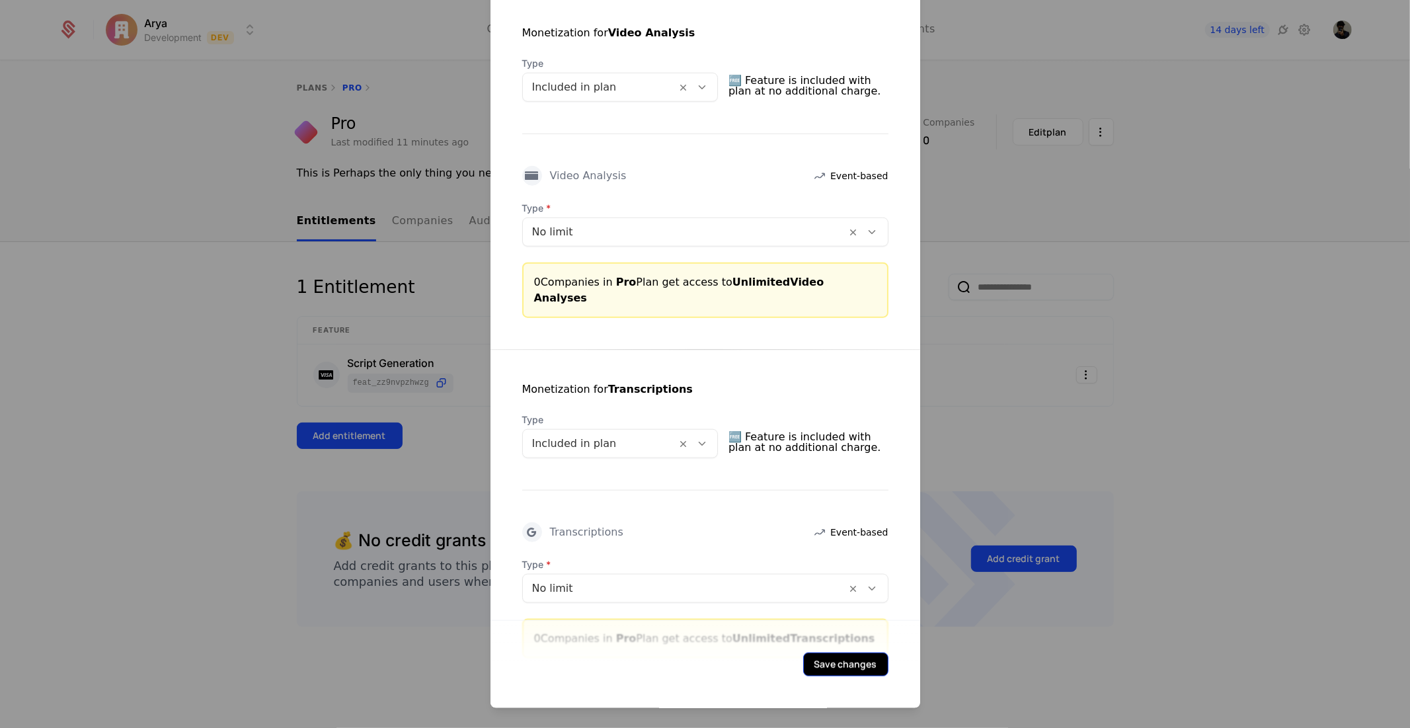
click at [838, 662] on button "Save changes" at bounding box center [845, 664] width 85 height 24
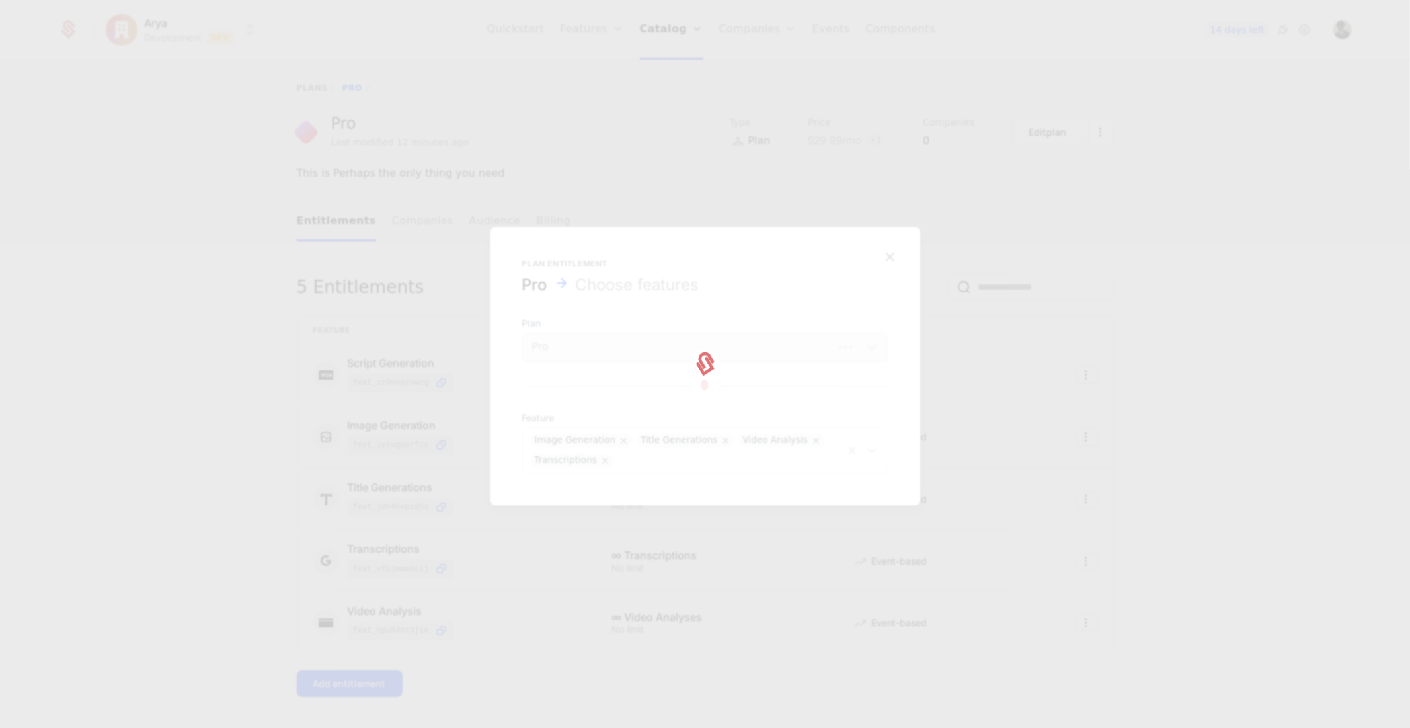
scroll to position [0, 0]
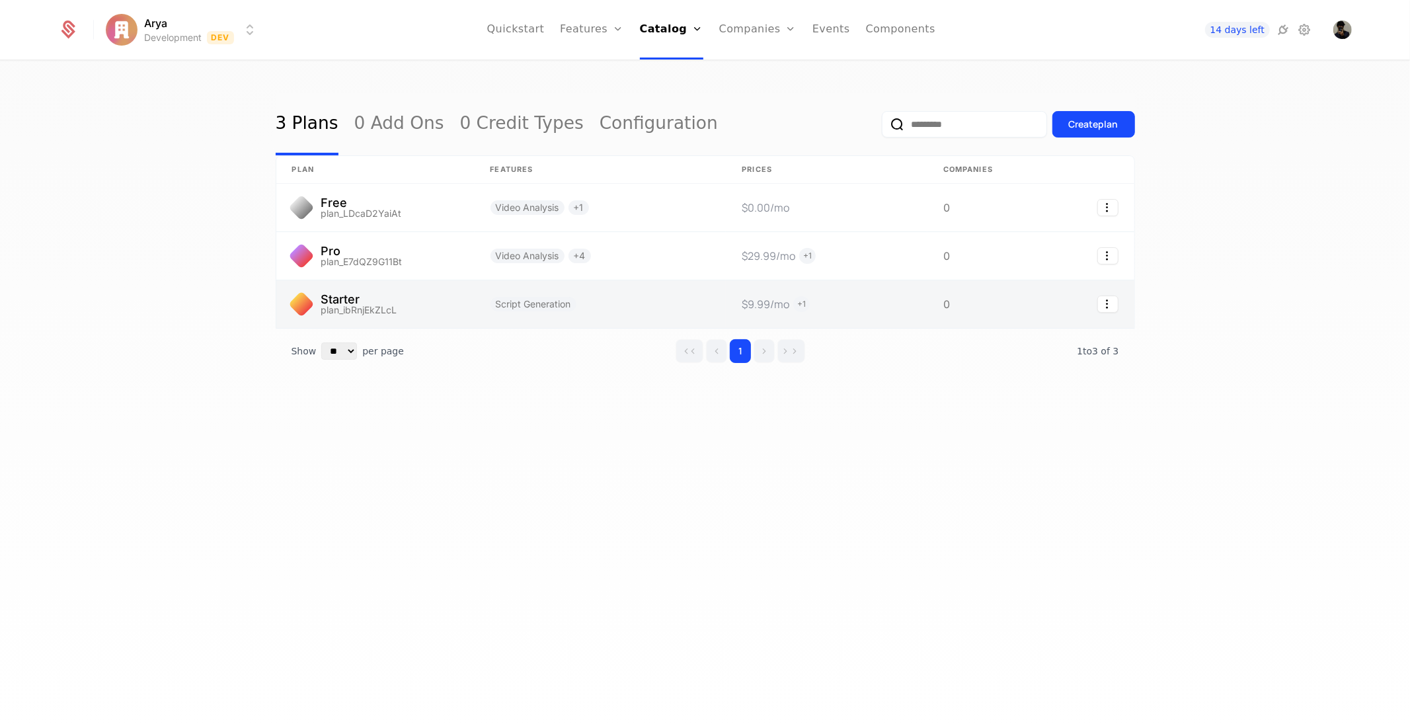
click at [352, 298] on link at bounding box center [375, 304] width 198 height 48
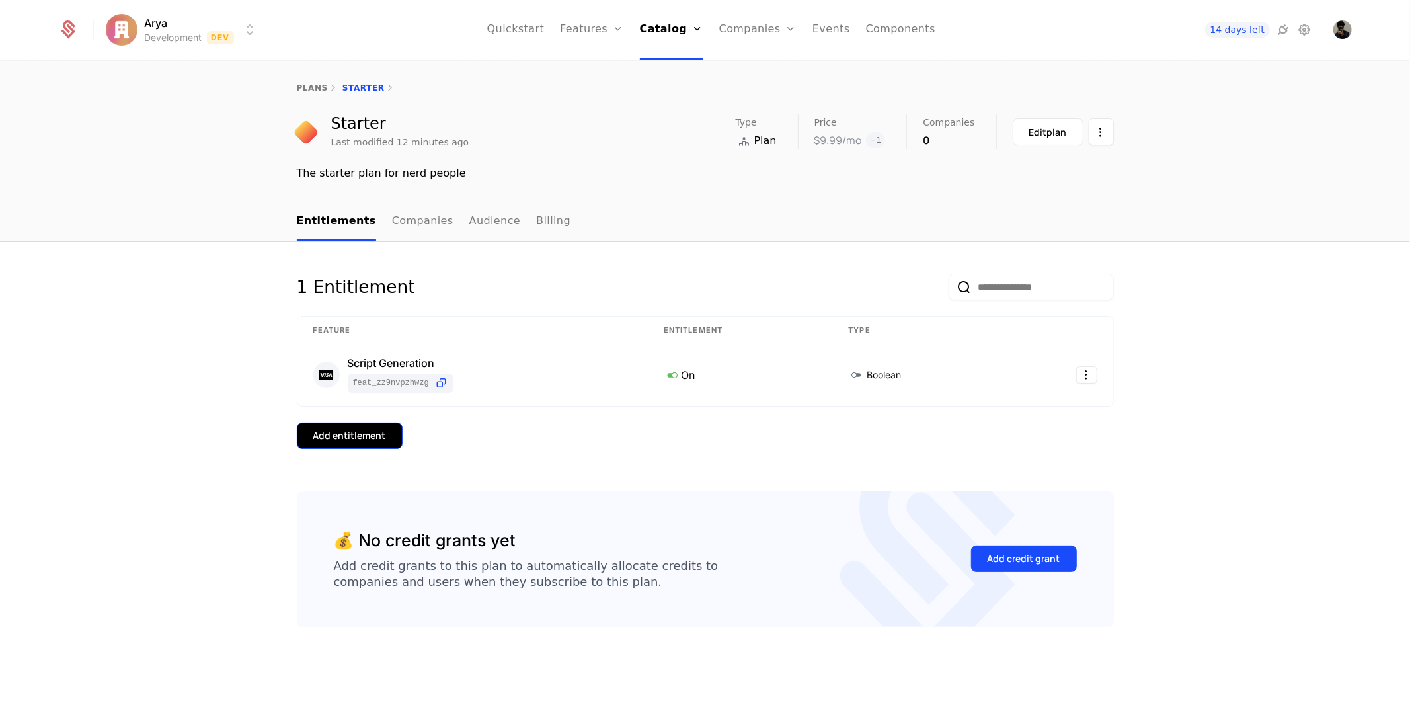
click at [374, 446] on button "Add entitlement" at bounding box center [350, 435] width 106 height 26
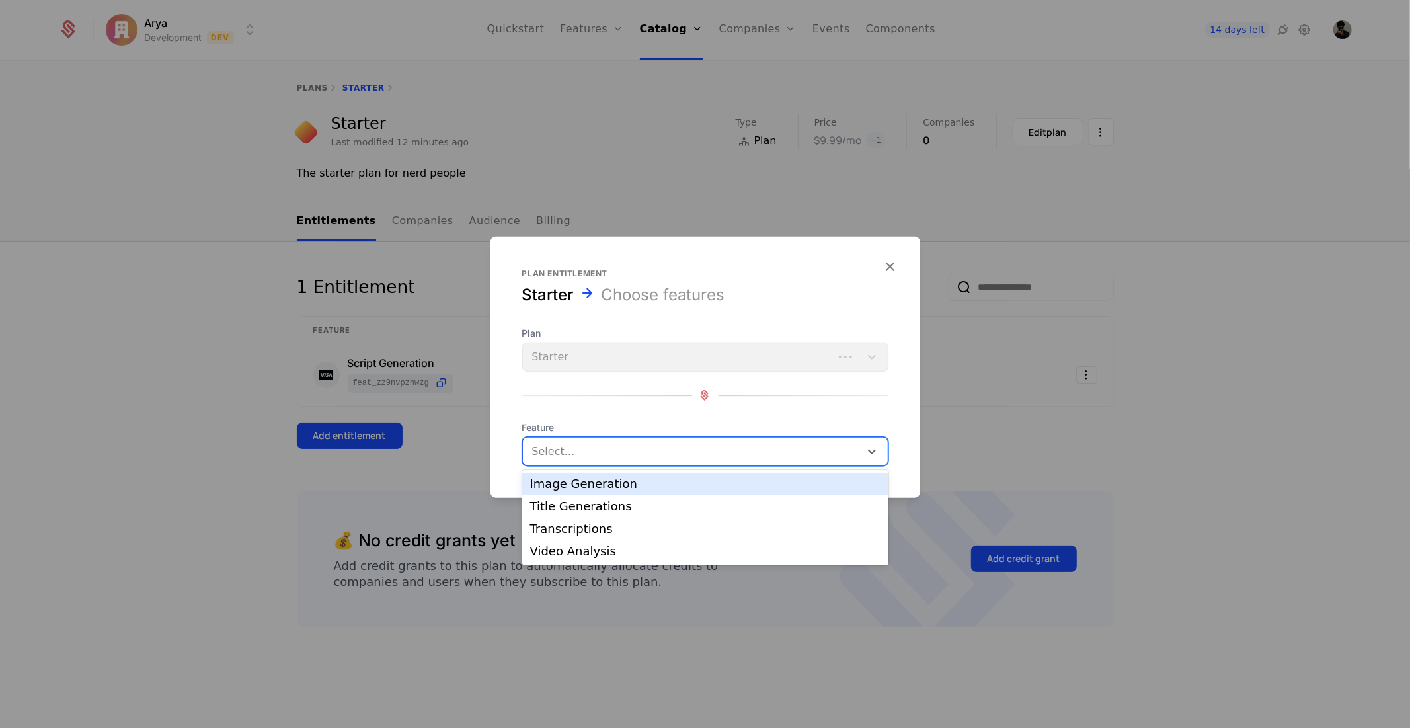
click at [623, 454] on div at bounding box center [693, 451] width 319 height 19
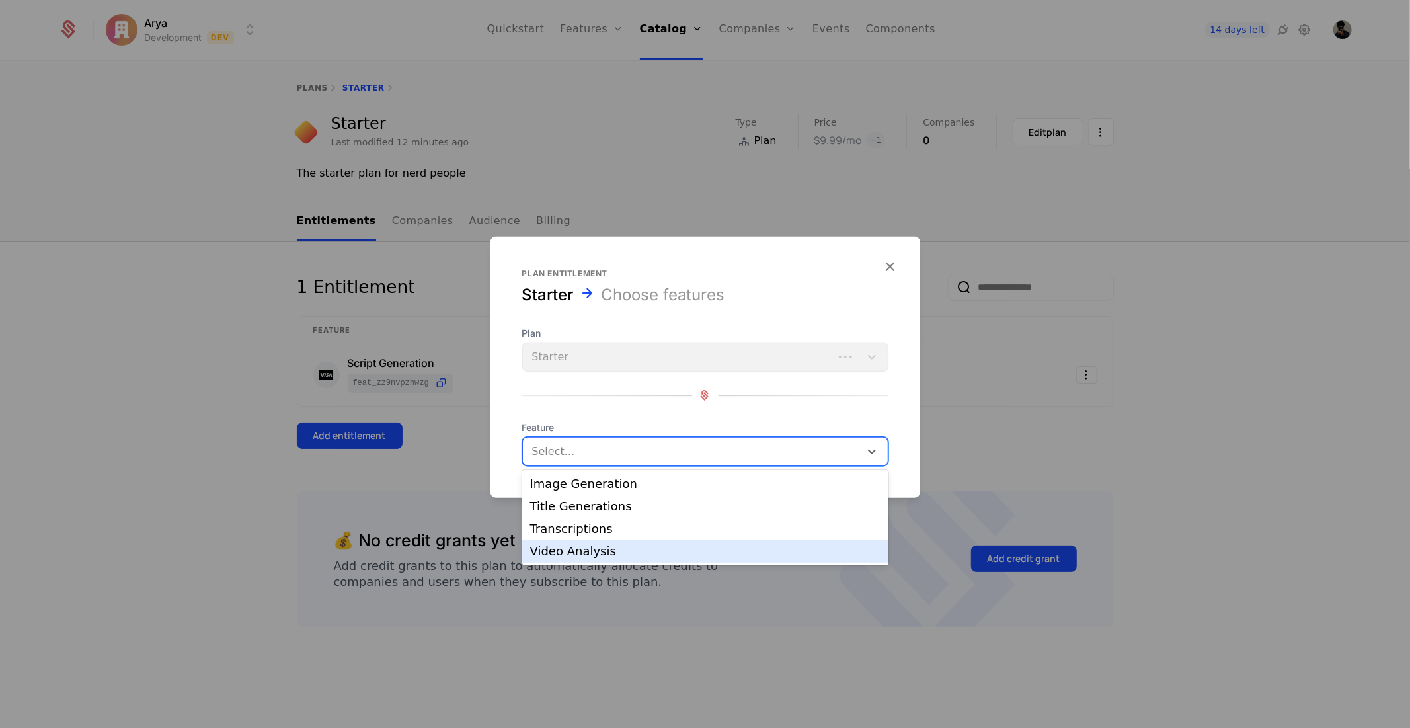
click at [606, 552] on div "Video Analysis" at bounding box center [705, 551] width 350 height 12
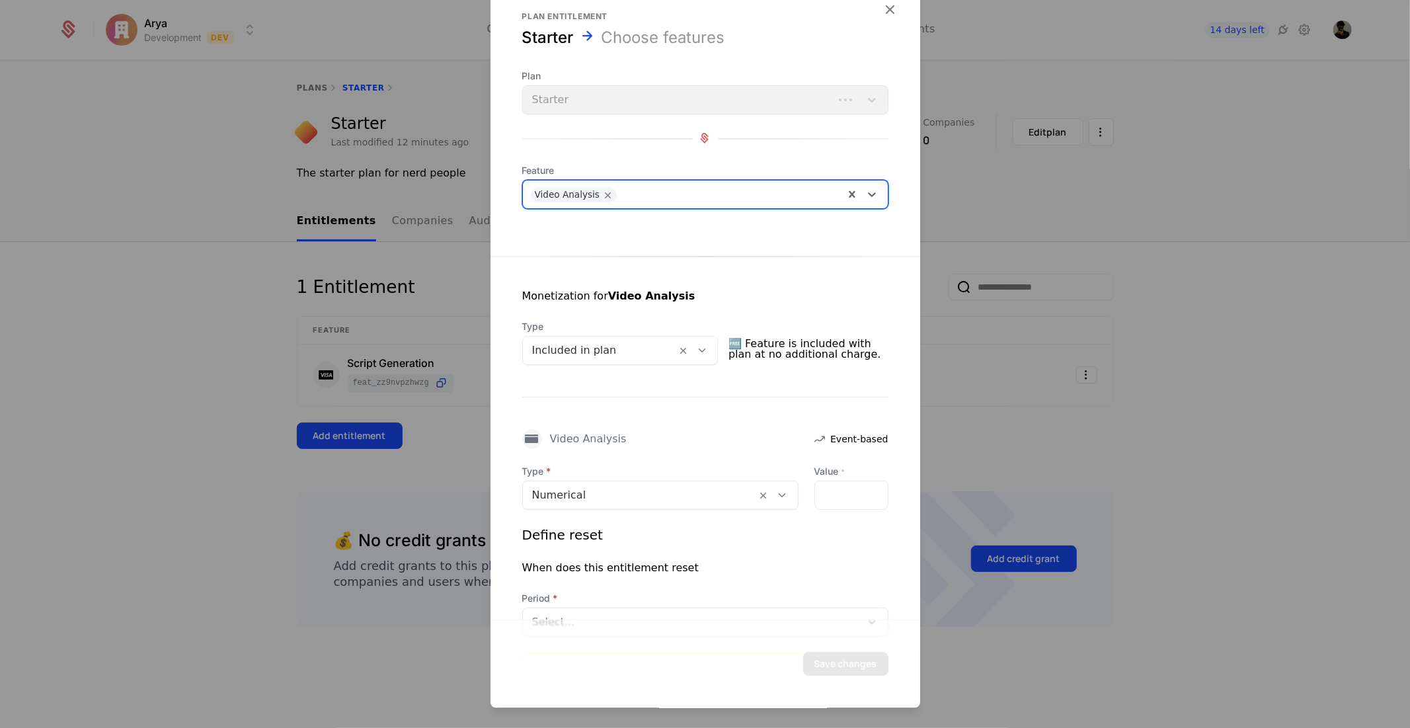
click at [649, 186] on div at bounding box center [729, 193] width 213 height 19
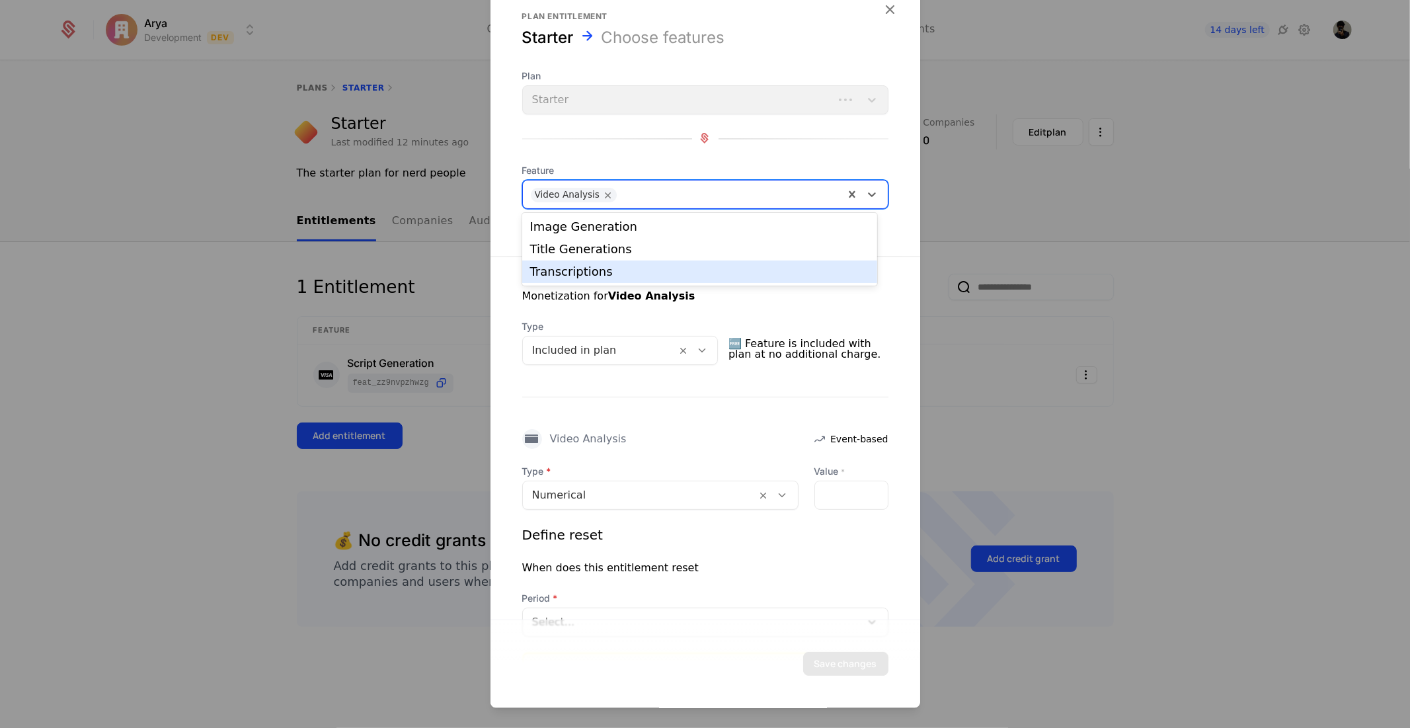
click at [603, 268] on div "Transcriptions" at bounding box center [699, 272] width 339 height 12
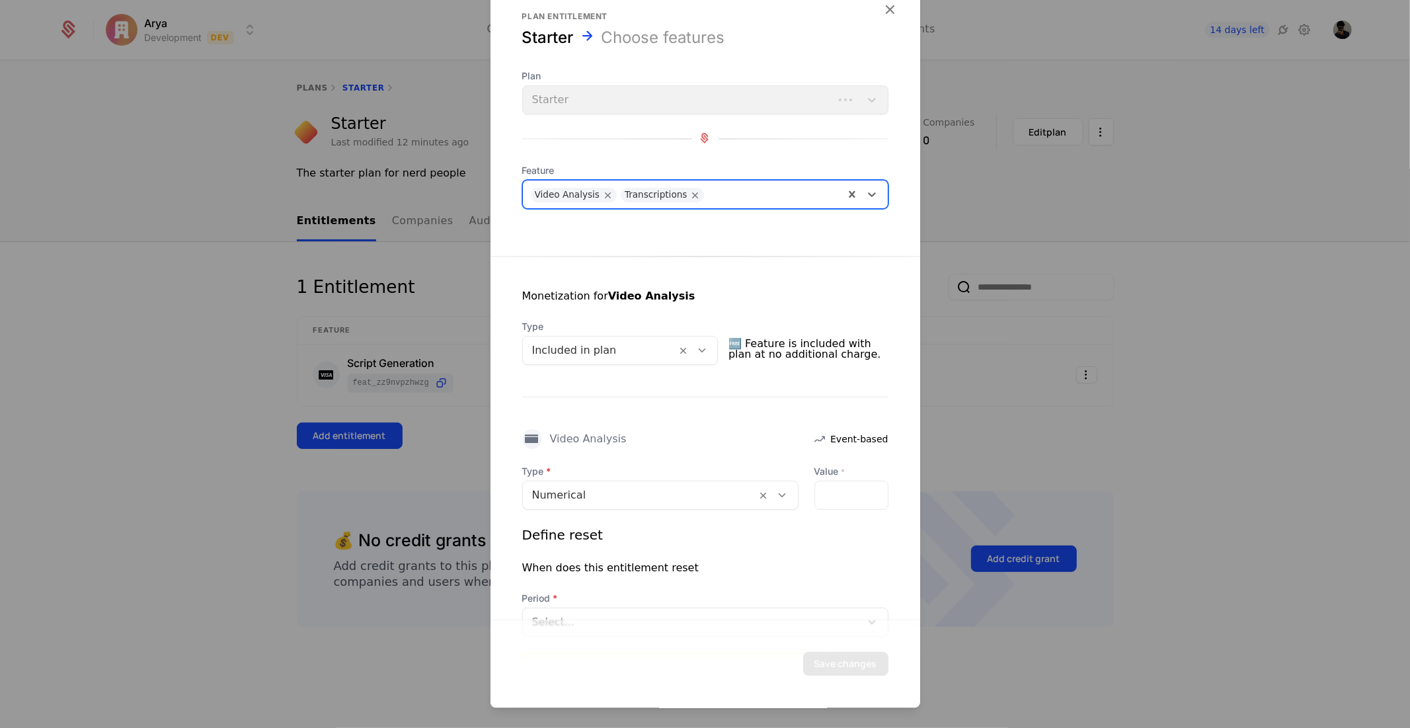
click at [735, 190] on div at bounding box center [773, 193] width 125 height 19
click at [600, 294] on div "Monetization for Video Analysis" at bounding box center [608, 296] width 173 height 16
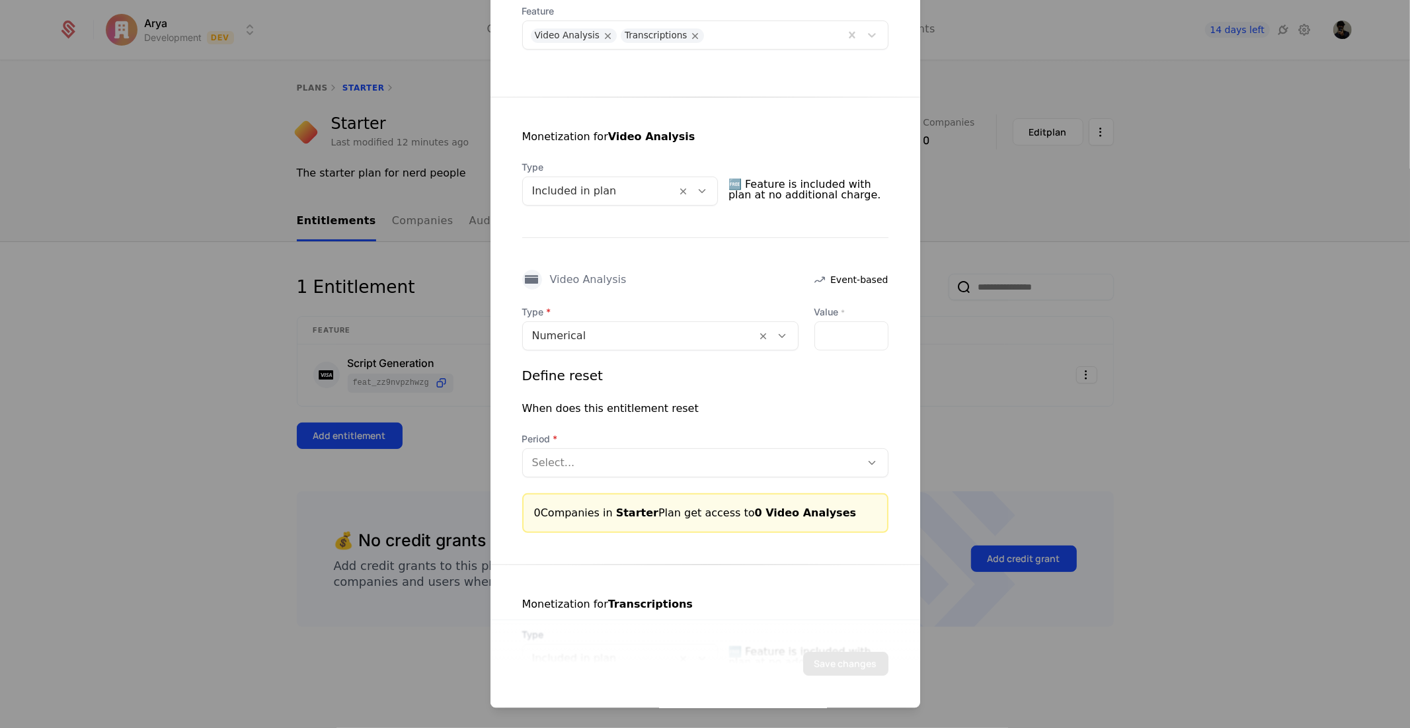
scroll to position [147, 0]
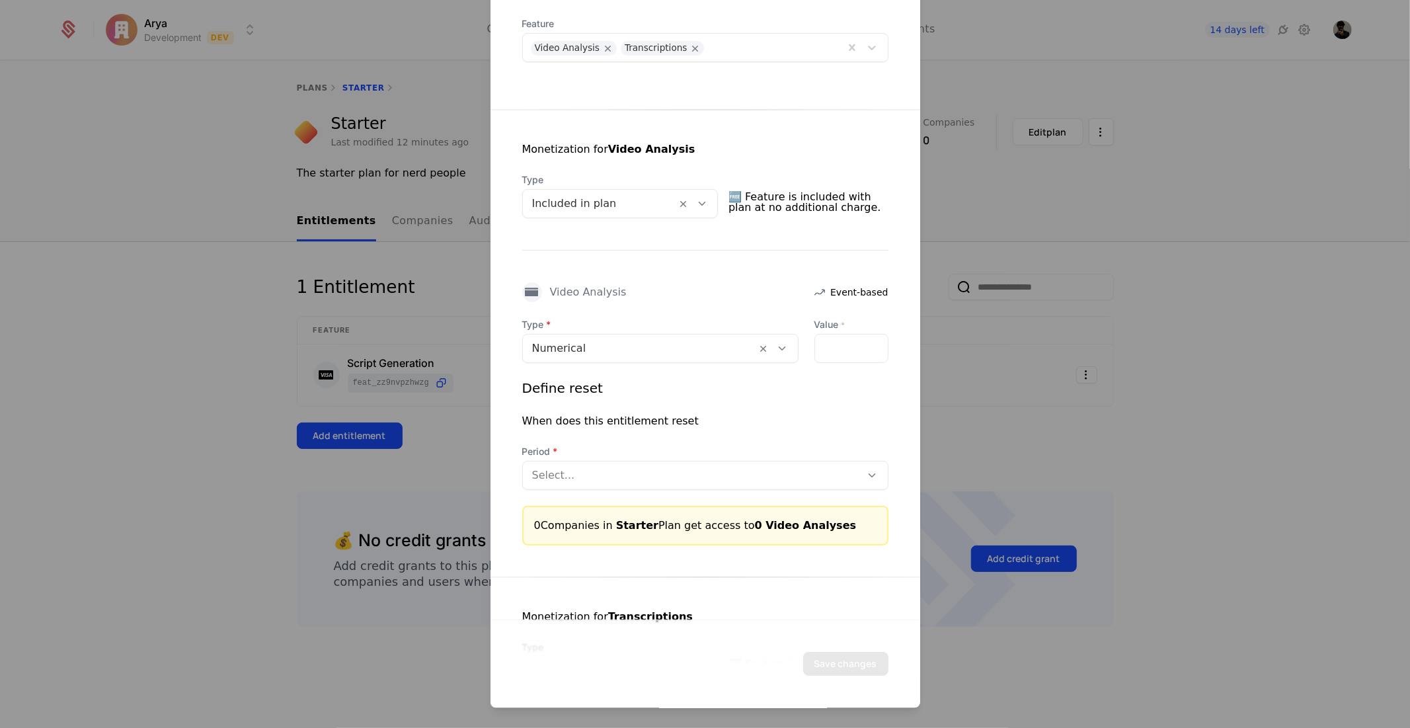
click at [635, 356] on div "Numerical" at bounding box center [640, 348] width 234 height 24
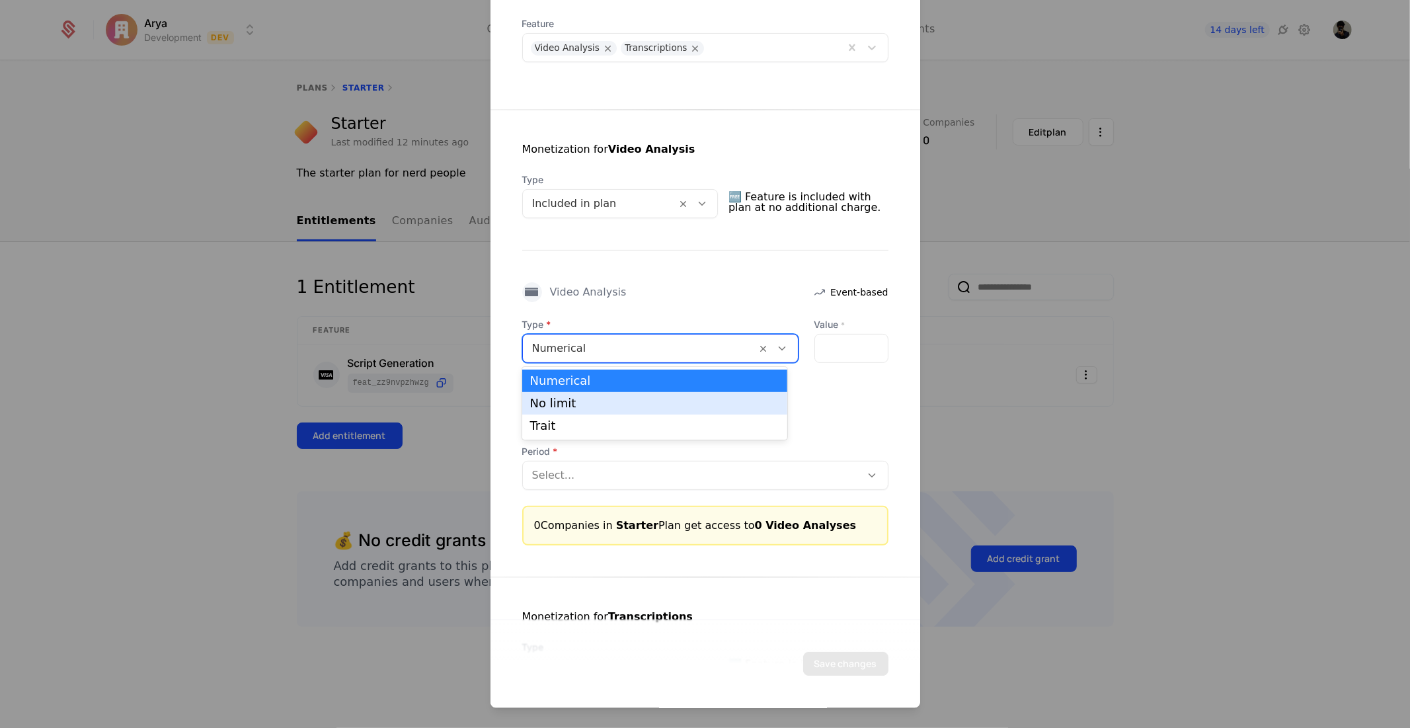
click at [619, 399] on div "No limit" at bounding box center [654, 403] width 249 height 12
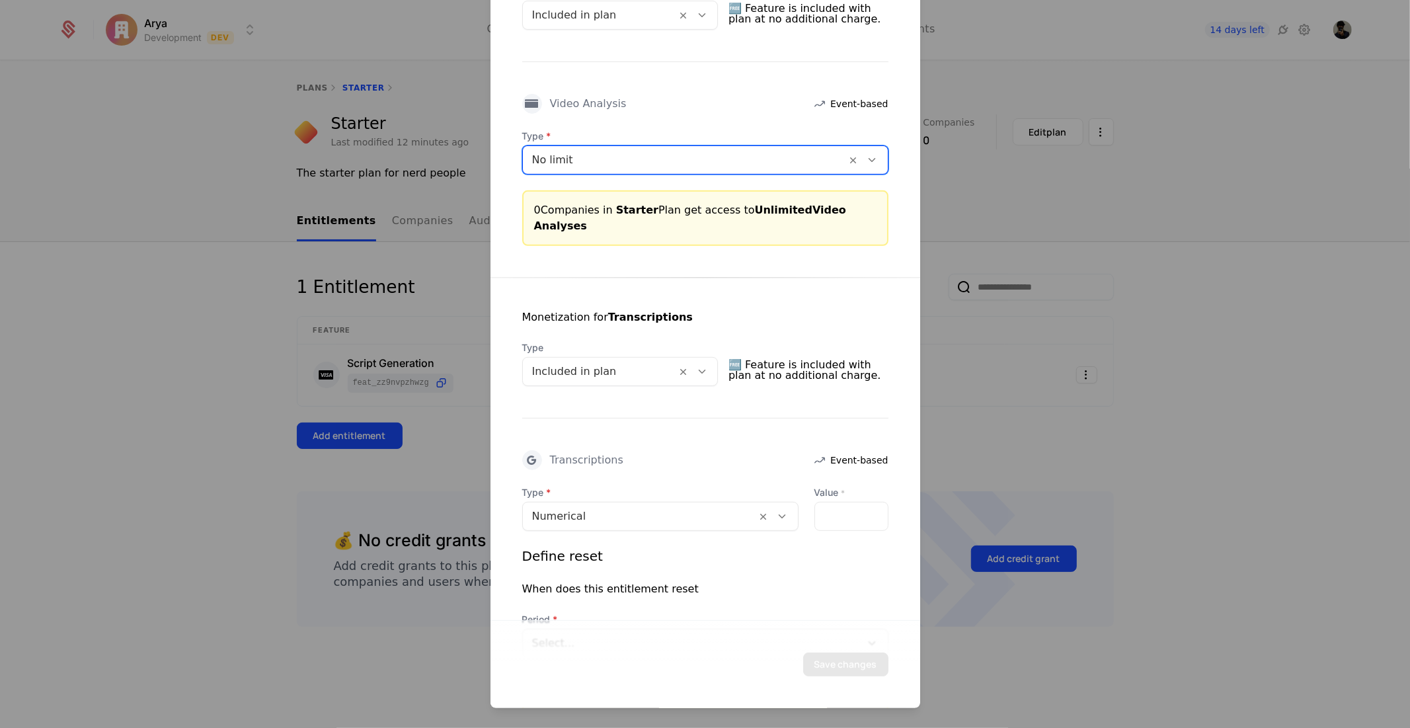
scroll to position [367, 0]
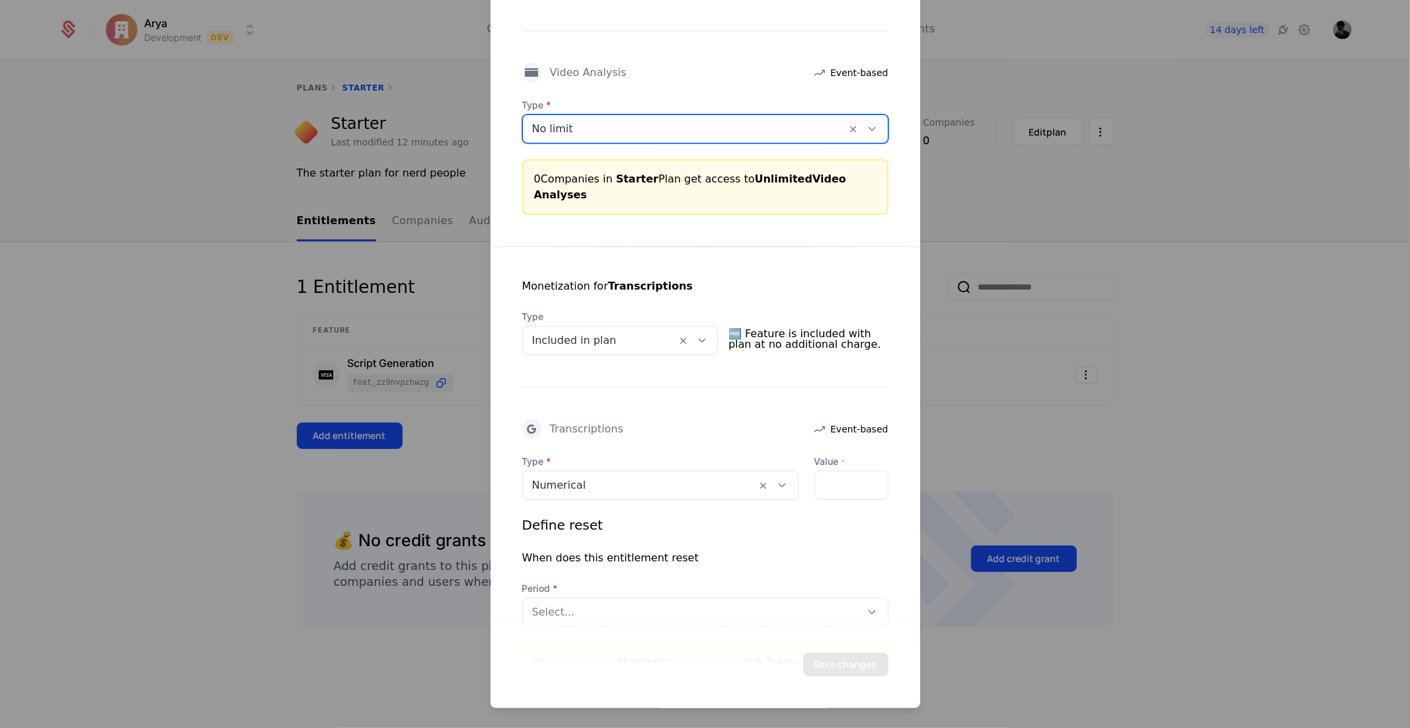
click at [592, 331] on div at bounding box center [600, 340] width 136 height 19
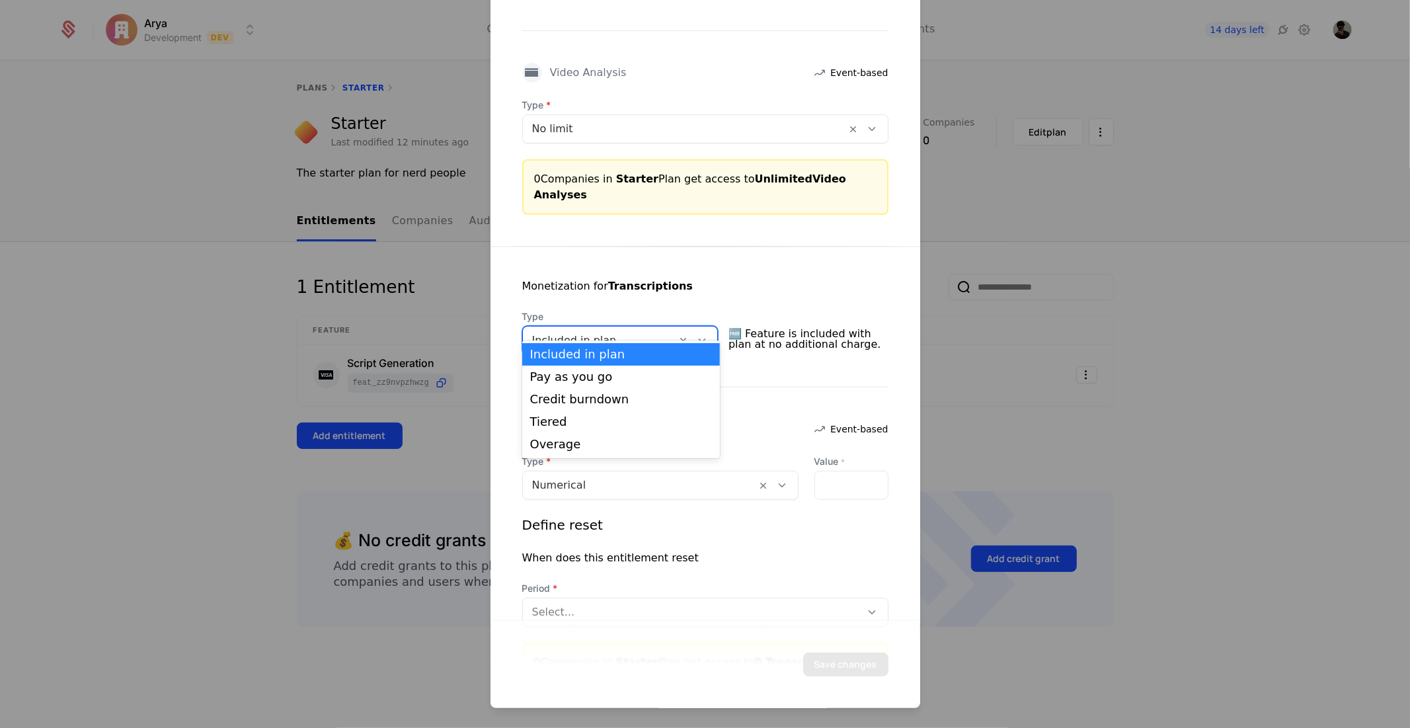
click at [592, 331] on div at bounding box center [600, 340] width 136 height 19
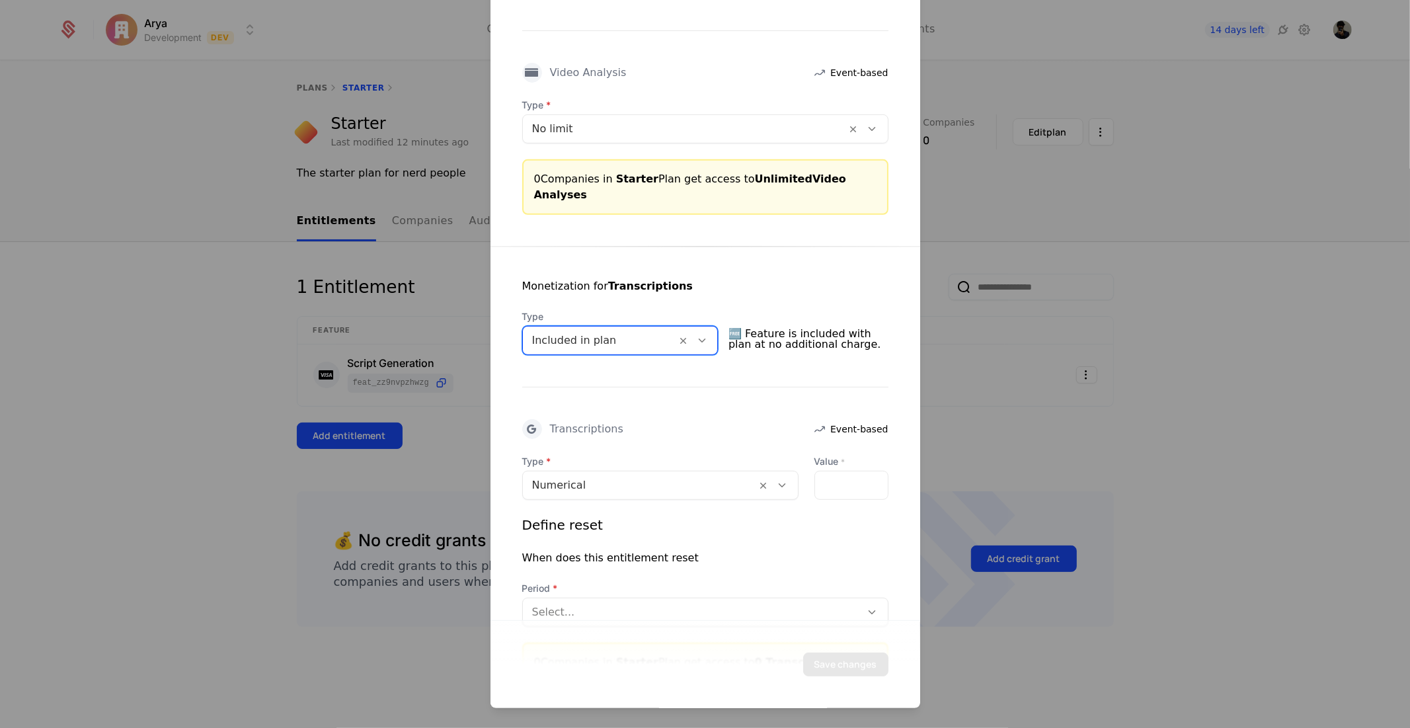
click at [594, 475] on div at bounding box center [640, 484] width 216 height 19
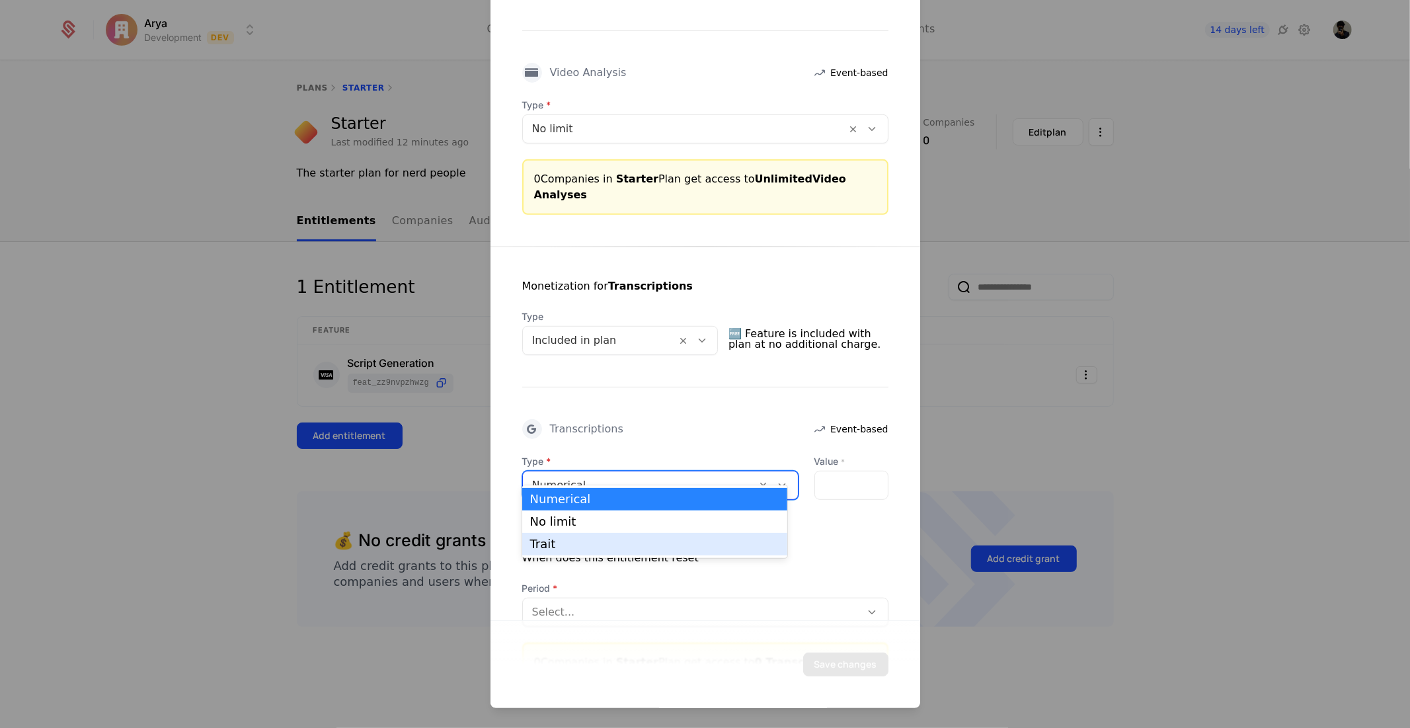
click at [590, 547] on div "Trait" at bounding box center [654, 544] width 249 height 12
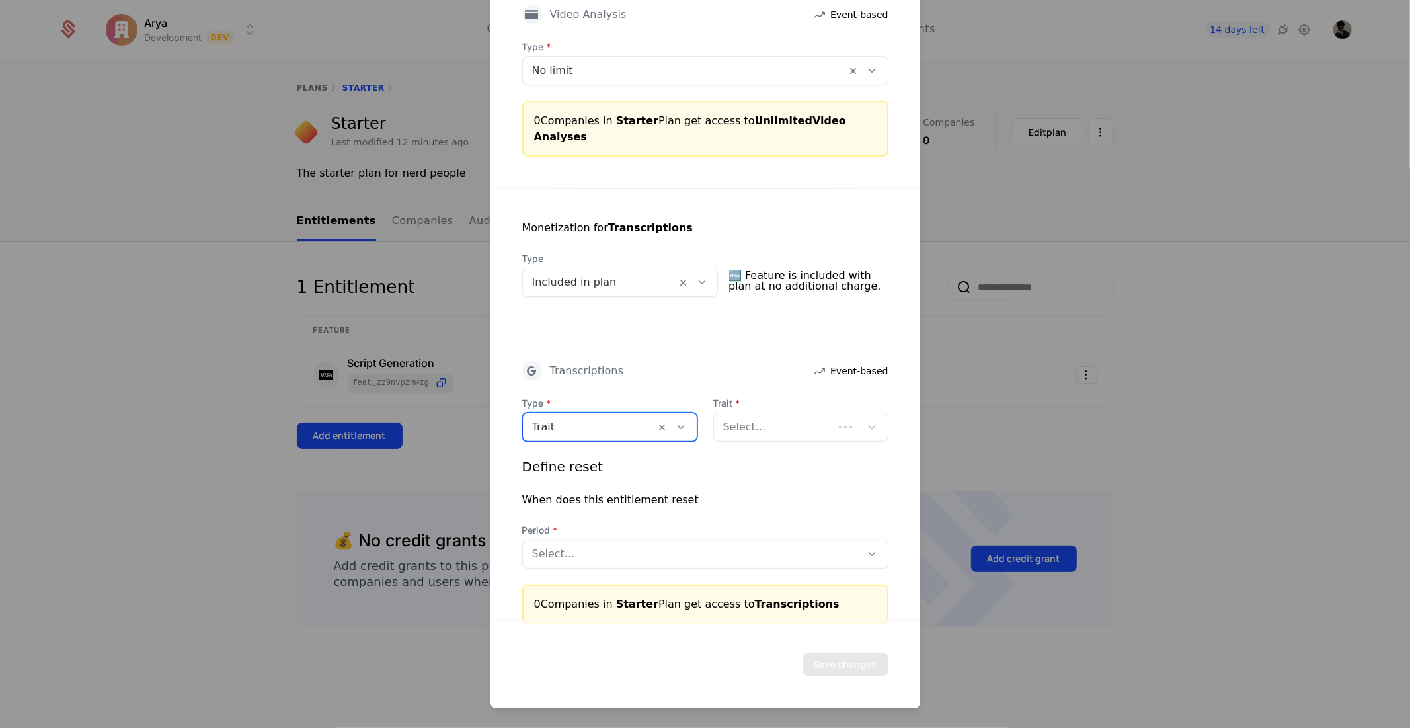
click at [597, 415] on div "Trait" at bounding box center [589, 427] width 133 height 24
click at [585, 465] on div "No limit" at bounding box center [607, 464] width 154 height 12
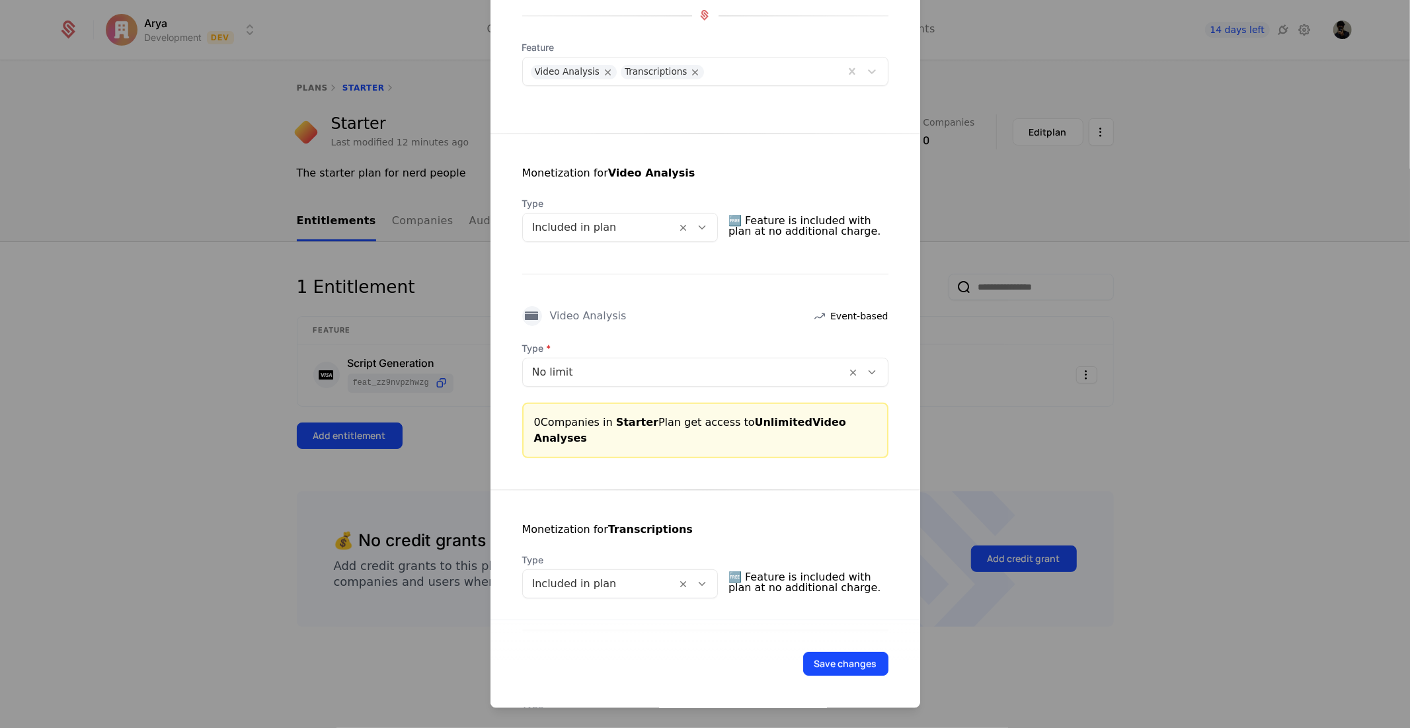
scroll to position [298, 0]
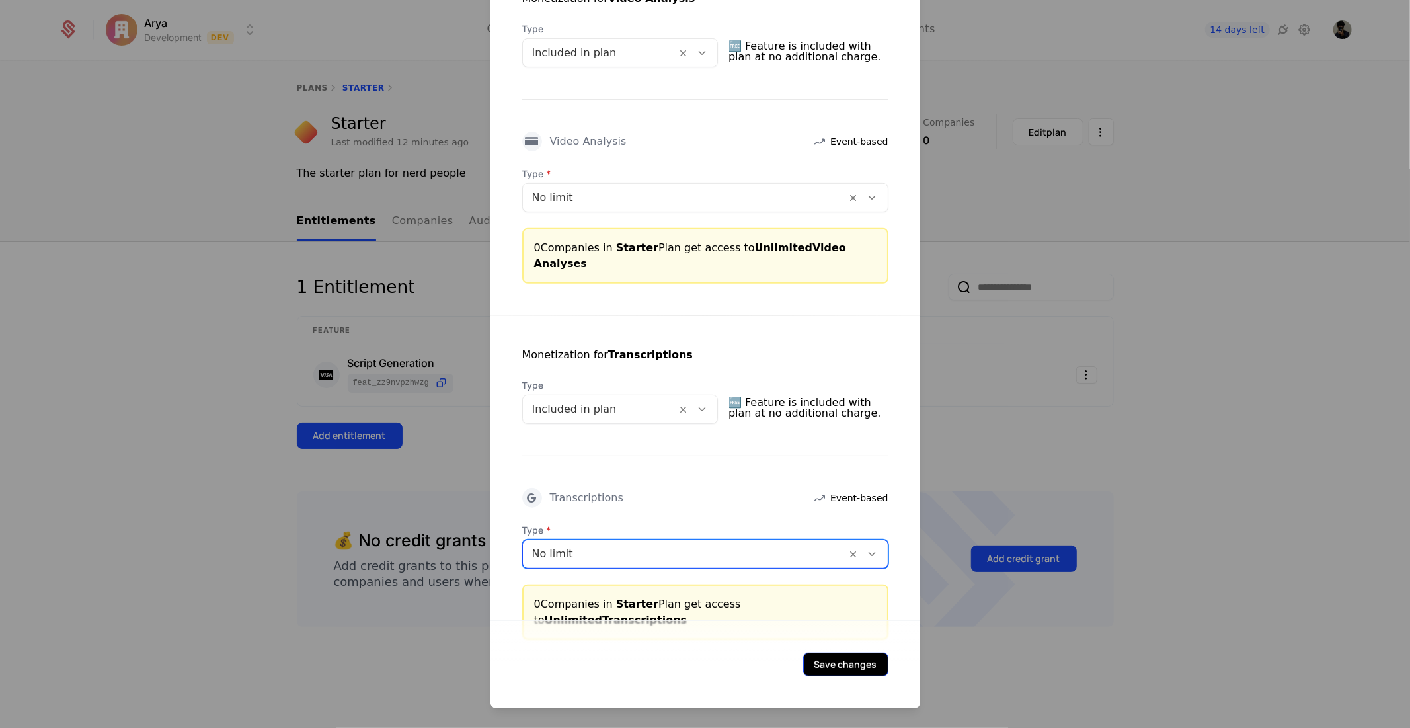
click at [834, 661] on button "Save changes" at bounding box center [845, 664] width 85 height 24
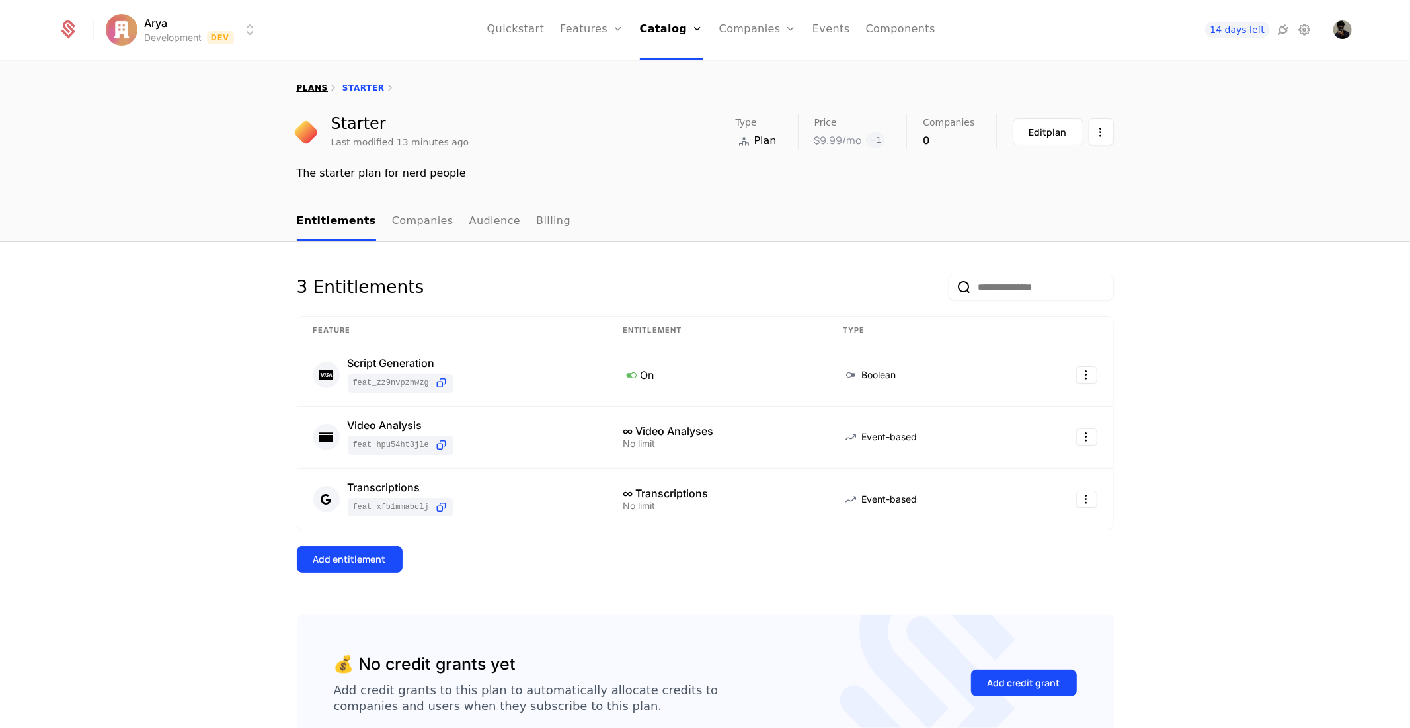
click at [312, 84] on link "plans" at bounding box center [312, 87] width 31 height 9
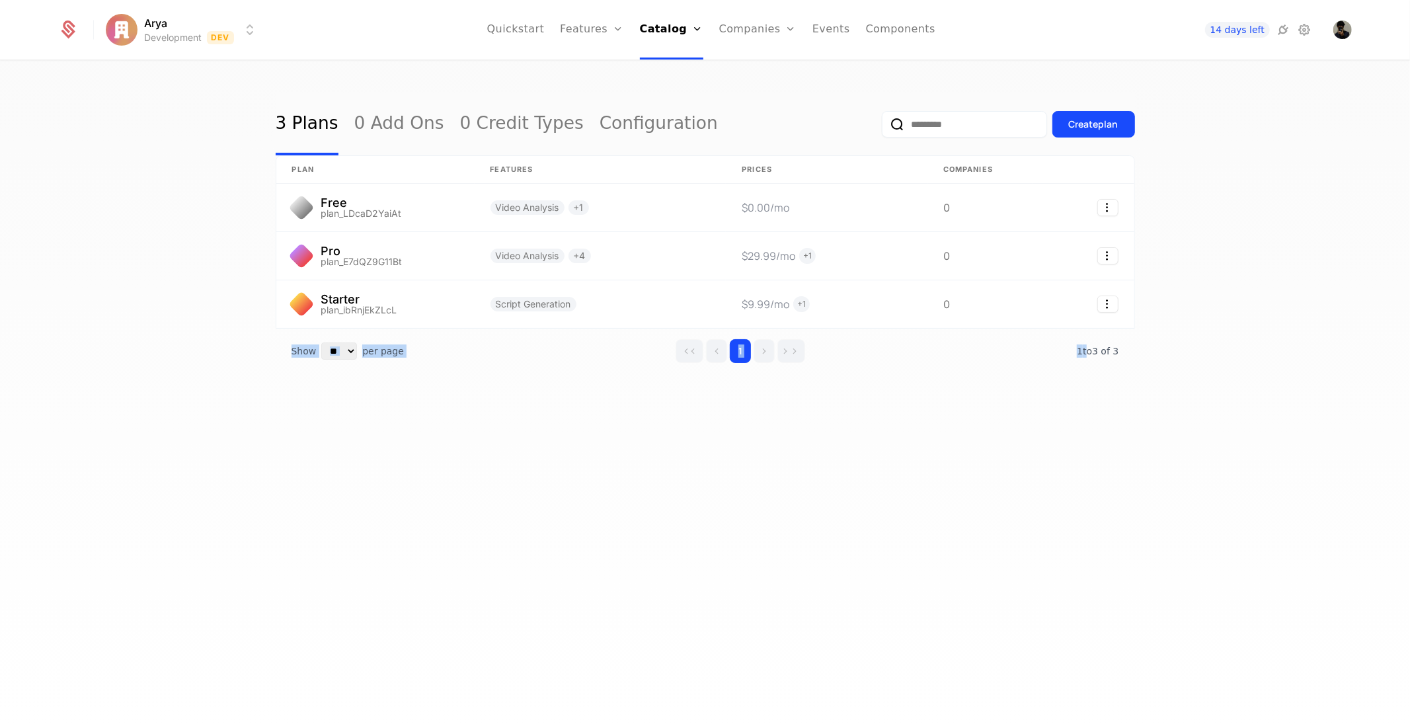
drag, startPoint x: 840, startPoint y: 357, endPoint x: 283, endPoint y: 382, distance: 557.9
click at [276, 378] on div "3 Plans 0 Add Ons 0 Credit Types Configuration Create plan plan Features Prices…" at bounding box center [705, 254] width 859 height 323
click at [887, 47] on link "Components" at bounding box center [900, 29] width 69 height 59
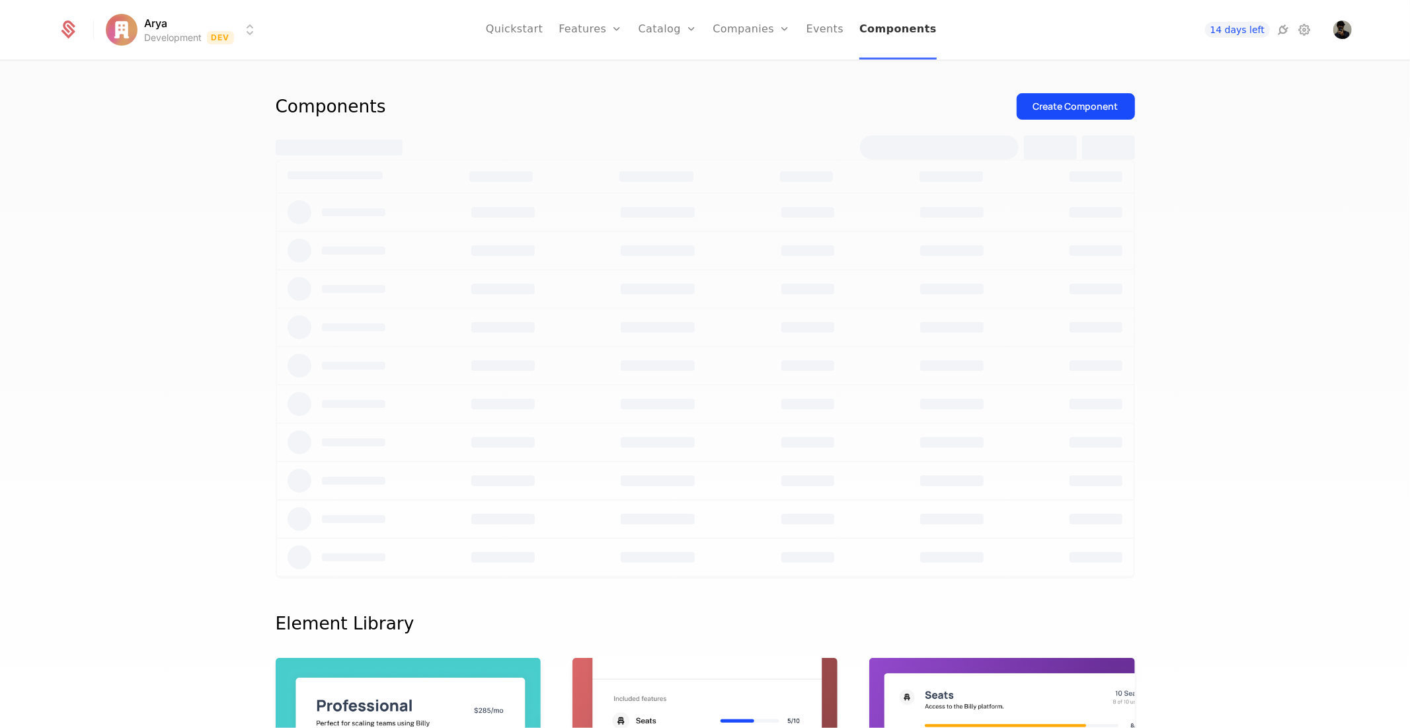
click at [885, 37] on link "Components" at bounding box center [897, 29] width 77 height 59
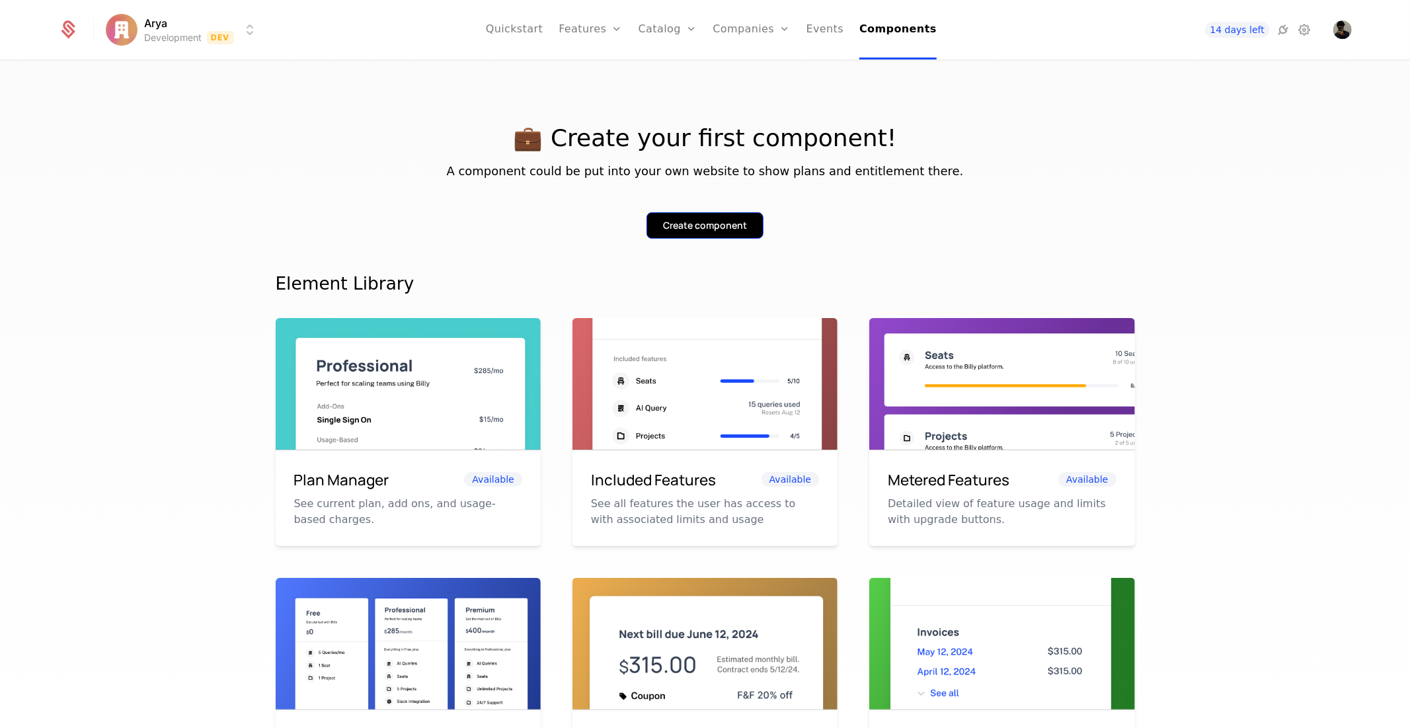
click at [690, 214] on button "Create component" at bounding box center [705, 225] width 117 height 26
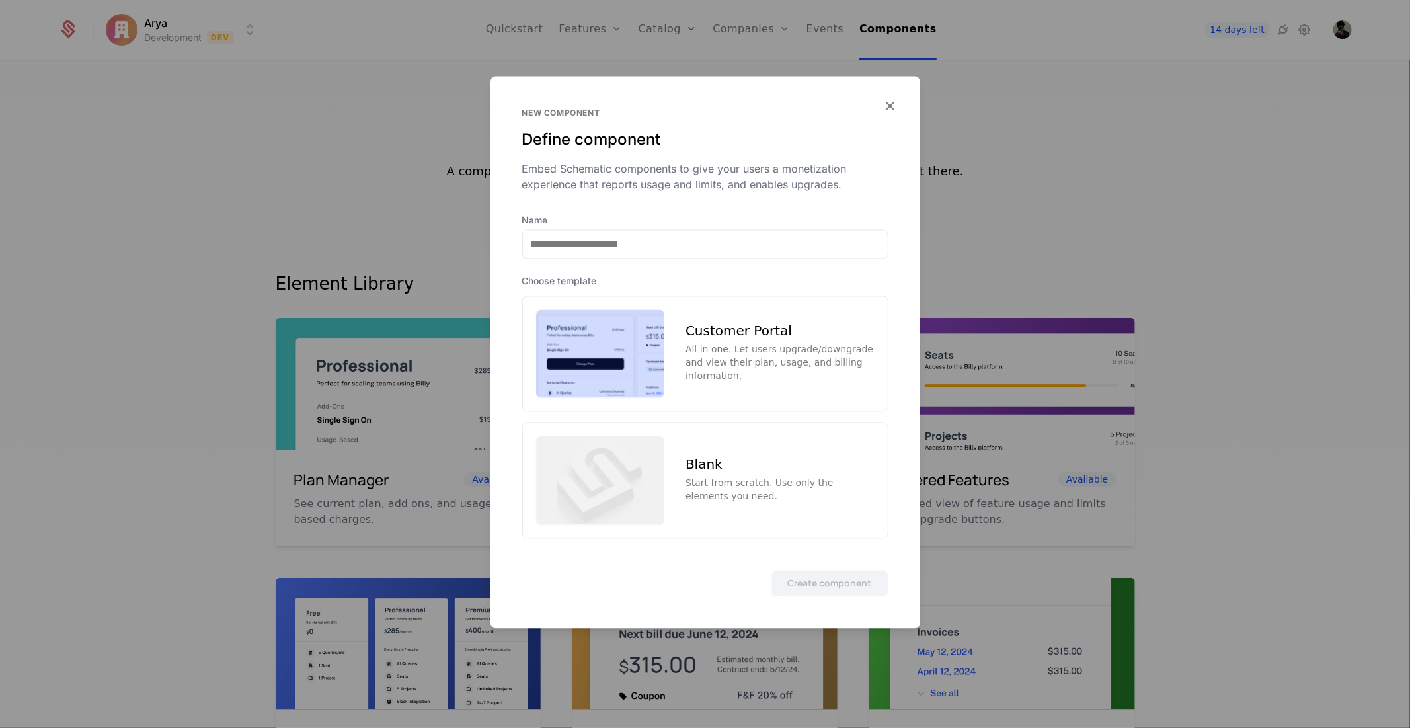
click at [683, 333] on div "Customer Portal All in one. Let users upgrade/downgrade and view their plan, us…" at bounding box center [705, 354] width 366 height 116
click at [844, 586] on button "Create component" at bounding box center [829, 583] width 117 height 26
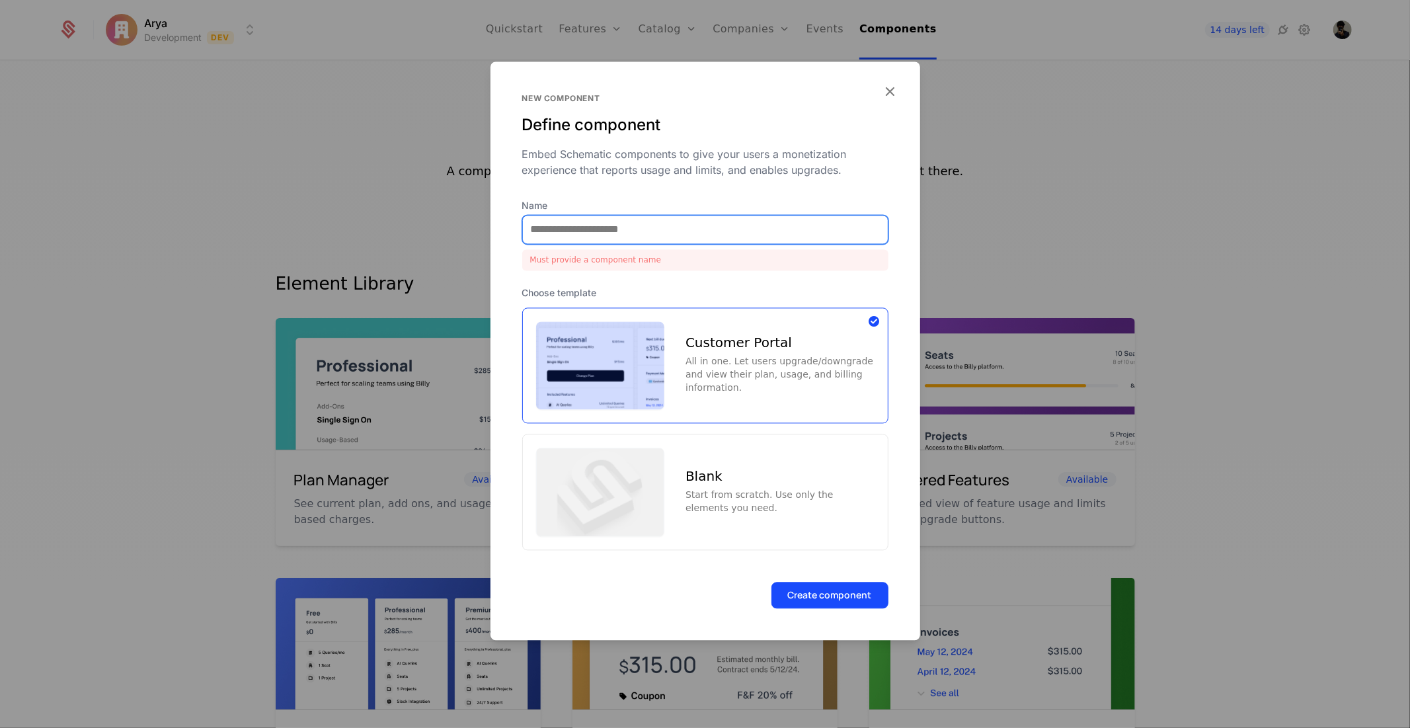
click at [651, 235] on input "Name" at bounding box center [705, 230] width 365 height 28
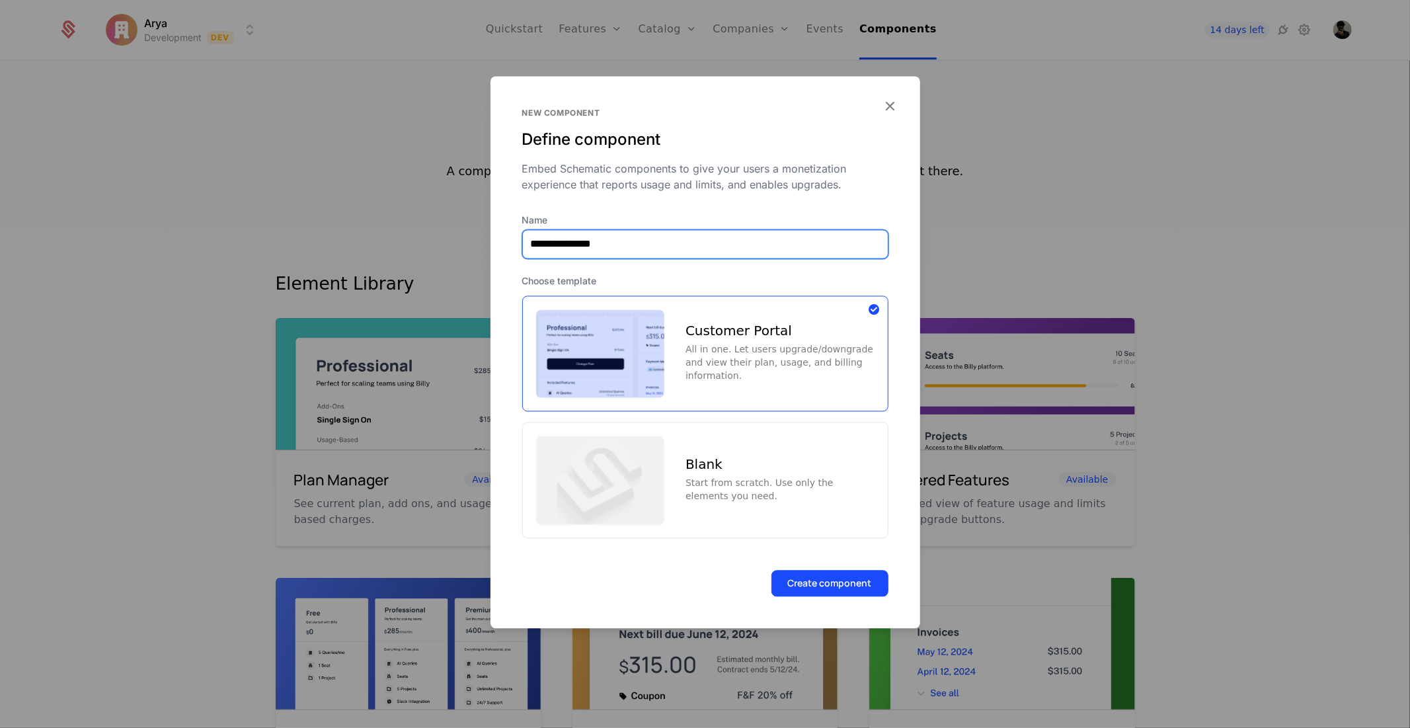
type input "**********"
click at [837, 569] on form "**********" at bounding box center [706, 352] width 430 height 553
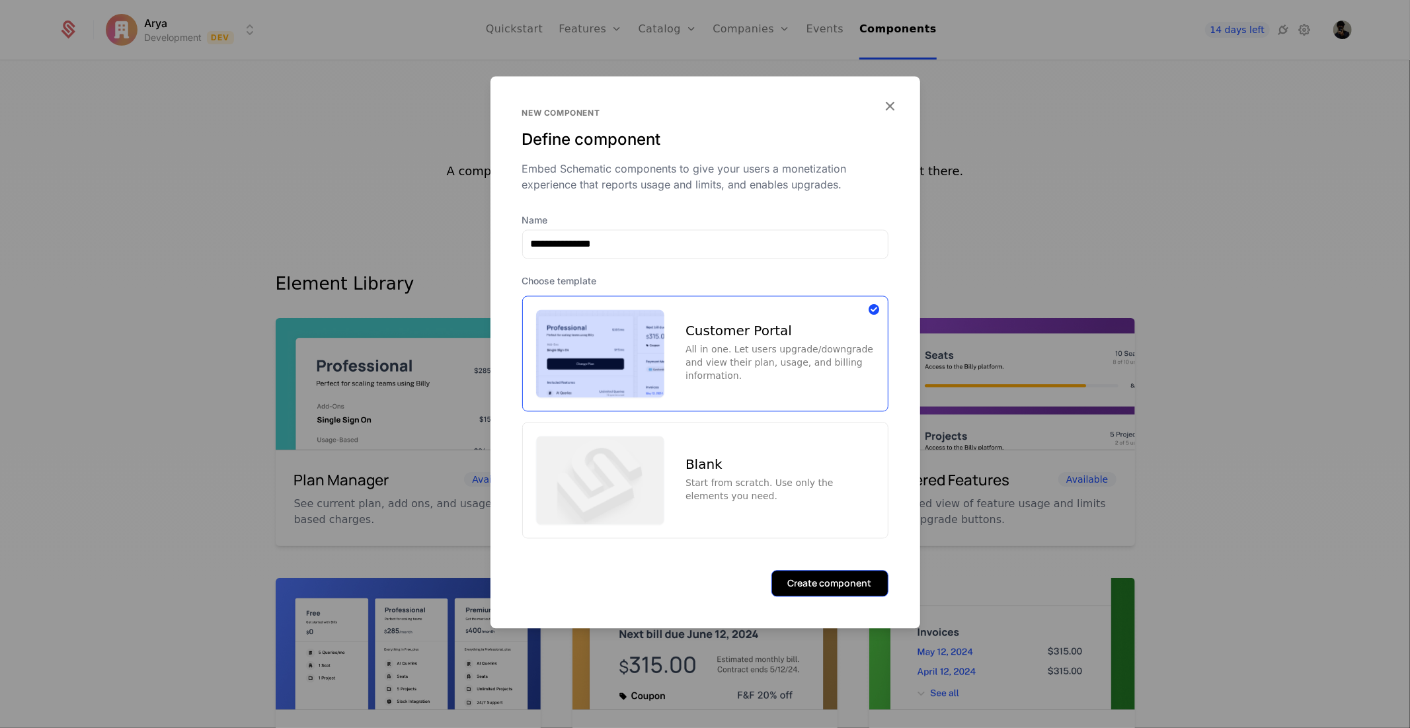
click at [834, 580] on button "Create component" at bounding box center [829, 583] width 117 height 26
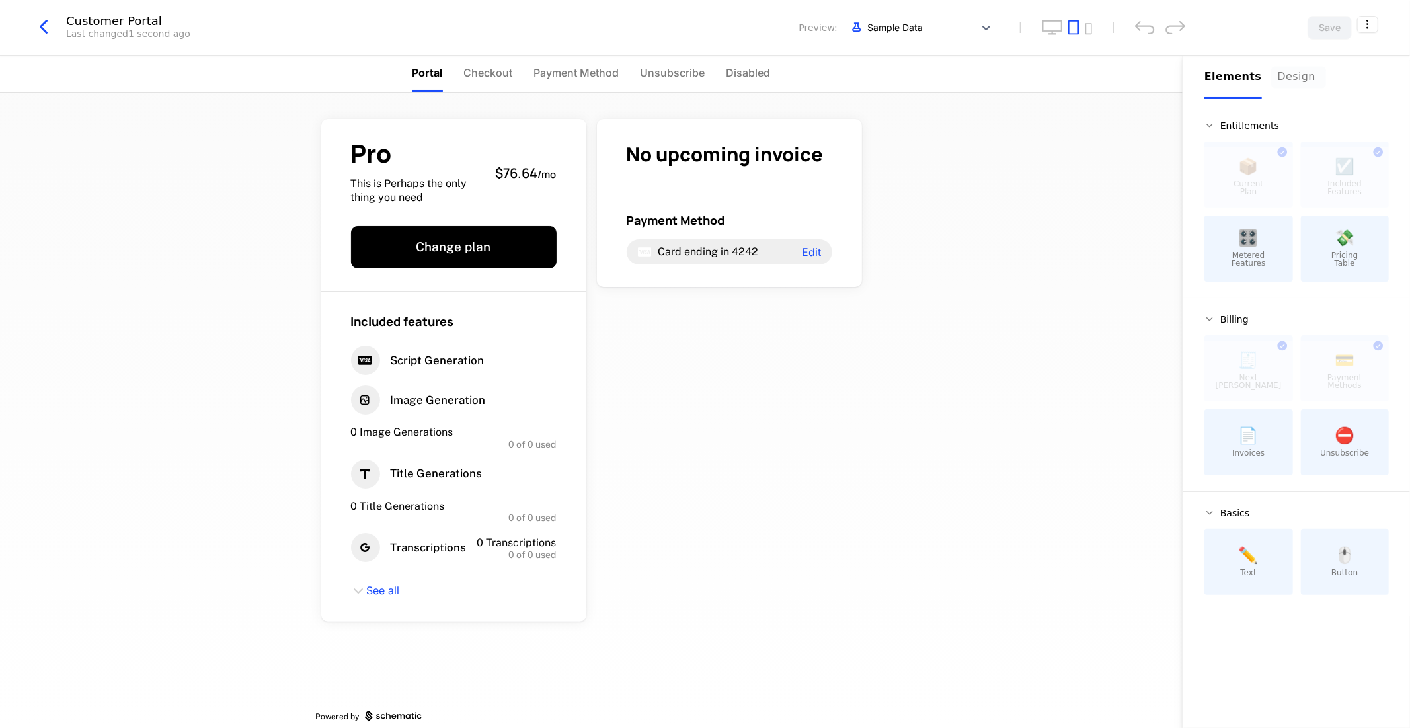
click at [1292, 87] on button "Design" at bounding box center [1299, 77] width 42 height 43
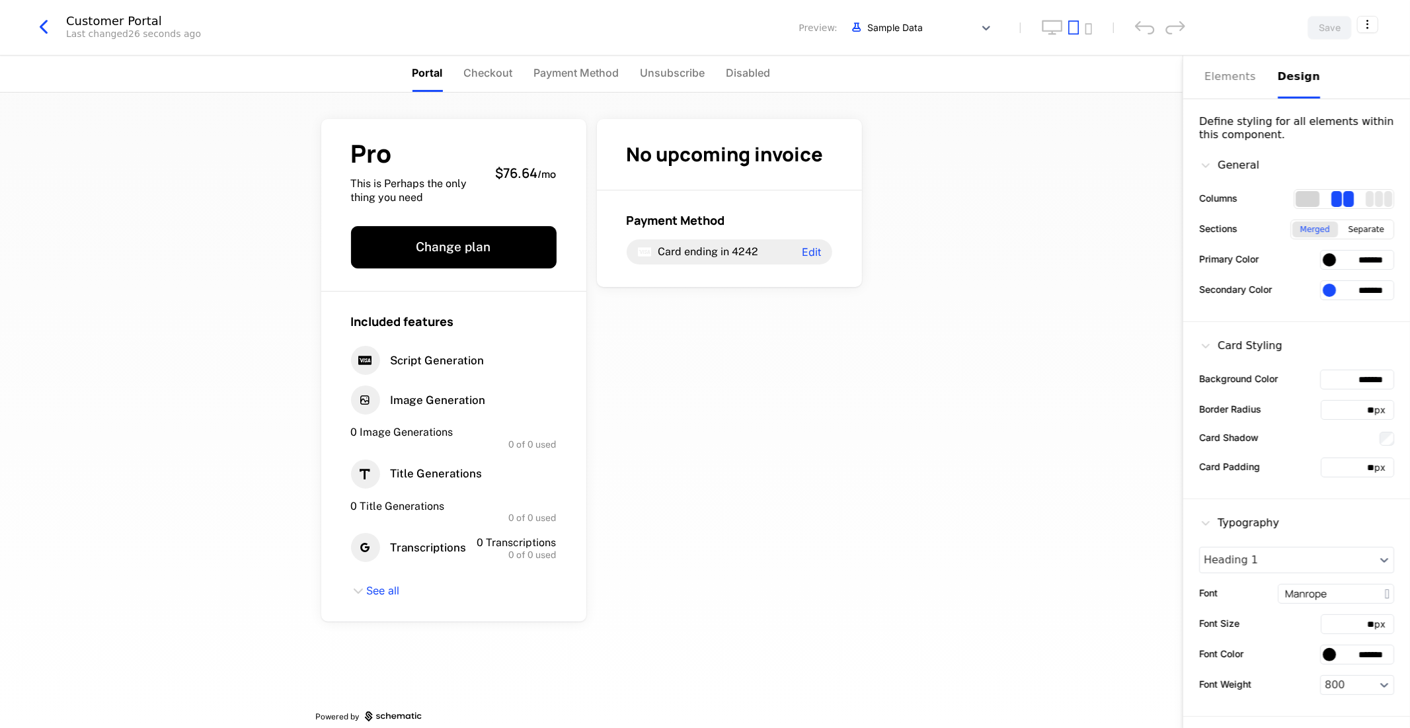
click at [1297, 204] on div "1 columns" at bounding box center [1308, 199] width 24 height 16
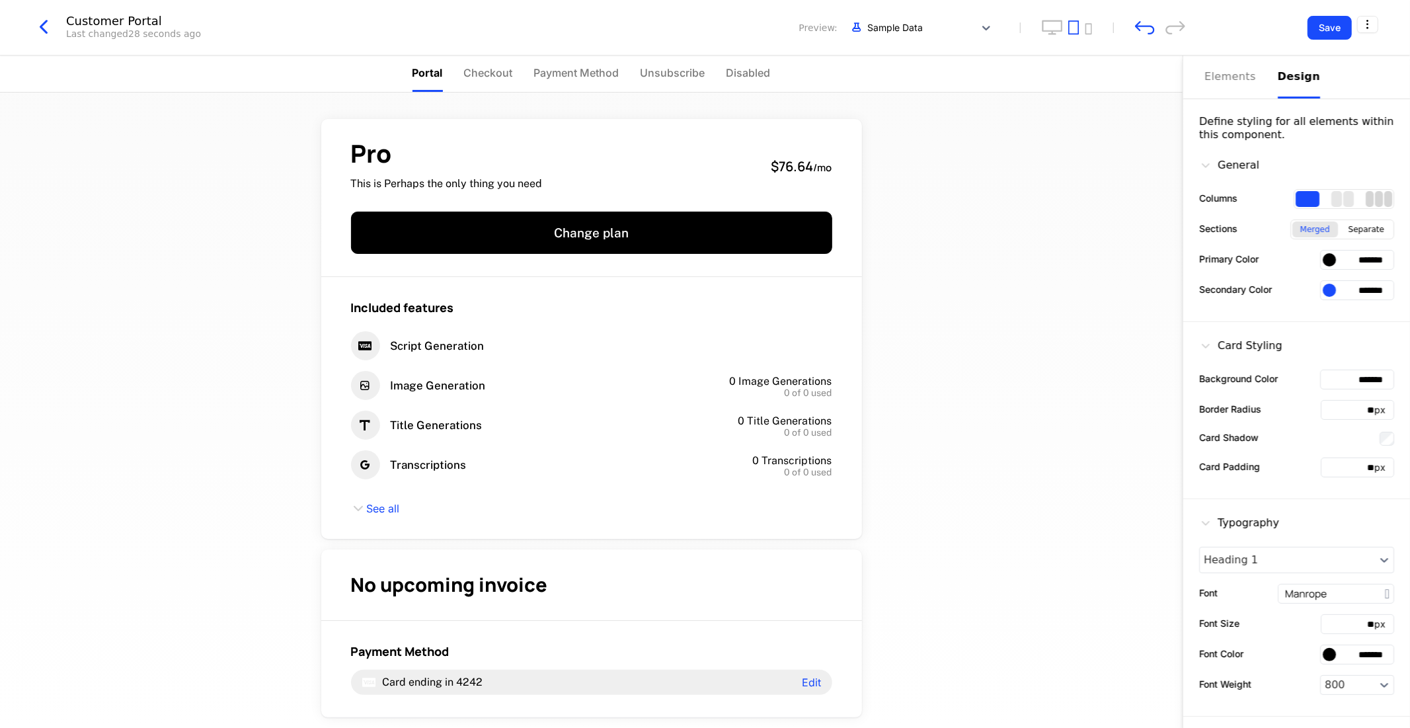
click at [1356, 204] on div at bounding box center [1344, 199] width 100 height 20
click at [1366, 204] on div "3 columns" at bounding box center [1370, 199] width 8 height 16
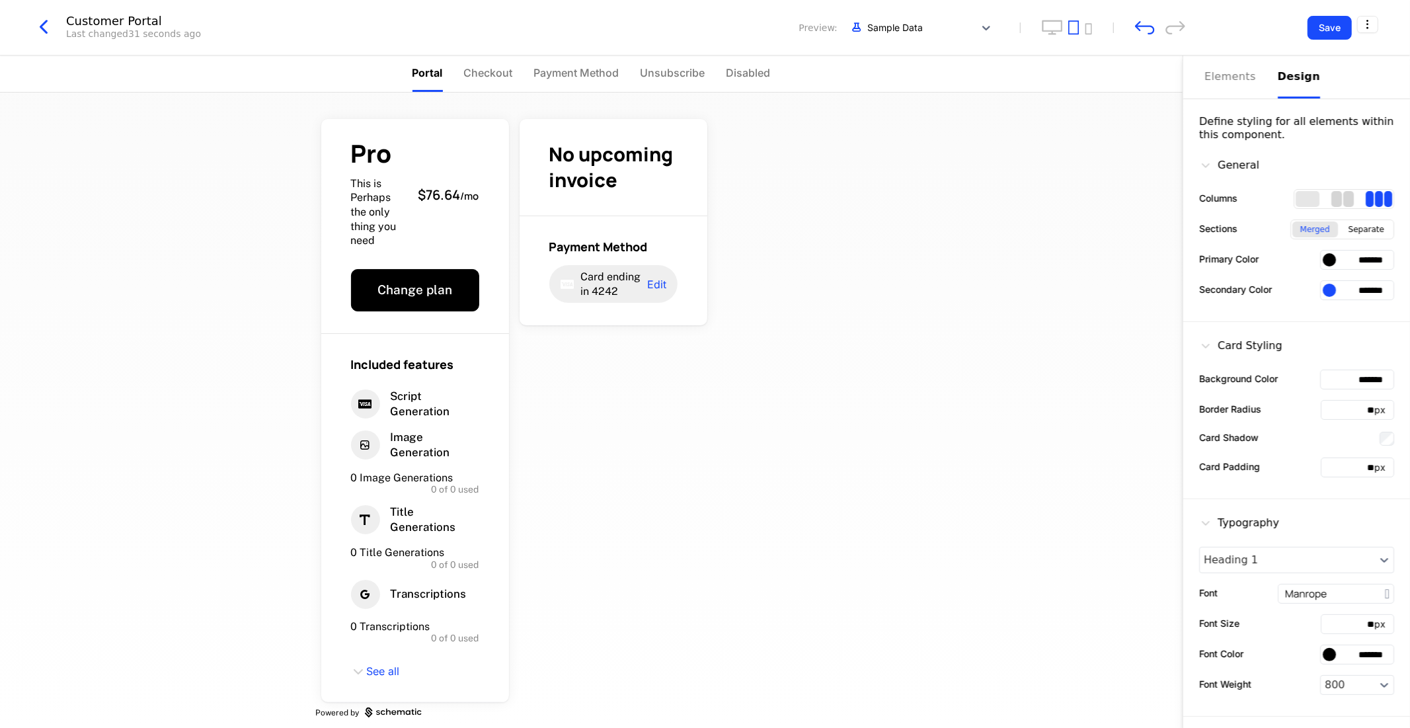
click at [1331, 201] on div "2 columns" at bounding box center [1336, 199] width 11 height 16
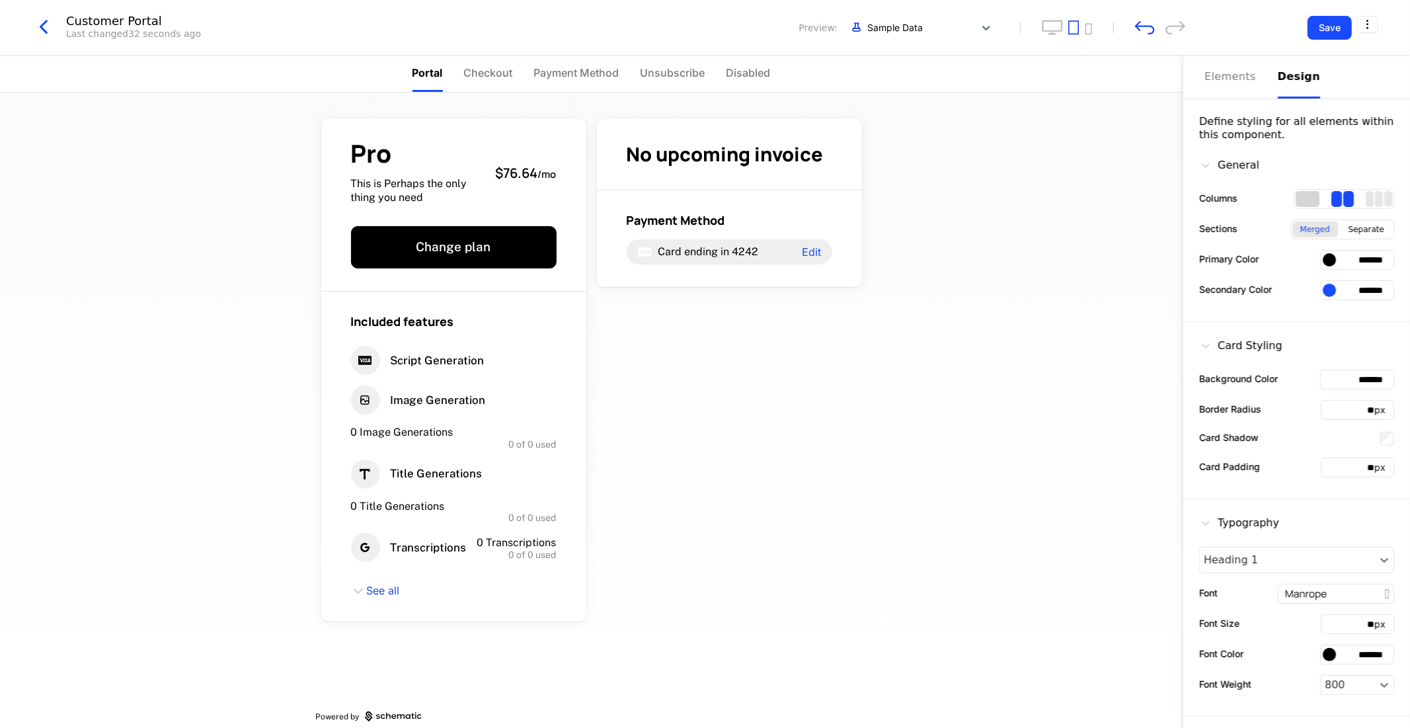
click at [1297, 194] on div "1 columns" at bounding box center [1308, 199] width 24 height 16
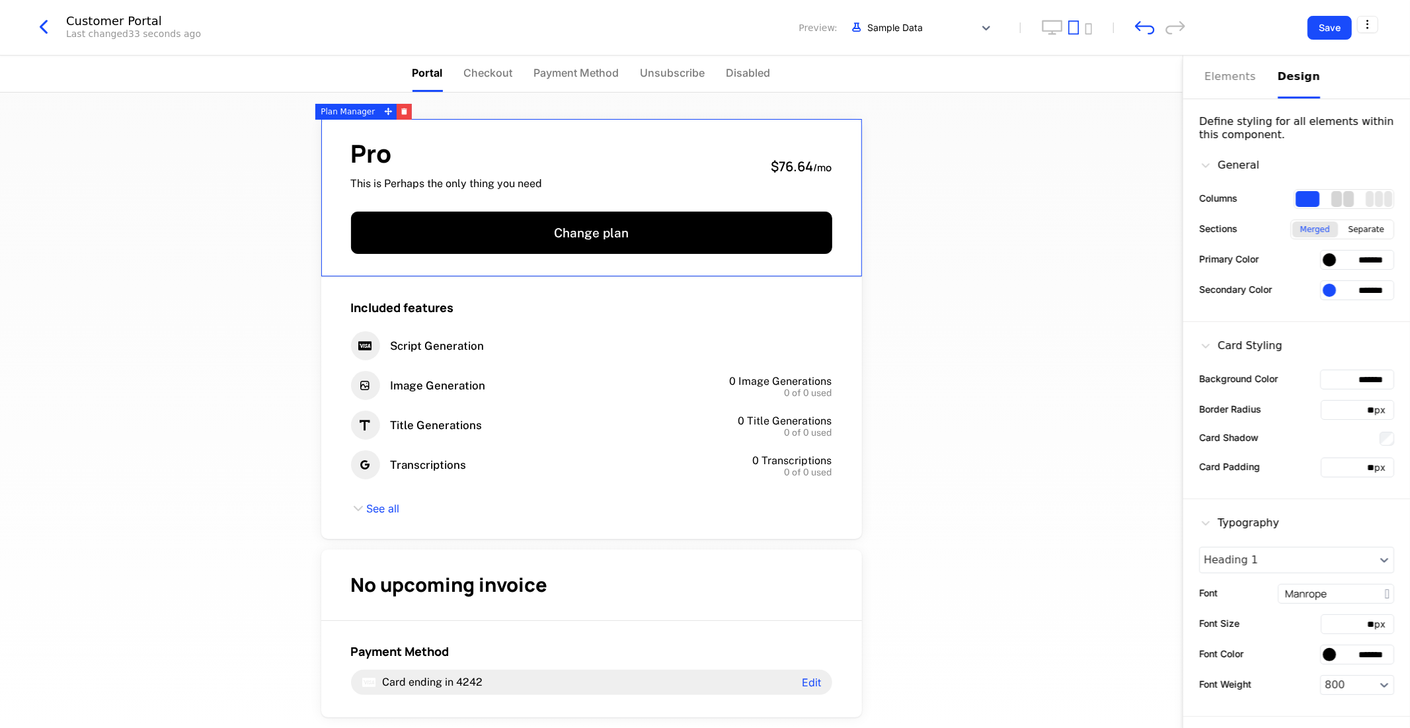
click at [1331, 202] on div "2 columns" at bounding box center [1336, 199] width 11 height 16
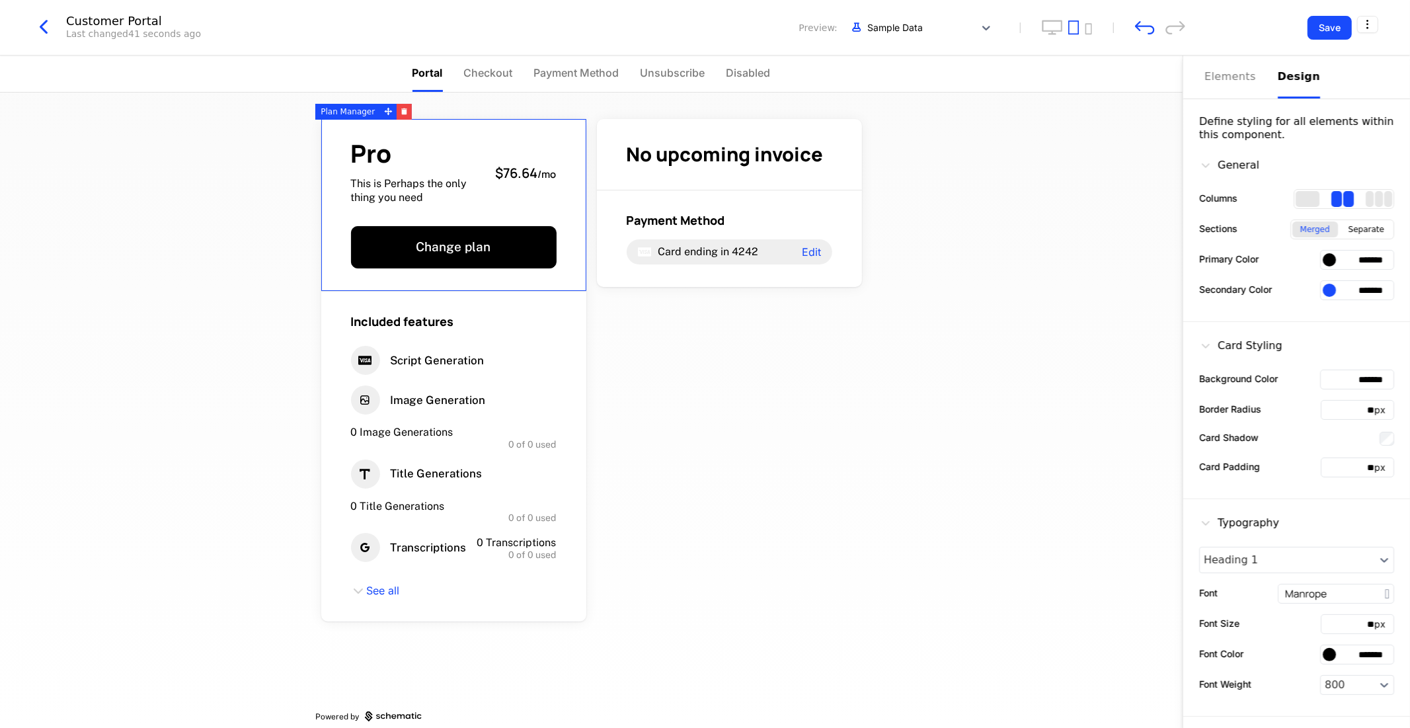
click at [1259, 345] on div "Card Styling" at bounding box center [1240, 346] width 83 height 16
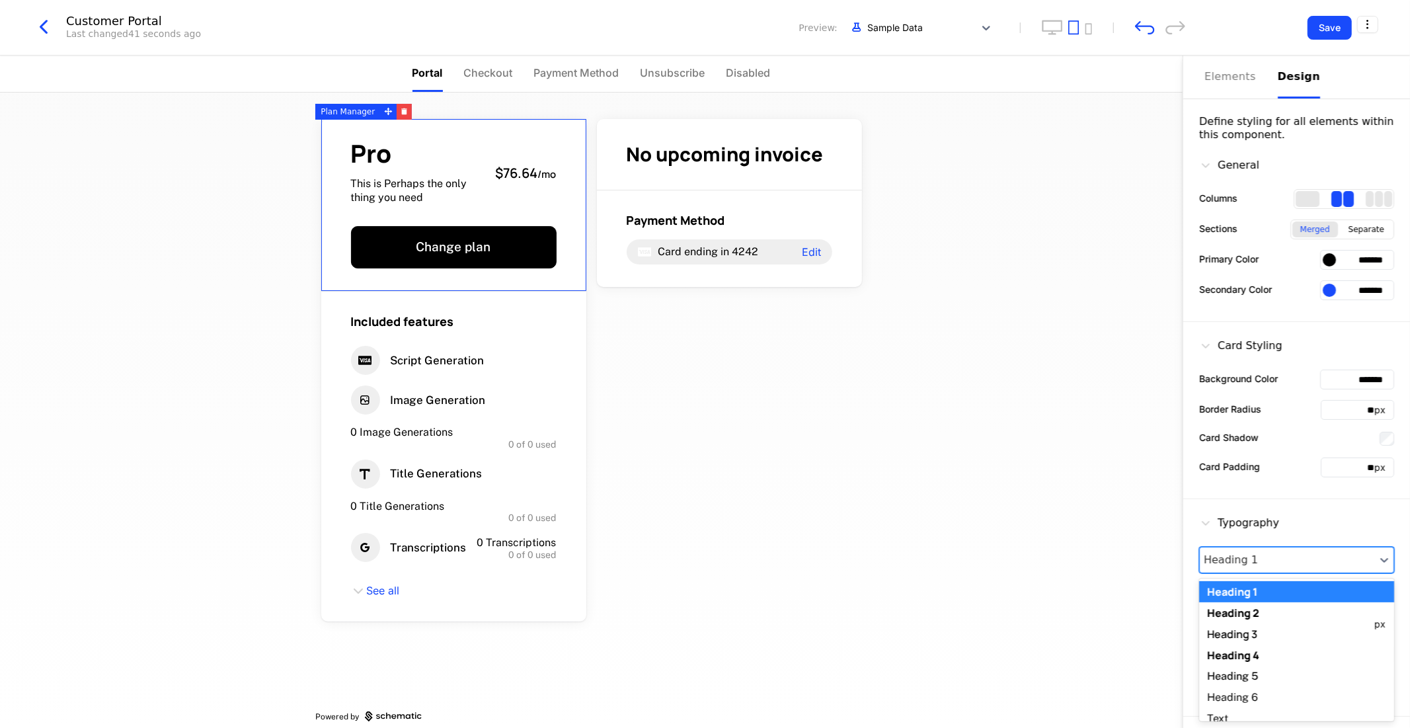
click at [1320, 557] on div at bounding box center [1287, 560] width 167 height 16
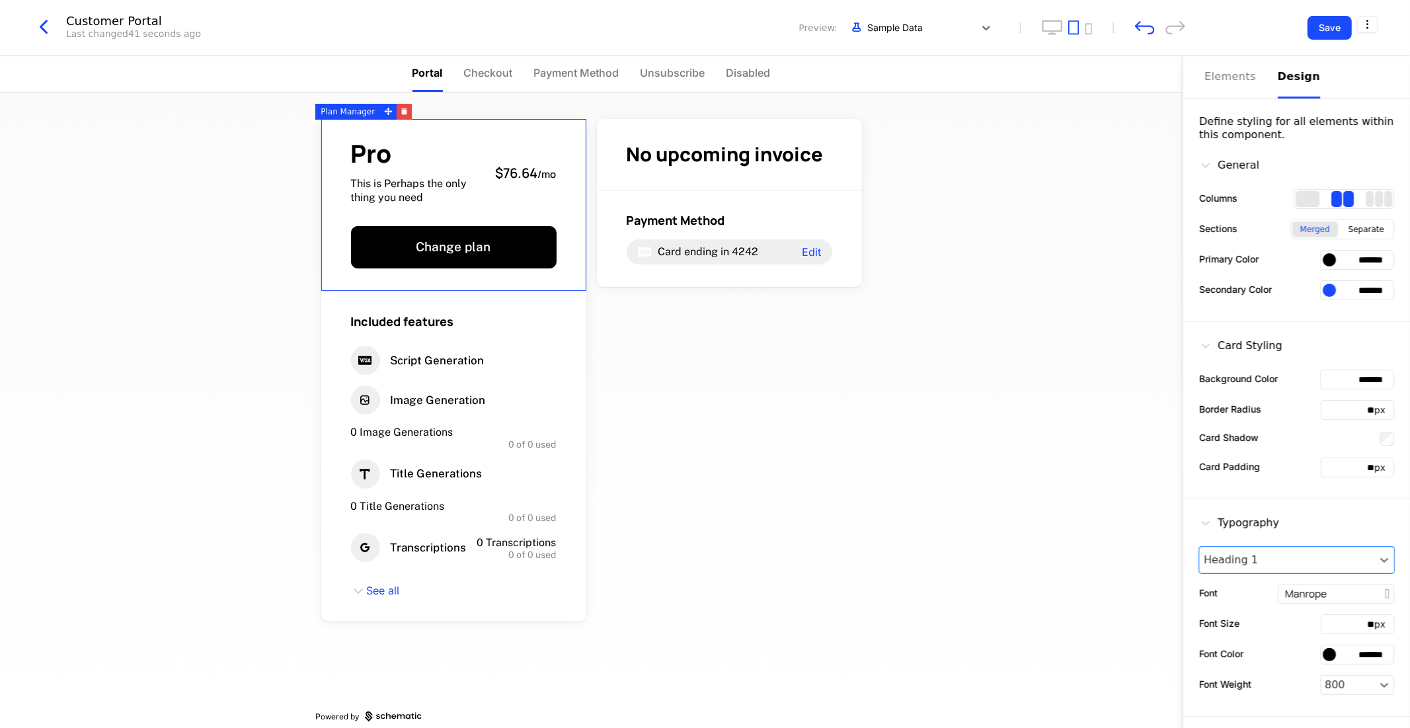
click at [1247, 522] on div "Typography" at bounding box center [1239, 523] width 80 height 16
click at [1206, 527] on icon at bounding box center [1205, 522] width 13 height 13
click at [1216, 69] on div "Elements" at bounding box center [1234, 77] width 58 height 16
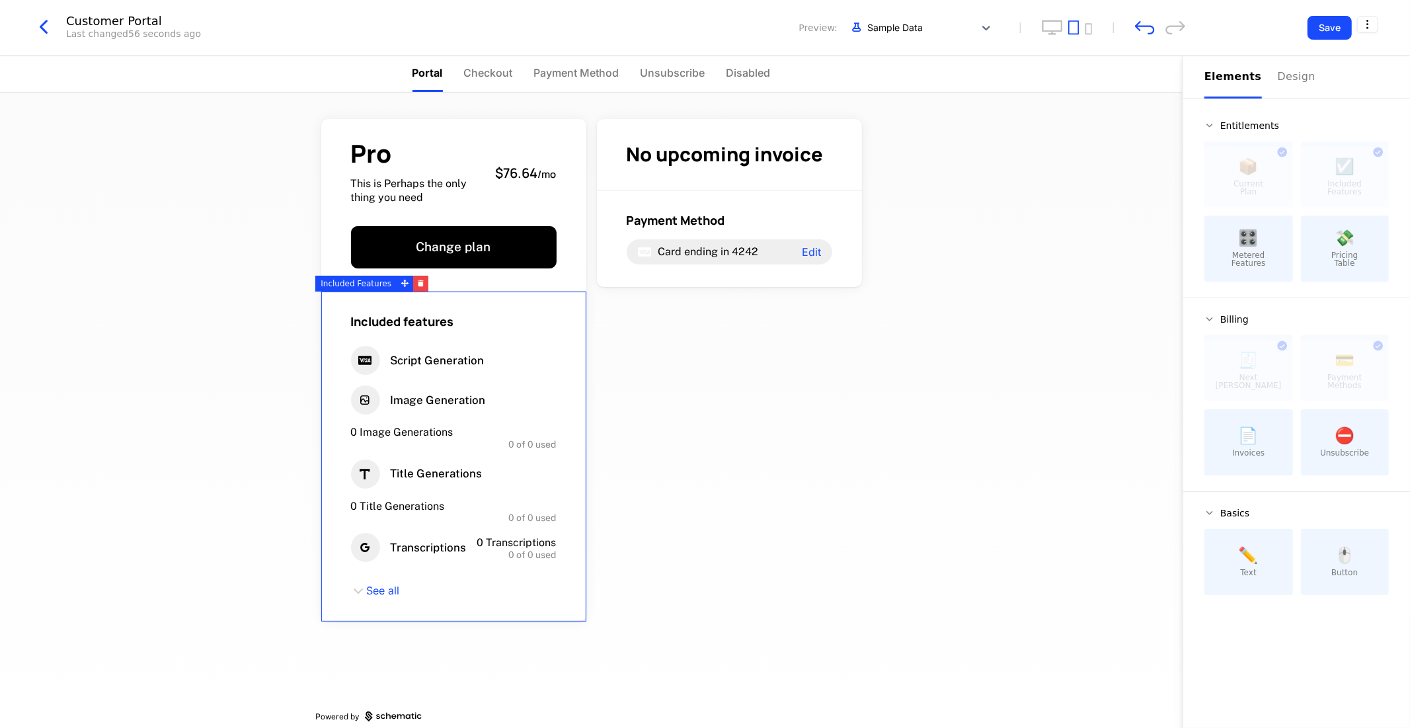
scroll to position [15, 0]
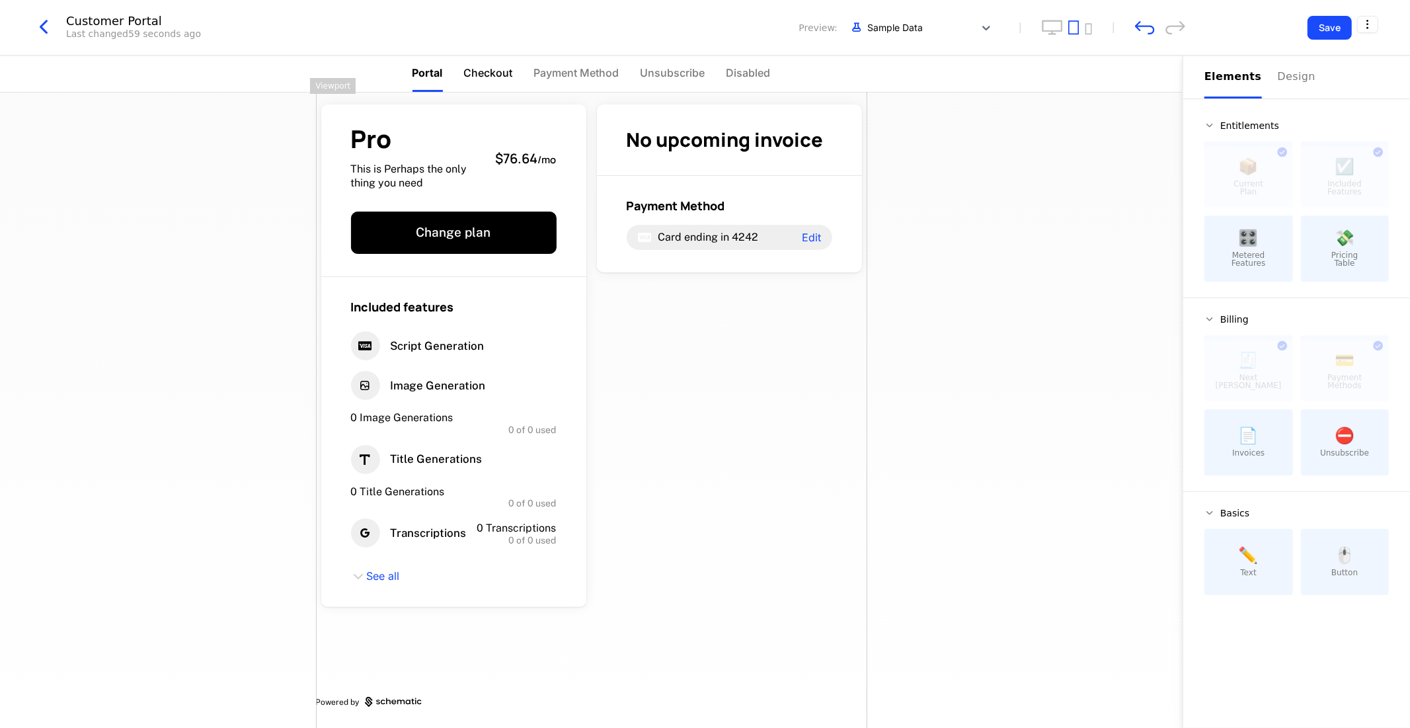
click at [487, 77] on span "Checkout" at bounding box center [488, 73] width 49 height 16
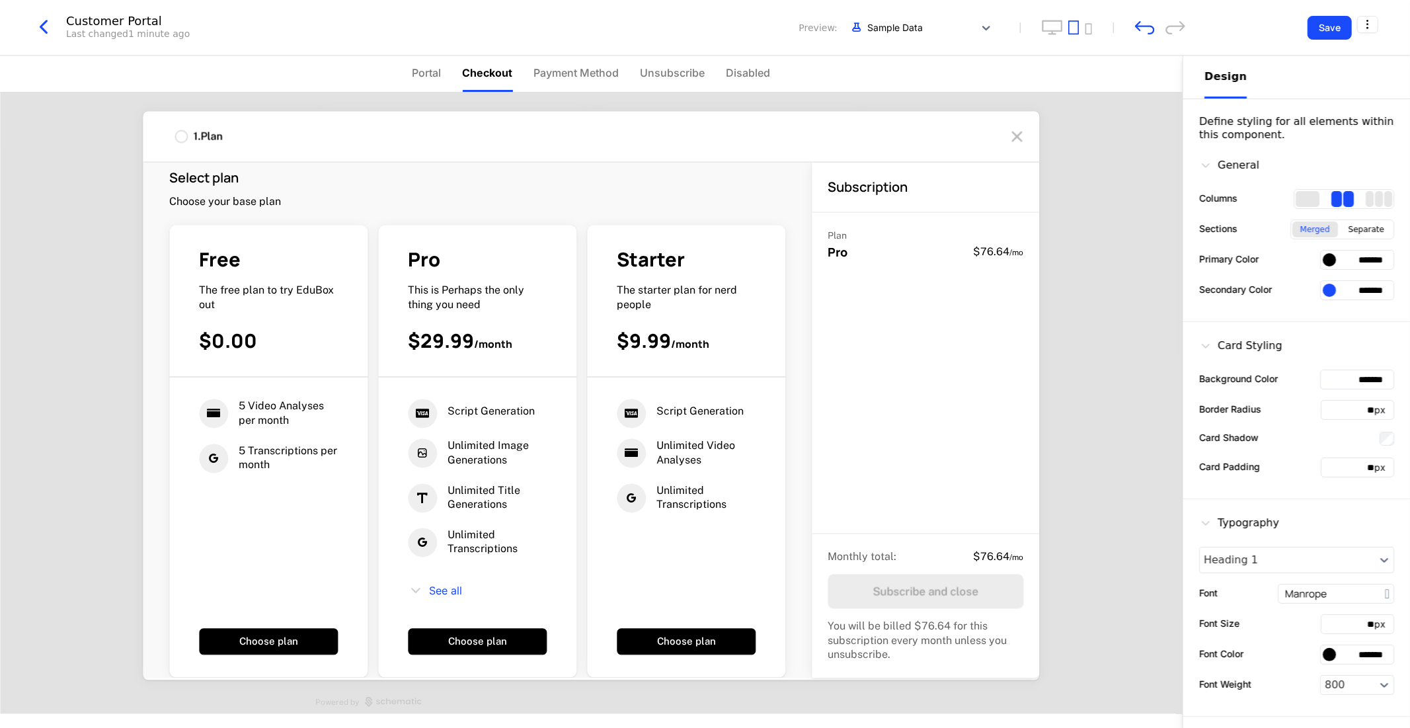
scroll to position [0, 0]
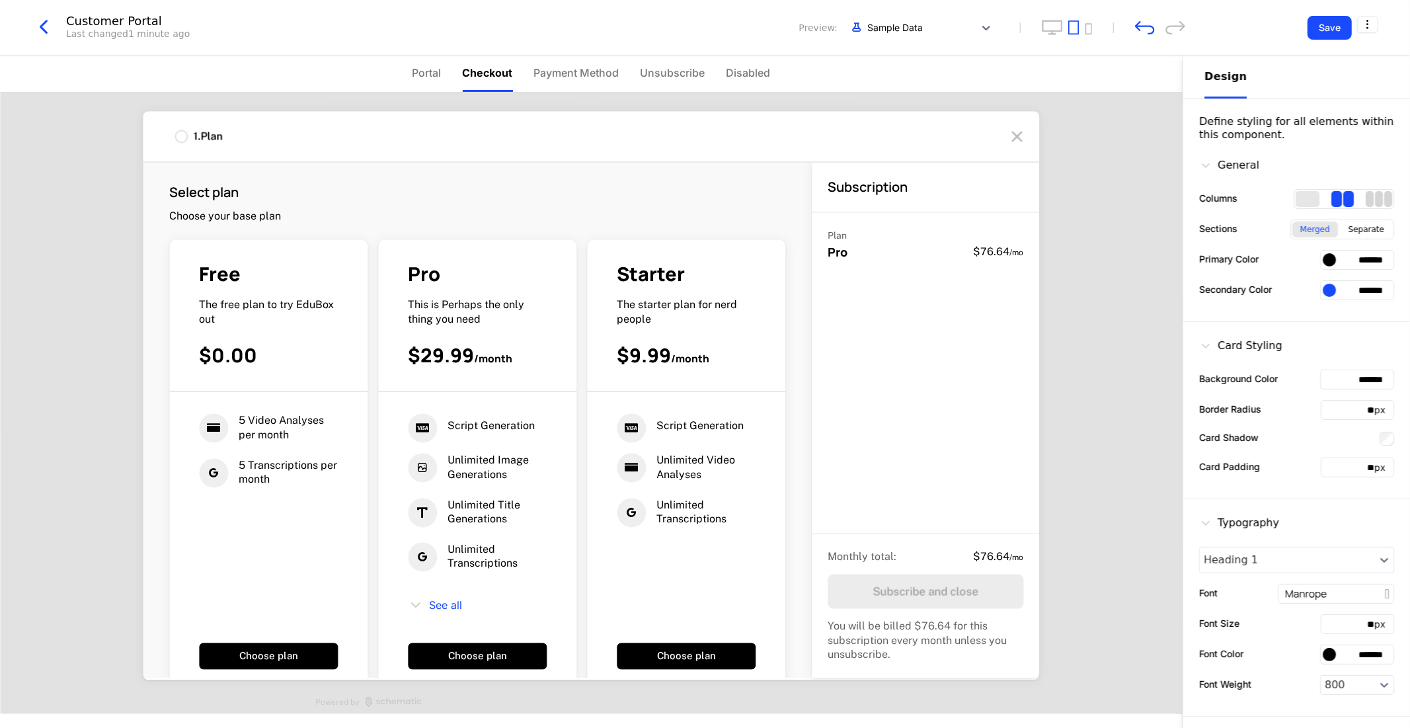
click at [1375, 204] on div "3 columns" at bounding box center [1379, 199] width 8 height 16
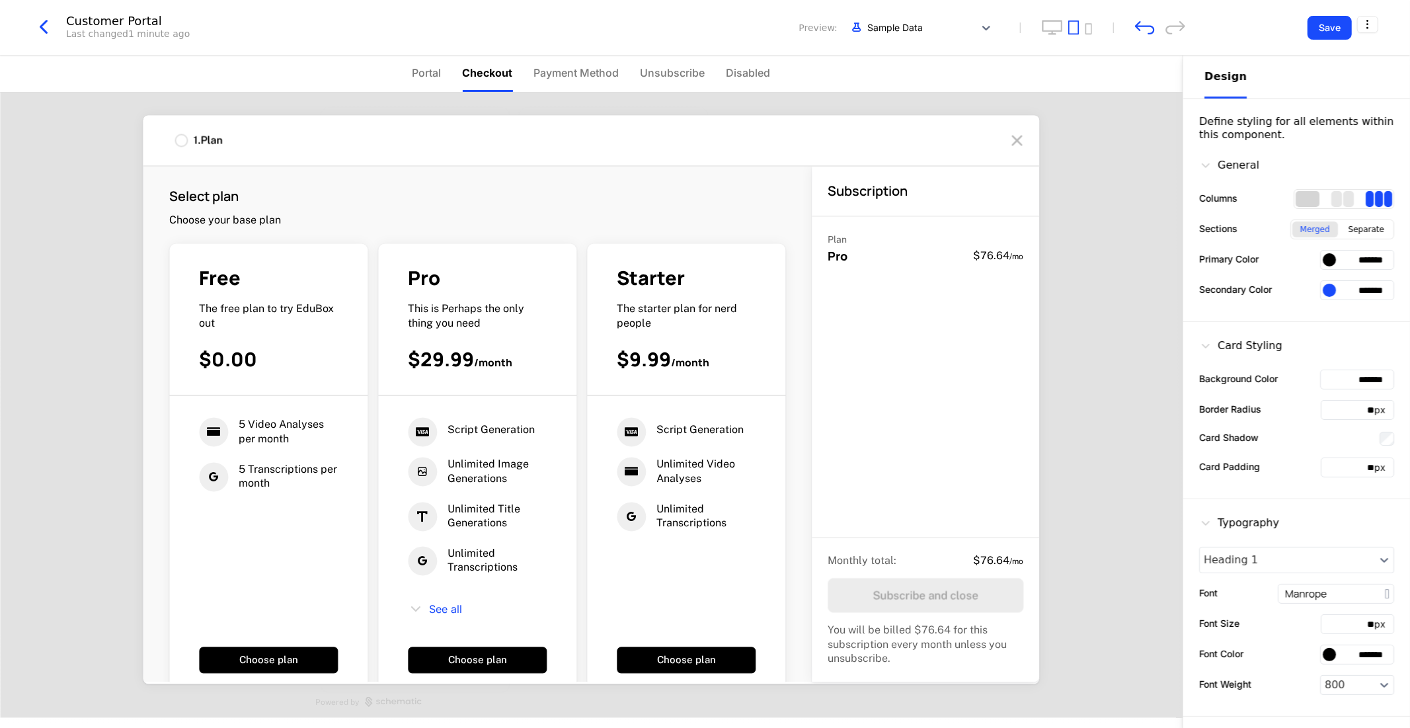
click at [1300, 206] on div "1 columns" at bounding box center [1308, 199] width 24 height 16
click at [1375, 200] on div "3 columns" at bounding box center [1379, 199] width 8 height 16
click at [1343, 201] on div "2 columns" at bounding box center [1348, 199] width 11 height 16
click at [1362, 229] on div "Separate" at bounding box center [1367, 229] width 52 height 16
click at [1324, 230] on div "Merged" at bounding box center [1315, 229] width 46 height 16
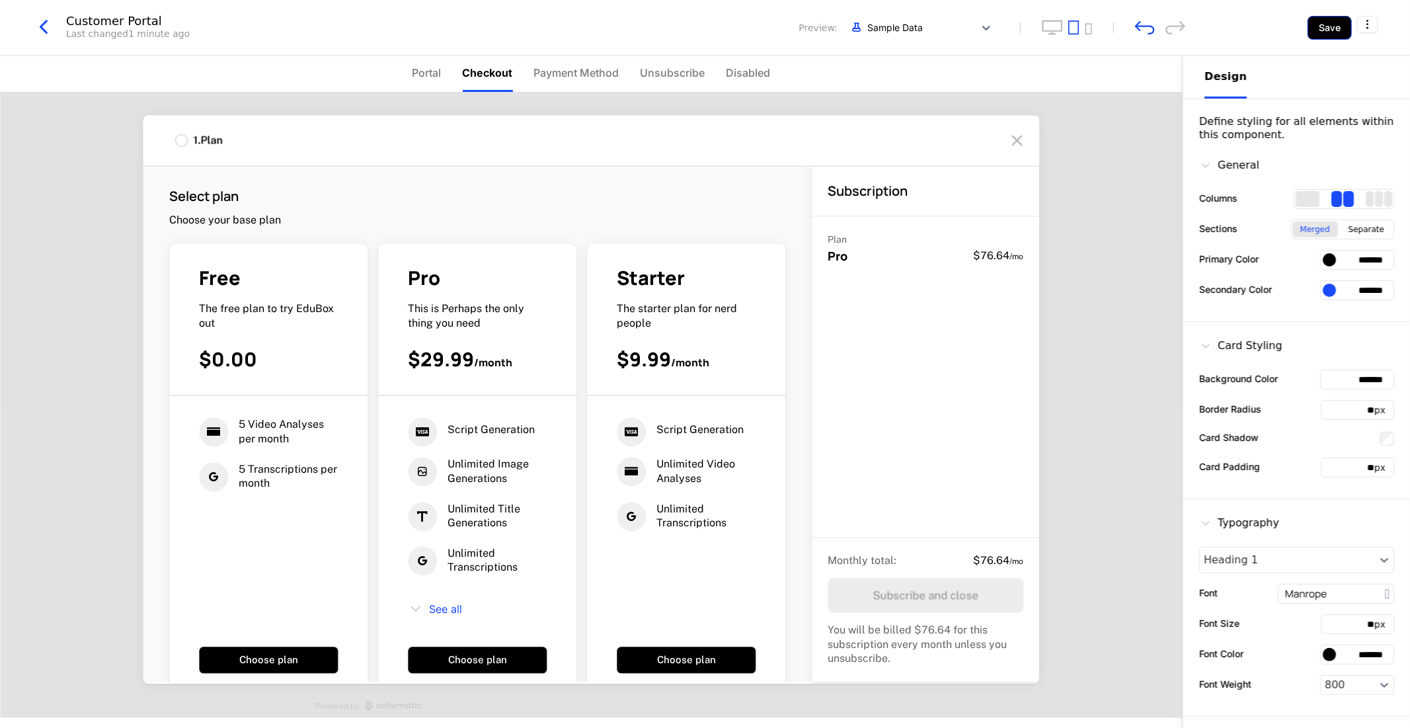
click at [1326, 26] on button "Save" at bounding box center [1330, 28] width 44 height 24
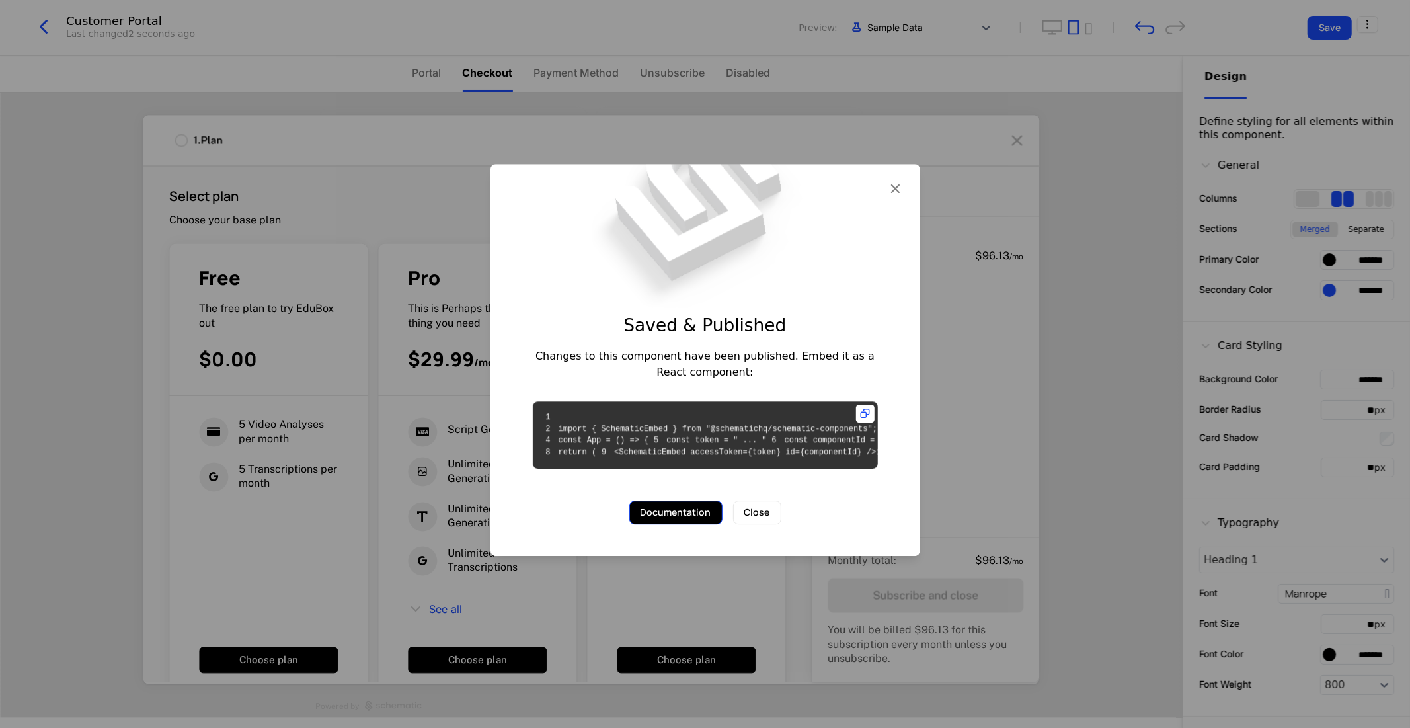
click at [692, 525] on button "Documentation" at bounding box center [675, 513] width 93 height 24
click at [762, 525] on button "Close" at bounding box center [757, 513] width 48 height 24
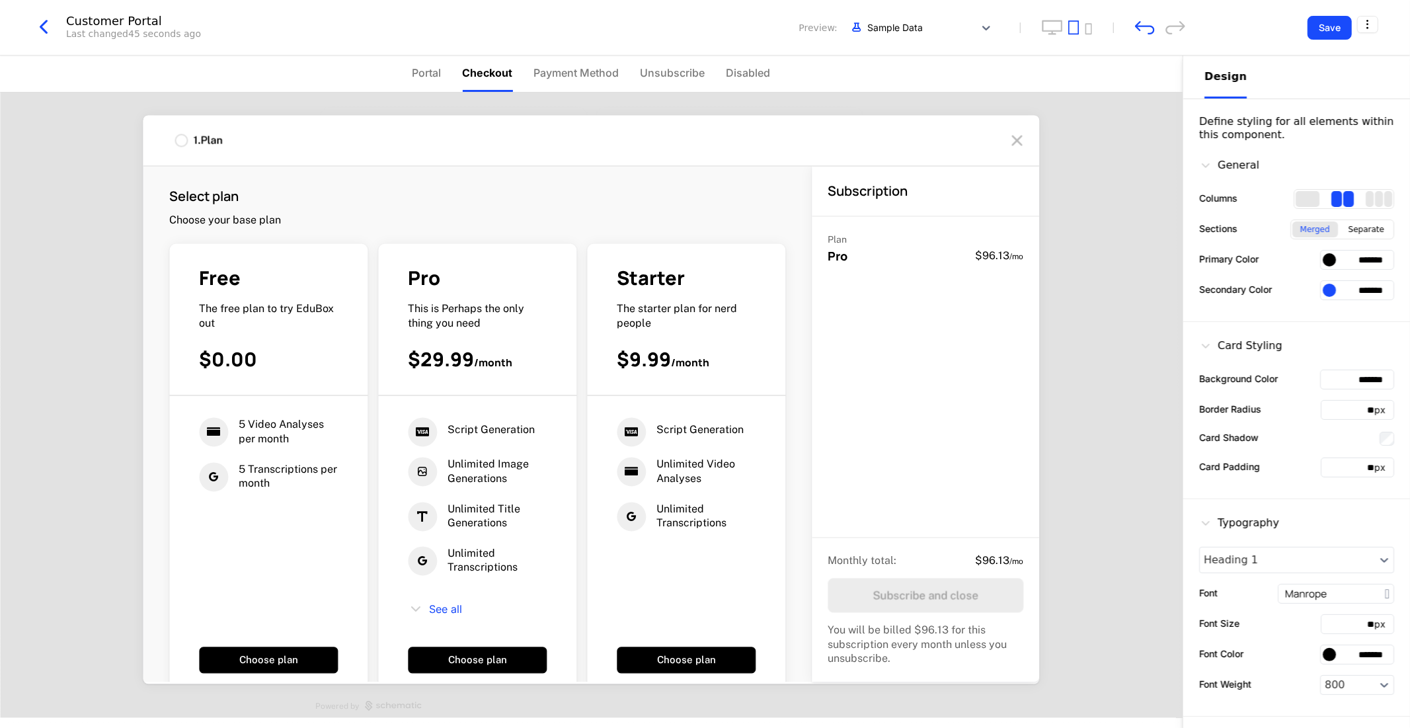
click at [48, 28] on icon "button" at bounding box center [44, 27] width 24 height 24
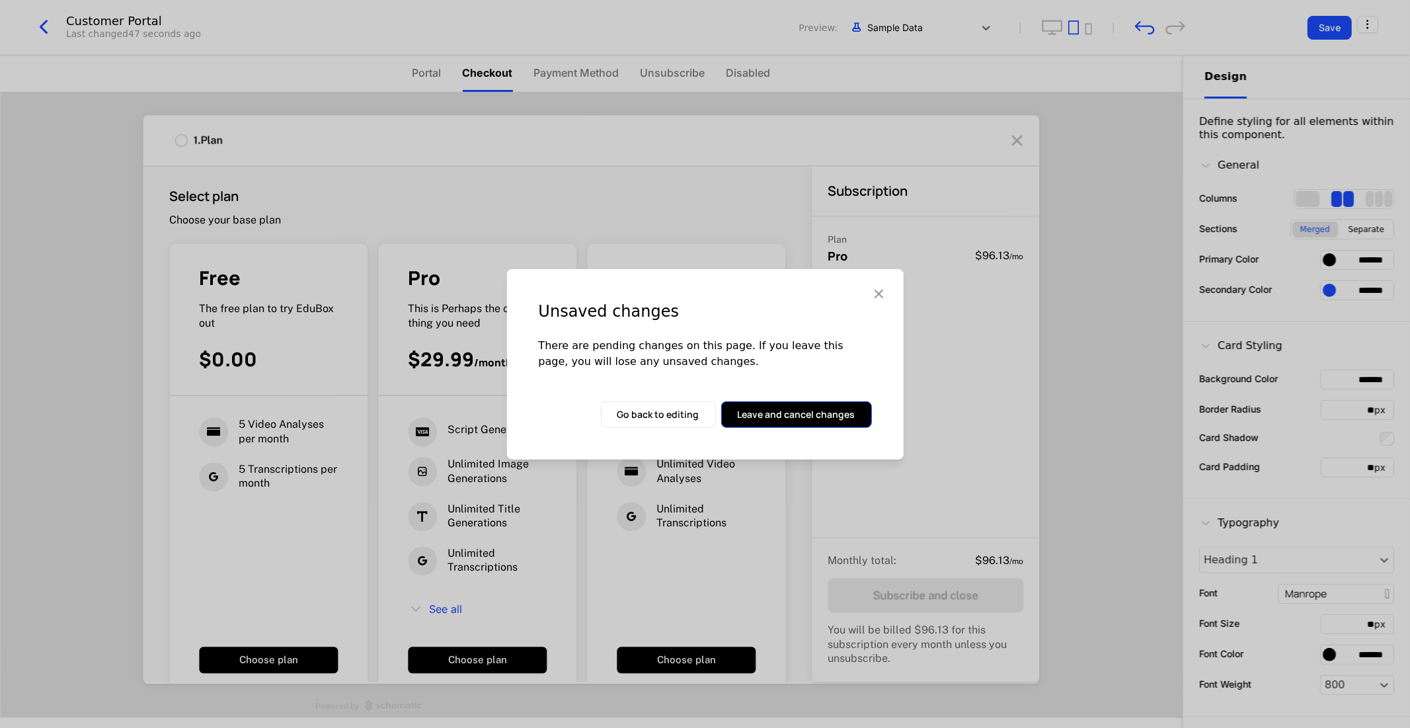
click at [767, 413] on button "Leave and cancel changes" at bounding box center [796, 414] width 151 height 26
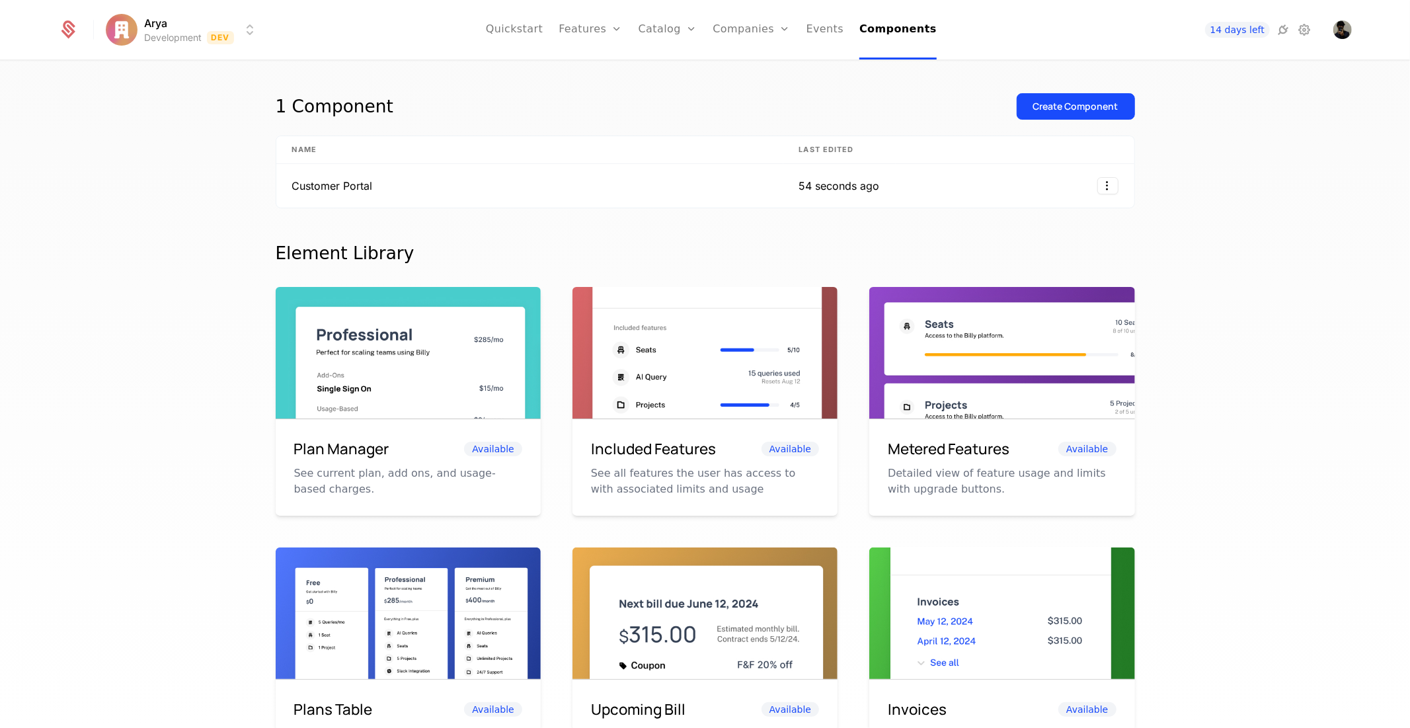
click at [1347, 19] on div "Arya Development Dev Quickstart Features Features Flags Catalog Plans Add Ons C…" at bounding box center [705, 29] width 1294 height 59
click at [1349, 22] on div "Arya Development Dev Quickstart Features Features Flags Catalog Plans Add Ons C…" at bounding box center [705, 29] width 1294 height 59
click at [1351, 24] on img "Open user button" at bounding box center [1342, 29] width 19 height 19
click at [1309, 30] on icon at bounding box center [1304, 30] width 16 height 16
